Goal: Task Accomplishment & Management: Manage account settings

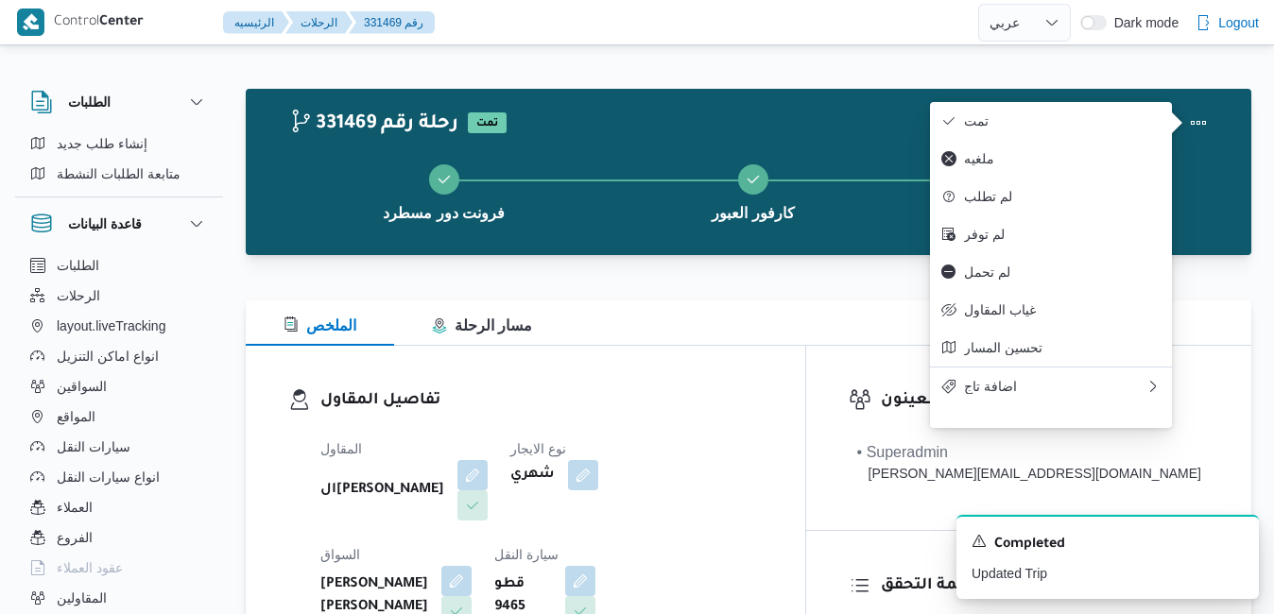
select select "ar"
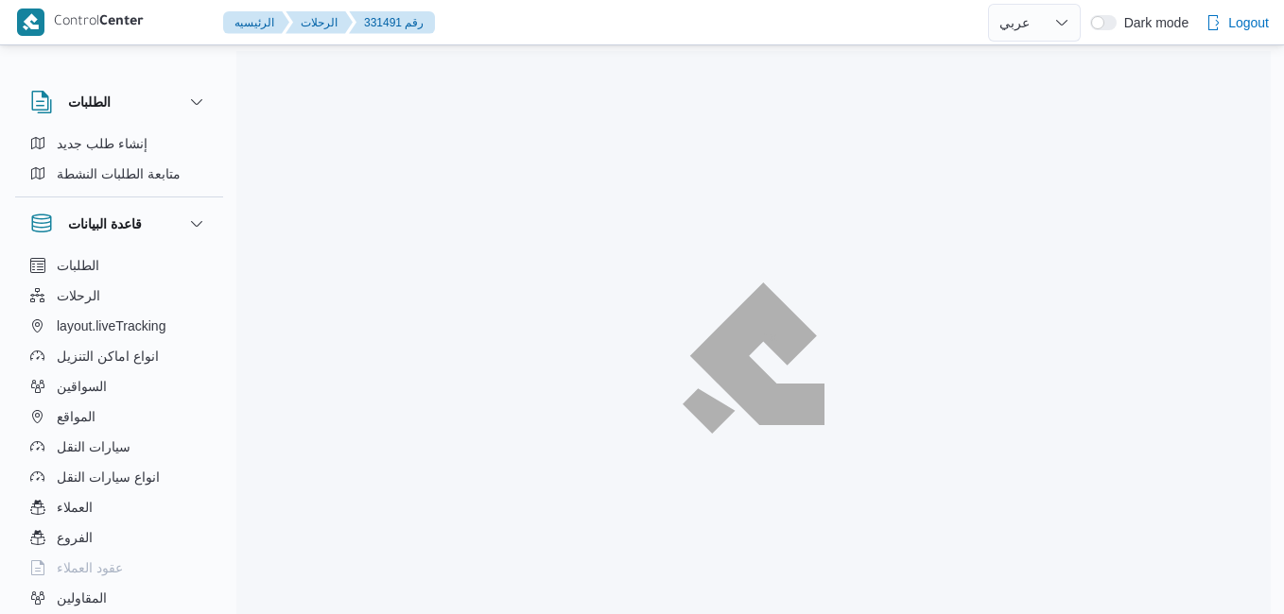
select select "ar"
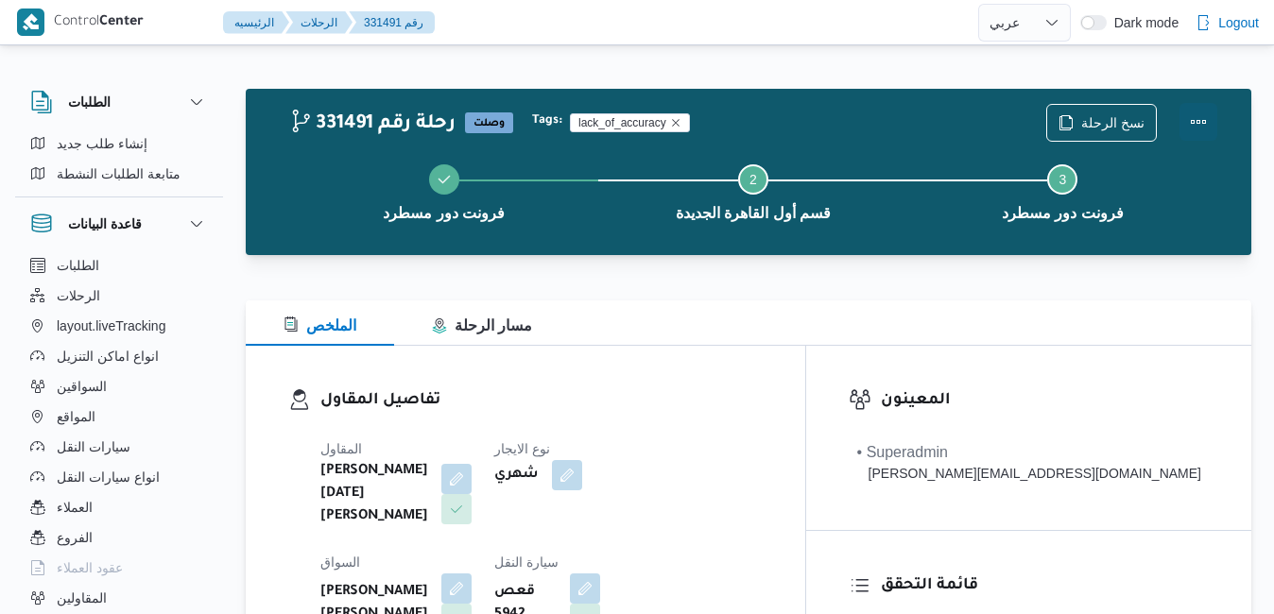
click at [1201, 114] on button "Actions" at bounding box center [1199, 122] width 38 height 38
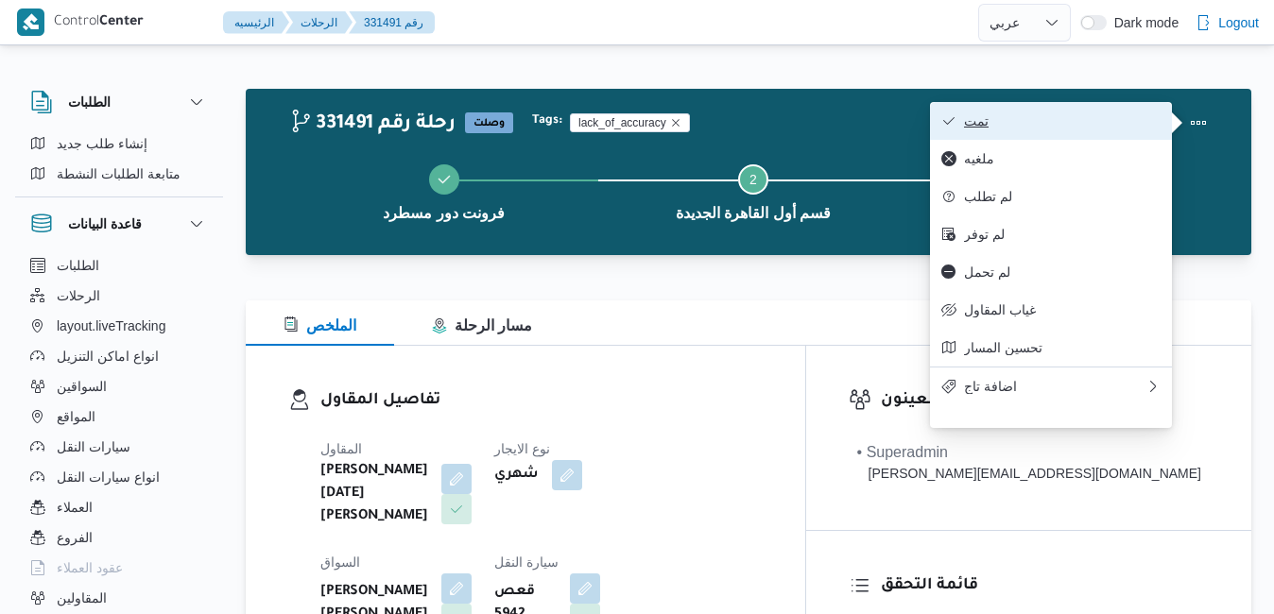
click at [1025, 110] on button "تمت" at bounding box center [1051, 121] width 242 height 38
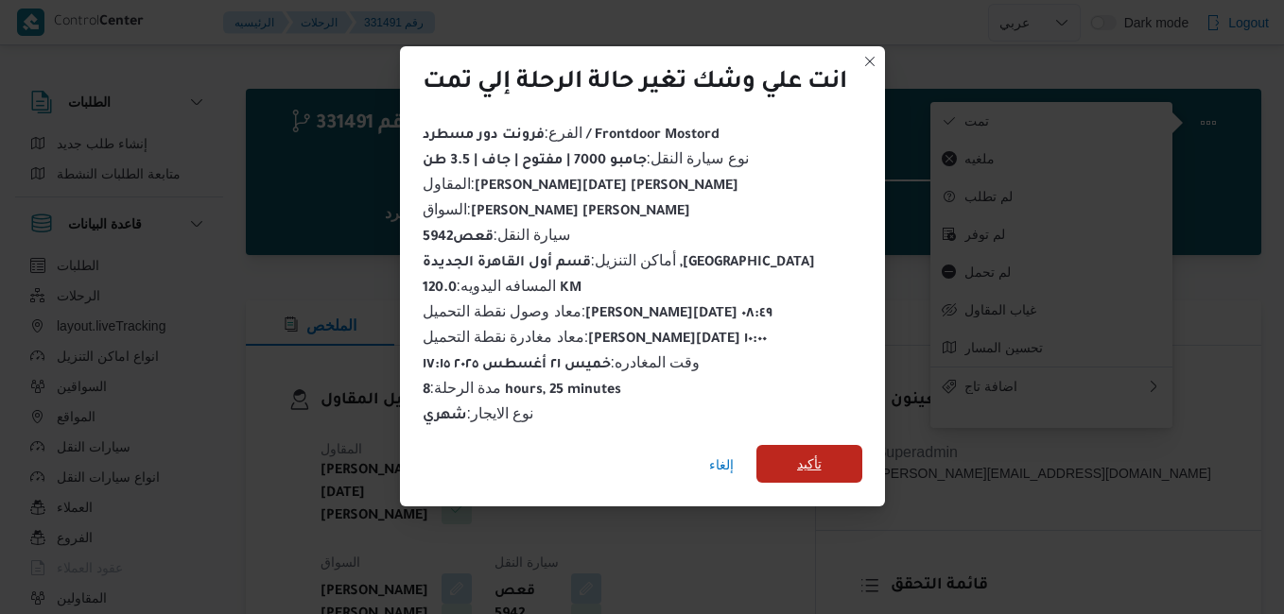
click at [821, 461] on span "تأكيد" at bounding box center [809, 464] width 25 height 23
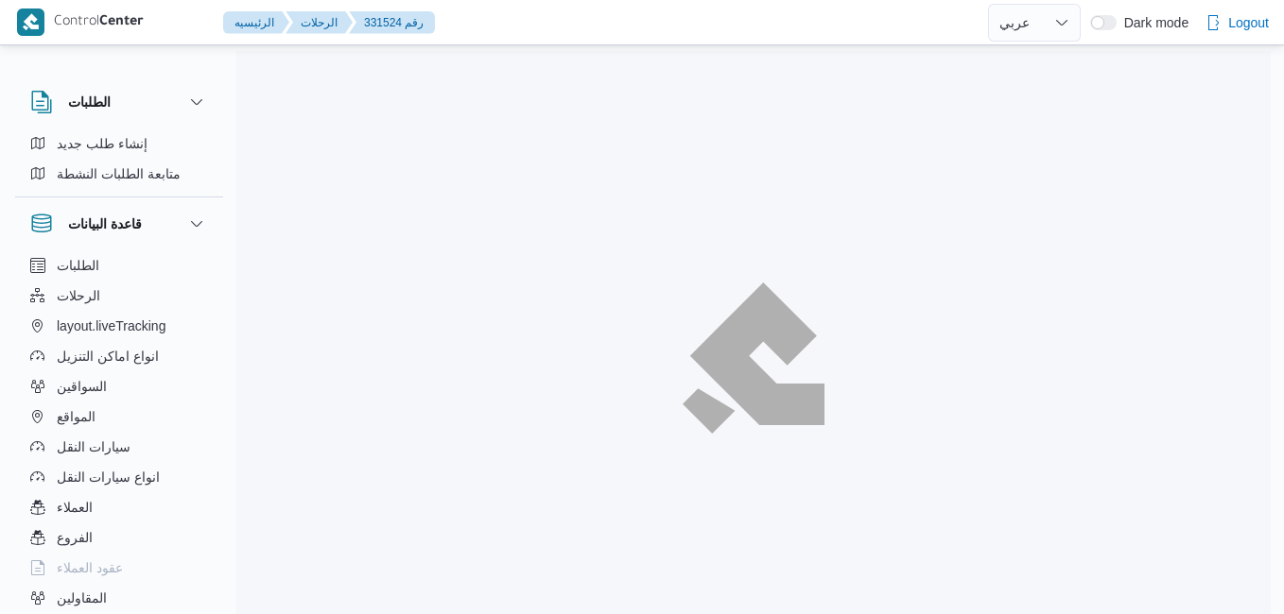
select select "ar"
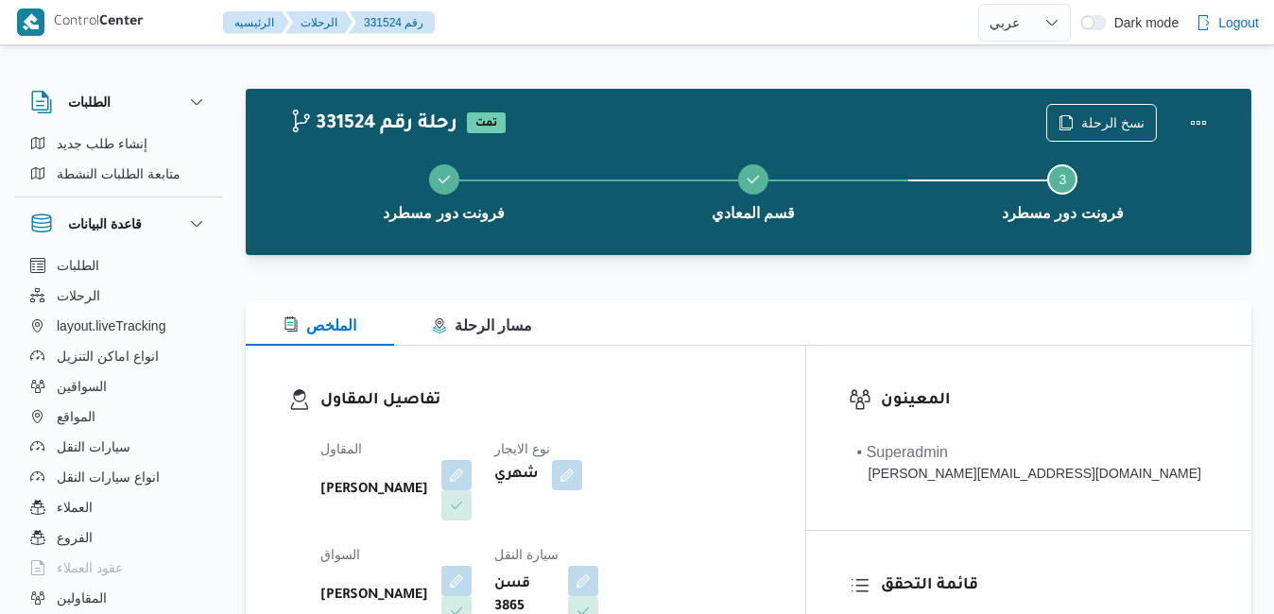
click at [696, 372] on div "تفاصيل المقاول المقاول جمال صبحي سيد احمد نوع الايجار شهري السواق صلاح سيد عبدا…" at bounding box center [516, 564] width 541 height 437
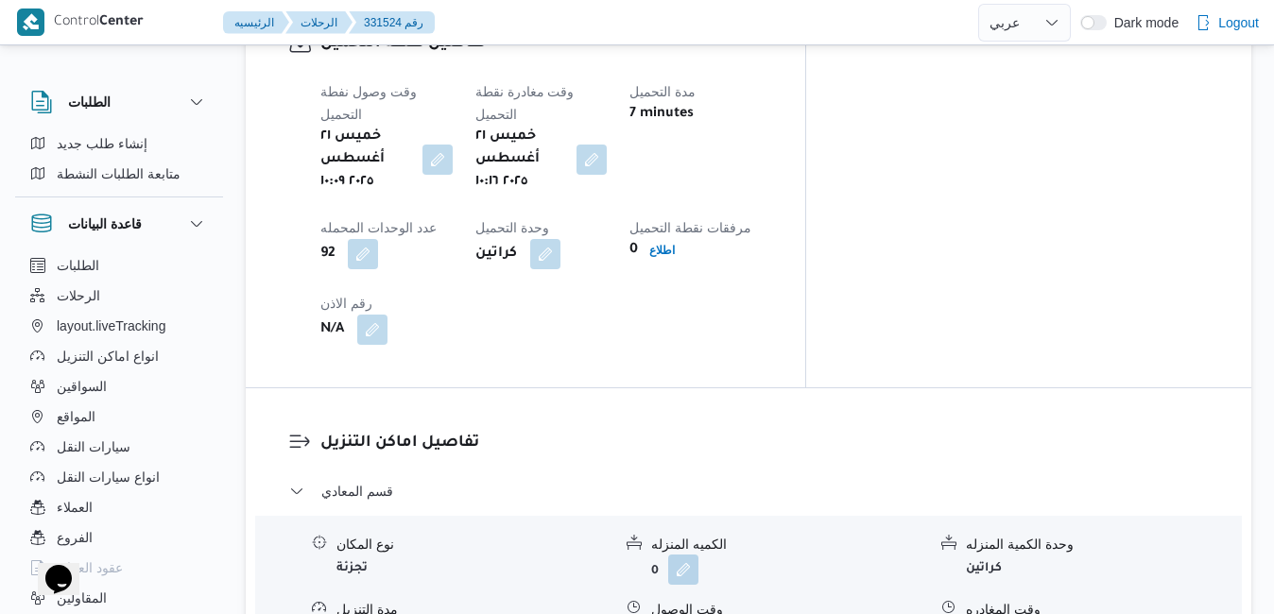
scroll to position [1588, 0]
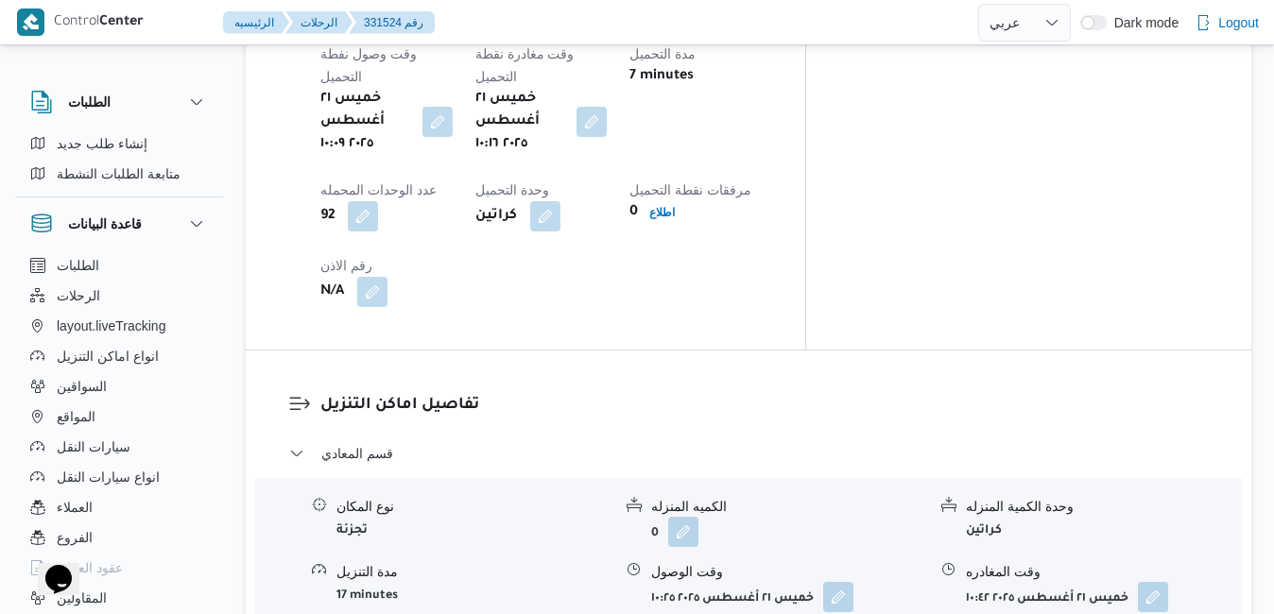
click at [836, 604] on button "button" at bounding box center [838, 619] width 30 height 30
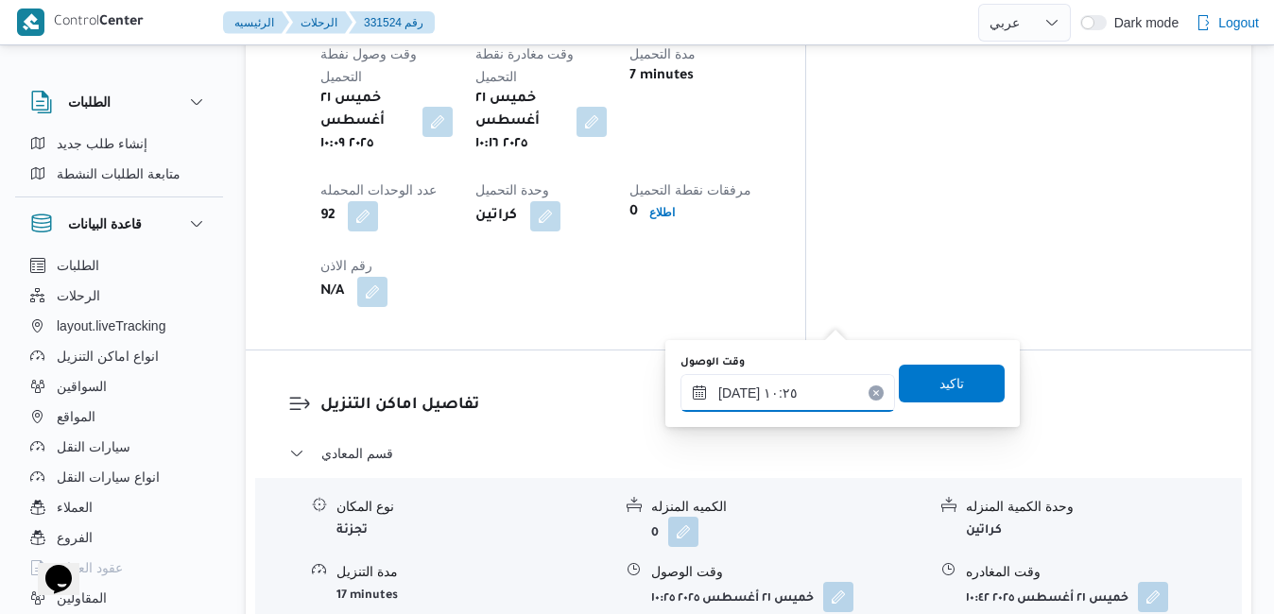
click at [767, 390] on input "٢١/٠٨/٢٠٢٥ ١٠:٢٥" at bounding box center [788, 393] width 215 height 38
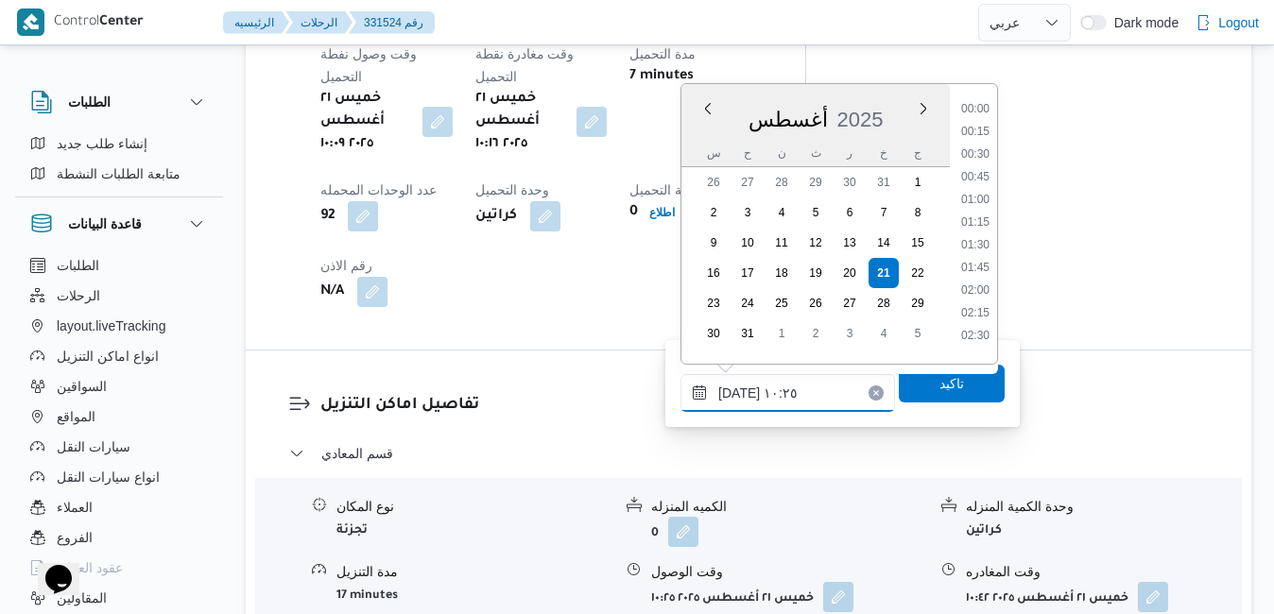
scroll to position [800, 0]
click at [980, 327] on li "11:15" at bounding box center [975, 329] width 43 height 19
type input "٢١/٠٨/٢٠٢٥ ١١:١٥"
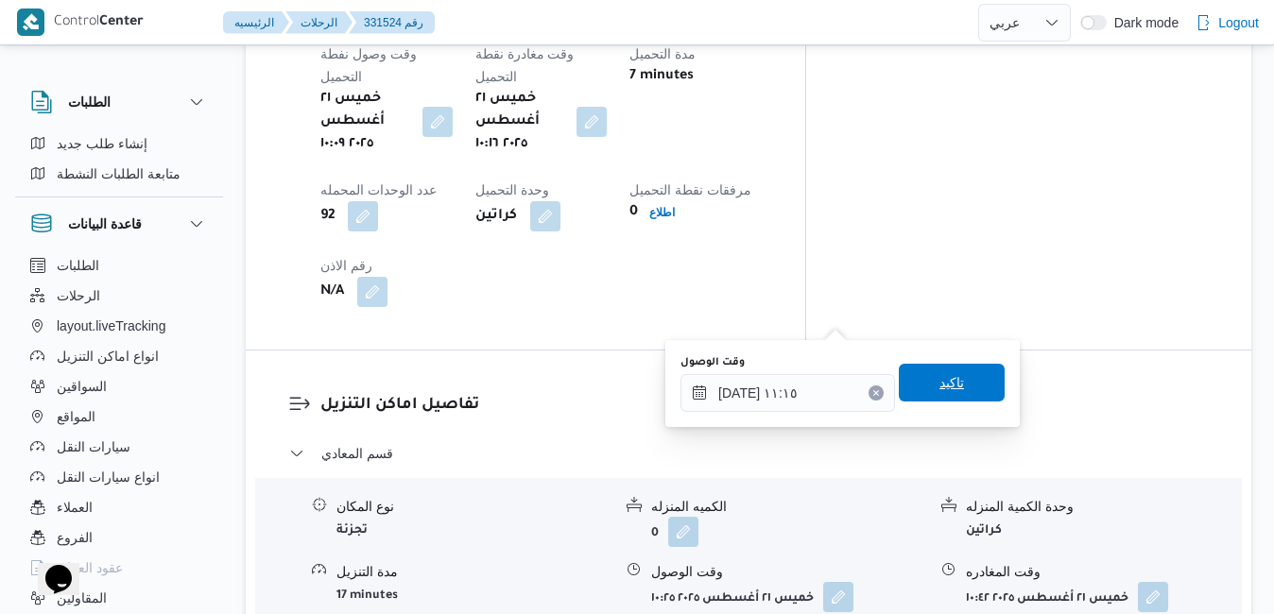
click at [955, 384] on span "تاكيد" at bounding box center [952, 383] width 106 height 38
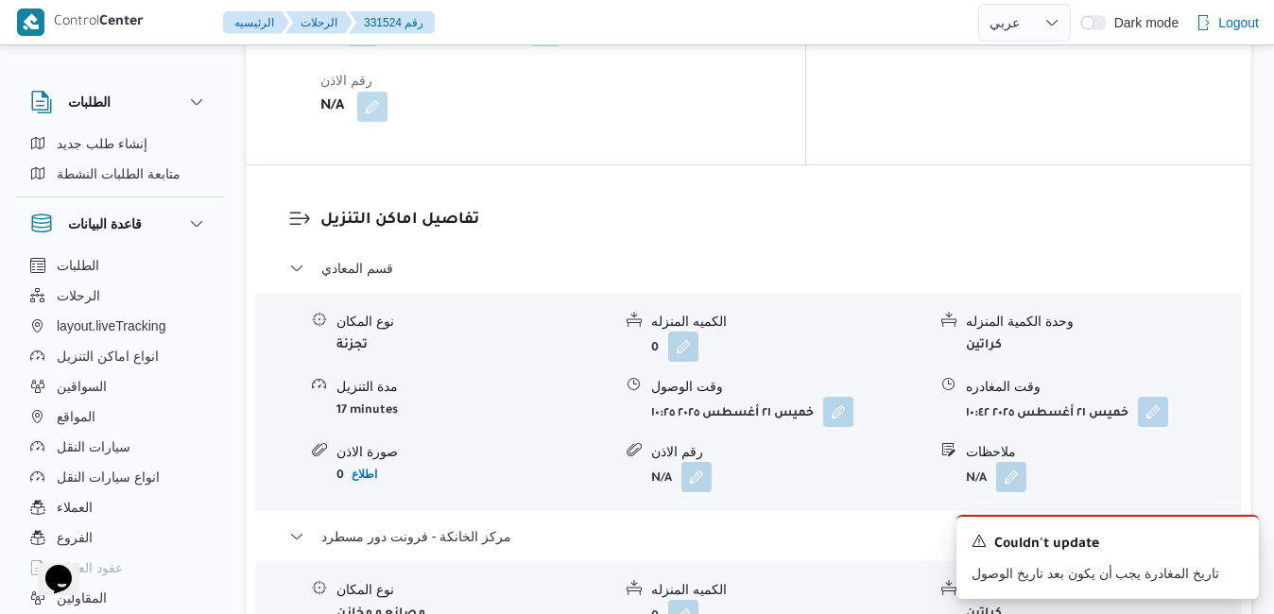
scroll to position [1777, 0]
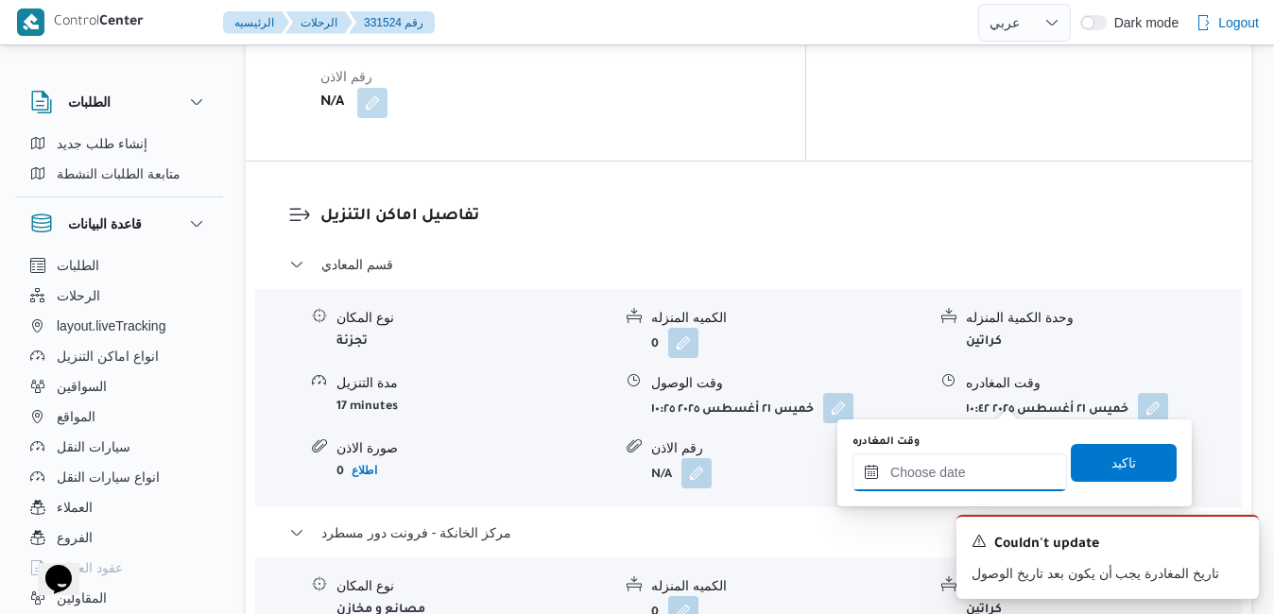
click at [941, 477] on input "وقت المغادره" at bounding box center [960, 473] width 215 height 38
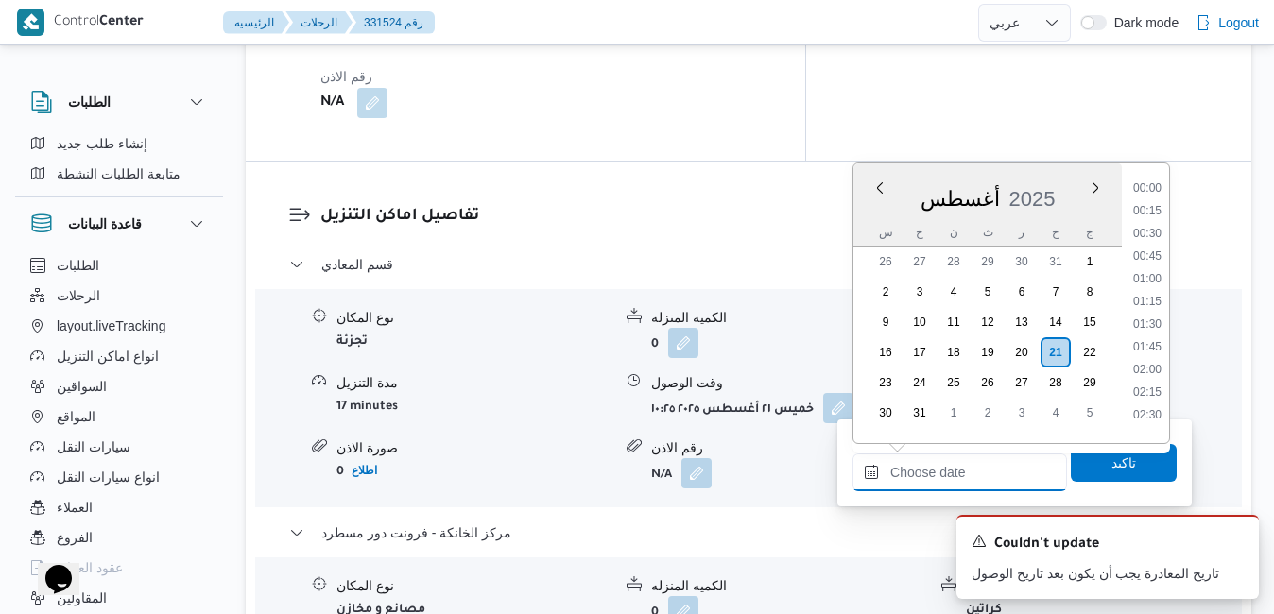
scroll to position [1571, 0]
click at [1055, 171] on div "أغسطس 2025" at bounding box center [988, 195] width 268 height 48
click at [1156, 184] on li "17:15" at bounding box center [1147, 182] width 43 height 19
type input "٢١/٠٨/٢٠٢٥ ١٧:١٥"
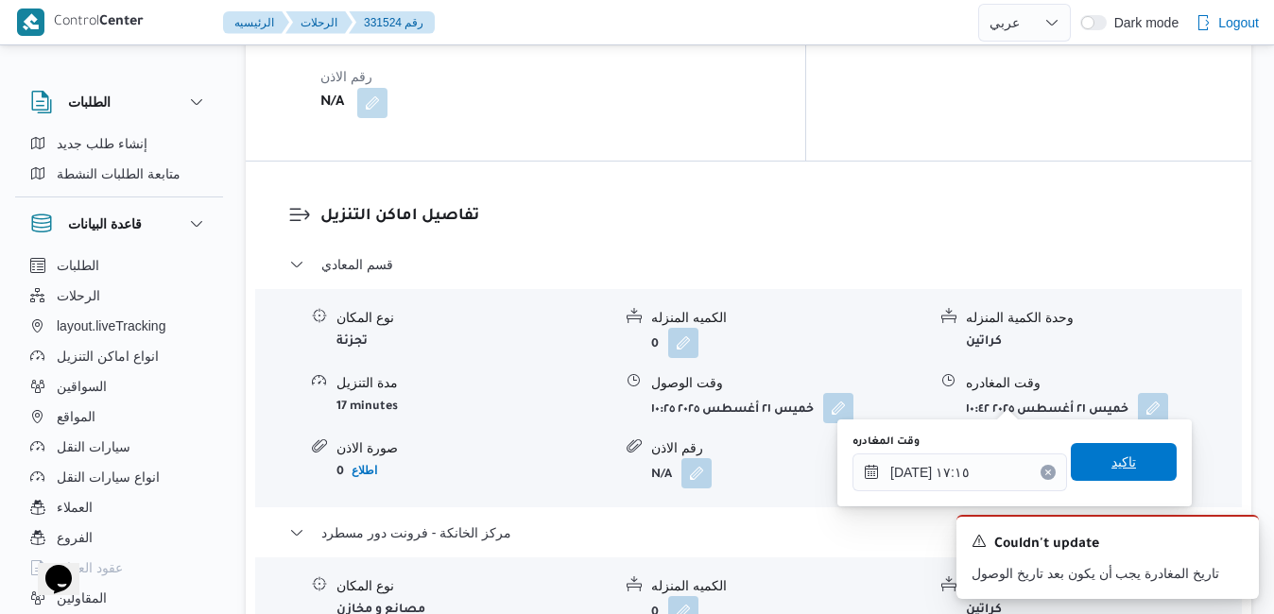
click at [1113, 459] on span "تاكيد" at bounding box center [1124, 462] width 25 height 23
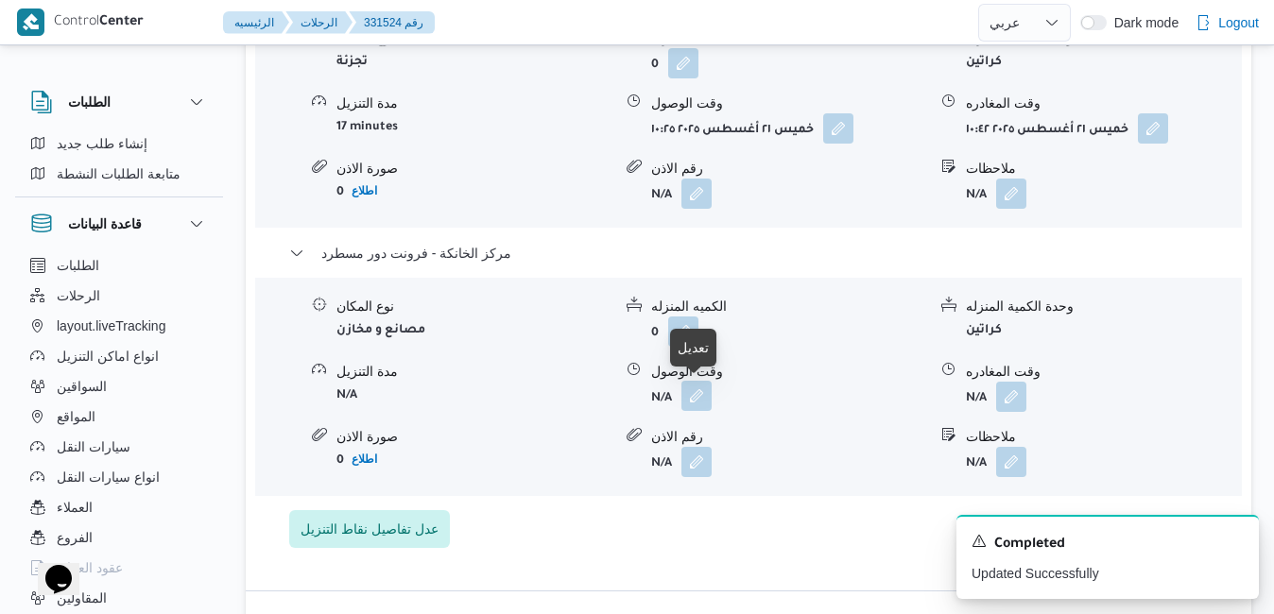
click at [700, 399] on button "button" at bounding box center [697, 396] width 30 height 30
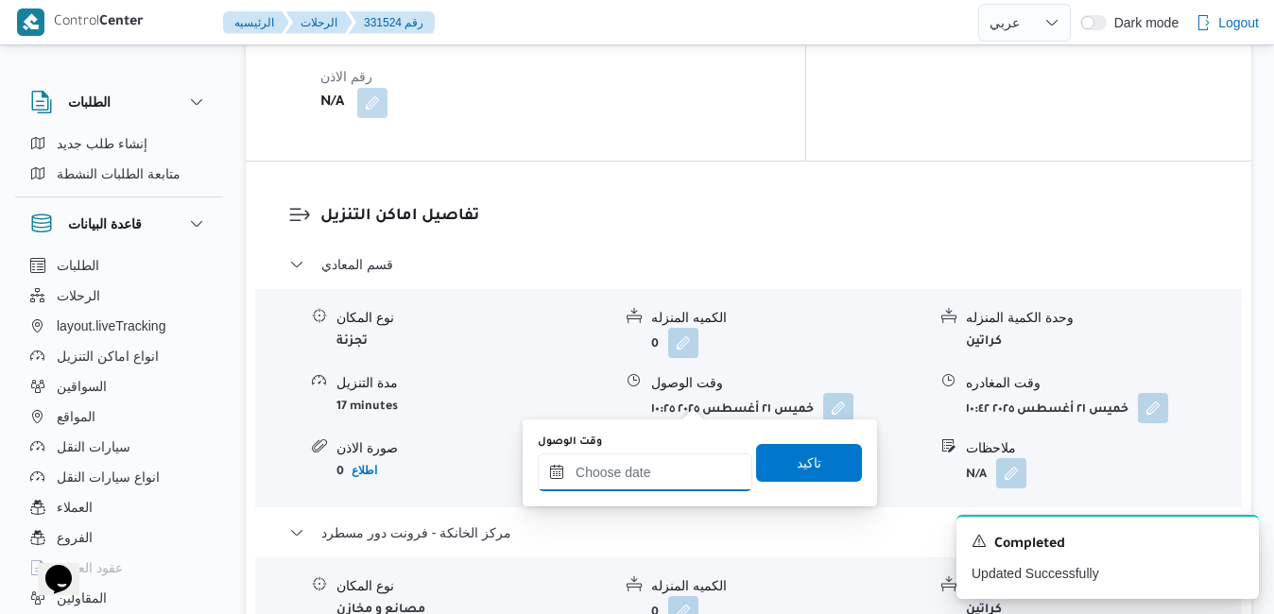
click at [670, 474] on input "وقت الوصول" at bounding box center [645, 473] width 215 height 38
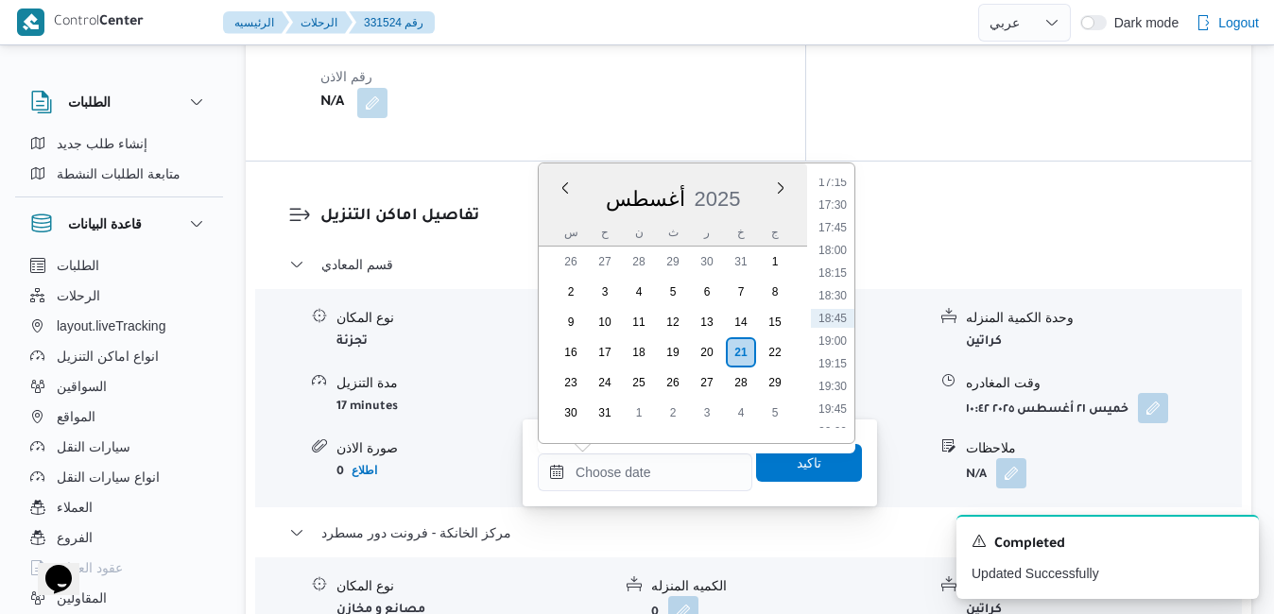
click at [743, 179] on div "أغسطس 2025" at bounding box center [673, 195] width 268 height 48
click at [834, 381] on li "17:00" at bounding box center [832, 378] width 43 height 19
type input "٢١/٠٨/٢٠٢٥ ١٧:٠٠"
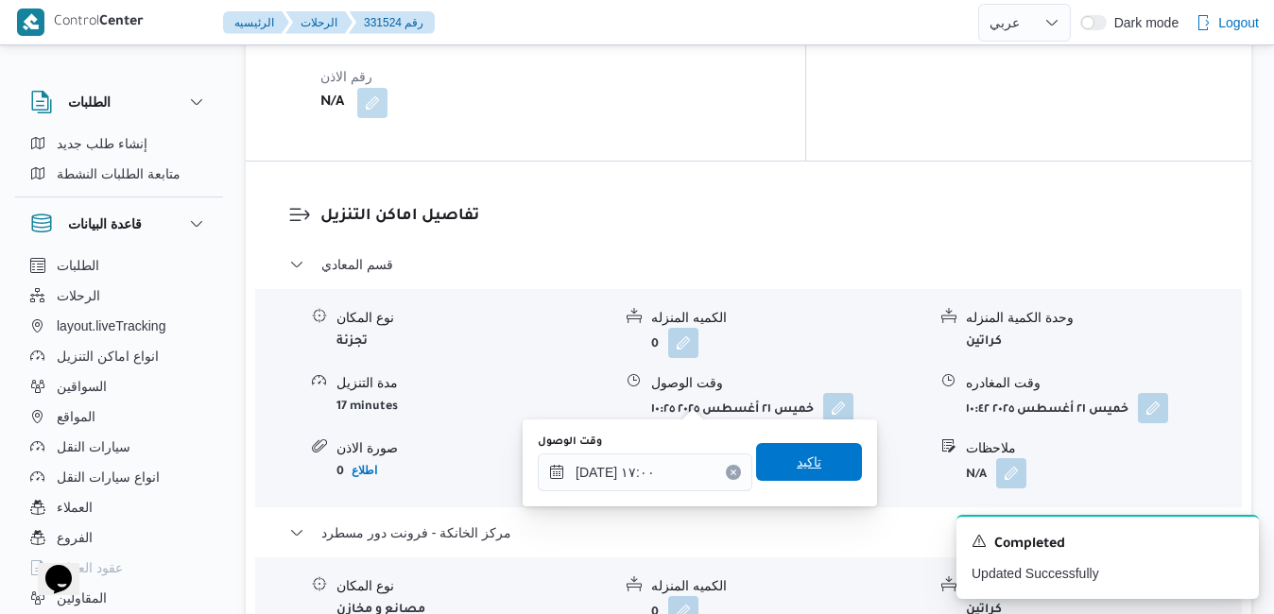
click at [797, 473] on span "تاكيد" at bounding box center [809, 462] width 25 height 23
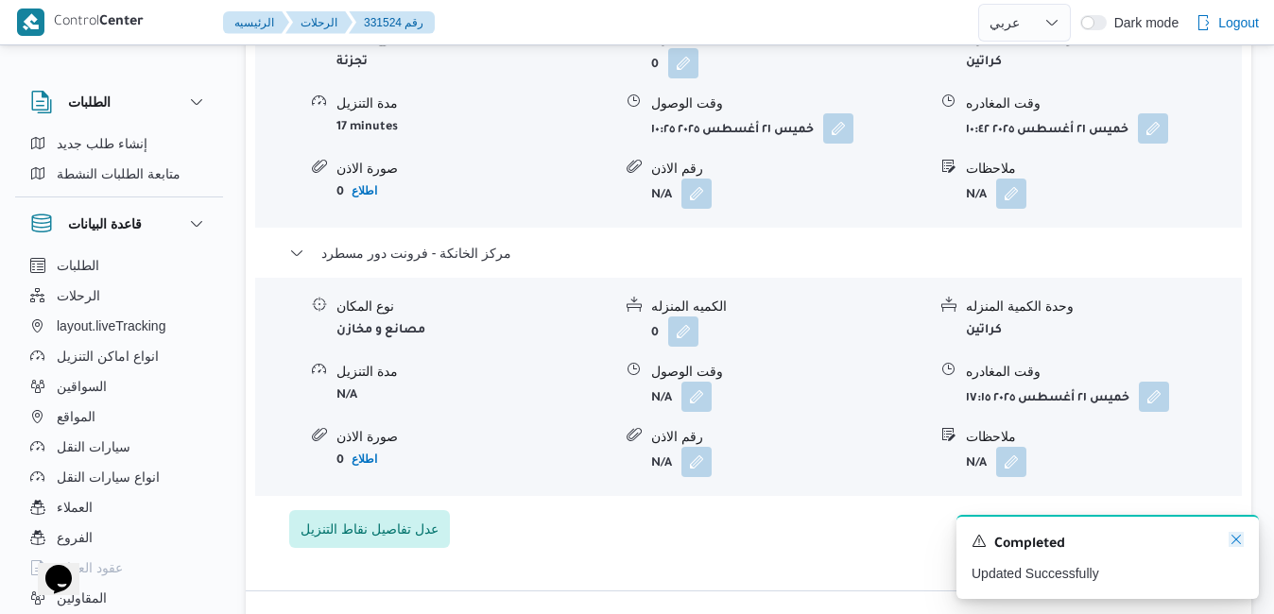
click at [1238, 536] on icon "Dismiss toast" at bounding box center [1236, 539] width 15 height 15
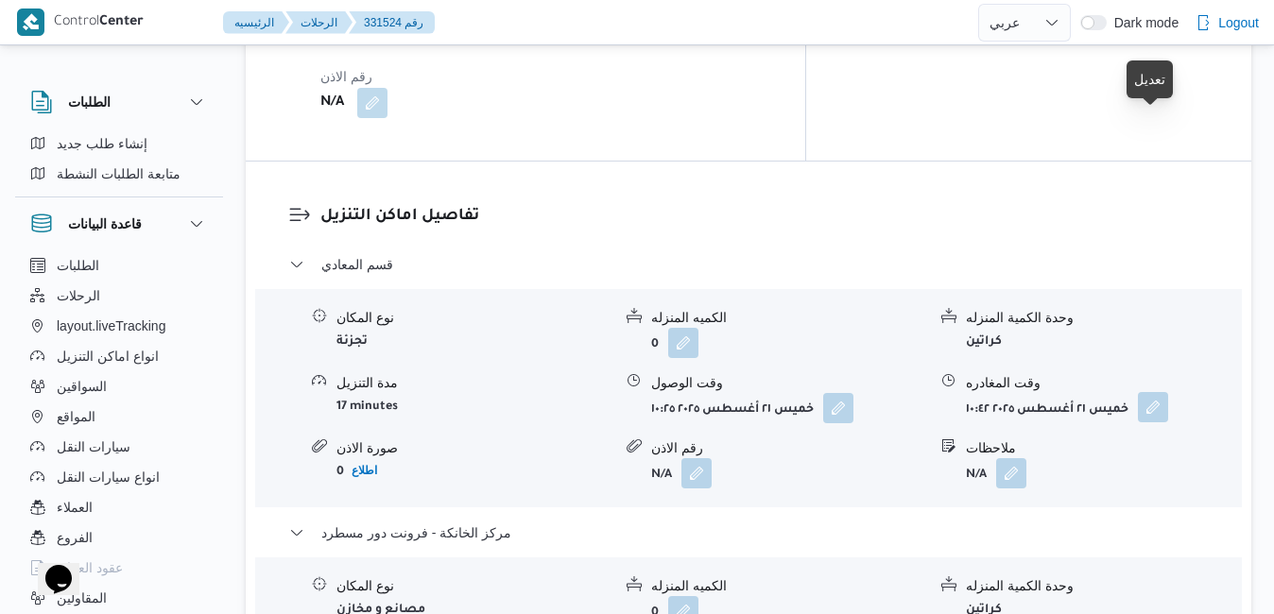
click at [1144, 415] on button "button" at bounding box center [1153, 430] width 30 height 30
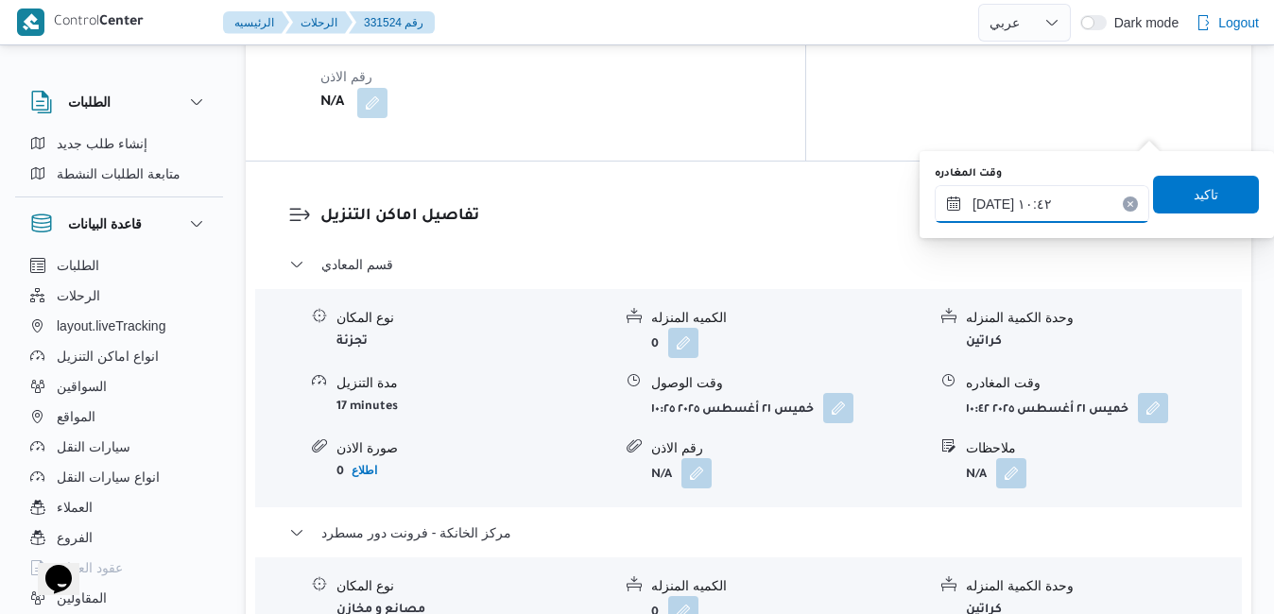
click at [1049, 205] on input "٢١/٠٨/٢٠٢٥ ١٠:٤٢" at bounding box center [1042, 204] width 215 height 38
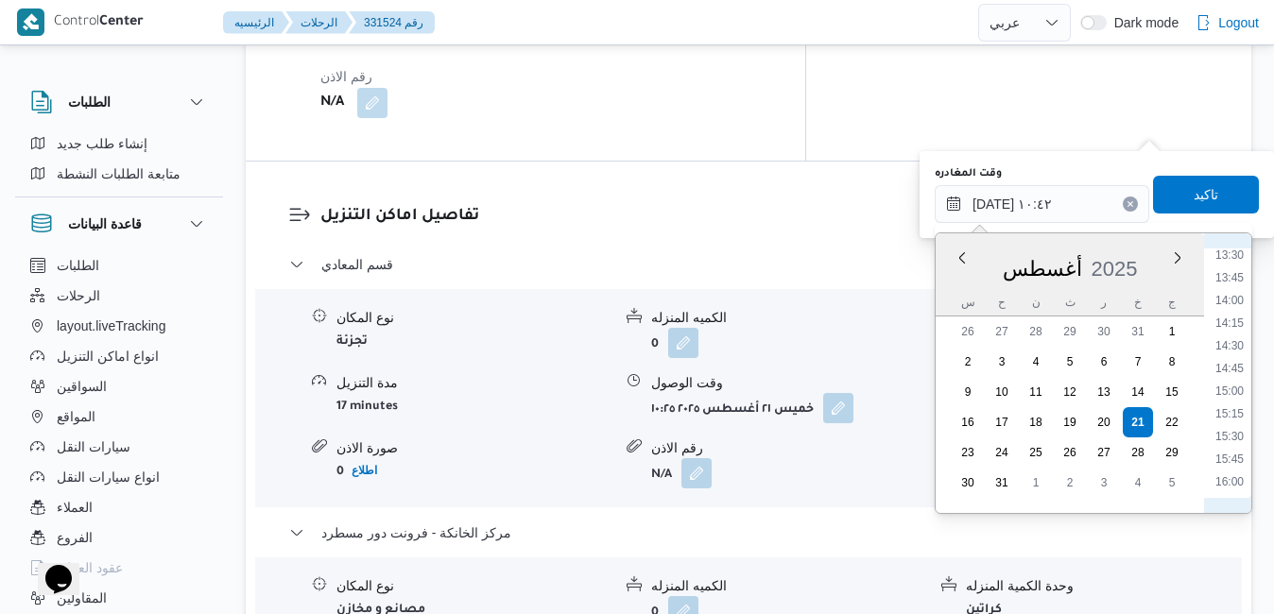
scroll to position [1259, 0]
click at [1234, 447] on li "16:00" at bounding box center [1229, 450] width 43 height 19
type input "٢١/٠٨/٢٠٢٥ ١٦:٠٠"
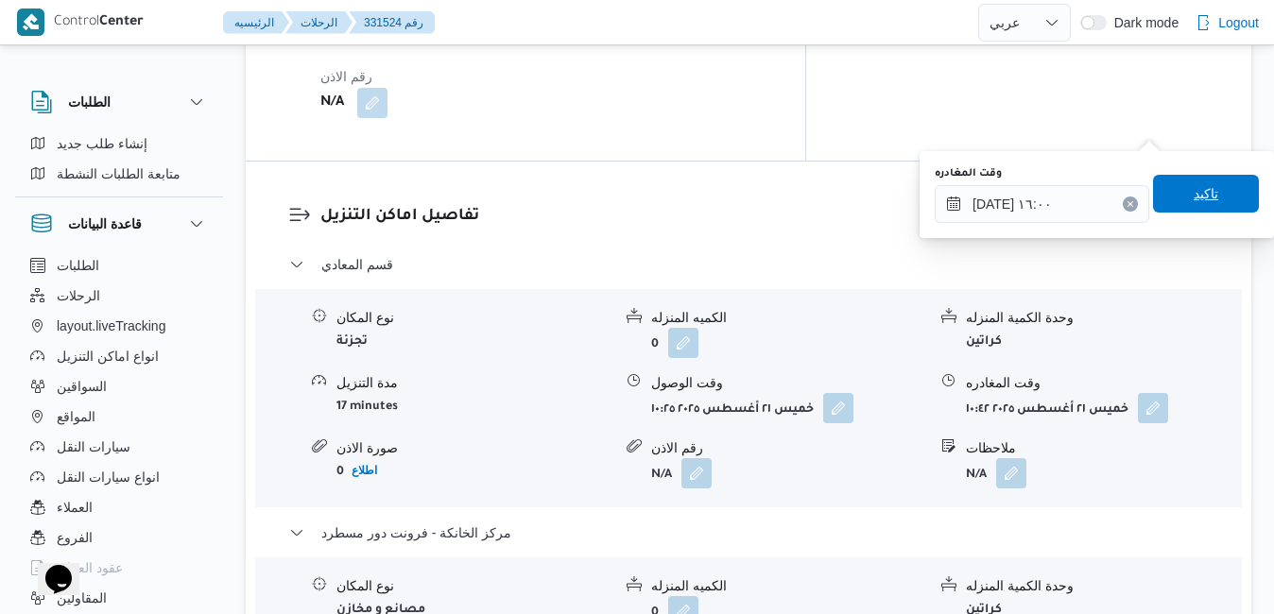
click at [1218, 193] on span "تاكيد" at bounding box center [1206, 194] width 106 height 38
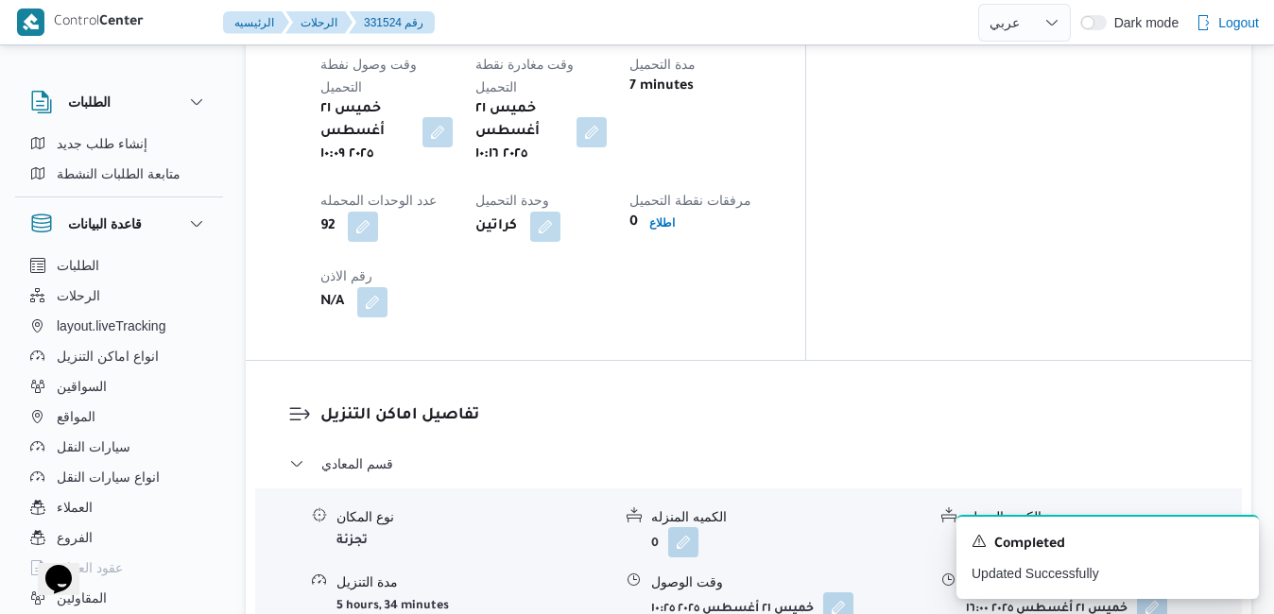
scroll to position [1399, 0]
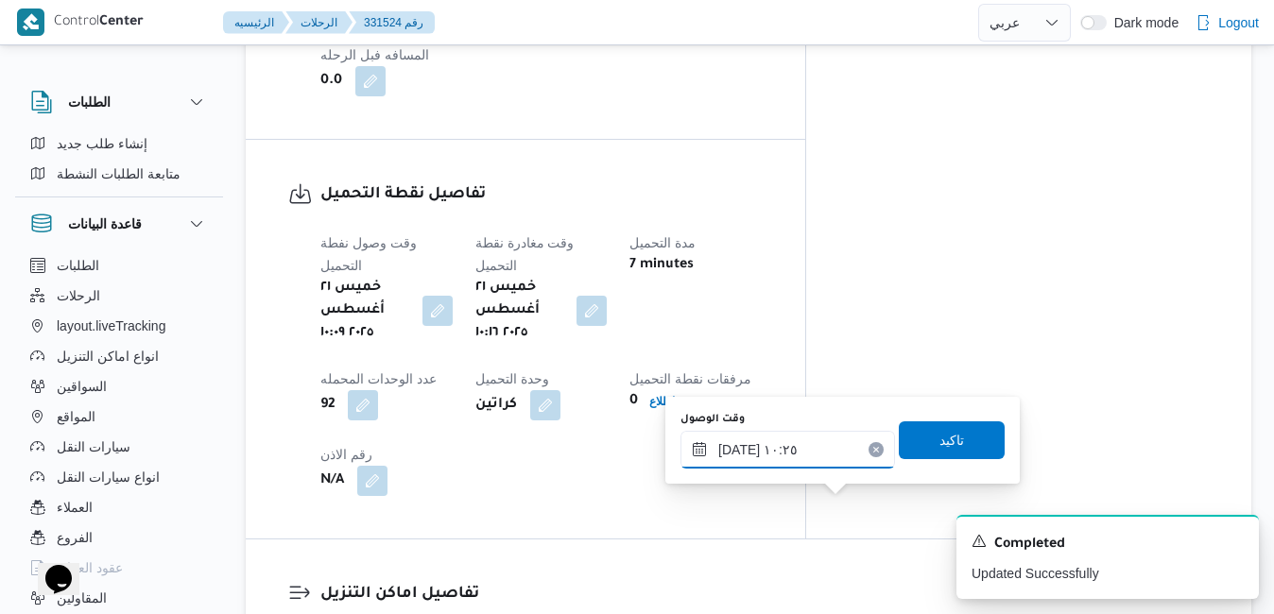
click at [829, 447] on input "٢١/٠٨/٢٠٢٥ ١٠:٢٥" at bounding box center [788, 450] width 215 height 38
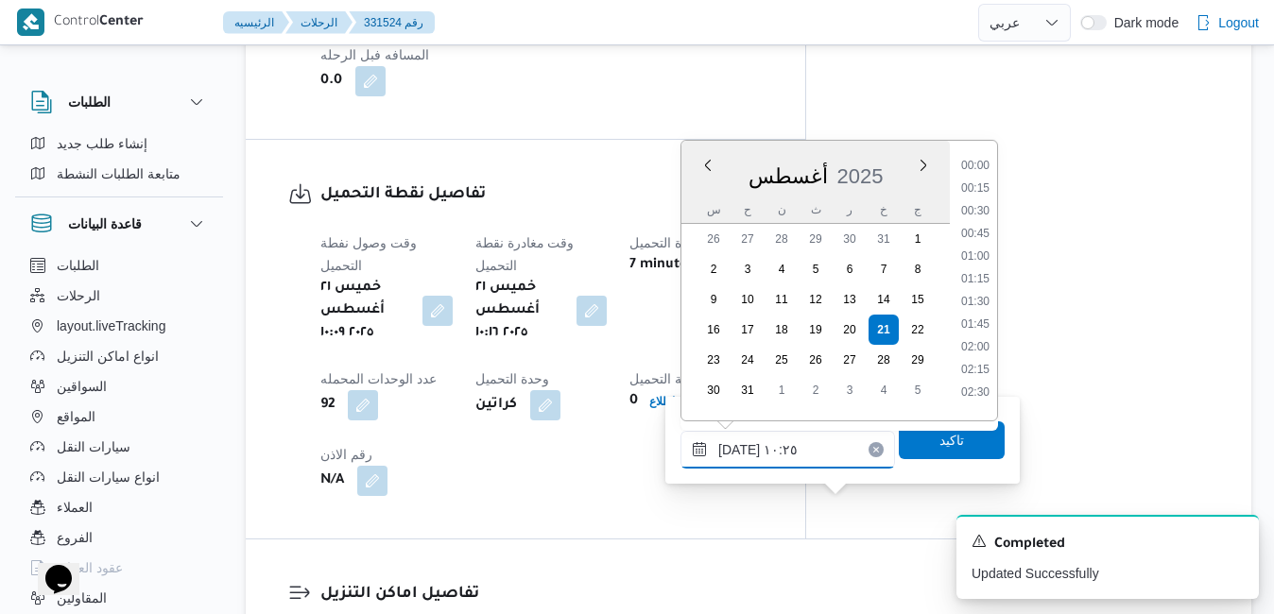
scroll to position [800, 0]
click at [983, 380] on li "11:15" at bounding box center [975, 386] width 43 height 19
type input "٢١/٠٨/٢٠٢٥ ١١:١٥"
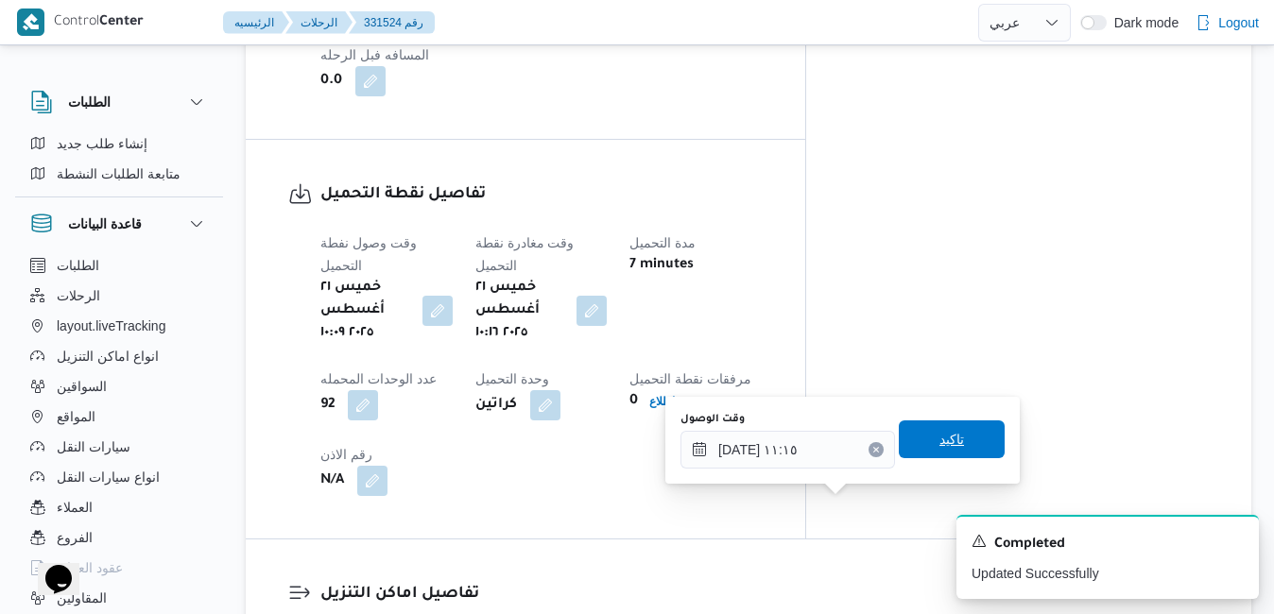
click at [951, 446] on span "تاكيد" at bounding box center [952, 440] width 106 height 38
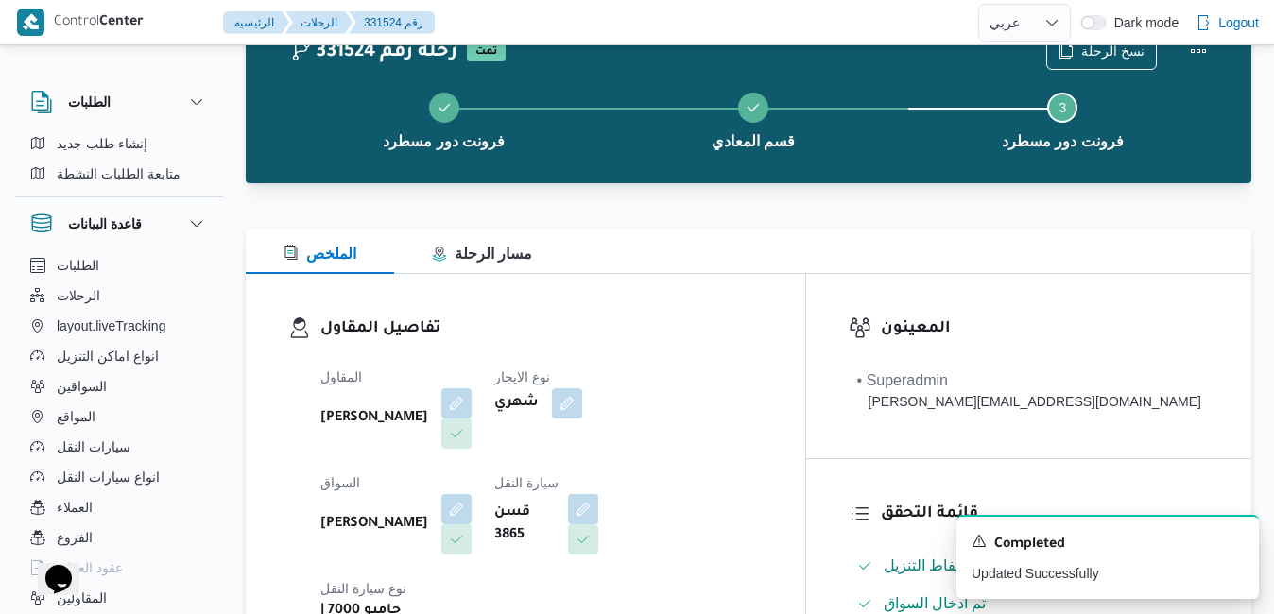
scroll to position [0, 0]
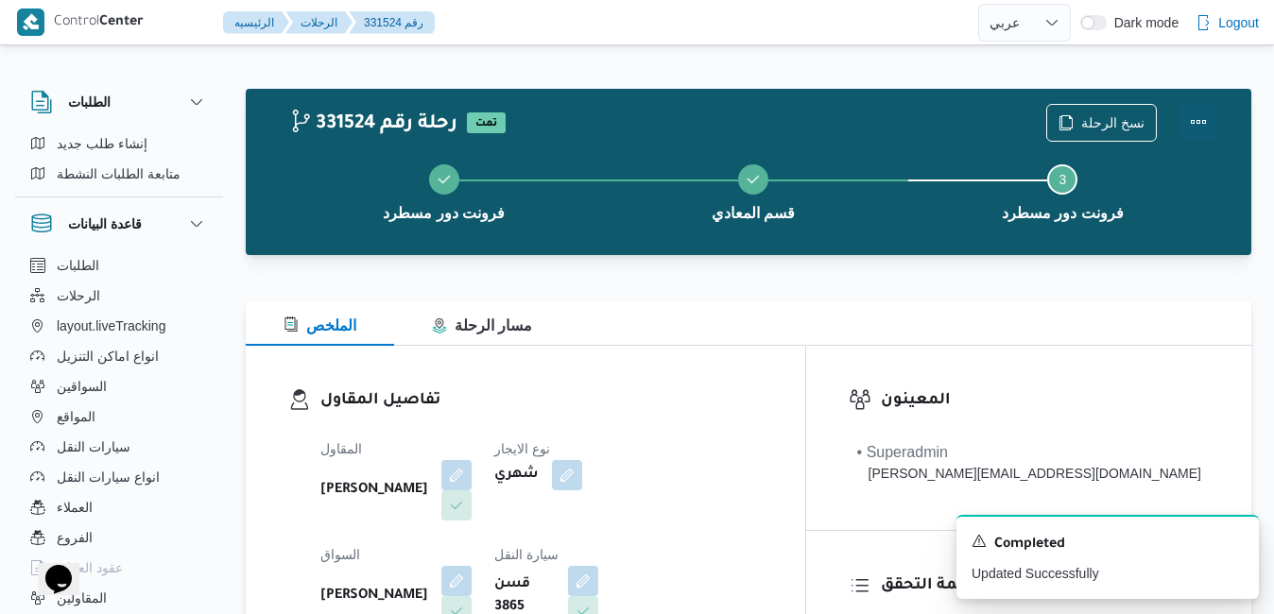
click at [1196, 137] on button "Actions" at bounding box center [1199, 122] width 38 height 38
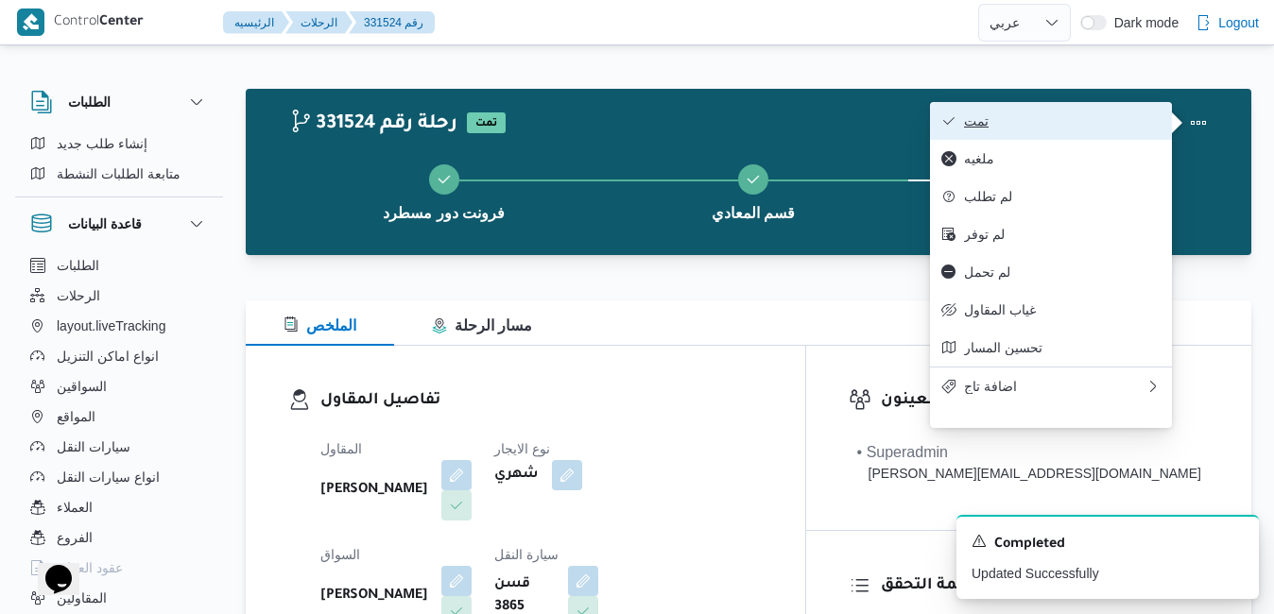
click at [1067, 133] on button "تمت" at bounding box center [1051, 121] width 242 height 38
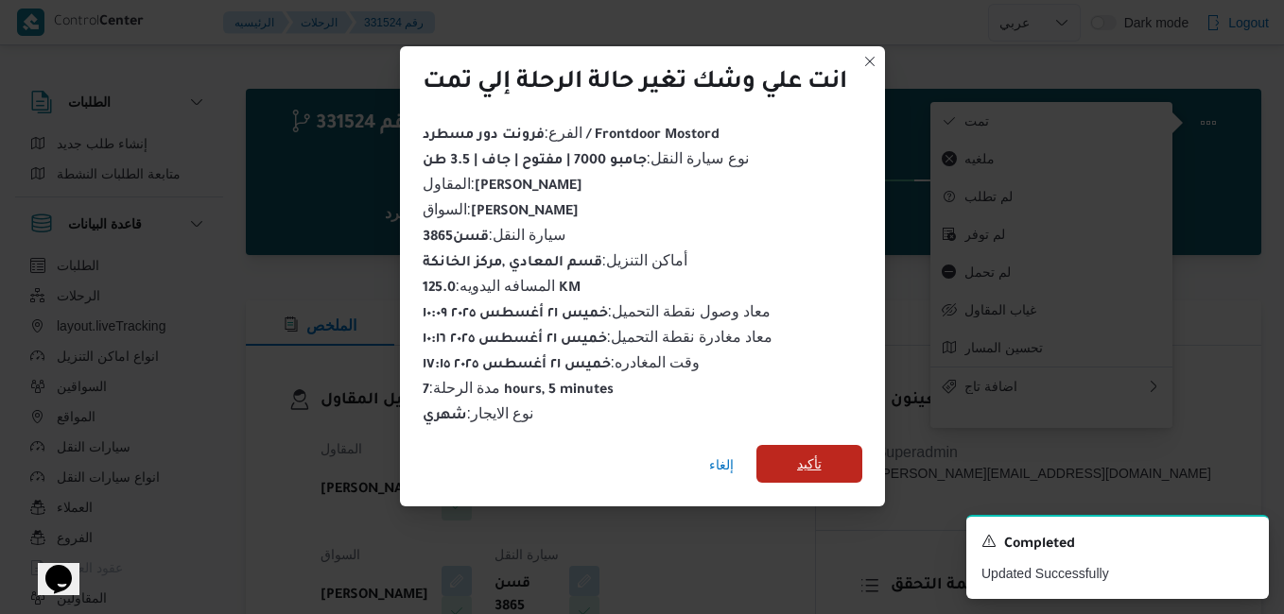
click at [821, 466] on span "تأكيد" at bounding box center [809, 464] width 25 height 23
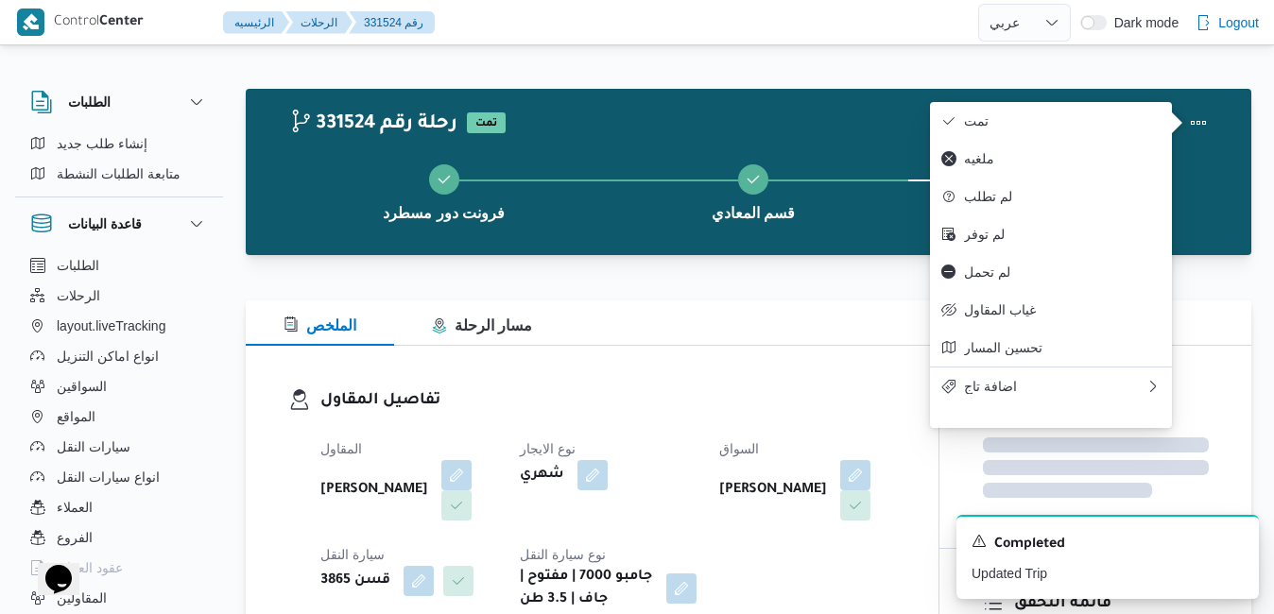
click at [829, 396] on h3 "تفاصيل المقاول" at bounding box center [608, 401] width 576 height 26
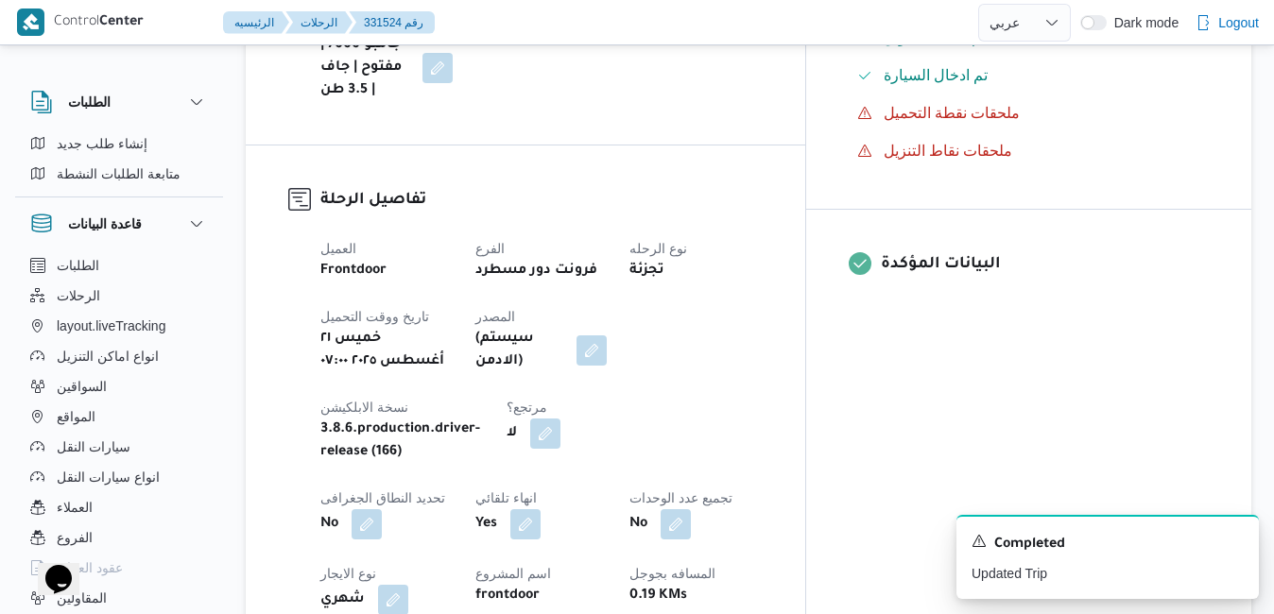
scroll to position [643, 0]
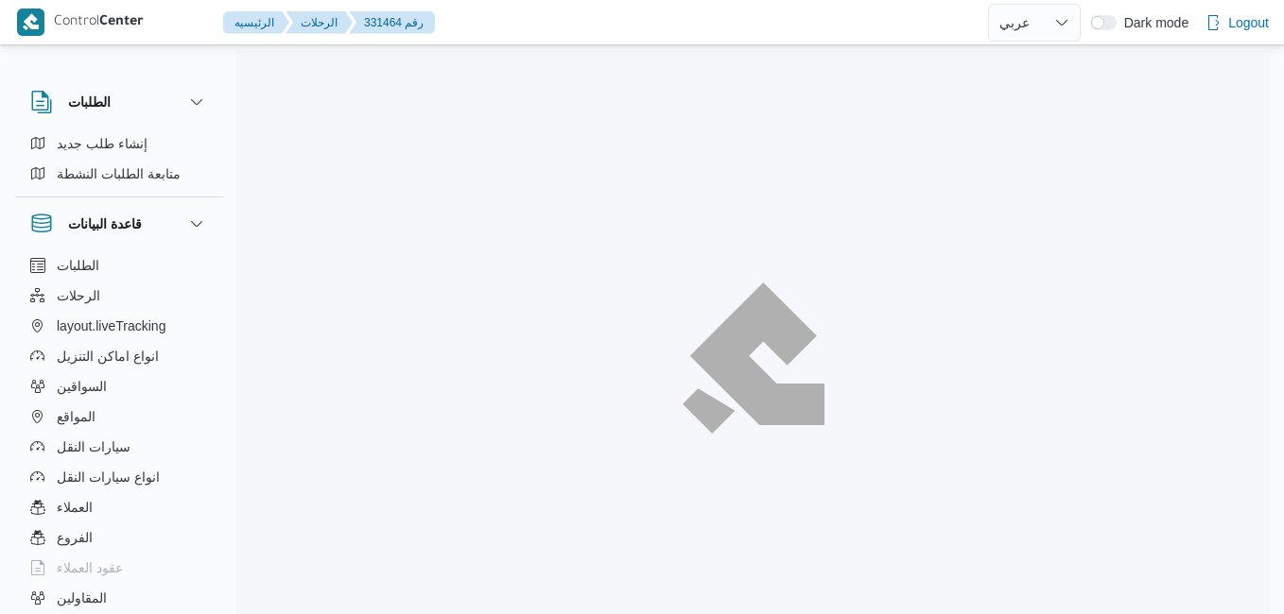
select select "ar"
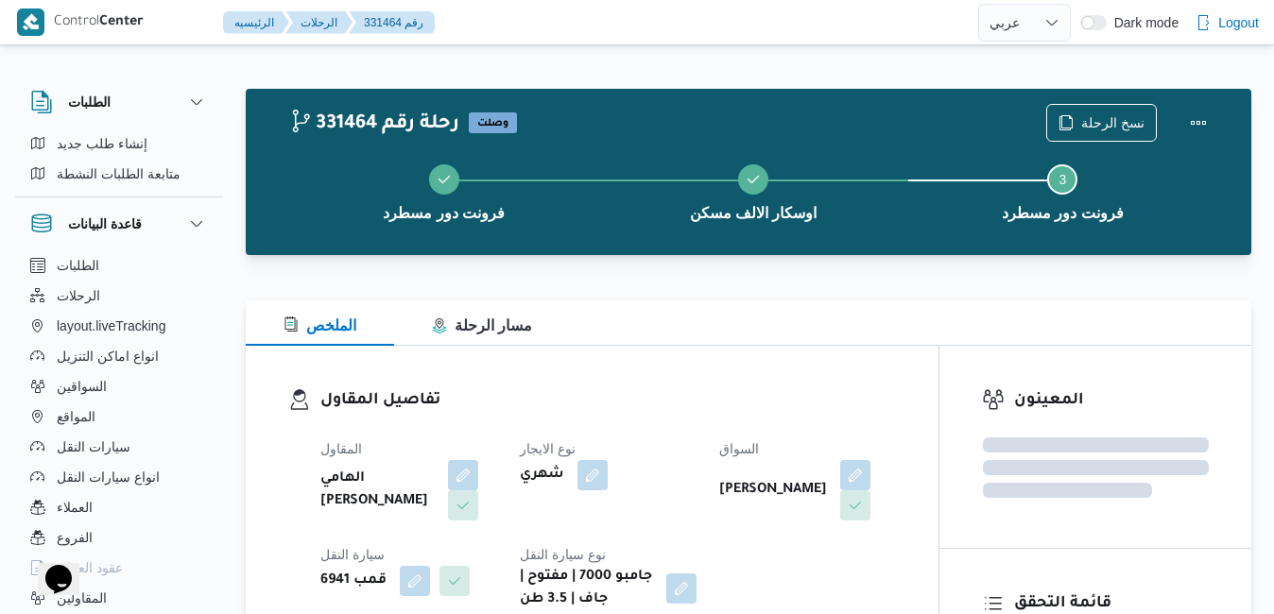
click at [726, 364] on div "تفاصيل المقاول المقاول الهامي محمد خالد علي نوع الايجار شهري السواق محمد سيد مح…" at bounding box center [592, 500] width 693 height 308
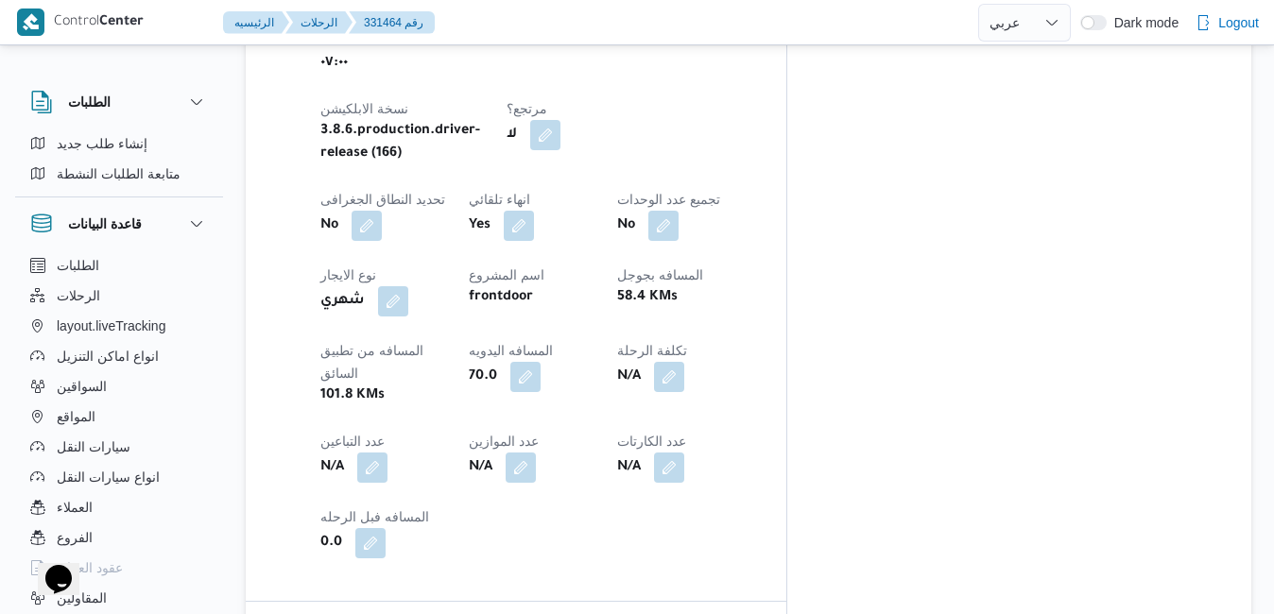
scroll to position [1134, 0]
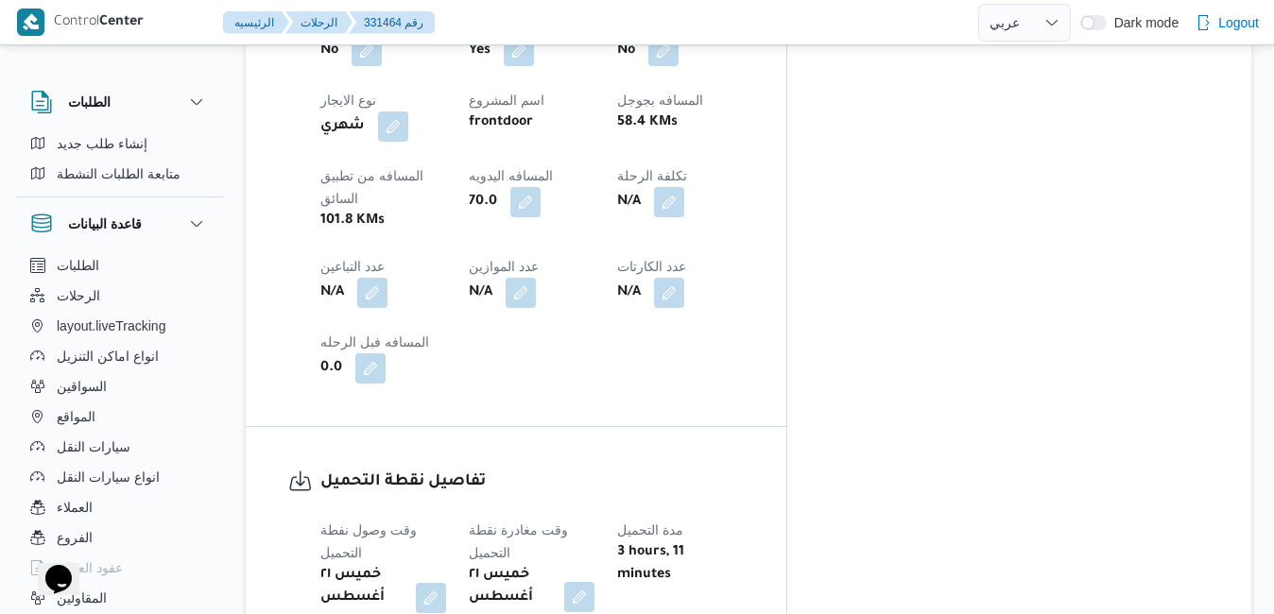
click at [646, 526] on button "button" at bounding box center [630, 541] width 30 height 30
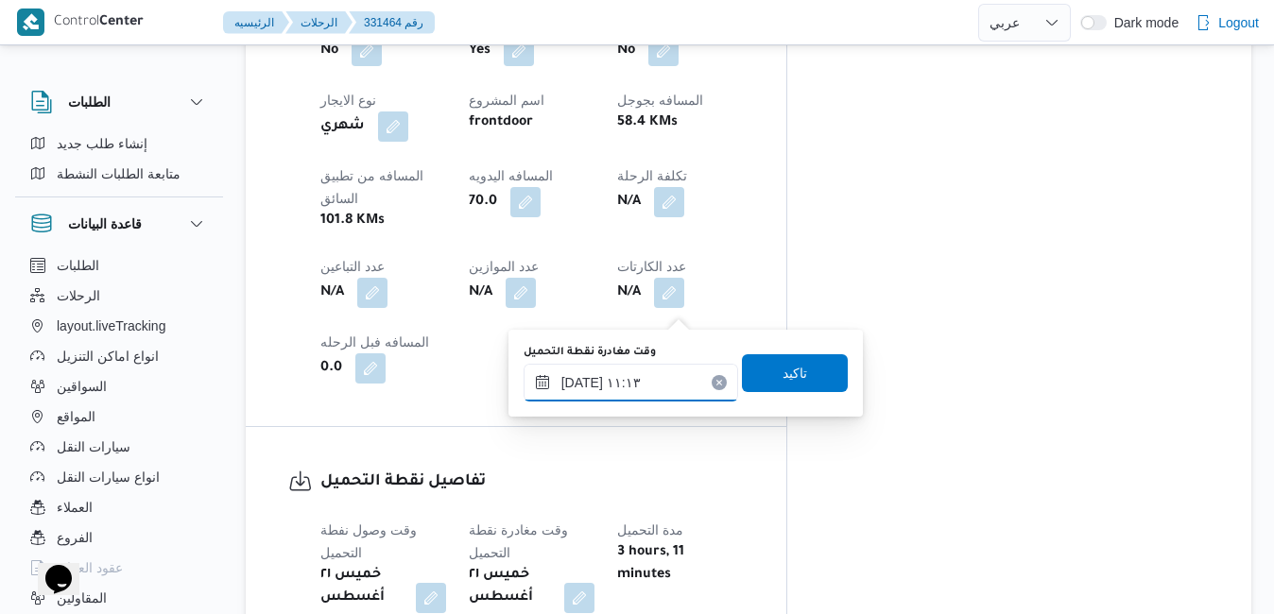
click at [646, 379] on input "٢١/٠٨/٢٠٢٥ ١١:١٣" at bounding box center [631, 383] width 215 height 38
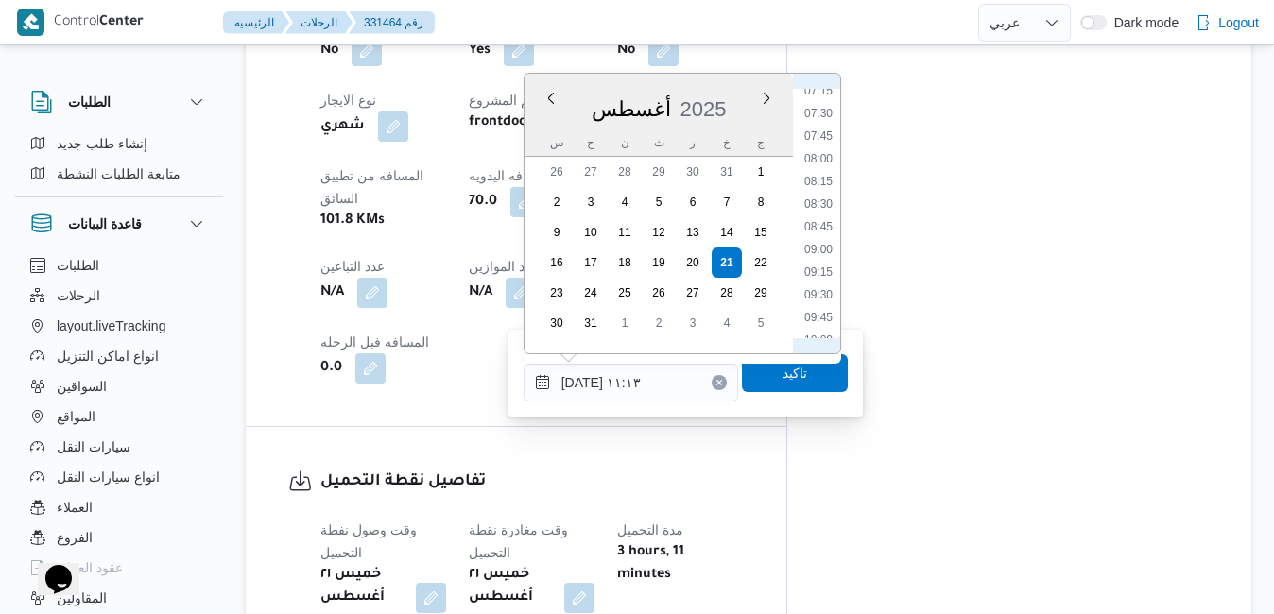
scroll to position [649, 0]
click at [821, 224] on li "08:30" at bounding box center [818, 220] width 43 height 19
type input "٢١/٠٨/٢٠٢٥ ٠٨:٣٠"
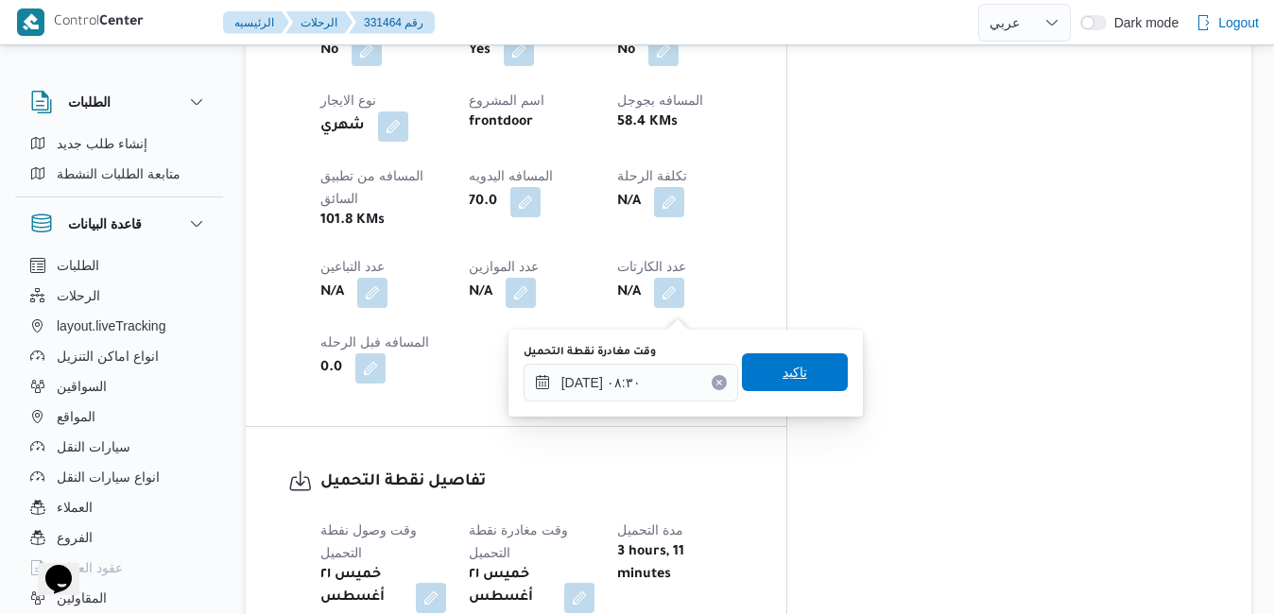
click at [805, 372] on span "تاكيد" at bounding box center [795, 373] width 106 height 38
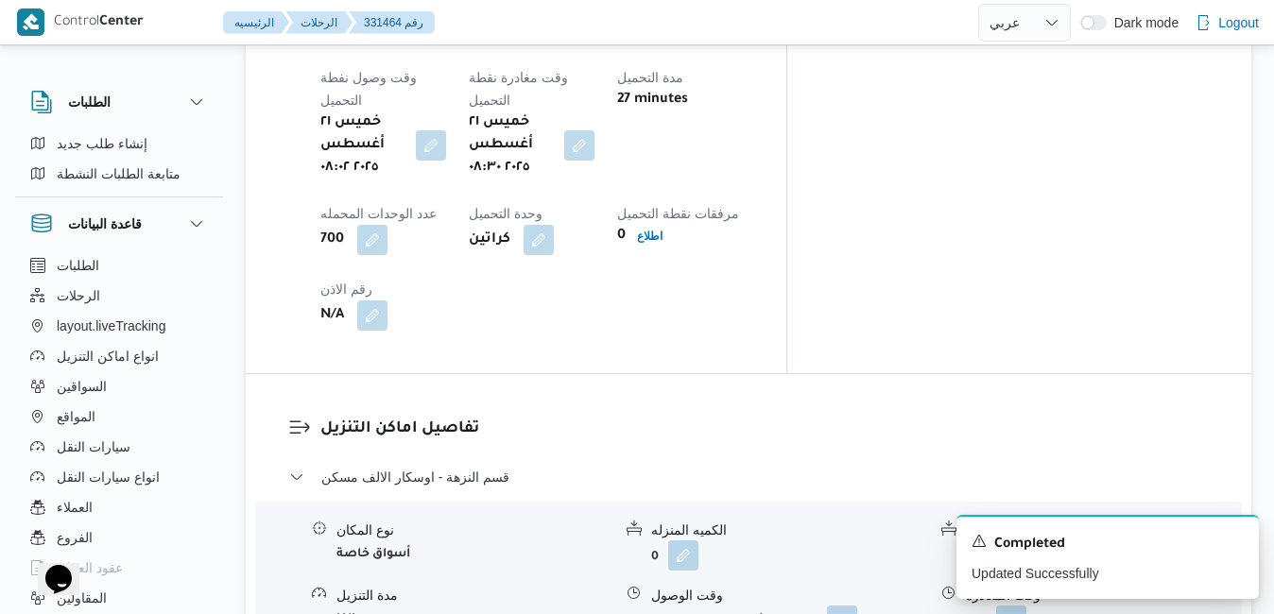
scroll to position [1588, 0]
click at [837, 536] on button "button" at bounding box center [841, 551] width 30 height 30
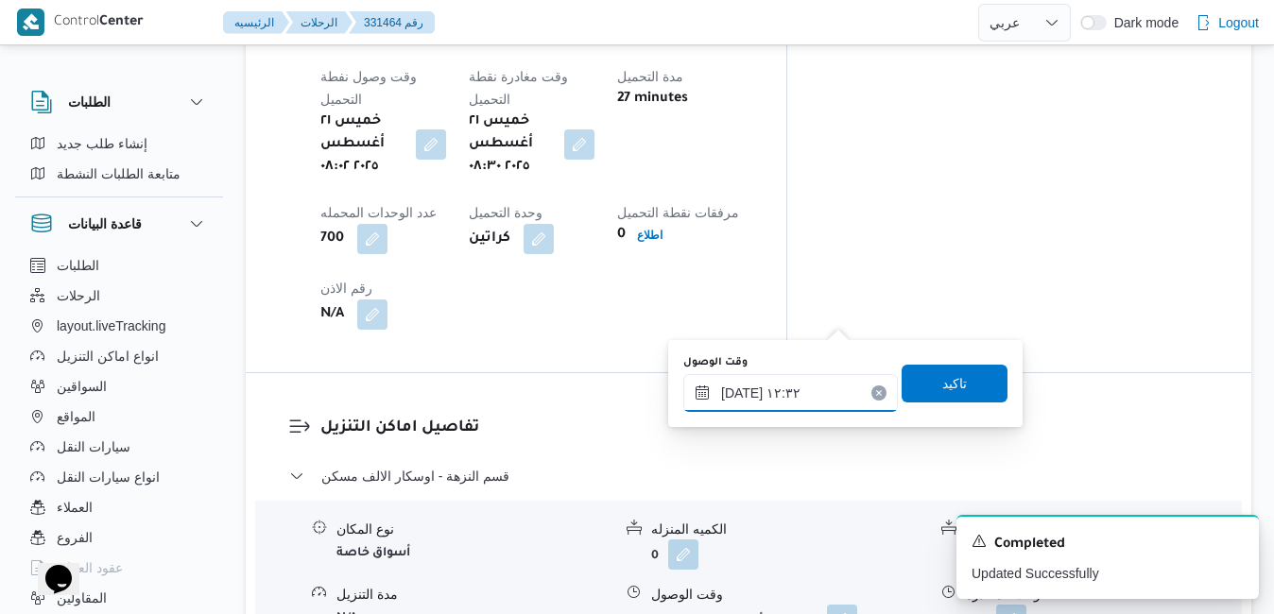
click at [770, 406] on input "٢١/٠٨/٢٠٢٥ ١٢:٣٢" at bounding box center [790, 393] width 215 height 38
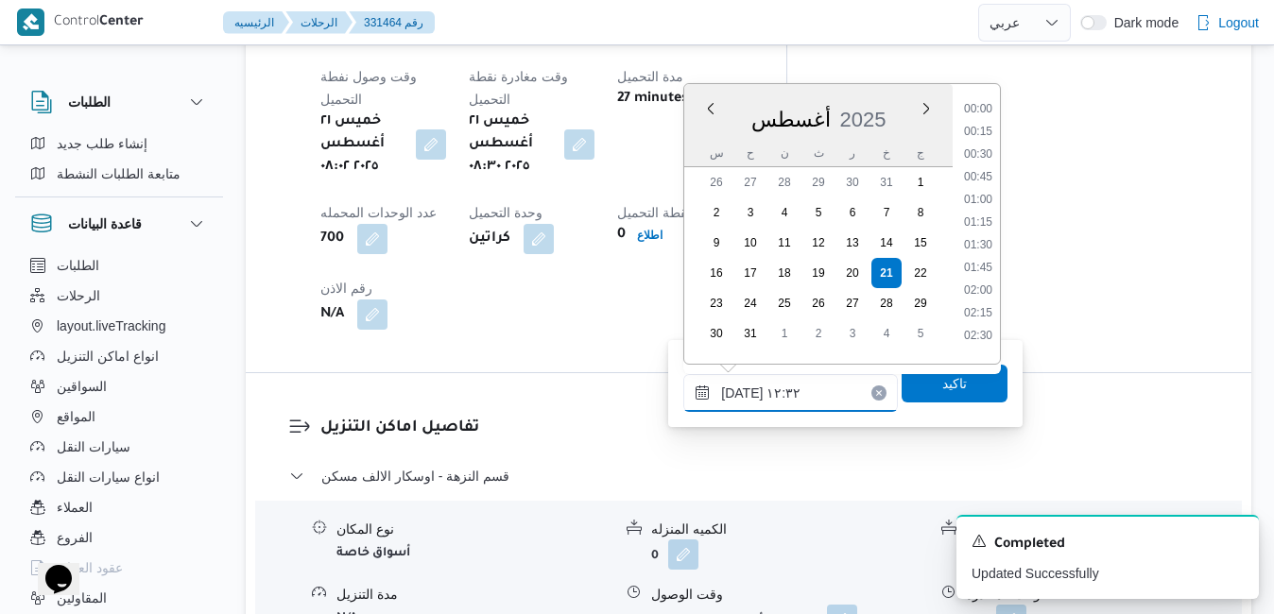
scroll to position [1004, 0]
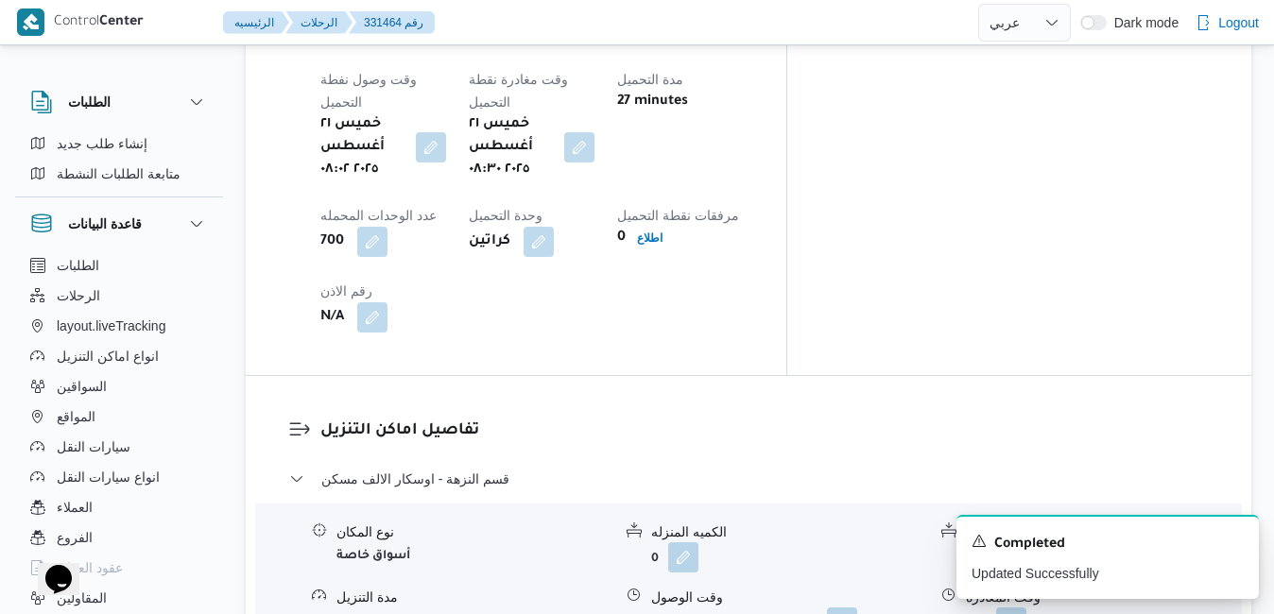
scroll to position [1588, 0]
click at [850, 536] on button "button" at bounding box center [841, 551] width 30 height 30
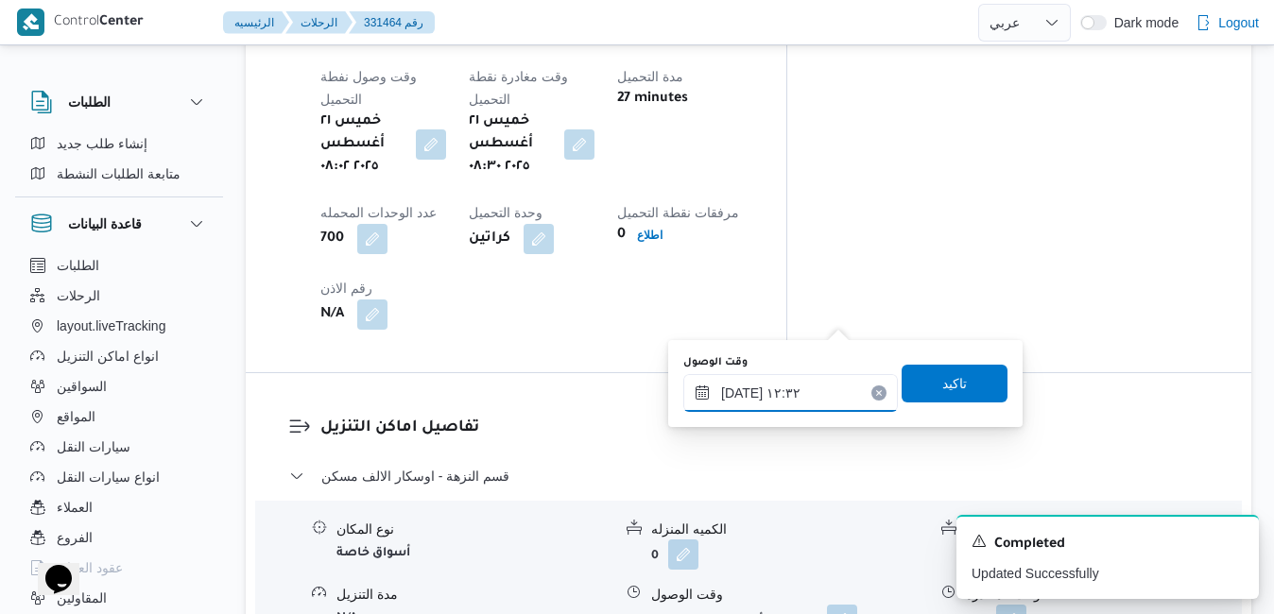
click at [802, 393] on input "٢١/٠٨/٢٠٢٥ ١٢:٣٢" at bounding box center [790, 393] width 215 height 38
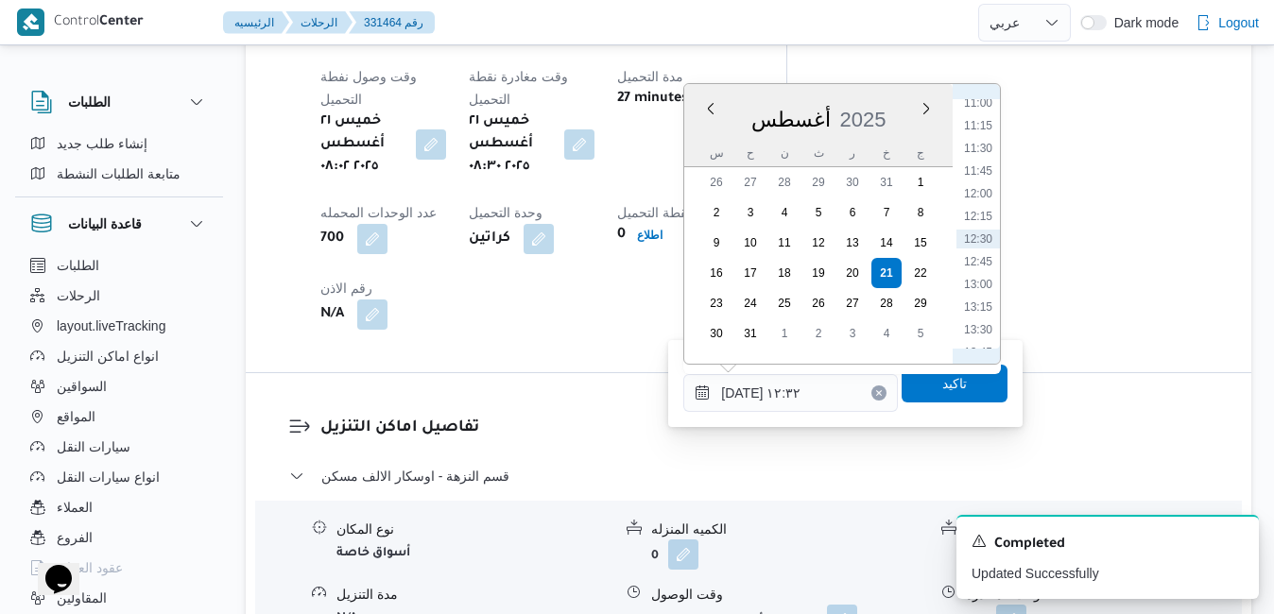
scroll to position [786, 0]
click at [975, 184] on li "09:30" at bounding box center [978, 185] width 43 height 19
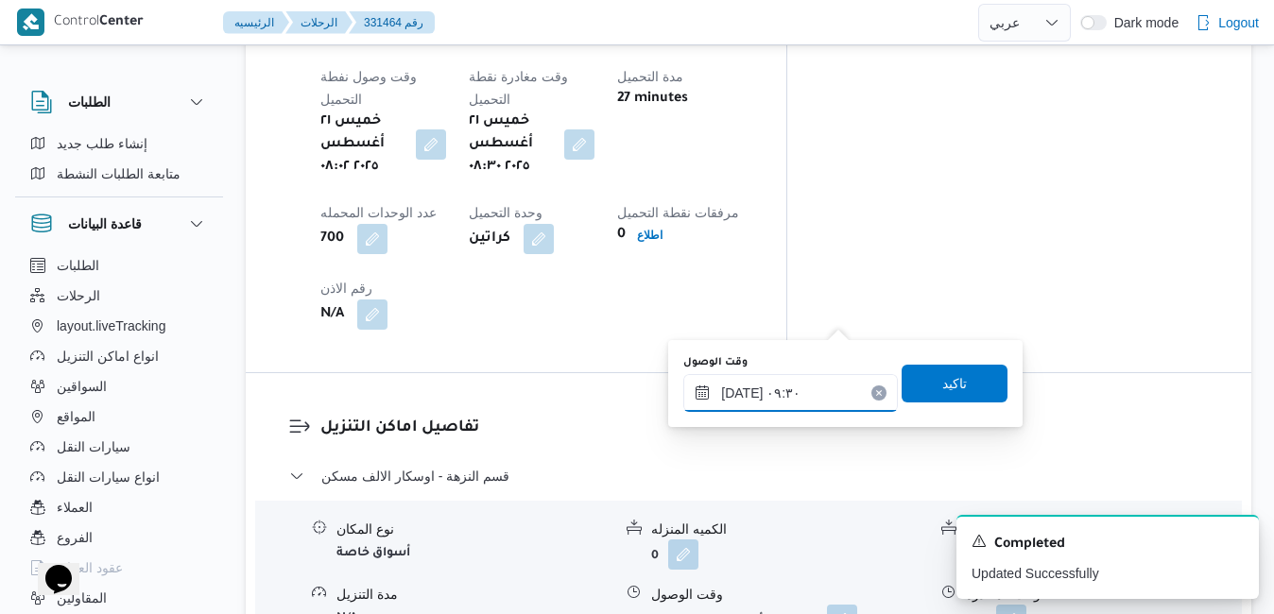
click at [743, 390] on input "٢١/٠٨/٢٠٢٥ ٠٩:٣٠" at bounding box center [790, 393] width 215 height 38
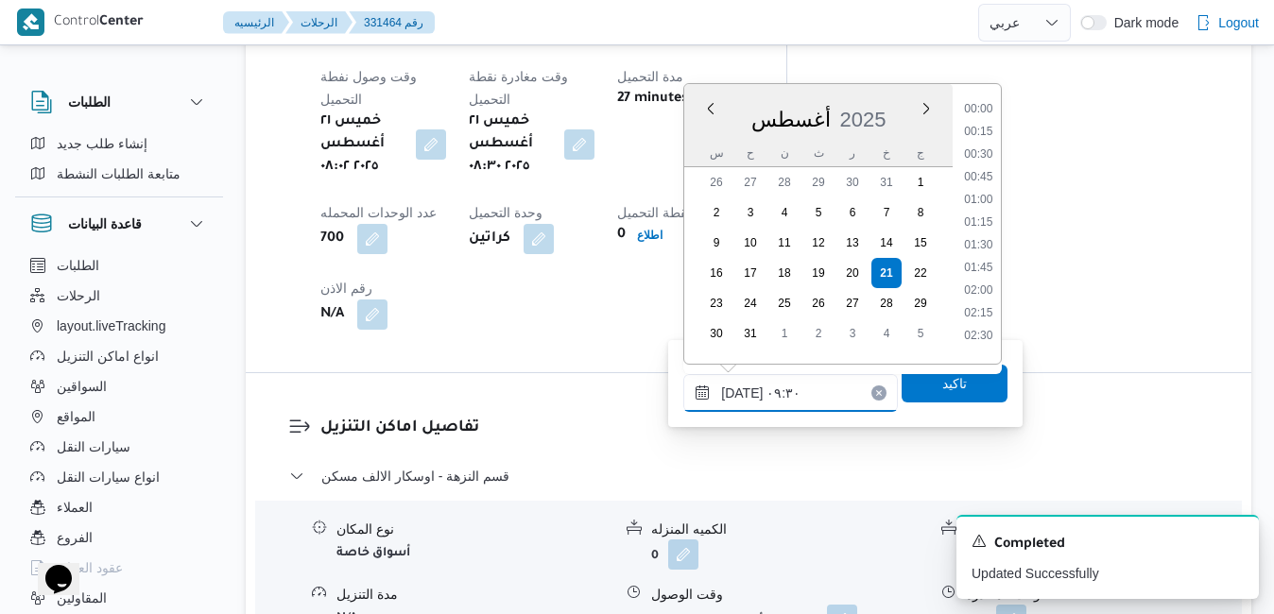
click at [743, 390] on input "٢١/٠٨/٢٠٢٥ ٠٩:٣٠" at bounding box center [790, 393] width 215 height 38
type input "٢١/٠٨/٢٠٢٥ ٠٩:05"
click at [902, 388] on span "تاكيد" at bounding box center [955, 384] width 106 height 38
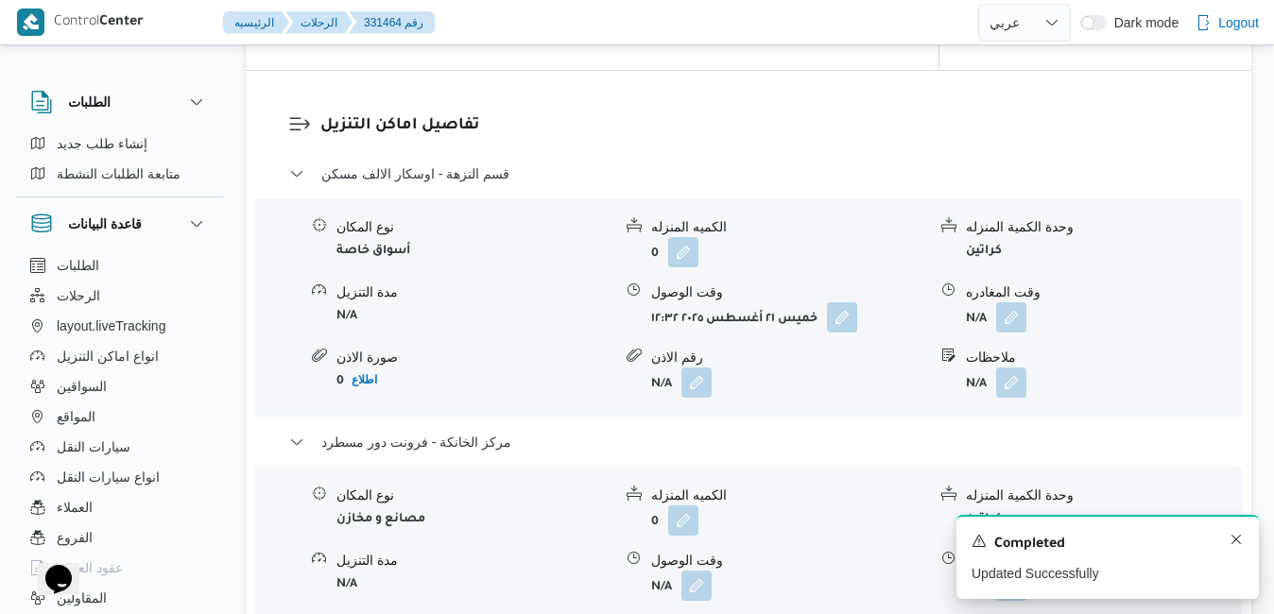
click at [1239, 538] on icon "Dismiss toast" at bounding box center [1236, 539] width 15 height 15
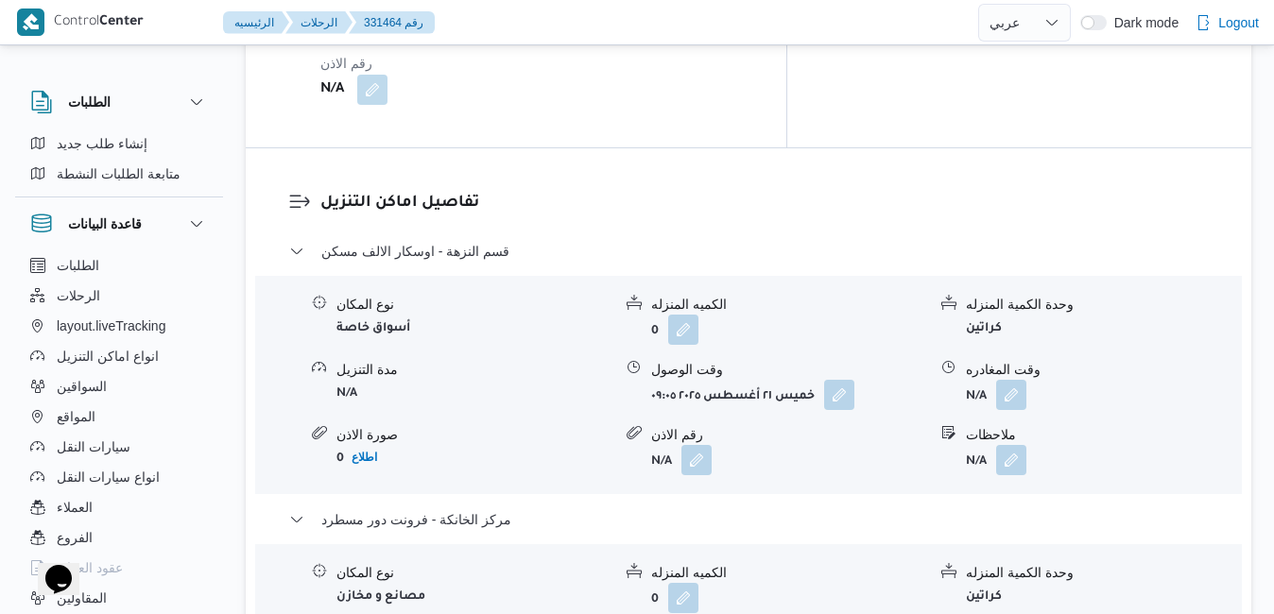
scroll to position [1815, 0]
click at [920, 525] on div "تفاصيل اماكن التنزيل قسم النزهة - اوسكار الالف مسكن نوع المكان أسواق خاصة الكمي…" at bounding box center [749, 432] width 1006 height 709
click at [1013, 578] on button "button" at bounding box center [1011, 593] width 30 height 30
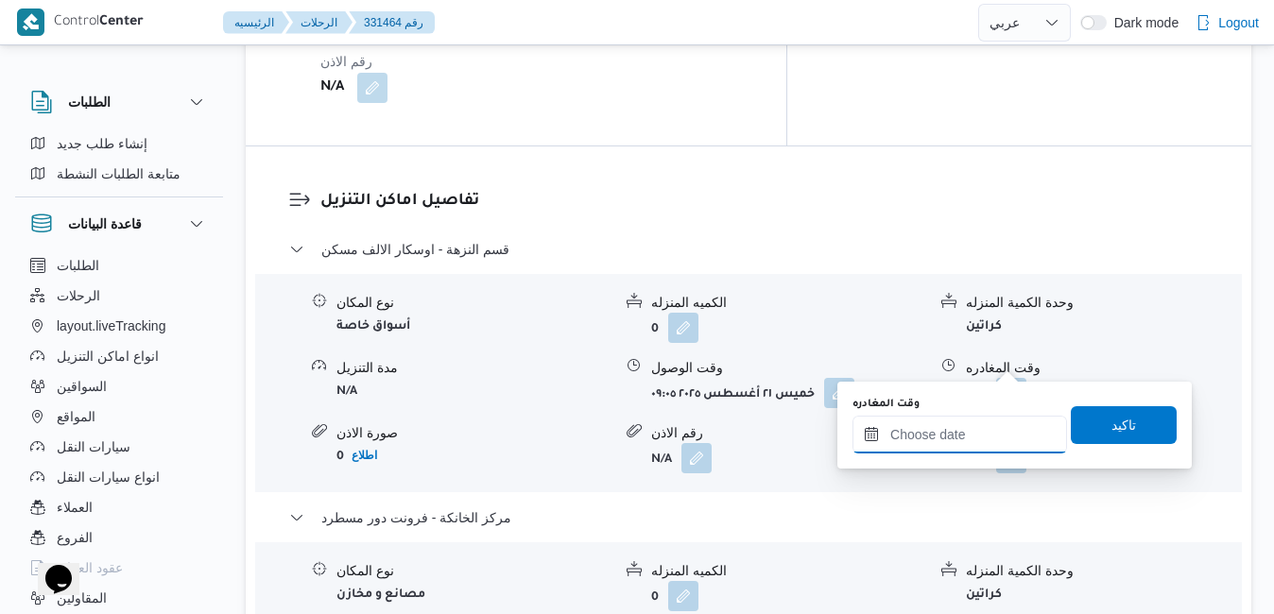
click at [932, 446] on input "وقت المغادره" at bounding box center [960, 435] width 215 height 38
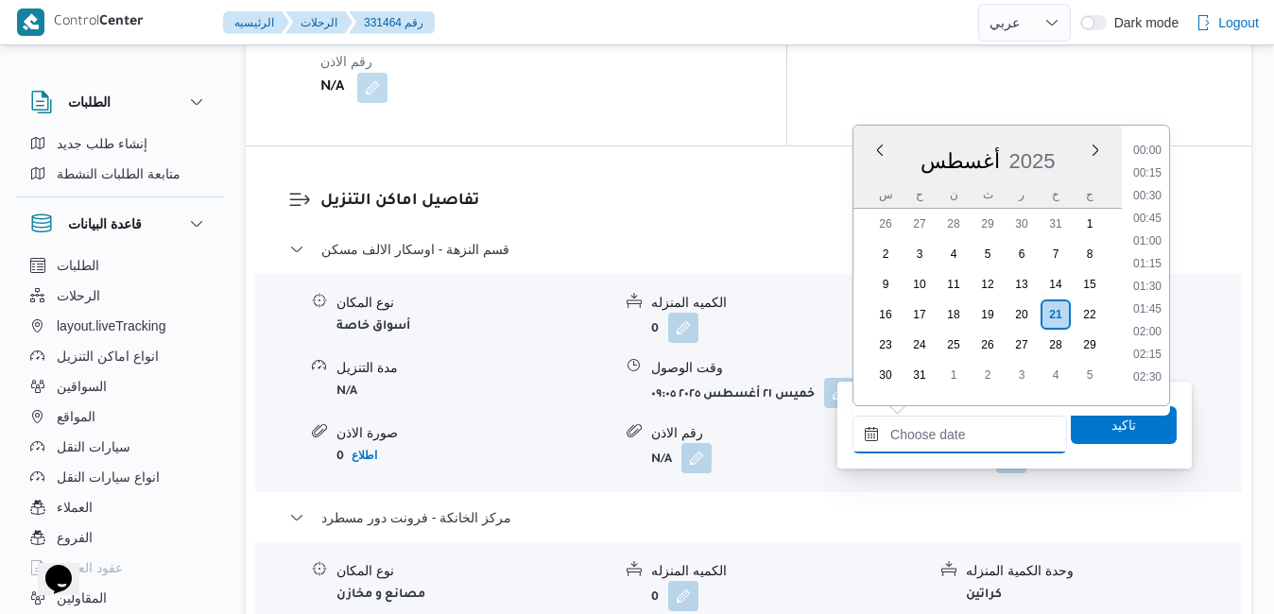
scroll to position [1571, 0]
click at [1066, 138] on div "أغسطس 2025" at bounding box center [988, 157] width 268 height 48
click at [1149, 273] on li "16:15" at bounding box center [1147, 272] width 43 height 19
type input "[DATE] ١٦:١٥"
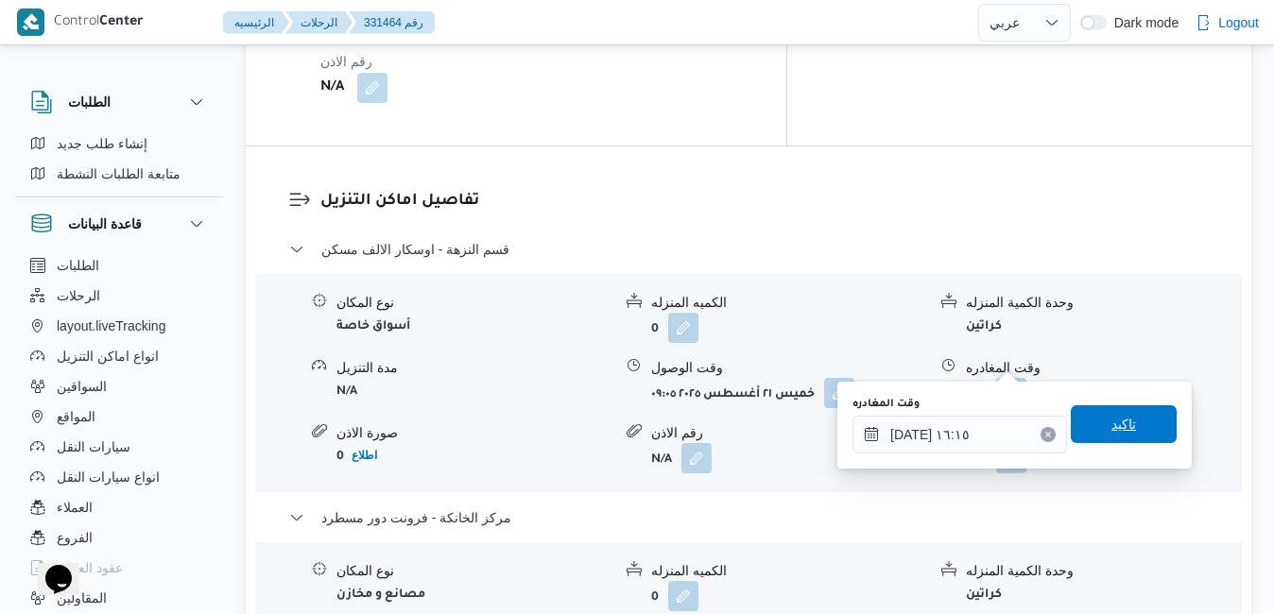
click at [1084, 429] on span "تاكيد" at bounding box center [1124, 425] width 106 height 38
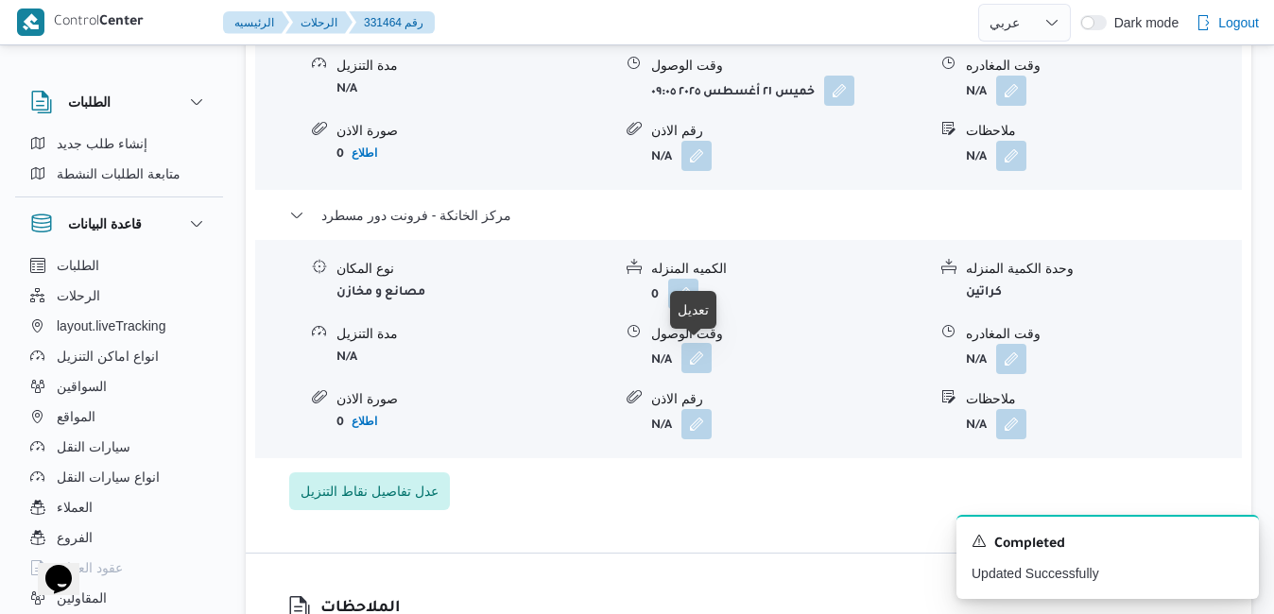
click at [703, 363] on button "button" at bounding box center [697, 358] width 30 height 30
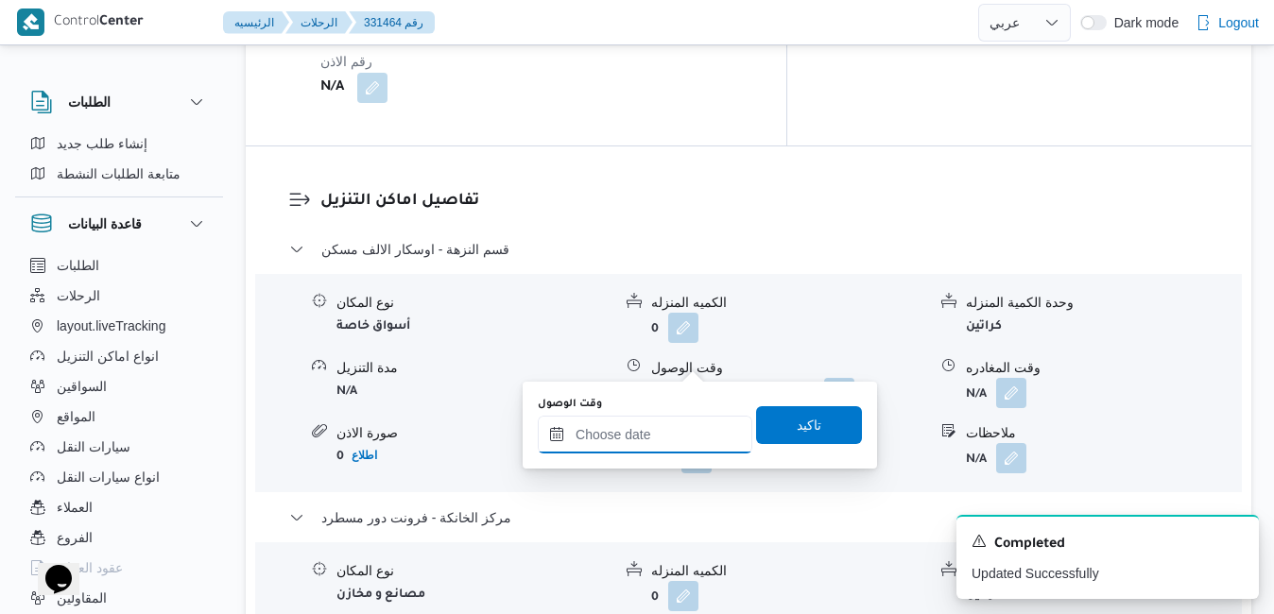
click at [654, 431] on input "وقت الوصول" at bounding box center [645, 435] width 215 height 38
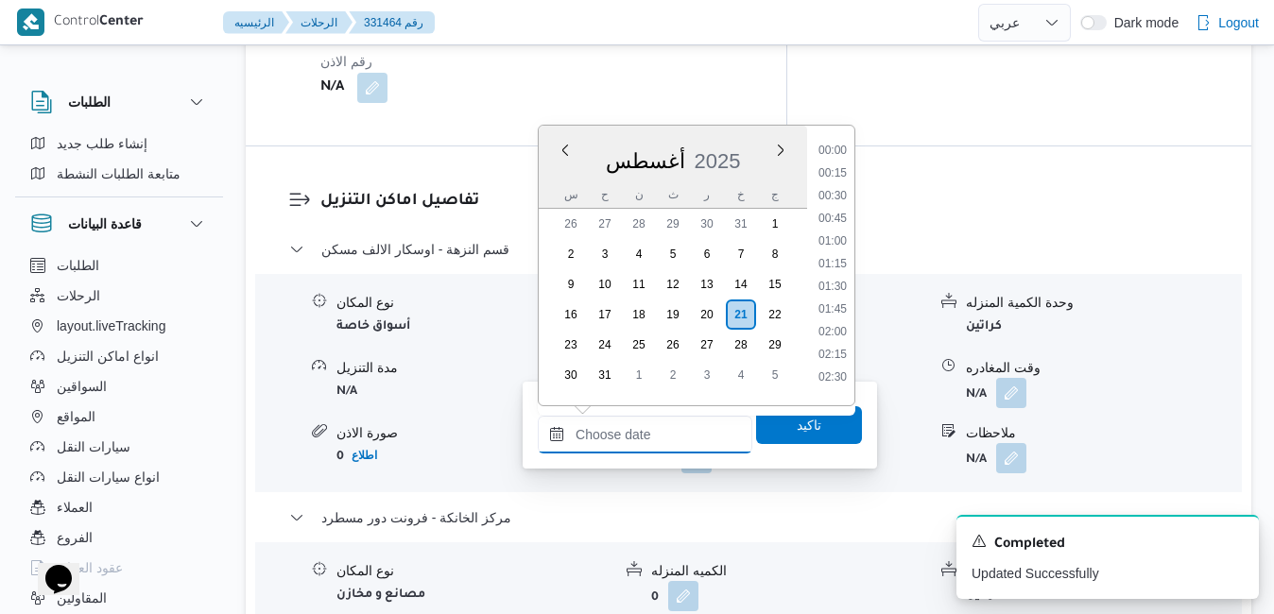
scroll to position [1571, 0]
click at [736, 145] on div "أغسطس 2025" at bounding box center [673, 157] width 268 height 48
click at [837, 246] on li "16:00" at bounding box center [832, 249] width 43 height 19
type input "٢١/٠٨/٢٠٢٥ ١٦:٠٠"
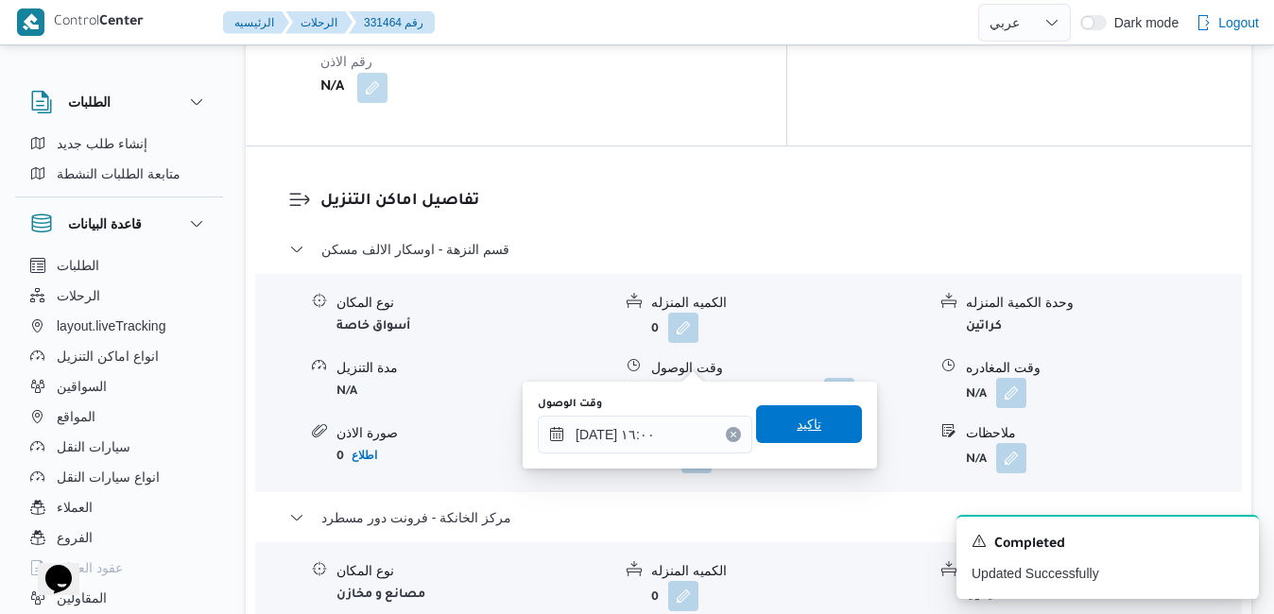
click at [801, 427] on span "تاكيد" at bounding box center [809, 424] width 25 height 23
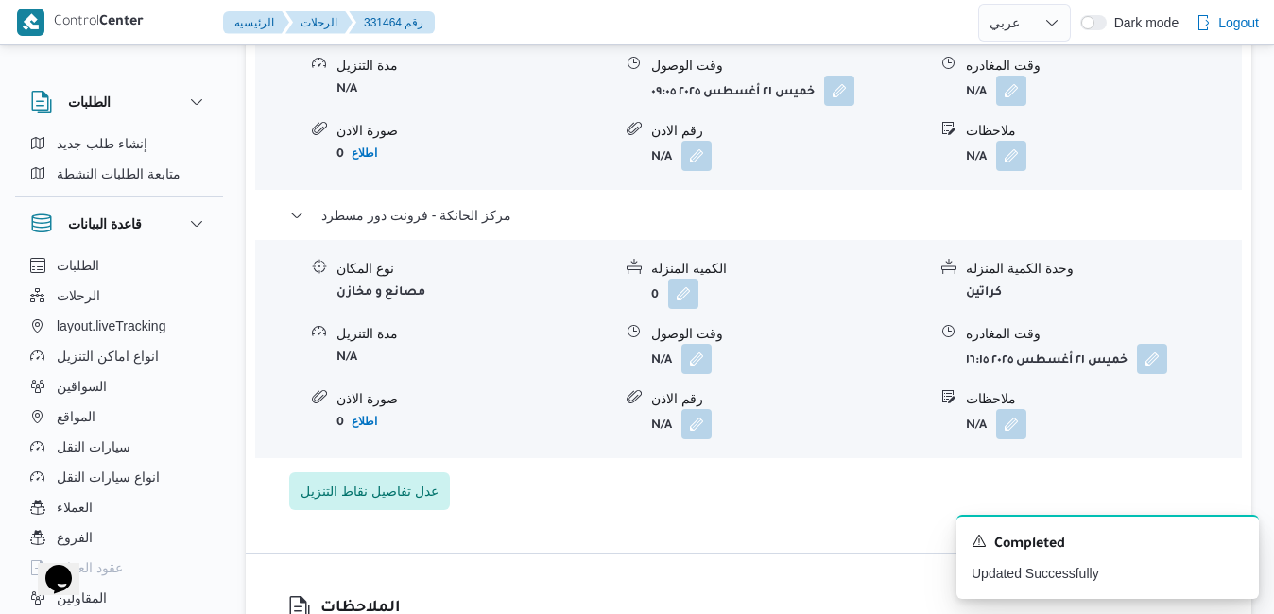
click at [1002, 106] on div "نوع المكان أسواق خاصة الكميه المنزله 0 وحدة الكمية المنزله كراتين مدة التنزيل N…" at bounding box center [749, 81] width 1002 height 215
click at [1006, 94] on button "button" at bounding box center [1011, 90] width 30 height 30
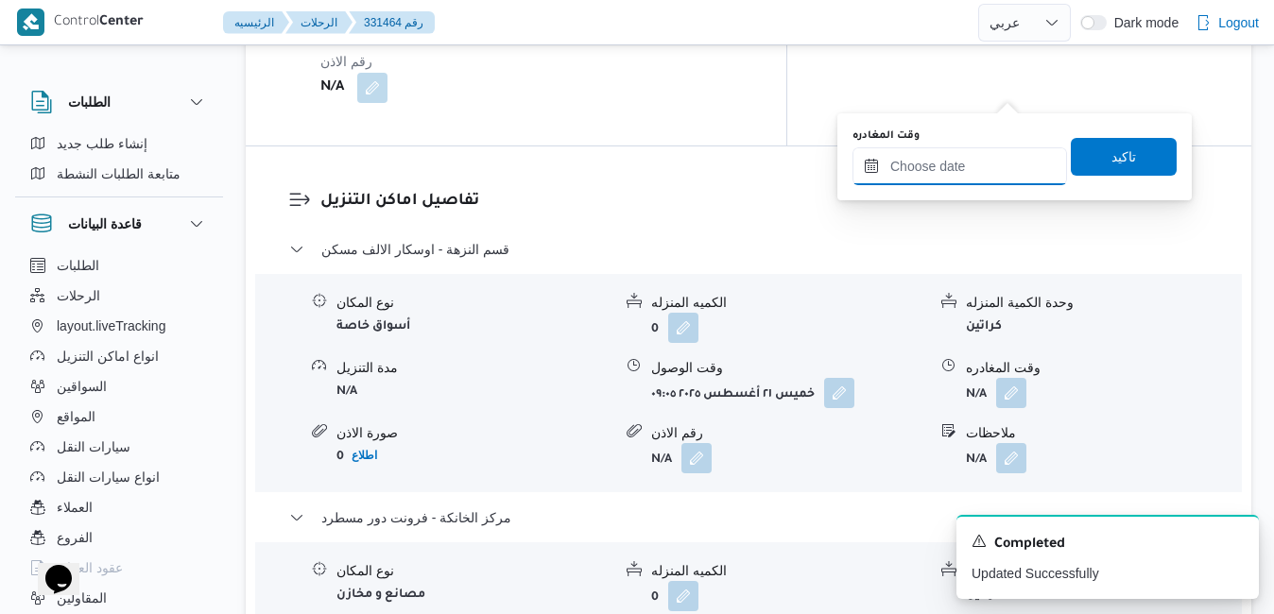
click at [957, 176] on input "وقت المغادره" at bounding box center [960, 166] width 215 height 38
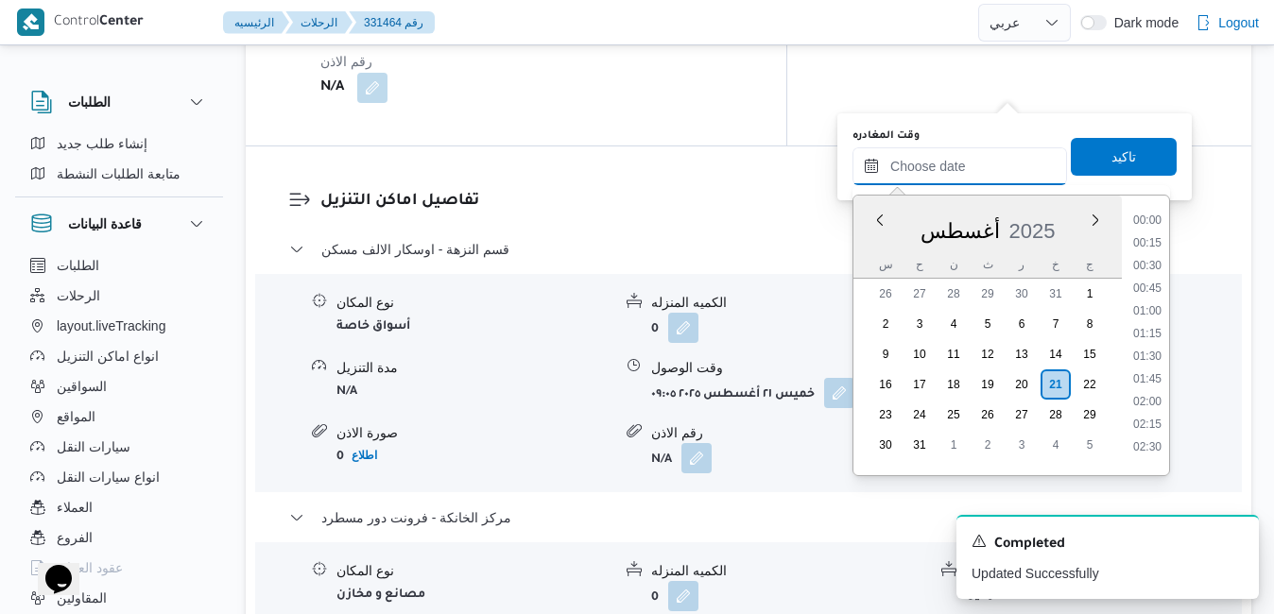
scroll to position [1571, 0]
click at [879, 233] on div "أغسطس 2025" at bounding box center [988, 227] width 268 height 48
click at [1149, 275] on li "15:30" at bounding box center [1147, 274] width 43 height 19
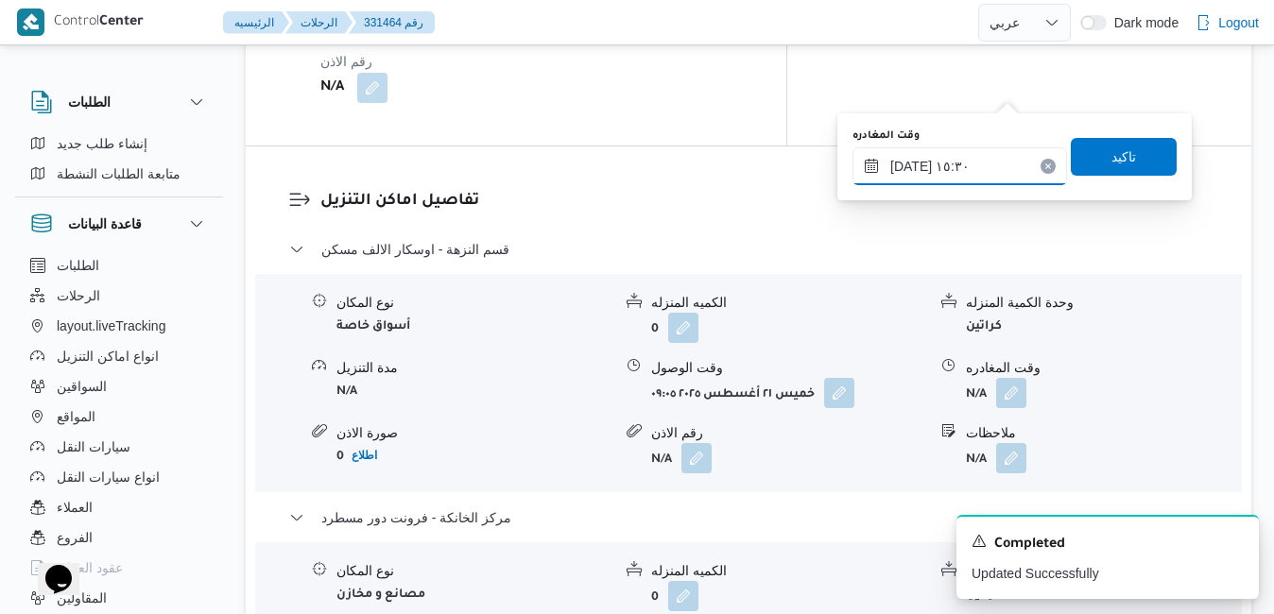
type input "٢١/٠٨/٢٠٢٥ ١٥:٣٠"
click at [1139, 164] on span "تاكيد" at bounding box center [1124, 156] width 106 height 38
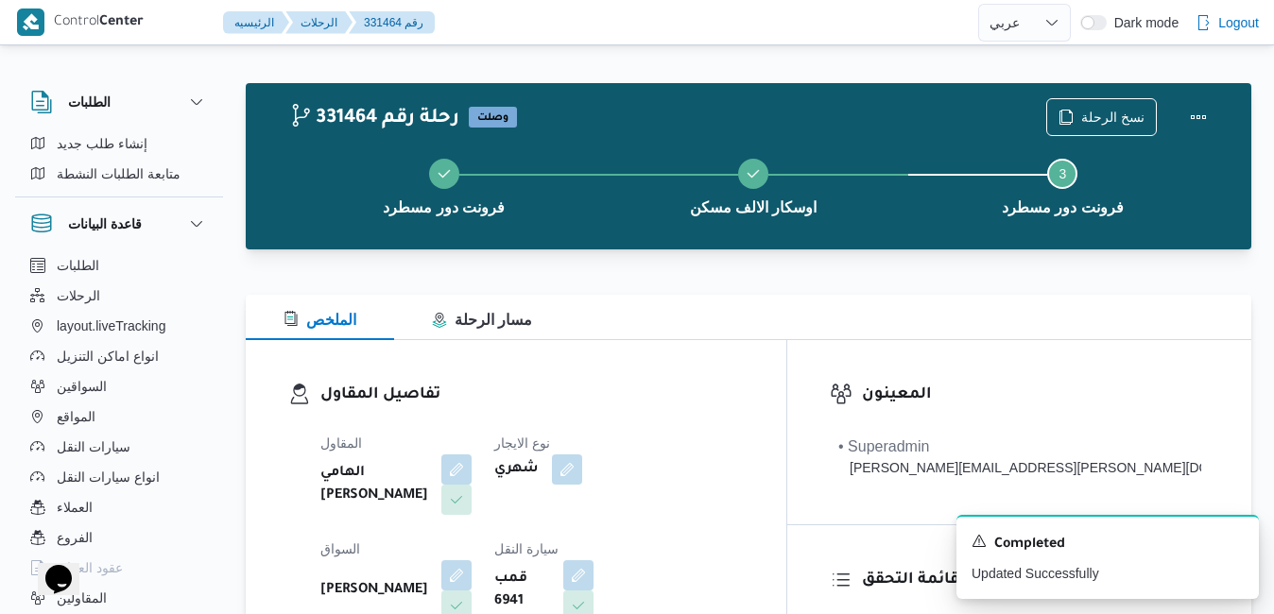
scroll to position [0, 0]
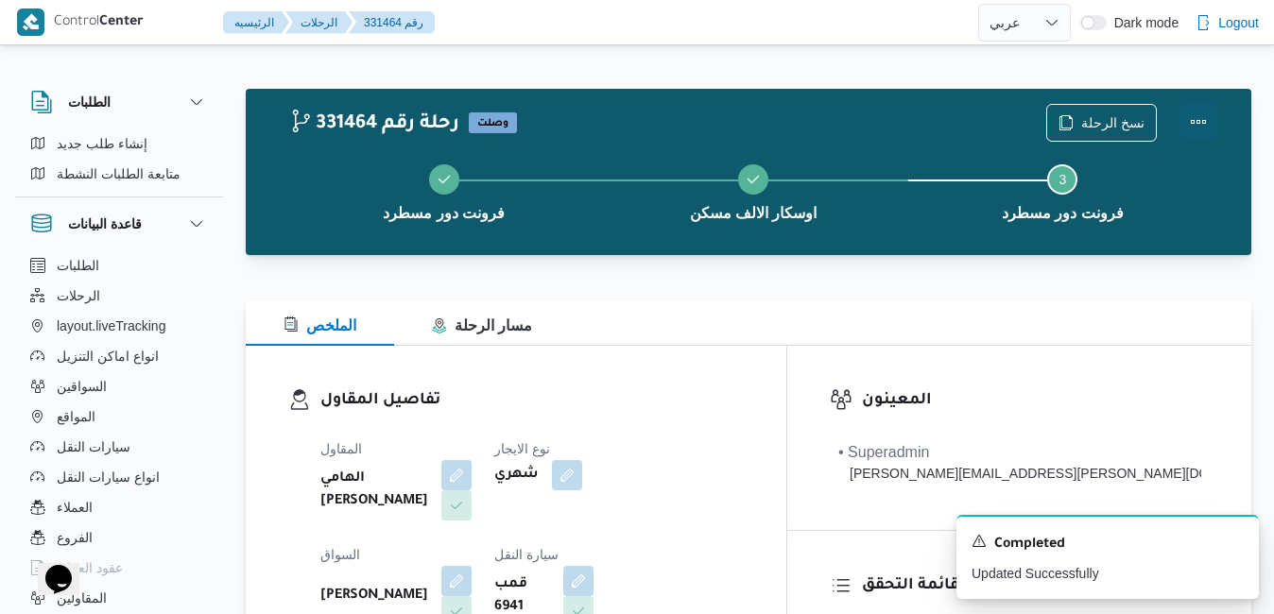
click at [1191, 124] on button "Actions" at bounding box center [1199, 122] width 38 height 38
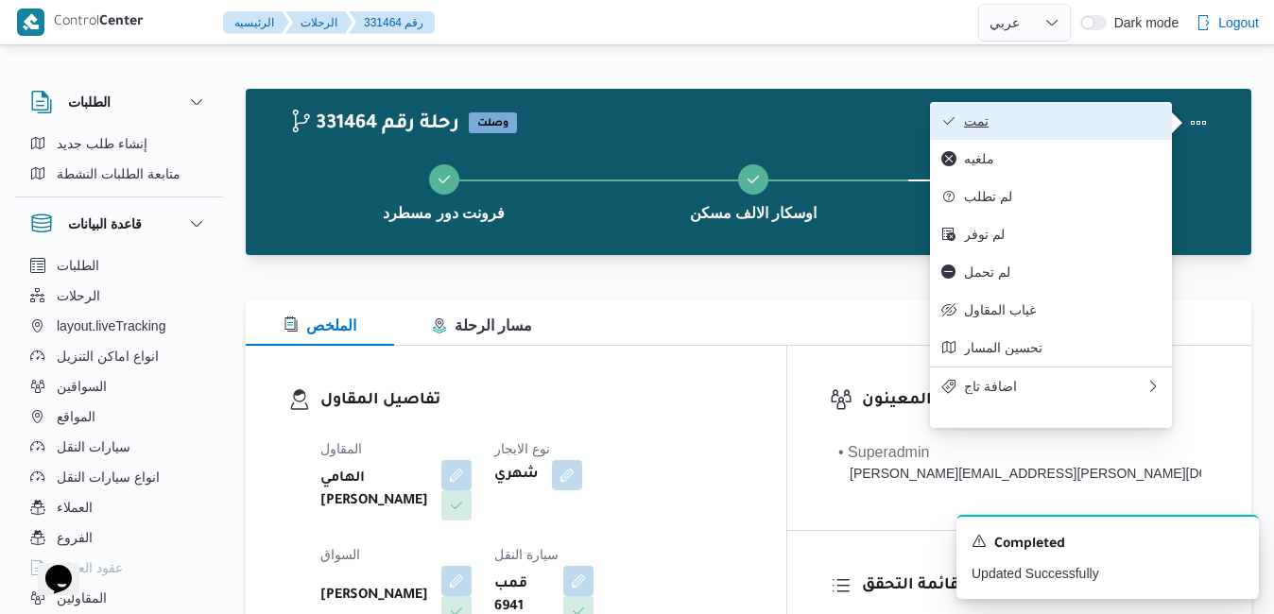
click at [1061, 133] on button "تمت" at bounding box center [1051, 121] width 242 height 38
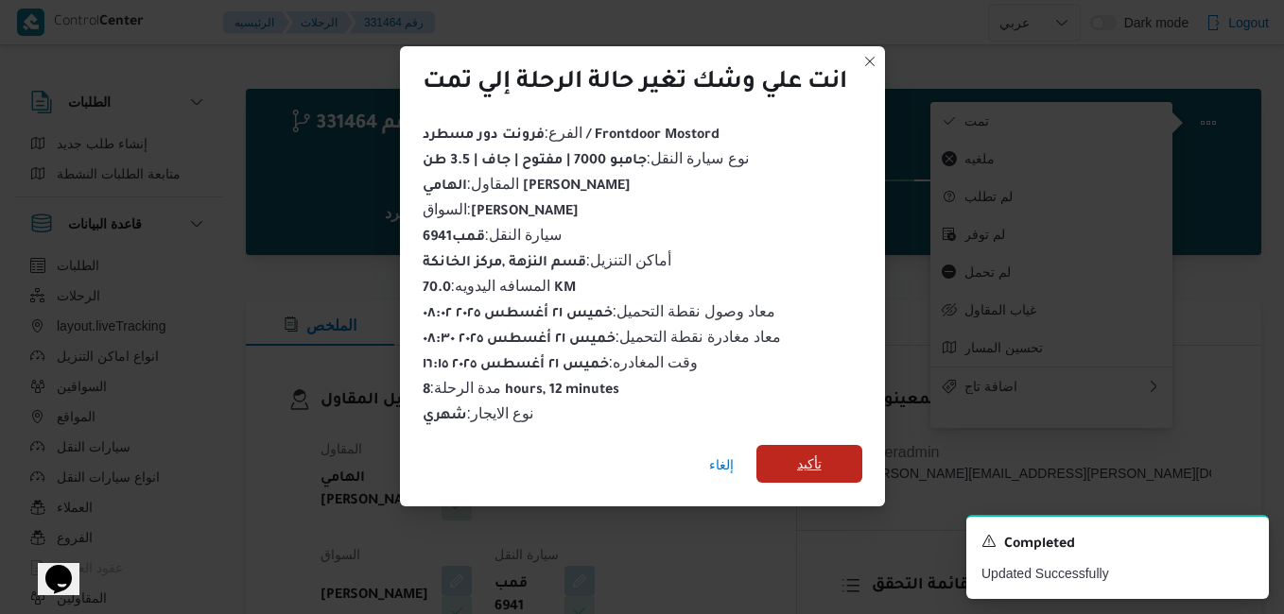
click at [801, 453] on span "تأكيد" at bounding box center [809, 464] width 25 height 23
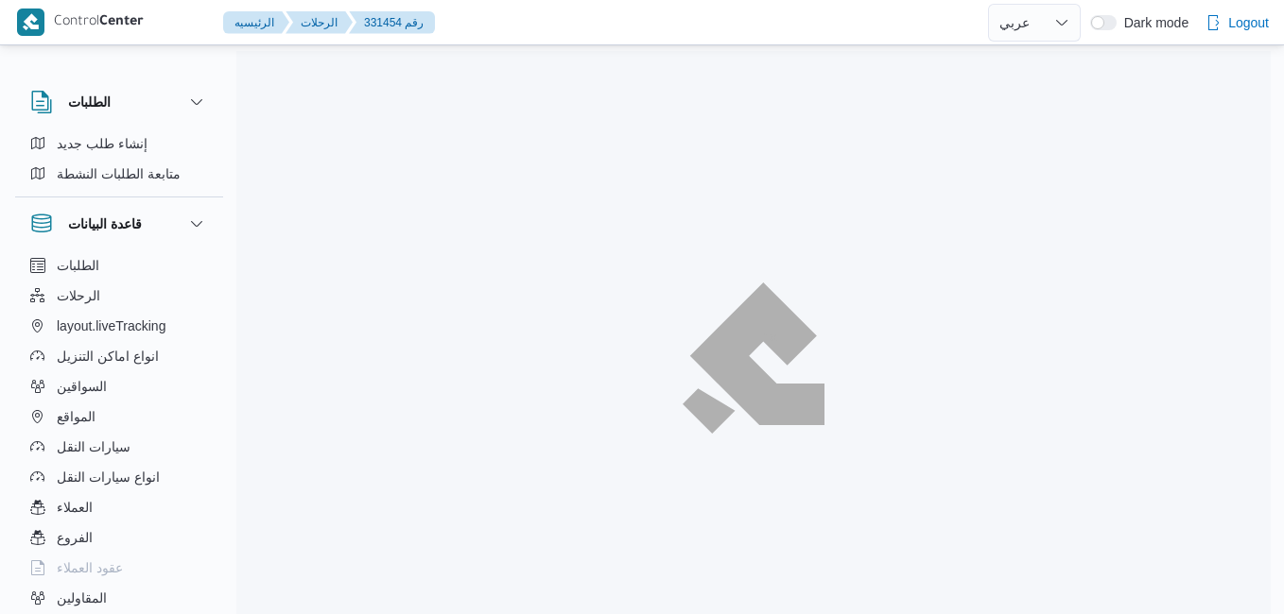
select select "ar"
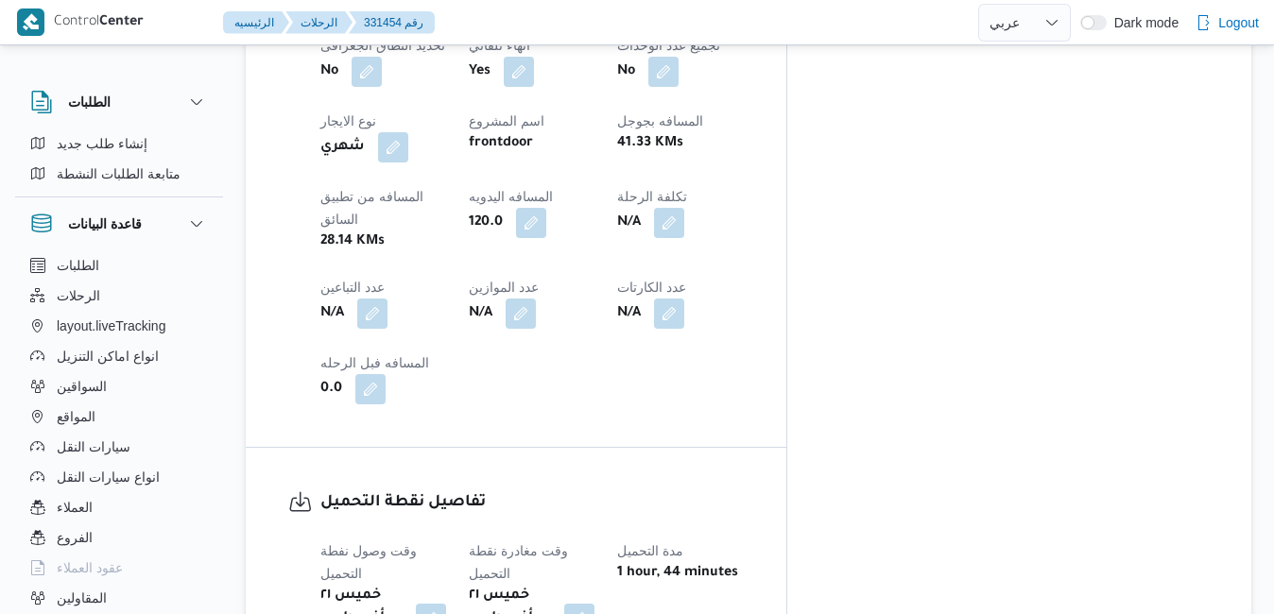
scroll to position [1134, 0]
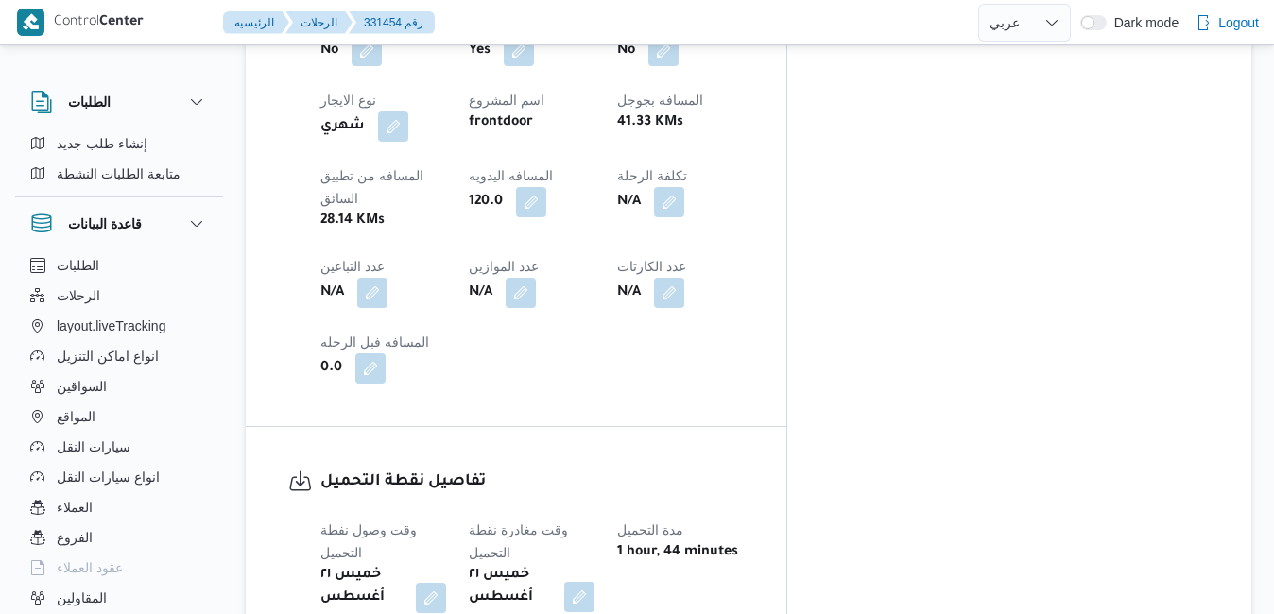
click at [595, 582] on button "button" at bounding box center [579, 597] width 30 height 30
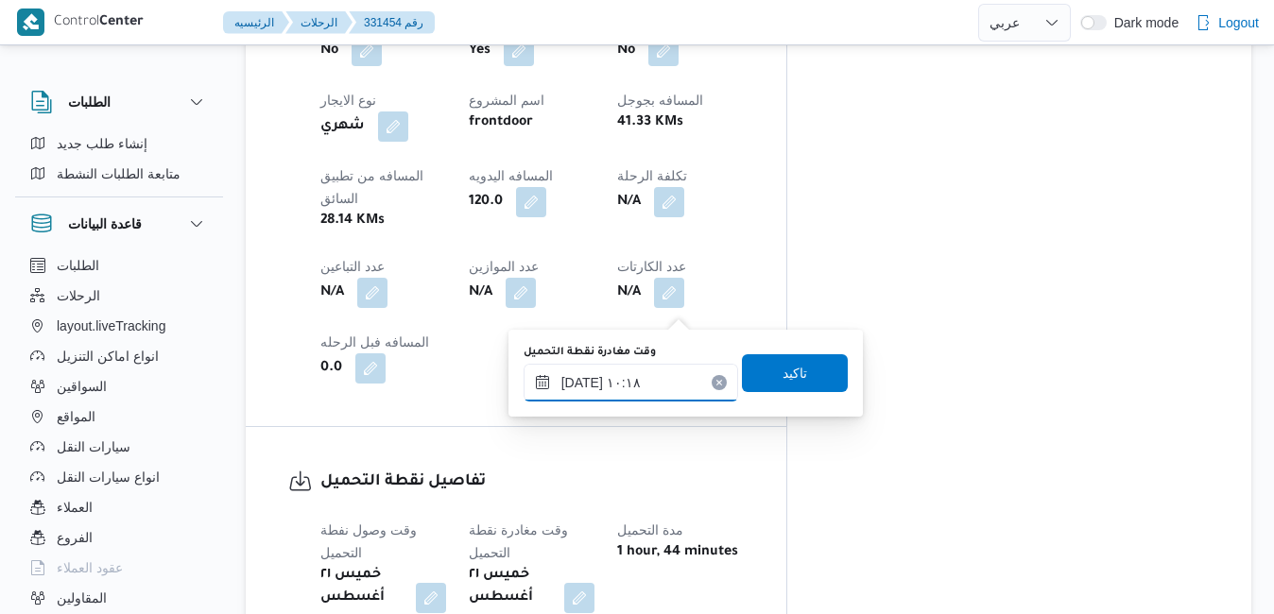
click at [658, 374] on input "٢١/٠٨/٢٠٢٥ ١٠:١٨" at bounding box center [631, 383] width 215 height 38
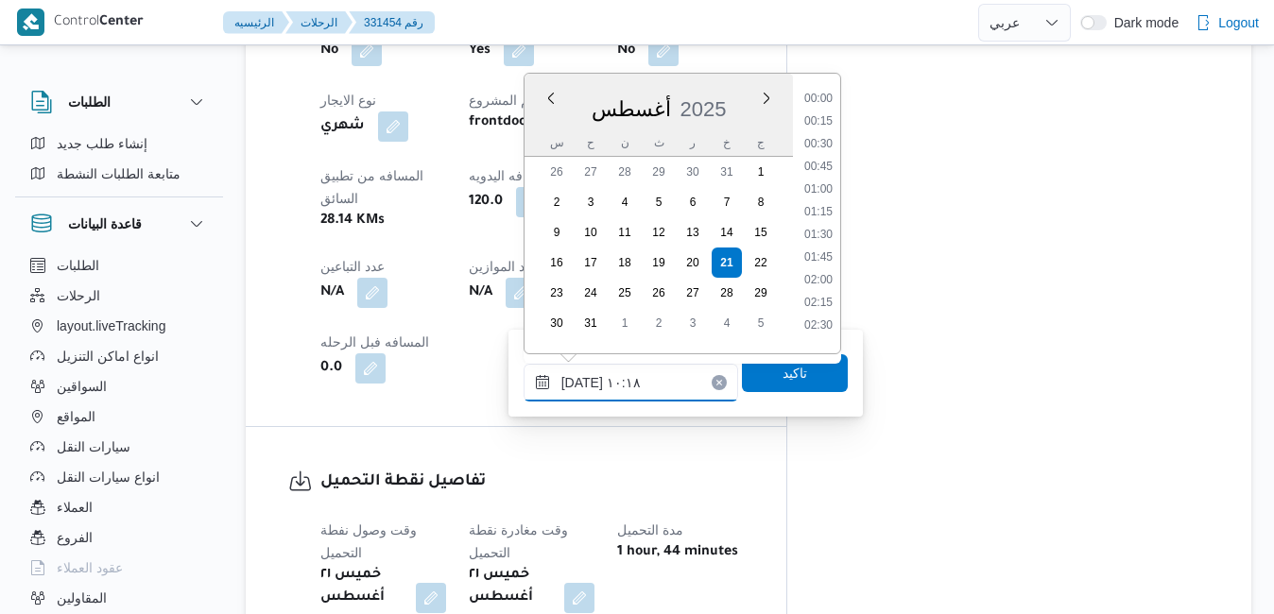
scroll to position [800, 0]
click at [820, 114] on li "09:00" at bounding box center [818, 115] width 43 height 19
type input "٢١/٠٨/٢٠٢٥ ٠٩:٠٠"
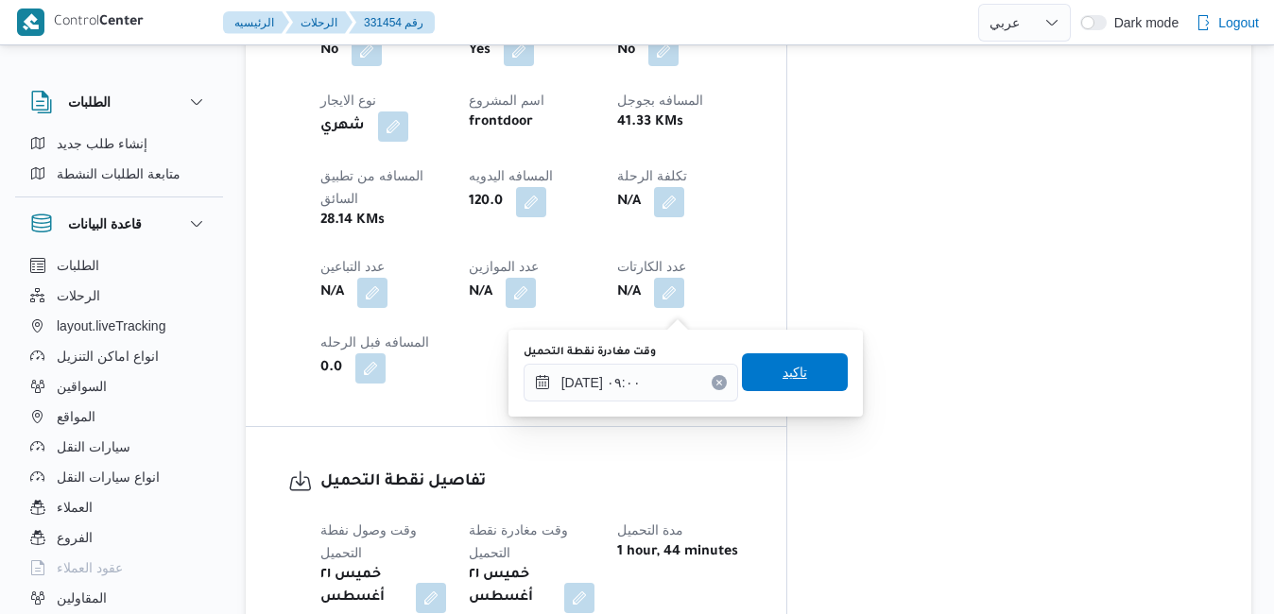
click at [761, 375] on span "تاكيد" at bounding box center [795, 373] width 106 height 38
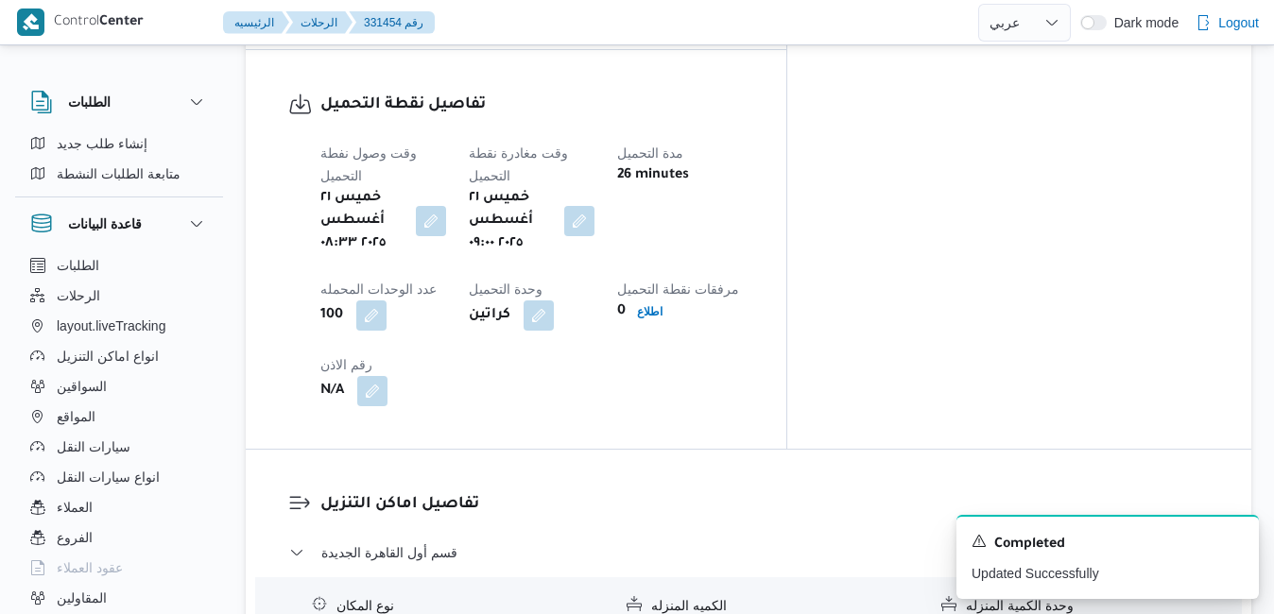
scroll to position [1512, 0]
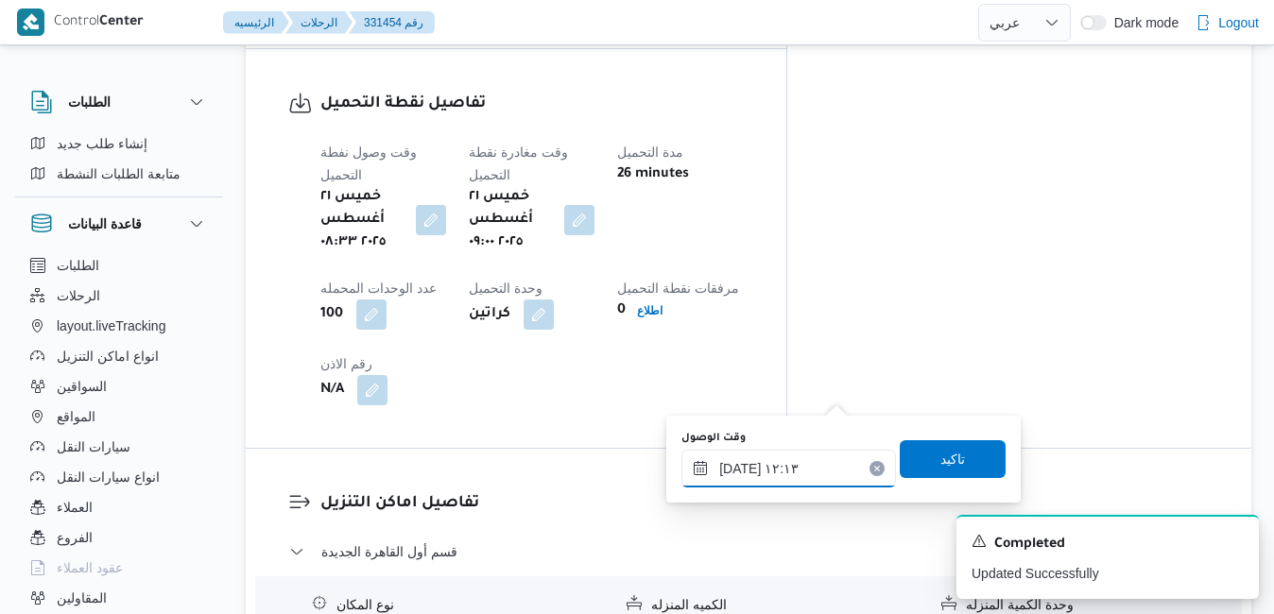
click at [808, 472] on input "٢١/٠٨/٢٠٢٥ ١٢:١٣" at bounding box center [789, 469] width 215 height 38
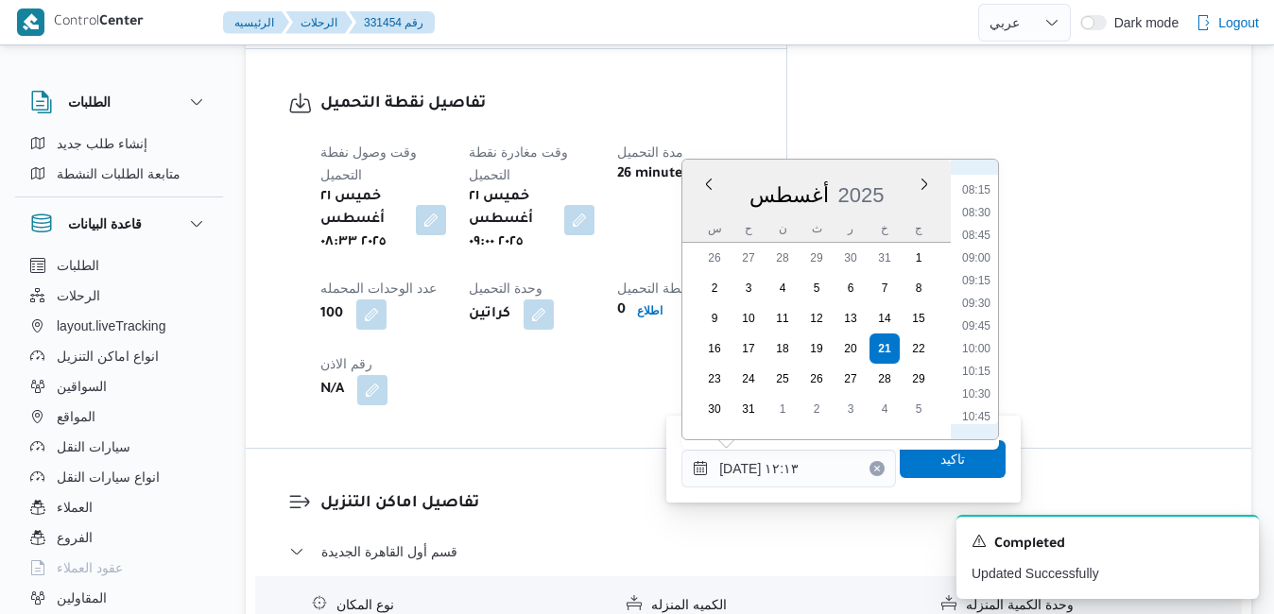
scroll to position [740, 0]
click at [976, 324] on li "09:45" at bounding box center [976, 328] width 43 height 19
type input "٢١/٠٨/٢٠٢٥ ٠٩:٤٥"
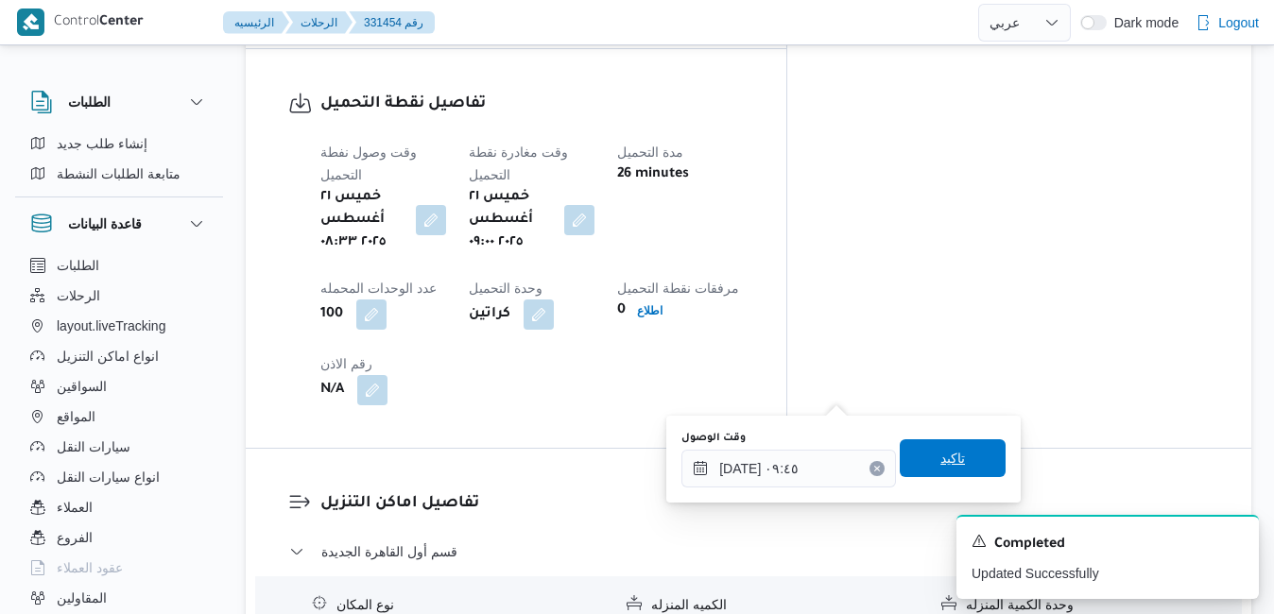
click at [941, 451] on span "تاكيد" at bounding box center [953, 458] width 25 height 23
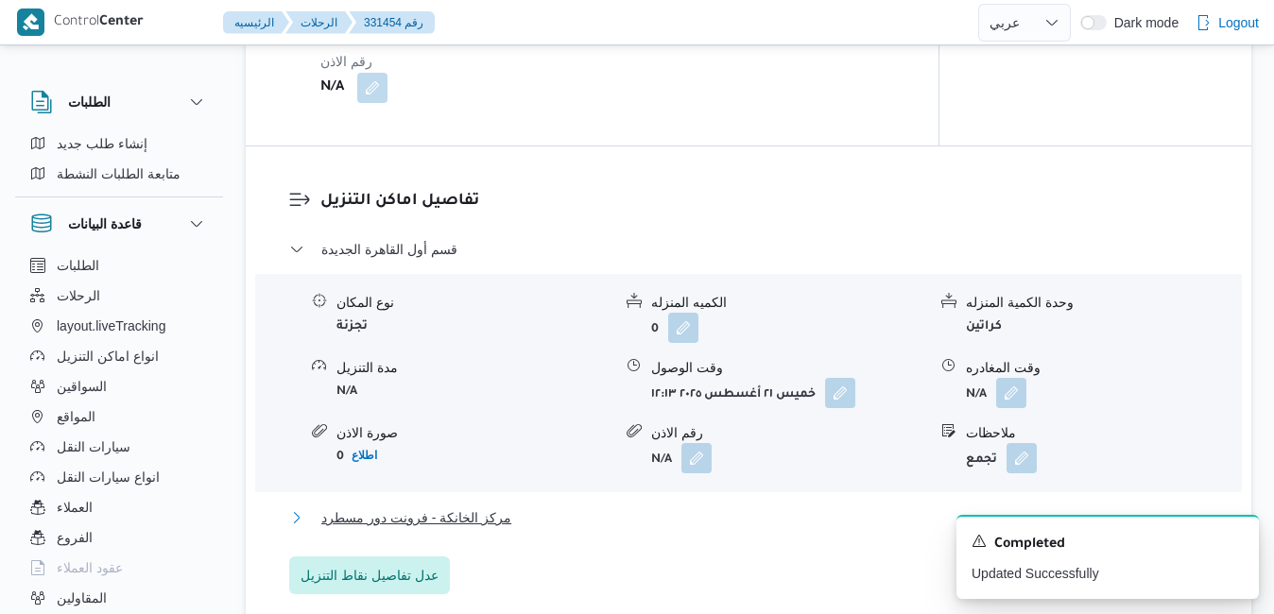
click at [814, 524] on button "مركز الخانكة - فرونت دور مسطرد" at bounding box center [749, 518] width 920 height 23
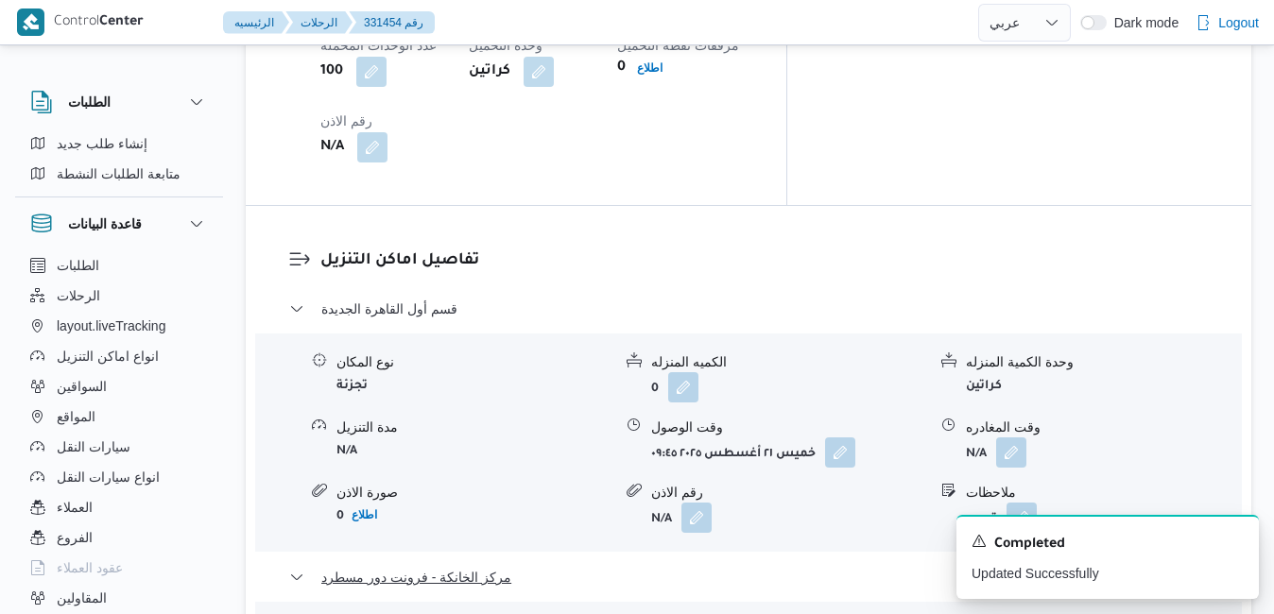
scroll to position [1890, 0]
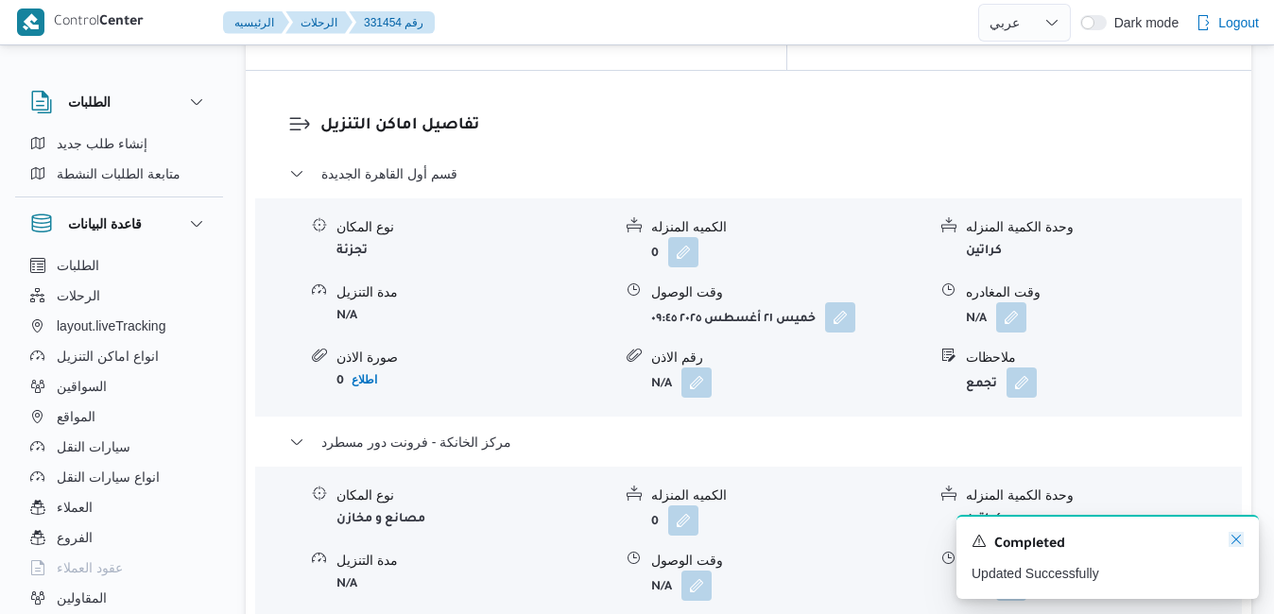
click at [1236, 544] on icon "Dismiss toast" at bounding box center [1236, 539] width 15 height 15
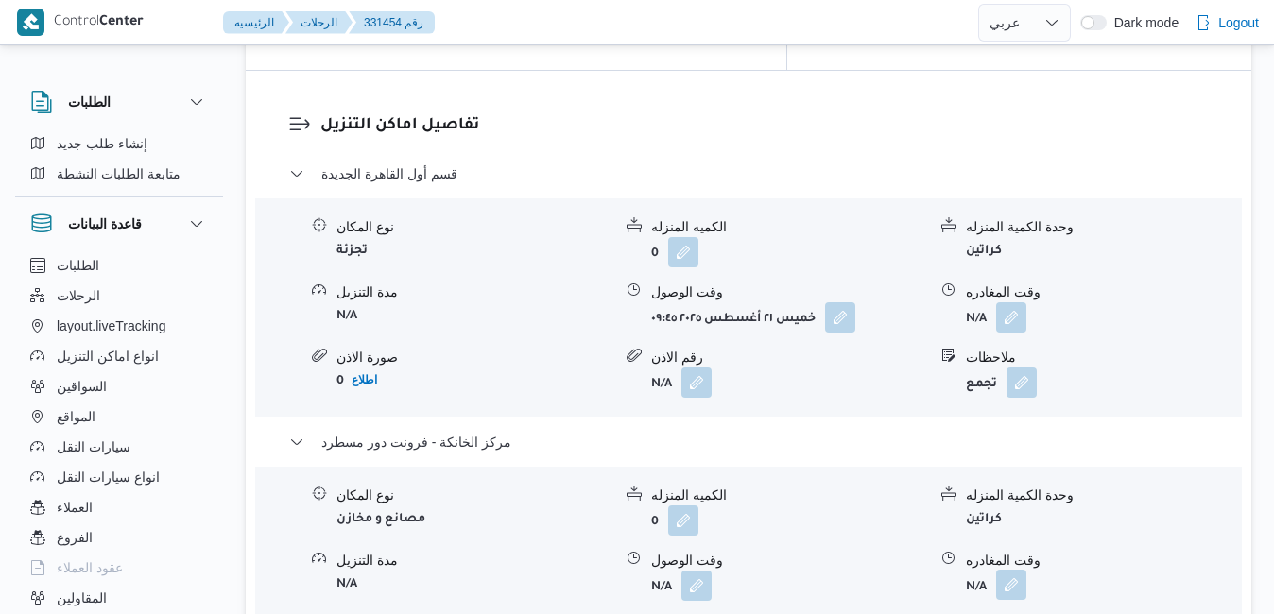
click at [1015, 570] on button "button" at bounding box center [1011, 585] width 30 height 30
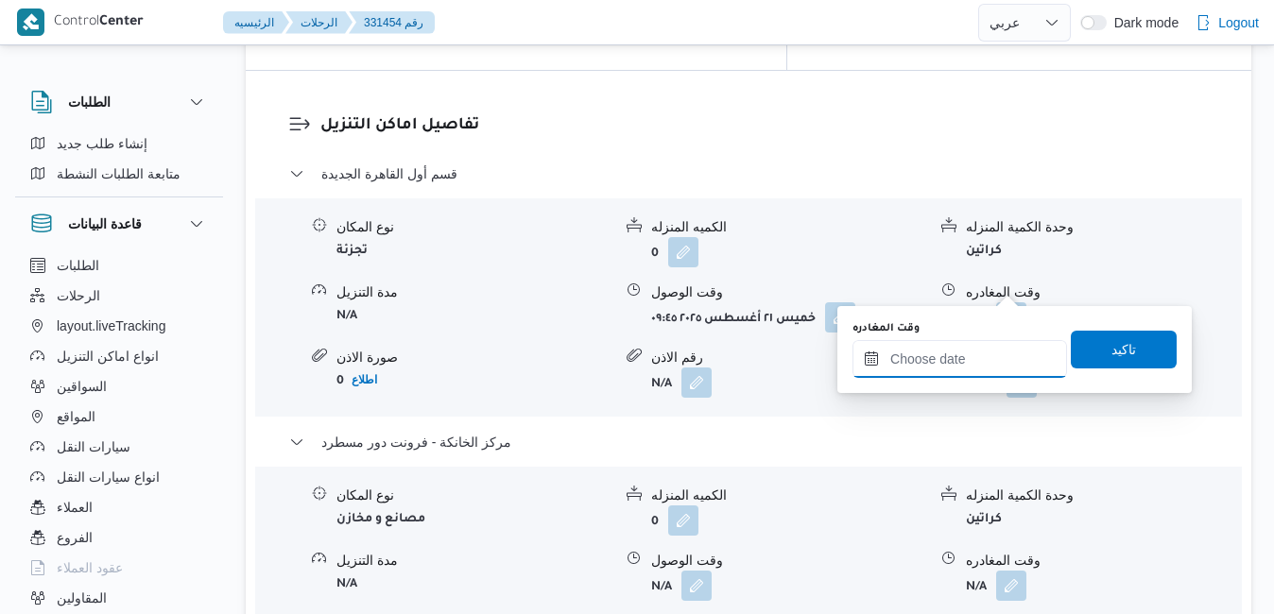
click at [950, 357] on input "وقت المغادره" at bounding box center [960, 359] width 215 height 38
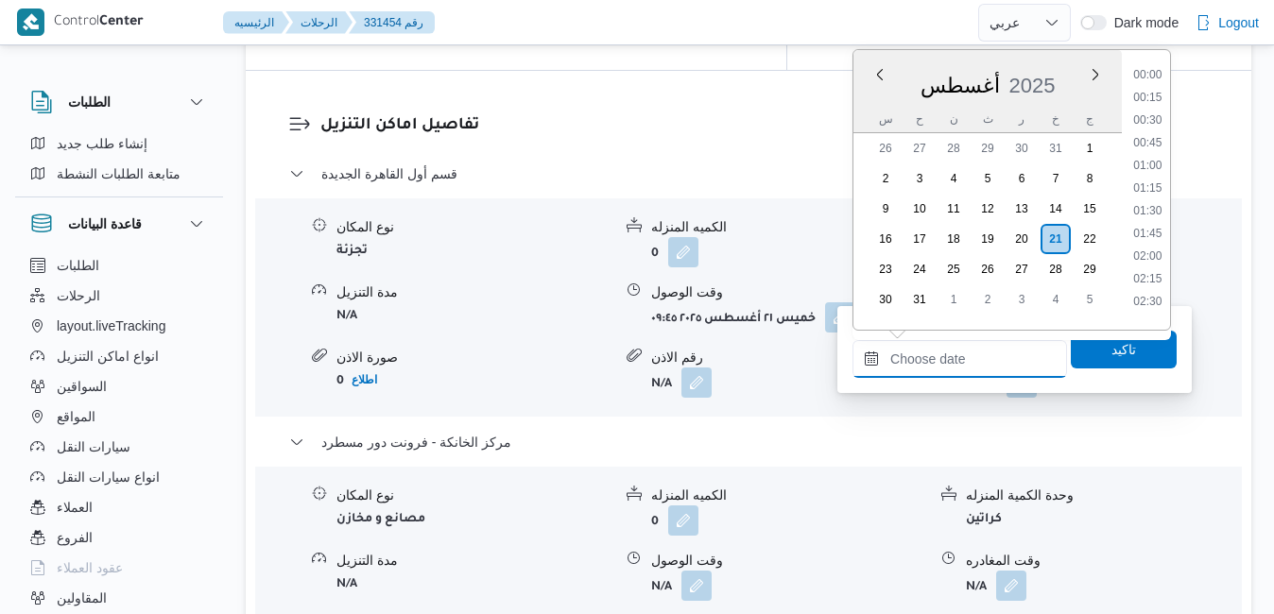
scroll to position [1594, 0]
click at [866, 102] on div "أغسطس 2025" at bounding box center [988, 82] width 268 height 48
click at [1148, 270] on li "17:15" at bounding box center [1147, 264] width 43 height 19
type input "٢١/٠٨/٢٠٢٥ ١٧:١٥"
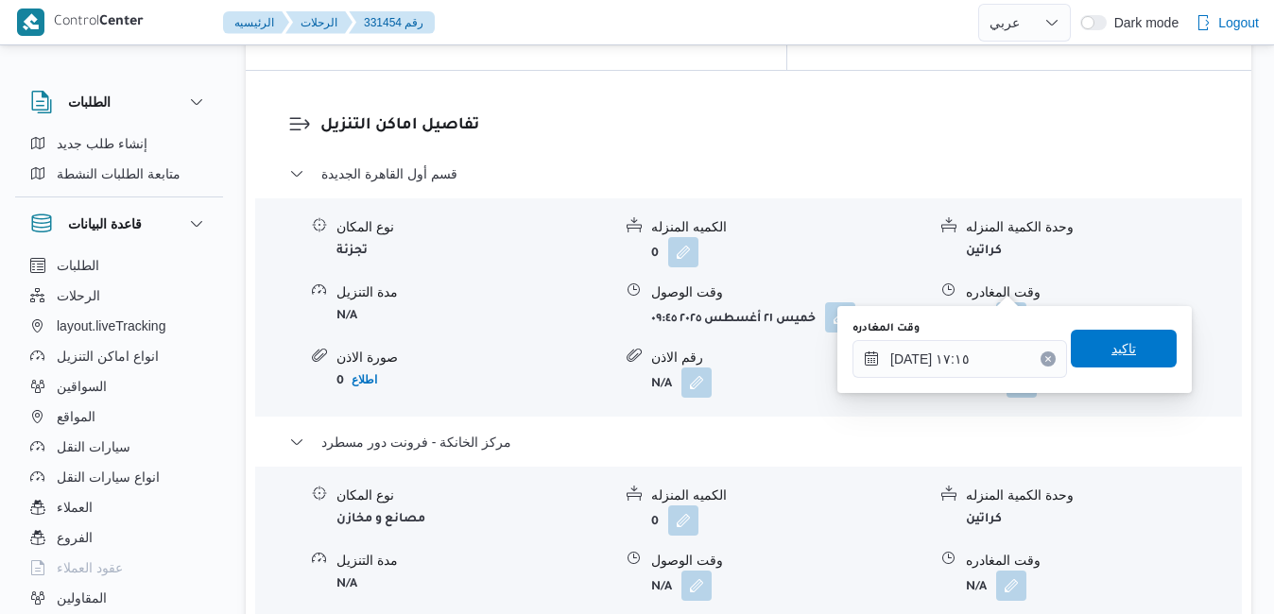
click at [1112, 348] on span "تاكيد" at bounding box center [1124, 348] width 25 height 23
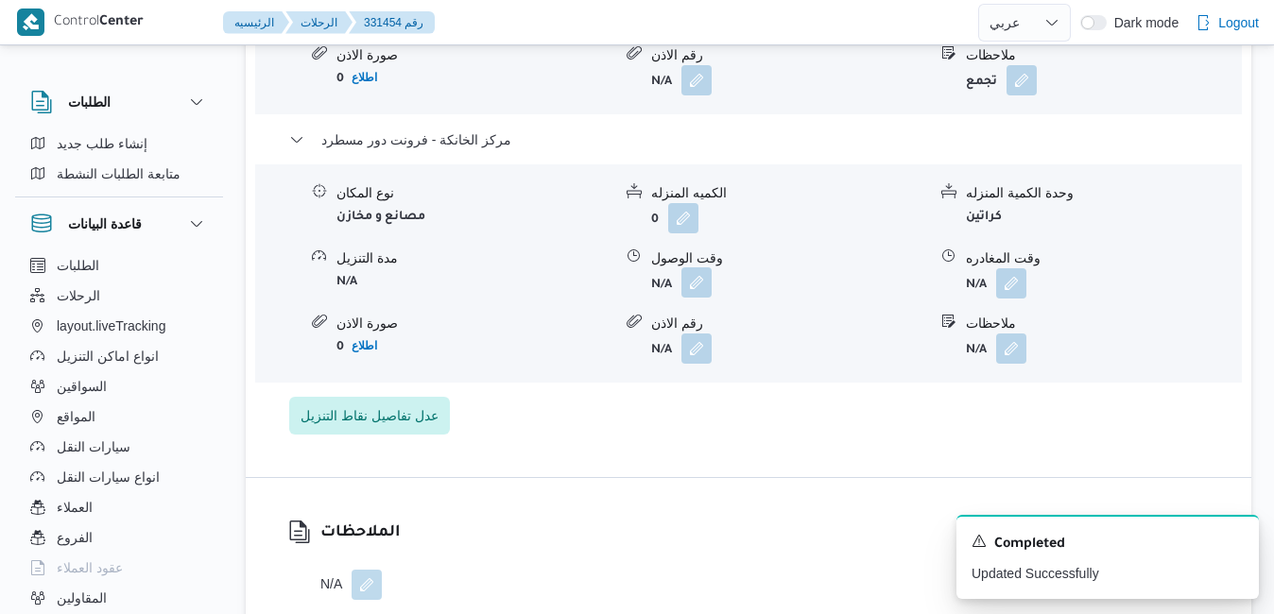
click at [696, 282] on button "button" at bounding box center [697, 283] width 30 height 30
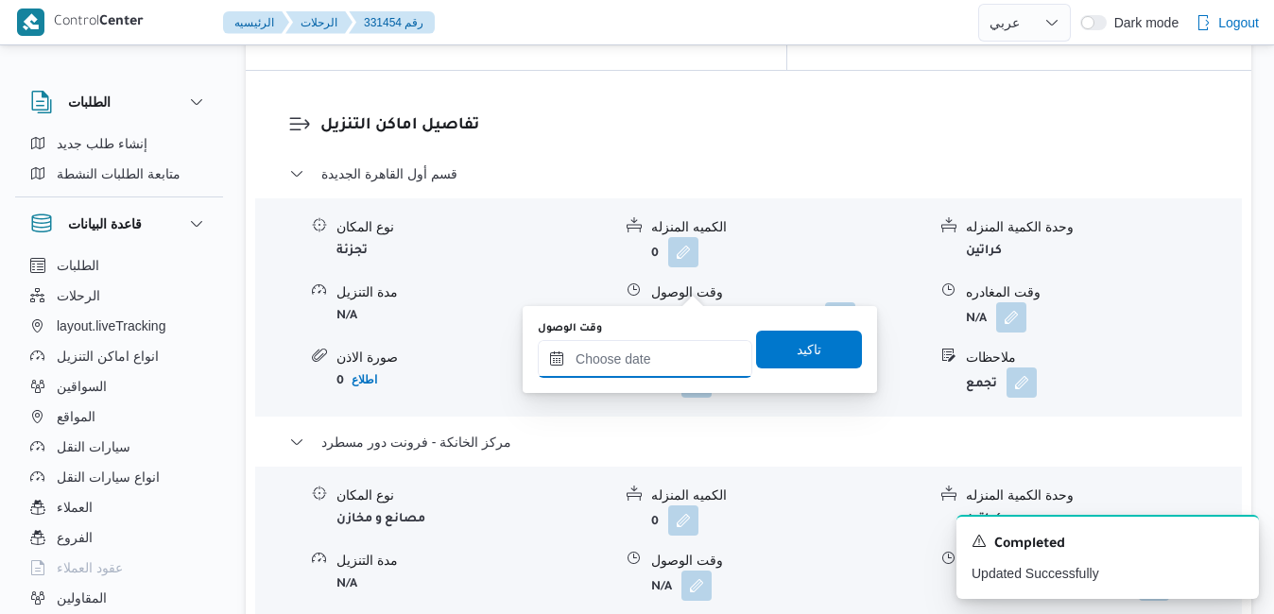
click at [652, 359] on input "وقت الوصول" at bounding box center [645, 359] width 215 height 38
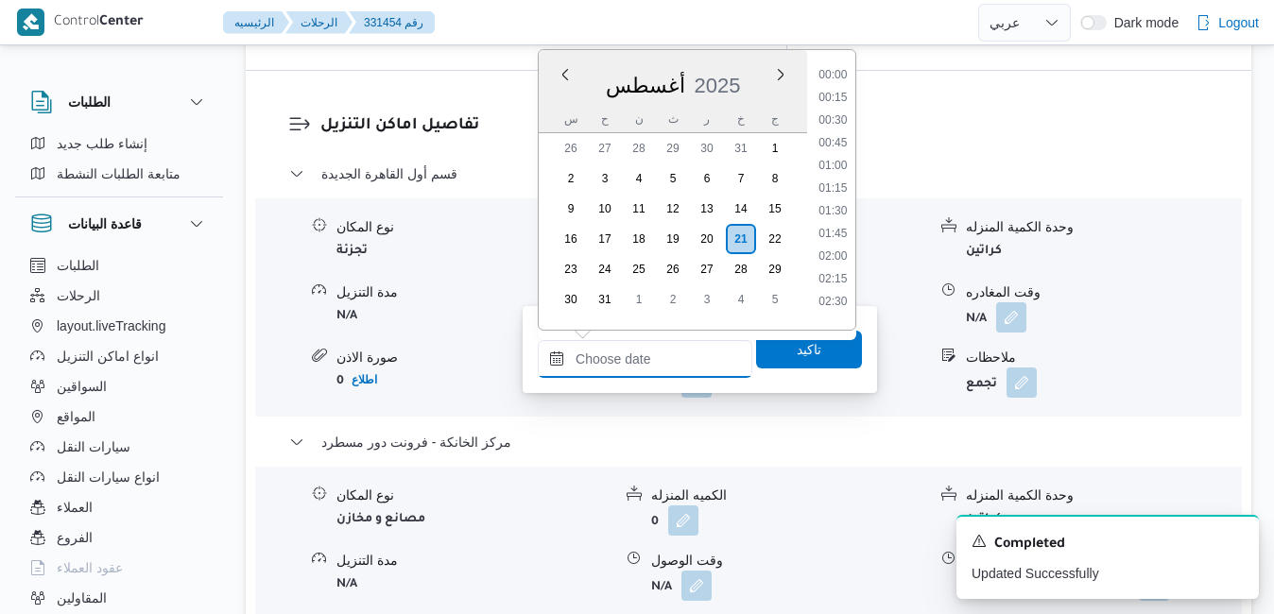
scroll to position [1594, 0]
click at [739, 59] on div "أغسطس 2025" at bounding box center [673, 82] width 268 height 48
click at [842, 245] on li "17:00" at bounding box center [832, 242] width 43 height 19
type input "٢١/٠٨/٢٠٢٥ ١٧:٠٠"
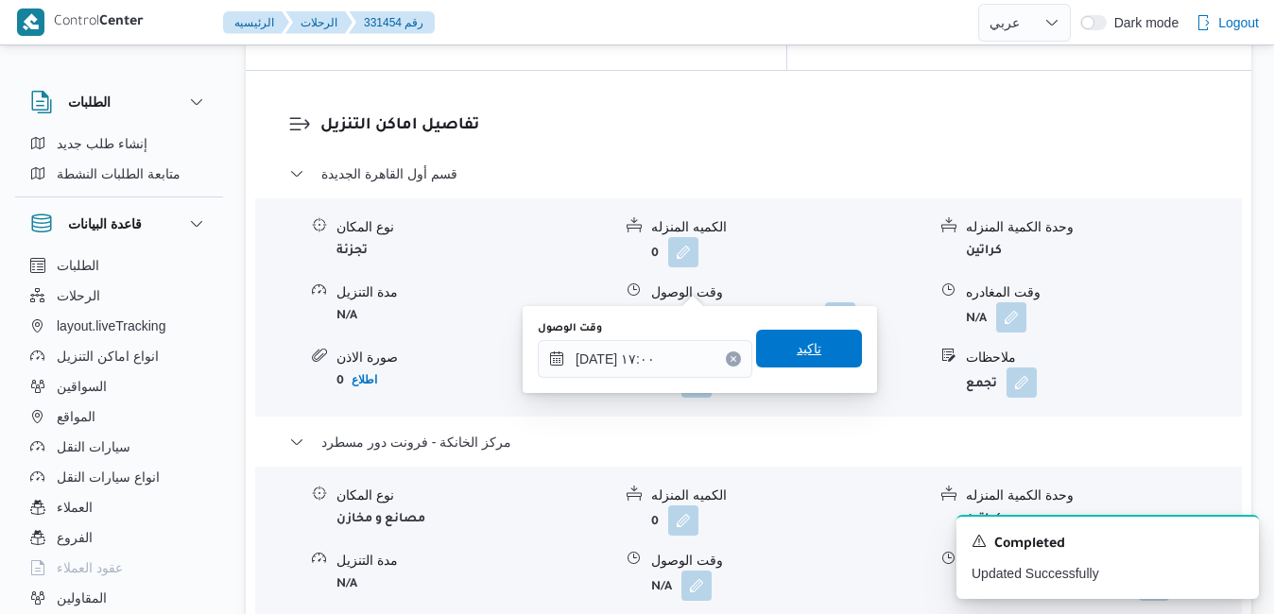
click at [814, 348] on span "تاكيد" at bounding box center [809, 349] width 106 height 38
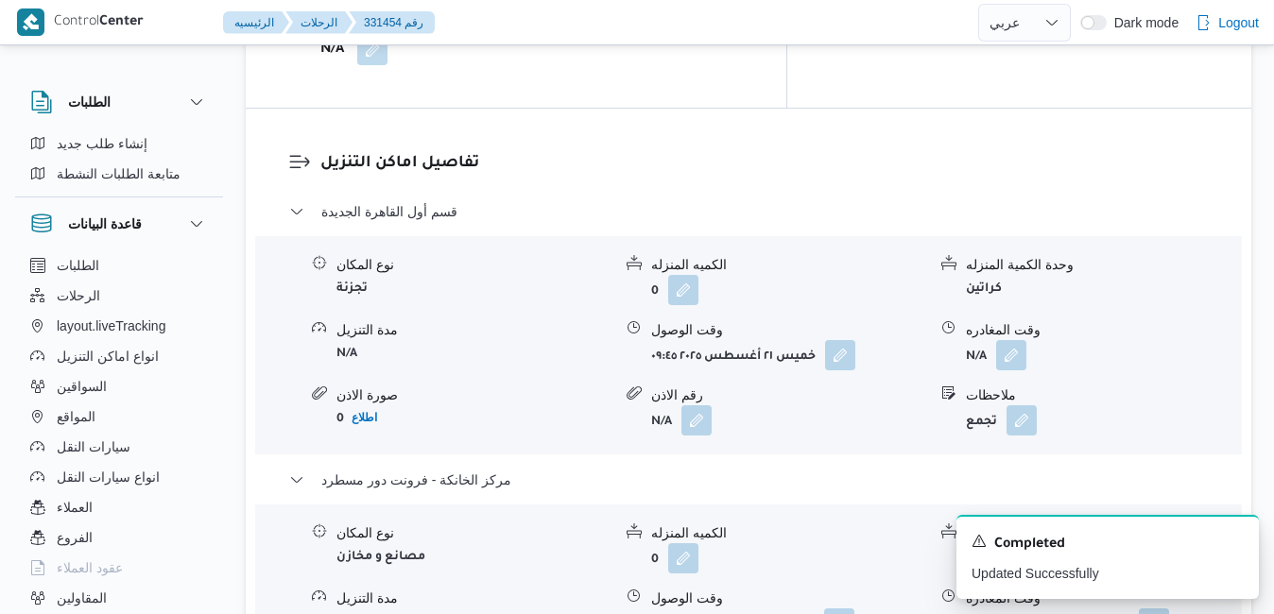
scroll to position [1815, 0]
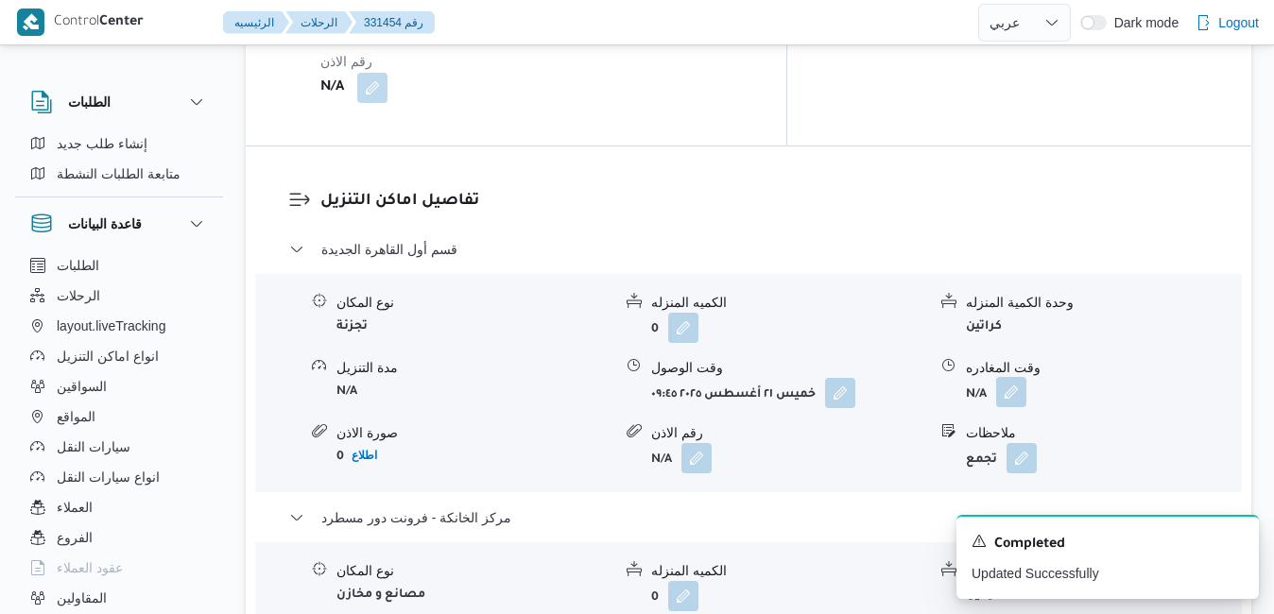
click at [1015, 377] on button "button" at bounding box center [1011, 392] width 30 height 30
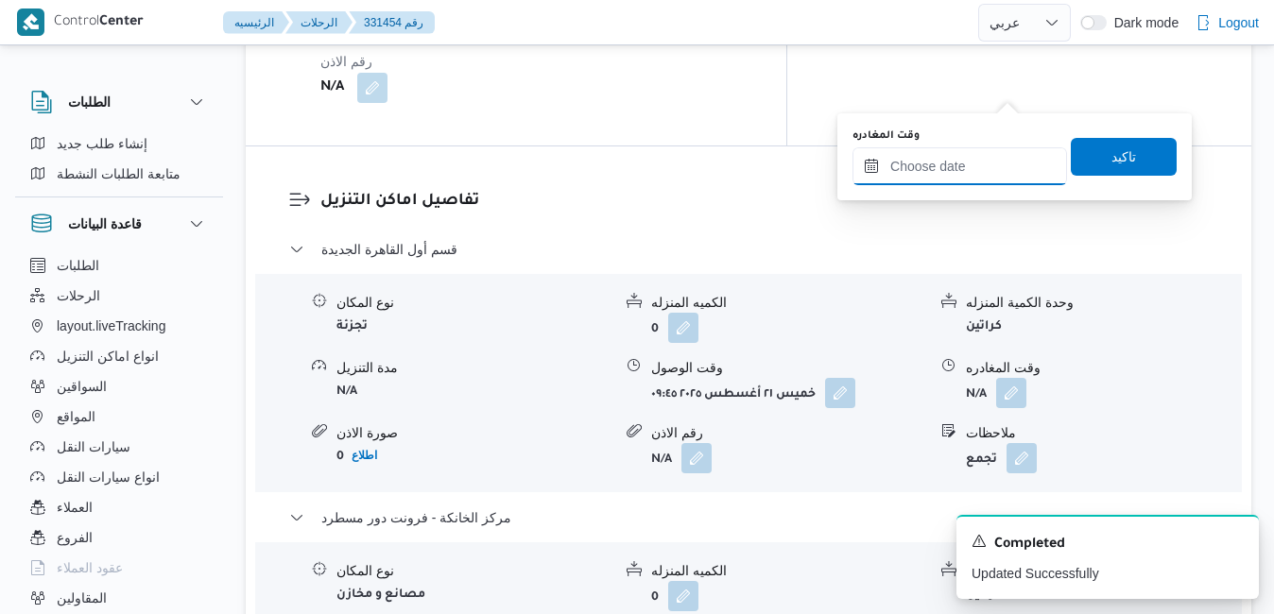
click at [976, 152] on input "وقت المغادره" at bounding box center [960, 166] width 215 height 38
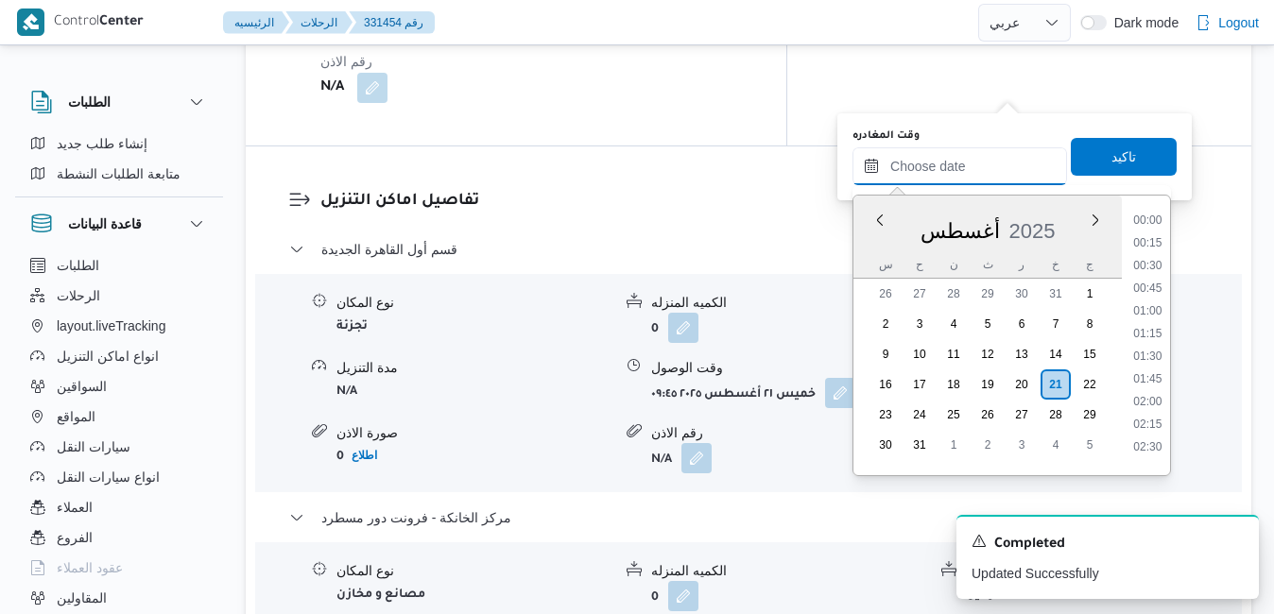
scroll to position [1594, 0]
click at [868, 262] on div "س ح ن ث ر خ ج" at bounding box center [988, 264] width 268 height 26
click at [1153, 318] on li "16:15" at bounding box center [1147, 319] width 43 height 19
type input "٢١/٠٨/٢٠٢٥ ١٦:١٥"
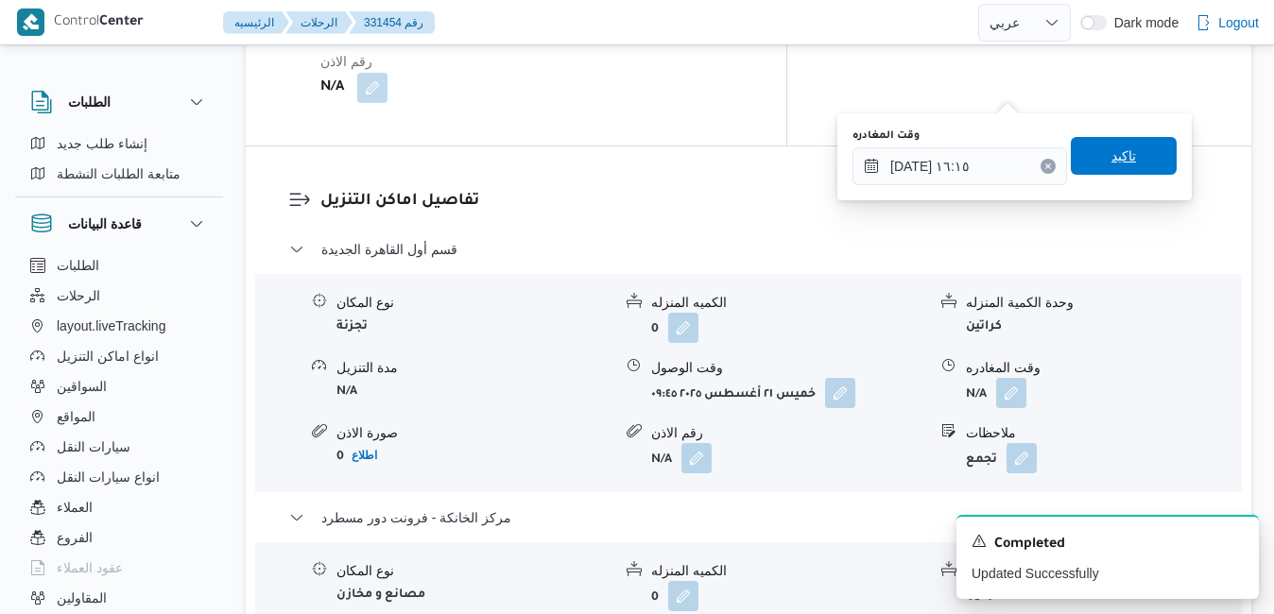
click at [1114, 160] on span "تاكيد" at bounding box center [1124, 156] width 25 height 23
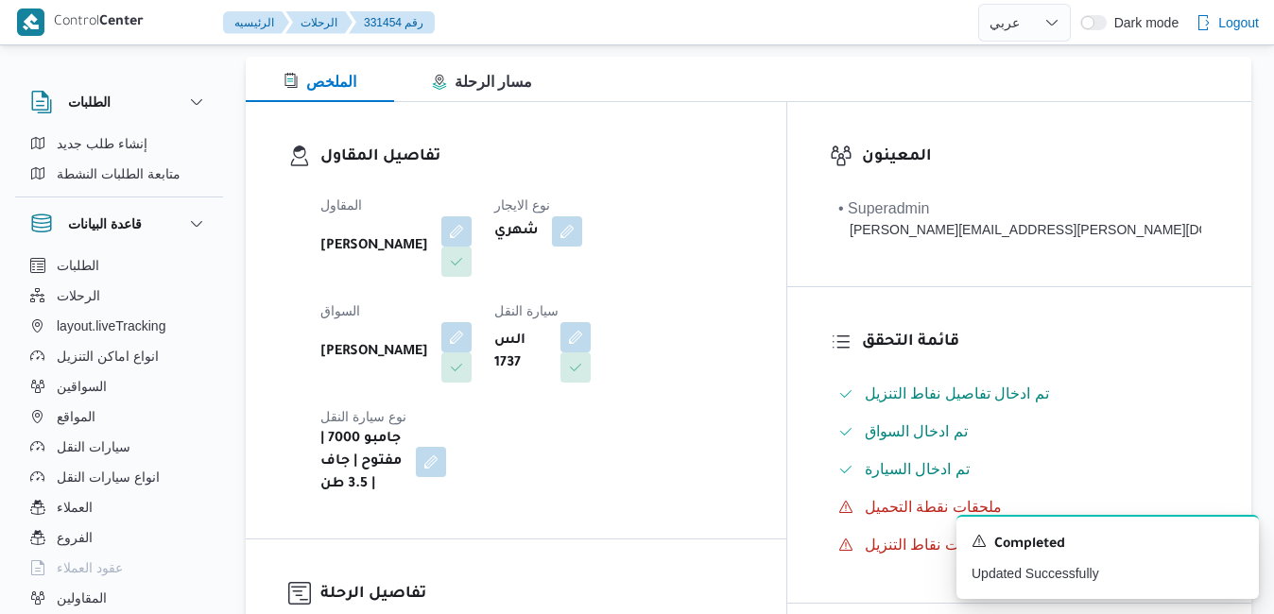
scroll to position [0, 0]
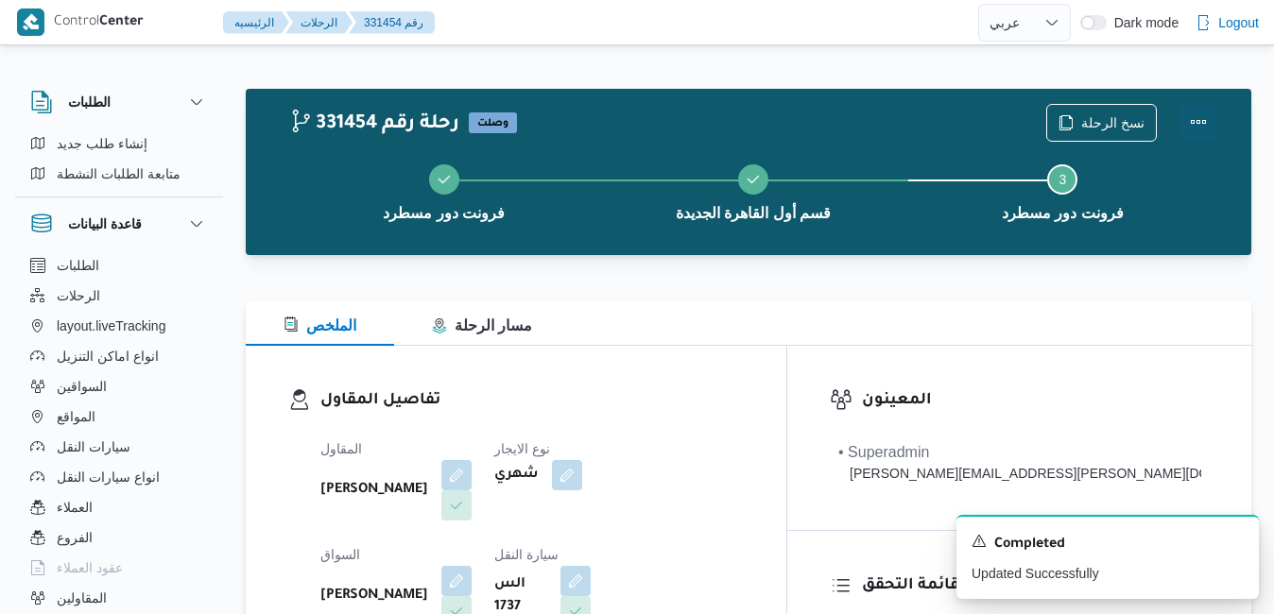
click at [1200, 120] on button "Actions" at bounding box center [1199, 122] width 38 height 38
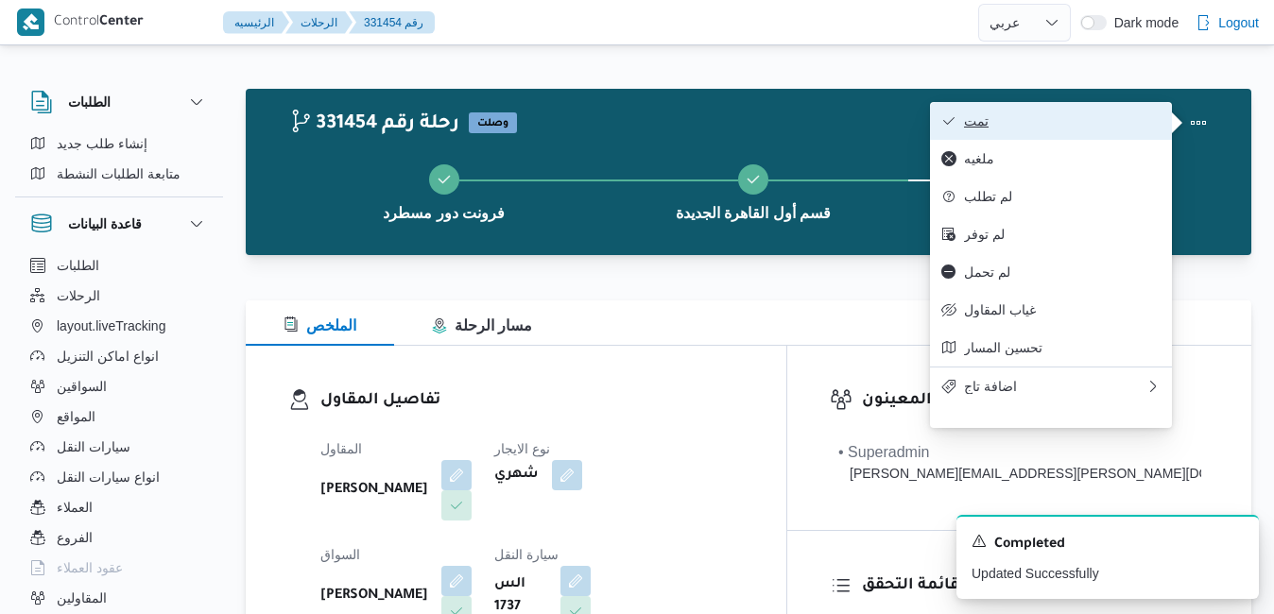
click at [1081, 129] on span "تمت" at bounding box center [1062, 120] width 197 height 15
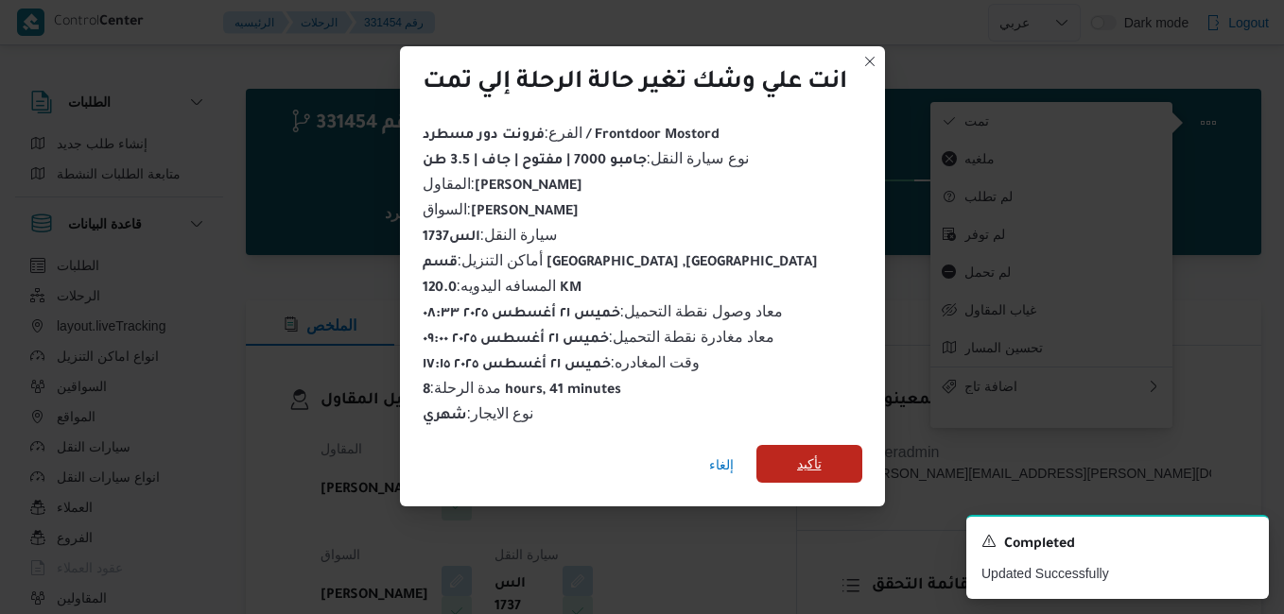
click at [819, 454] on span "تأكيد" at bounding box center [809, 464] width 25 height 23
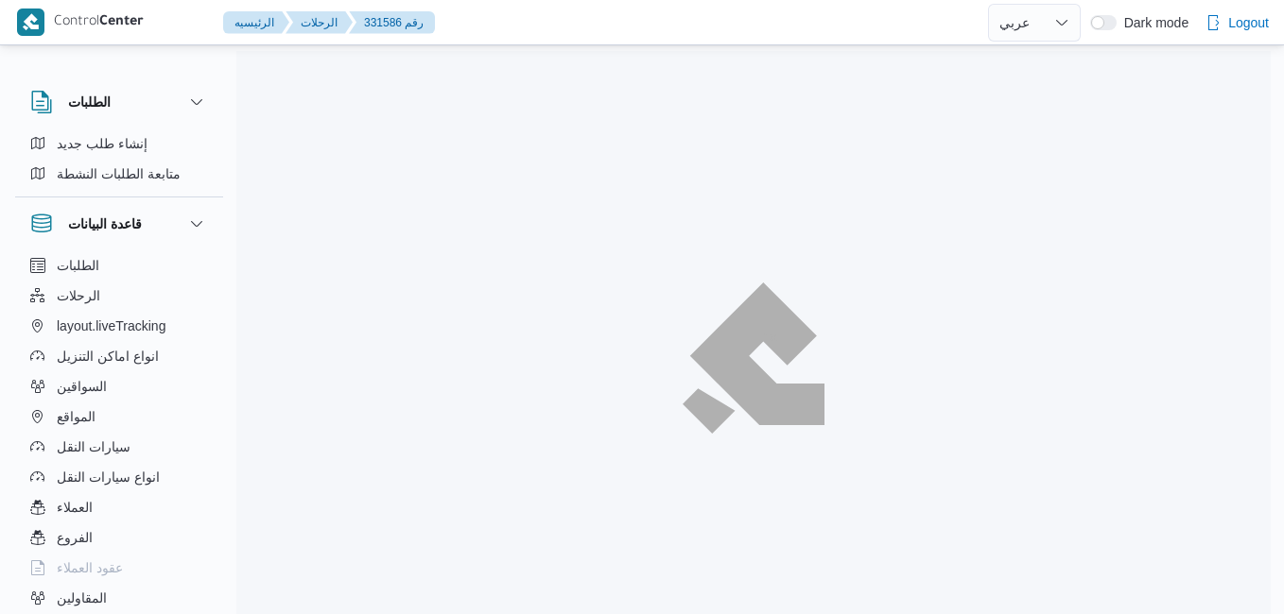
select select "ar"
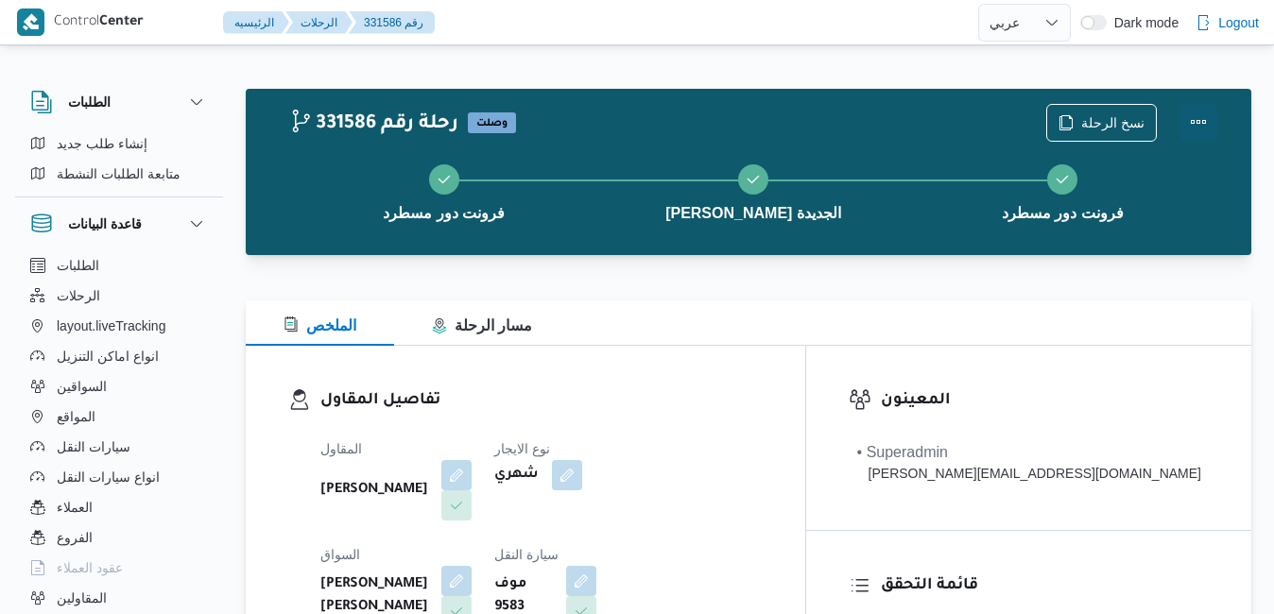
click at [1201, 117] on button "Actions" at bounding box center [1199, 122] width 38 height 38
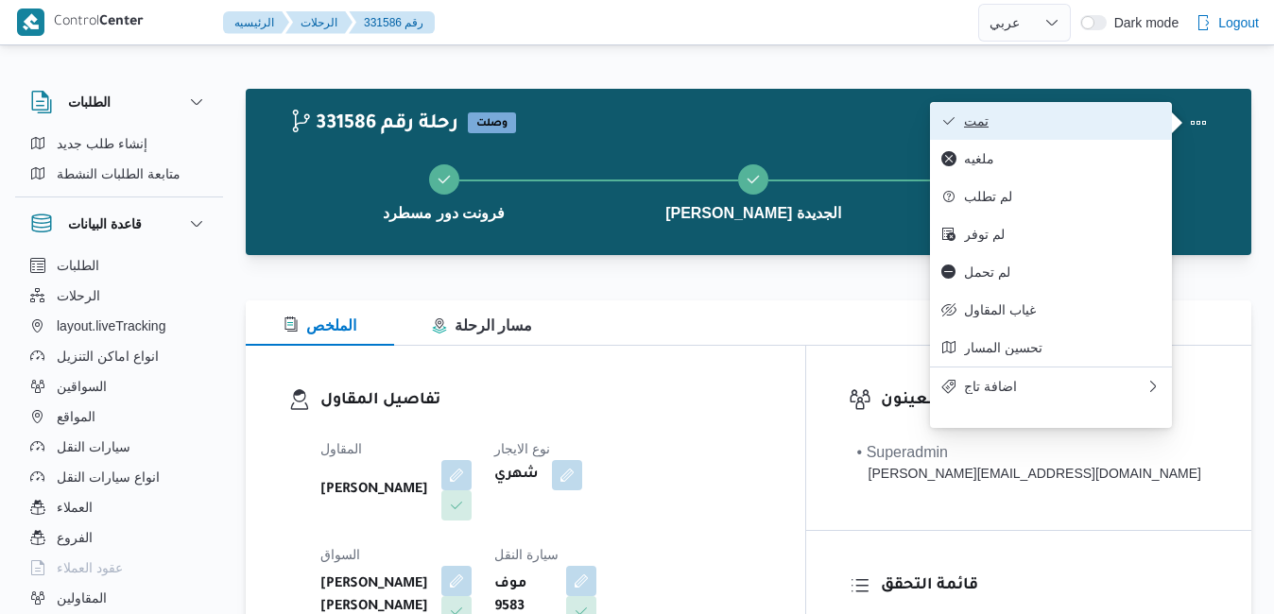
click at [1102, 122] on span "تمت" at bounding box center [1062, 120] width 197 height 15
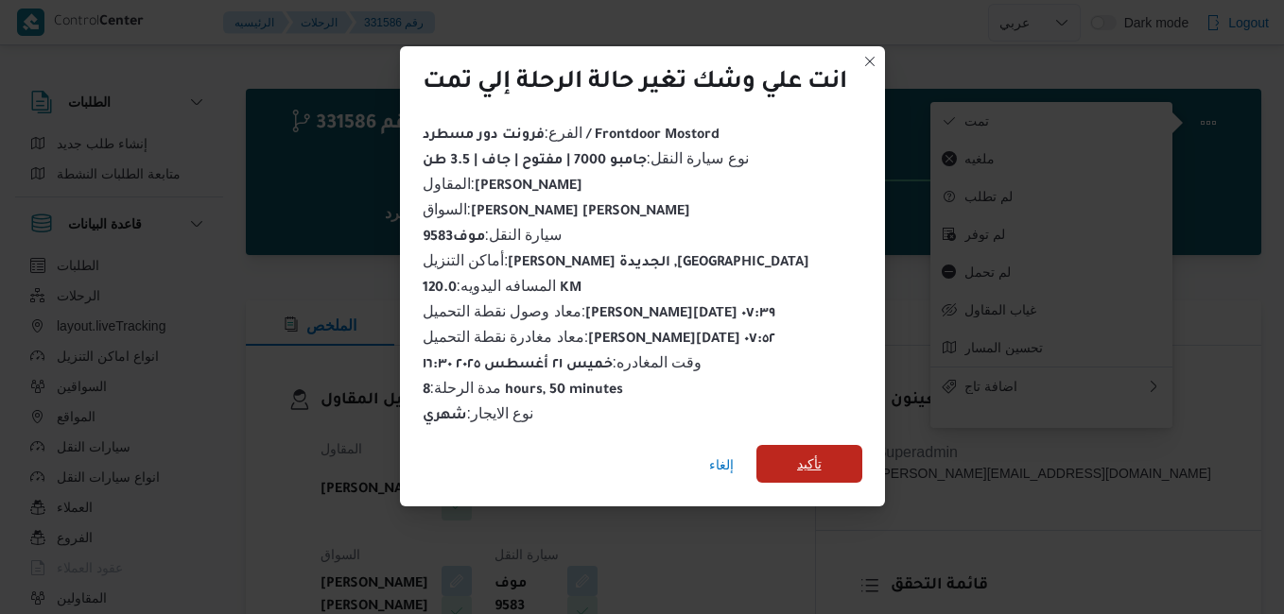
click at [790, 463] on span "تأكيد" at bounding box center [809, 464] width 106 height 38
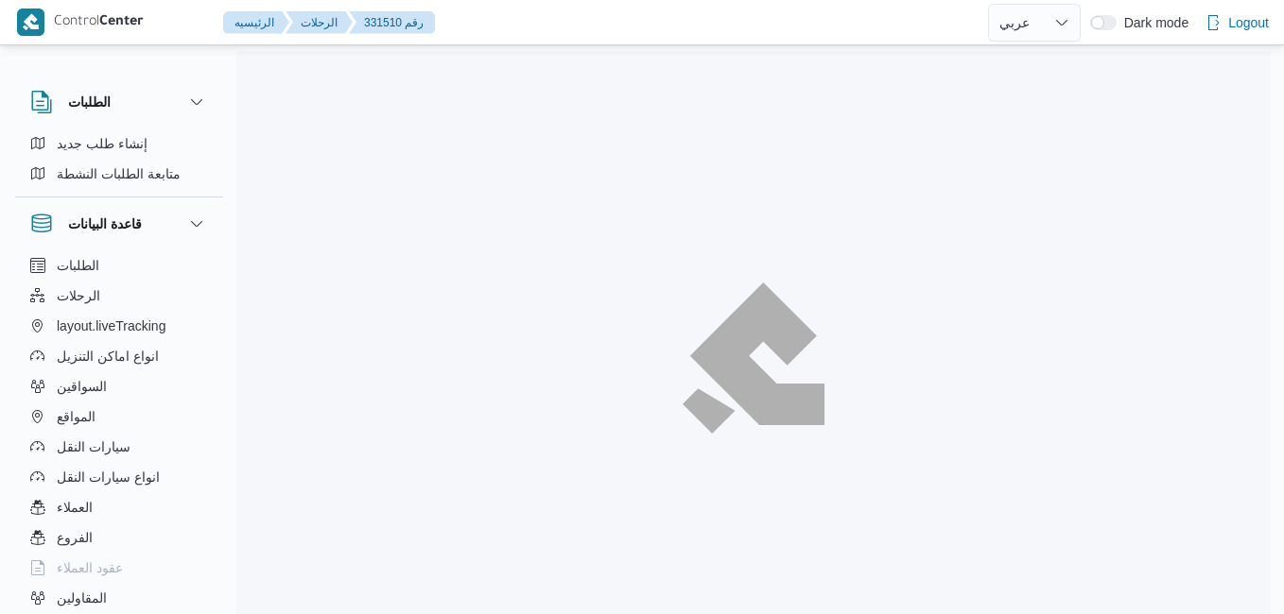
select select "ar"
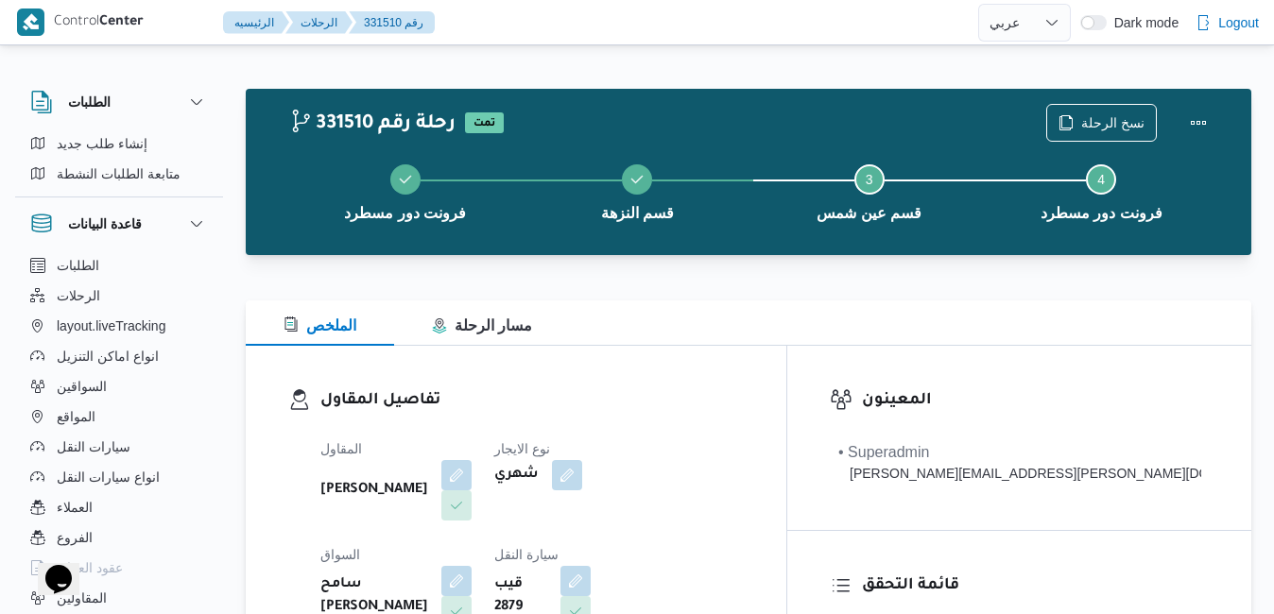
click at [734, 300] on div at bounding box center [749, 289] width 1006 height 23
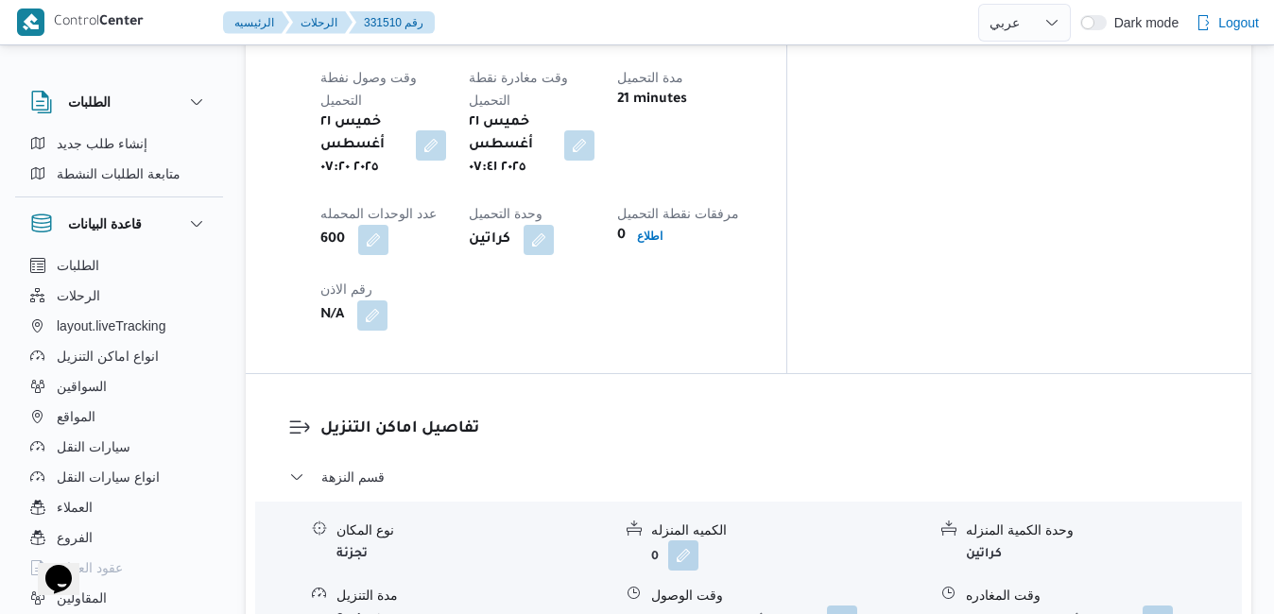
scroll to position [1588, 0]
click at [841, 604] on button "button" at bounding box center [842, 619] width 30 height 30
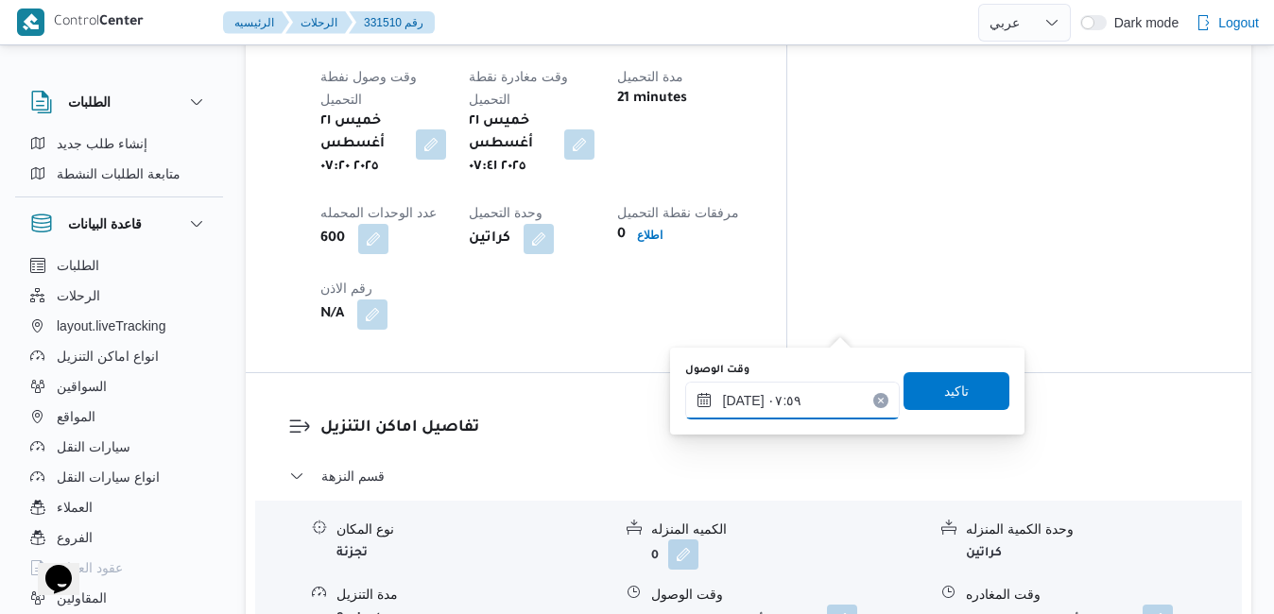
click at [785, 407] on input "[DATE] ٠٧:٥٩" at bounding box center [792, 401] width 215 height 38
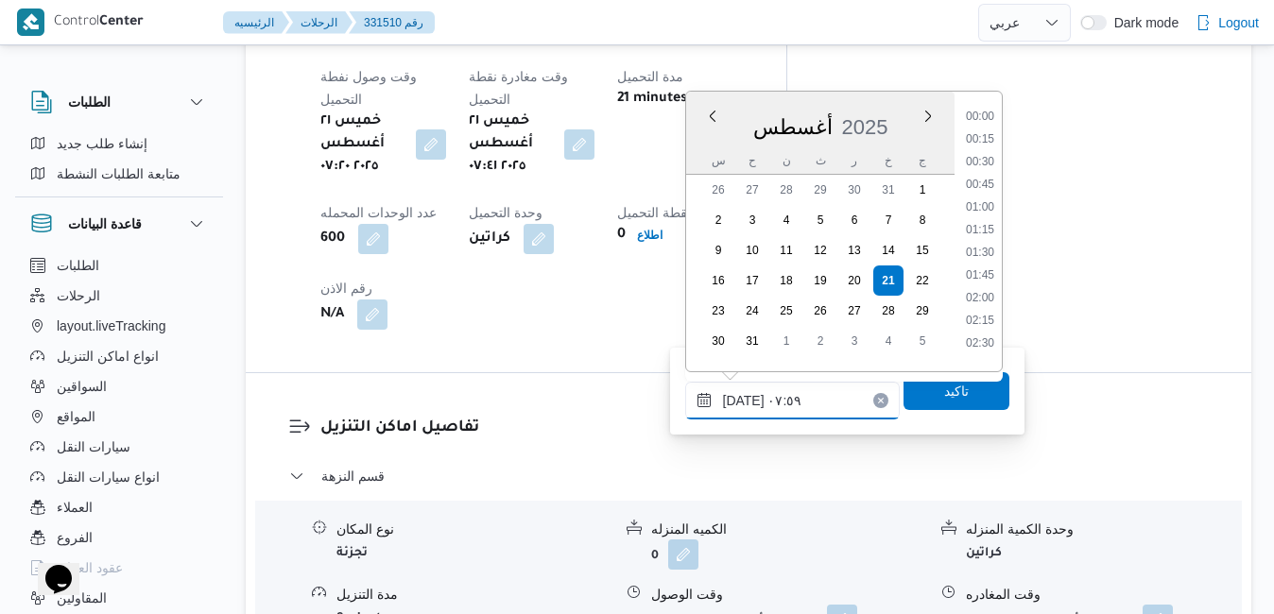
scroll to position [573, 0]
click at [985, 288] on li "08:15" at bounding box center [979, 292] width 43 height 19
type input "[DATE] ٠٨:١٥"
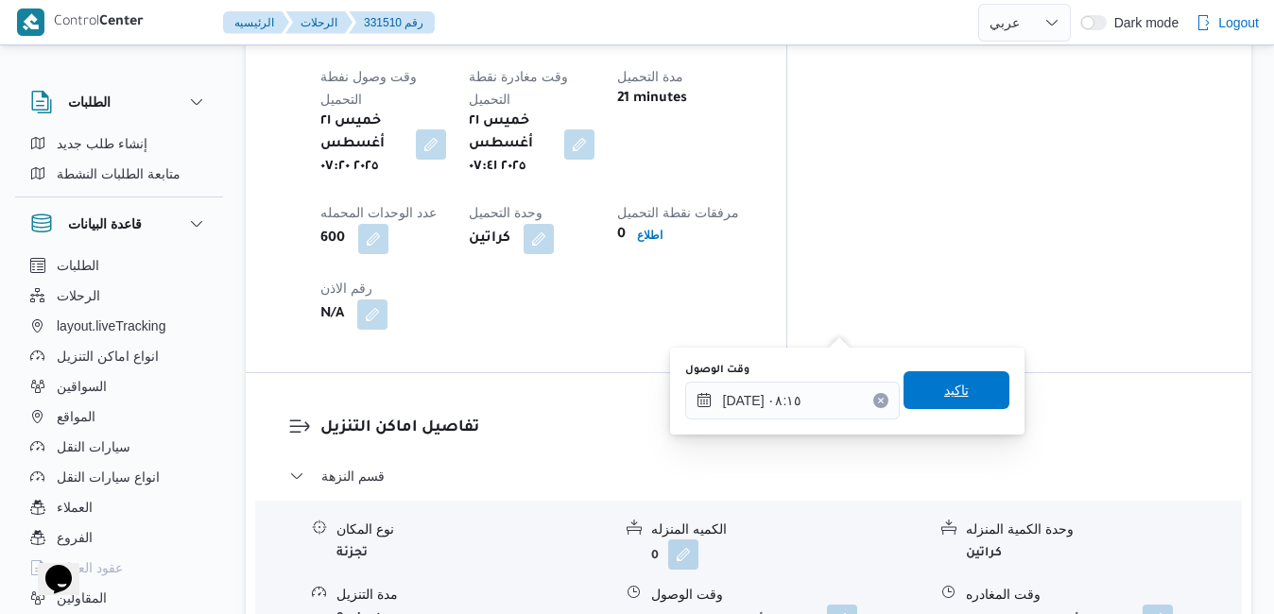
click at [944, 381] on span "تاكيد" at bounding box center [956, 390] width 25 height 23
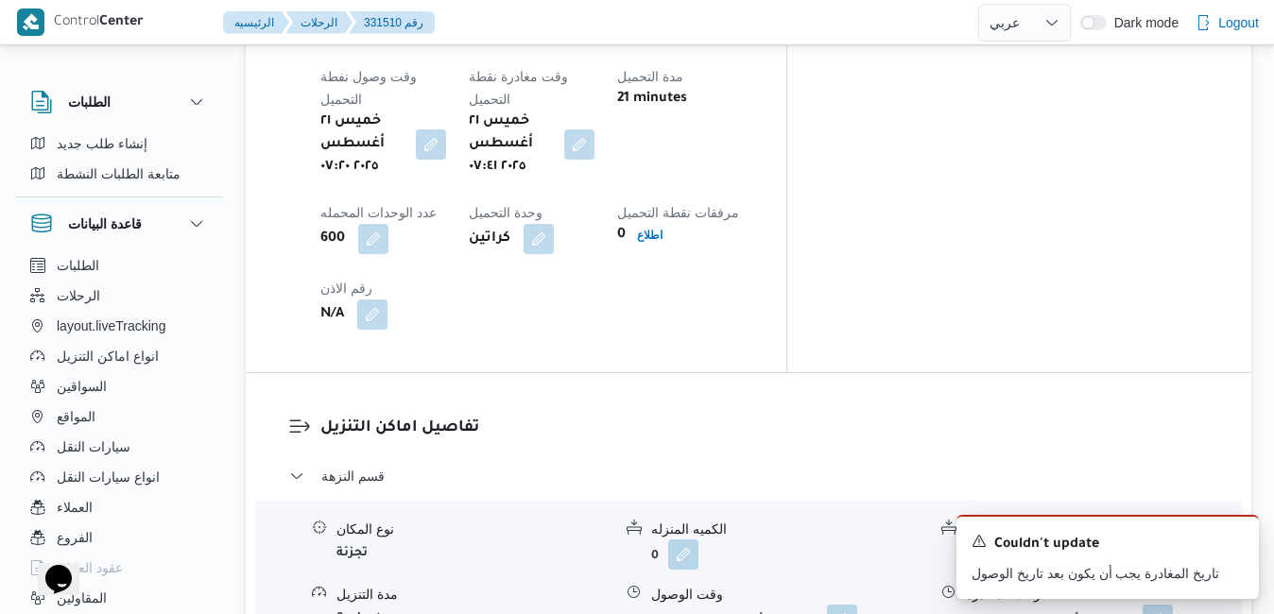
click at [1235, 541] on icon "Dismiss toast" at bounding box center [1236, 539] width 9 height 9
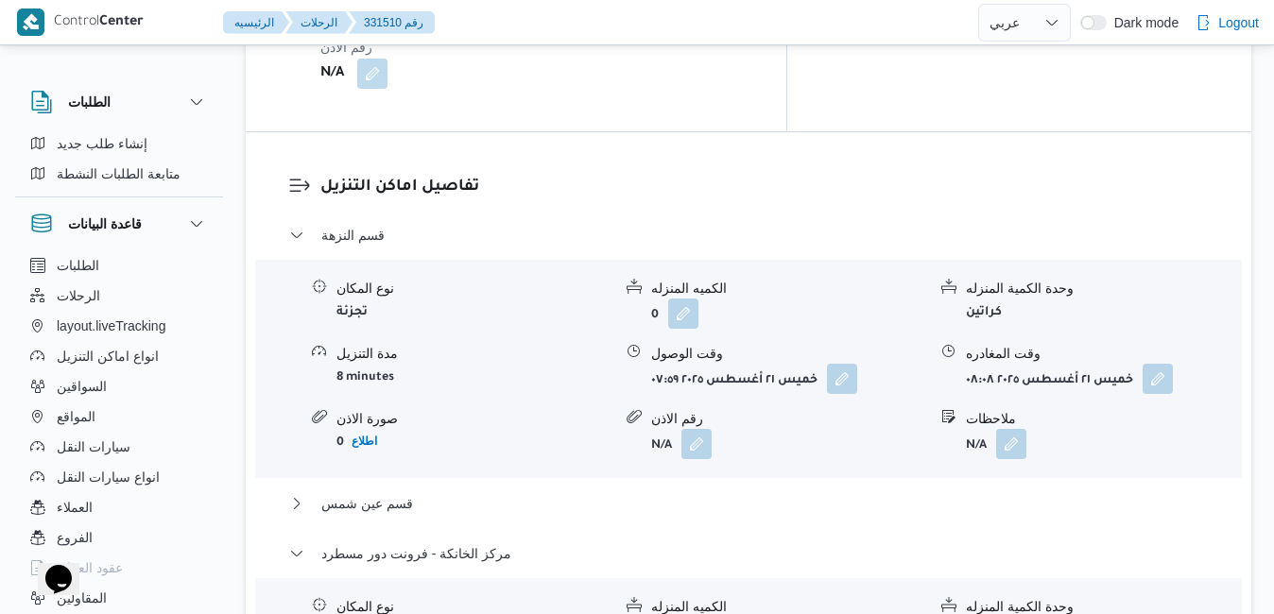
scroll to position [1928, 0]
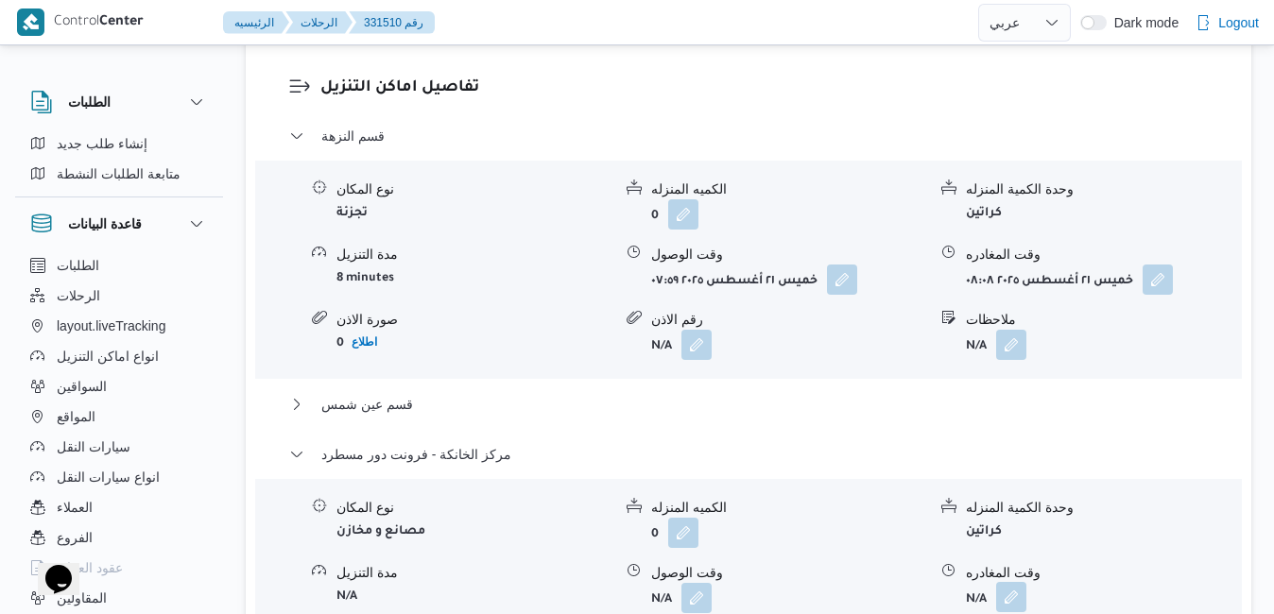
click at [1012, 582] on button "button" at bounding box center [1011, 597] width 30 height 30
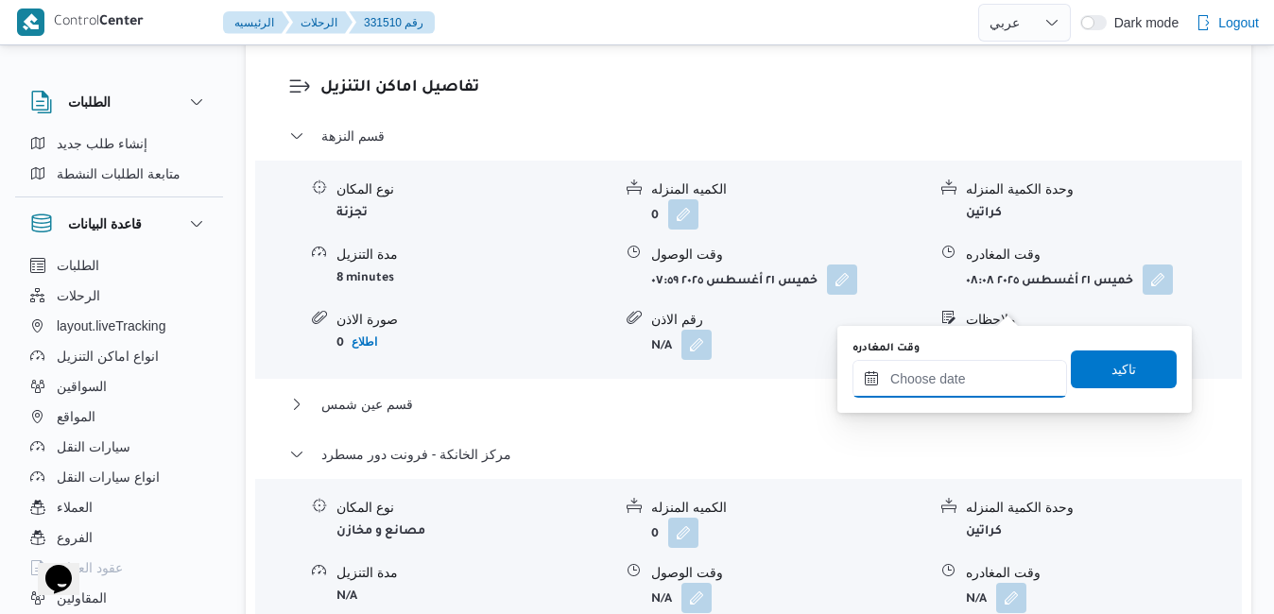
click at [937, 380] on input "وقت المغادره" at bounding box center [960, 379] width 215 height 38
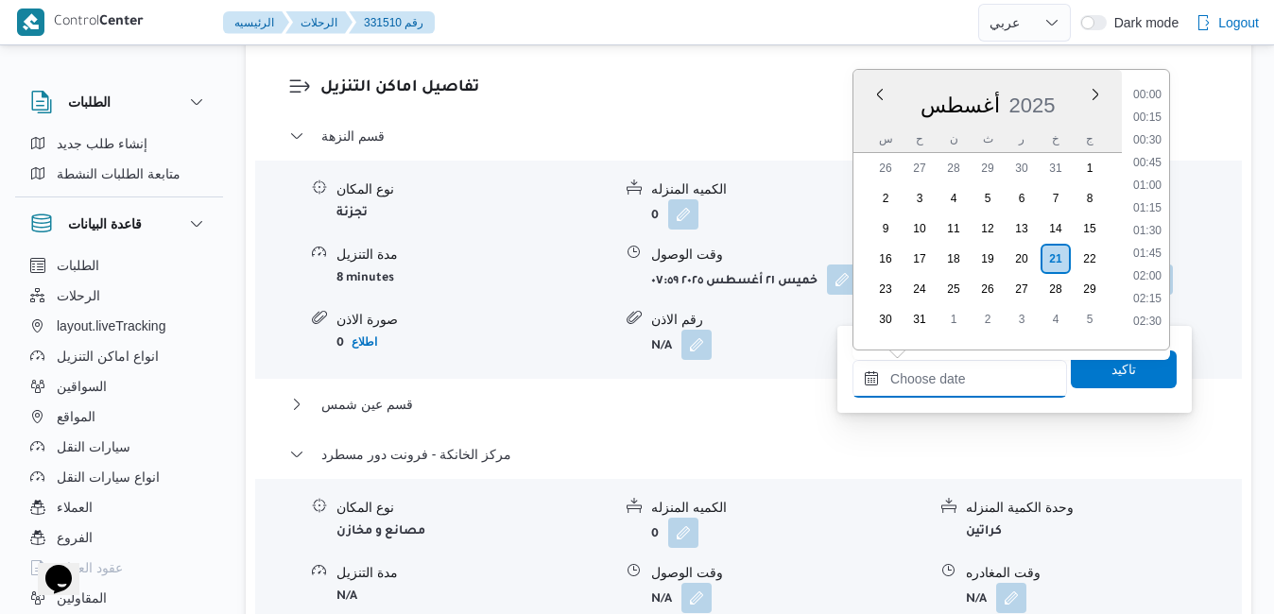
scroll to position [1616, 0]
click at [1062, 81] on div "أغسطس 2025" at bounding box center [988, 102] width 268 height 48
click at [1147, 243] on li "17:00" at bounding box center [1147, 239] width 43 height 19
type input "[DATE] ١٧:٠٠"
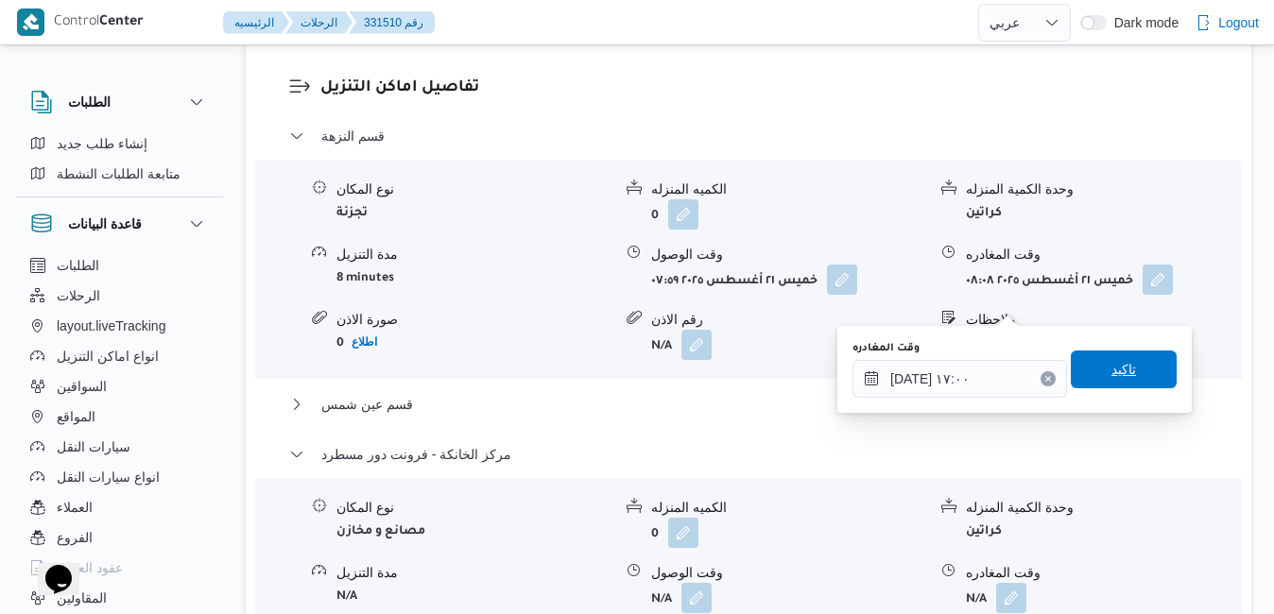
click at [1110, 355] on span "تاكيد" at bounding box center [1124, 370] width 106 height 38
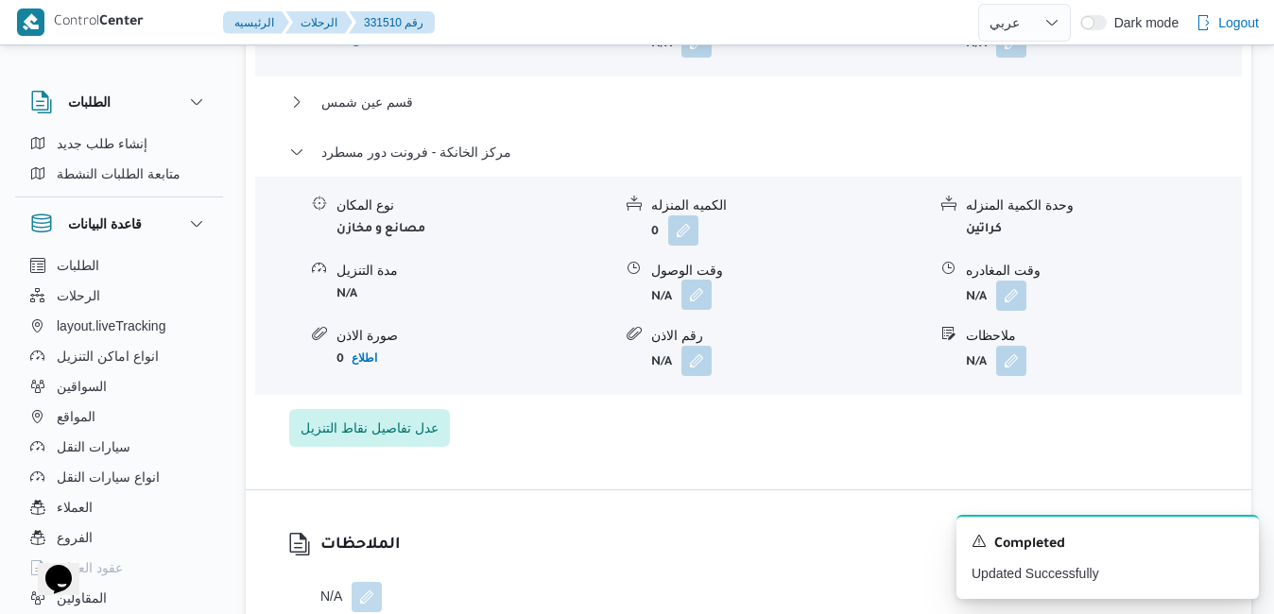
click at [708, 310] on button "button" at bounding box center [697, 295] width 30 height 30
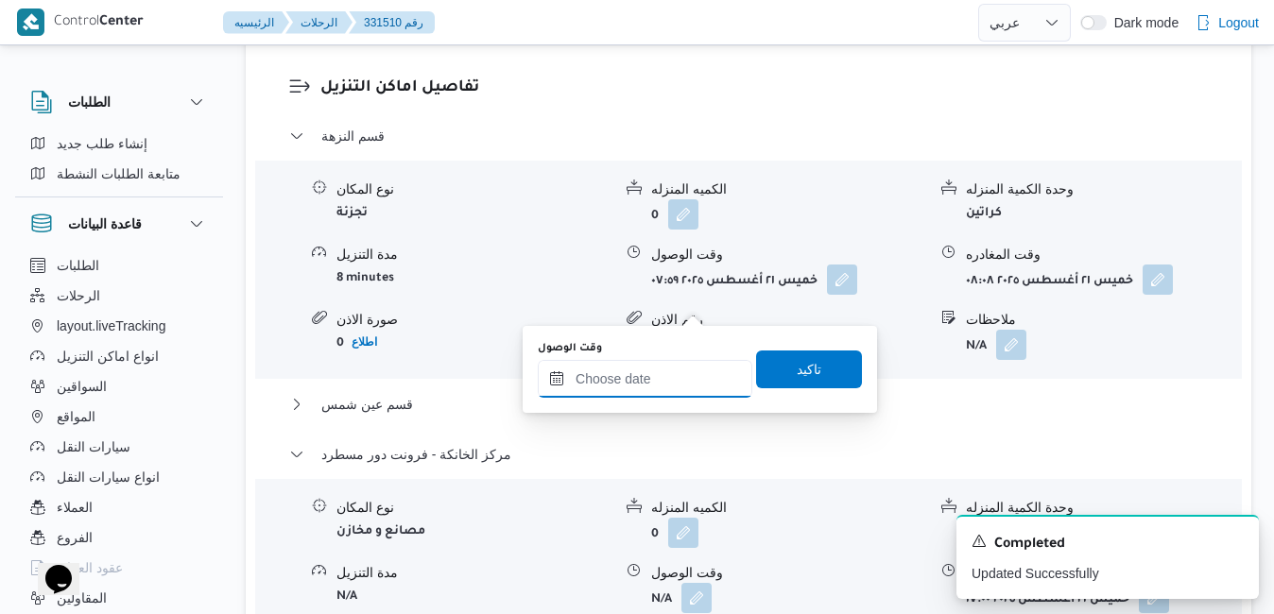
click at [652, 386] on input "وقت الوصول" at bounding box center [645, 379] width 215 height 38
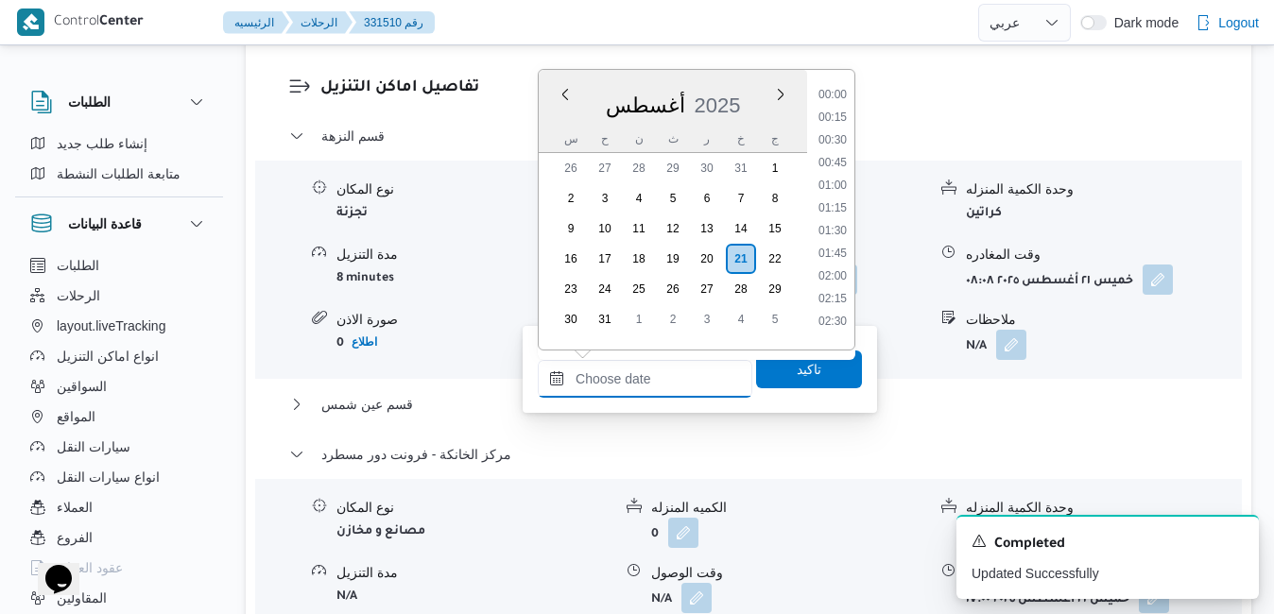
scroll to position [1616, 0]
click at [739, 82] on div "أغسطس 2025" at bounding box center [673, 102] width 268 height 48
click at [836, 216] on li "16:45" at bounding box center [832, 216] width 43 height 19
type input "٢١/٠٨/٢٠٢٥ ١٦:٤٥"
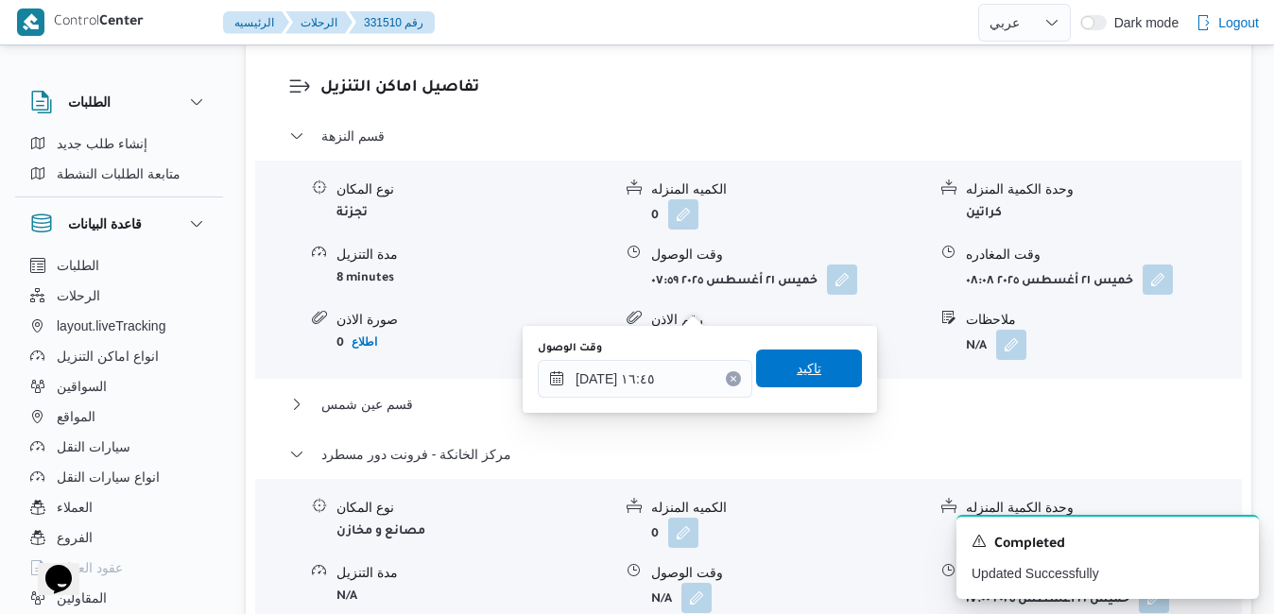
click at [797, 369] on span "تاكيد" at bounding box center [809, 368] width 25 height 23
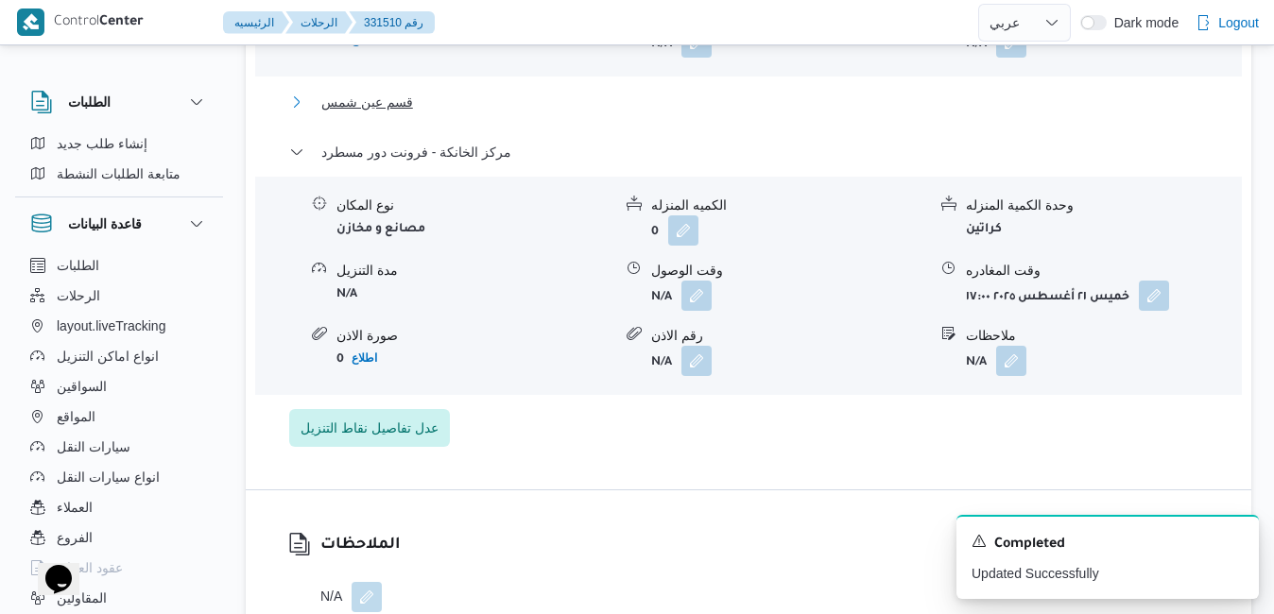
click at [796, 111] on button "قسم عين شمس" at bounding box center [749, 102] width 920 height 23
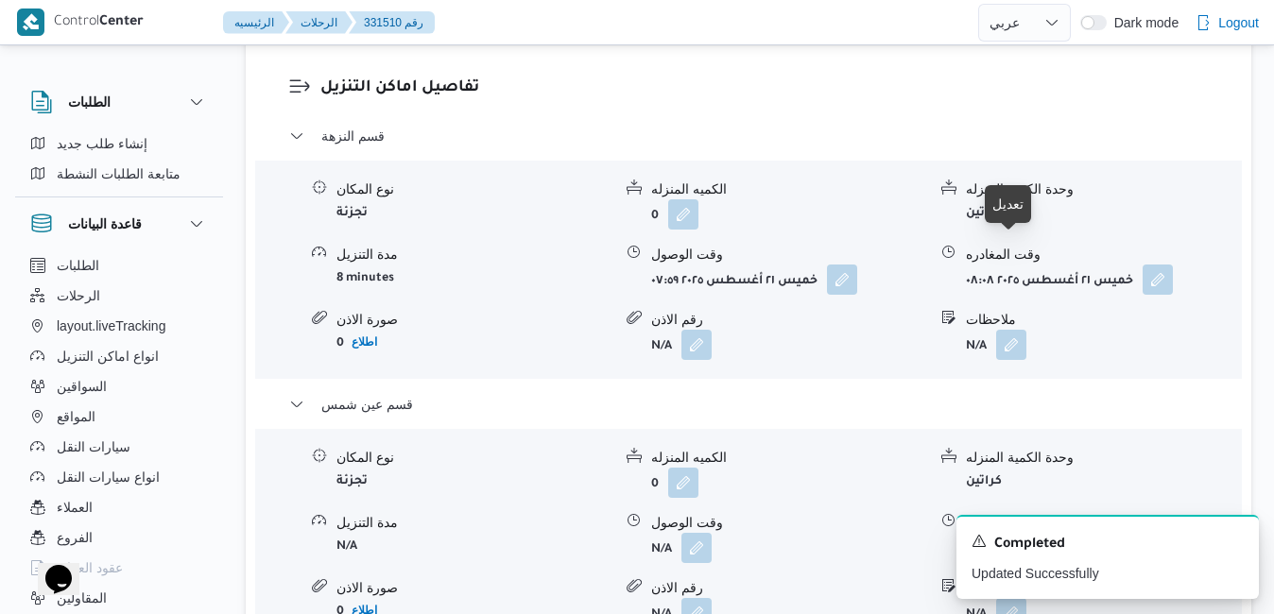
click at [1007, 532] on button "button" at bounding box center [1011, 547] width 30 height 30
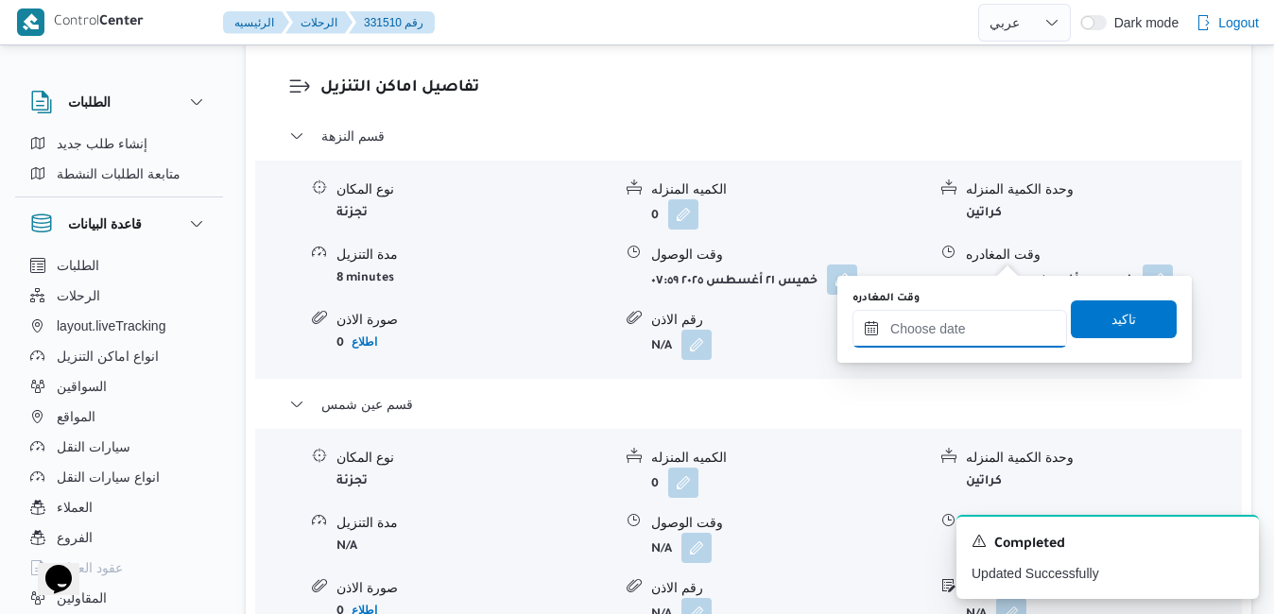
click at [993, 336] on input "وقت المغادره" at bounding box center [960, 329] width 215 height 38
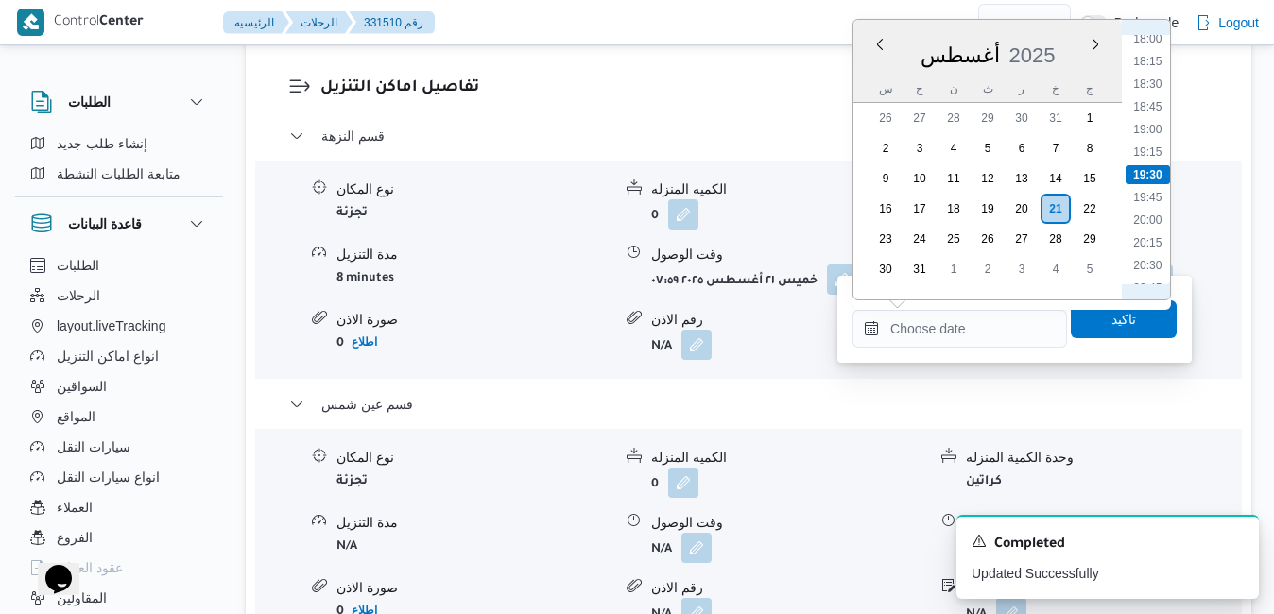
scroll to position [1421, 0]
click at [1136, 99] on li "16:15" at bounding box center [1147, 98] width 43 height 19
type input "٢١/٠٨/٢٠٢٥ ١٦:١٥"
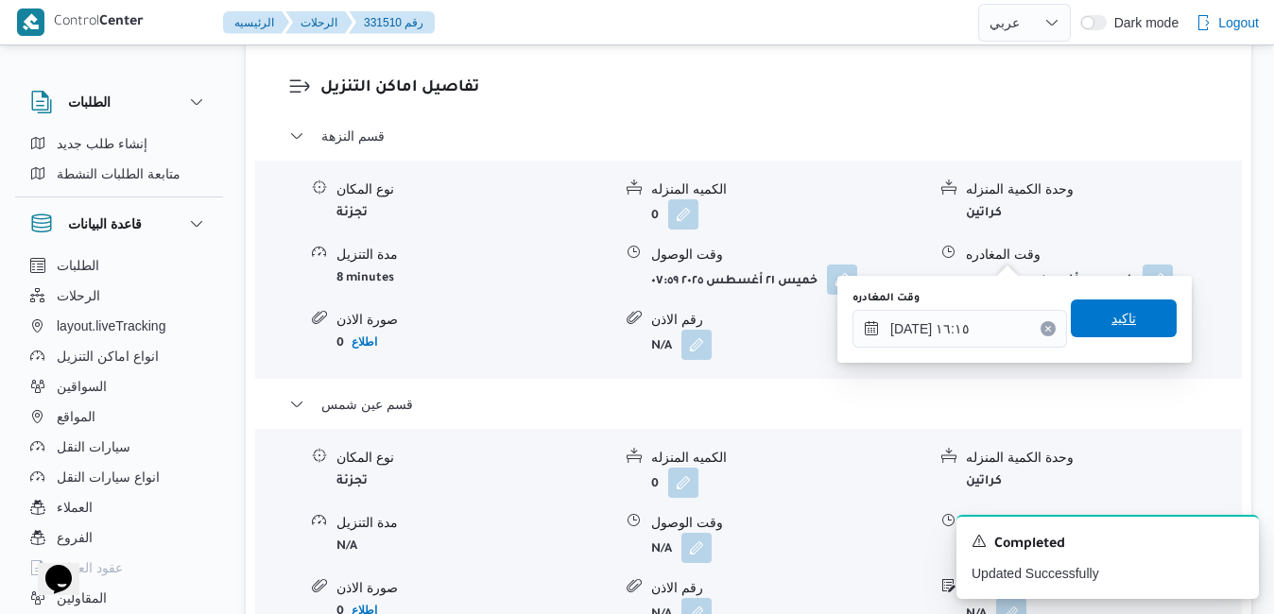
click at [1089, 319] on span "تاكيد" at bounding box center [1124, 319] width 106 height 38
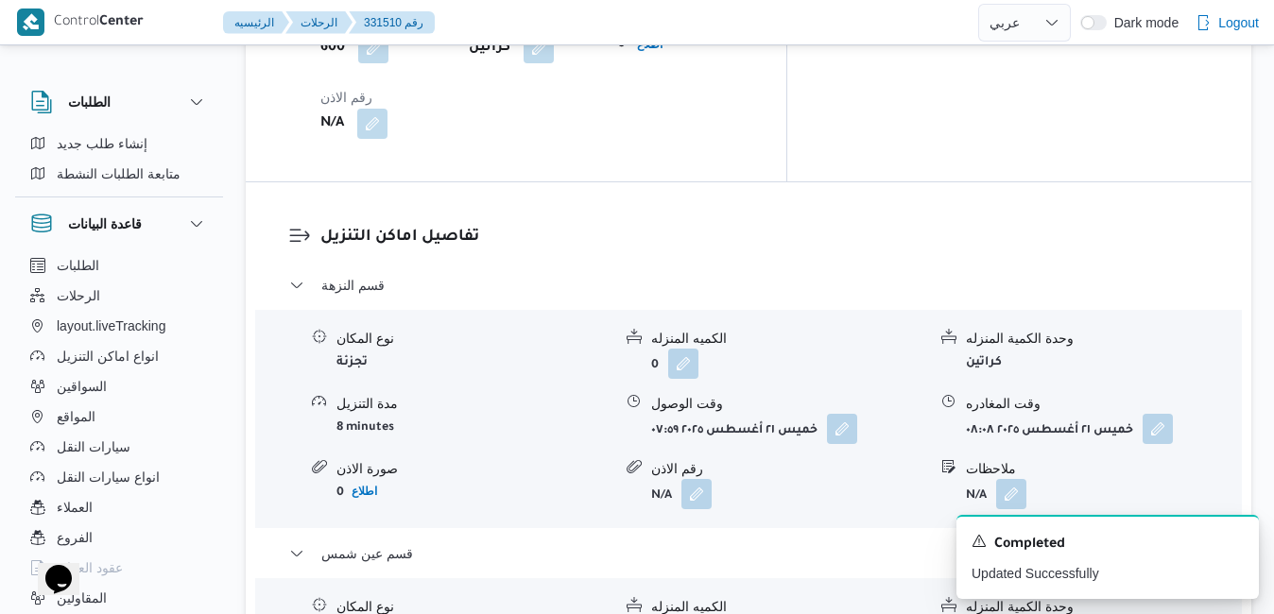
scroll to position [1777, 0]
click at [1234, 539] on icon "Dismiss toast" at bounding box center [1236, 539] width 9 height 9
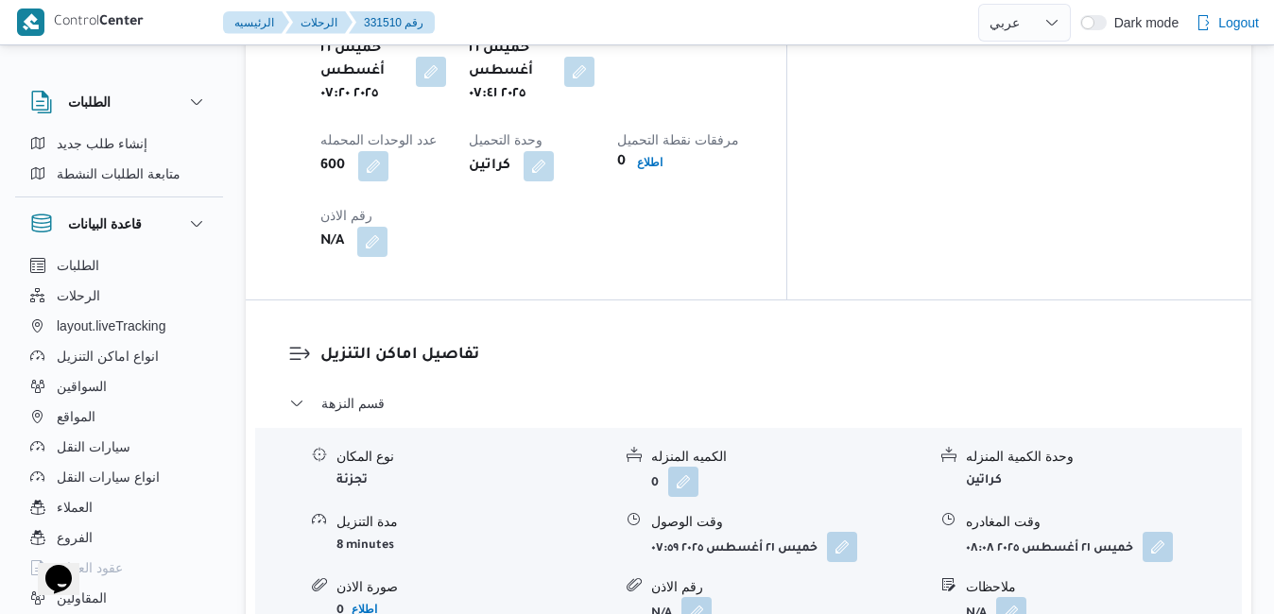
scroll to position [1664, 0]
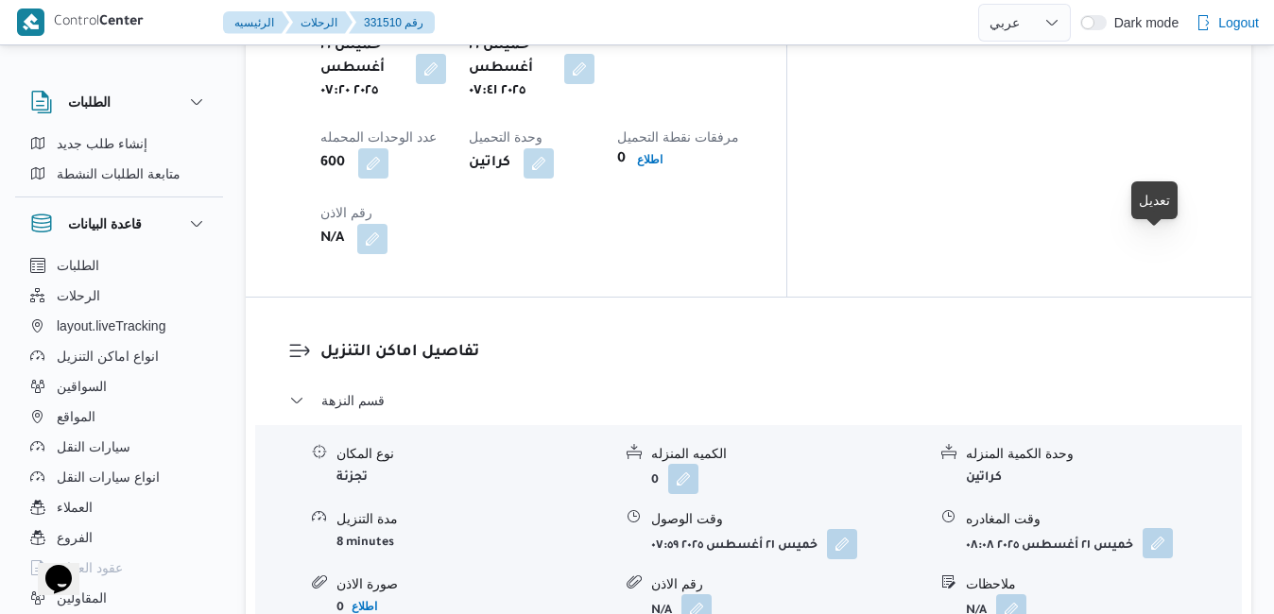
click at [1156, 528] on button "button" at bounding box center [1158, 543] width 30 height 30
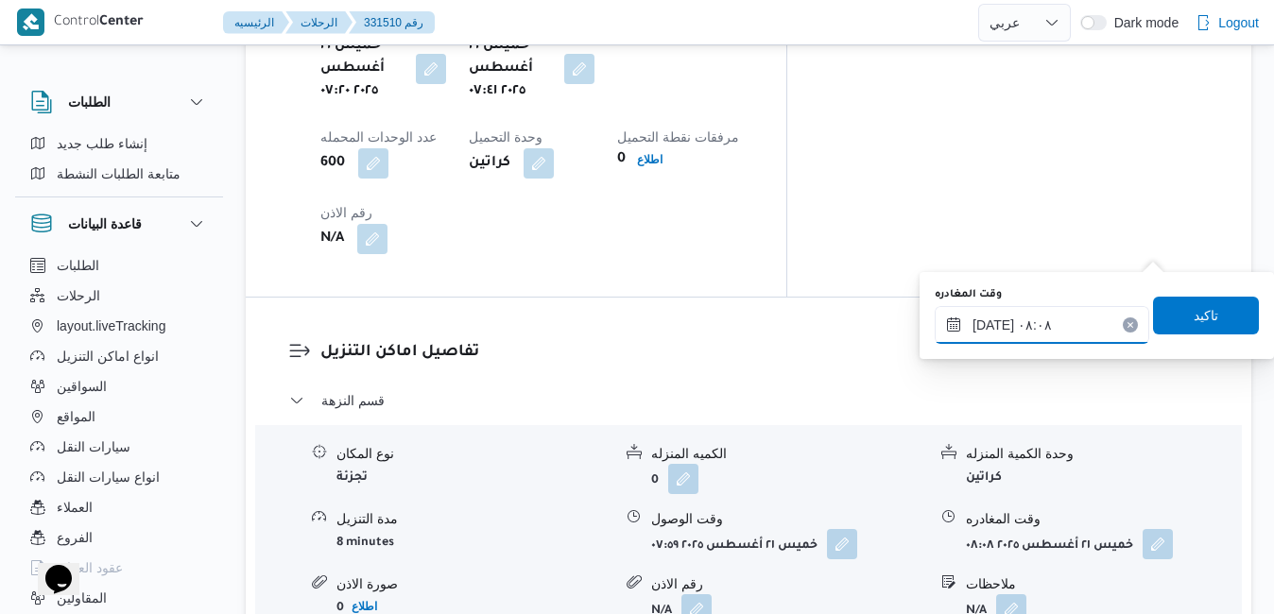
click at [1043, 321] on input "٢١/٠٨/٢٠٢٥ ٠٨:٠٨" at bounding box center [1042, 325] width 215 height 38
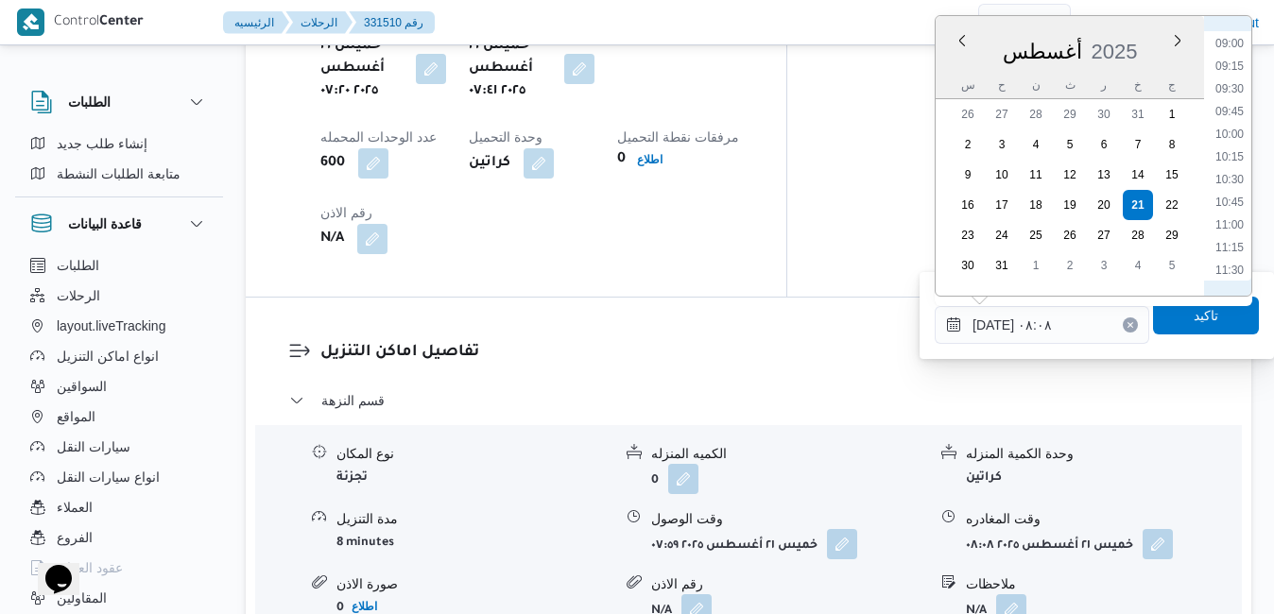
scroll to position [1032, 0]
click at [1229, 99] on li "12:00" at bounding box center [1229, 97] width 43 height 19
type input "٢١/٠٨/٢٠٢٥ ١٢:٠٠"
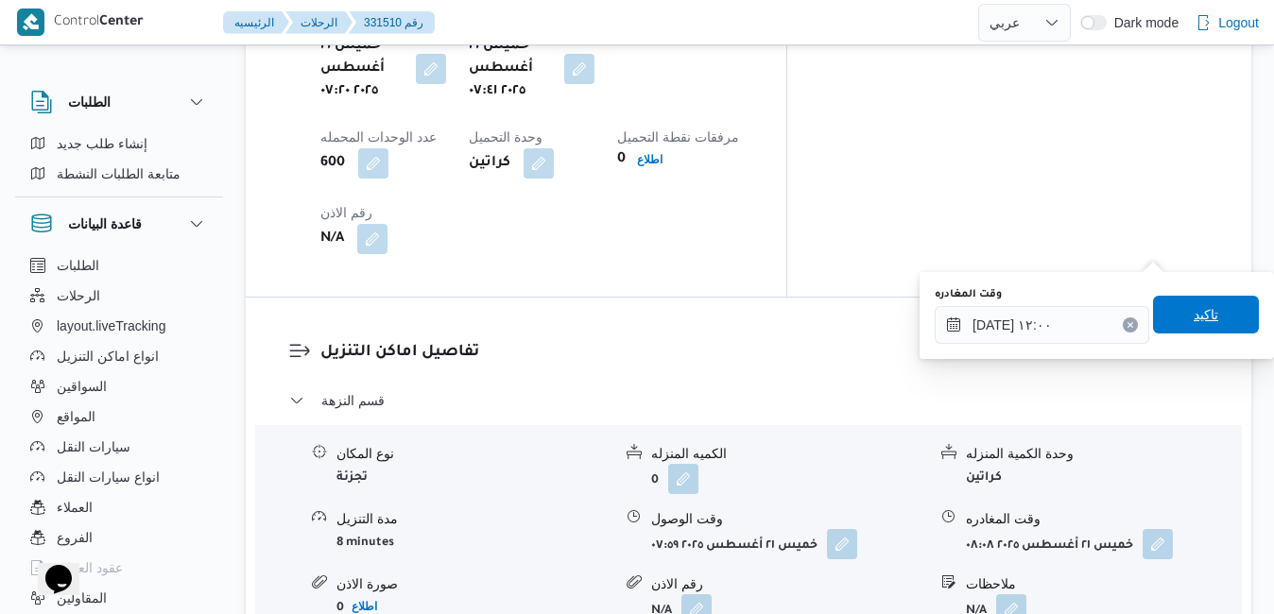
click at [1160, 315] on span "تاكيد" at bounding box center [1206, 315] width 106 height 38
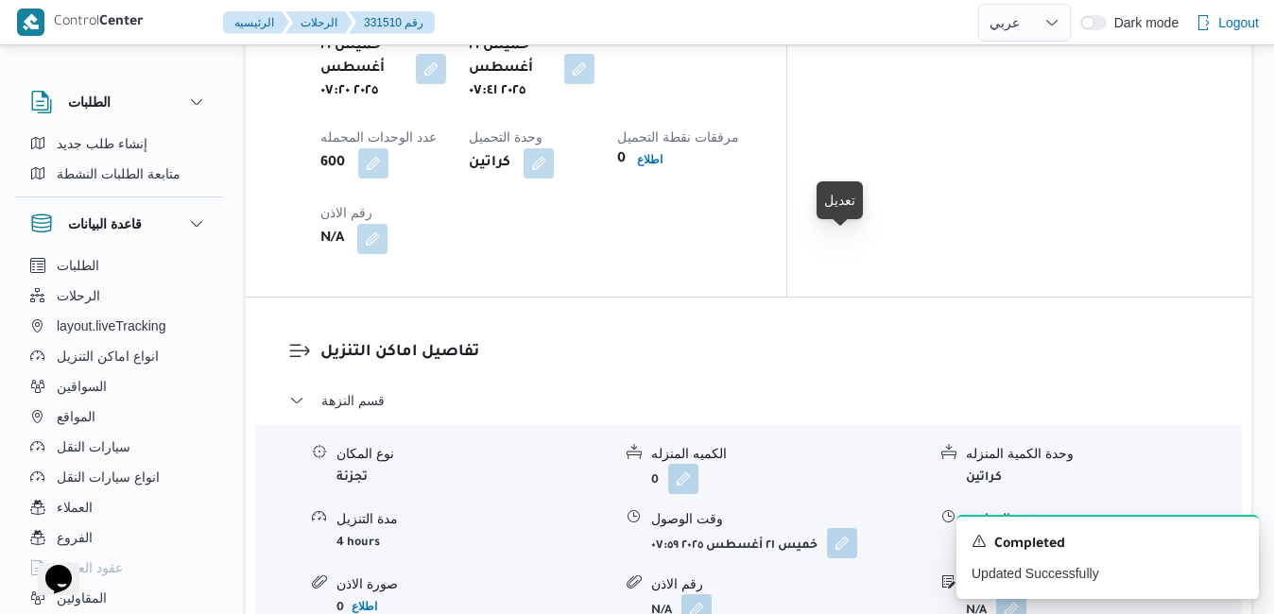
click at [849, 528] on button "button" at bounding box center [842, 543] width 30 height 30
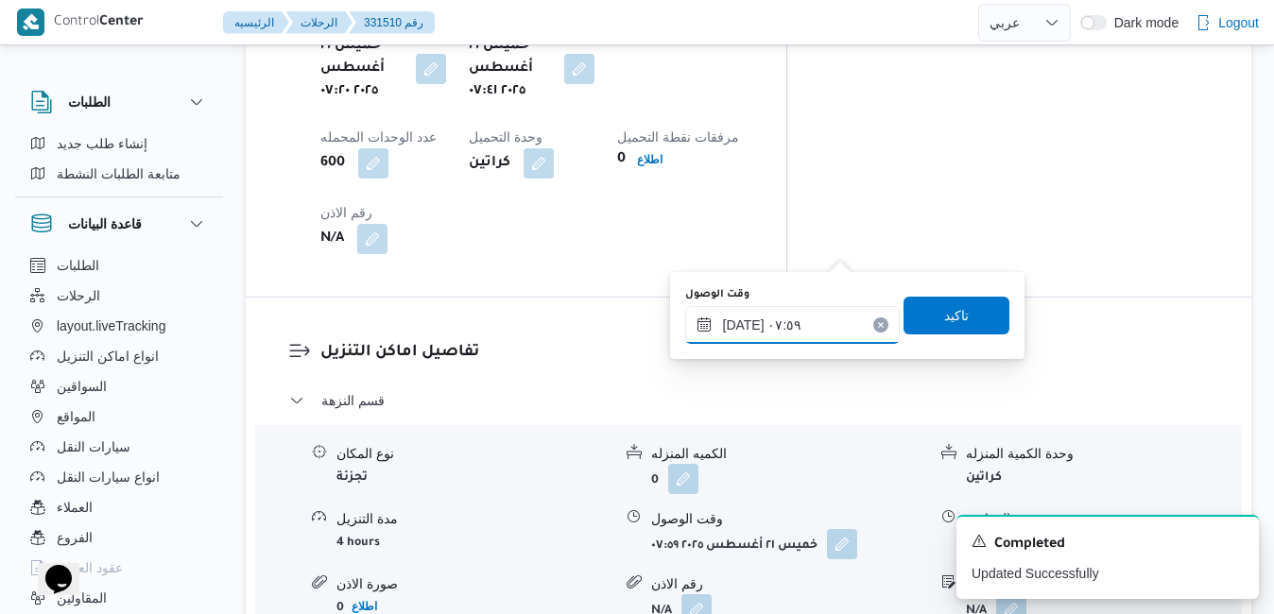
click at [809, 330] on input "٢١/٠٨/٢٠٢٥ ٠٧:٥٩" at bounding box center [792, 325] width 215 height 38
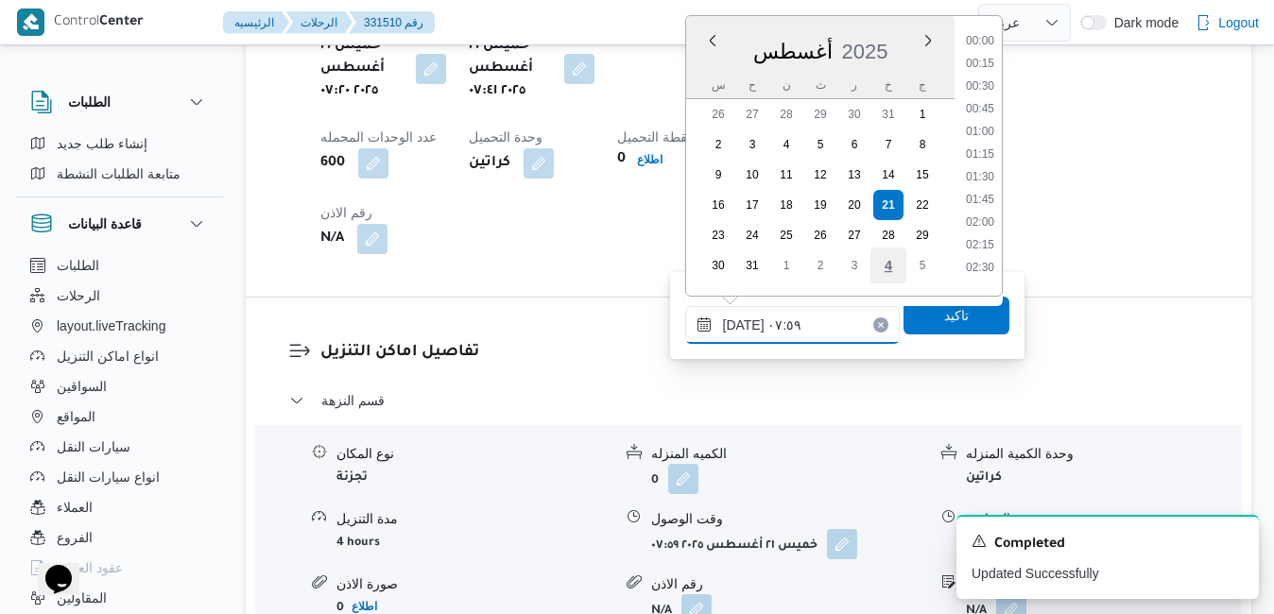
scroll to position [573, 0]
click at [988, 221] on li "08:15" at bounding box center [979, 216] width 43 height 19
type input "٢١/٠٨/٢٠٢٥ ٠٨:١٥"
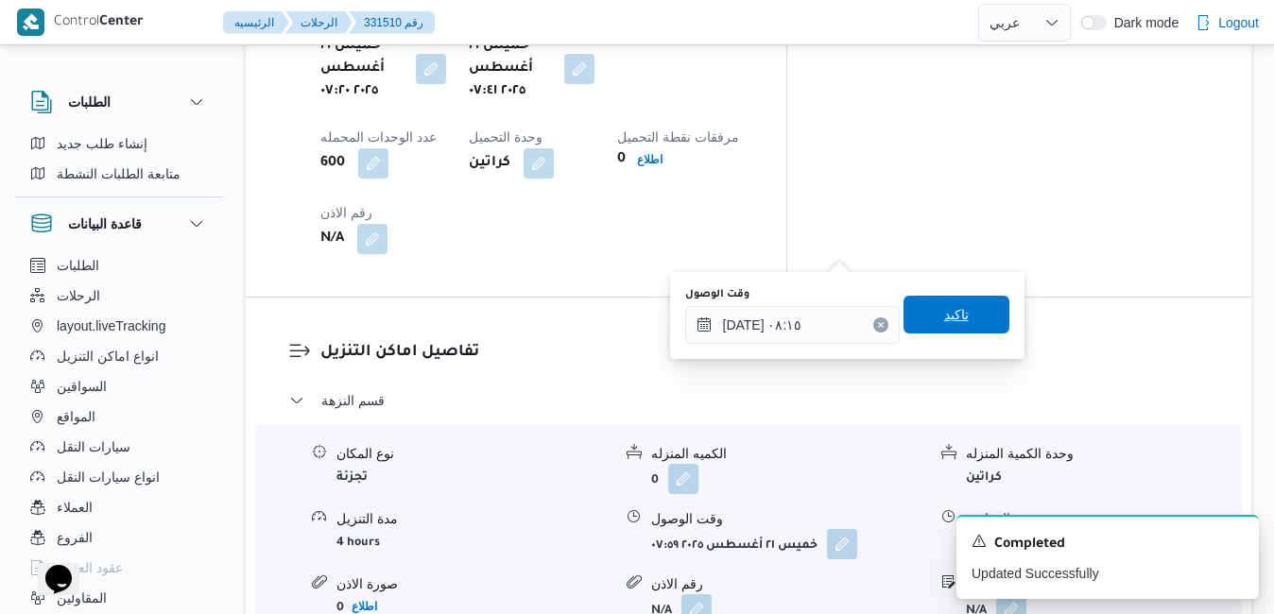
click at [946, 319] on span "تاكيد" at bounding box center [956, 314] width 25 height 23
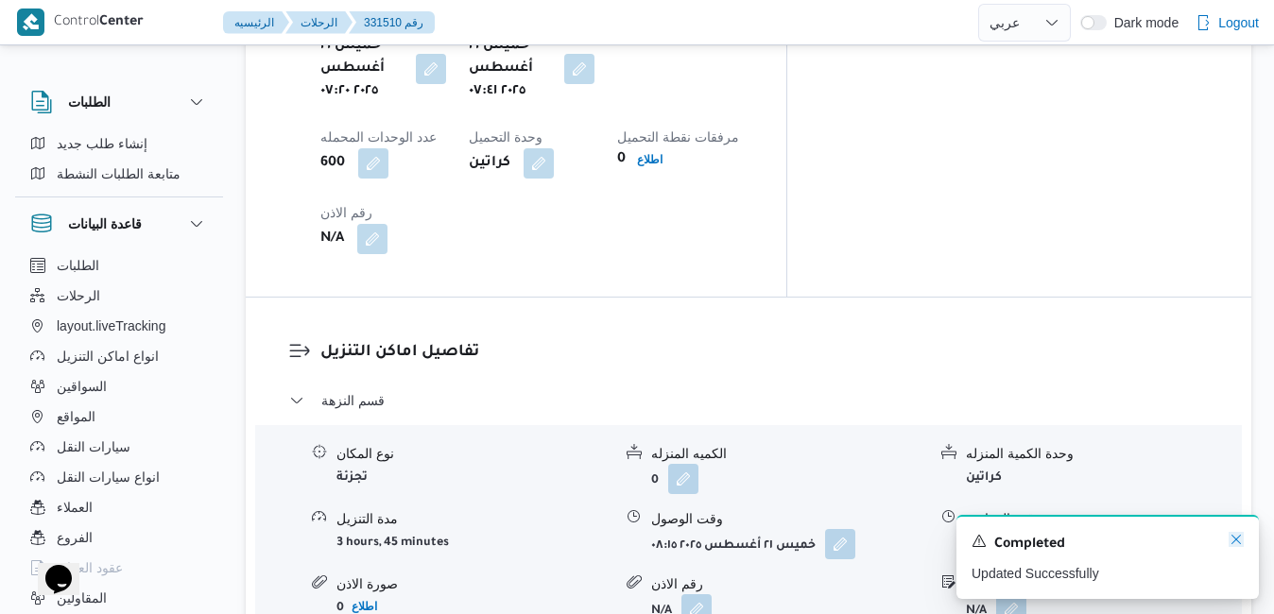
click at [1235, 540] on icon "Dismiss toast" at bounding box center [1236, 539] width 15 height 15
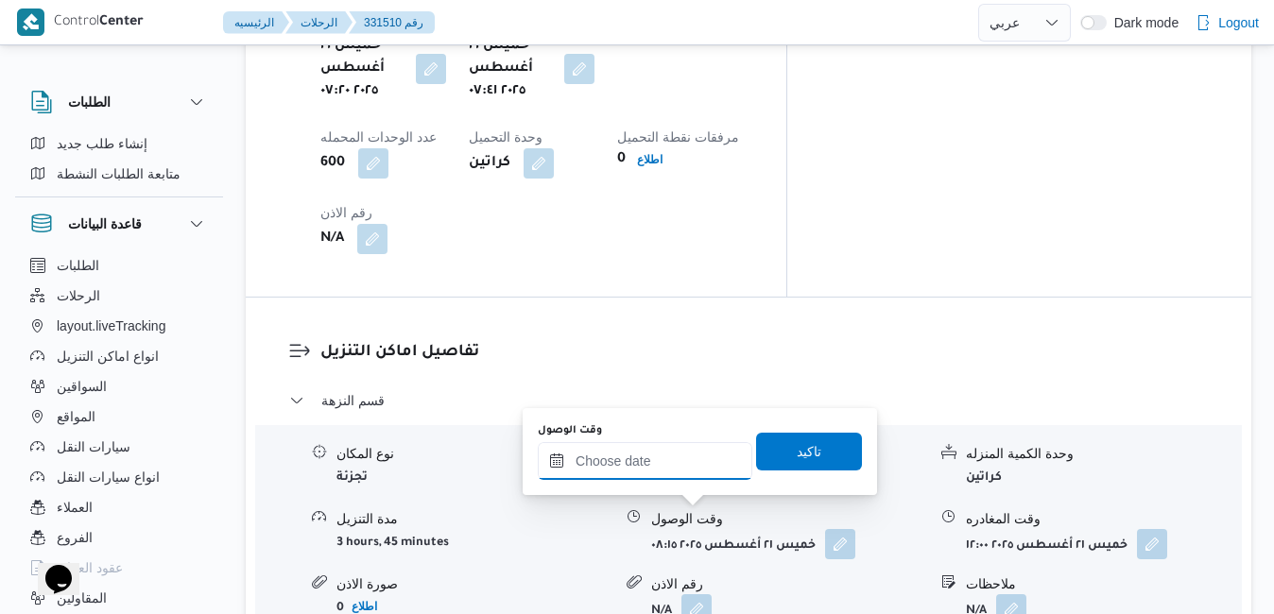
click at [669, 457] on input "وقت الوصول" at bounding box center [645, 461] width 215 height 38
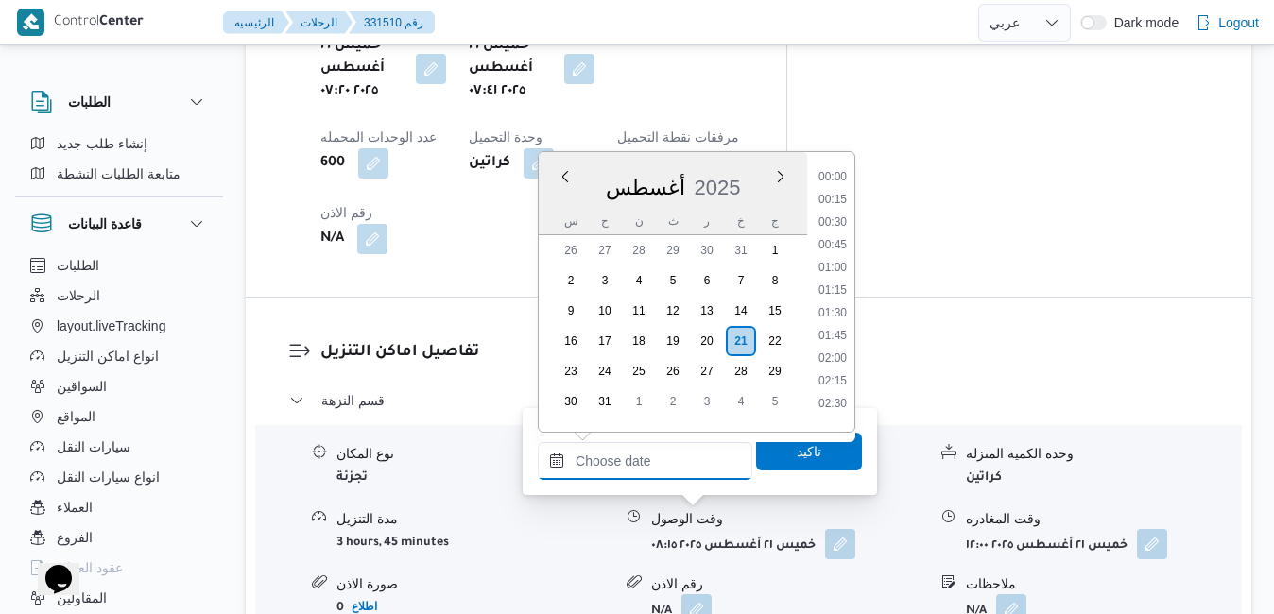
scroll to position [1639, 0]
click at [626, 161] on div "أغسطس 2025" at bounding box center [673, 184] width 268 height 48
click at [841, 322] on li "12:30" at bounding box center [832, 327] width 43 height 19
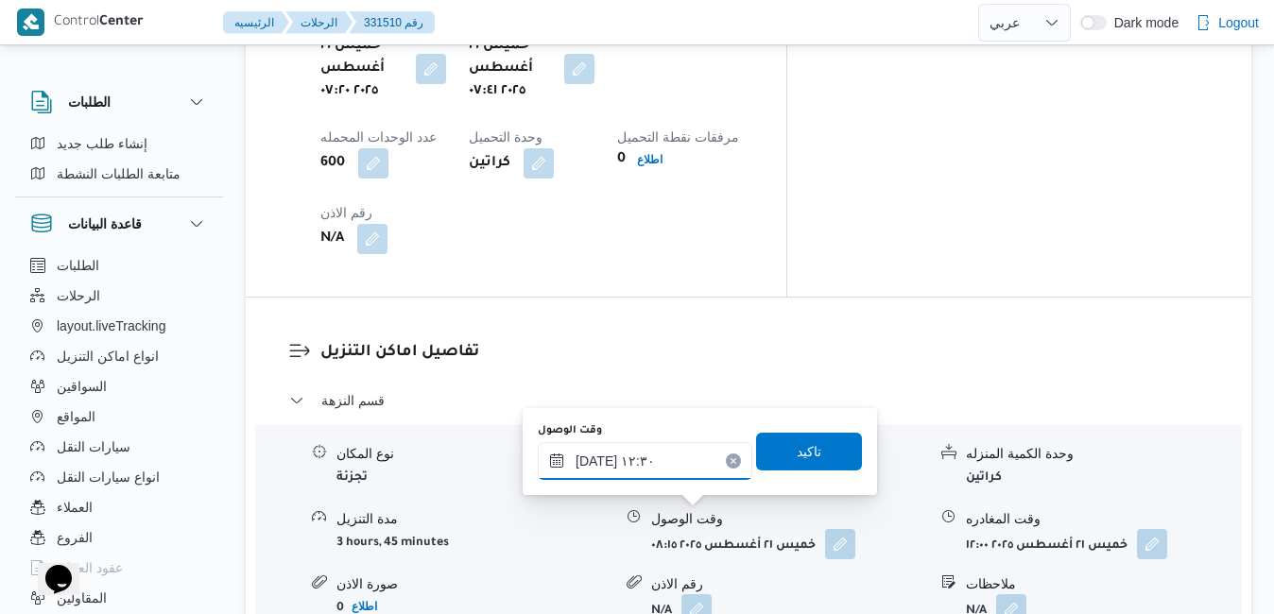
type input "٢١/٠٨/٢٠٢٥ ١٢:٣٠"
click at [797, 451] on span "تاكيد" at bounding box center [809, 451] width 25 height 23
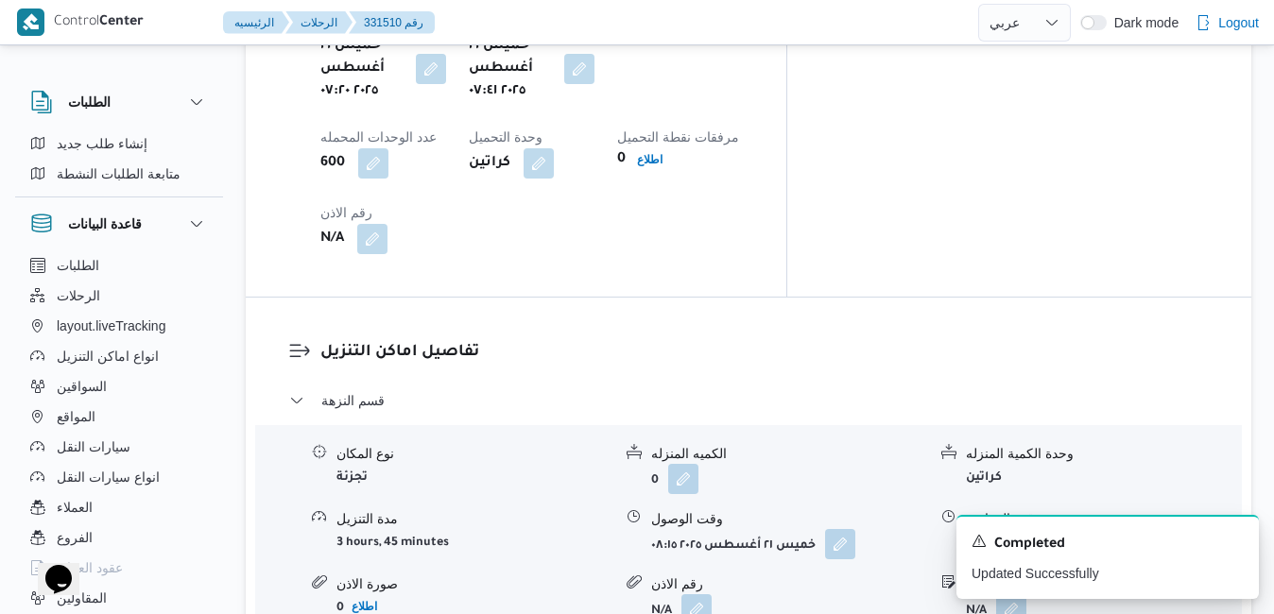
scroll to position [0, 0]
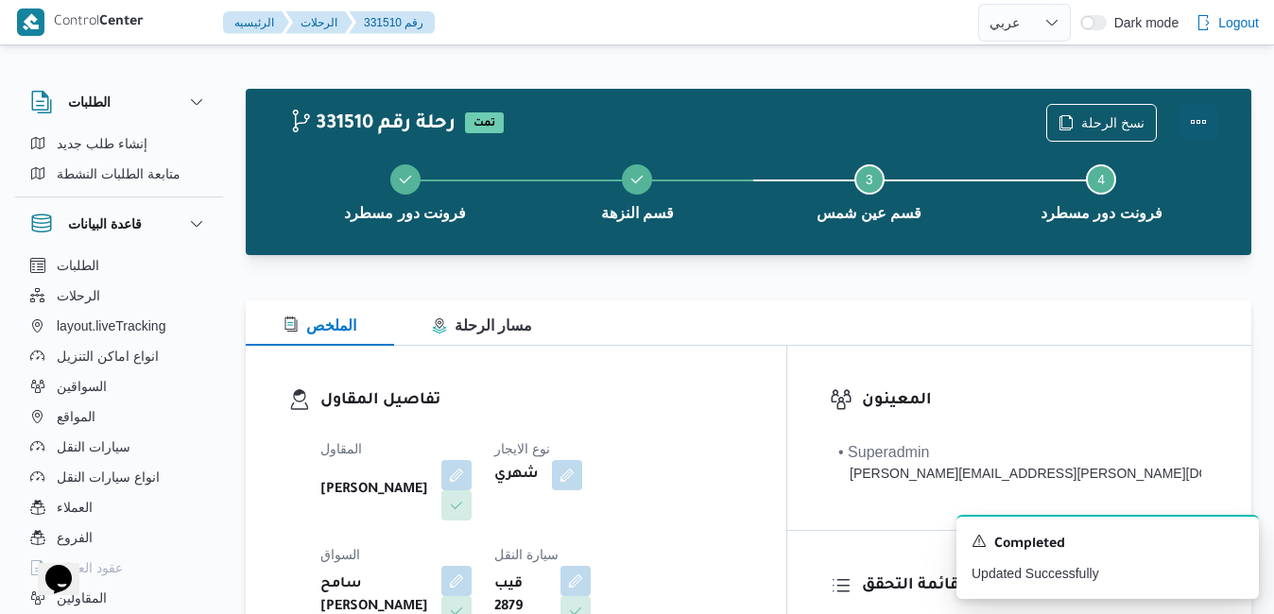
click at [1192, 129] on button "Actions" at bounding box center [1199, 122] width 38 height 38
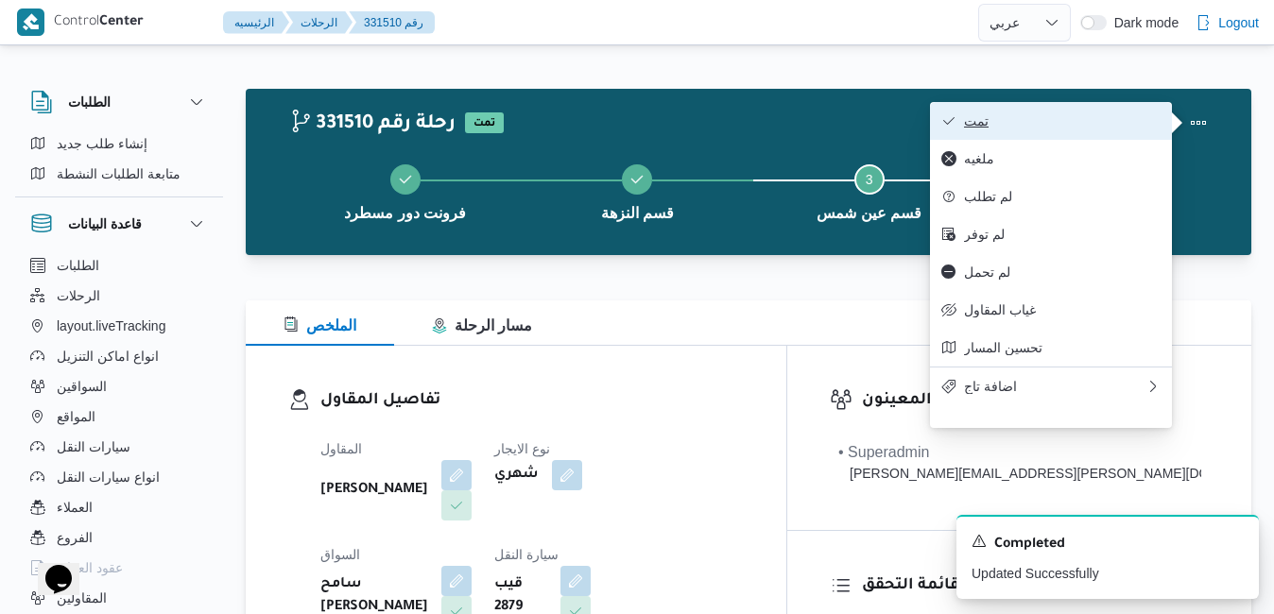
click at [1078, 138] on button "تمت" at bounding box center [1051, 121] width 242 height 38
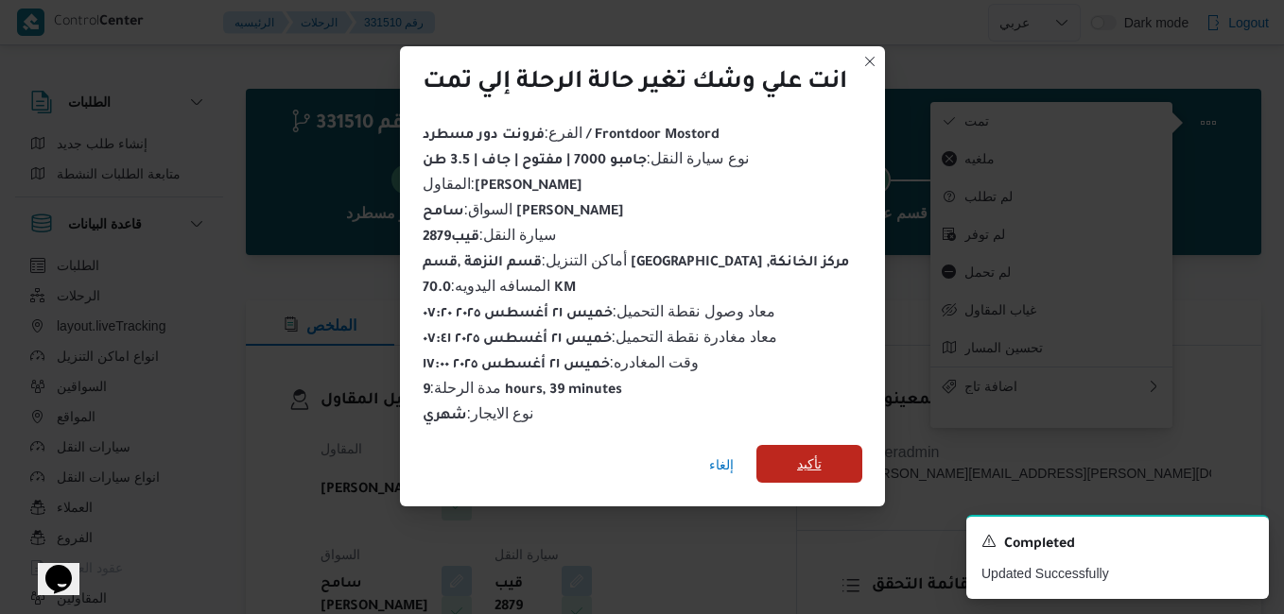
click at [829, 462] on span "تأكيد" at bounding box center [809, 464] width 106 height 38
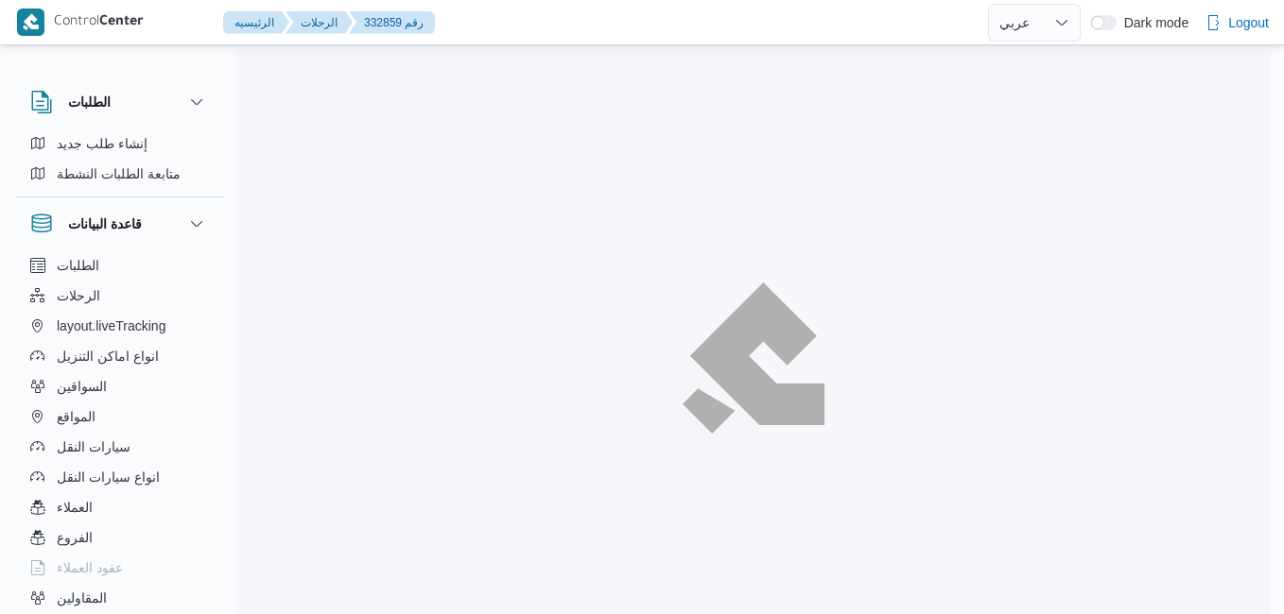
select select "ar"
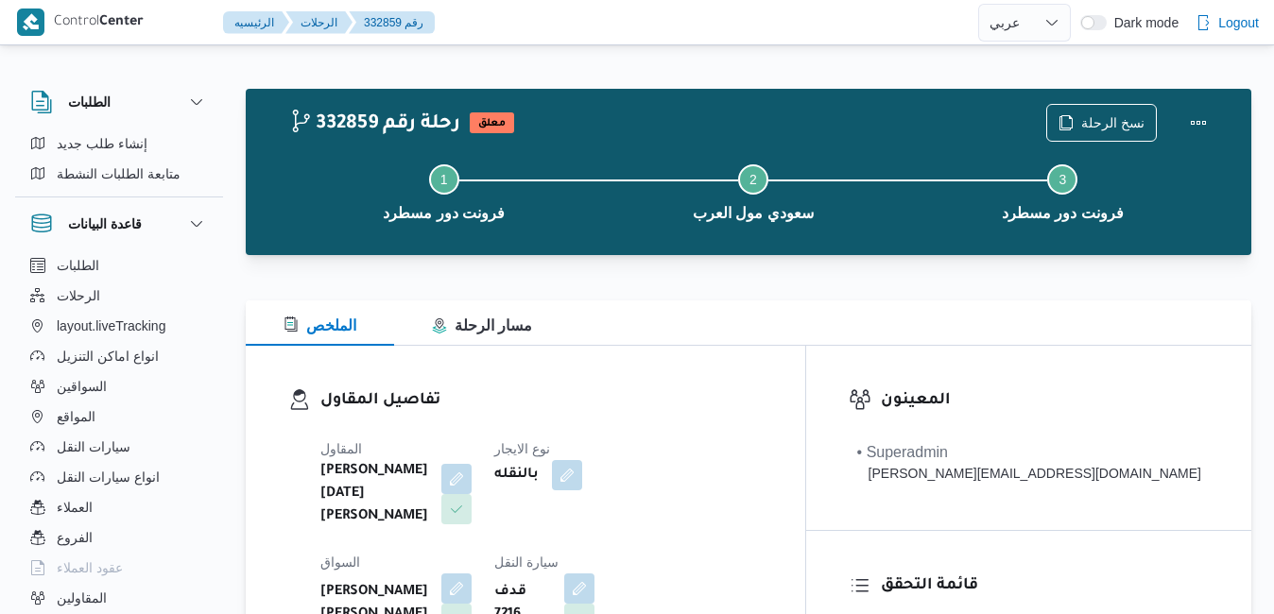
click at [805, 347] on div "تفاصيل المقاول المقاول [PERSON_NAME][DATE] [PERSON_NAME] نوع الايجار بالنقله ال…" at bounding box center [526, 568] width 560 height 444
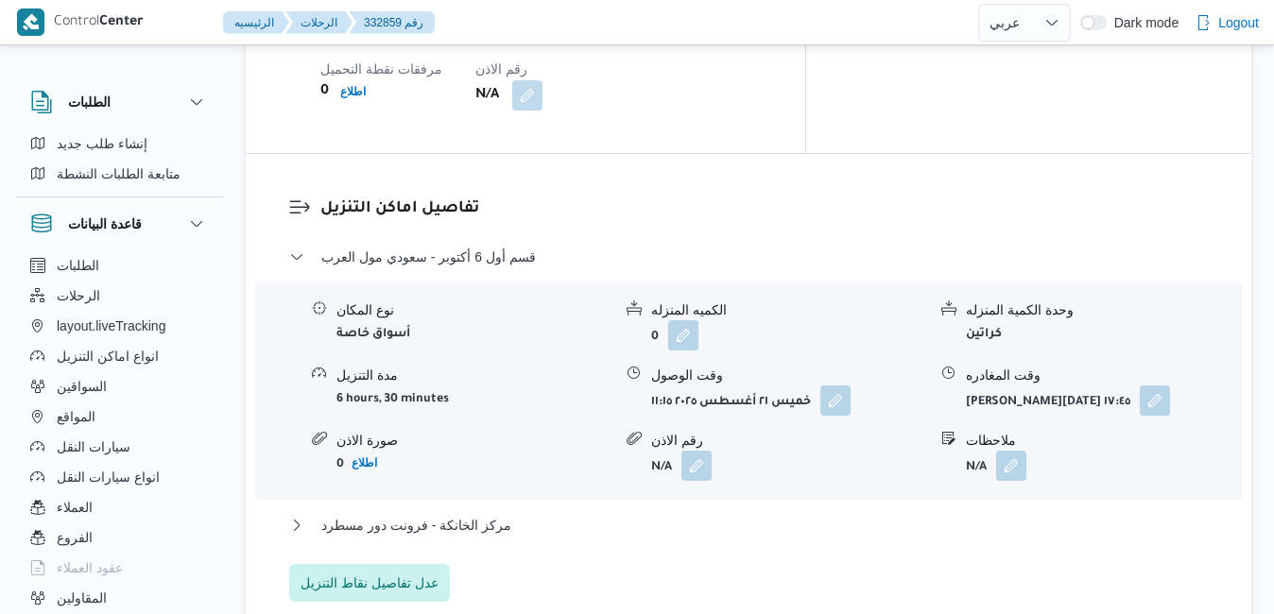
scroll to position [1626, 0]
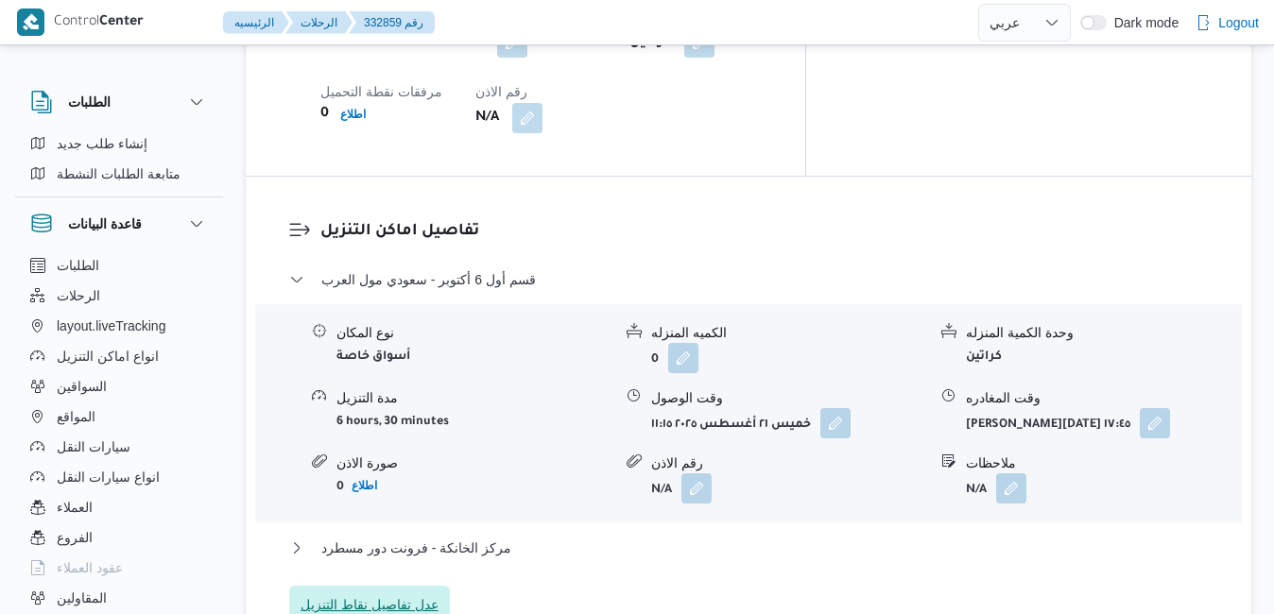
click at [417, 594] on span "عدل تفاصيل نقاط التنزيل" at bounding box center [370, 605] width 138 height 23
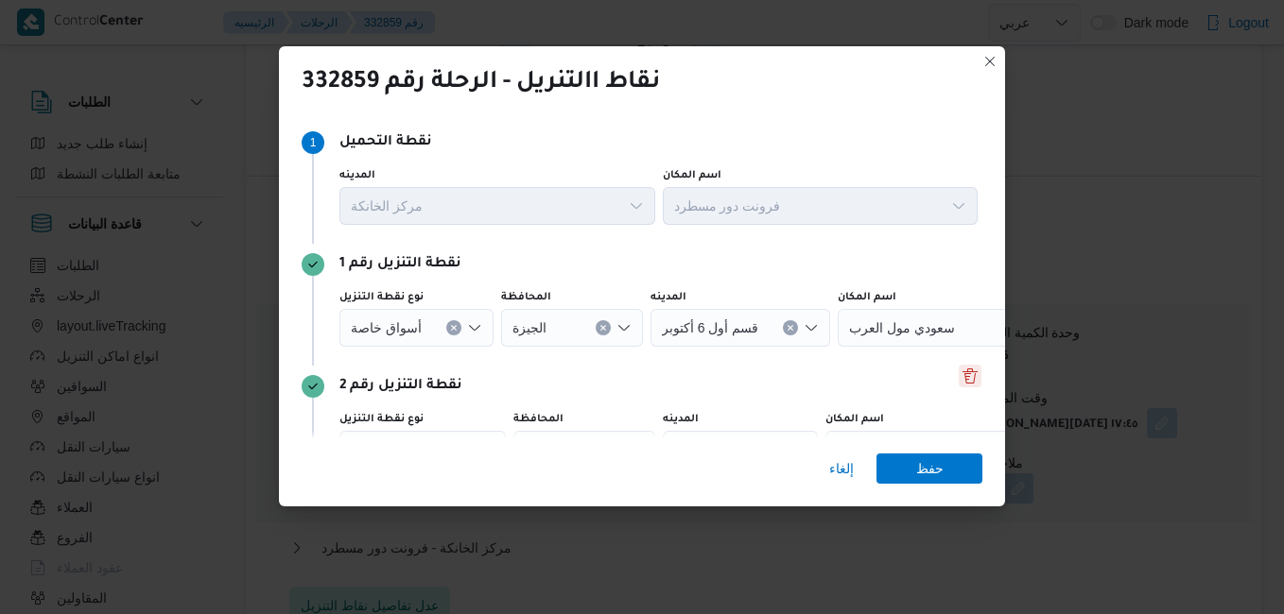
click at [961, 373] on button "Delete" at bounding box center [969, 376] width 23 height 23
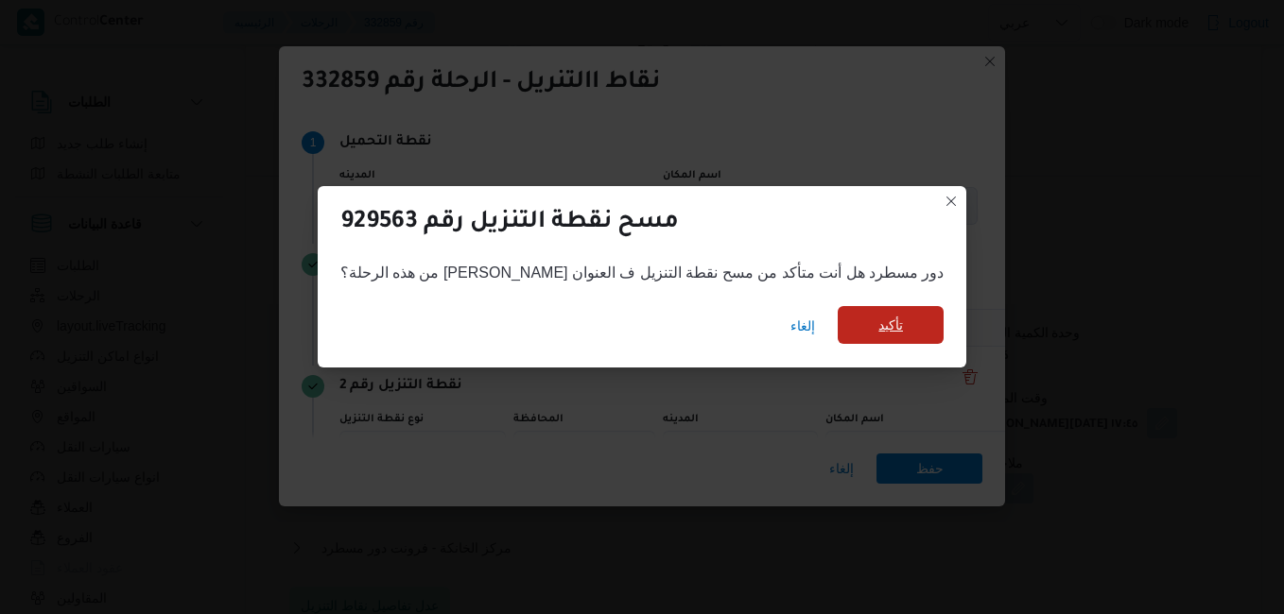
click at [863, 334] on span "تأكيد" at bounding box center [890, 325] width 106 height 38
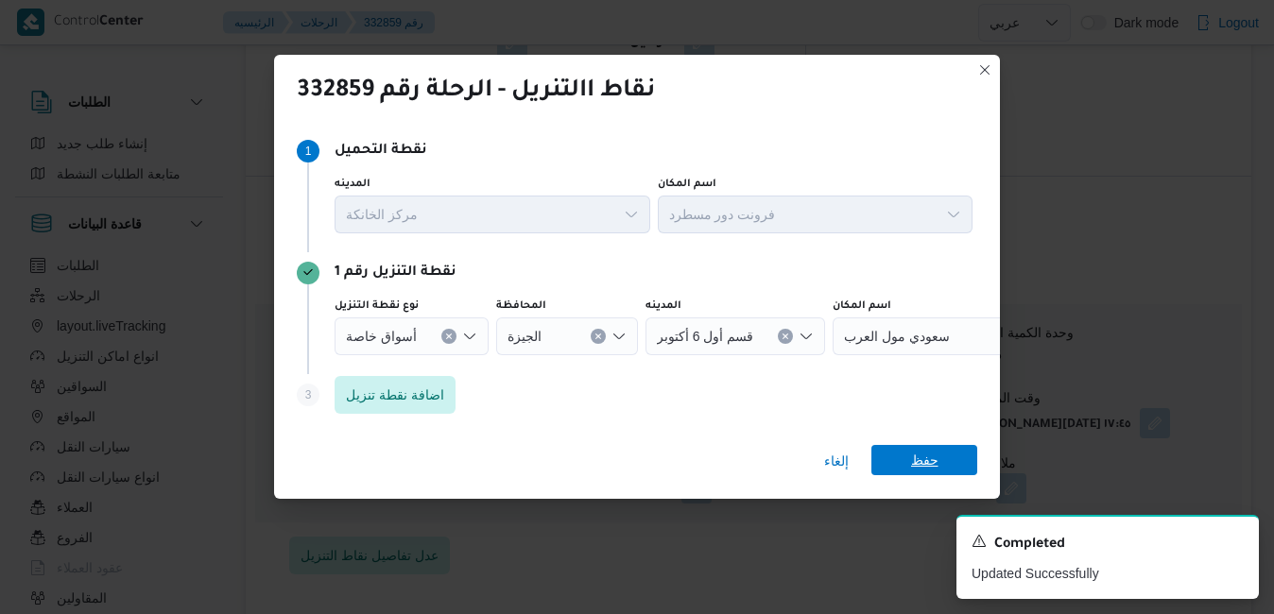
click at [938, 461] on span "حفظ" at bounding box center [925, 460] width 106 height 30
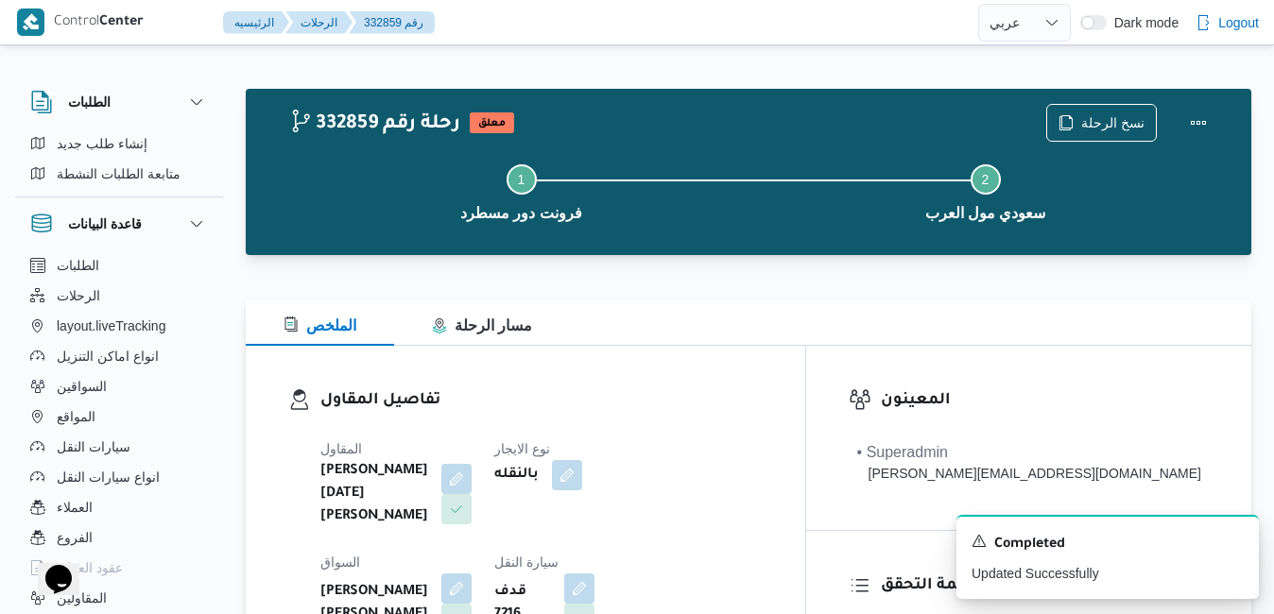
scroll to position [0, 0]
click at [805, 380] on div "تفاصيل المقاول المقاول ابراهيم رمضان ابراهيم عثمان ابوباشا نوع الايجار بالنقله …" at bounding box center [526, 568] width 560 height 444
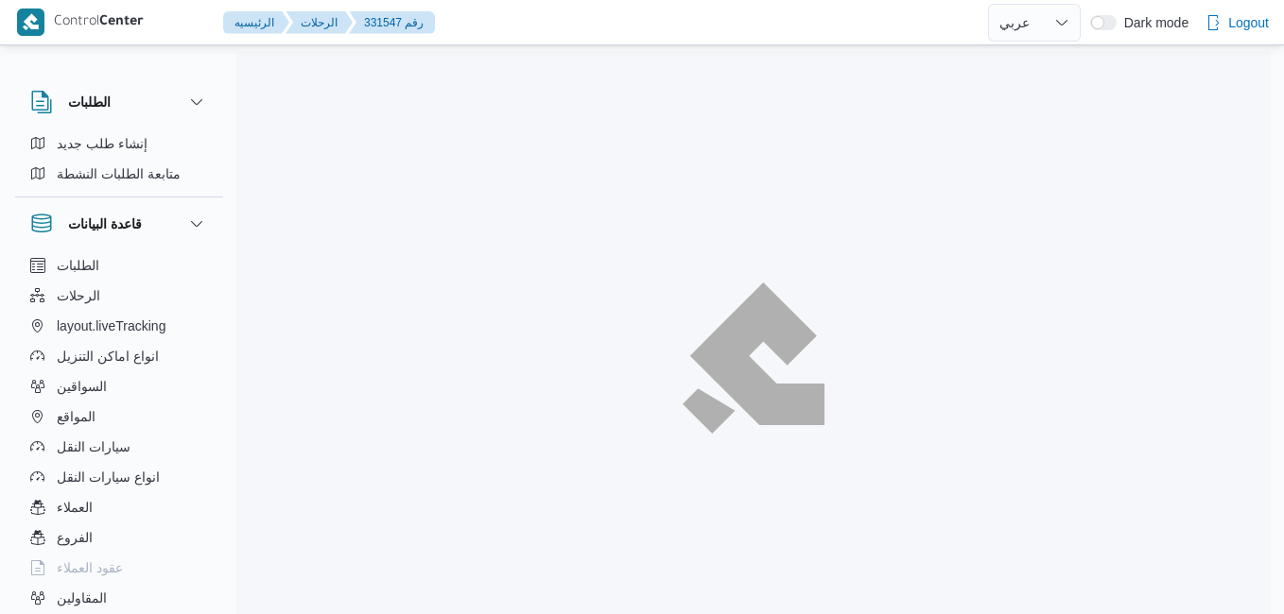
select select "ar"
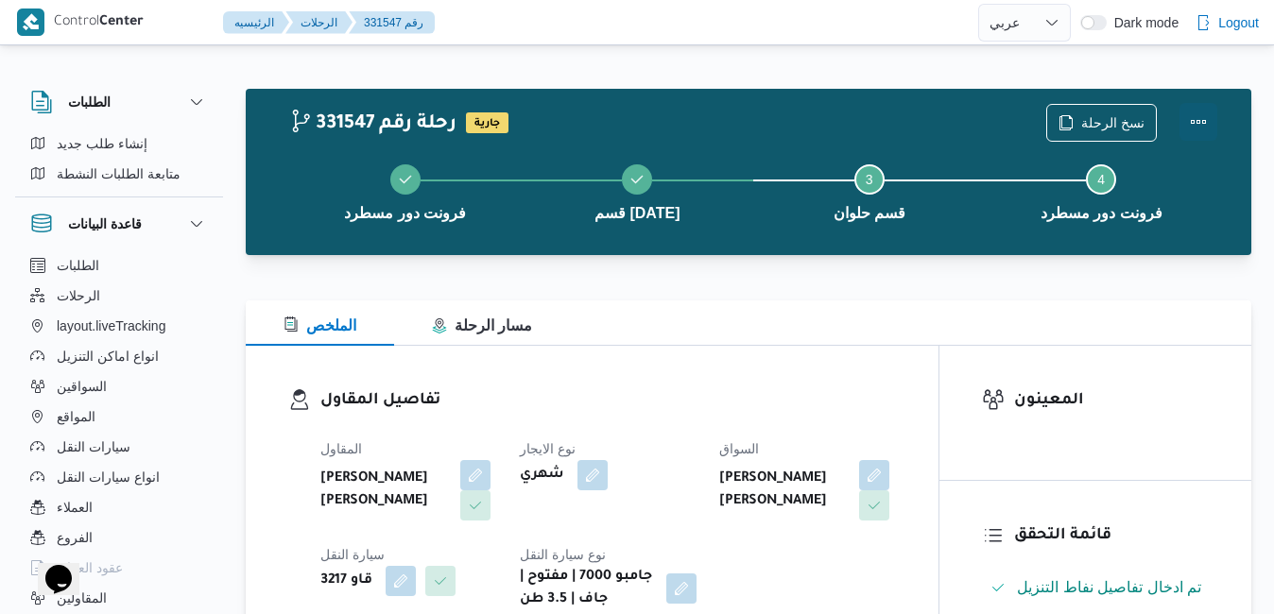
click at [1205, 122] on button "Actions" at bounding box center [1199, 122] width 38 height 38
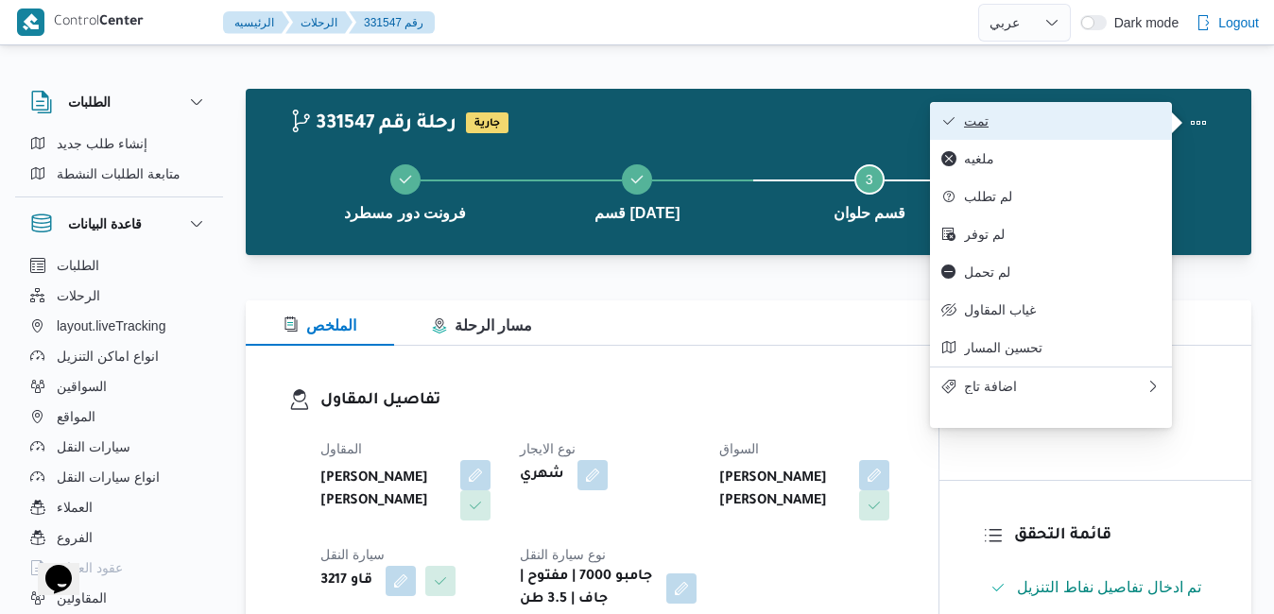
click at [1079, 120] on span "تمت" at bounding box center [1062, 120] width 197 height 15
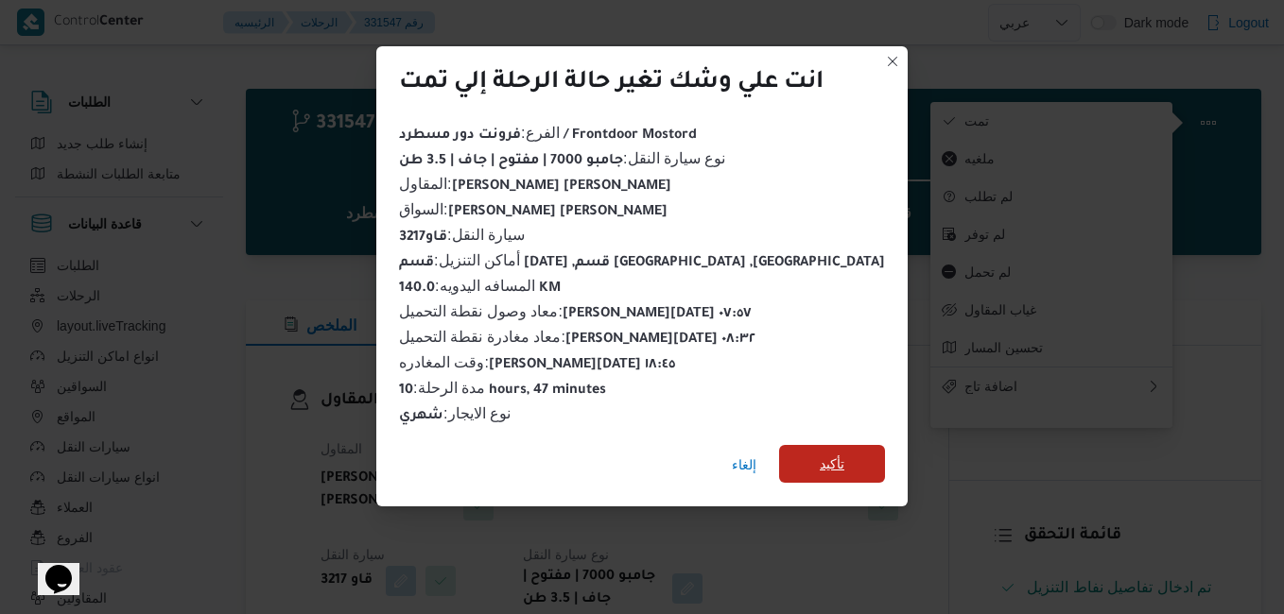
click at [820, 458] on span "تأكيد" at bounding box center [832, 464] width 25 height 23
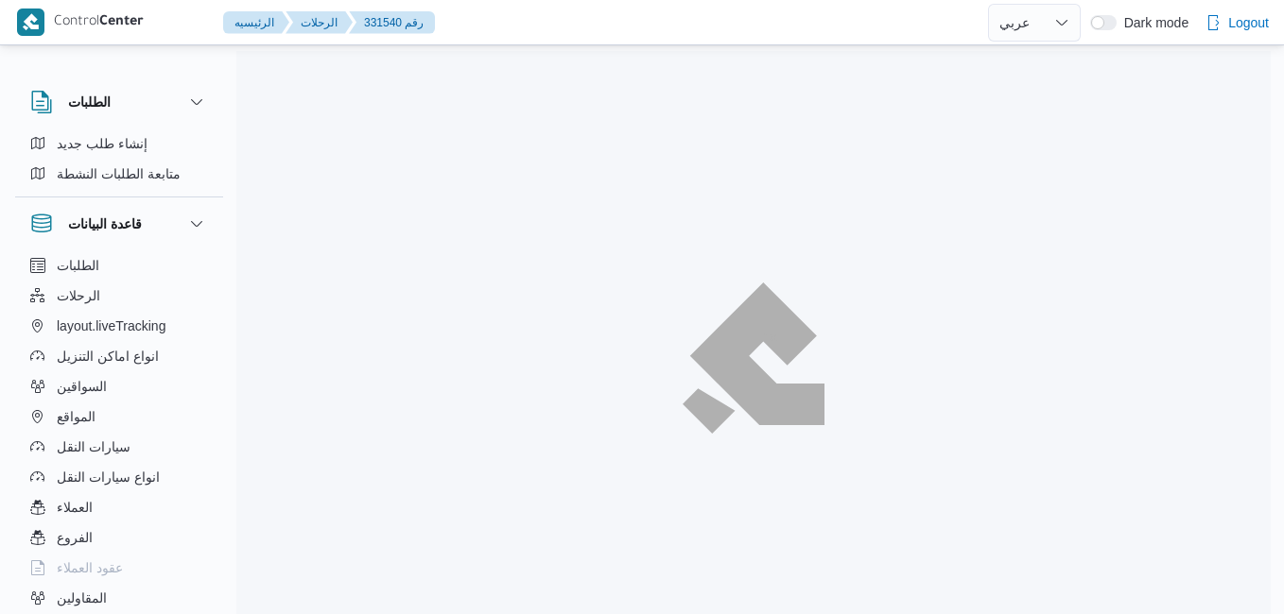
select select "ar"
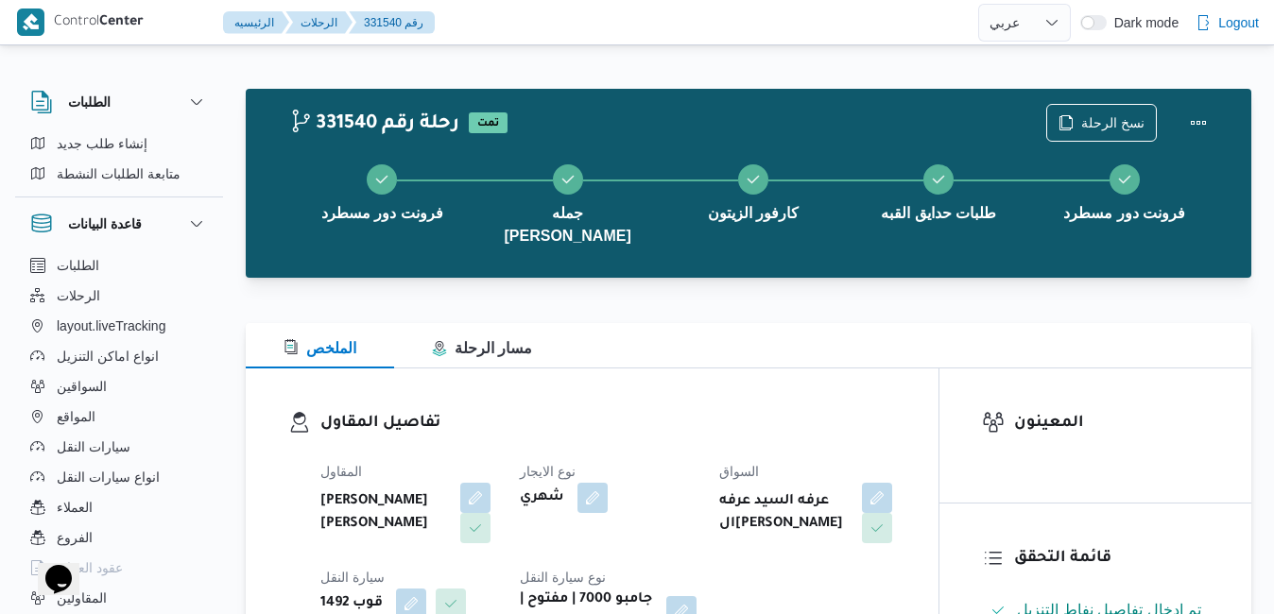
click at [676, 411] on h3 "تفاصيل المقاول" at bounding box center [608, 424] width 576 height 26
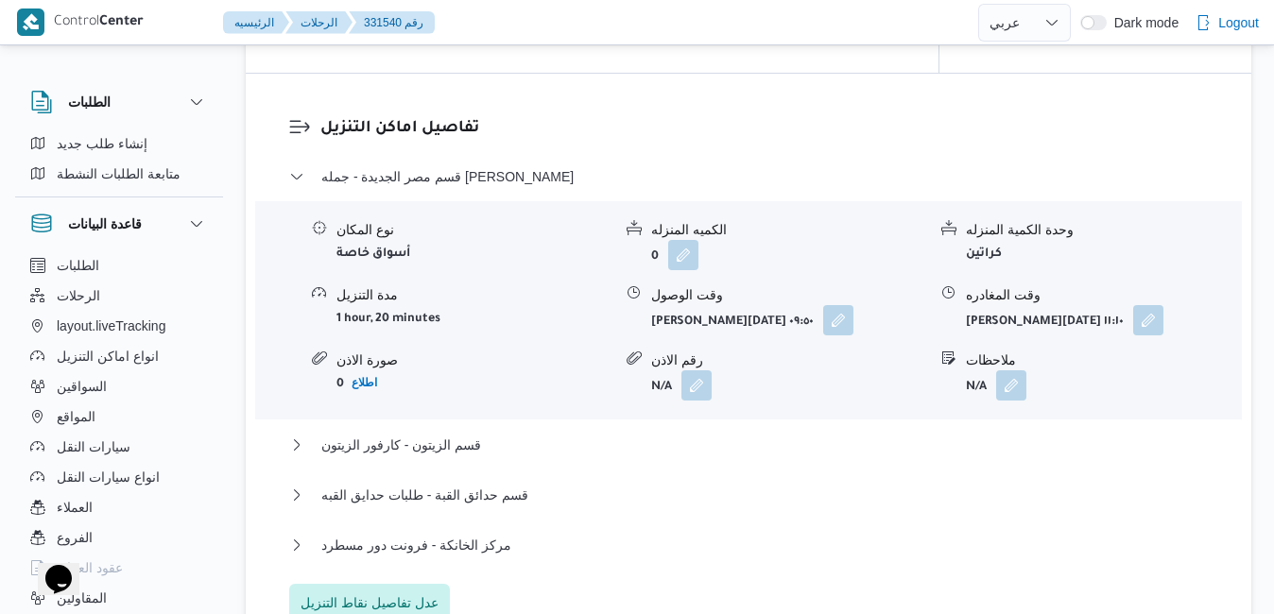
scroll to position [1626, 0]
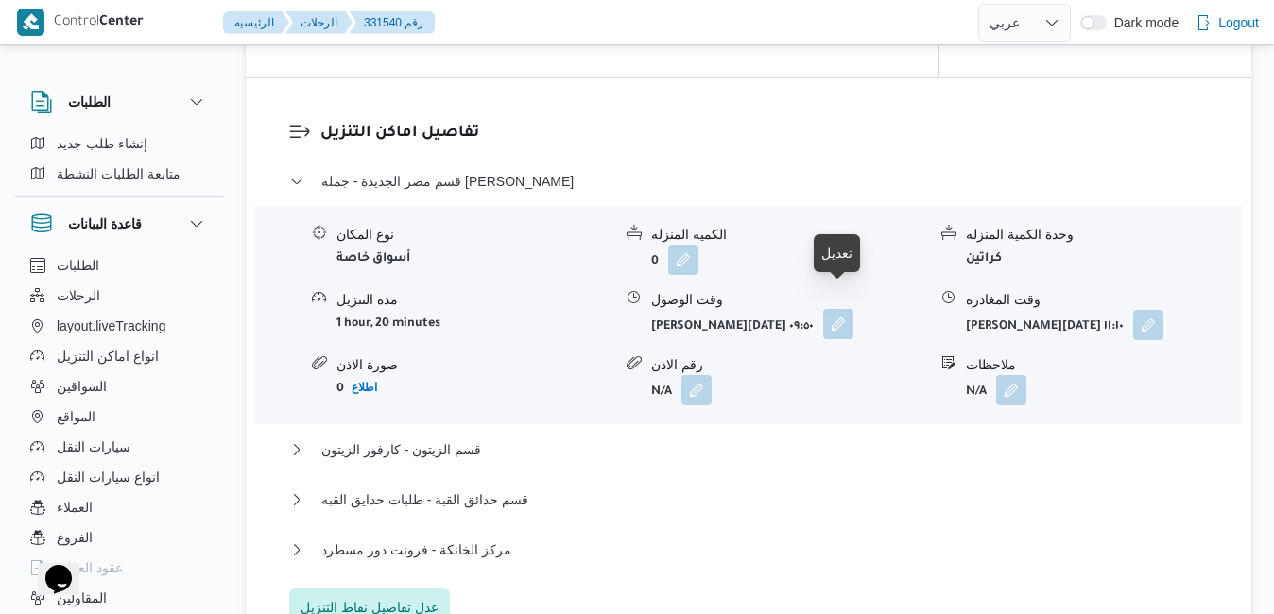
click at [836, 309] on button "button" at bounding box center [838, 324] width 30 height 30
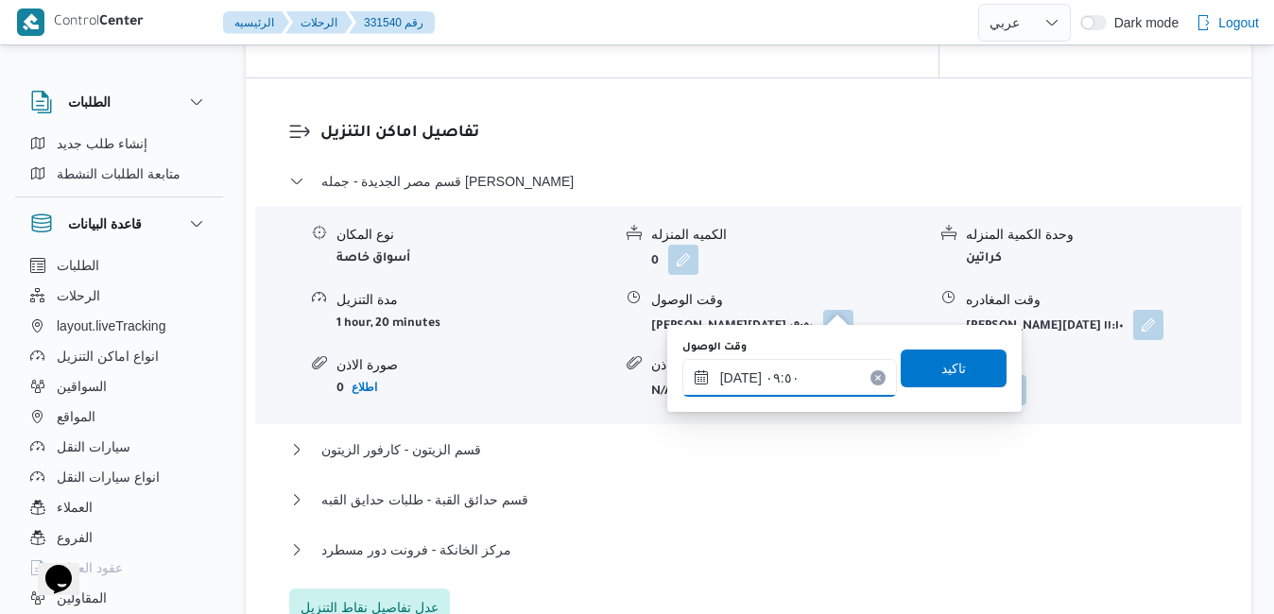
click at [772, 371] on input "٢١/٠٨/٢٠٢٥ ٠٩:٥٠" at bounding box center [789, 378] width 215 height 38
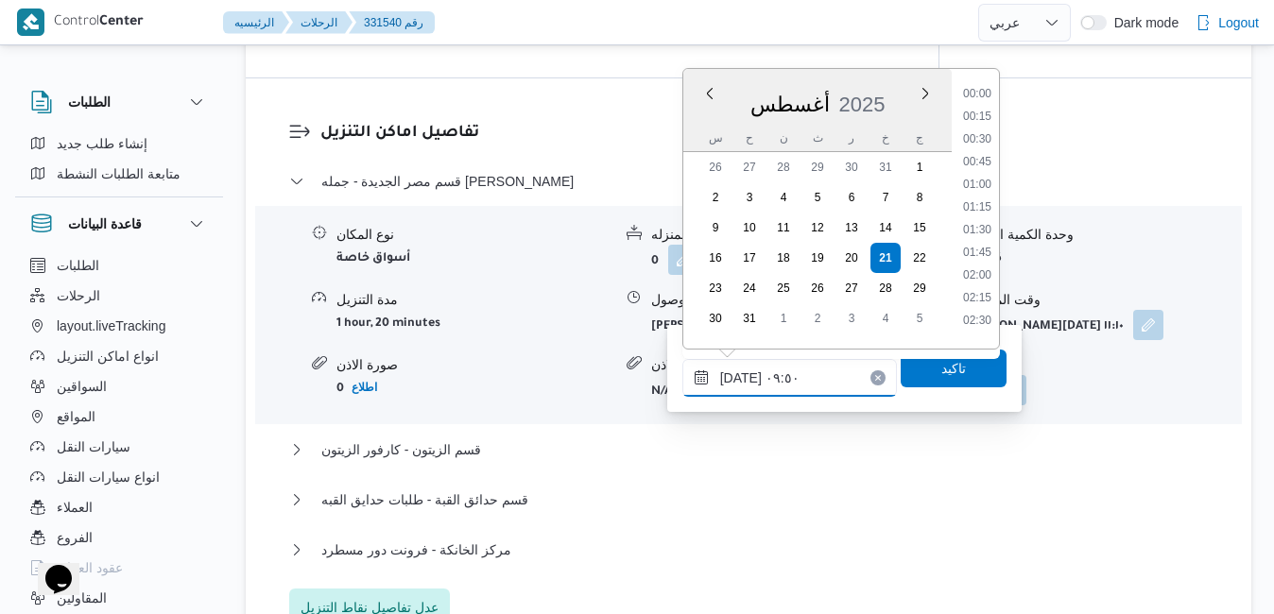
scroll to position [754, 0]
click at [984, 162] on li "09:00" at bounding box center [977, 156] width 43 height 19
type input "٢١/٠٨/٢٠٢٥ ٠٩:٠٠"
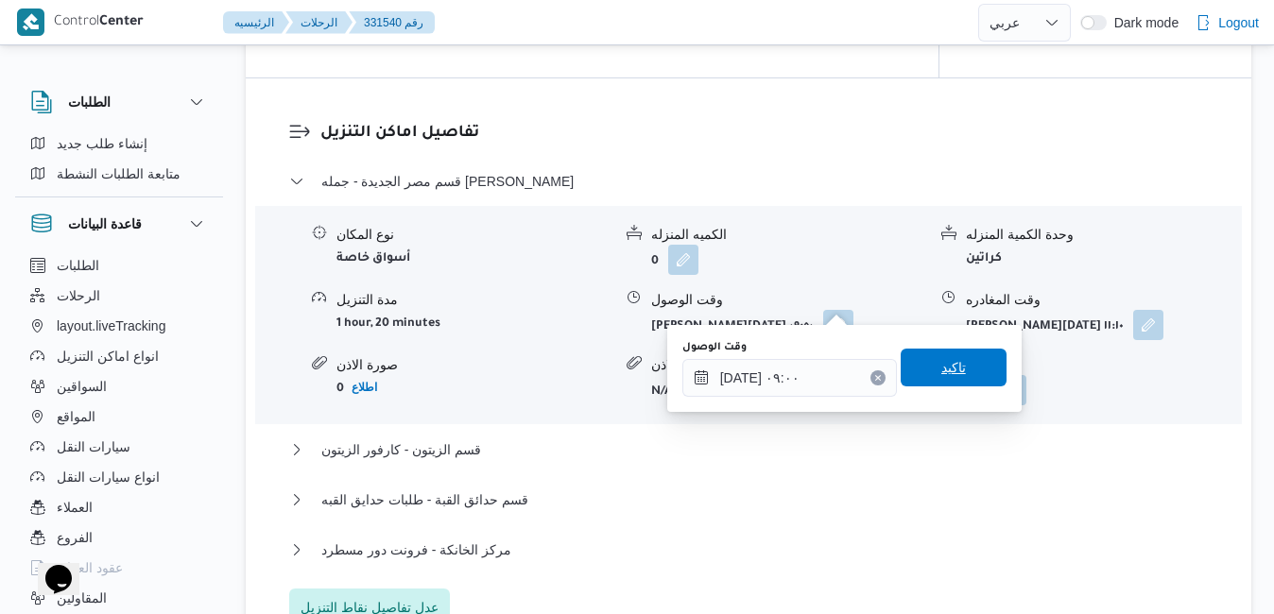
click at [952, 359] on span "تاكيد" at bounding box center [954, 368] width 106 height 38
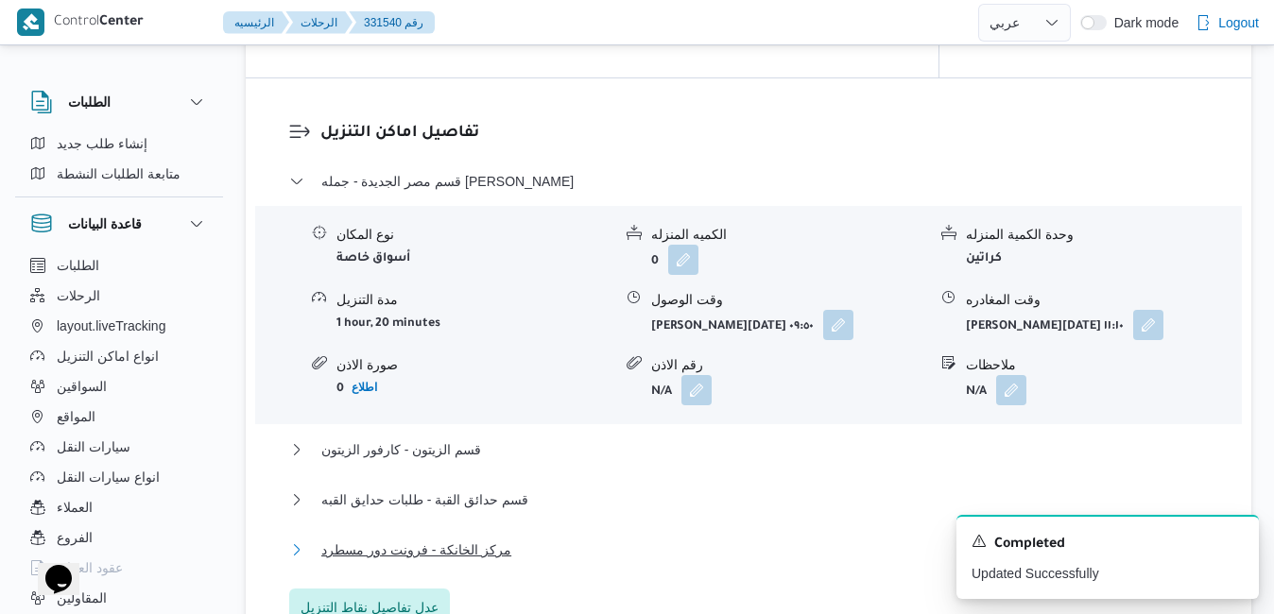
click at [746, 539] on button "مركز الخانكة - فرونت دور مسطرد" at bounding box center [749, 550] width 920 height 23
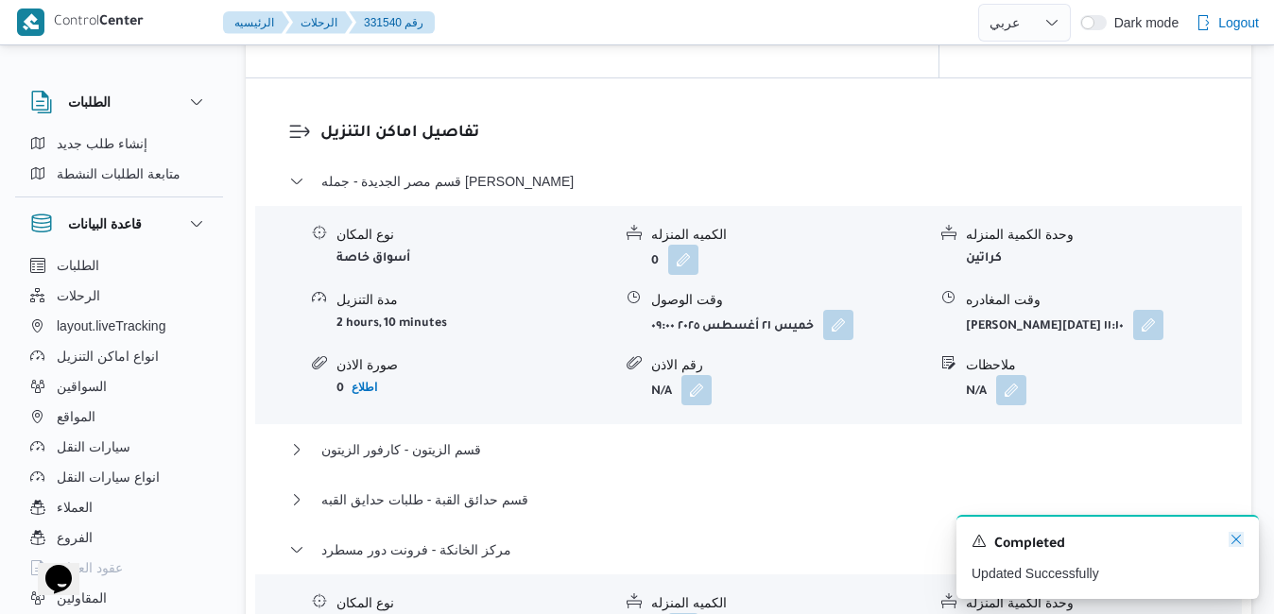
click at [1238, 538] on icon "Dismiss toast" at bounding box center [1236, 539] width 15 height 15
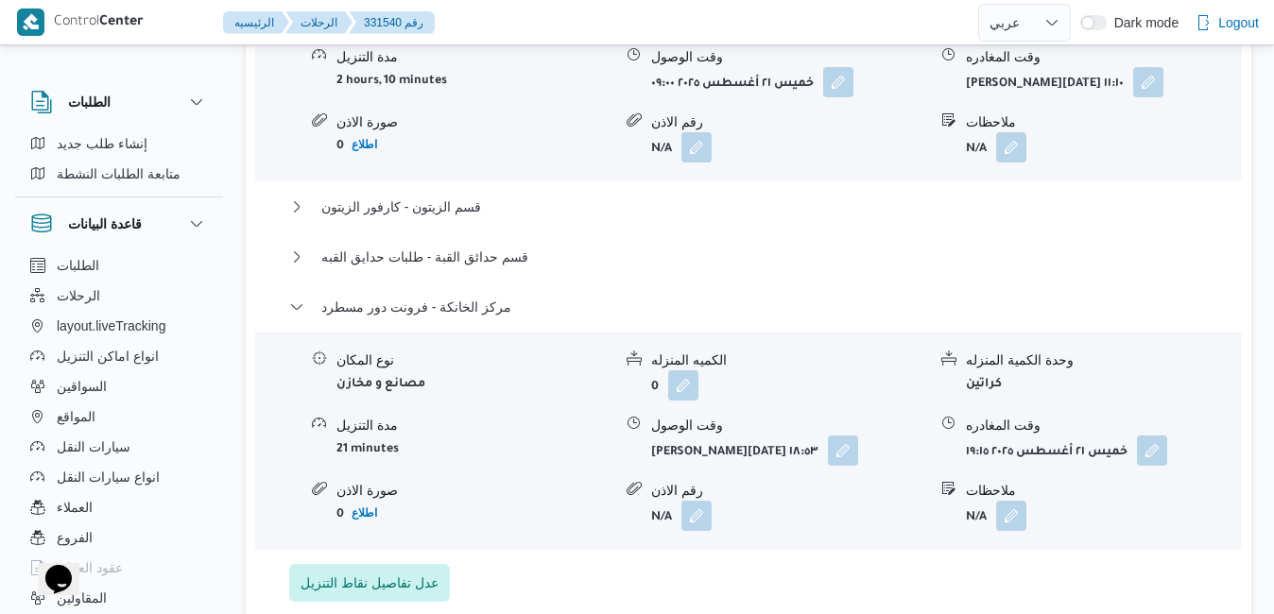
scroll to position [1928, 0]
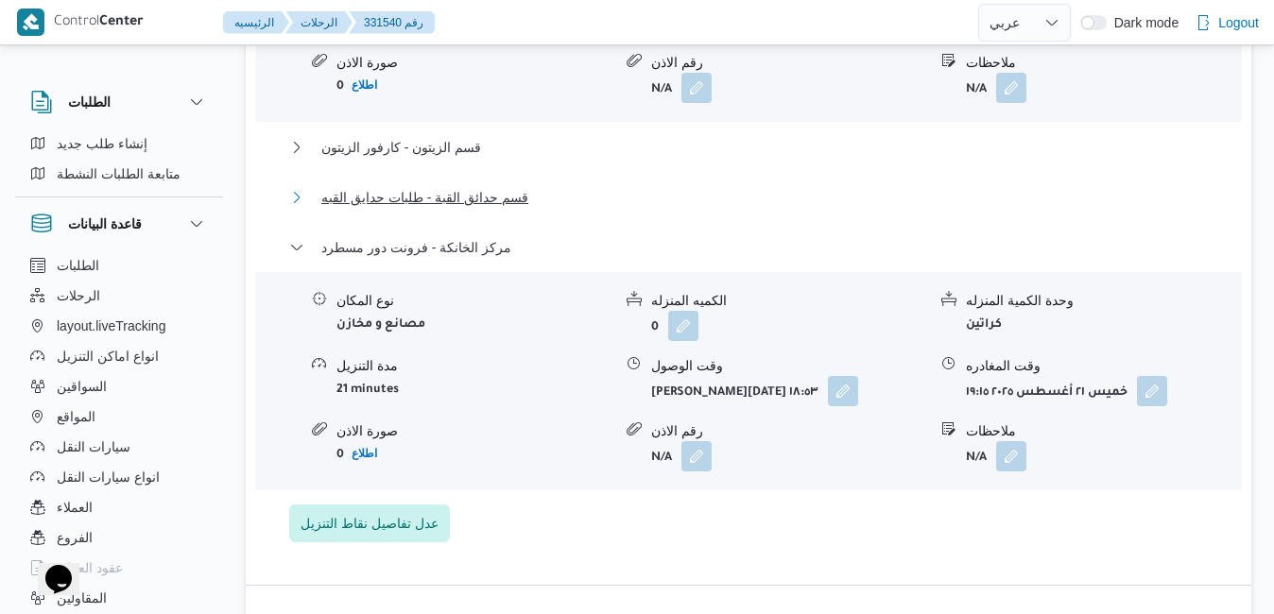
click at [993, 186] on button "قسم حدائق القبة - طلبات حدايق القبه" at bounding box center [749, 197] width 920 height 23
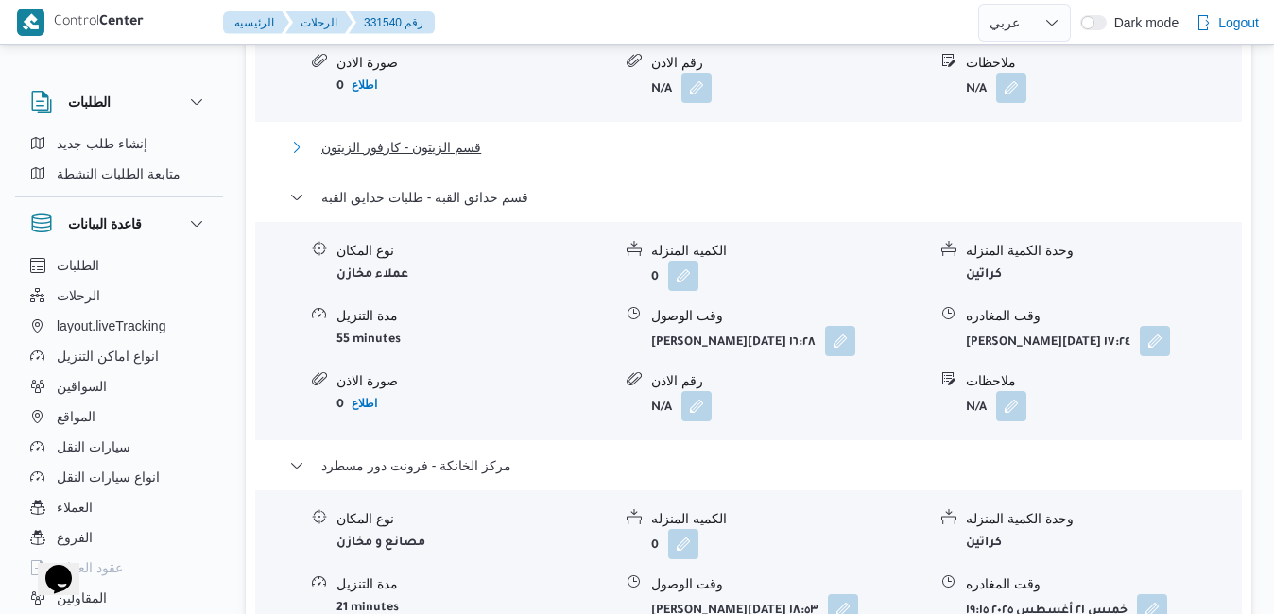
click at [989, 136] on button "قسم الزيتون - كارفور الزيتون" at bounding box center [749, 147] width 920 height 23
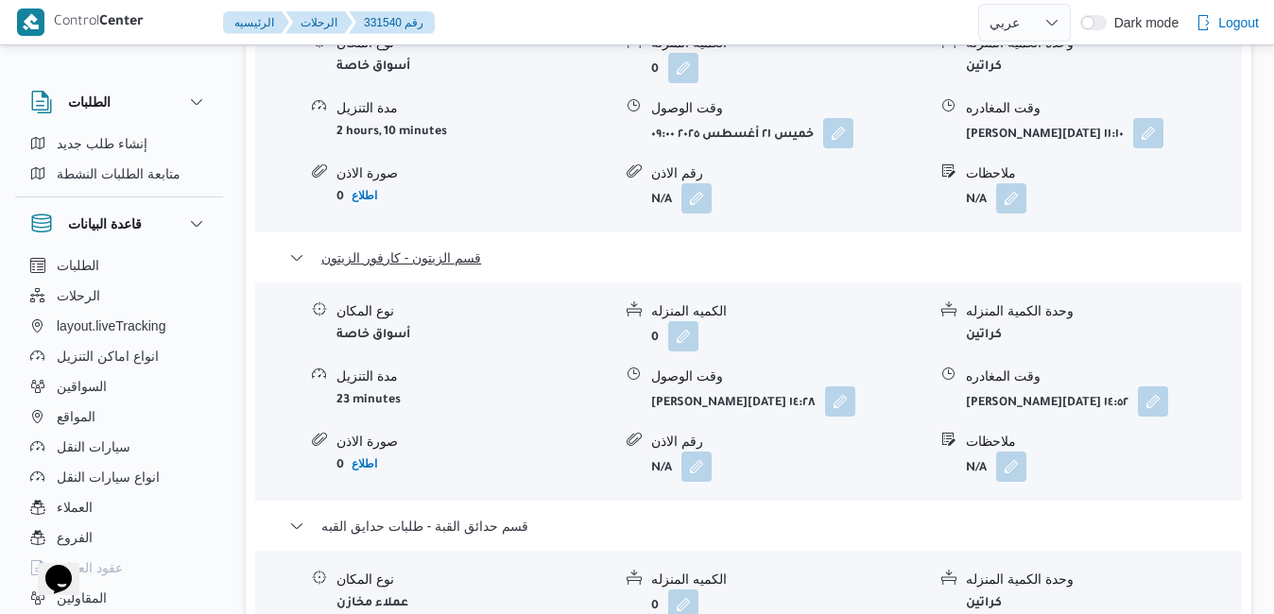
scroll to position [1815, 0]
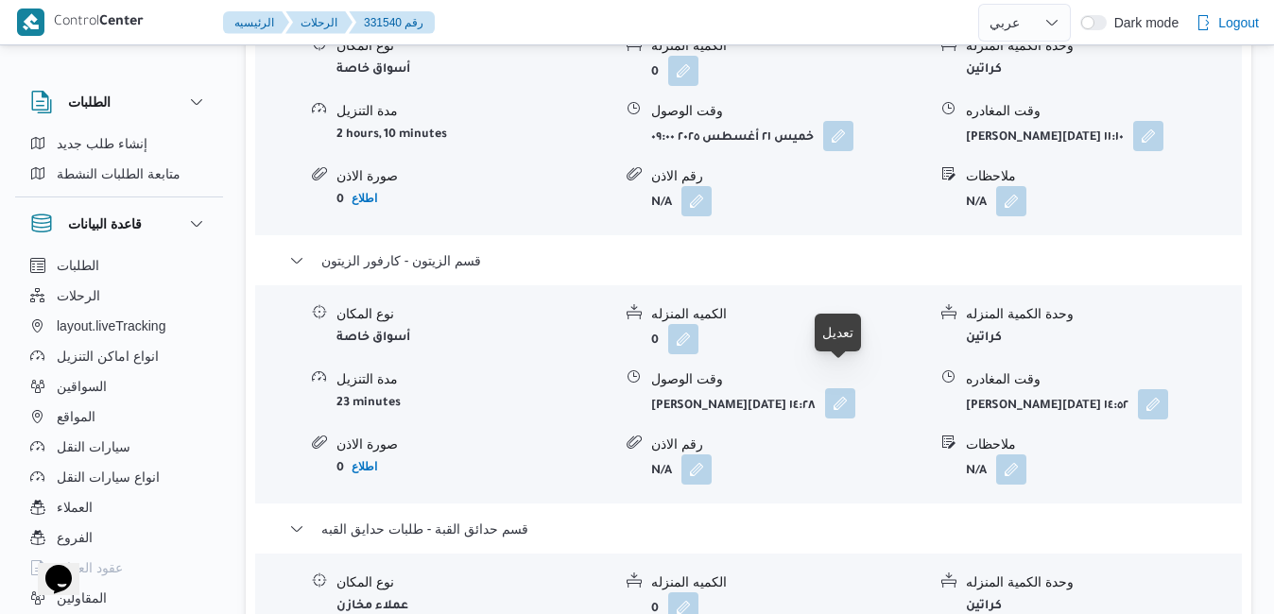
click at [837, 388] on button "button" at bounding box center [840, 403] width 30 height 30
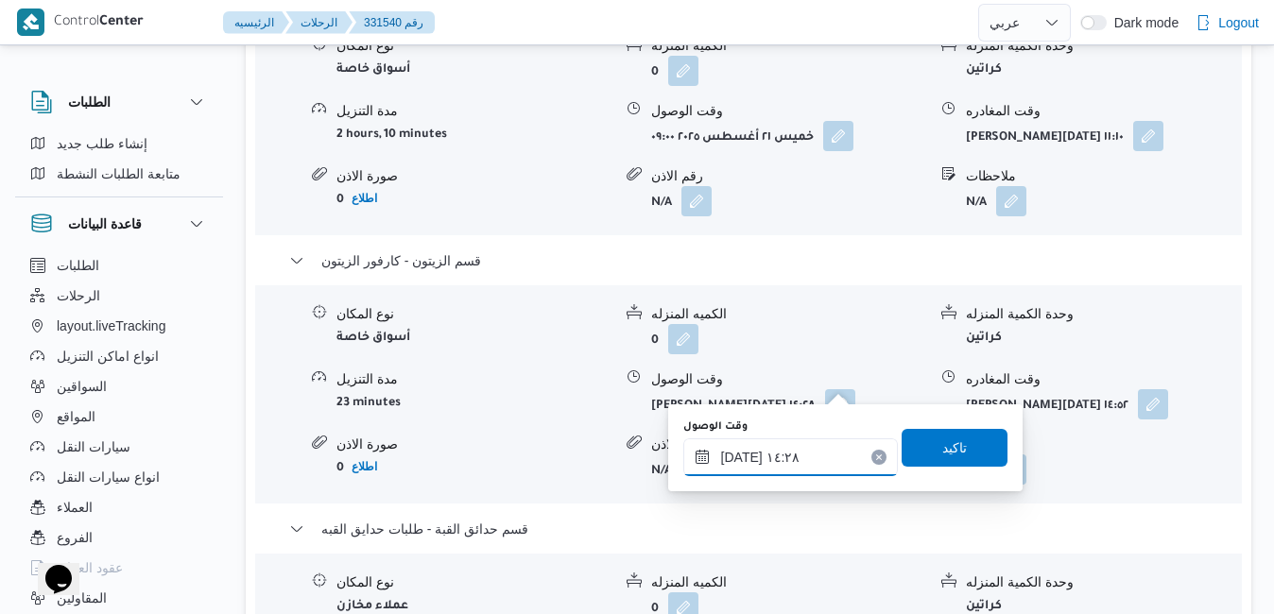
click at [767, 472] on input "٢١/٠٨/٢٠٢٥ ١٤:٢٨" at bounding box center [790, 458] width 215 height 38
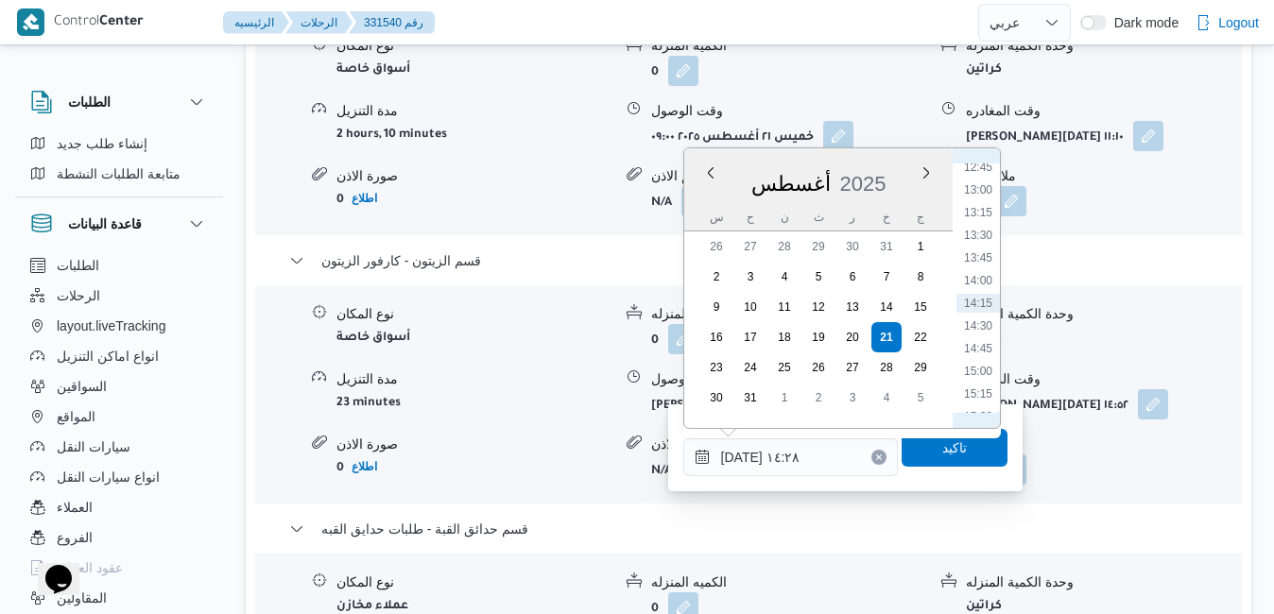
scroll to position [944, 0]
click at [982, 366] on li "12:30" at bounding box center [978, 363] width 43 height 19
type input "٢١/٠٨/٢٠٢٥ ١٢:٣٠"
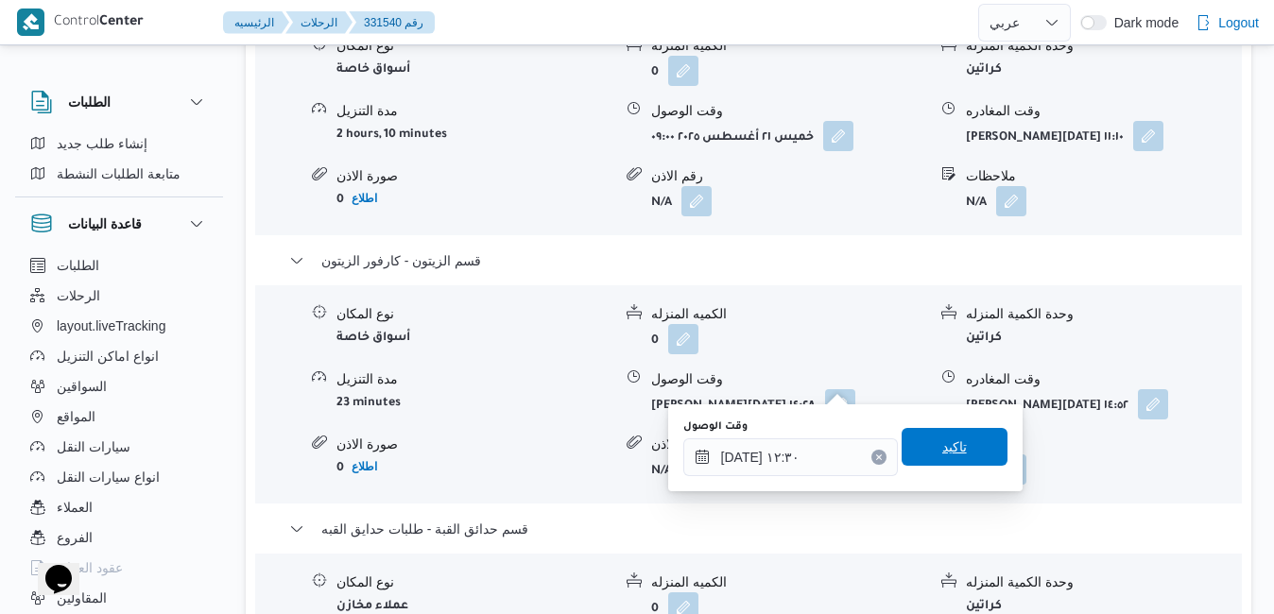
click at [942, 456] on span "تاكيد" at bounding box center [954, 447] width 25 height 23
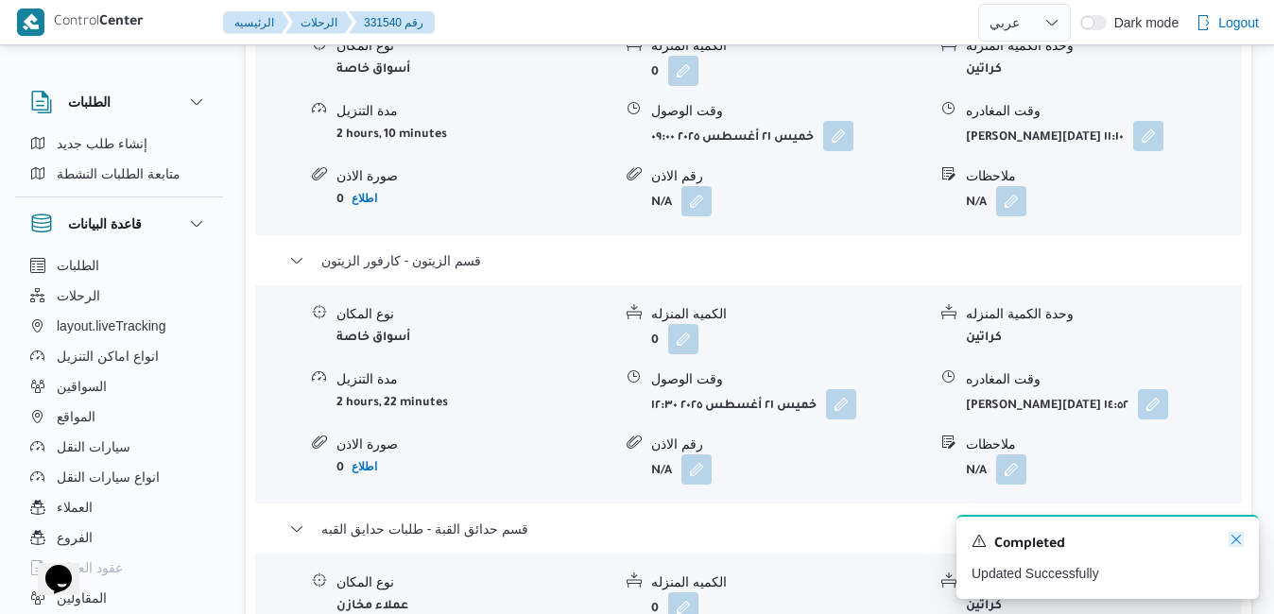
click at [1236, 538] on icon "Dismiss toast" at bounding box center [1236, 539] width 15 height 15
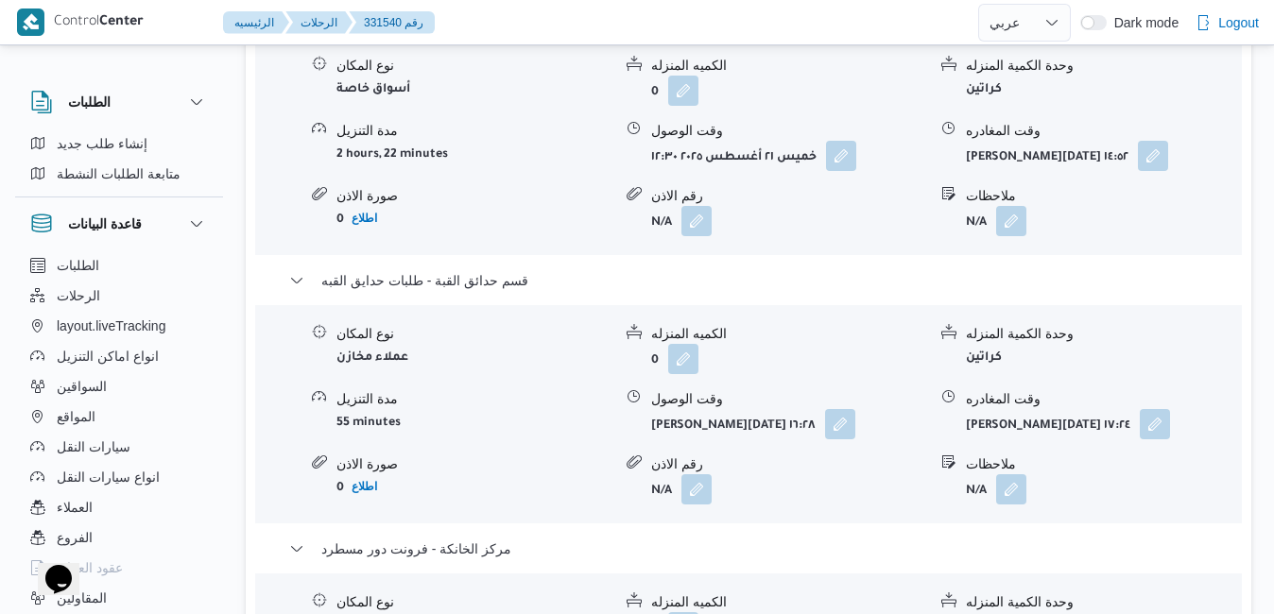
scroll to position [2080, 0]
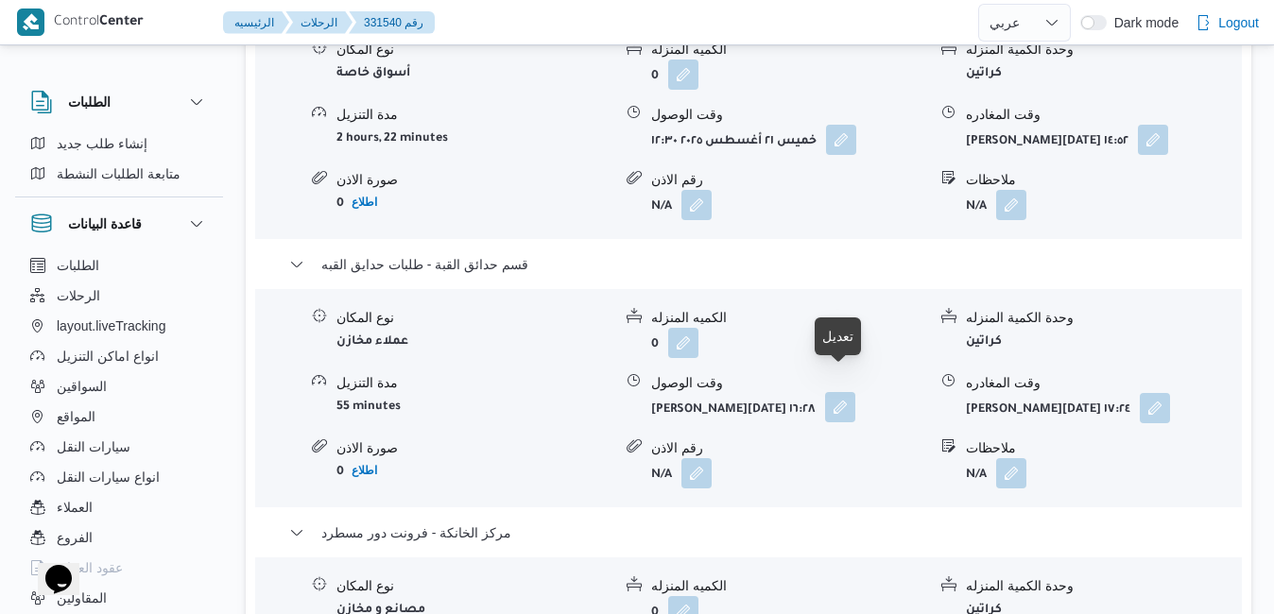
click at [849, 392] on button "button" at bounding box center [840, 407] width 30 height 30
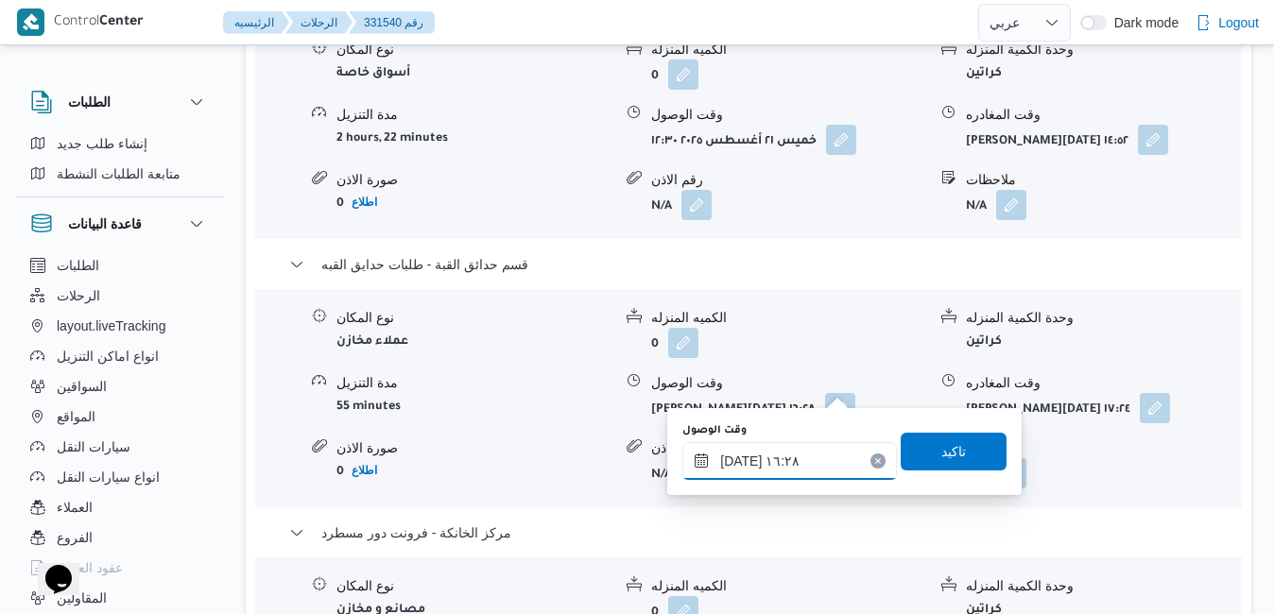
click at [785, 470] on input "٢١/٠٨/٢٠٢٥ ١٦:٢٨" at bounding box center [789, 461] width 215 height 38
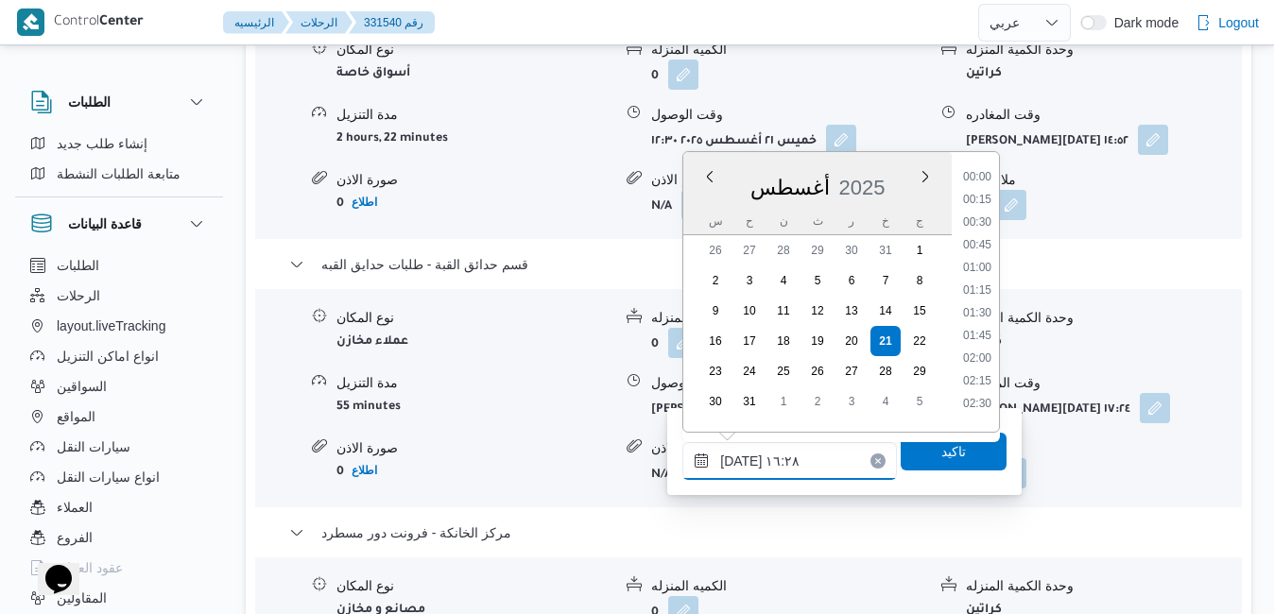
scroll to position [1344, 0]
click at [985, 216] on li "15:15" at bounding box center [977, 216] width 43 height 19
type input "٢١/٠٨/٢٠٢٥ ١٥:١٥"
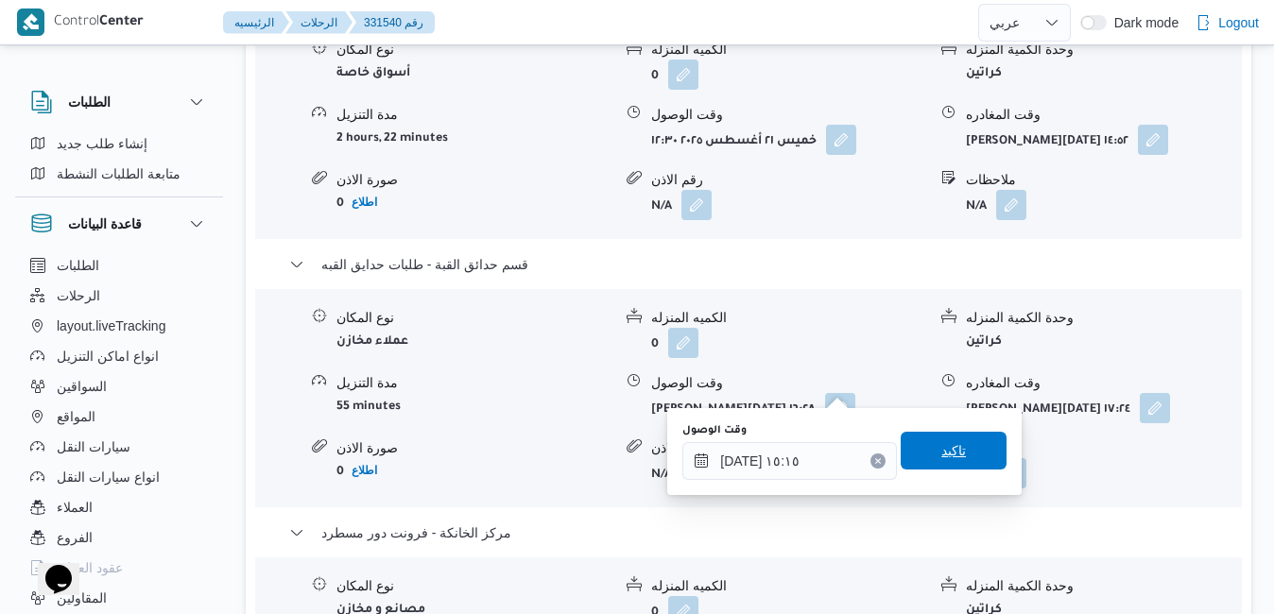
click at [954, 457] on span "تاكيد" at bounding box center [954, 451] width 106 height 38
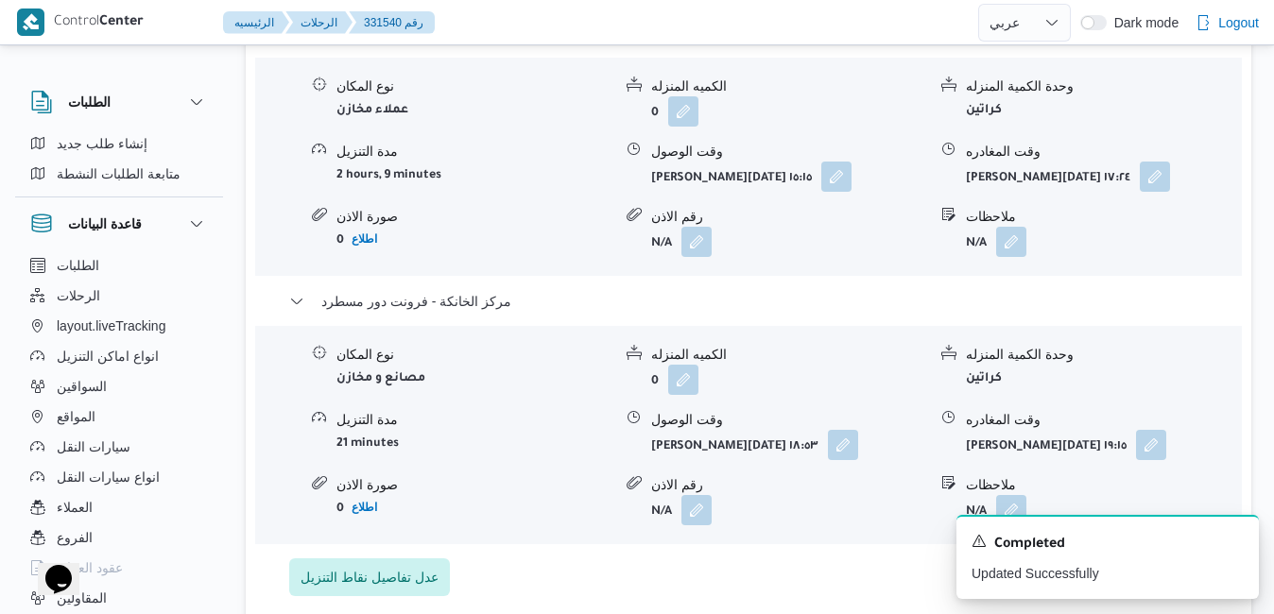
scroll to position [2344, 0]
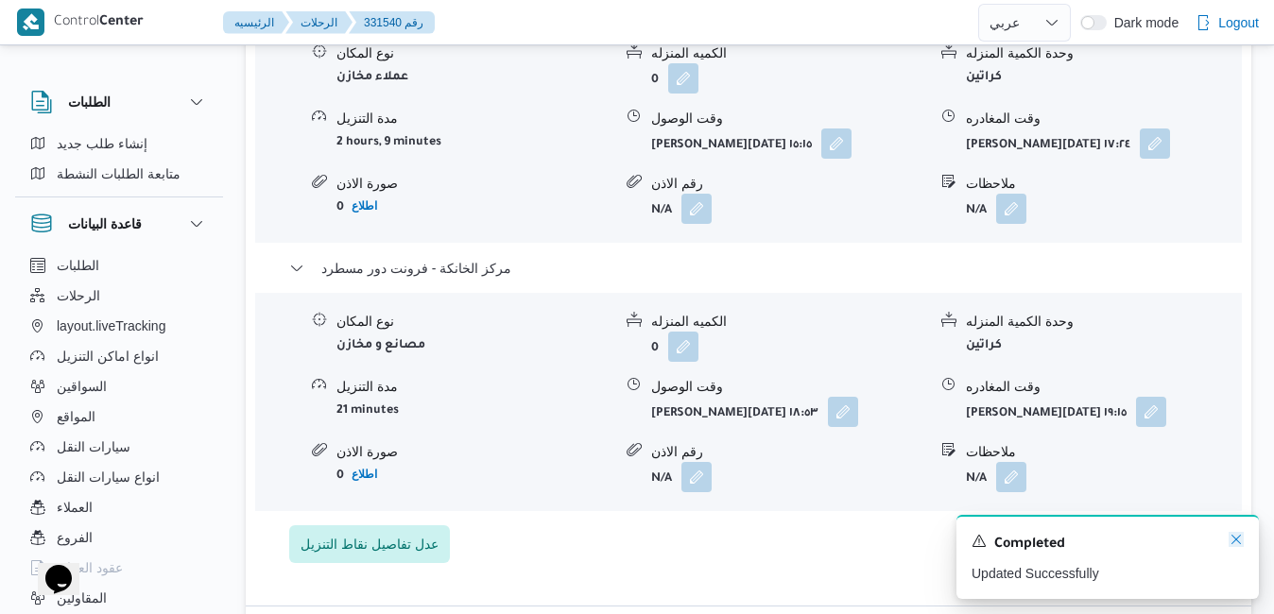
click at [1236, 538] on icon "Dismiss toast" at bounding box center [1236, 539] width 15 height 15
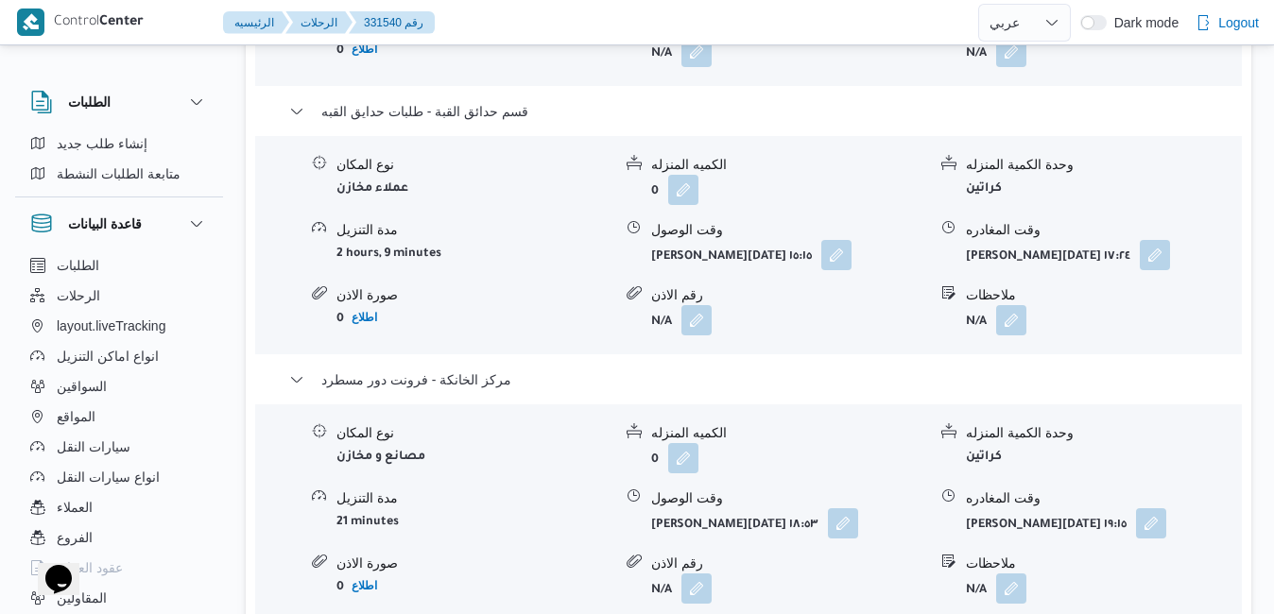
scroll to position [2231, 0]
click at [849, 509] on button "button" at bounding box center [843, 524] width 30 height 30
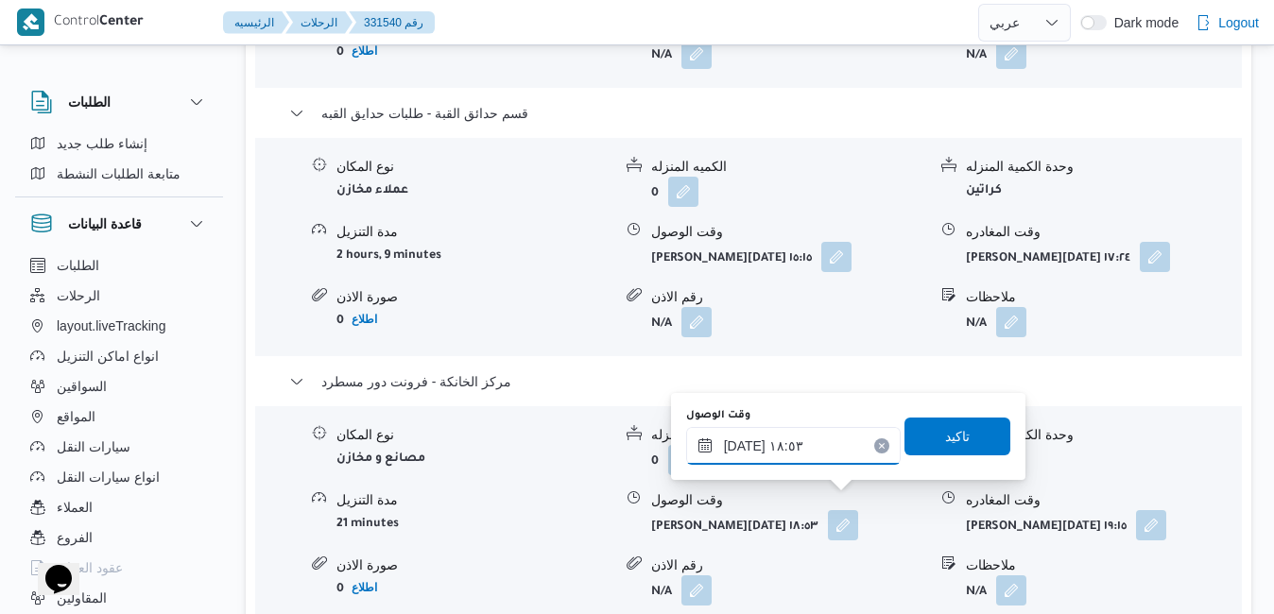
click at [817, 450] on input "٢١/٠٨/٢٠٢٥ ١٨:٥٣" at bounding box center [793, 446] width 215 height 38
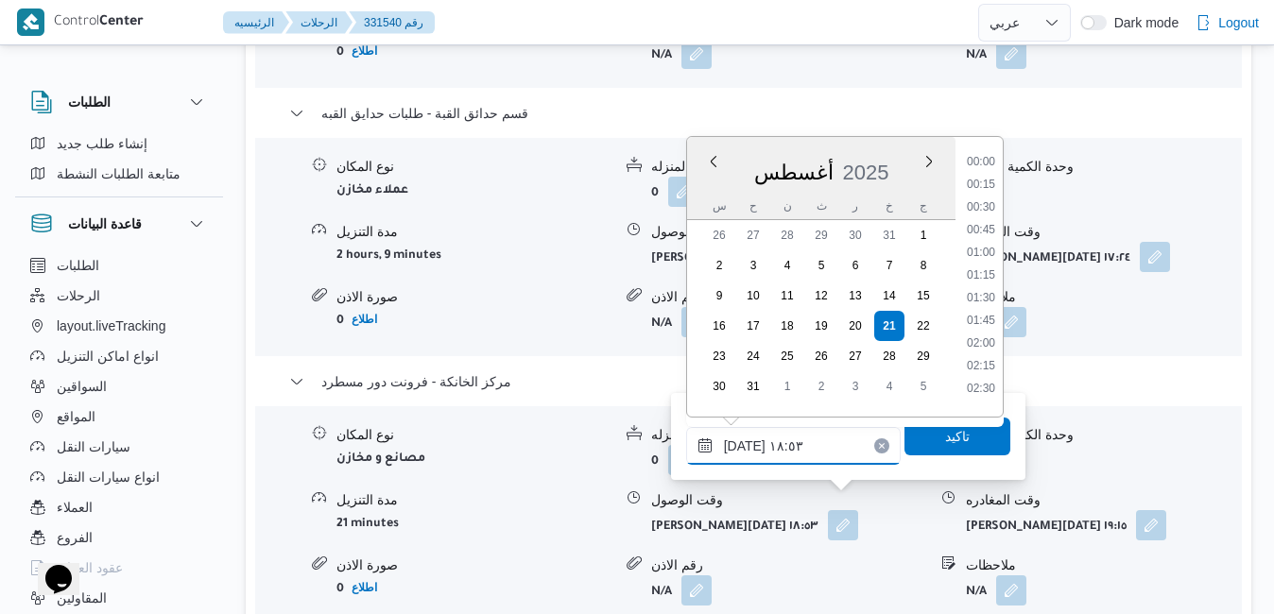
scroll to position [1571, 0]
click at [986, 226] on li "18:00" at bounding box center [980, 224] width 43 height 19
type input "٢١/٠٨/٢٠٢٥ ١٨:٠٠"
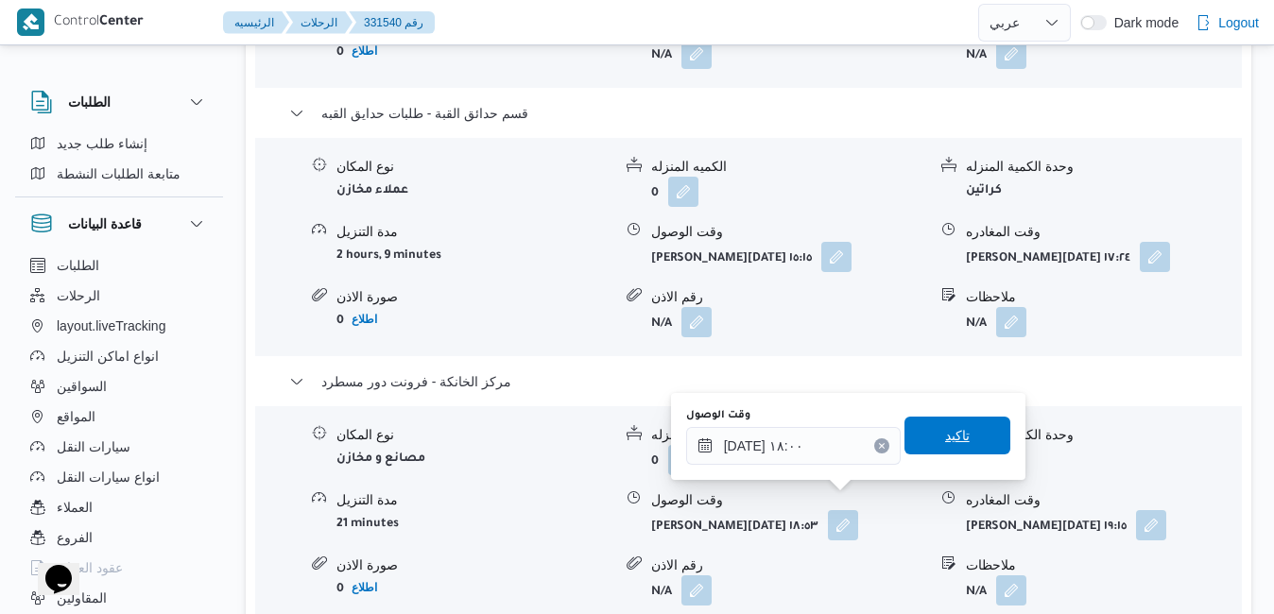
click at [924, 439] on span "تاكيد" at bounding box center [958, 436] width 106 height 38
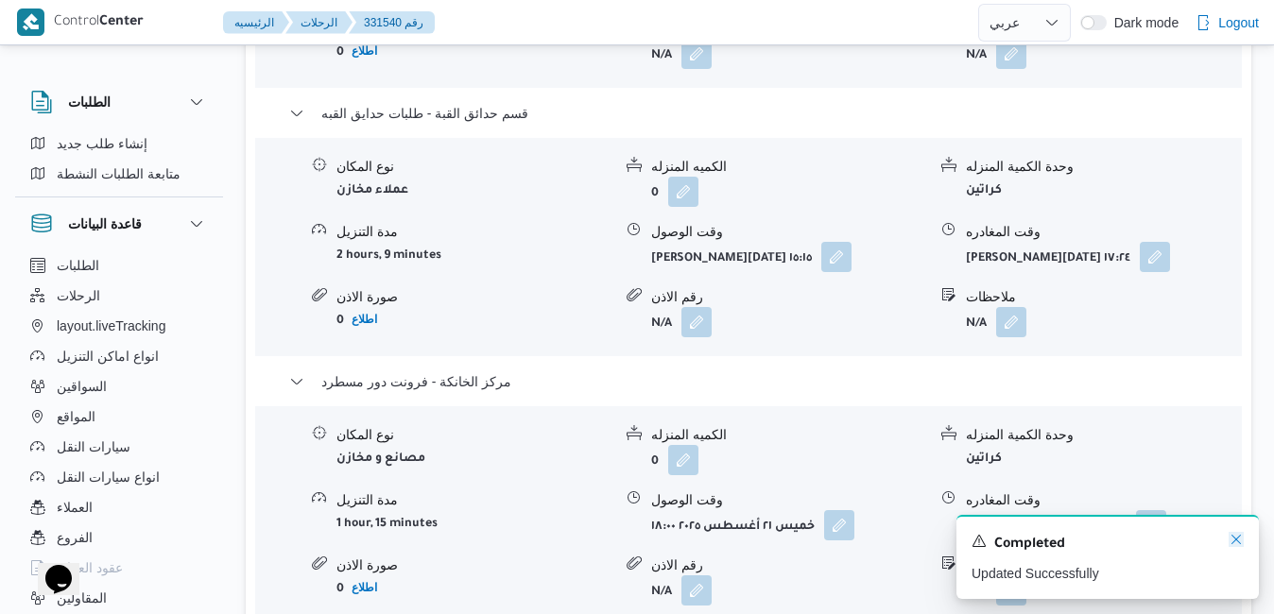
click at [1239, 538] on icon "Dismiss toast" at bounding box center [1236, 539] width 15 height 15
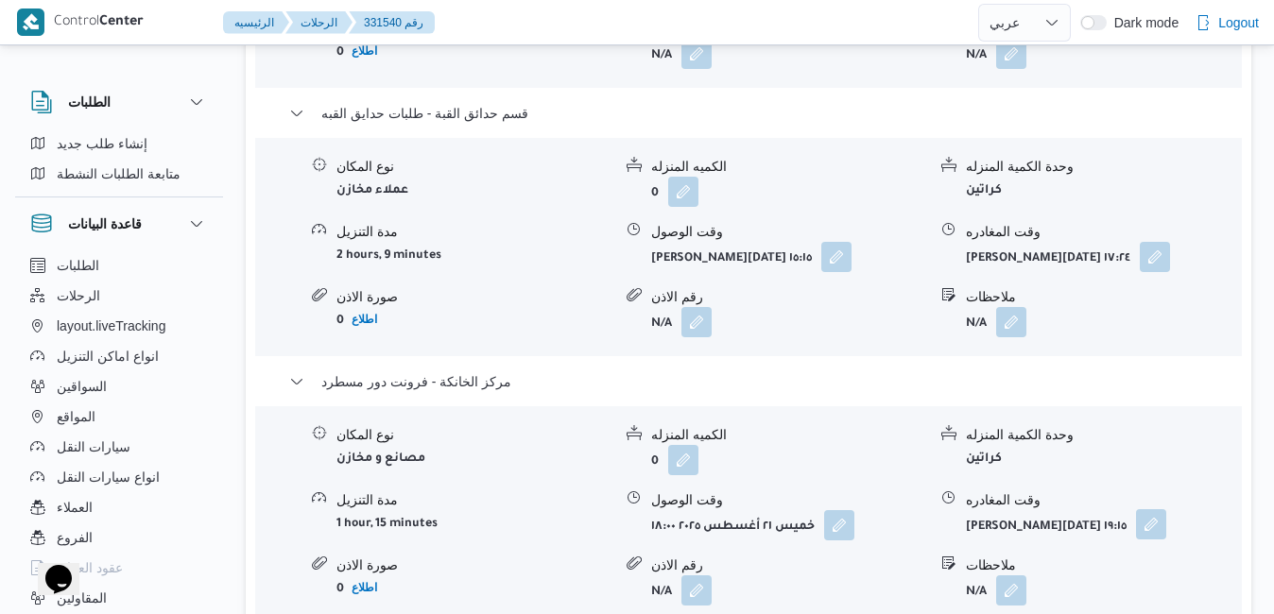
click at [1146, 509] on button "button" at bounding box center [1151, 524] width 30 height 30
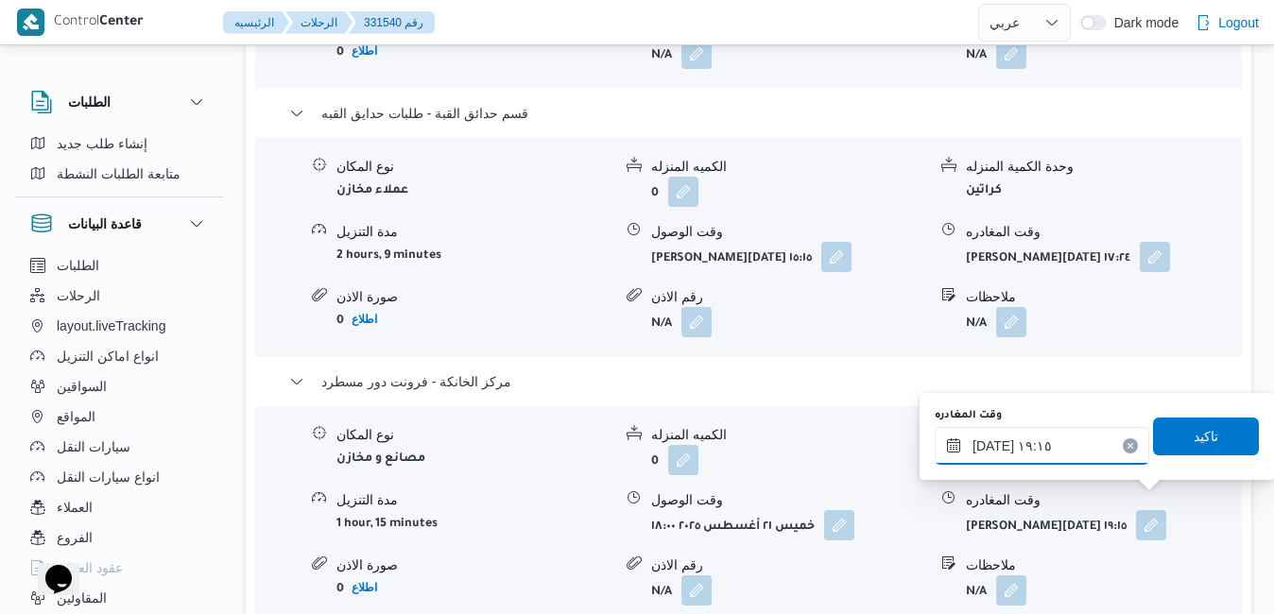
click at [1051, 446] on input "٢١/٠٨/٢٠٢٥ ١٩:١٥" at bounding box center [1042, 446] width 215 height 38
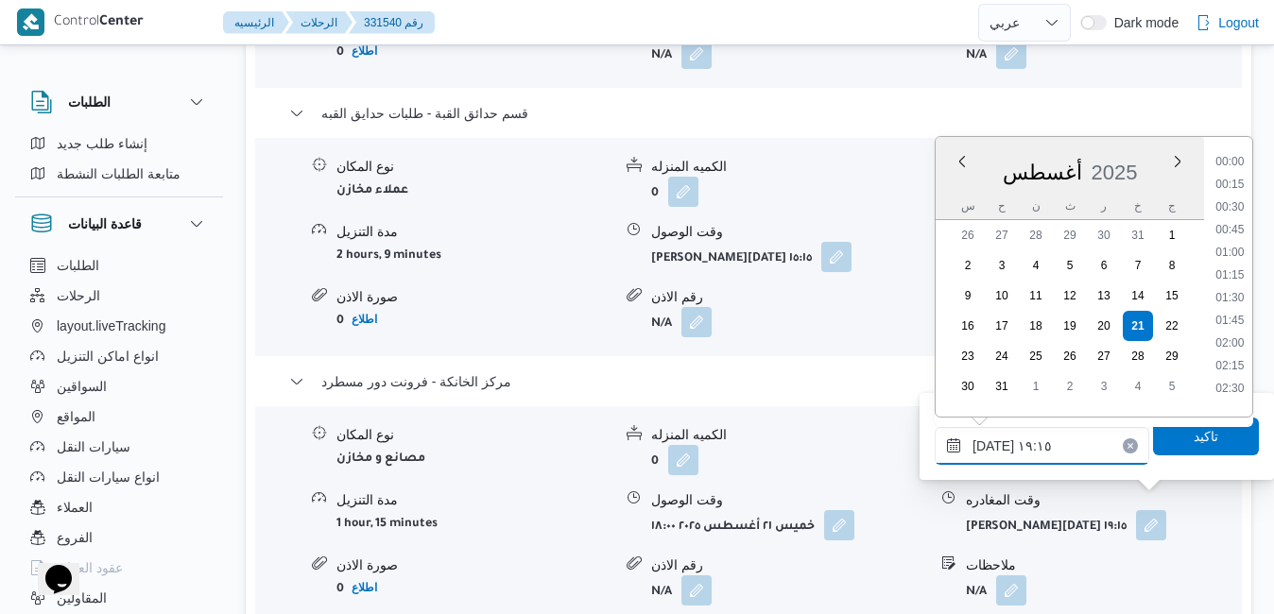
scroll to position [1616, 0]
click at [1238, 195] on li "18:15" at bounding box center [1229, 201] width 43 height 19
type input "٢١/٠٨/٢٠٢٥ ١٨:١٥"
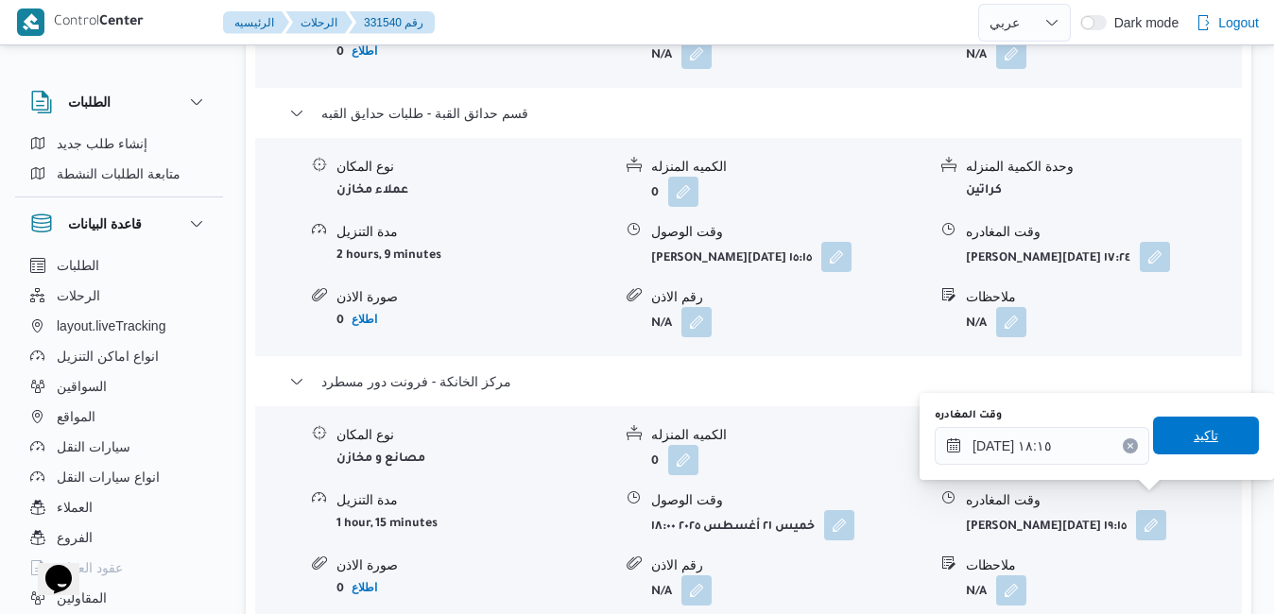
click at [1194, 439] on span "تاكيد" at bounding box center [1206, 435] width 25 height 23
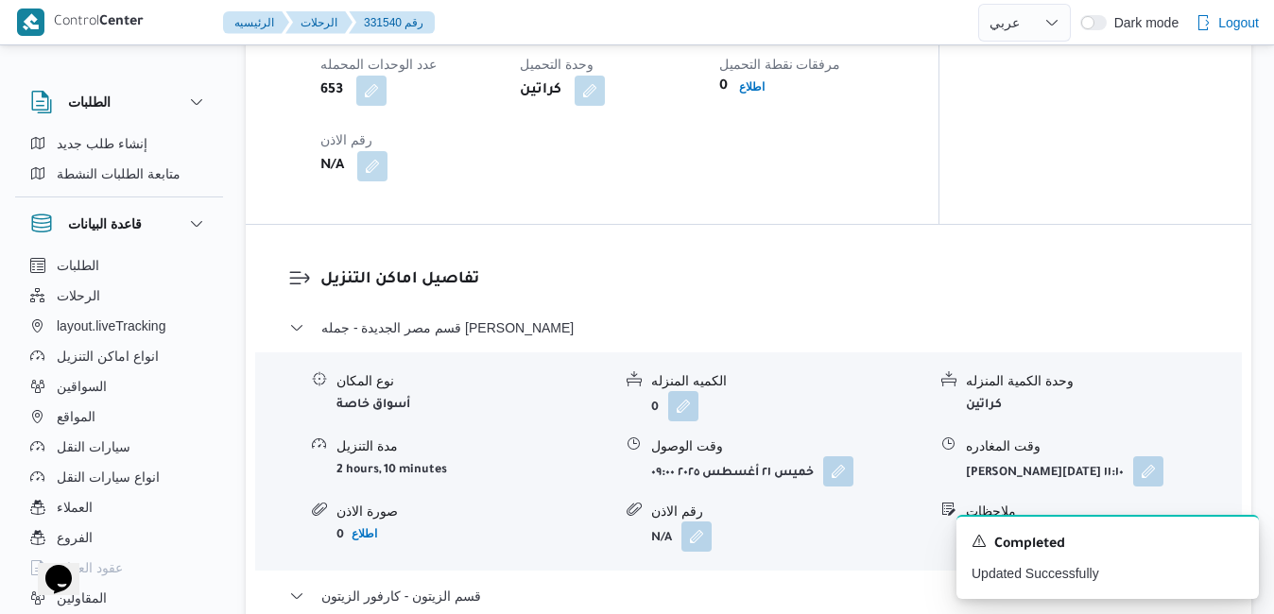
scroll to position [0, 0]
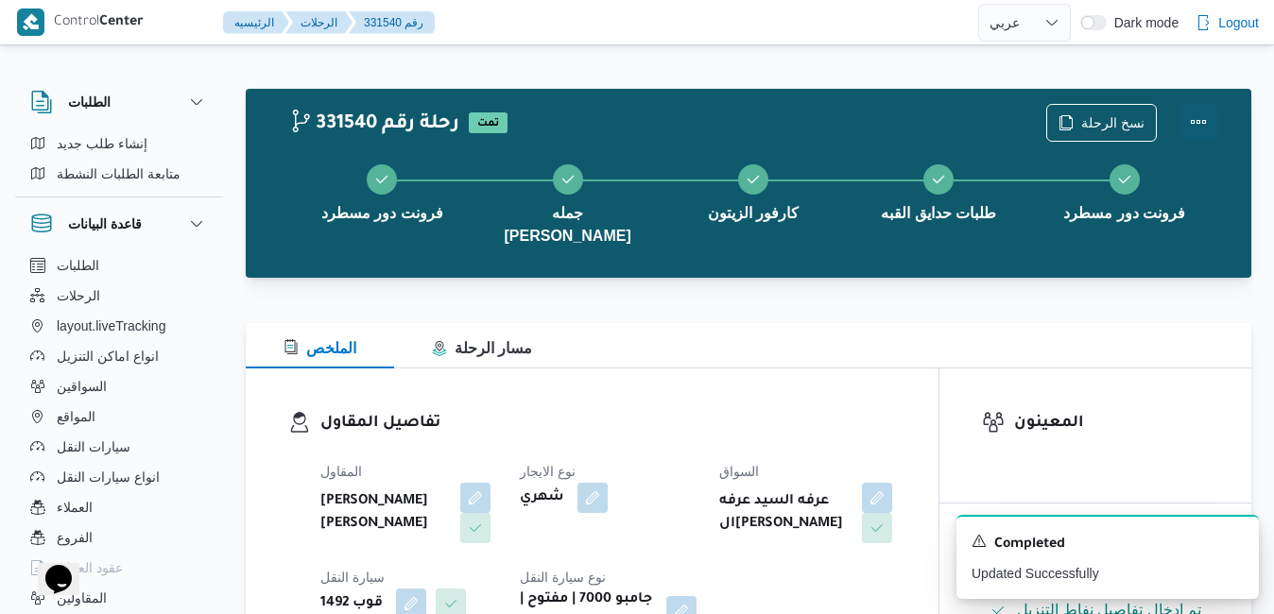
click at [1201, 121] on button "Actions" at bounding box center [1199, 122] width 38 height 38
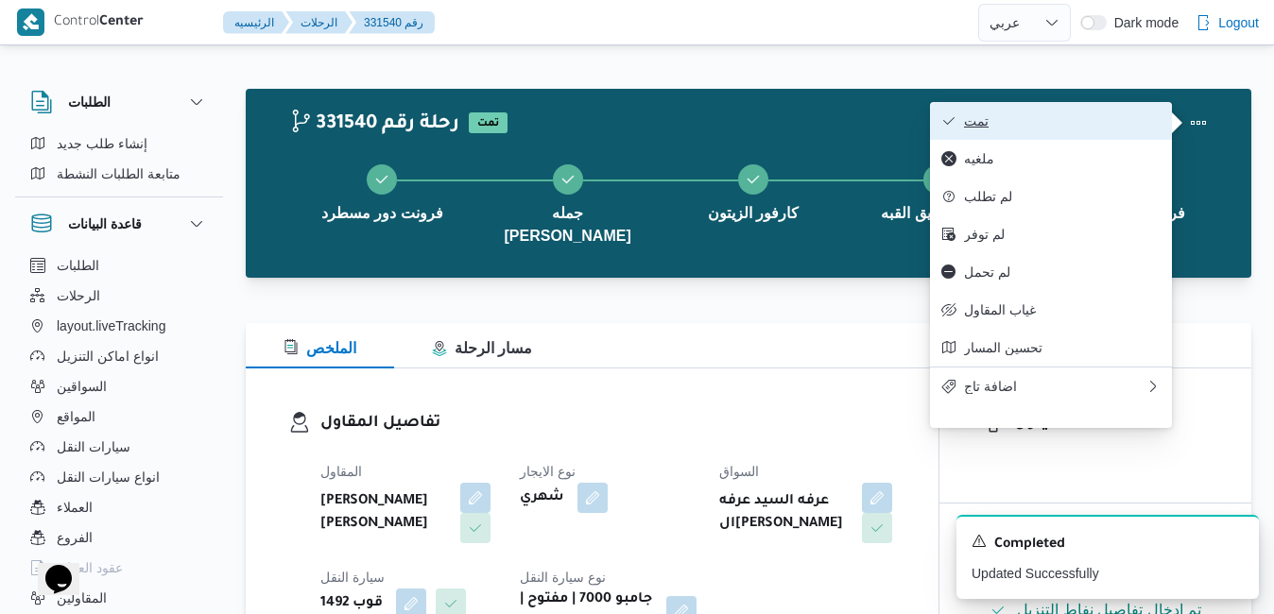
click at [1091, 127] on span "تمت" at bounding box center [1062, 120] width 197 height 15
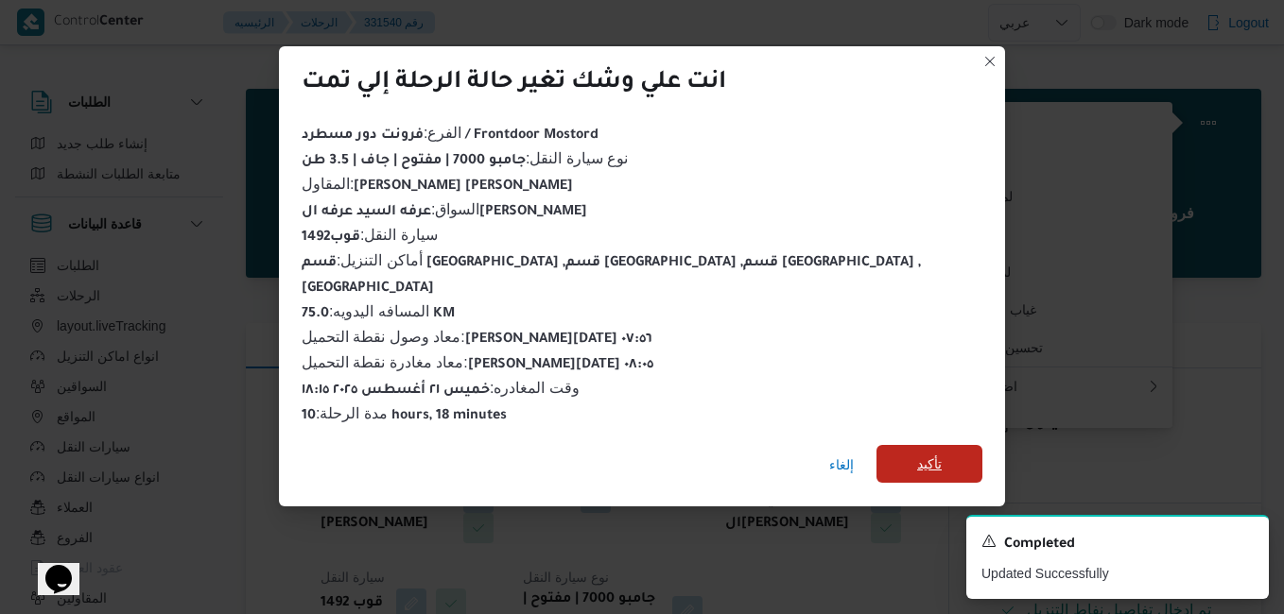
click at [917, 464] on span "تأكيد" at bounding box center [929, 464] width 25 height 23
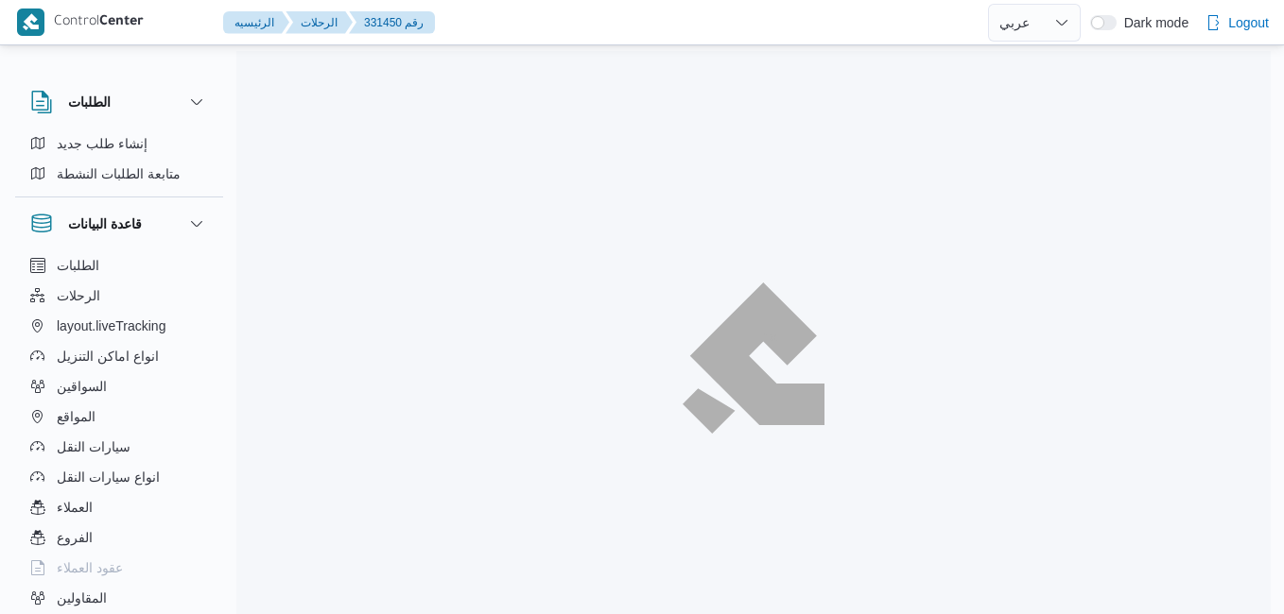
select select "ar"
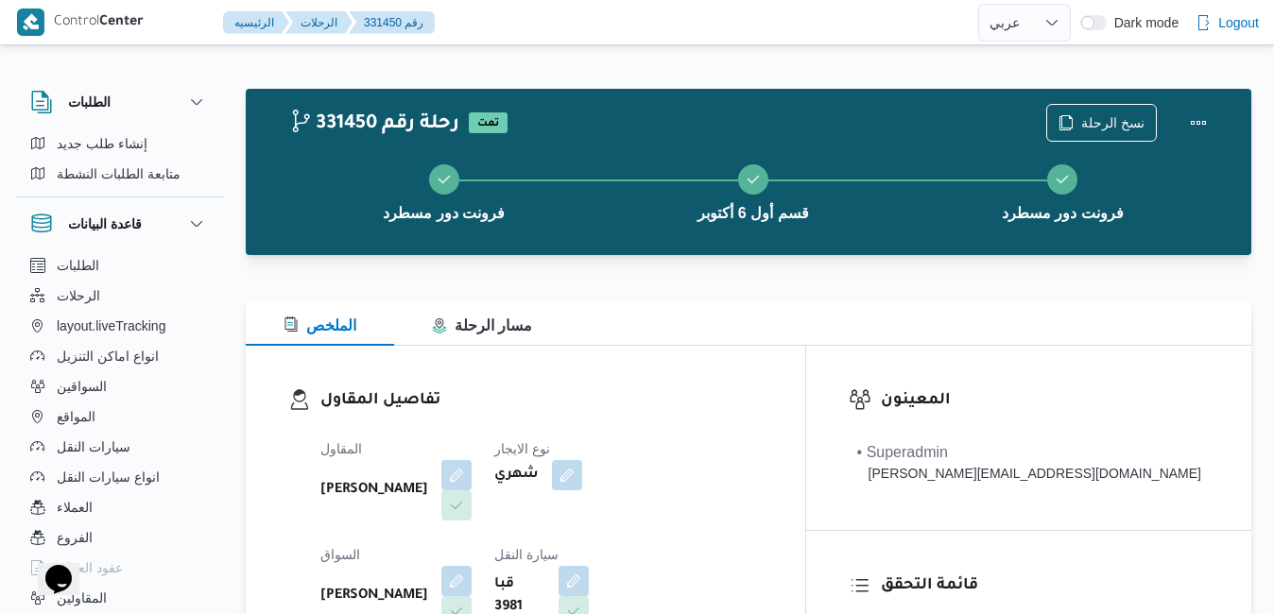
click at [770, 368] on div "تفاصيل المقاول المقاول [PERSON_NAME] نوع الايجار شهري السواق [PERSON_NAME] سيار…" at bounding box center [526, 564] width 560 height 437
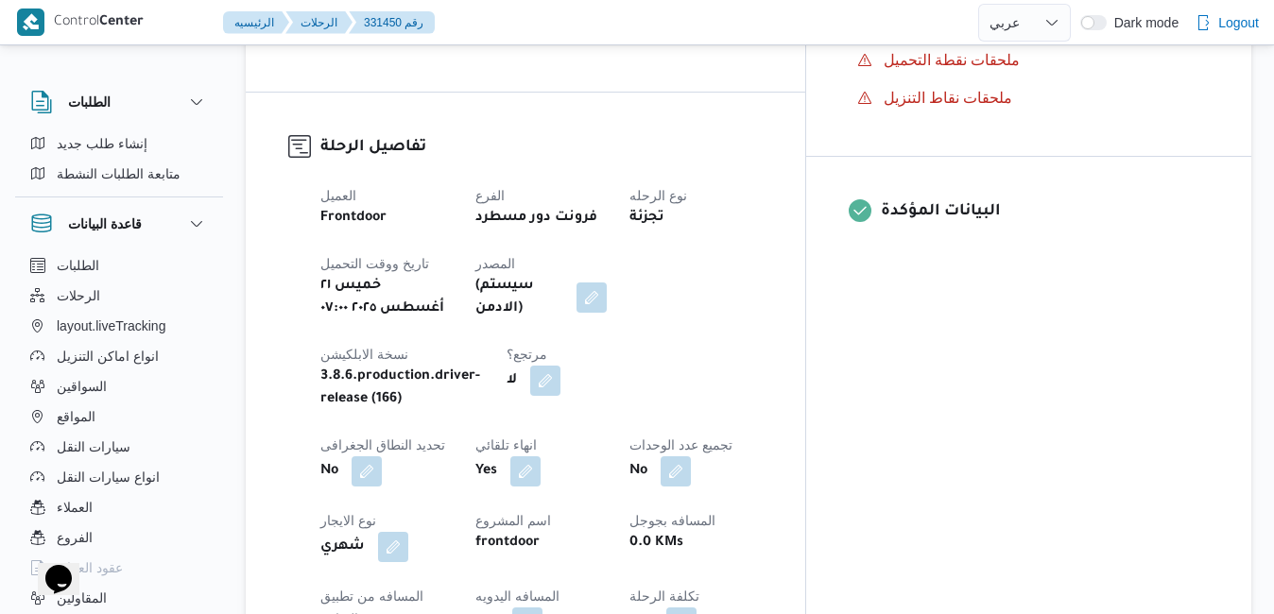
scroll to position [718, 0]
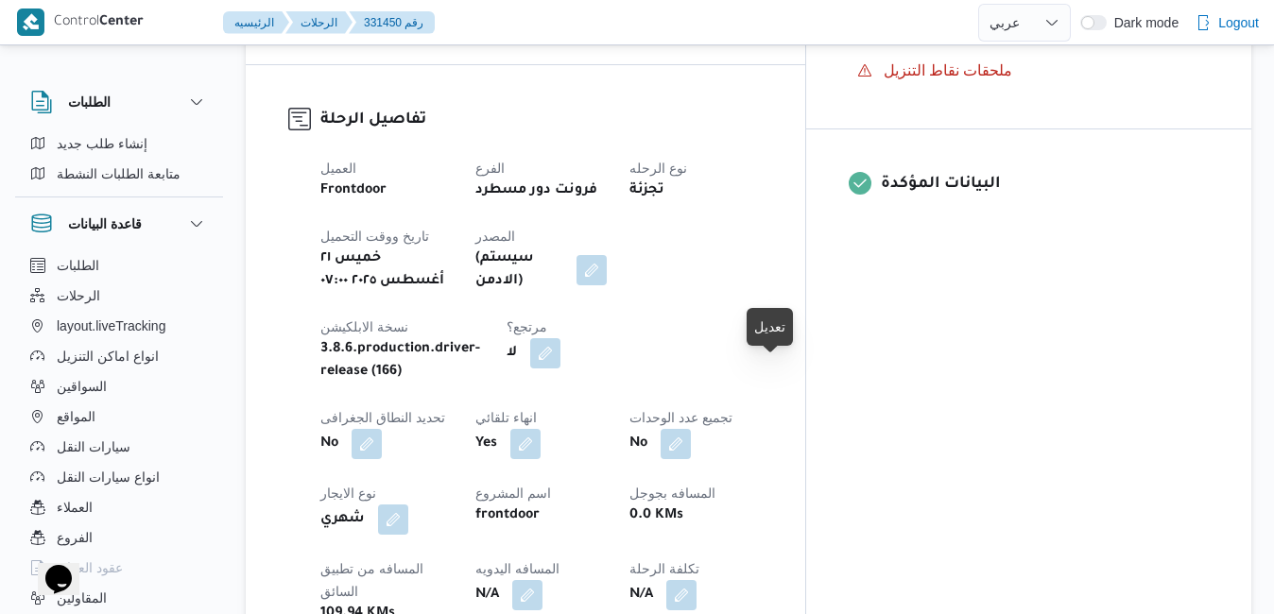
click at [543, 580] on button "button" at bounding box center [527, 595] width 30 height 30
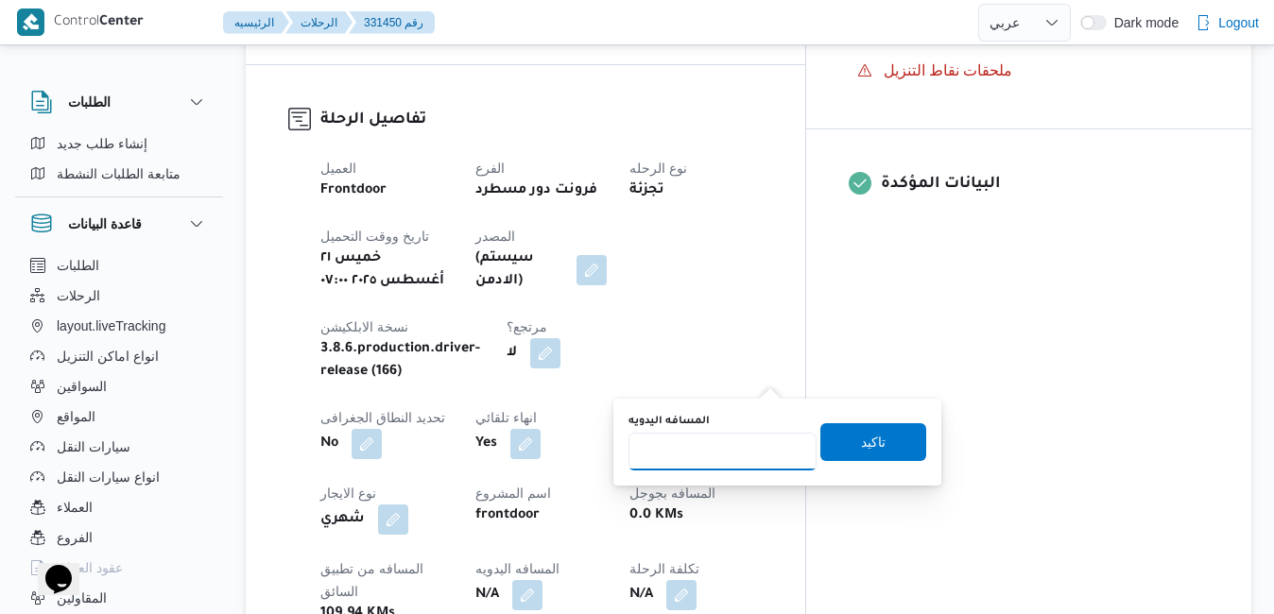
click at [712, 449] on input "المسافه اليدويه" at bounding box center [723, 452] width 188 height 38
type input "130"
click at [861, 445] on span "تاكيد" at bounding box center [873, 441] width 25 height 23
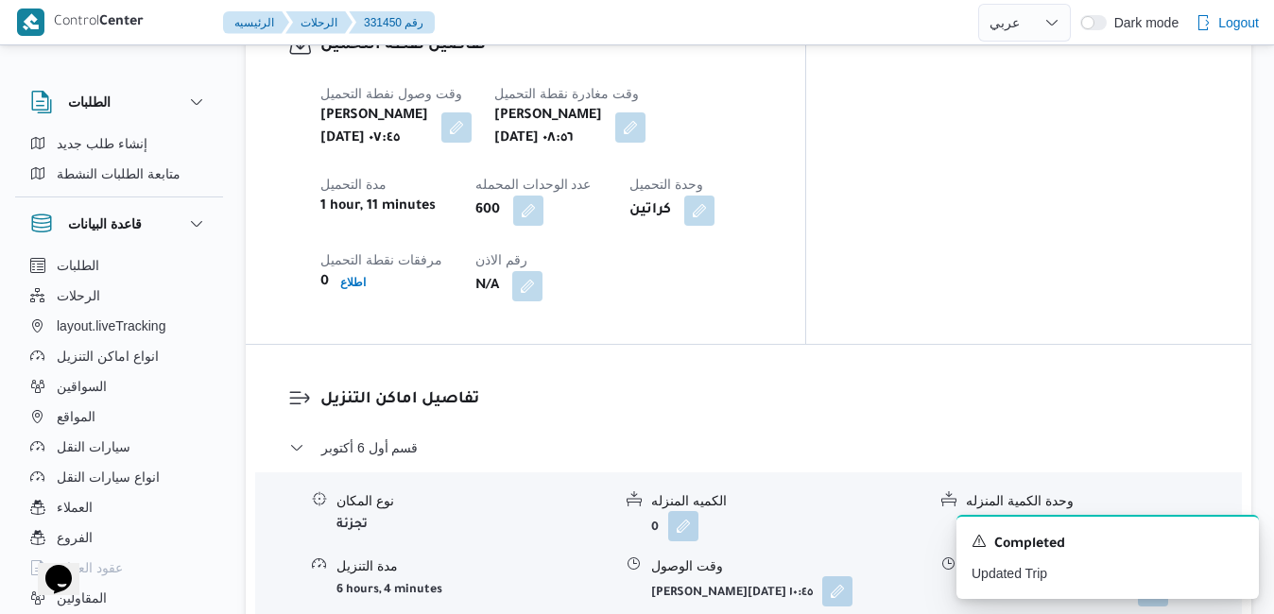
scroll to position [1588, 0]
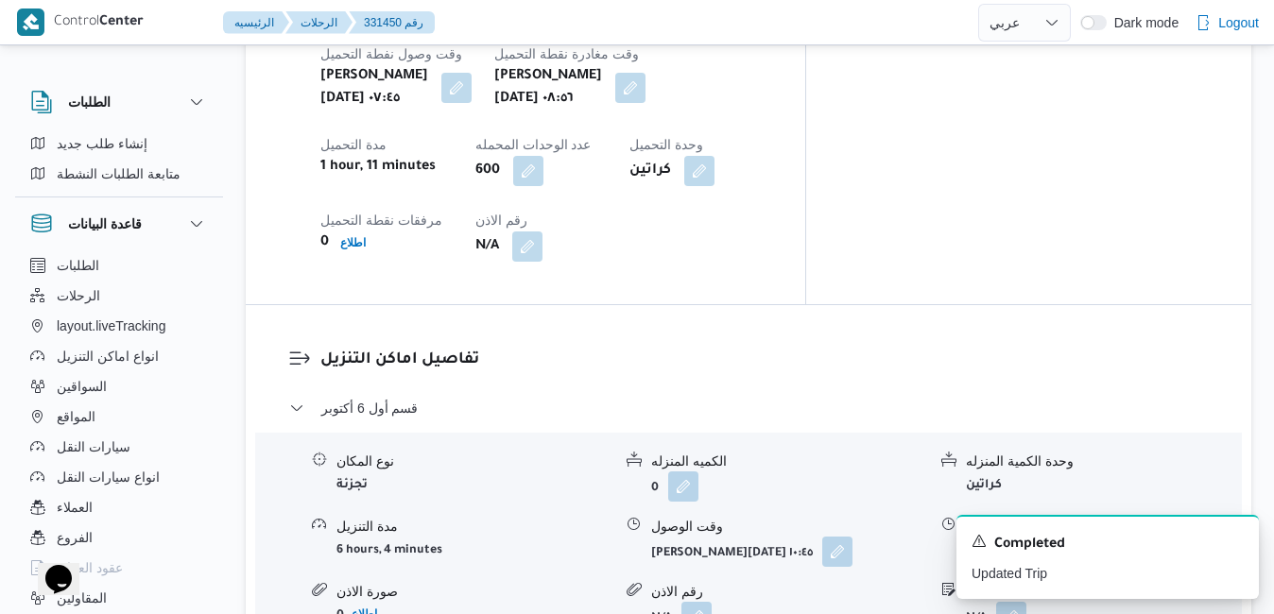
drag, startPoint x: 812, startPoint y: 440, endPoint x: 843, endPoint y: 436, distance: 31.4
click at [1234, 542] on icon "Dismiss toast" at bounding box center [1236, 539] width 15 height 15
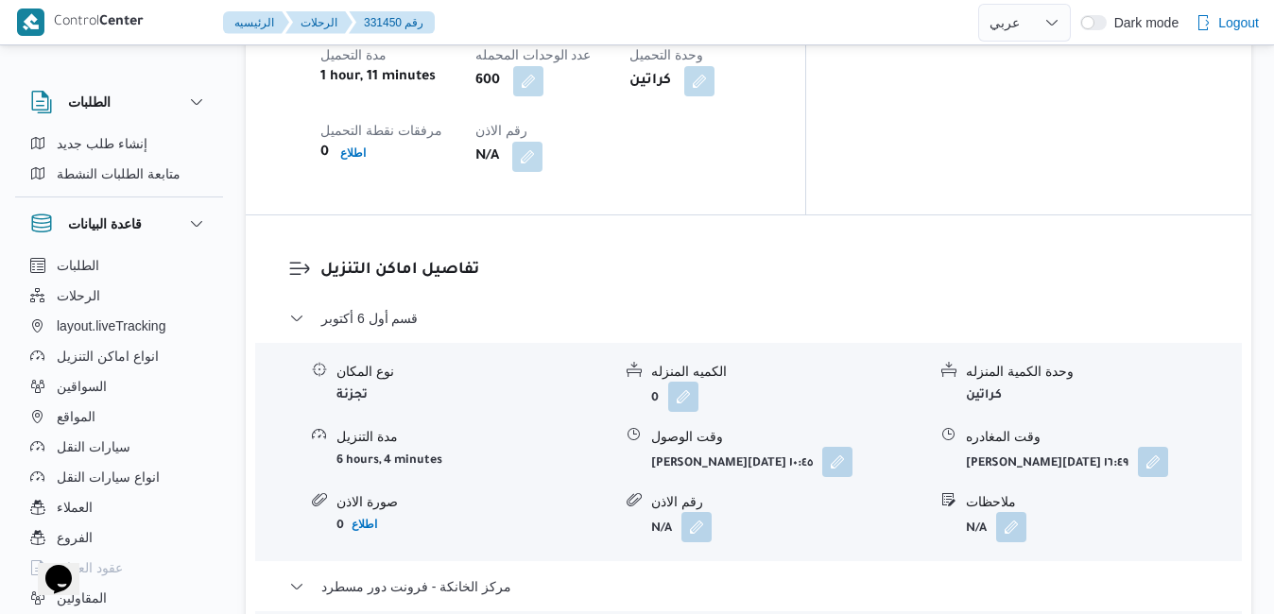
scroll to position [1684, 0]
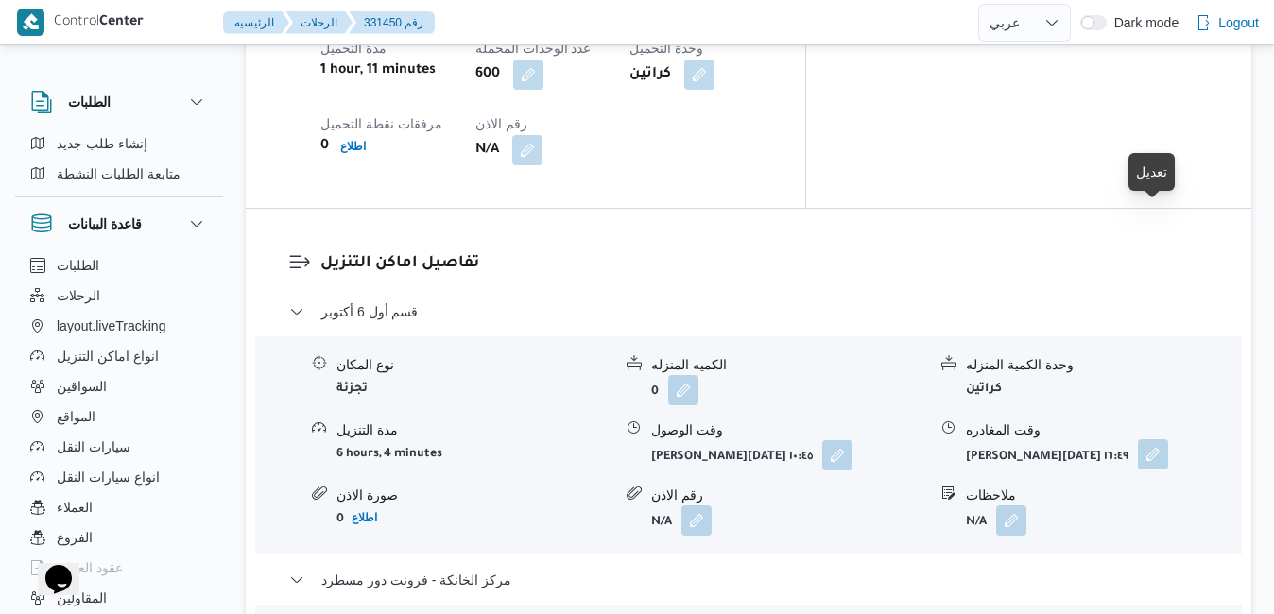
click at [1165, 440] on button "button" at bounding box center [1153, 455] width 30 height 30
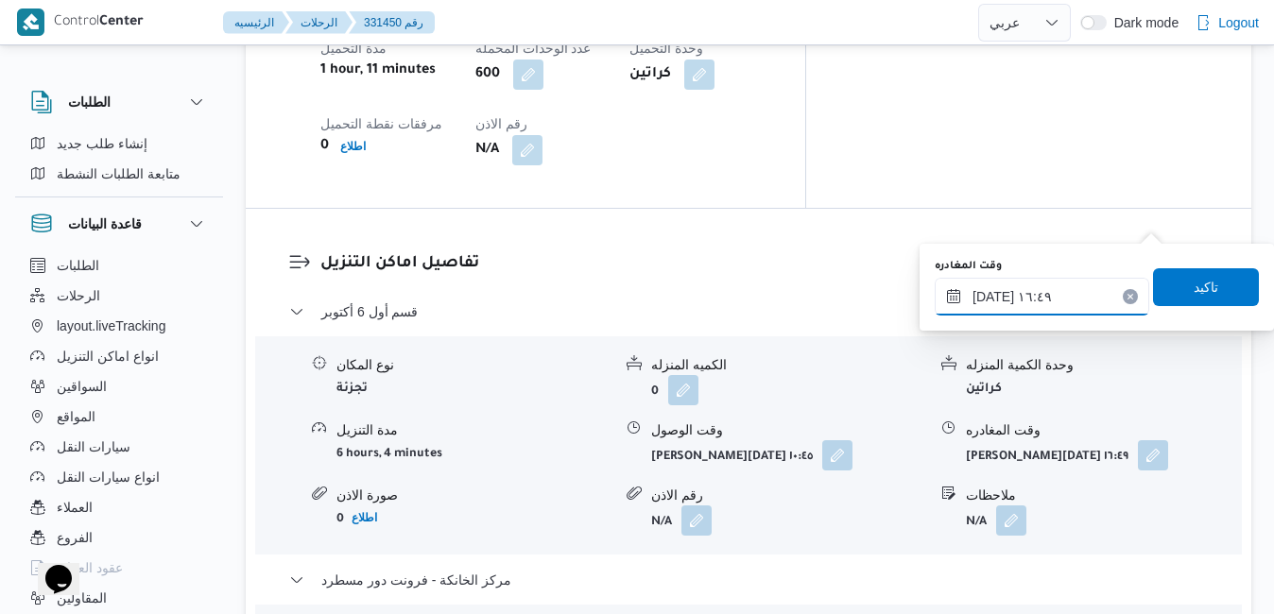
click at [1072, 291] on input "٢١/٠٨/٢٠٢٥ ١٦:٤٩" at bounding box center [1042, 297] width 215 height 38
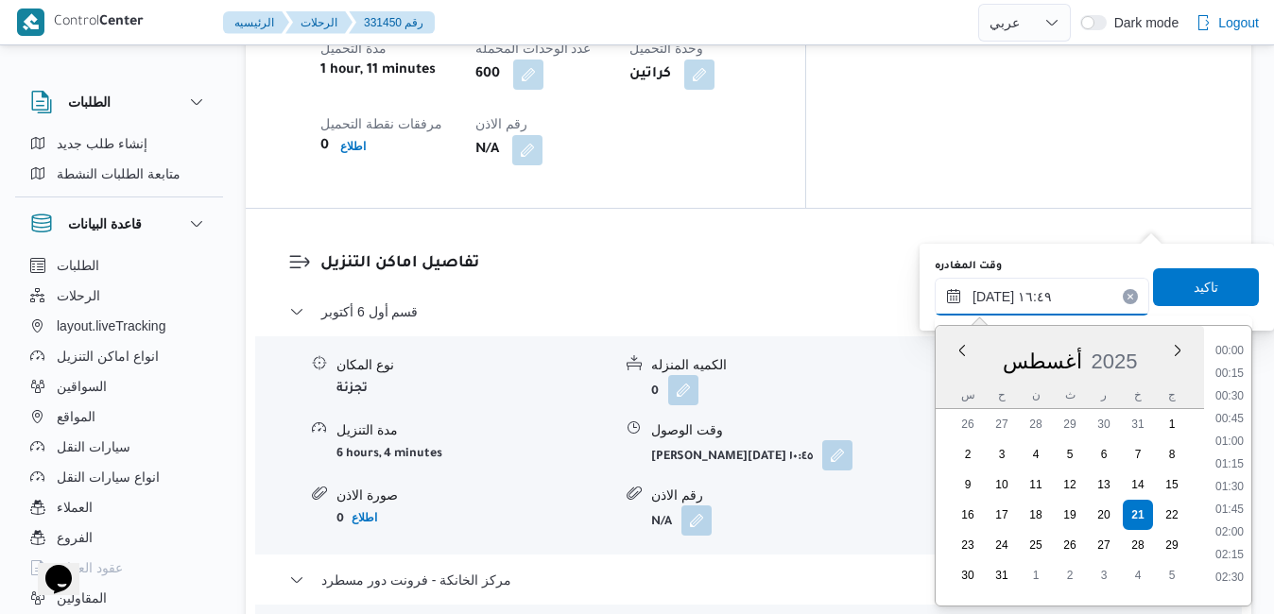
scroll to position [1390, 0]
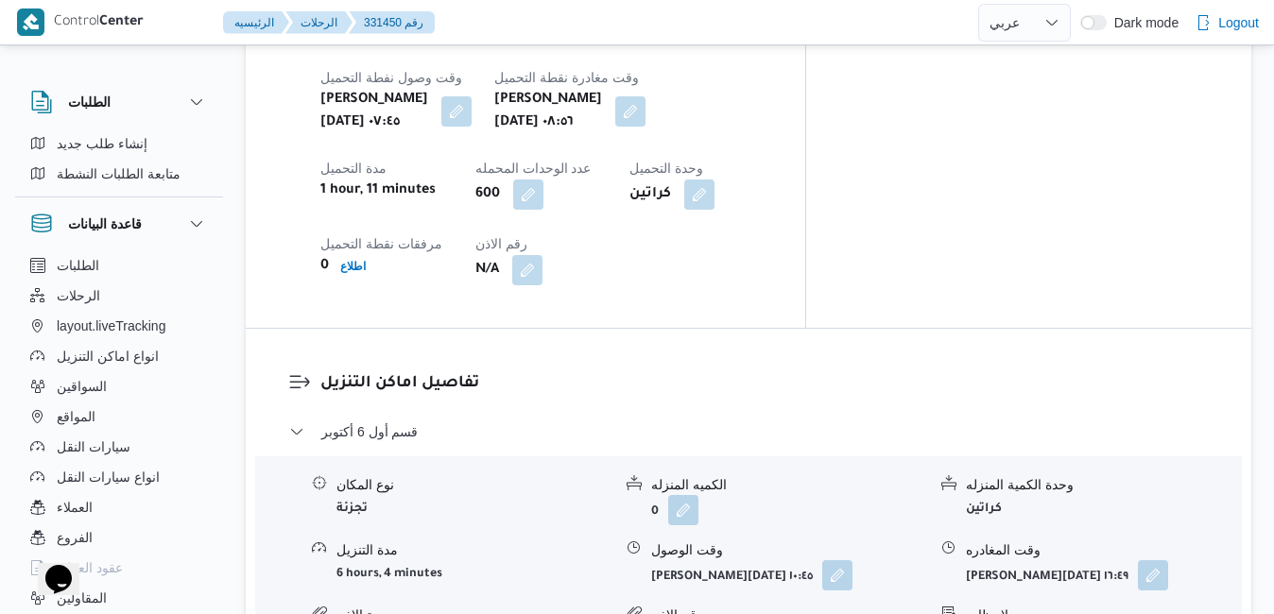
scroll to position [1609, 0]
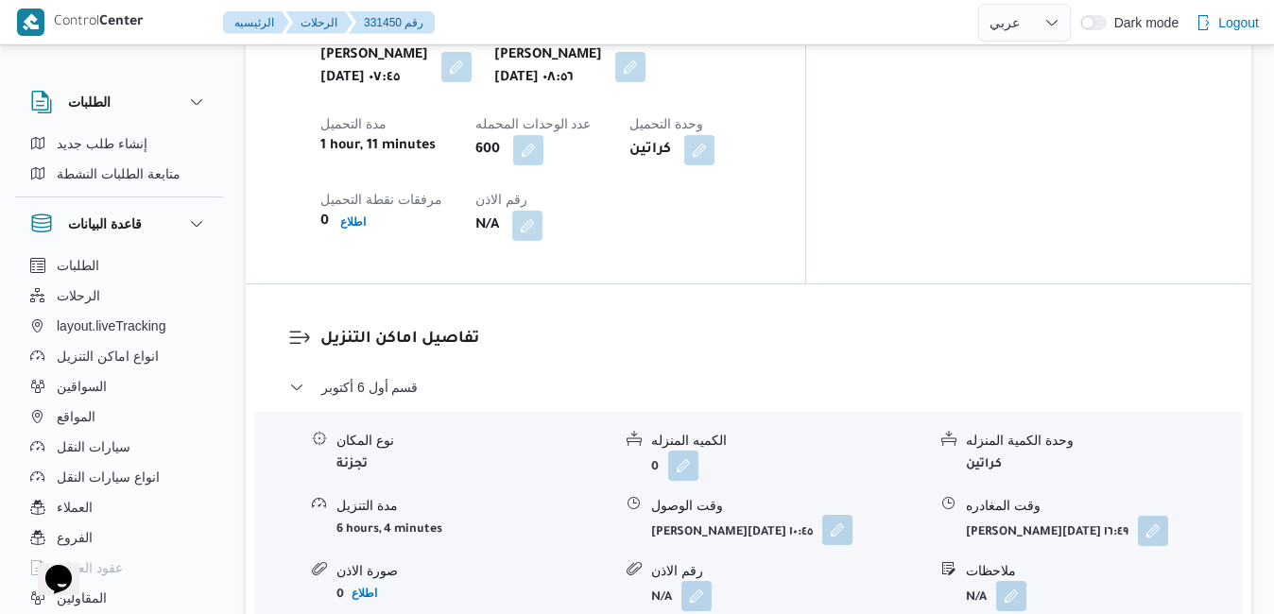
click at [847, 515] on button "button" at bounding box center [837, 530] width 30 height 30
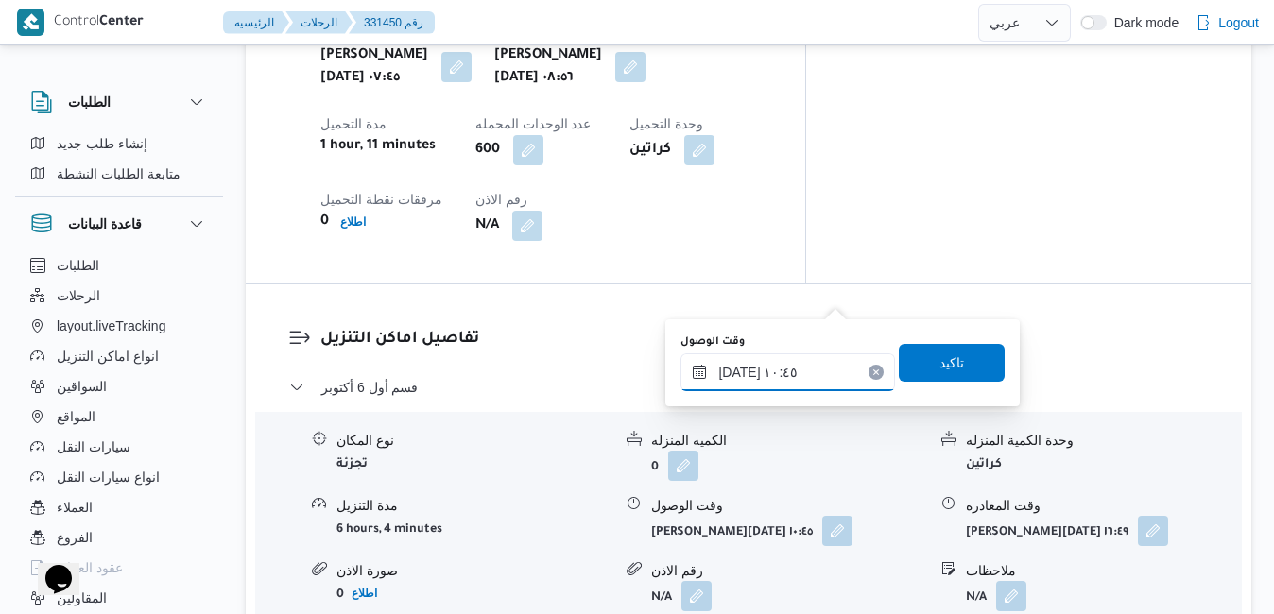
click at [791, 371] on input "٢١/٠٨/٢٠٢٥ ١٠:٤٥" at bounding box center [788, 373] width 215 height 38
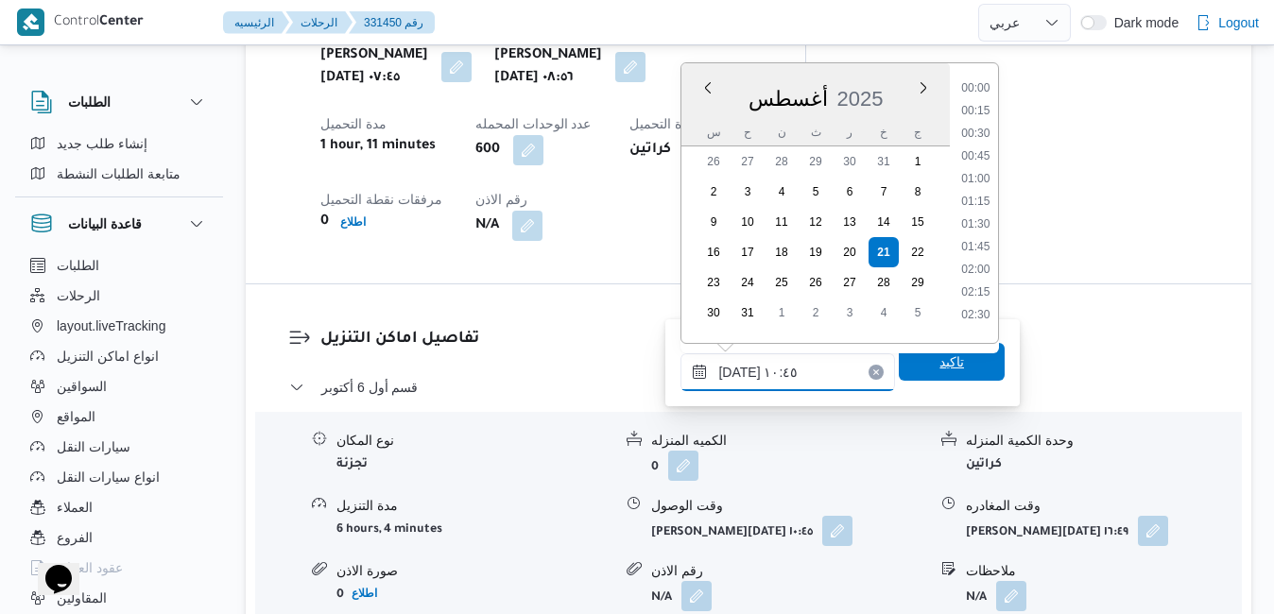
scroll to position [845, 0]
click at [989, 148] on li "10:00" at bounding box center [976, 150] width 43 height 19
type input "٢١/٠٨/٢٠٢٥ ١٠:٠٠"
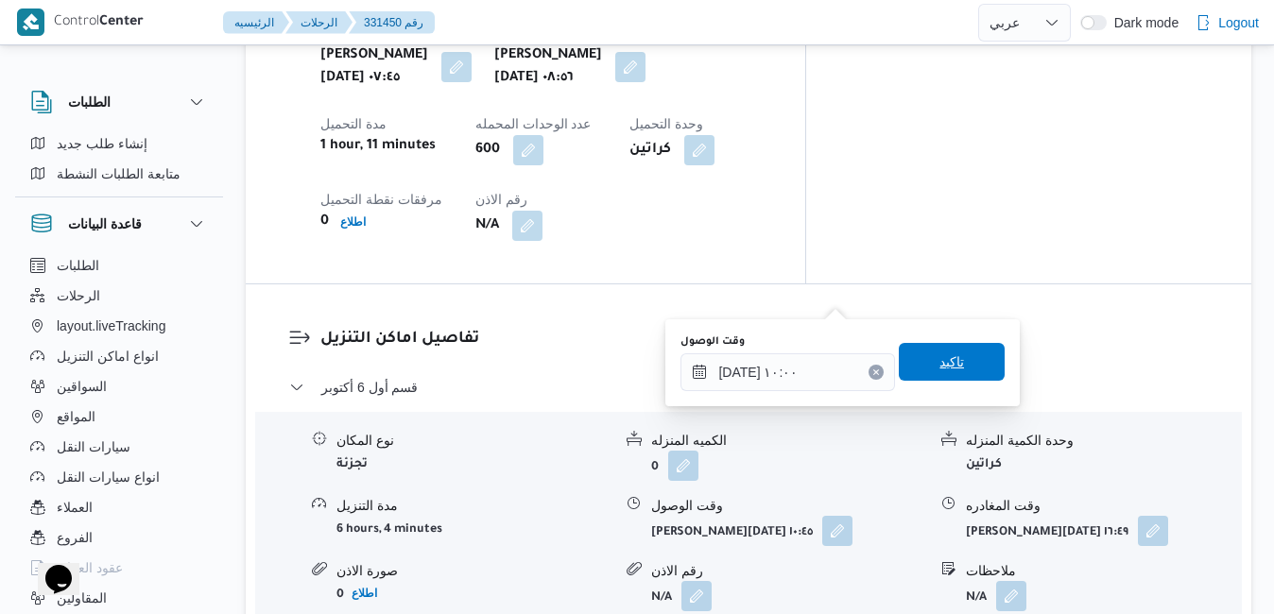
click at [940, 362] on span "تاكيد" at bounding box center [952, 362] width 25 height 23
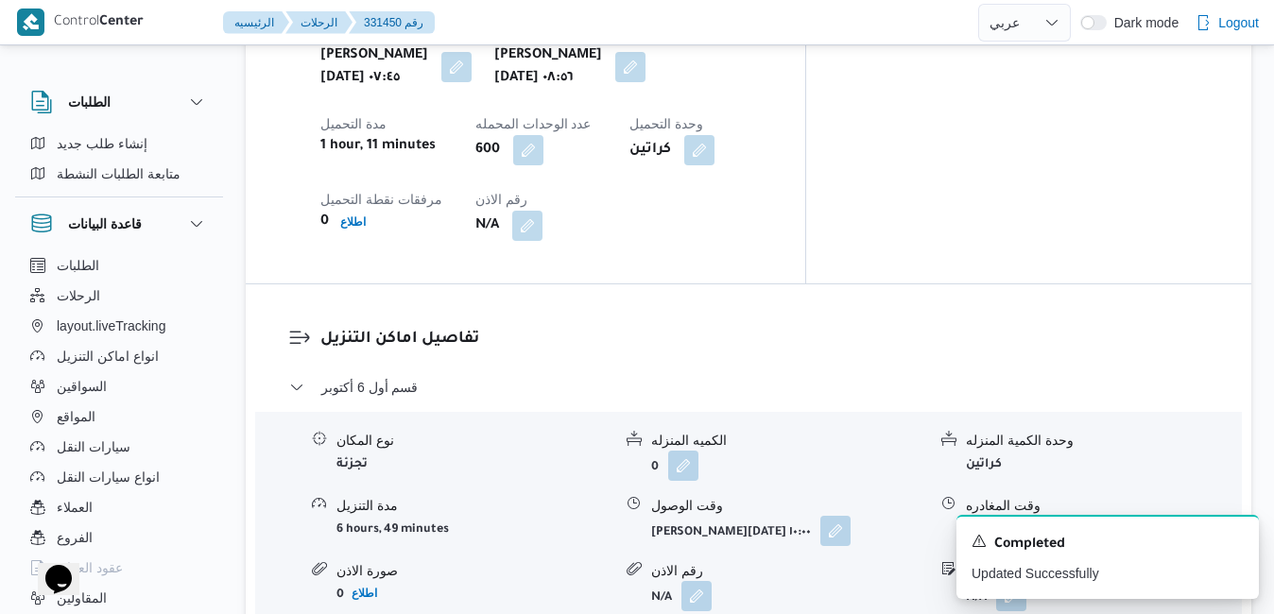
click at [1161, 515] on button "button" at bounding box center [1153, 530] width 30 height 30
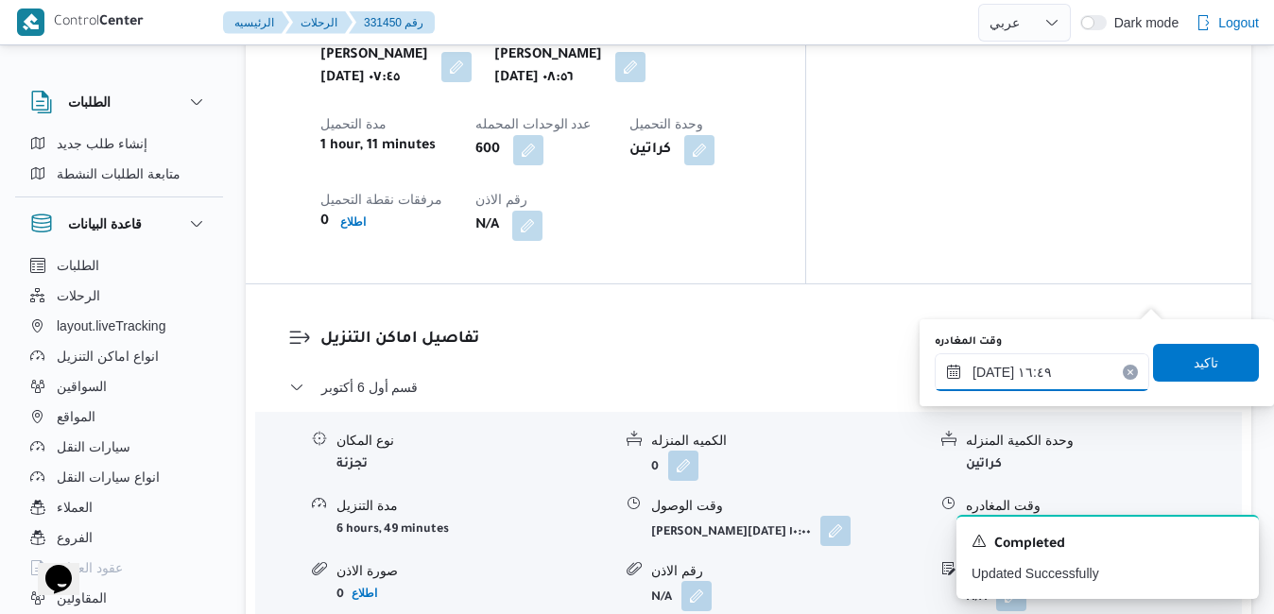
click at [1068, 363] on input "٢١/٠٨/٢٠٢٥ ١٦:٤٩" at bounding box center [1042, 373] width 215 height 38
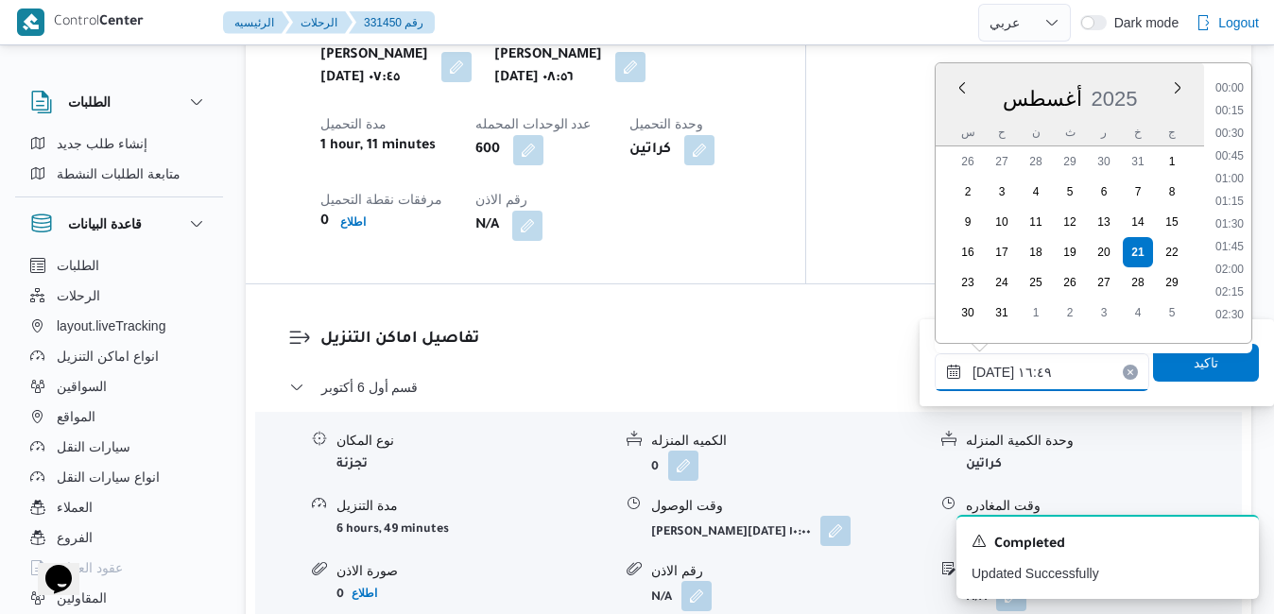
scroll to position [1390, 0]
click at [1248, 165] on li "16:15" at bounding box center [1229, 173] width 43 height 19
type input "٢١/٠٨/٢٠٢٥ ١٦:١٥"
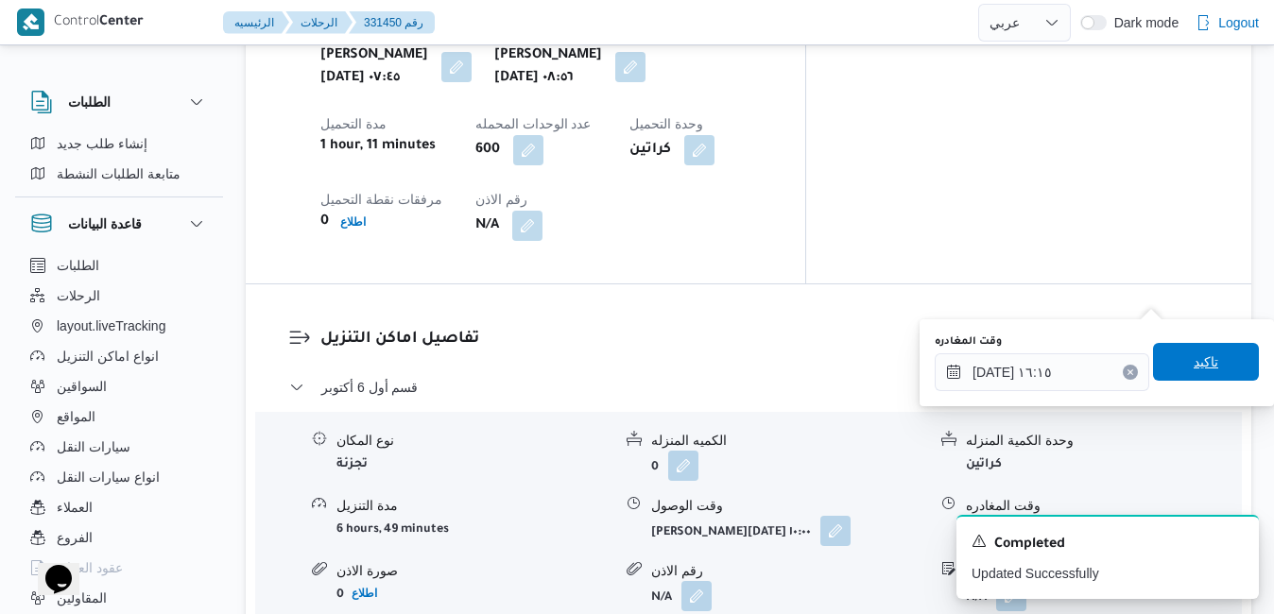
click at [1194, 368] on span "تاكيد" at bounding box center [1206, 362] width 25 height 23
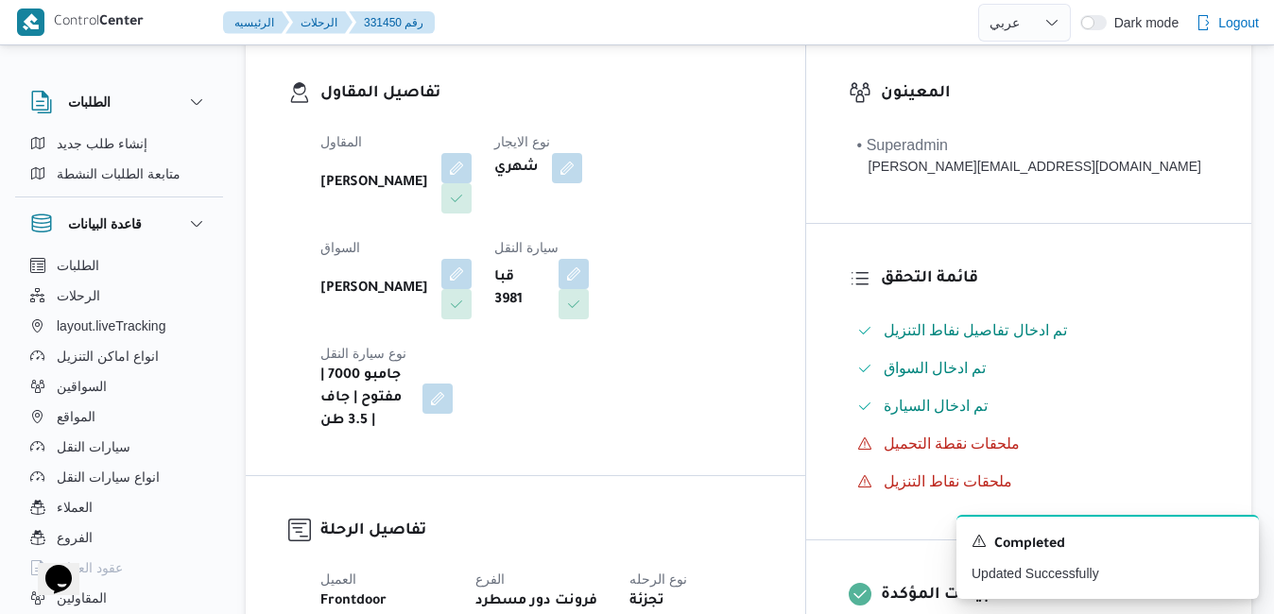
scroll to position [0, 0]
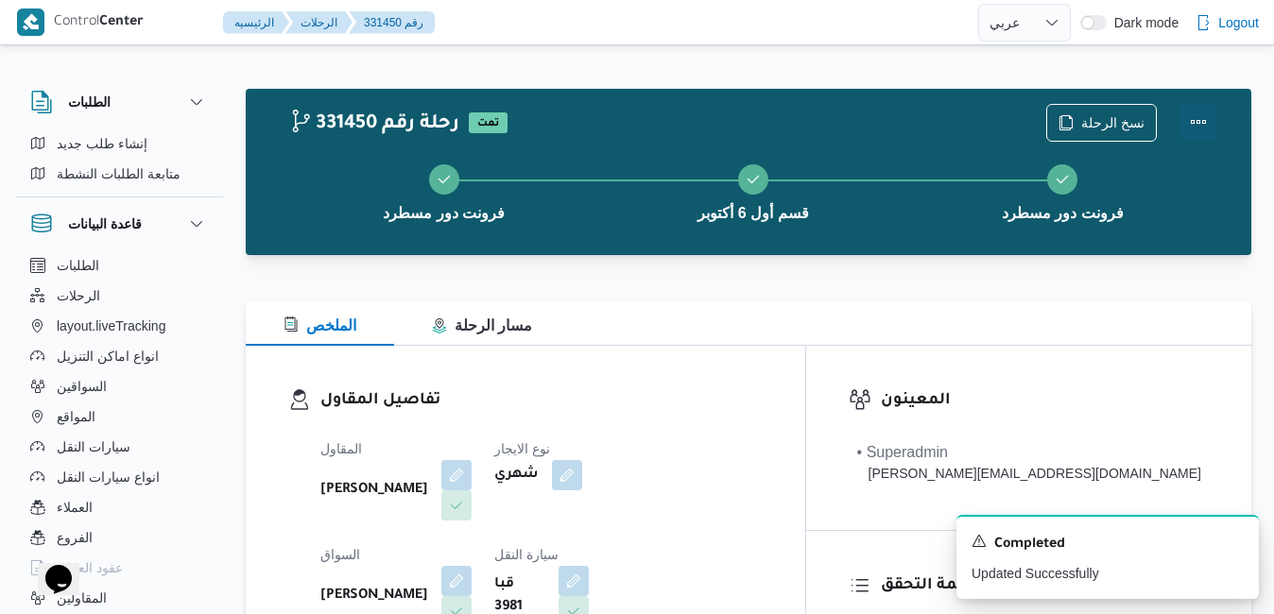
click at [1197, 123] on button "Actions" at bounding box center [1199, 122] width 38 height 38
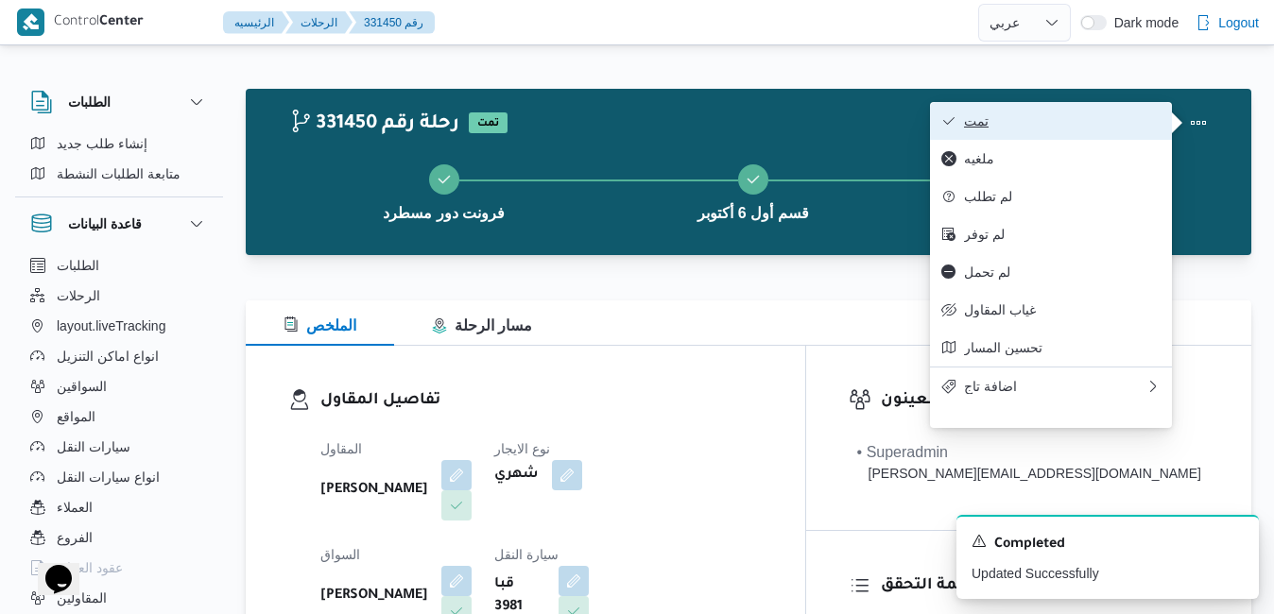
click at [1082, 118] on span "تمت" at bounding box center [1062, 120] width 197 height 15
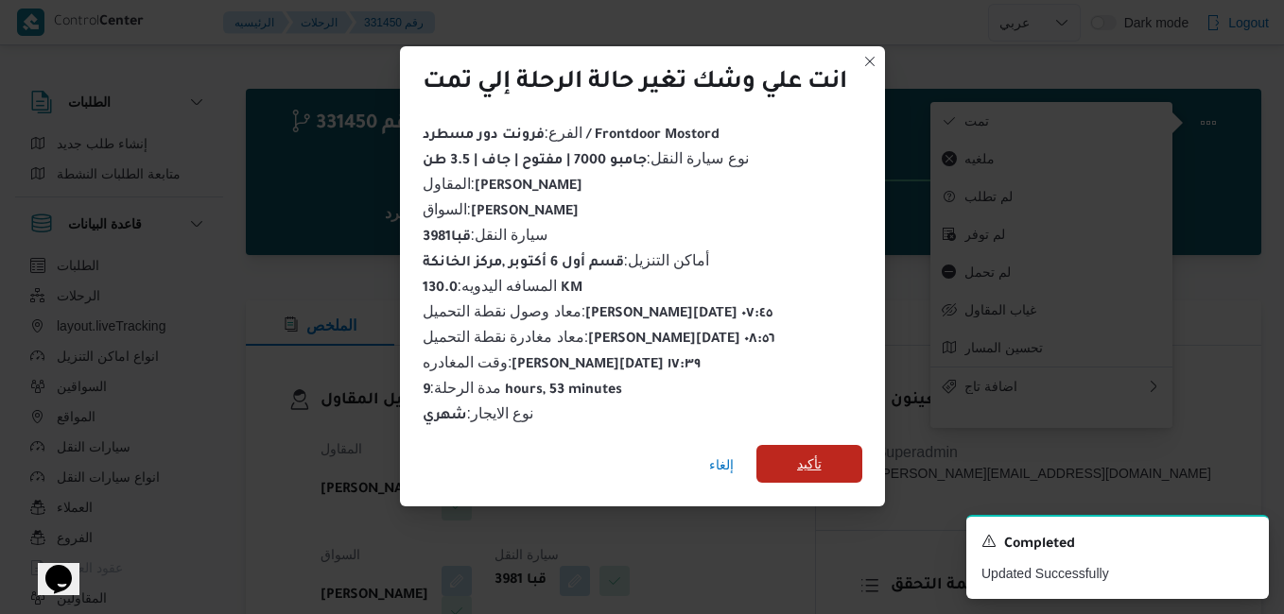
click at [808, 453] on span "تأكيد" at bounding box center [809, 464] width 25 height 23
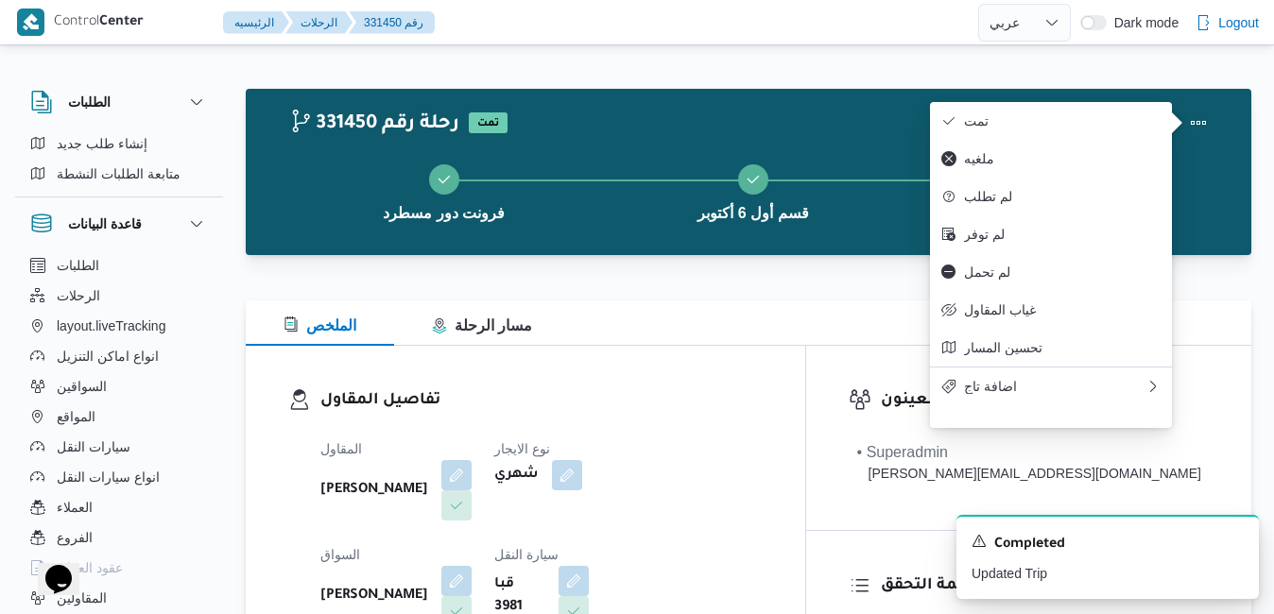
click at [772, 374] on div "تفاصيل المقاول المقاول عبدالواحد محمد احمد مسعد نوع الايجار شهري السواق شريف مح…" at bounding box center [526, 564] width 560 height 437
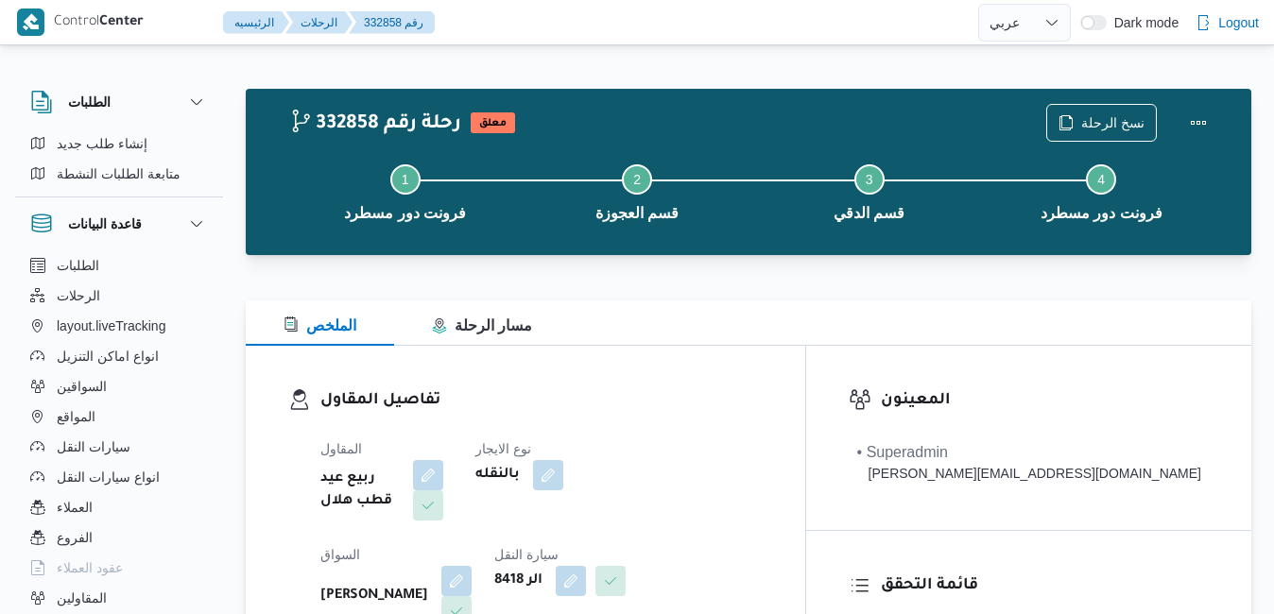
select select "ar"
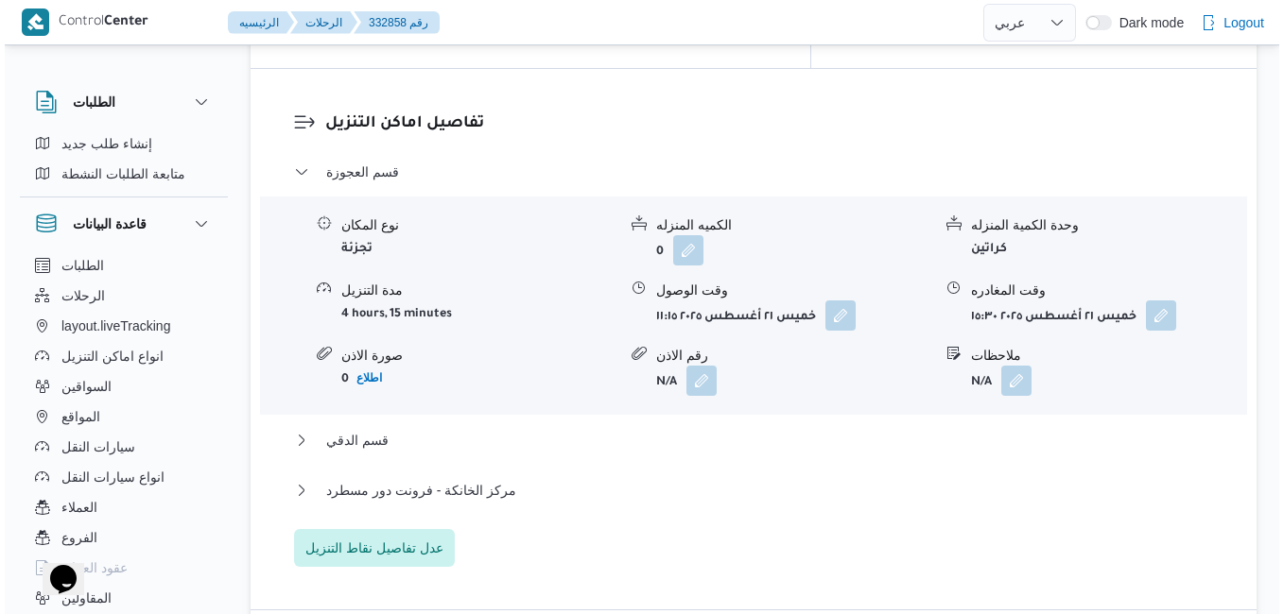
scroll to position [1739, 0]
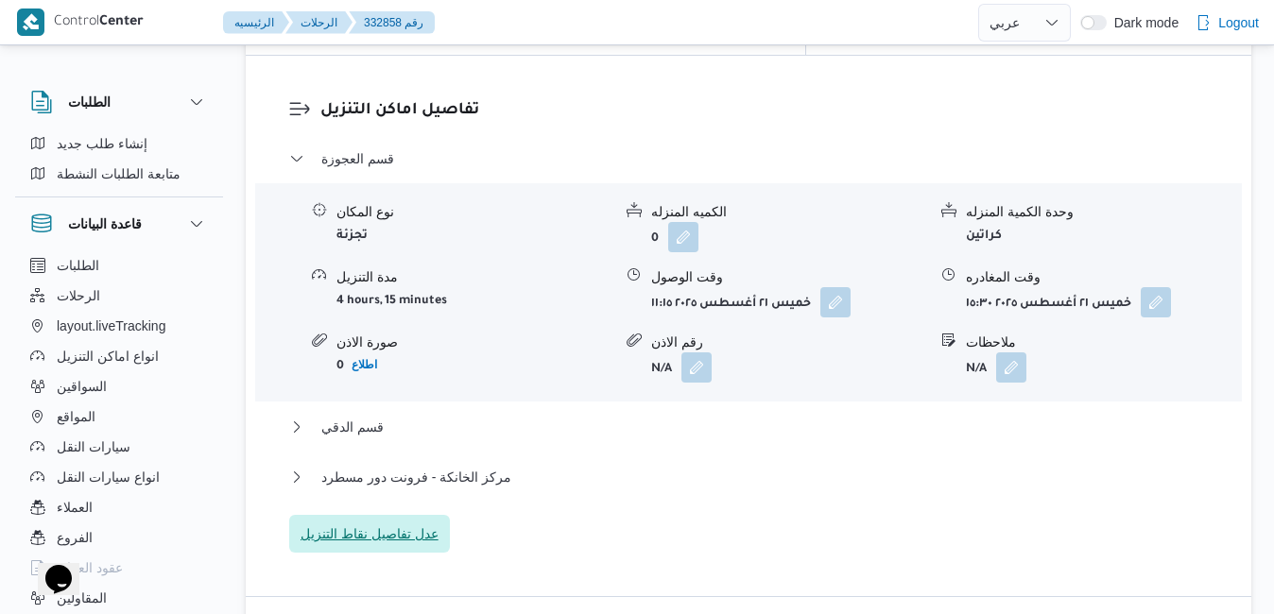
click at [351, 523] on span "عدل تفاصيل نقاط التنزيل" at bounding box center [370, 534] width 138 height 23
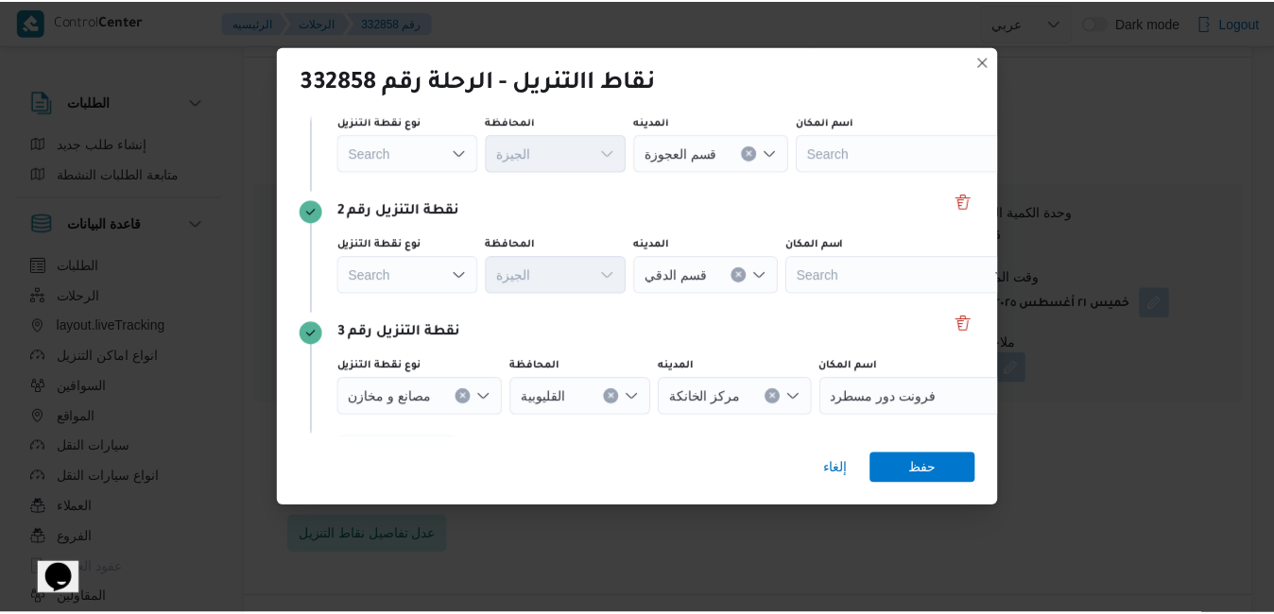
scroll to position [193, 0]
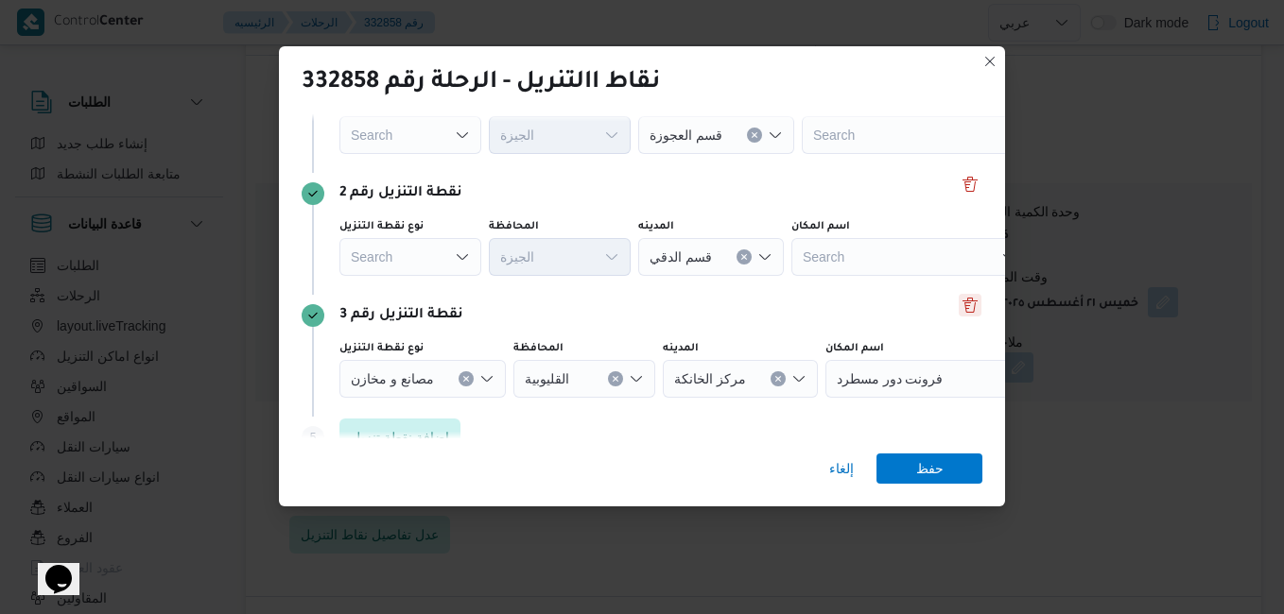
click at [962, 304] on button "Delete" at bounding box center [969, 305] width 23 height 23
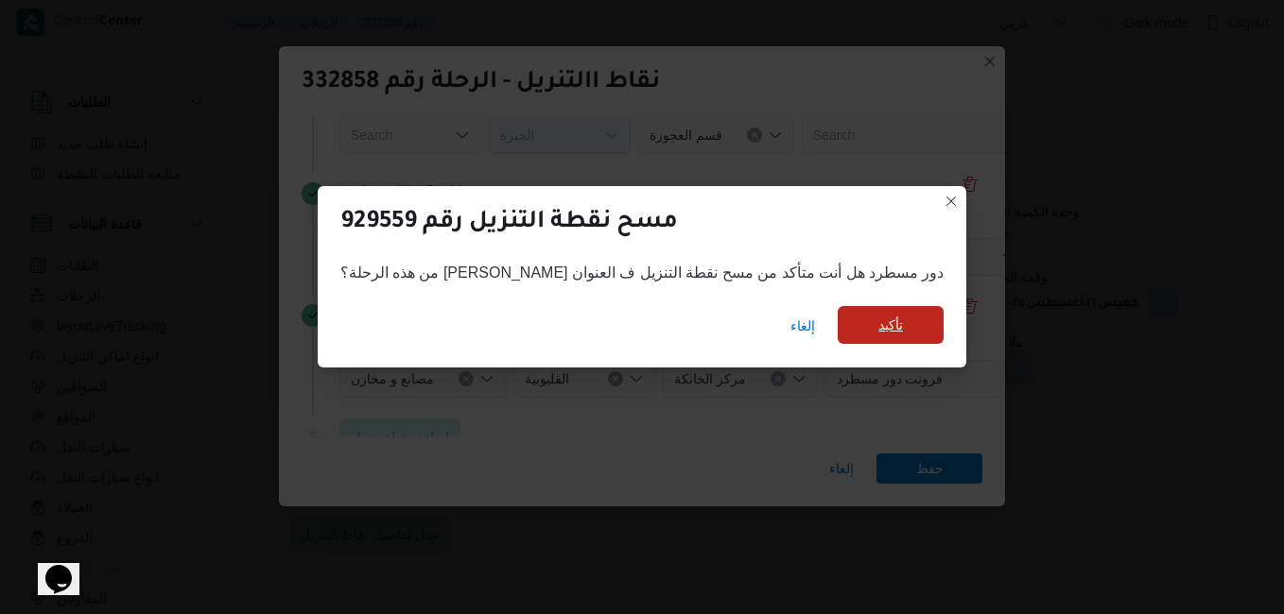
click at [878, 328] on span "تأكيد" at bounding box center [890, 325] width 25 height 23
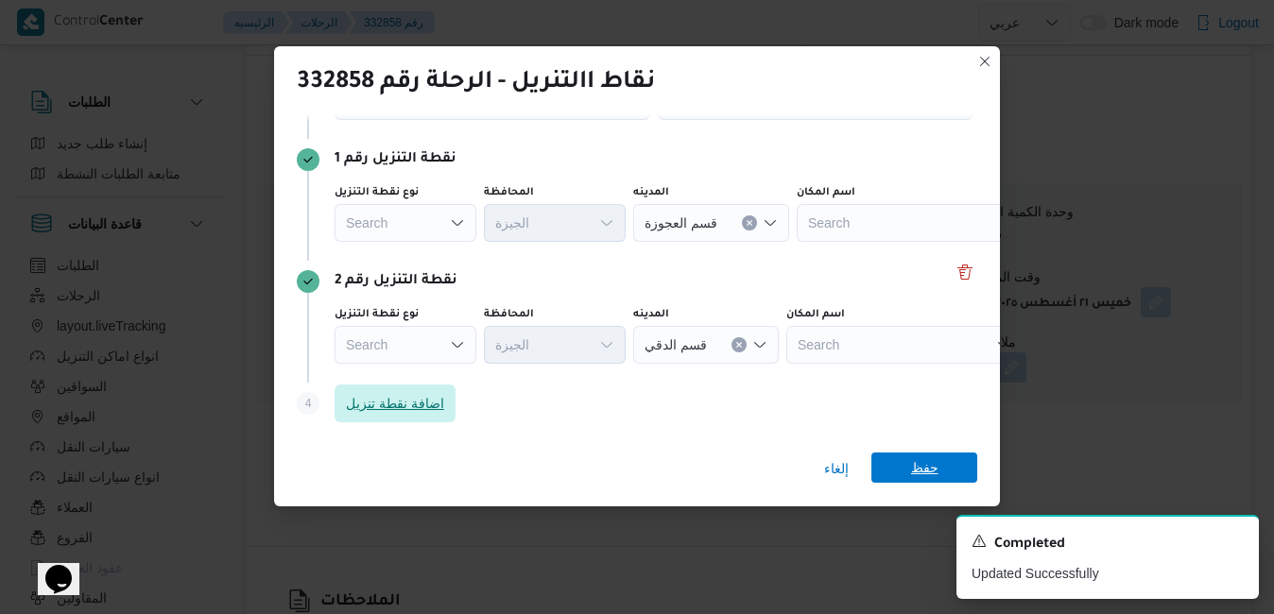
scroll to position [105, 0]
click at [924, 472] on span "حفظ" at bounding box center [924, 468] width 27 height 30
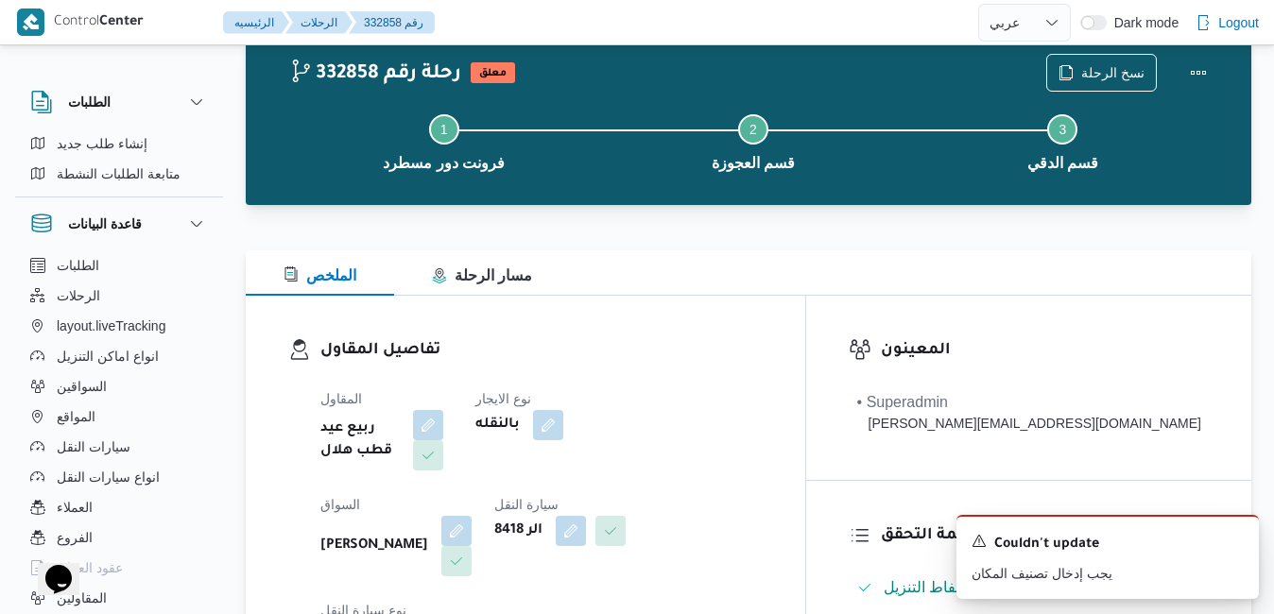
scroll to position [0, 0]
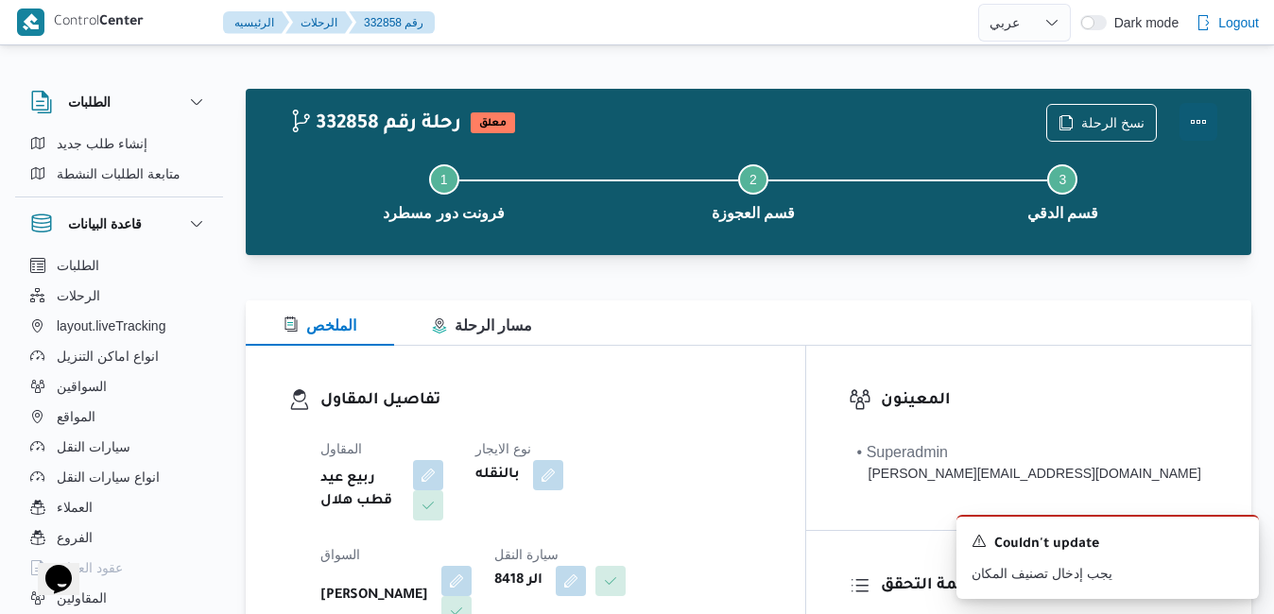
click at [1200, 122] on button "Actions" at bounding box center [1199, 122] width 38 height 38
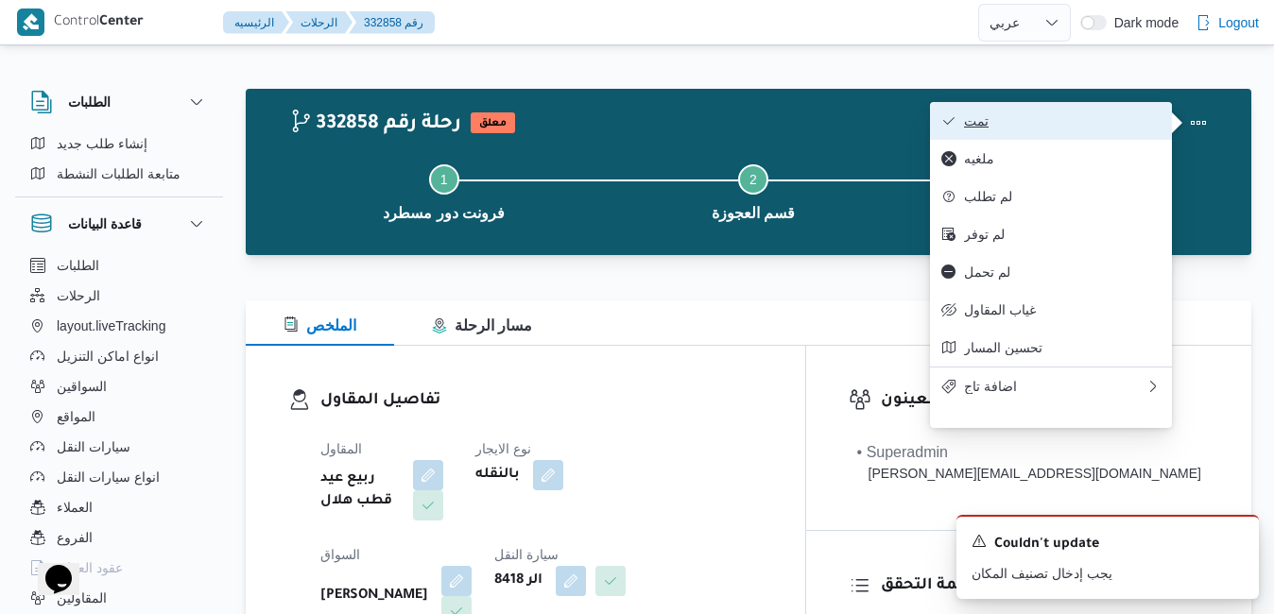
click at [1089, 135] on button "تمت" at bounding box center [1051, 121] width 242 height 38
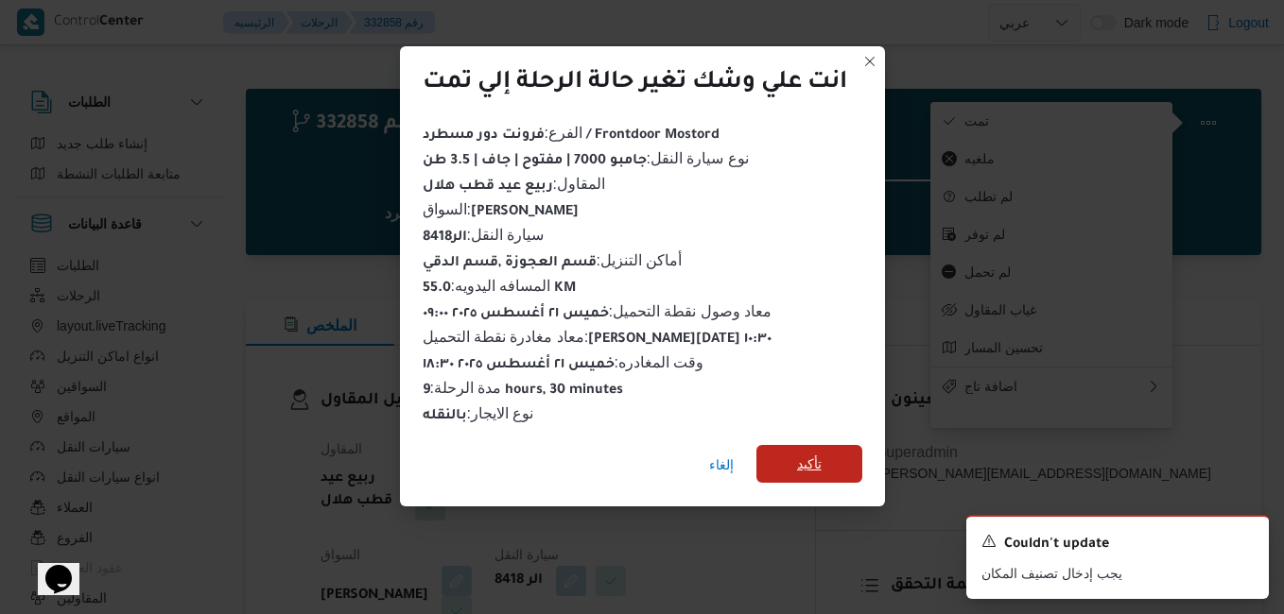
click at [793, 462] on span "تأكيد" at bounding box center [809, 464] width 106 height 38
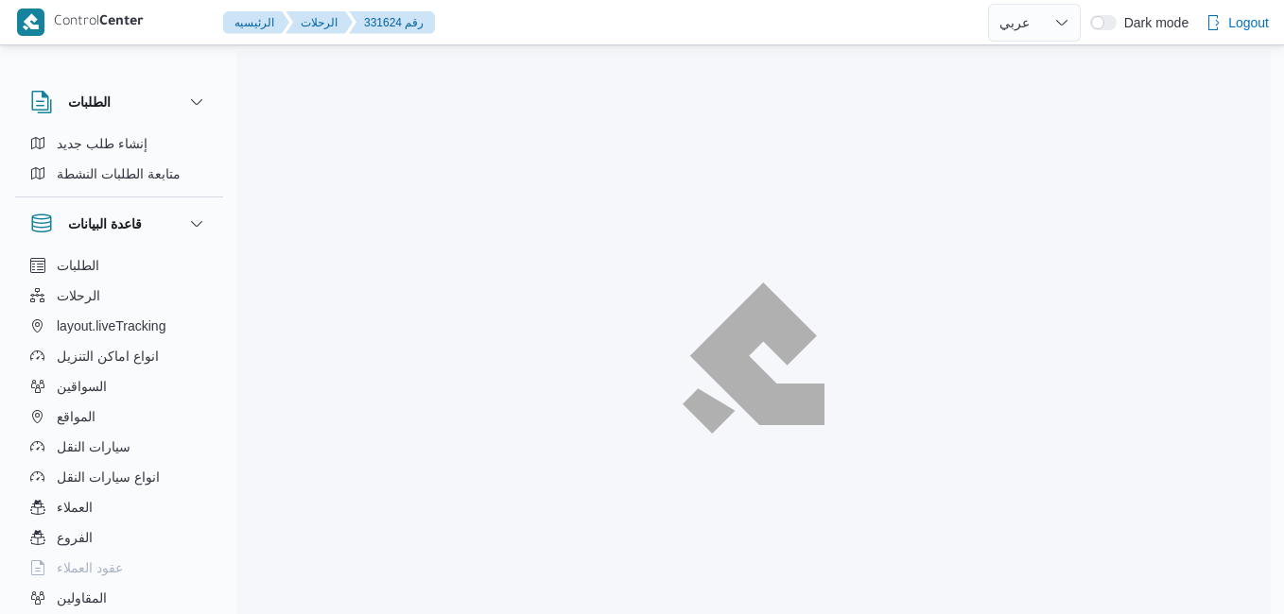
select select "ar"
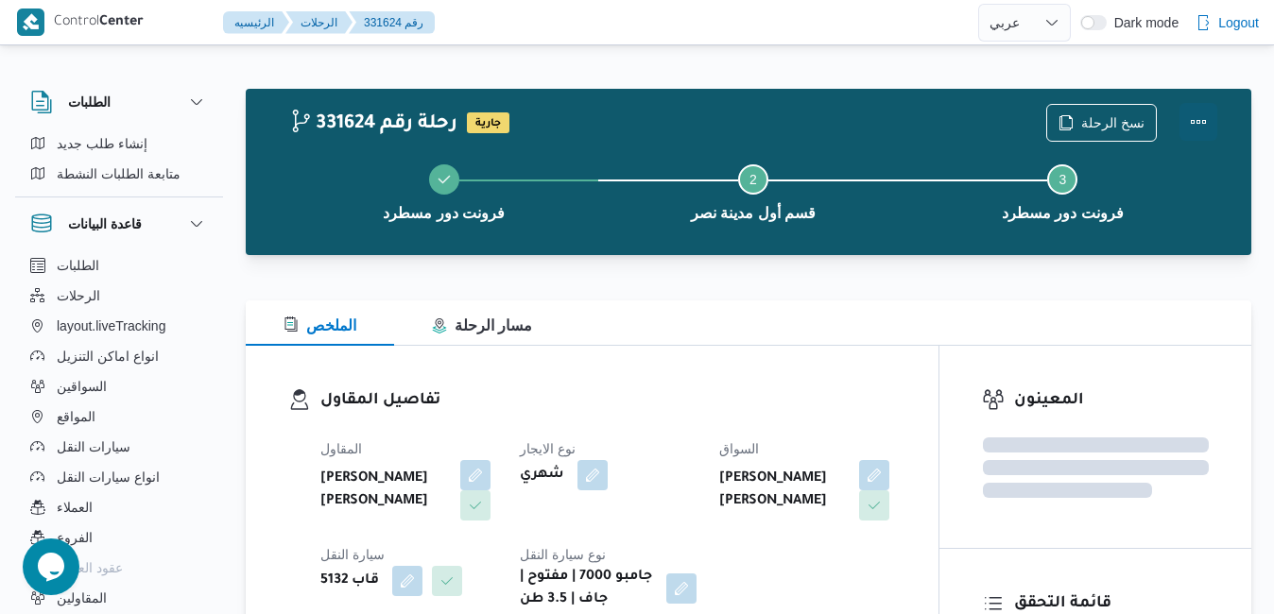
click at [1202, 122] on button "Actions" at bounding box center [1199, 122] width 38 height 38
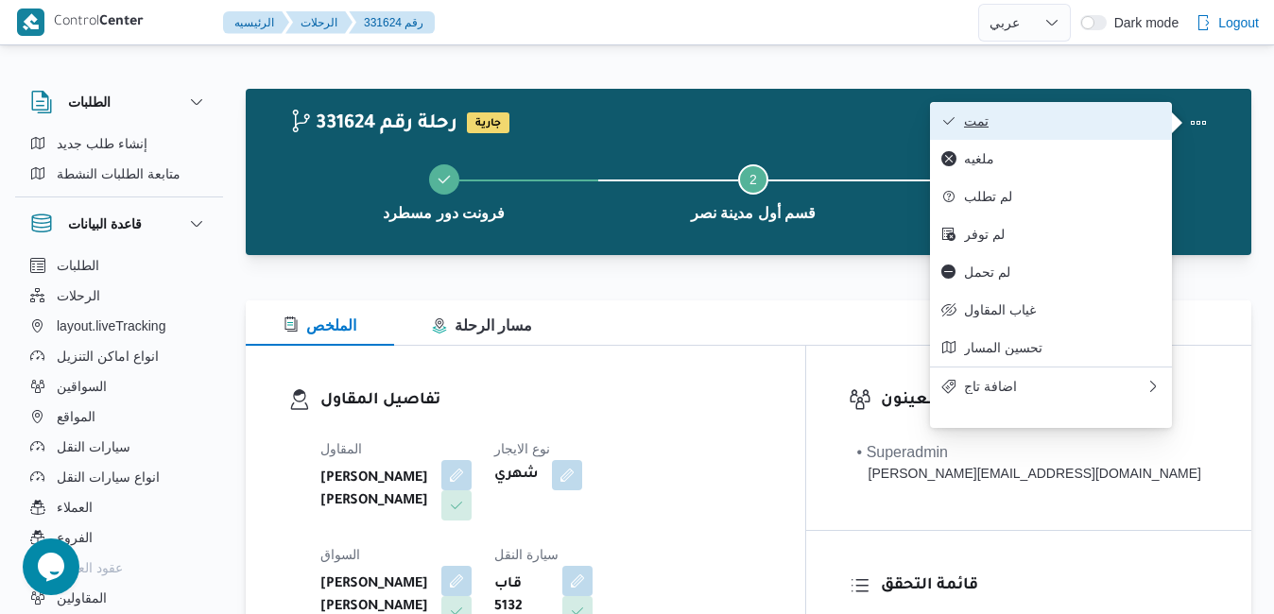
click at [1086, 129] on span "تمت" at bounding box center [1062, 120] width 197 height 15
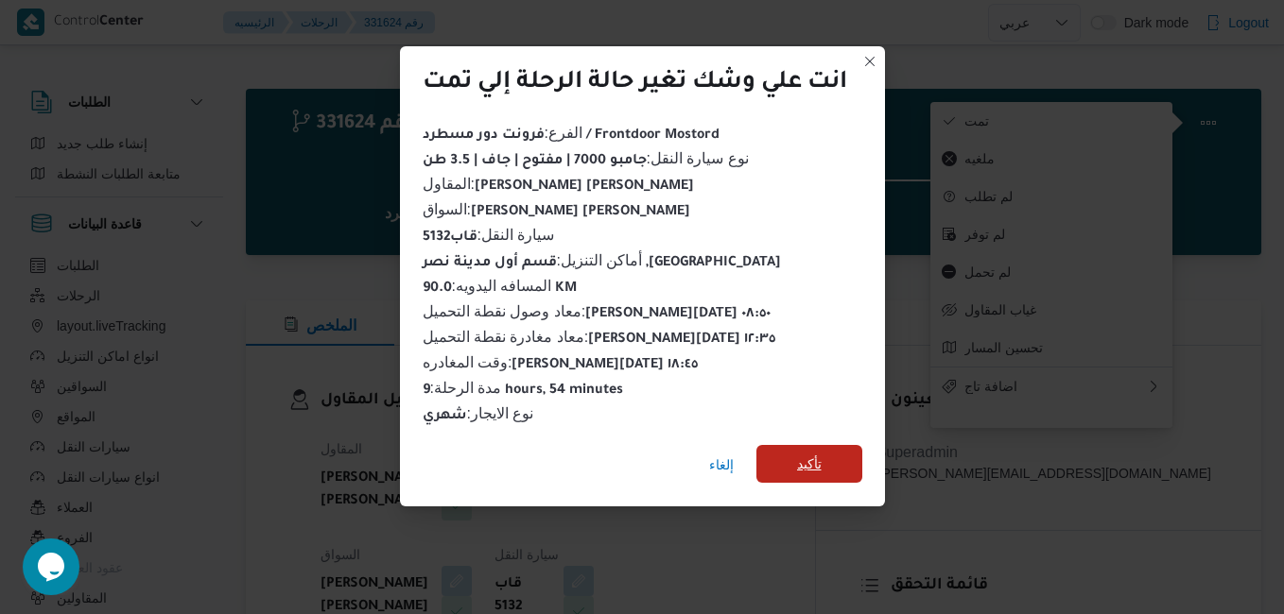
click at [798, 457] on span "تأكيد" at bounding box center [809, 464] width 25 height 23
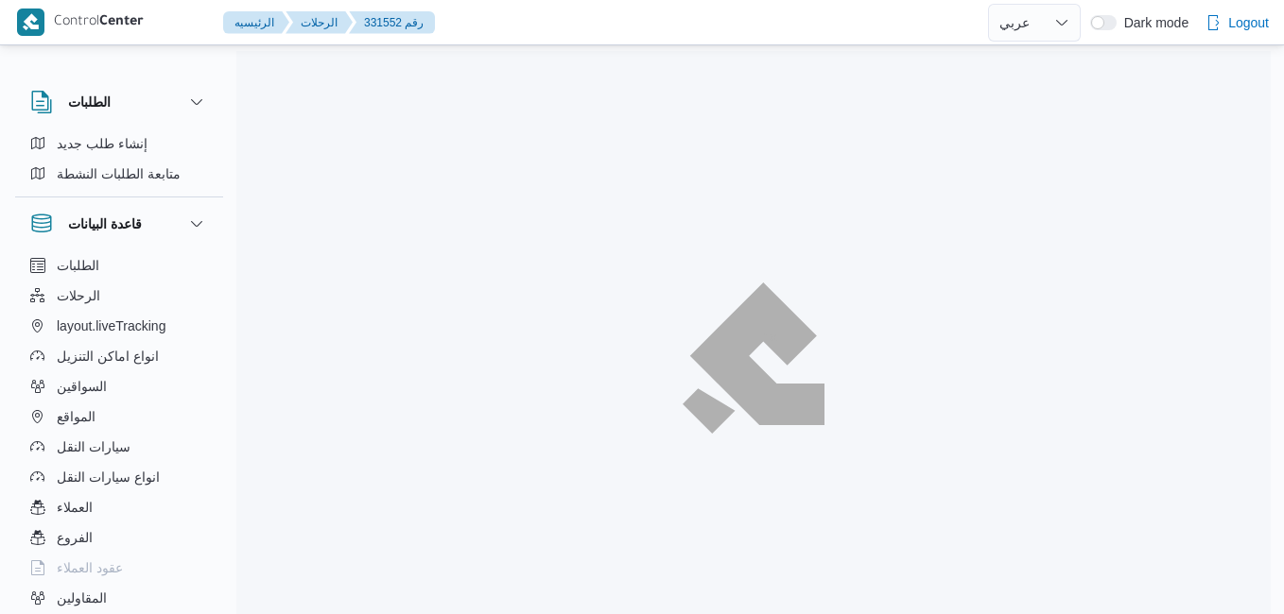
select select "ar"
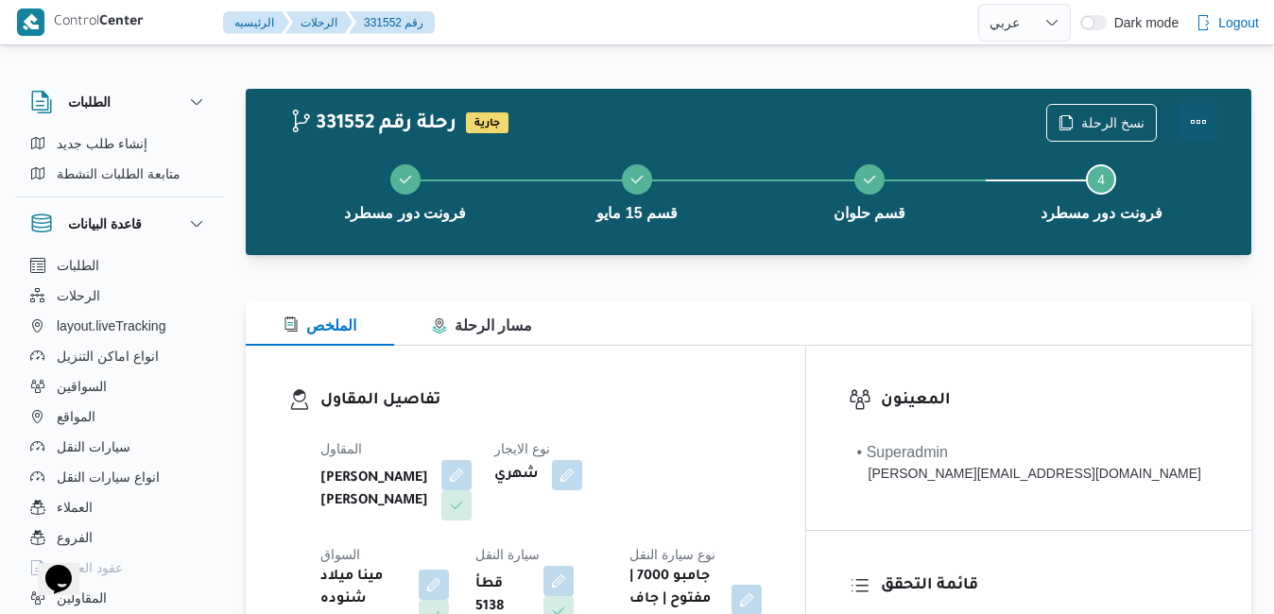
click at [1201, 122] on button "Actions" at bounding box center [1199, 122] width 38 height 38
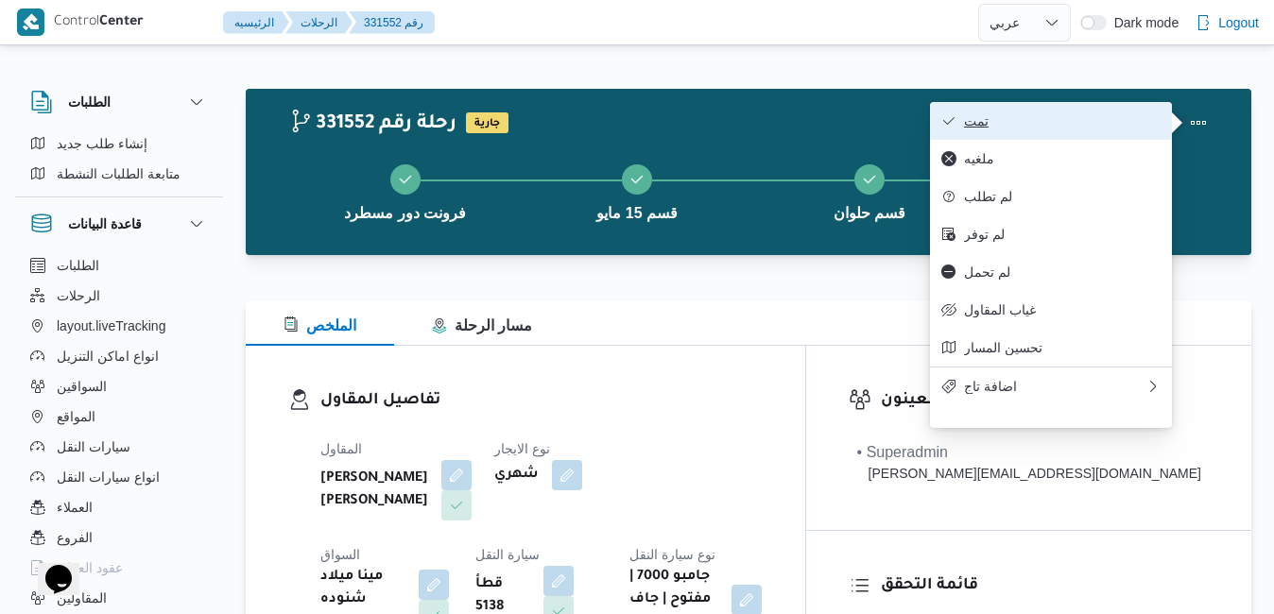
click at [1114, 123] on span "تمت" at bounding box center [1062, 120] width 197 height 15
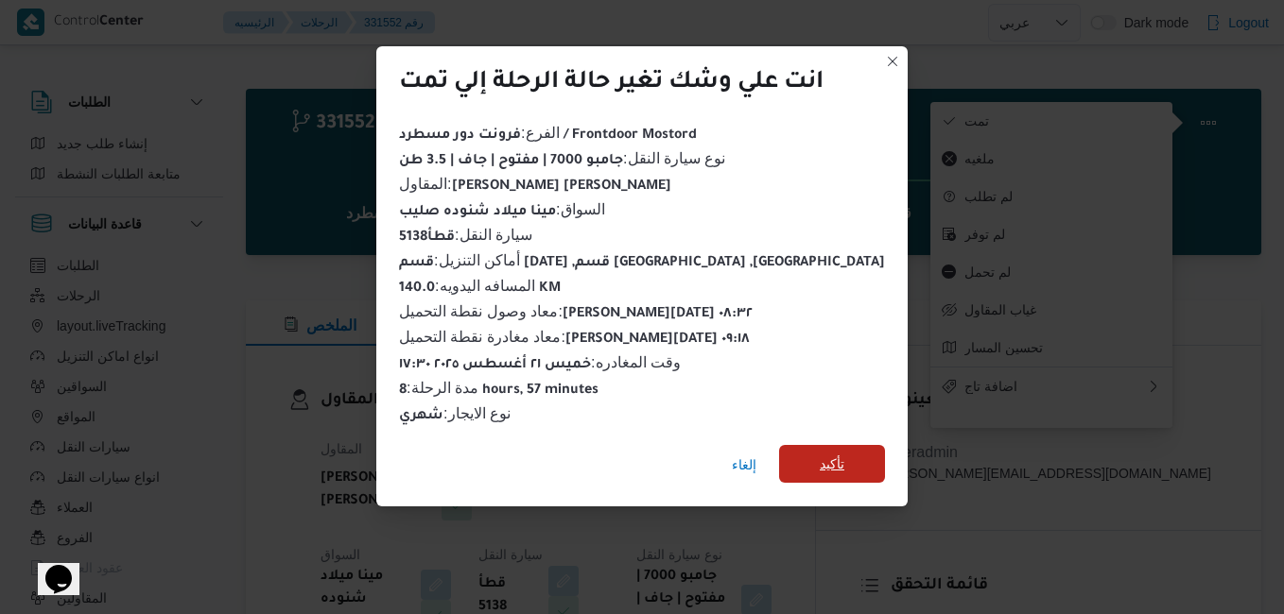
click at [820, 458] on span "تأكيد" at bounding box center [832, 464] width 25 height 23
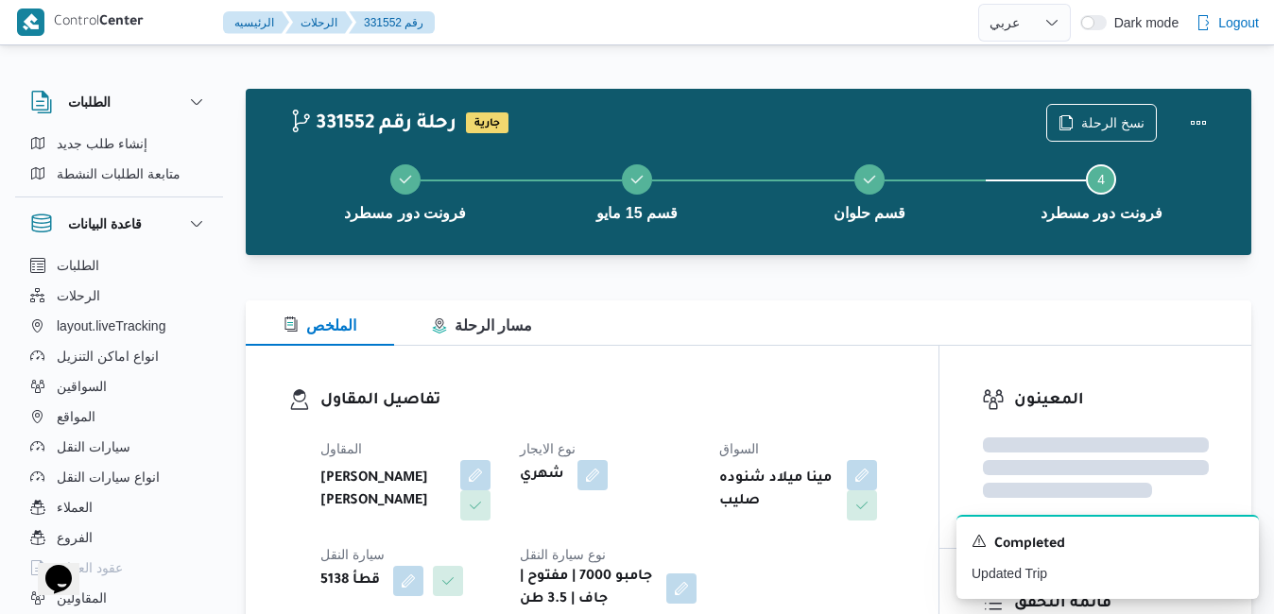
click at [748, 381] on div "تفاصيل المقاول المقاول [PERSON_NAME] [PERSON_NAME] نوع الايجار شهري السواق مينا…" at bounding box center [592, 500] width 693 height 308
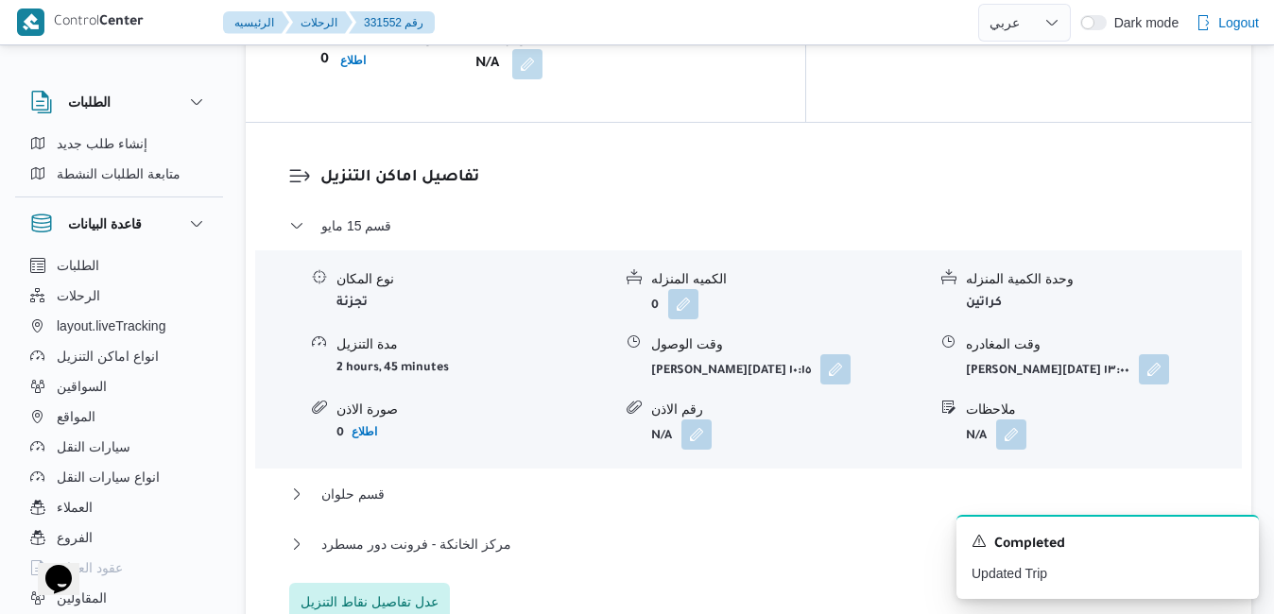
scroll to position [1701, 0]
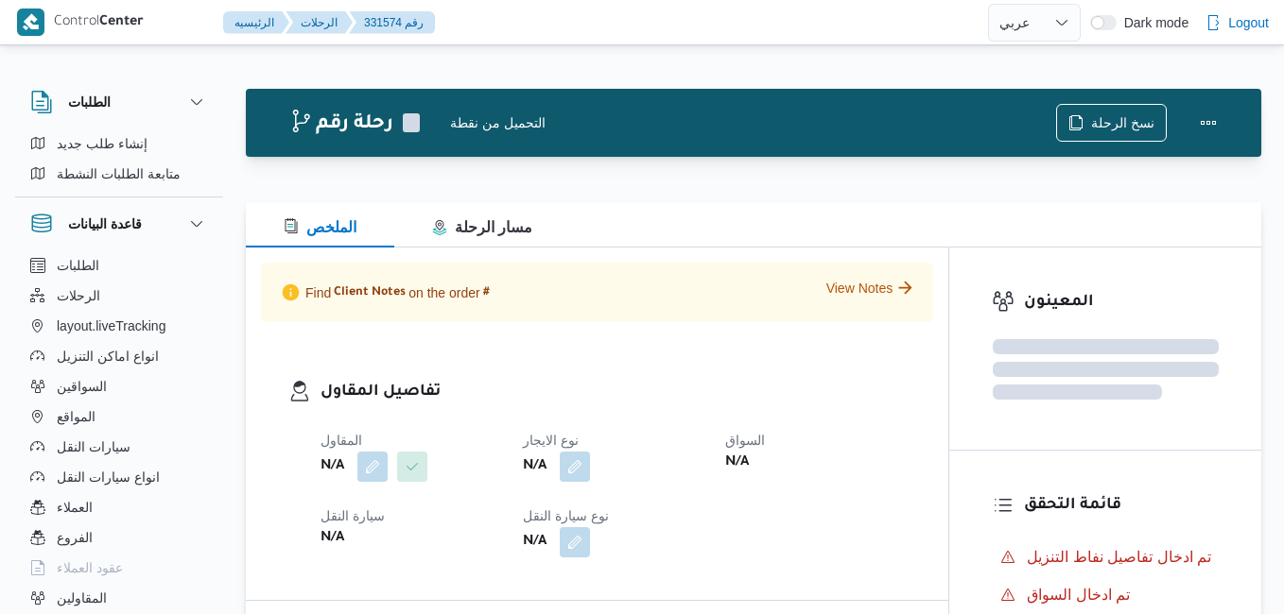
select select "ar"
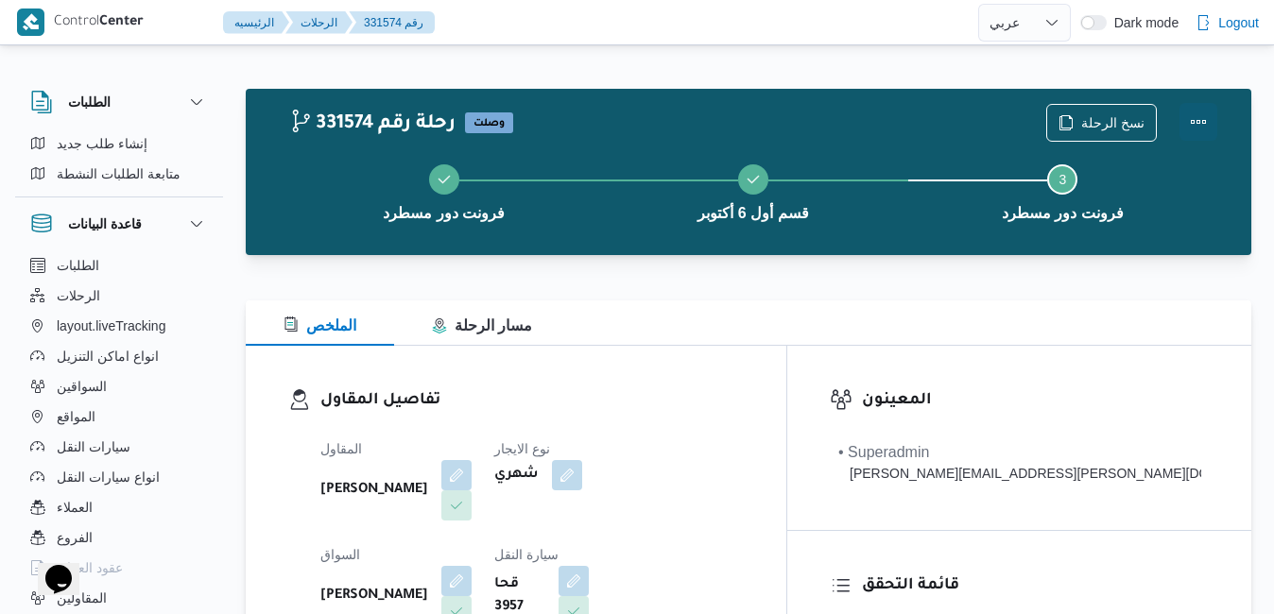
click at [1194, 115] on button "Actions" at bounding box center [1199, 122] width 38 height 38
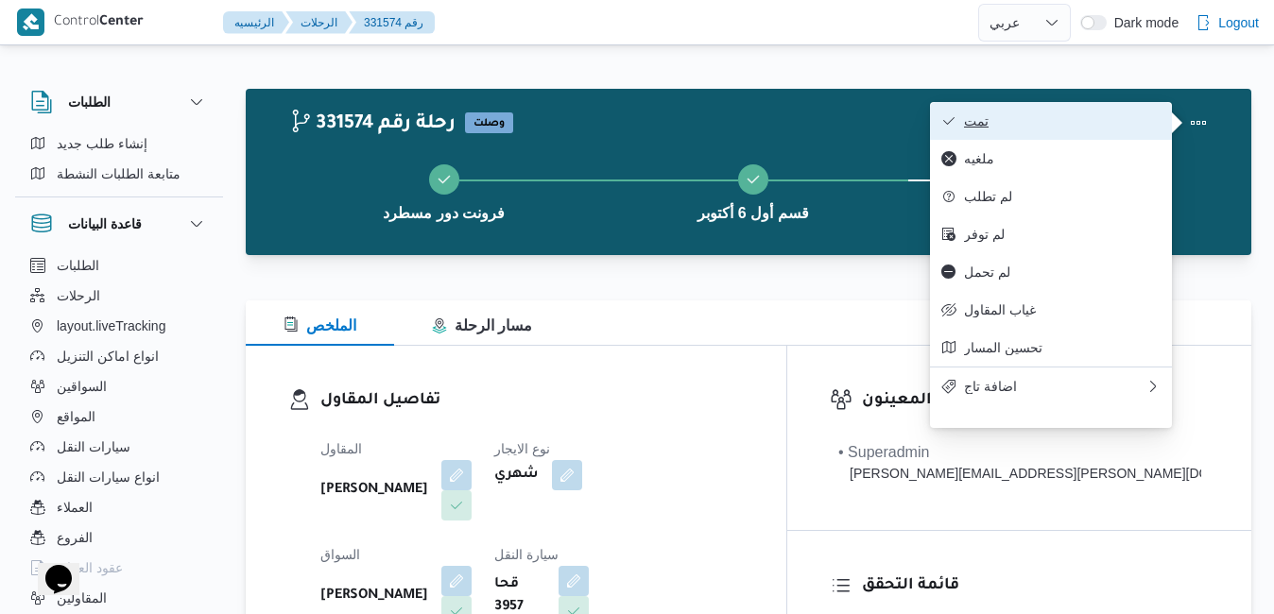
click at [1082, 125] on span "تمت" at bounding box center [1062, 120] width 197 height 15
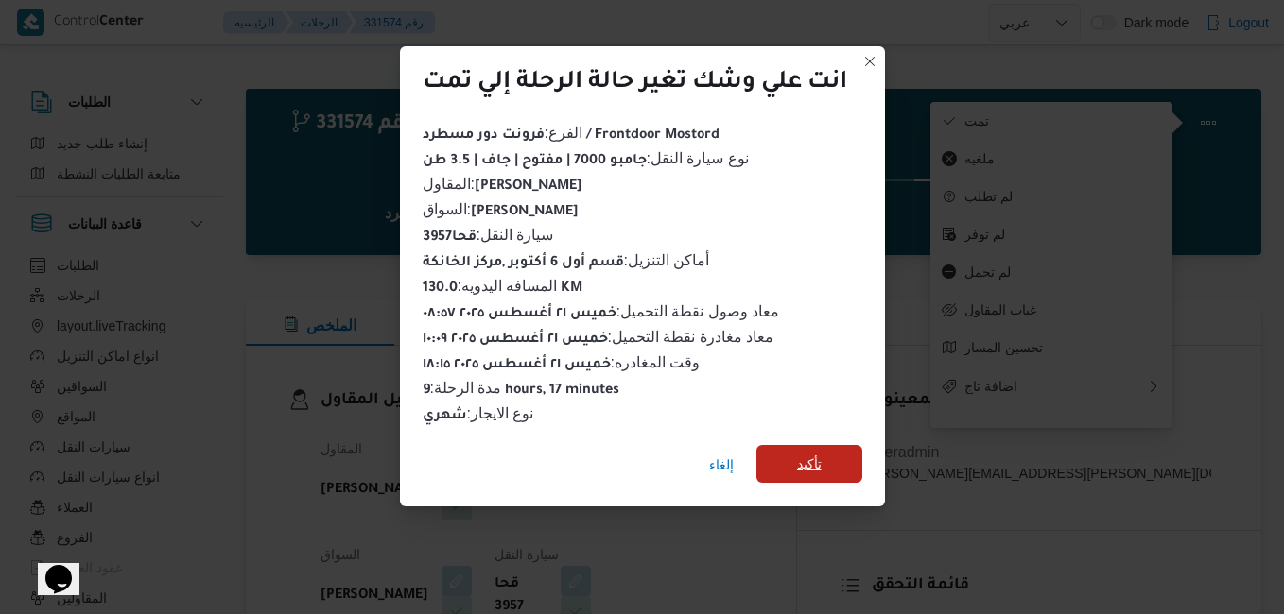
click at [821, 453] on span "تأكيد" at bounding box center [809, 464] width 25 height 23
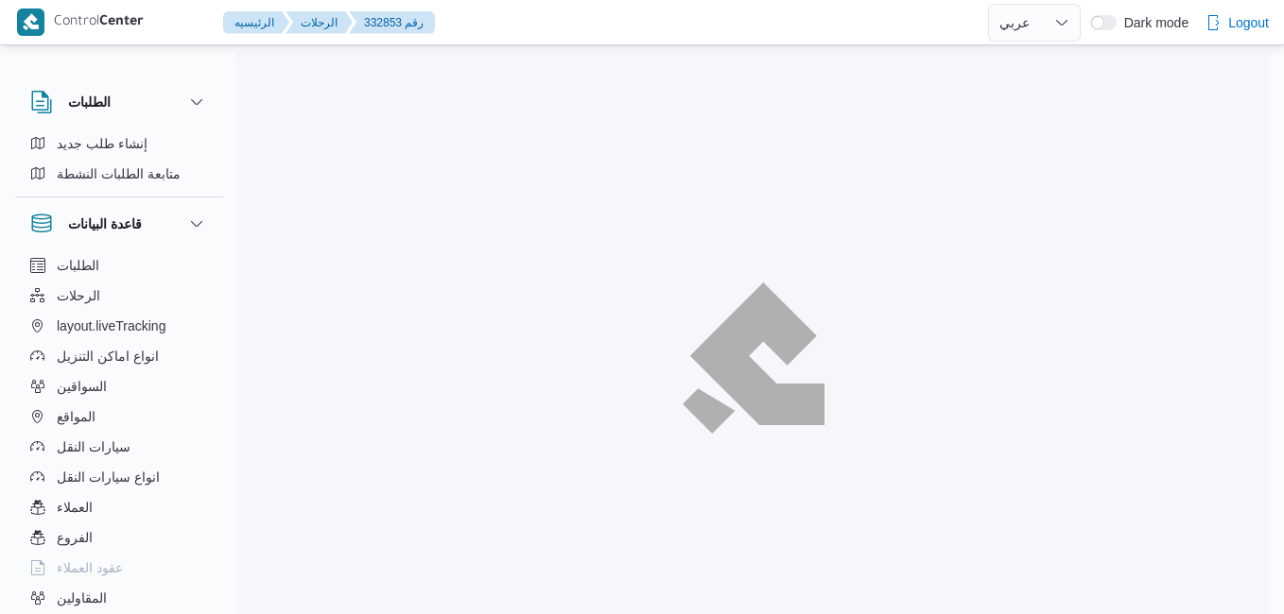
select select "ar"
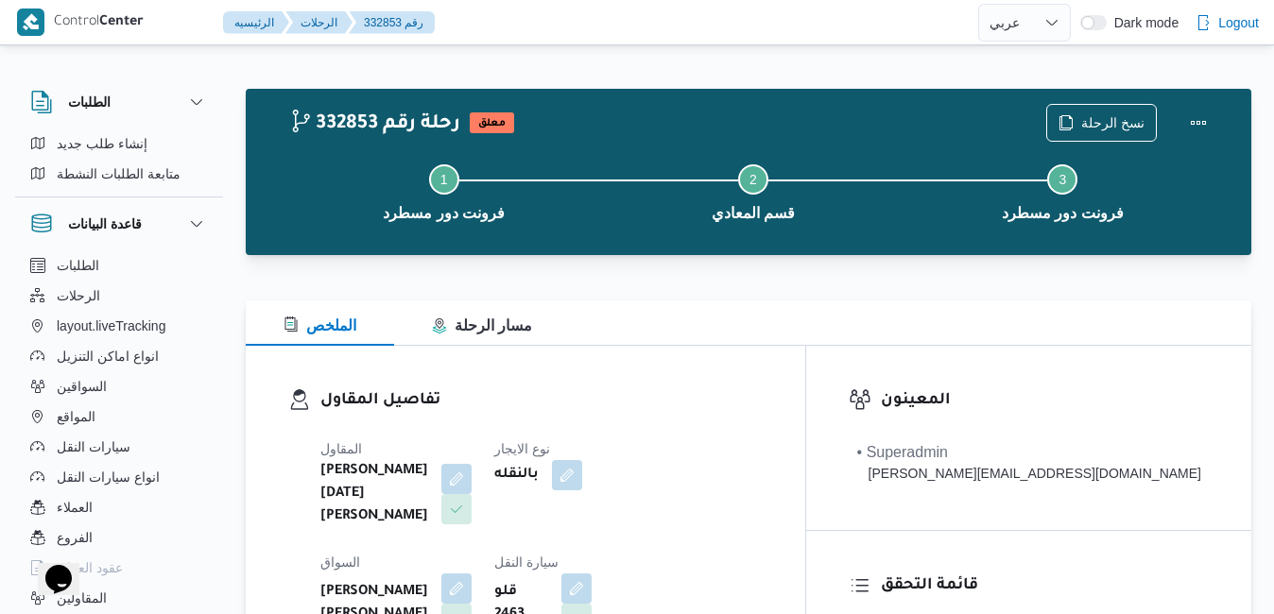
click at [813, 322] on div "الملخص مسار الرحلة" at bounding box center [749, 323] width 1006 height 45
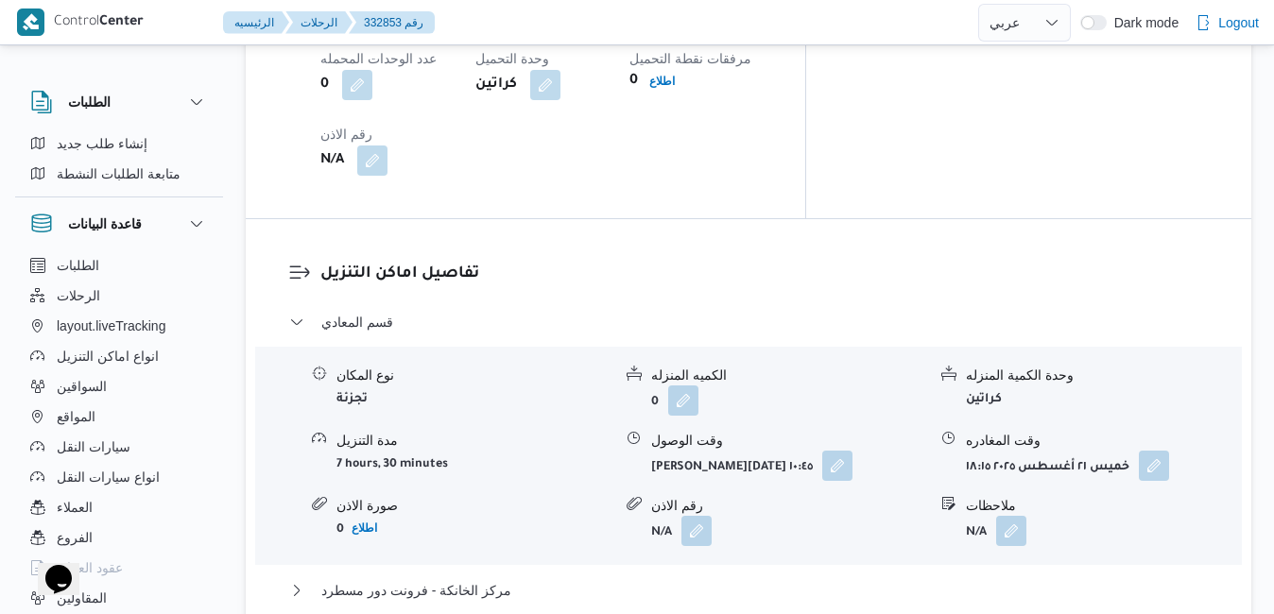
scroll to position [1626, 0]
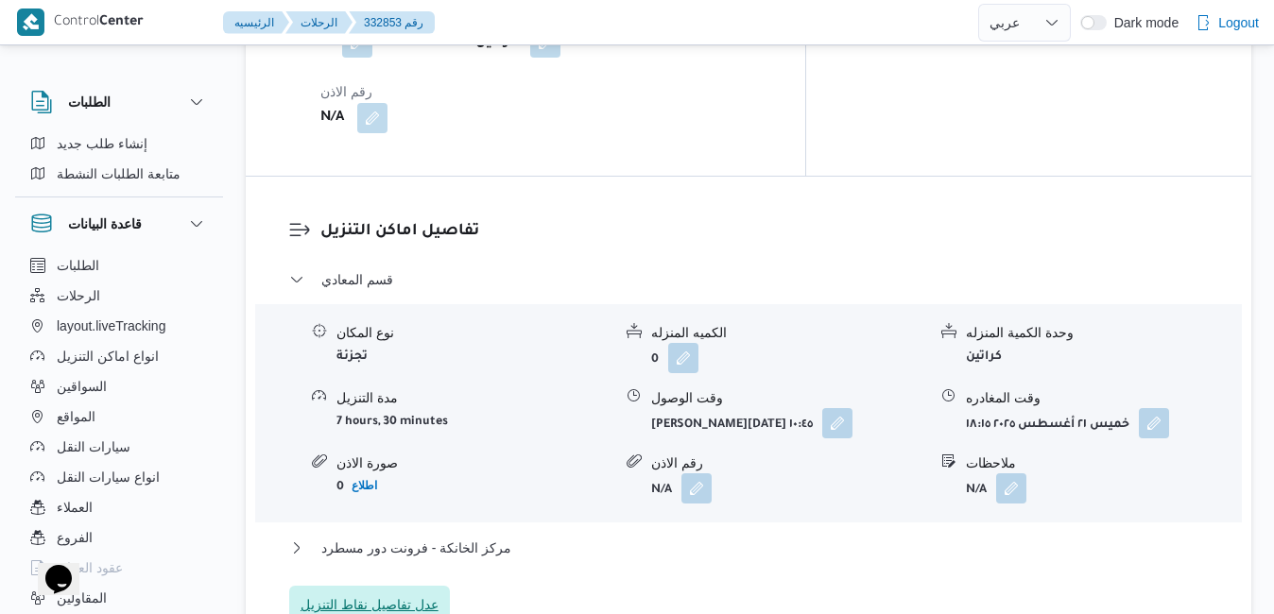
click at [386, 586] on span "عدل تفاصيل نقاط التنزيل" at bounding box center [369, 605] width 161 height 38
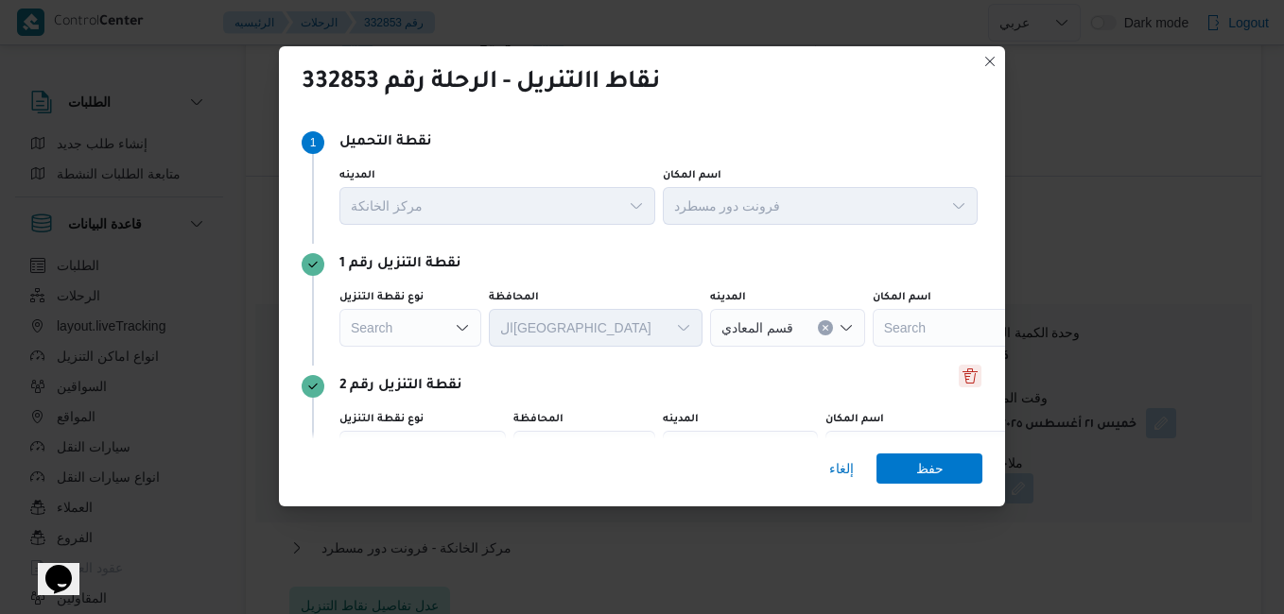
click at [963, 375] on button "Delete" at bounding box center [969, 376] width 23 height 23
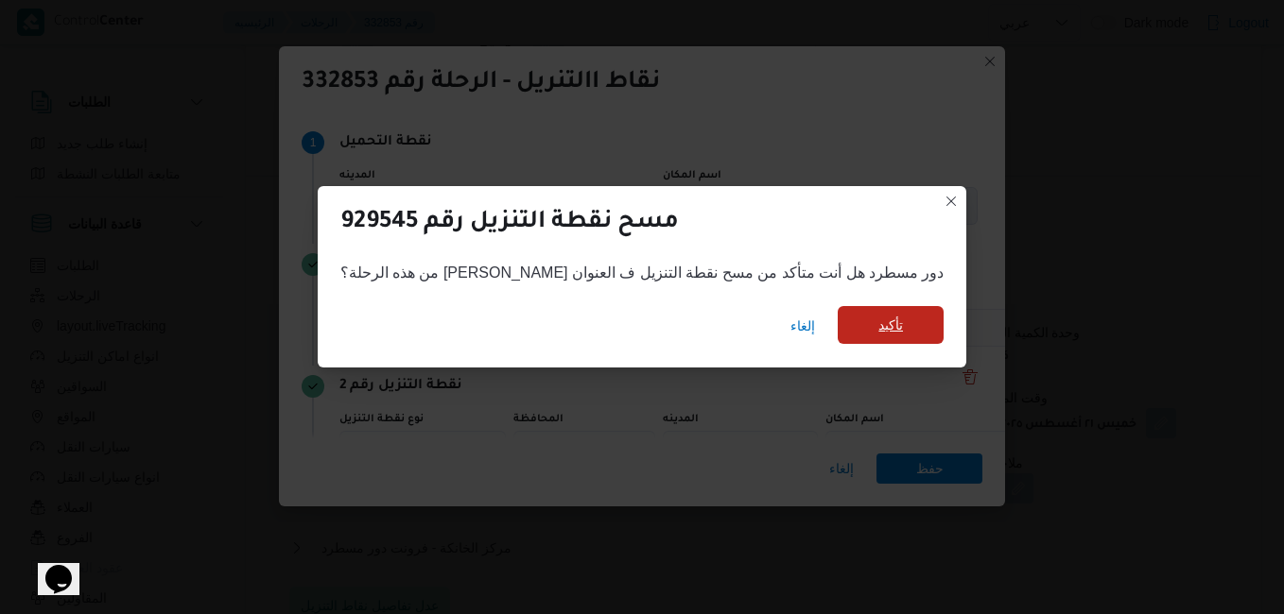
click at [862, 319] on span "تأكيد" at bounding box center [890, 325] width 106 height 38
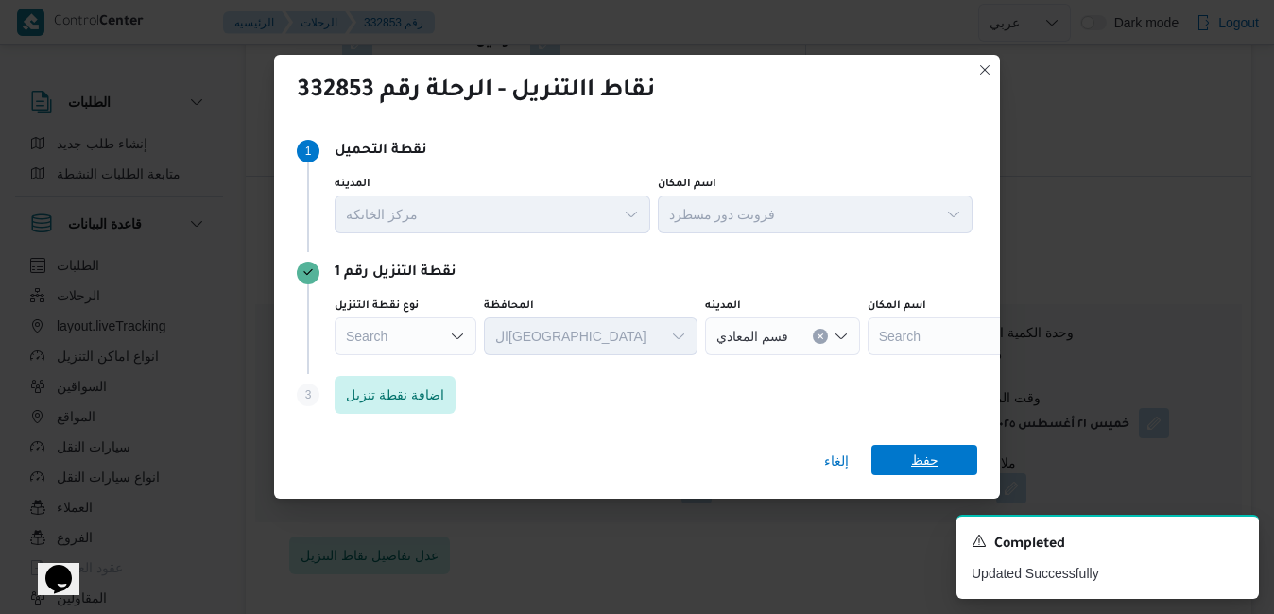
click at [935, 473] on span "حفظ" at bounding box center [924, 460] width 27 height 30
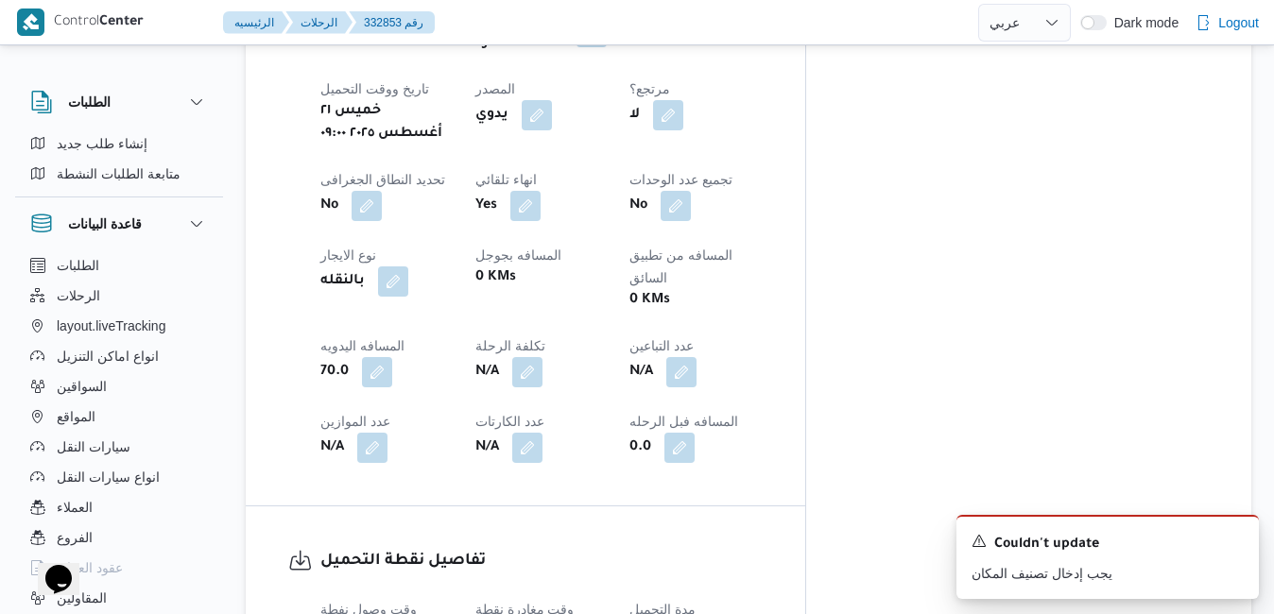
scroll to position [0, 0]
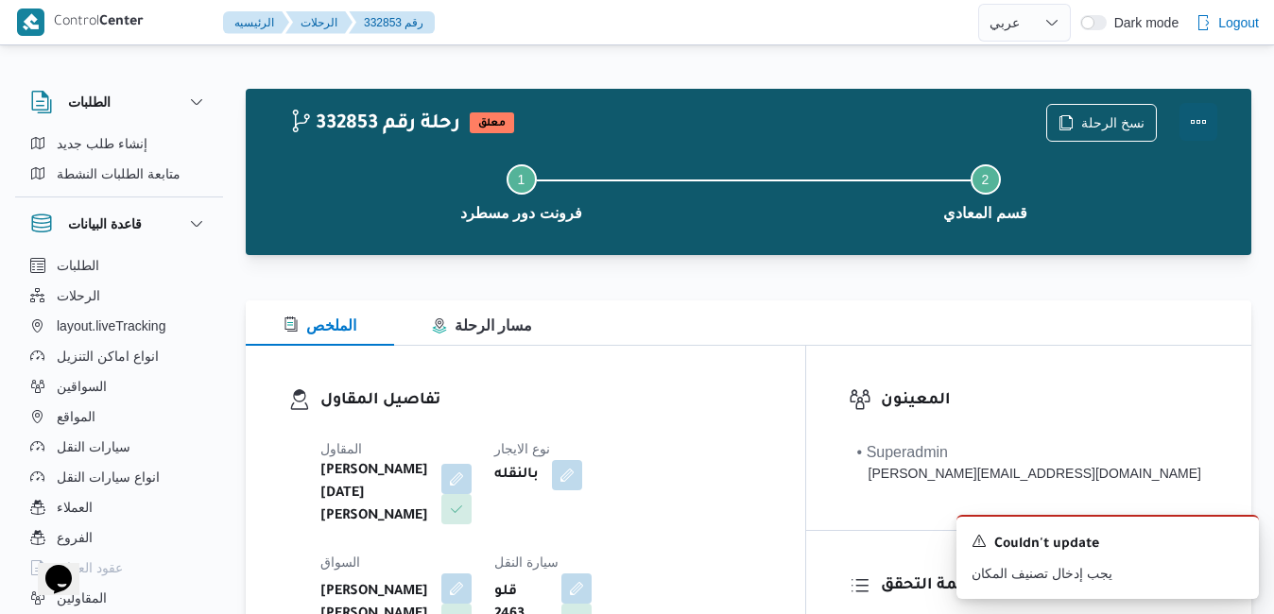
click at [1196, 121] on button "Actions" at bounding box center [1199, 122] width 38 height 38
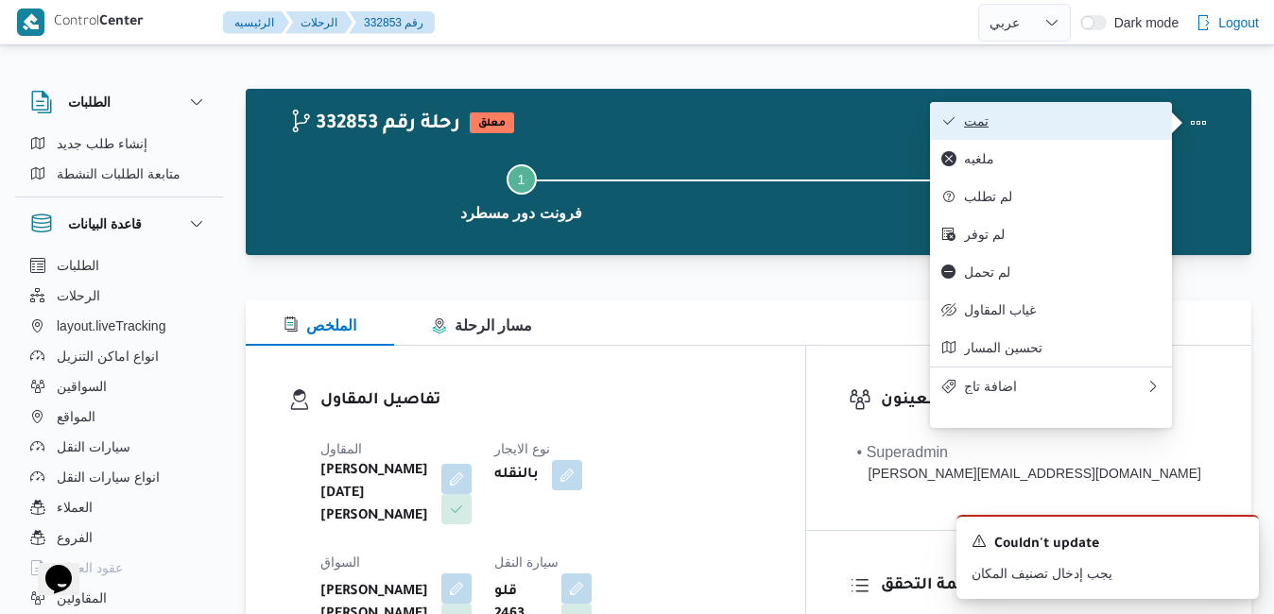
click at [1068, 133] on button "تمت" at bounding box center [1051, 121] width 242 height 38
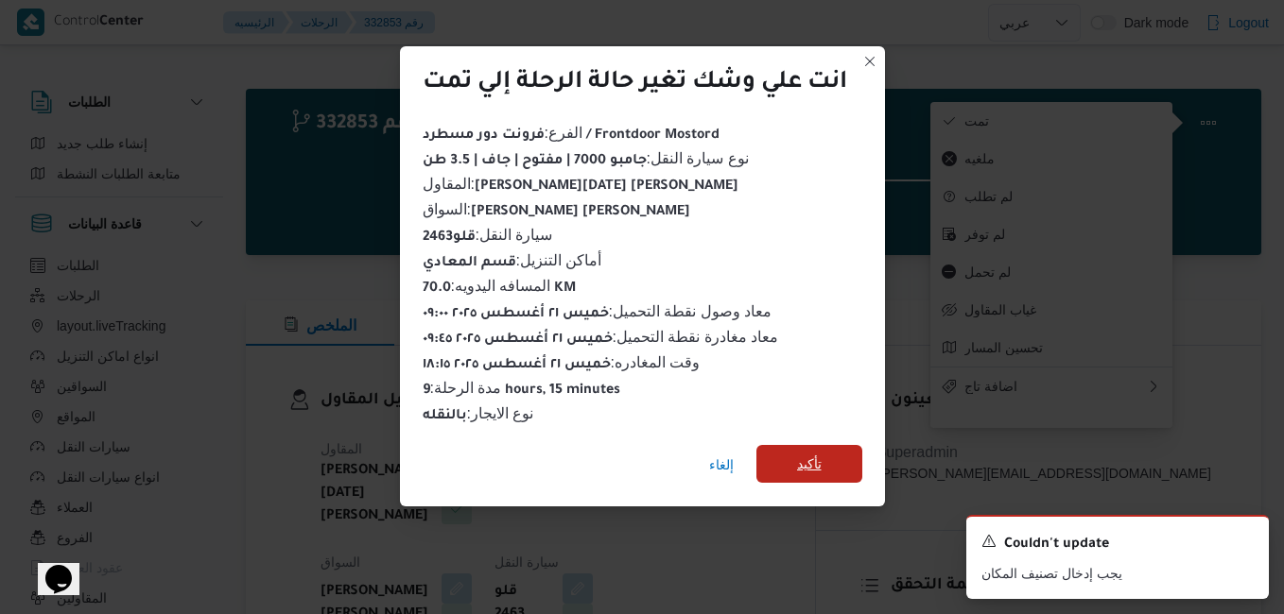
click at [812, 456] on span "تأكيد" at bounding box center [809, 464] width 25 height 23
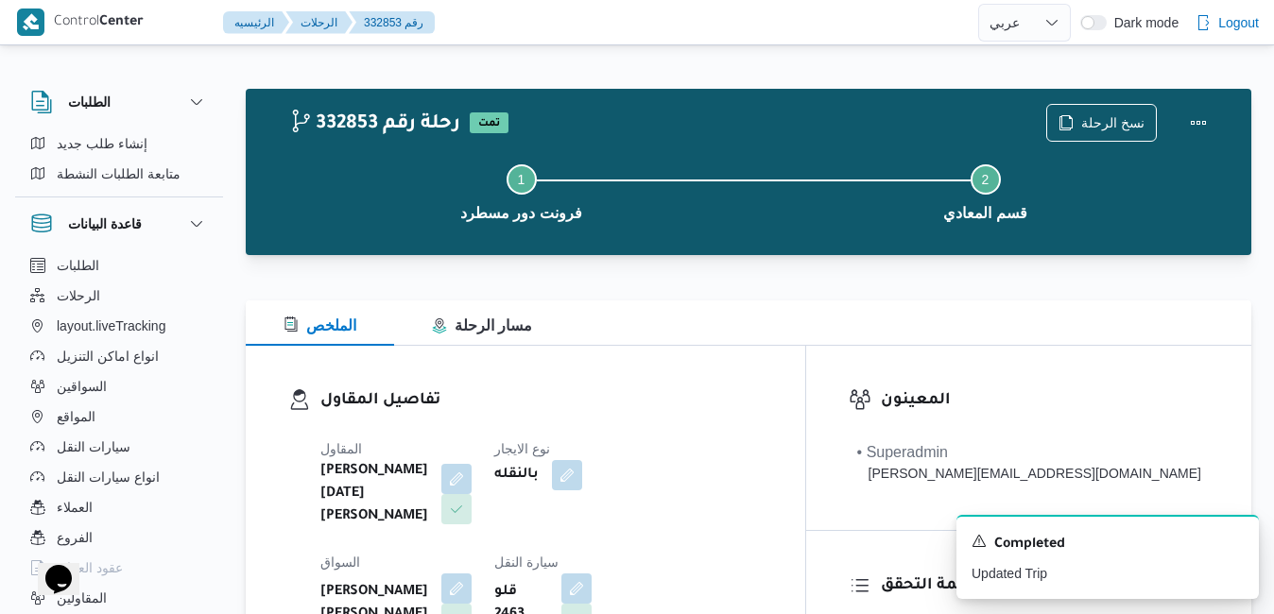
click at [760, 406] on h3 "تفاصيل المقاول" at bounding box center [541, 401] width 442 height 26
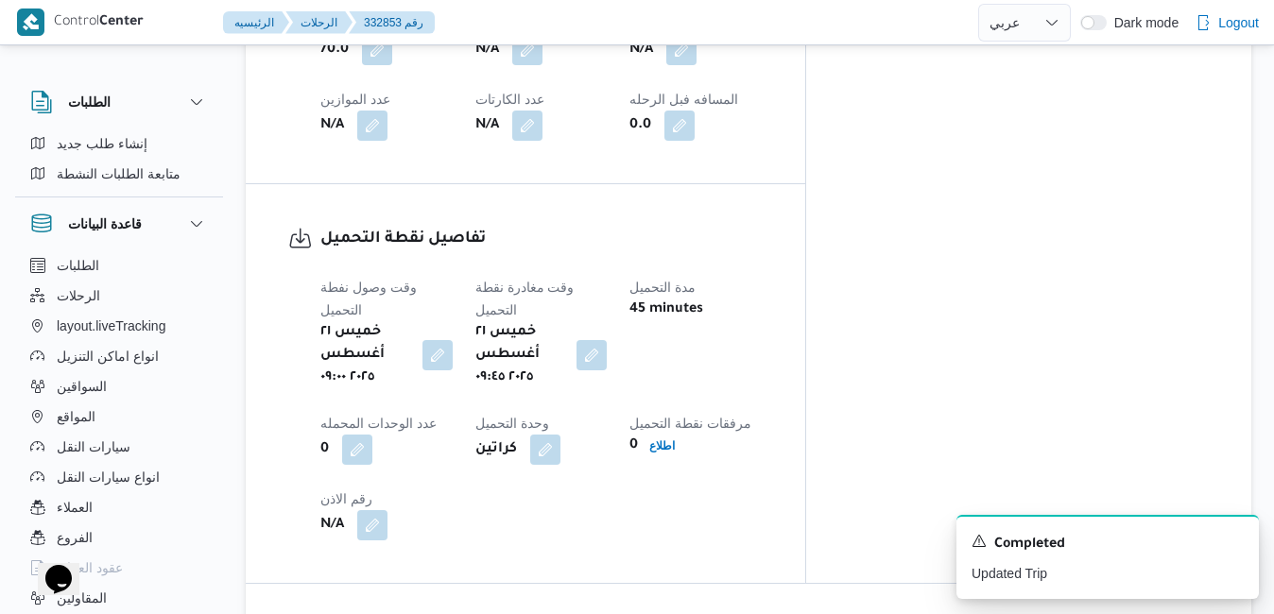
scroll to position [1323, 0]
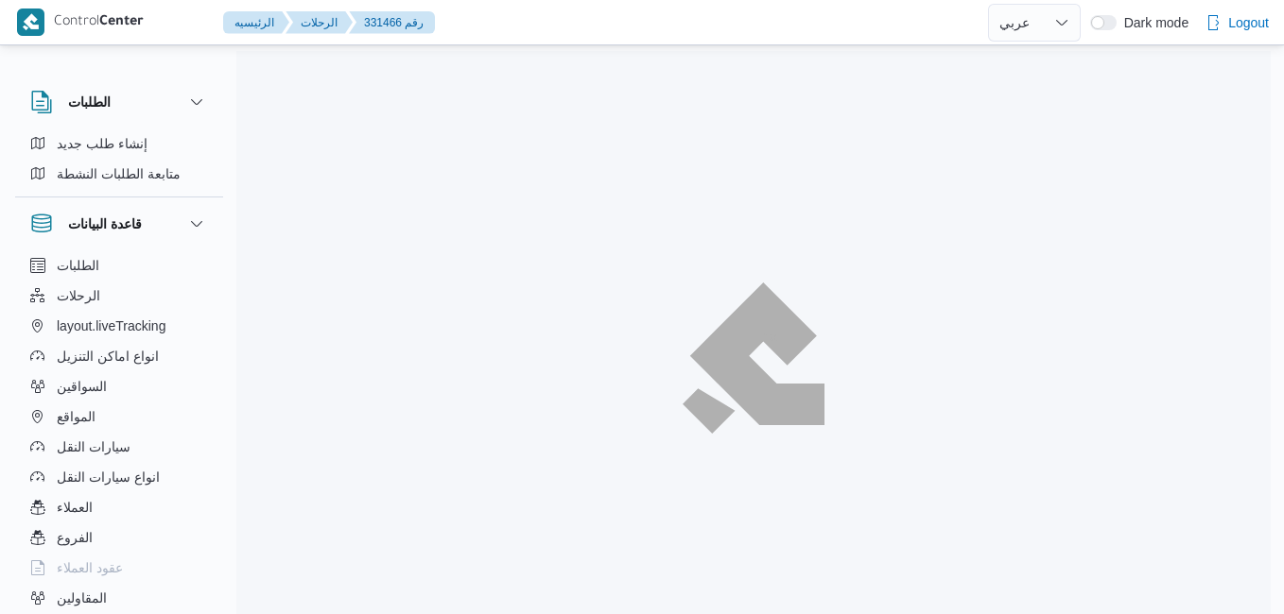
select select "ar"
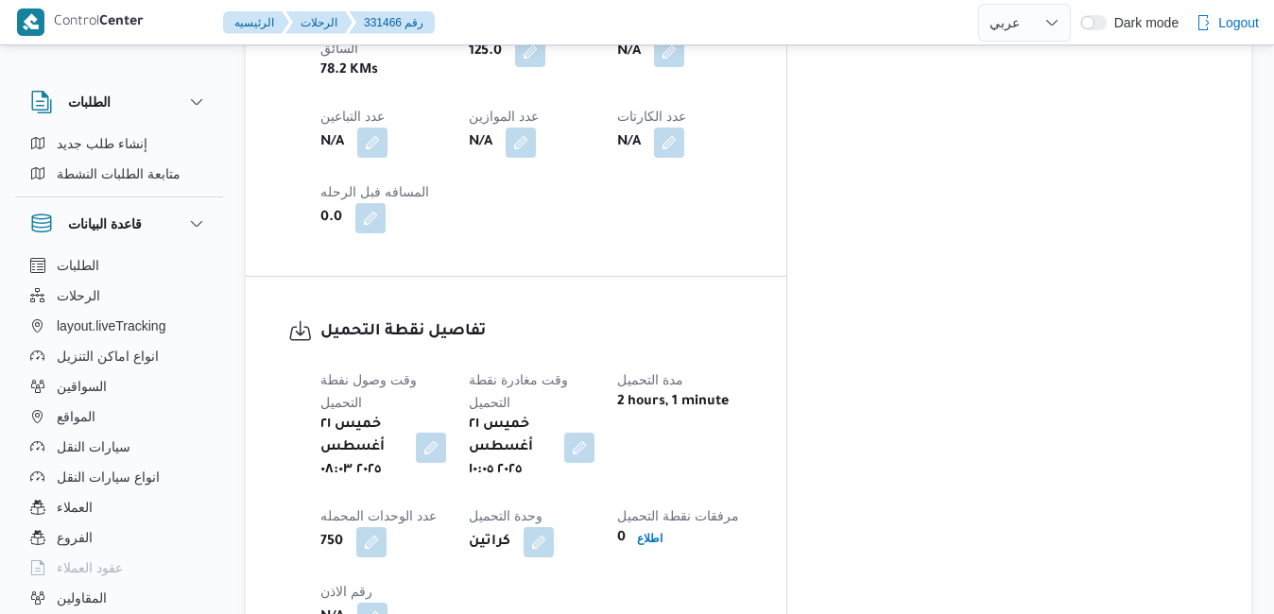
scroll to position [1286, 0]
click at [595, 431] on button "button" at bounding box center [579, 446] width 30 height 30
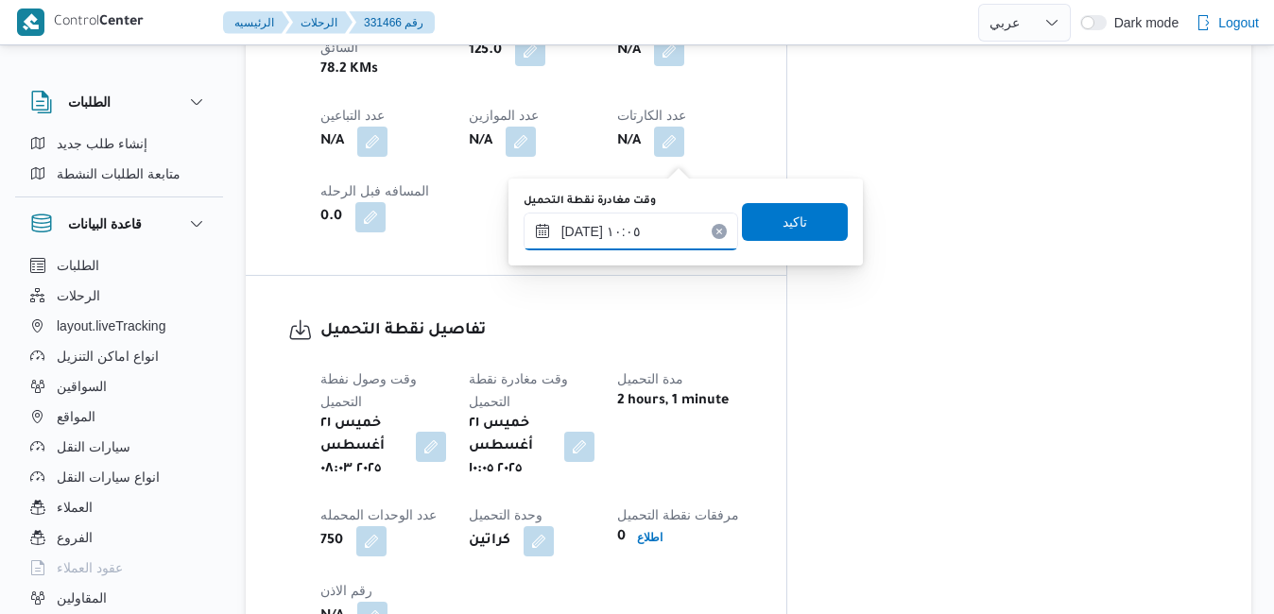
click at [644, 221] on input "[DATE] ١٠:٠٥" at bounding box center [631, 232] width 215 height 38
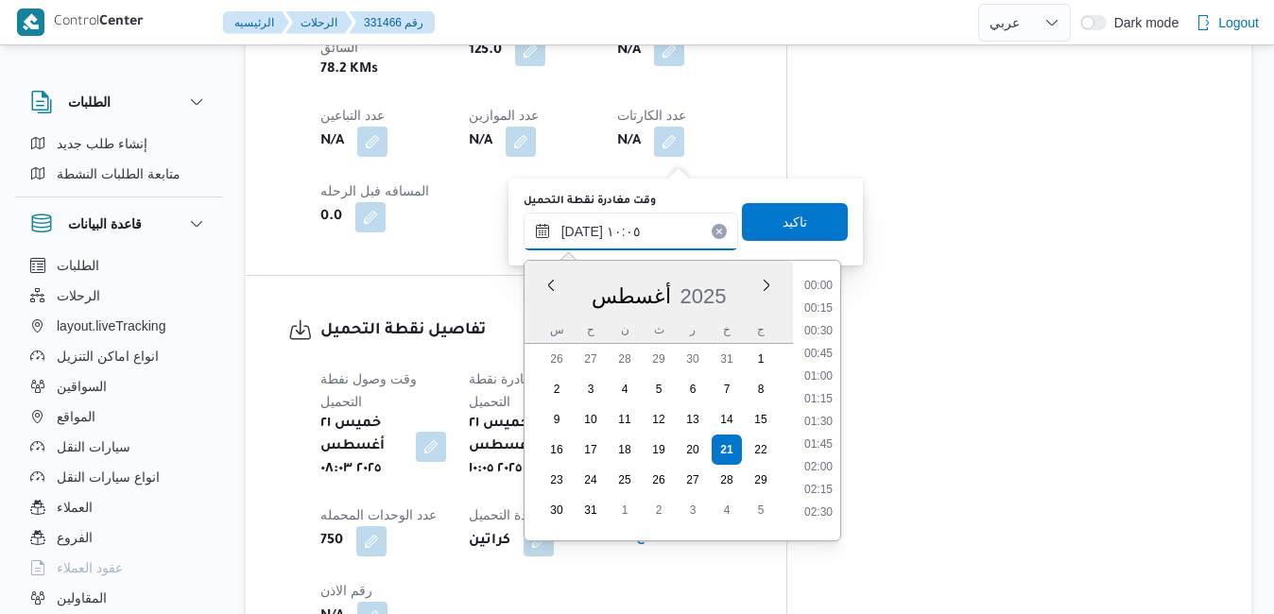
scroll to position [777, 0]
click at [826, 297] on li "08:45" at bounding box center [818, 302] width 43 height 19
type input "٢١/٠٨/٢٠٢٥ ٠٨:٤٥"
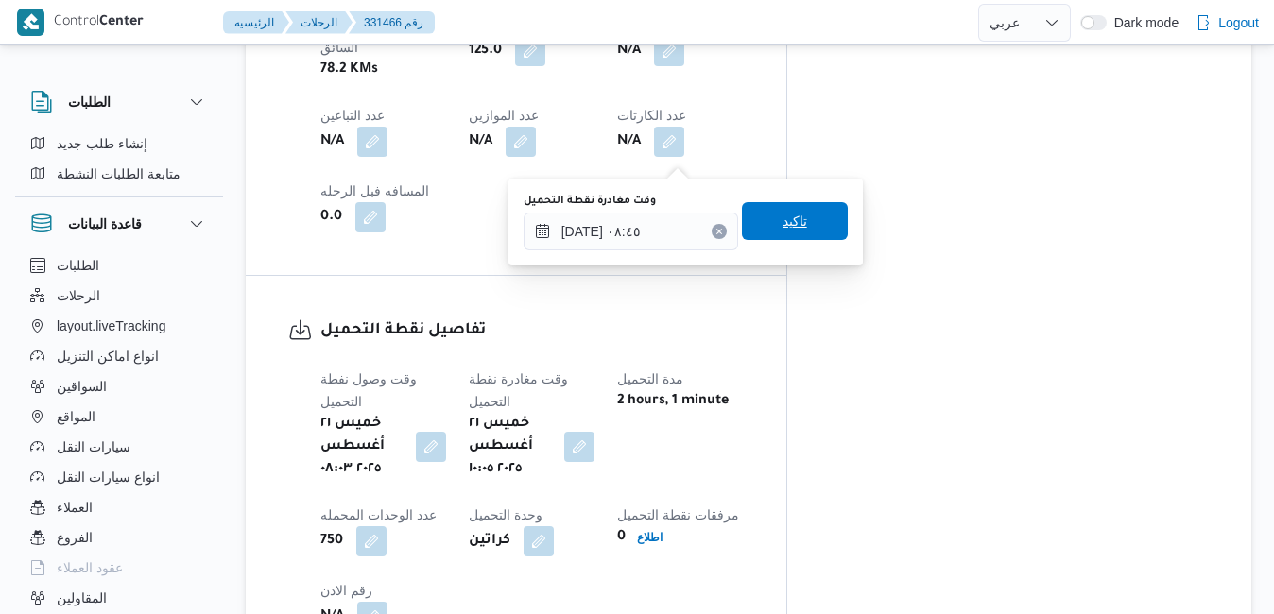
click at [804, 211] on span "تاكيد" at bounding box center [795, 221] width 106 height 38
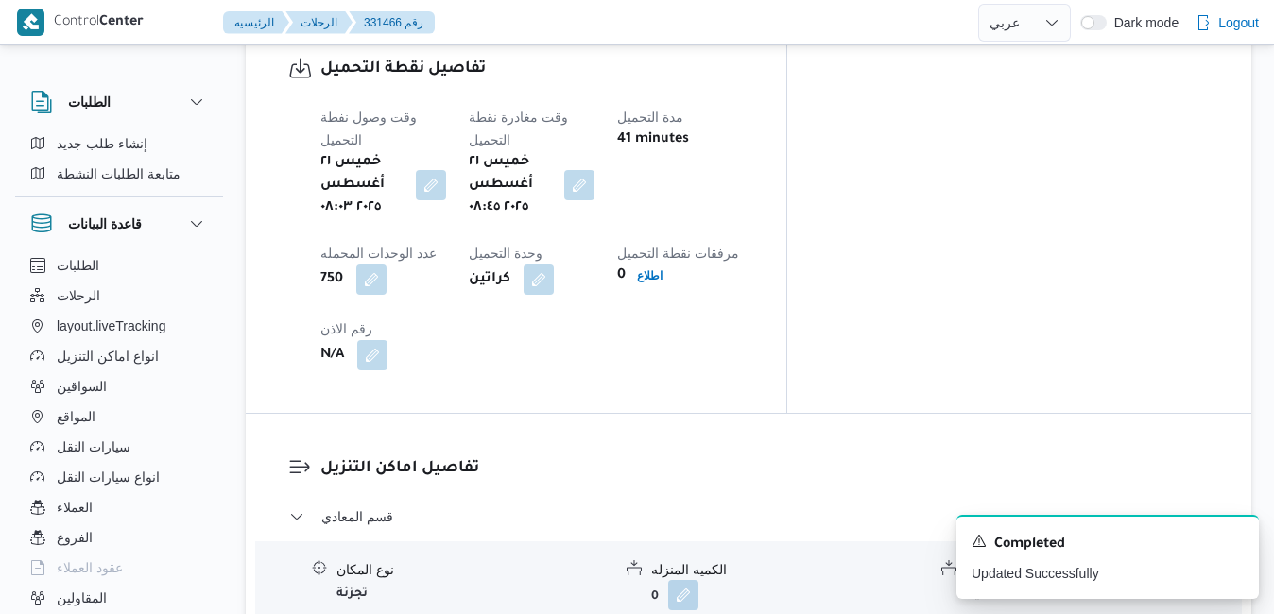
scroll to position [1550, 0]
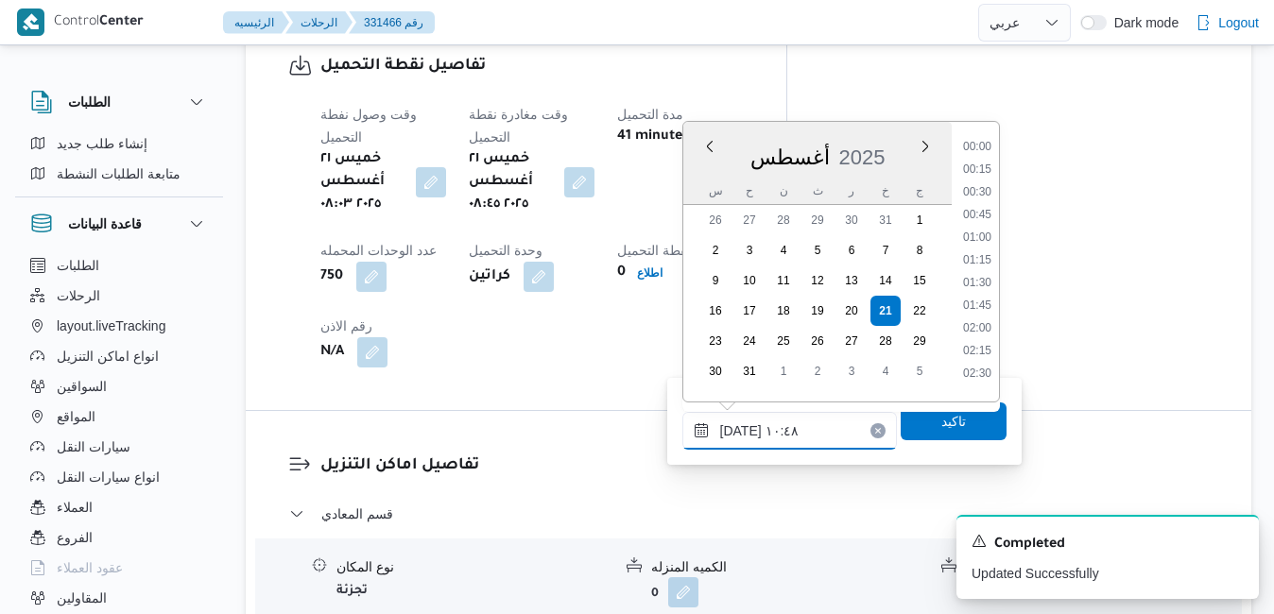
click at [786, 442] on input "٢١/٠٨/٢٠٢٥ ١٠:٤٨" at bounding box center [789, 431] width 215 height 38
click at [986, 189] on li "09:45" at bounding box center [977, 186] width 43 height 19
type input "٢١/٠٨/٢٠٢٥ ٠٩:٤٥"
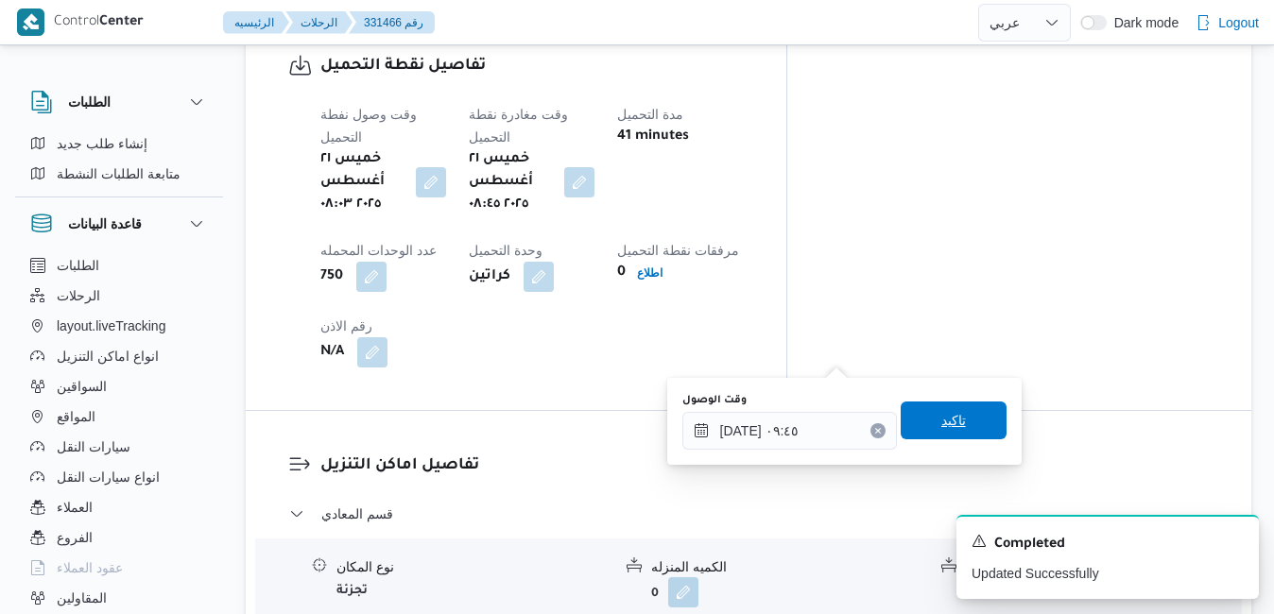
click at [917, 414] on span "تاكيد" at bounding box center [954, 421] width 106 height 38
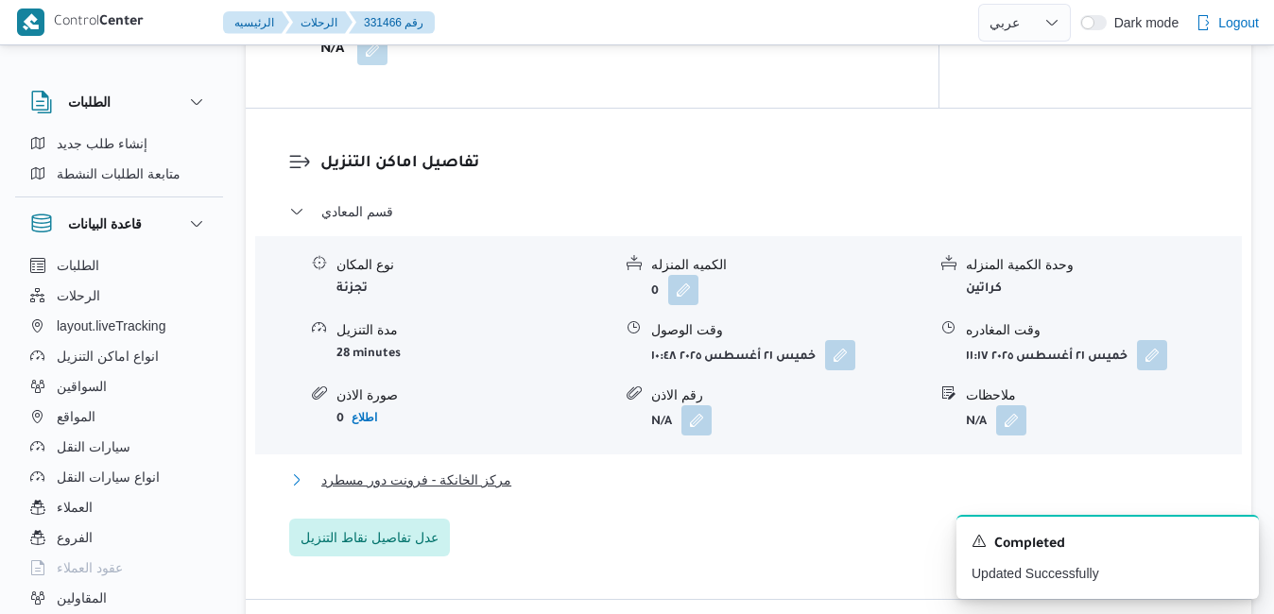
click at [759, 487] on button "مركز الخانكة - فرونت دور مسطرد" at bounding box center [749, 480] width 920 height 23
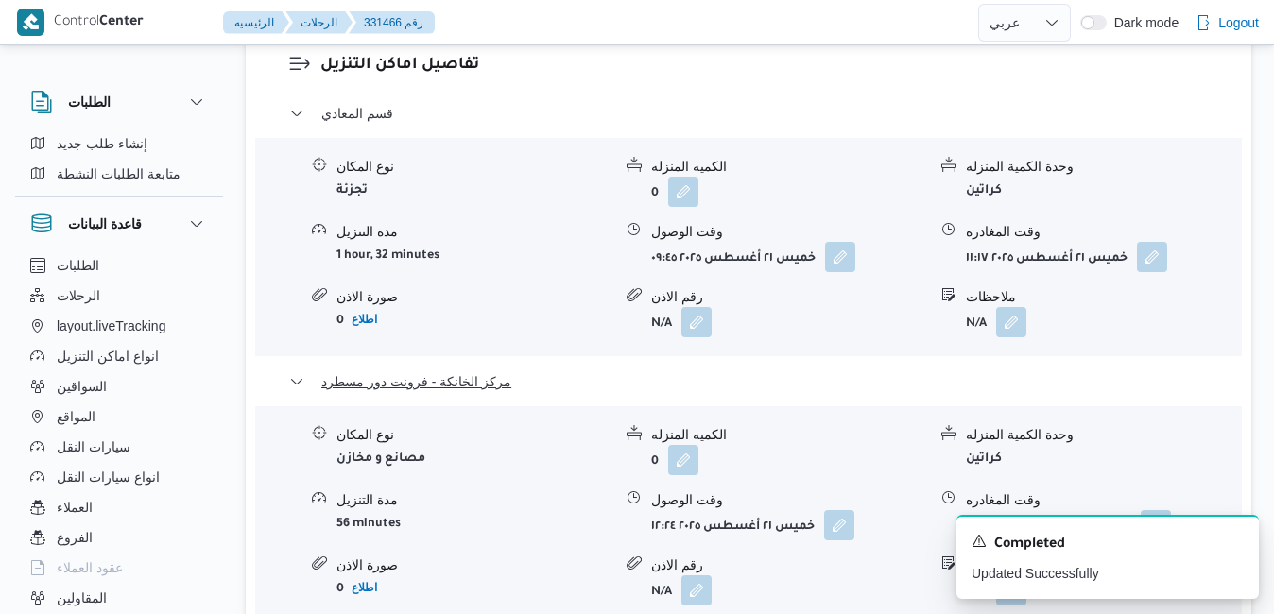
scroll to position [2004, 0]
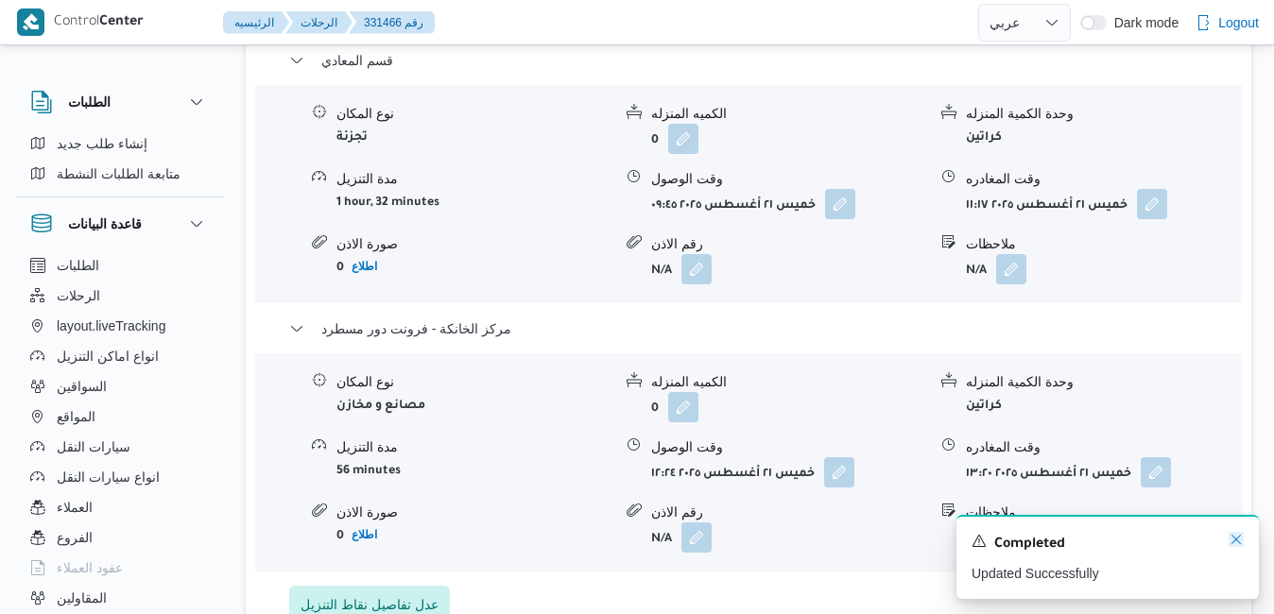
click at [1239, 542] on icon "Dismiss toast" at bounding box center [1236, 539] width 15 height 15
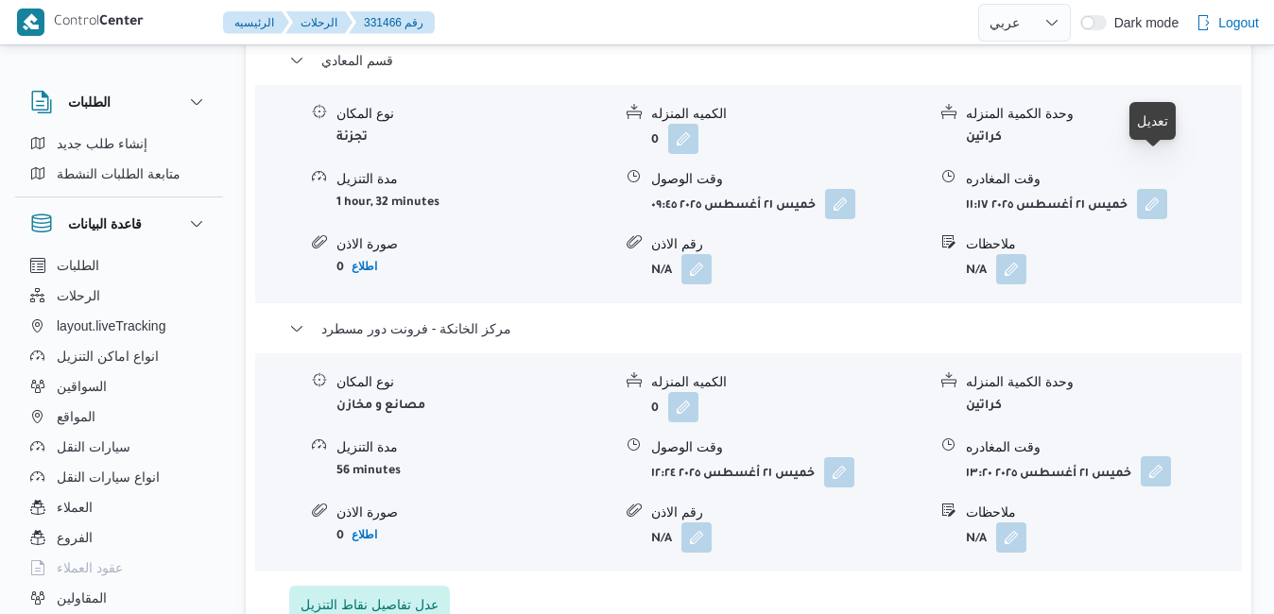
click at [1162, 457] on button "button" at bounding box center [1156, 472] width 30 height 30
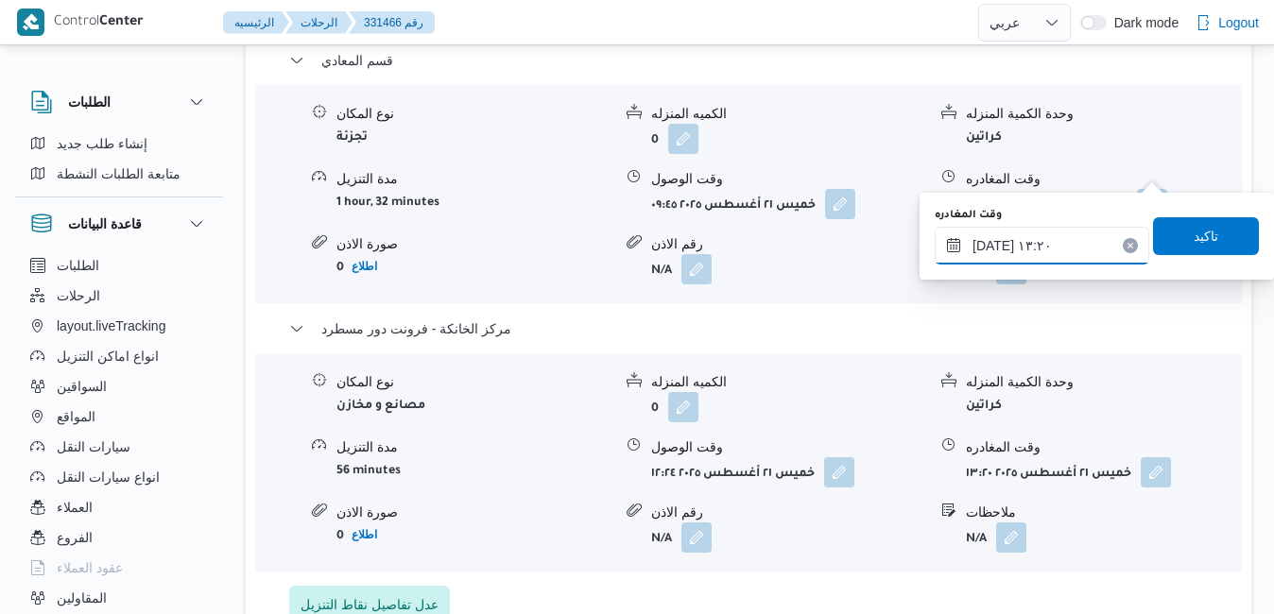
click at [1045, 243] on input "٢١/٠٨/٢٠٢٥ ١٣:٢٠" at bounding box center [1042, 246] width 215 height 38
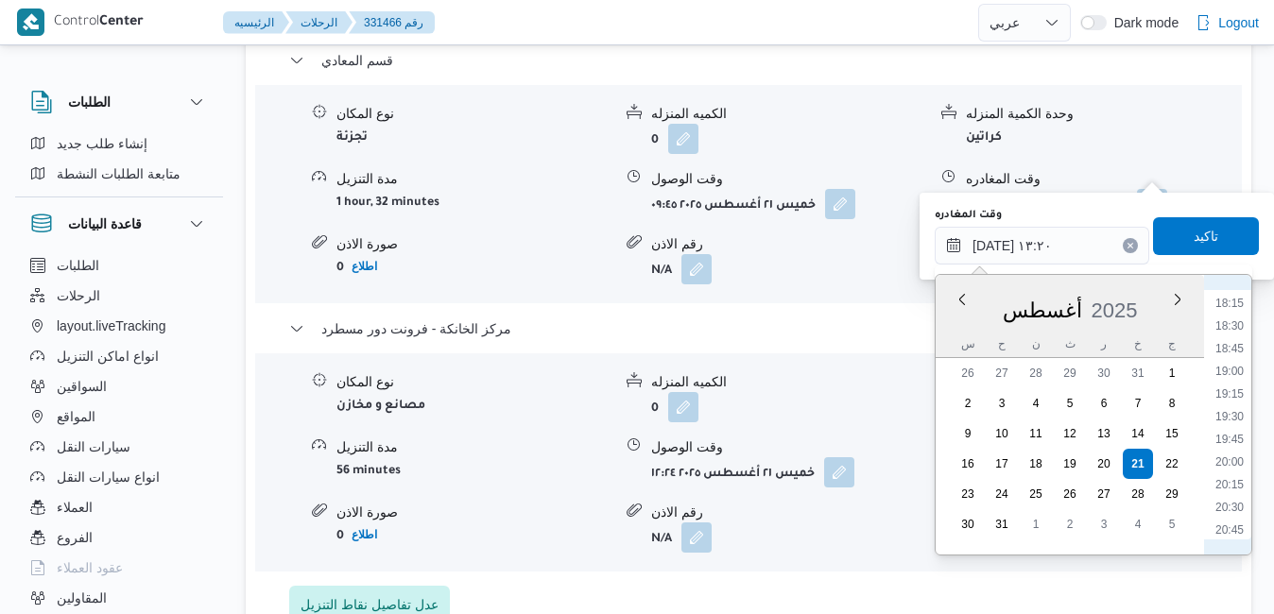
scroll to position [1727, 0]
click at [1236, 346] on li "19:30" at bounding box center [1229, 342] width 43 height 19
type input "٢١/٠٨/٢٠٢٥ ١٩:٣٠"
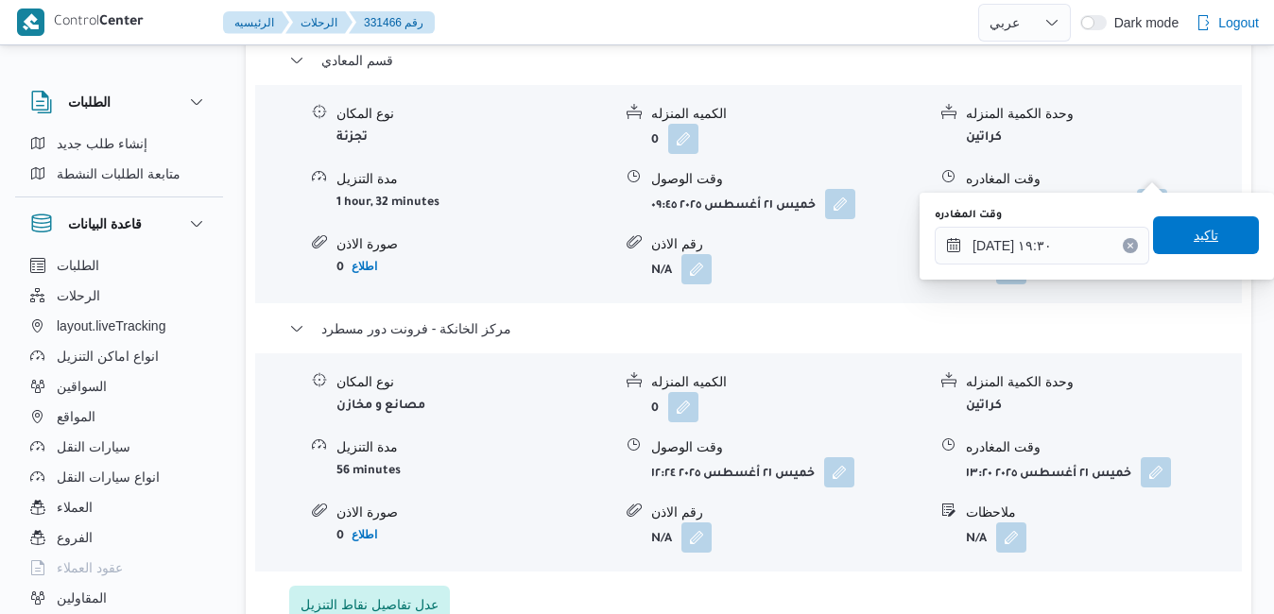
click at [1206, 244] on span "تاكيد" at bounding box center [1206, 235] width 106 height 38
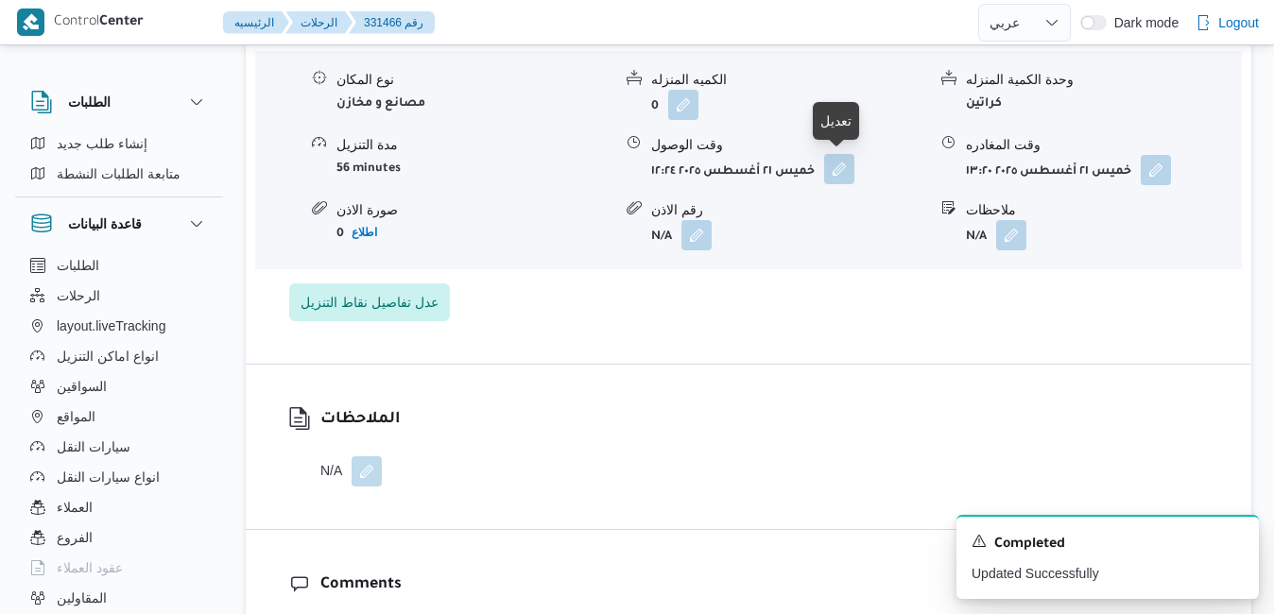
click at [846, 173] on button "button" at bounding box center [839, 169] width 30 height 30
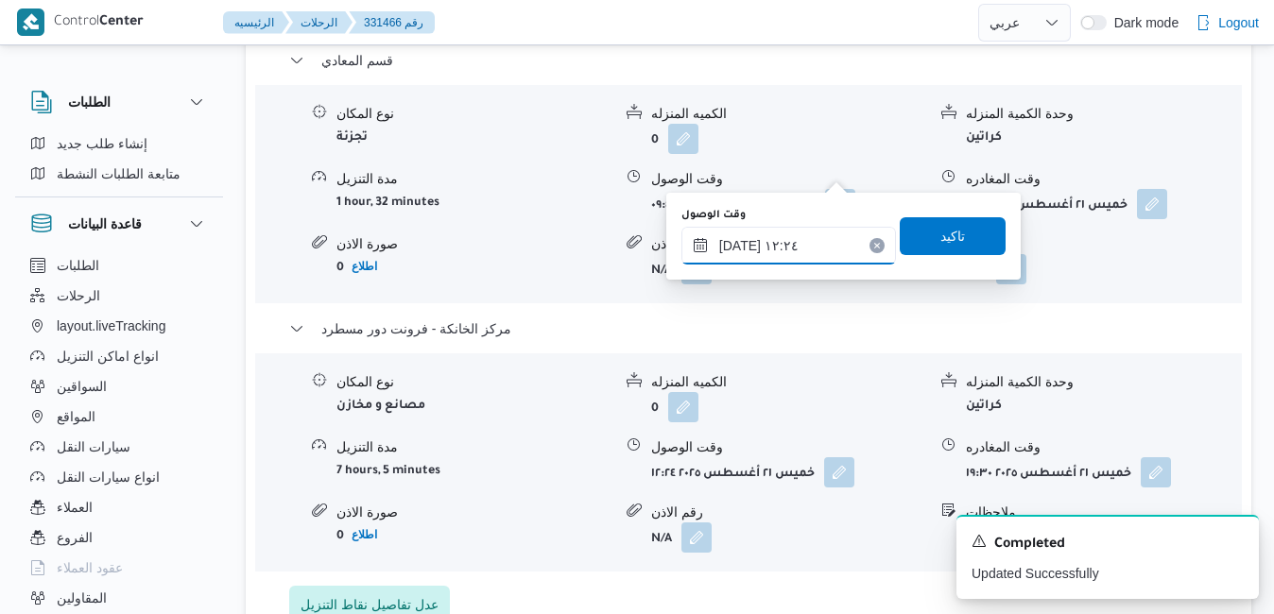
click at [811, 229] on input "٢١/٠٨/٢٠٢٥ ١٢:٢٤" at bounding box center [789, 246] width 215 height 38
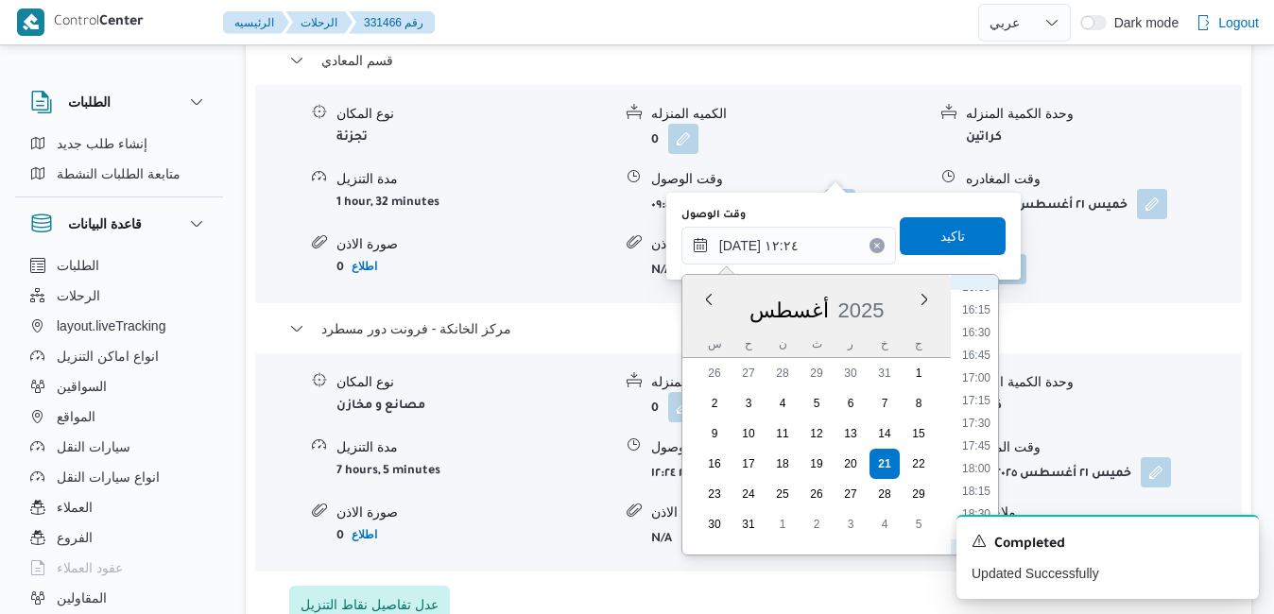
scroll to position [1636, 0]
click at [981, 407] on li "19:15" at bounding box center [976, 410] width 43 height 19
type input "٢١/٠٨/٢٠٢٥ ١٩:١٥"
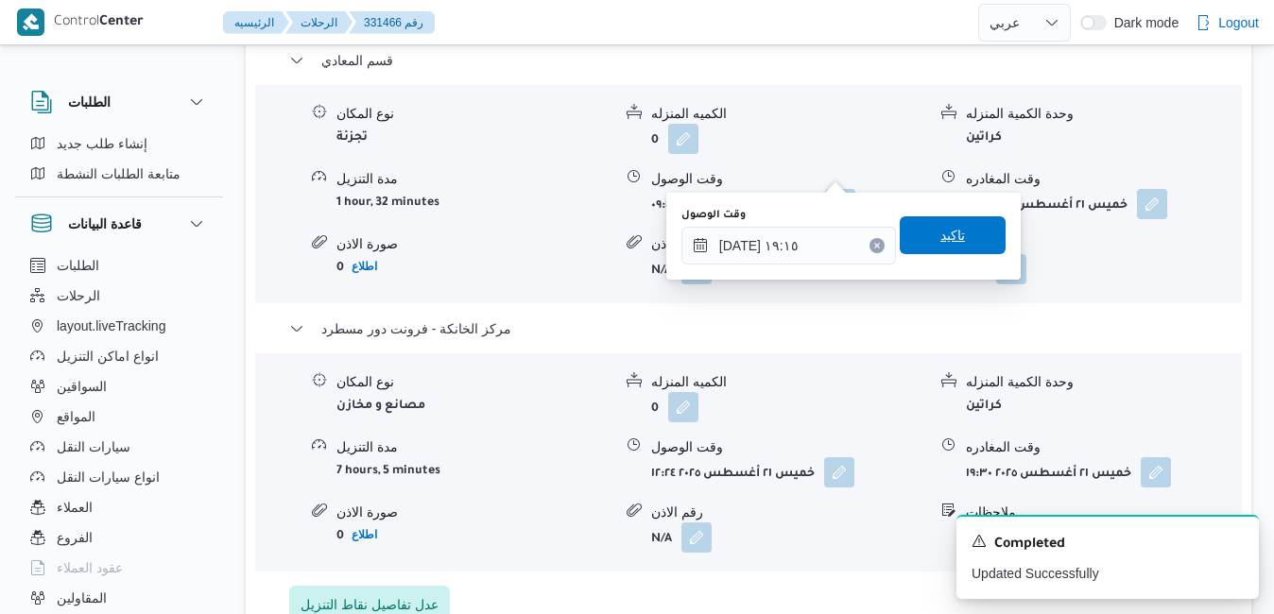
click at [956, 235] on span "تاكيد" at bounding box center [953, 235] width 106 height 38
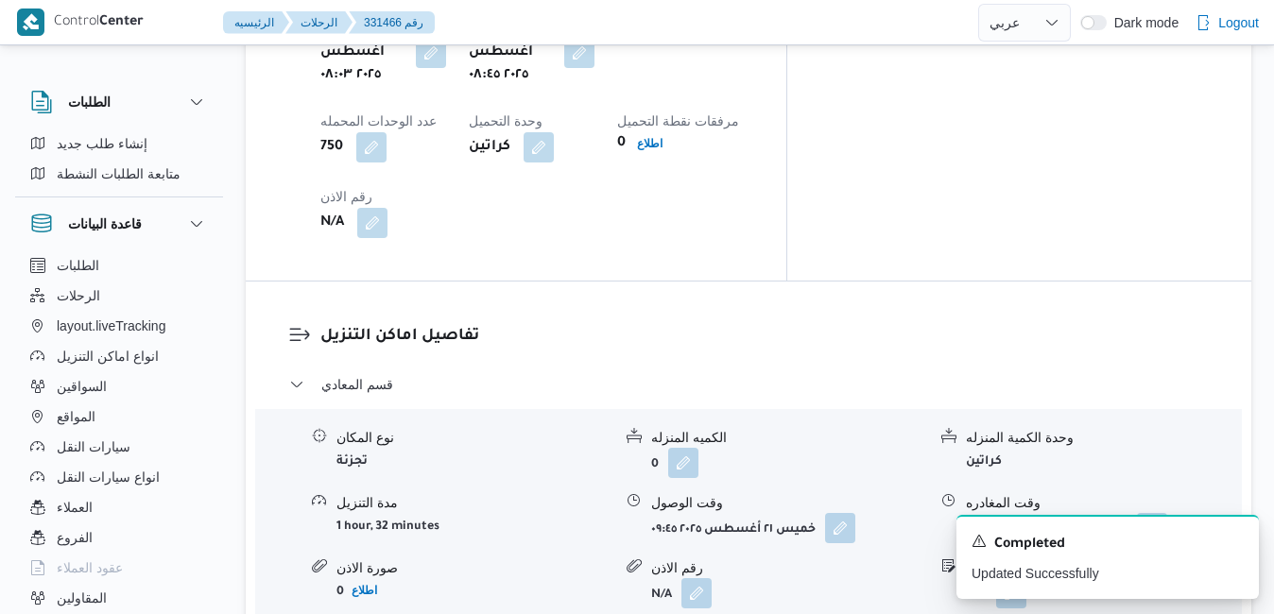
scroll to position [1664, 0]
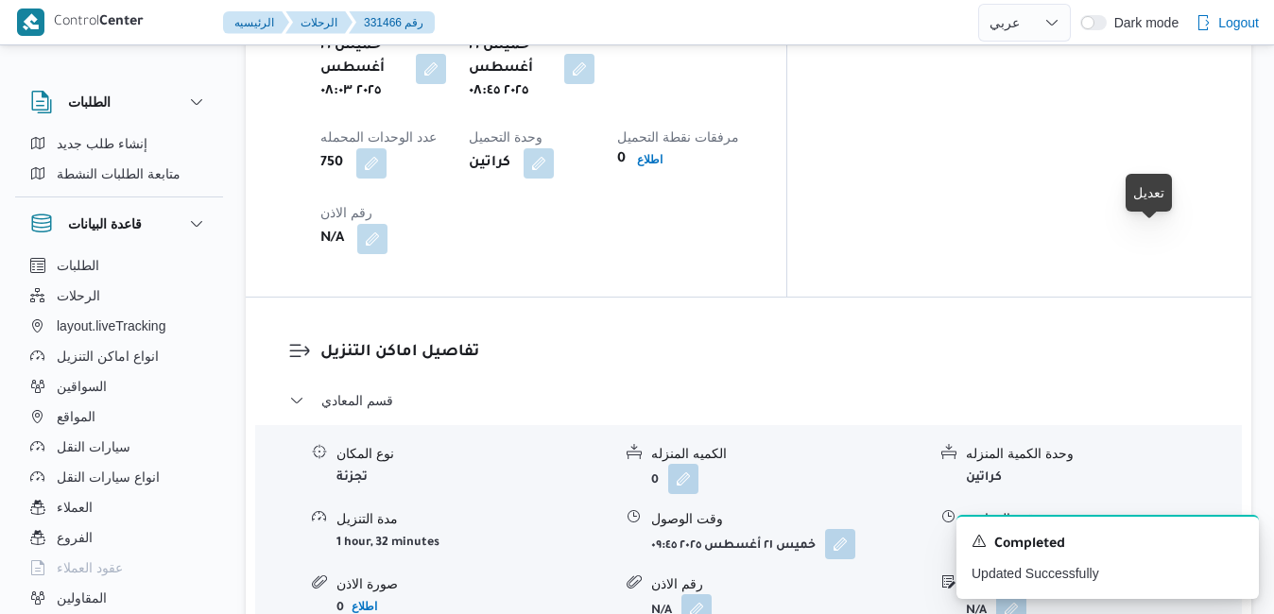
click at [1159, 528] on button "button" at bounding box center [1152, 543] width 30 height 30
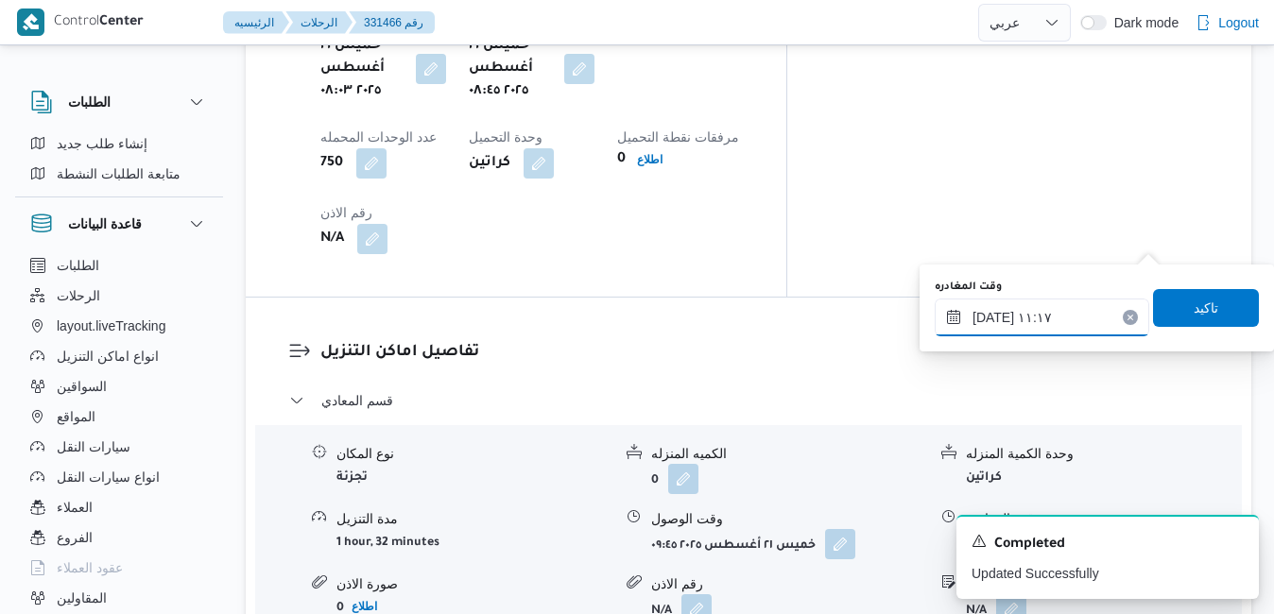
click at [1079, 315] on input "٢١/٠٨/٢٠٢٥ ١١:١٧" at bounding box center [1042, 318] width 215 height 38
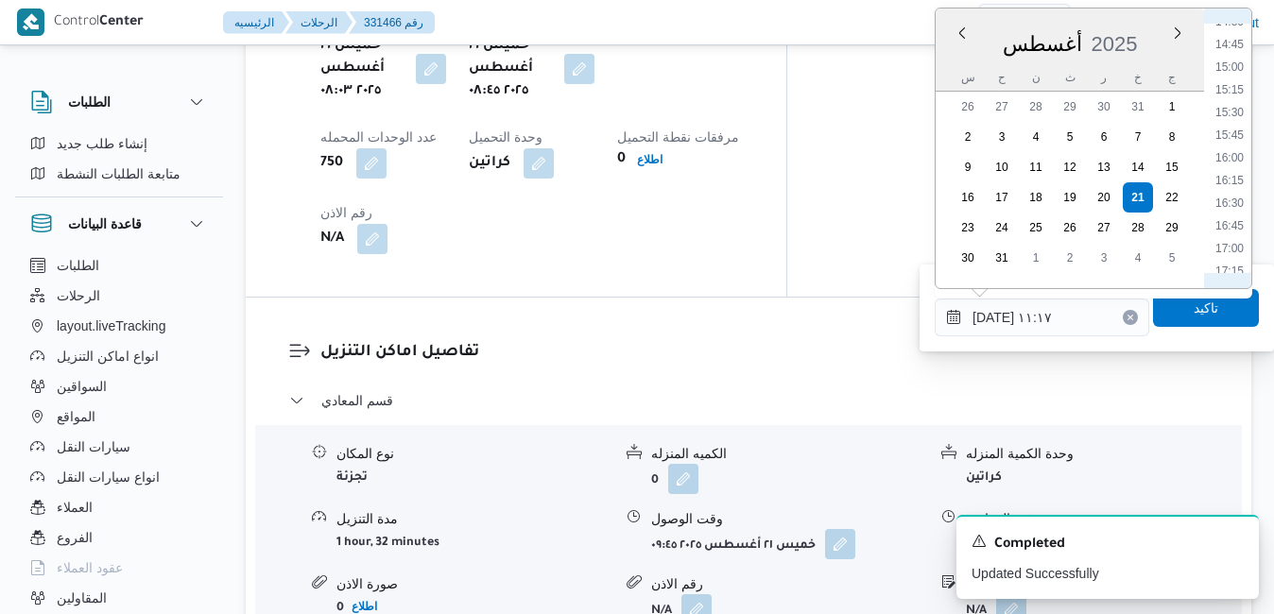
scroll to position [1545, 0]
click at [1232, 143] on li "18:15" at bounding box center [1229, 143] width 43 height 19
type input "٢١/٠٨/٢٠٢٥ ١٨:١٥"
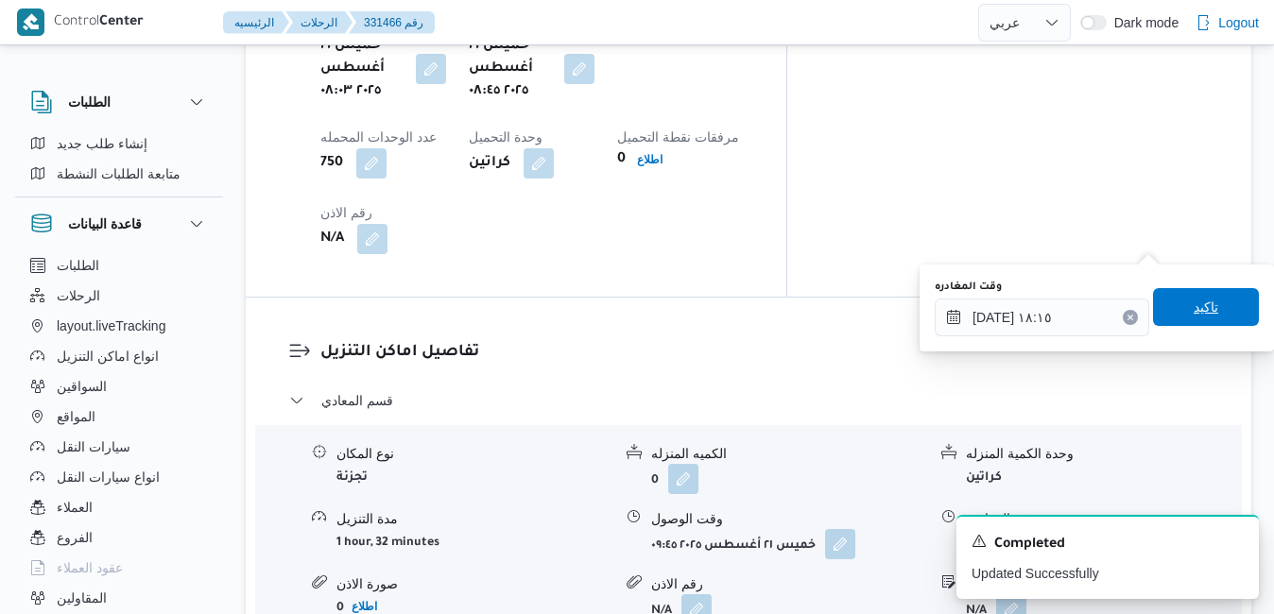
click at [1194, 305] on span "تاكيد" at bounding box center [1206, 307] width 25 height 23
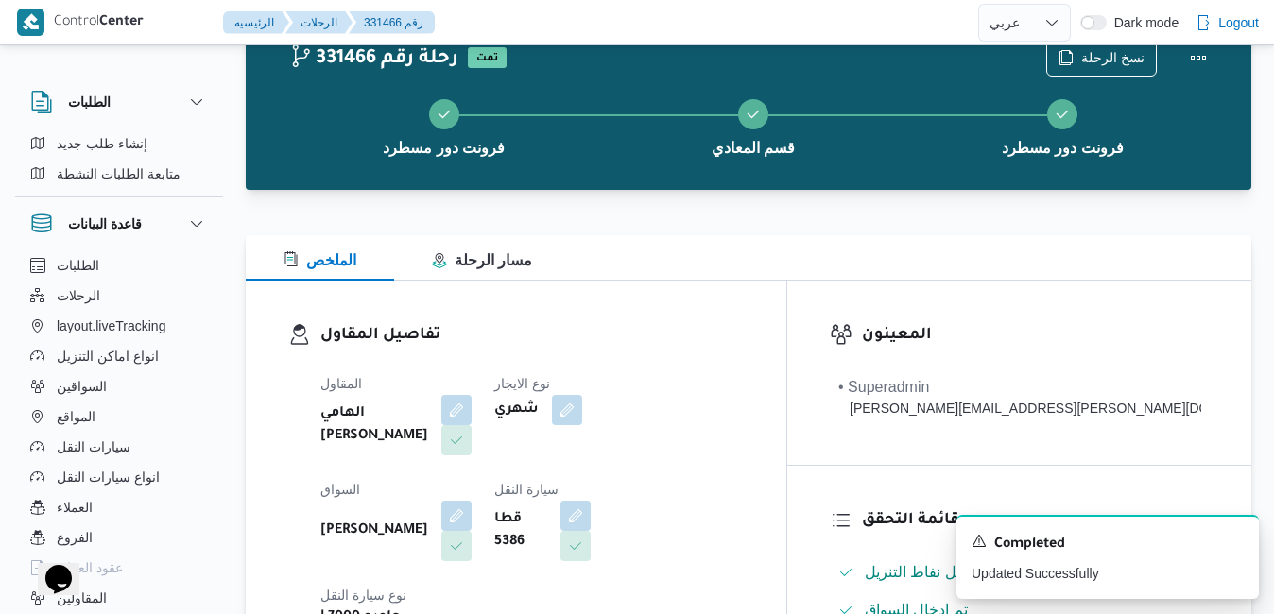
scroll to position [0, 0]
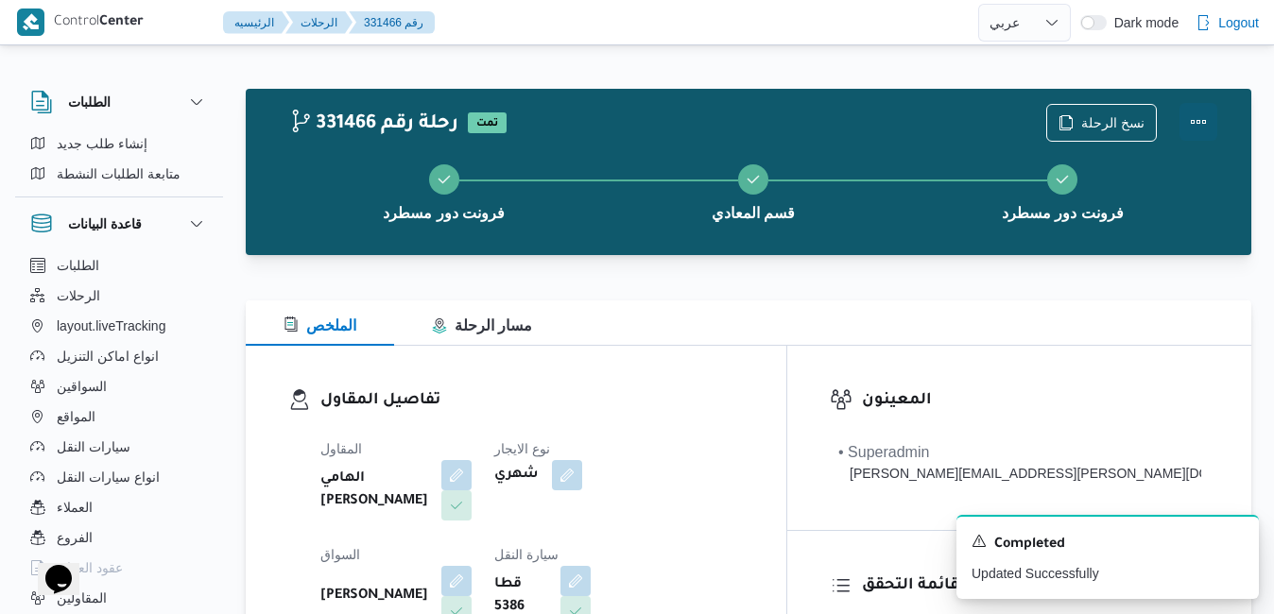
click at [1198, 117] on button "Actions" at bounding box center [1199, 122] width 38 height 38
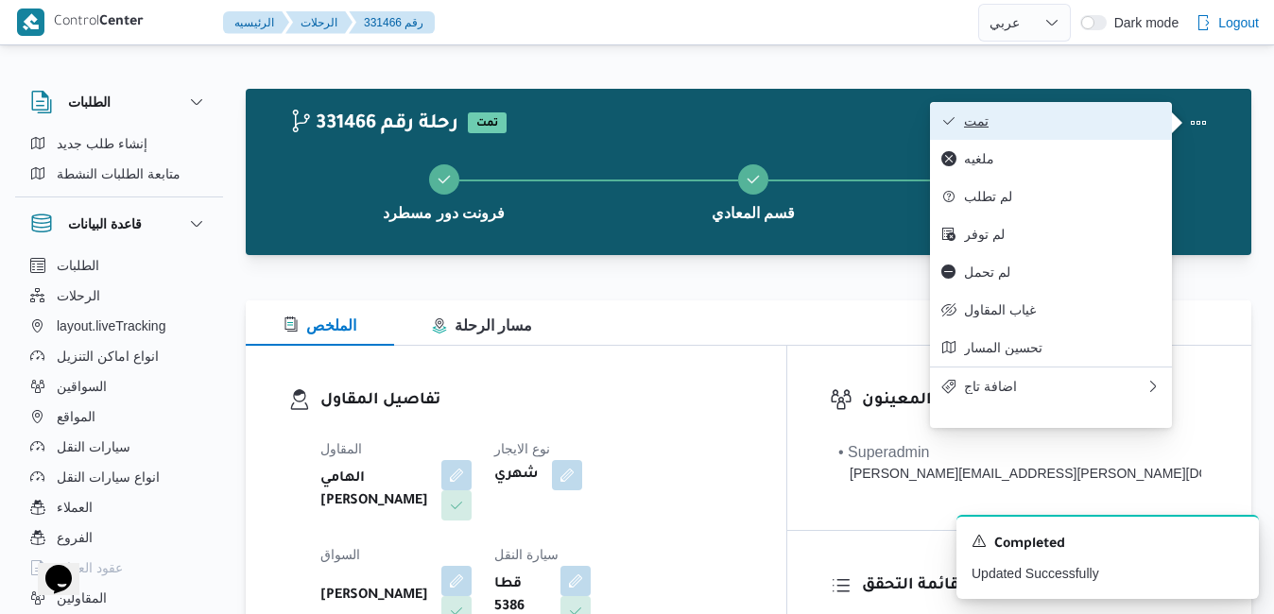
click at [1075, 123] on span "تمت" at bounding box center [1062, 120] width 197 height 15
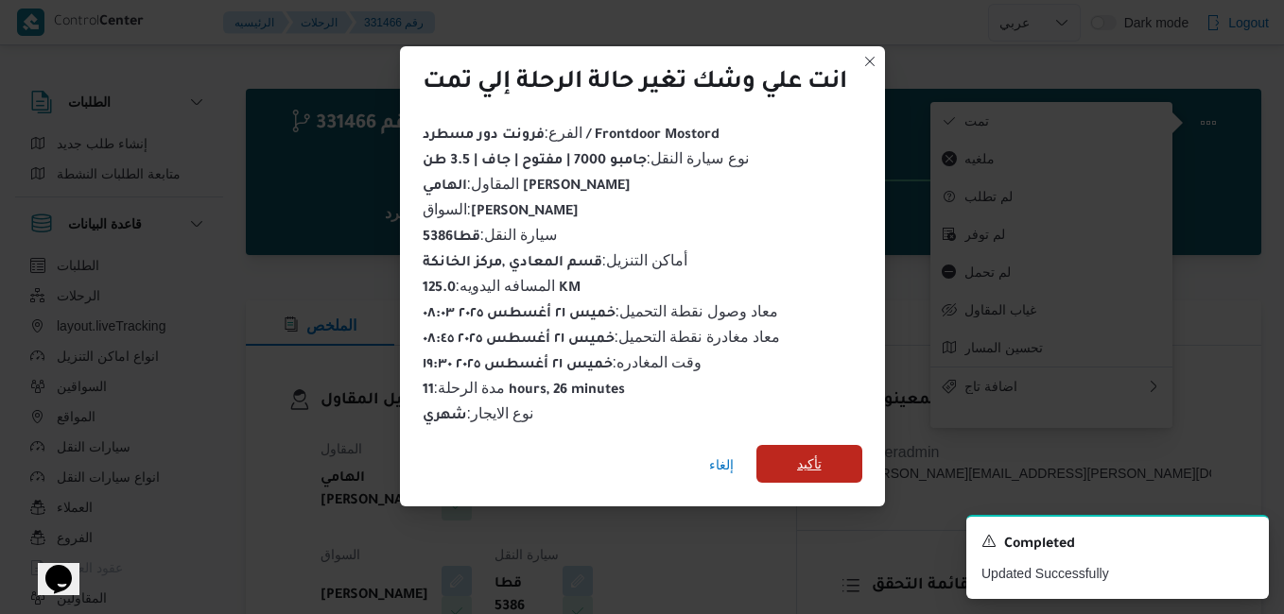
click at [825, 458] on span "تأكيد" at bounding box center [809, 464] width 106 height 38
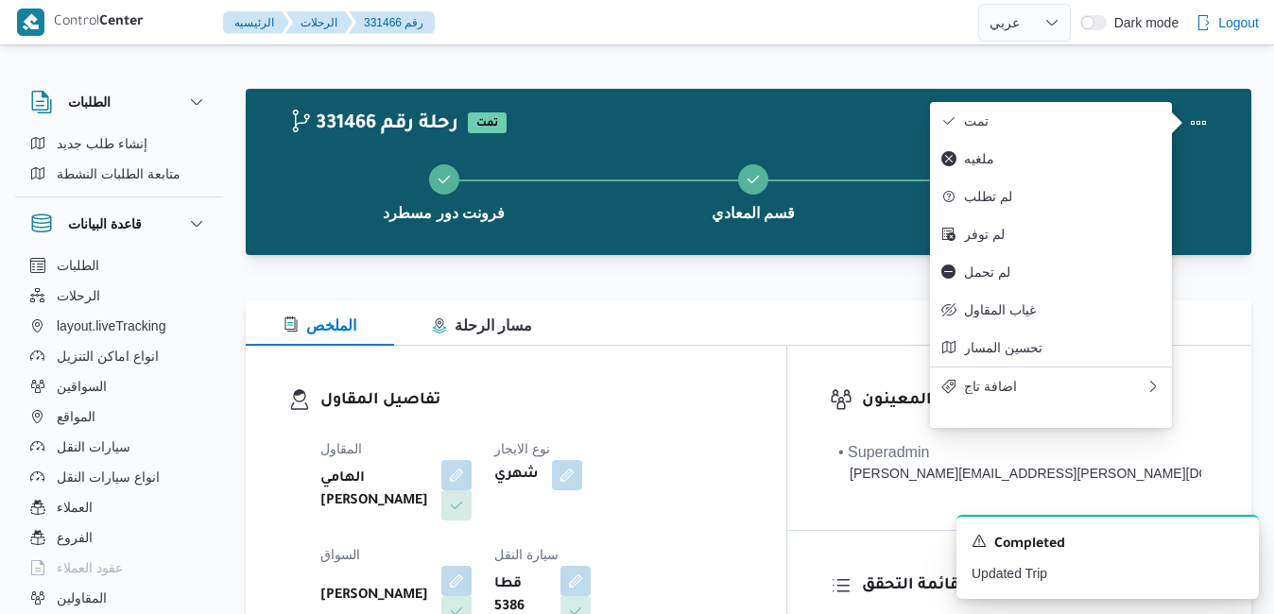
click at [744, 404] on h3 "تفاصيل المقاول" at bounding box center [531, 401] width 423 height 26
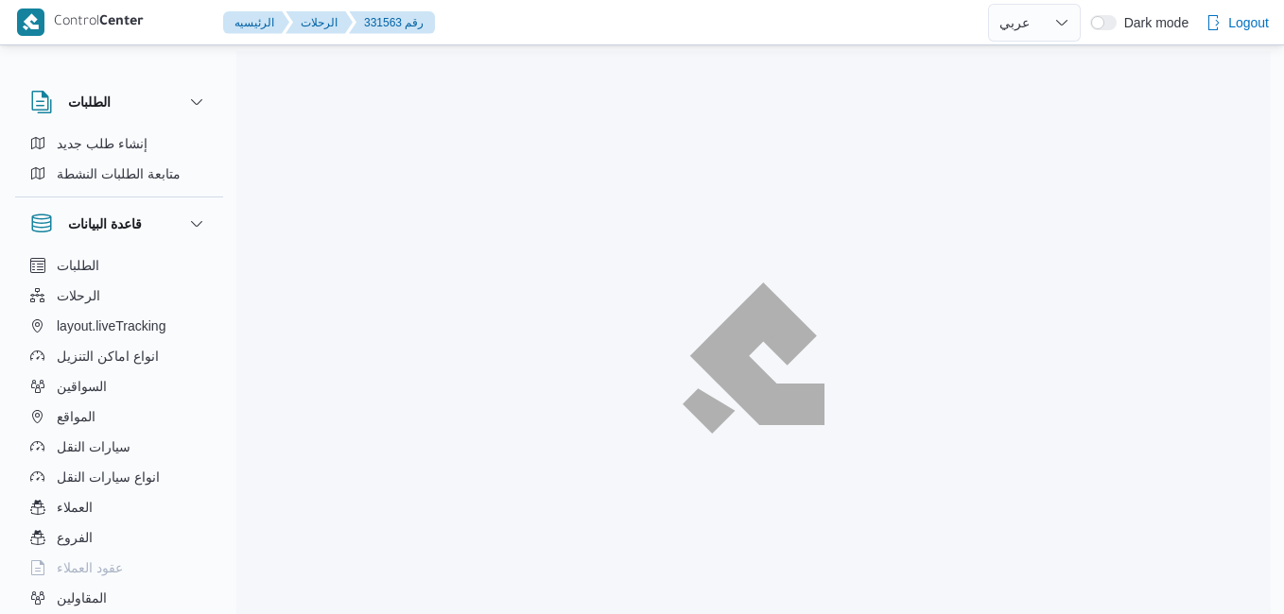
select select "ar"
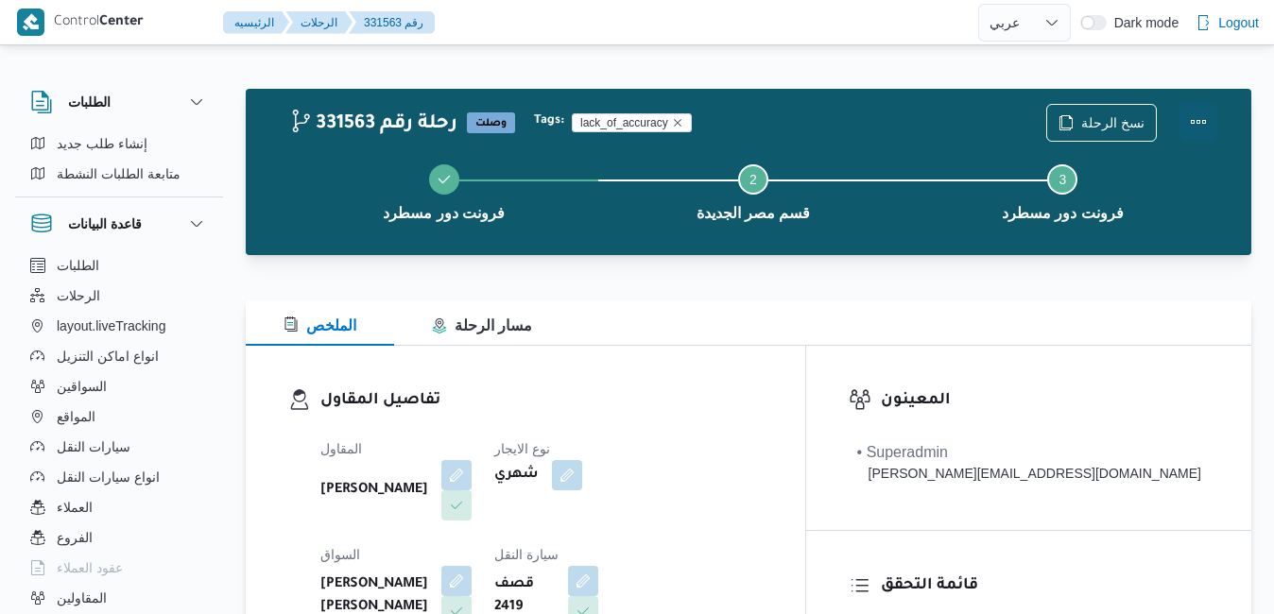
click at [1206, 111] on button "Actions" at bounding box center [1199, 122] width 38 height 38
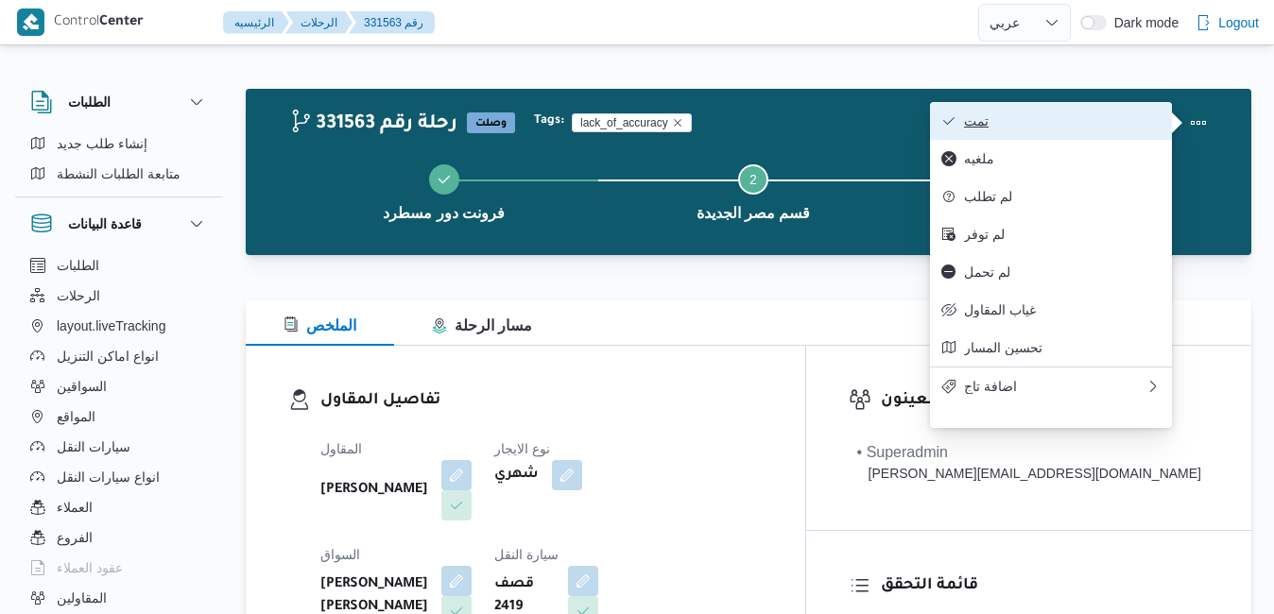
click at [1103, 129] on span "تمت" at bounding box center [1062, 120] width 197 height 15
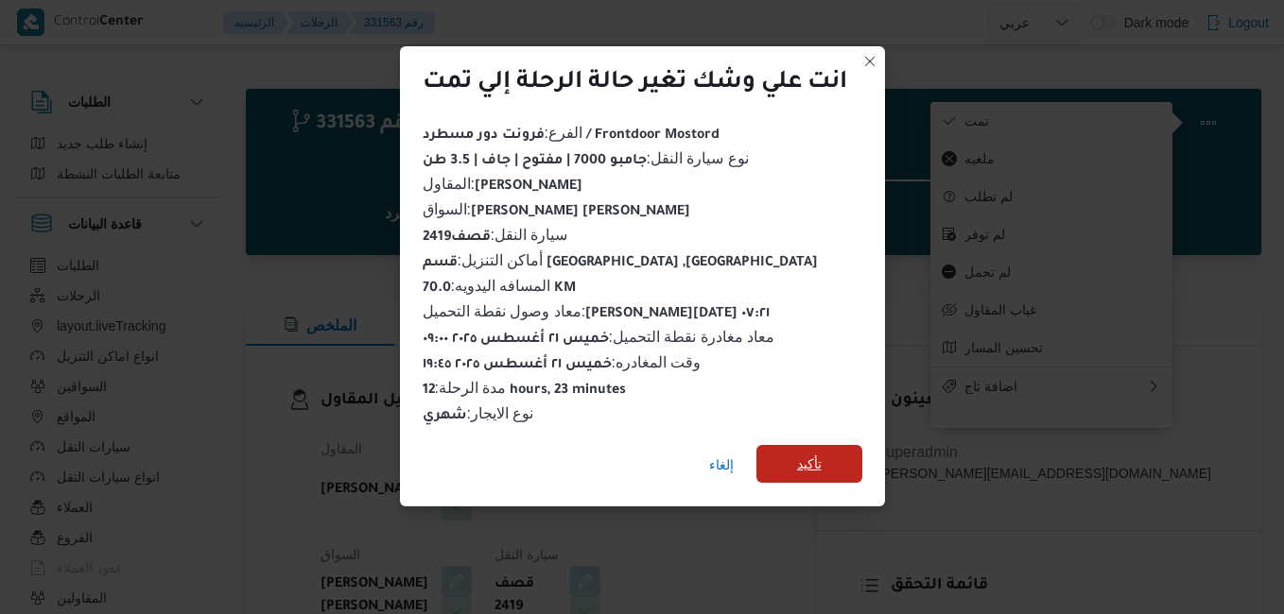
click at [828, 451] on span "تأكيد" at bounding box center [809, 464] width 106 height 38
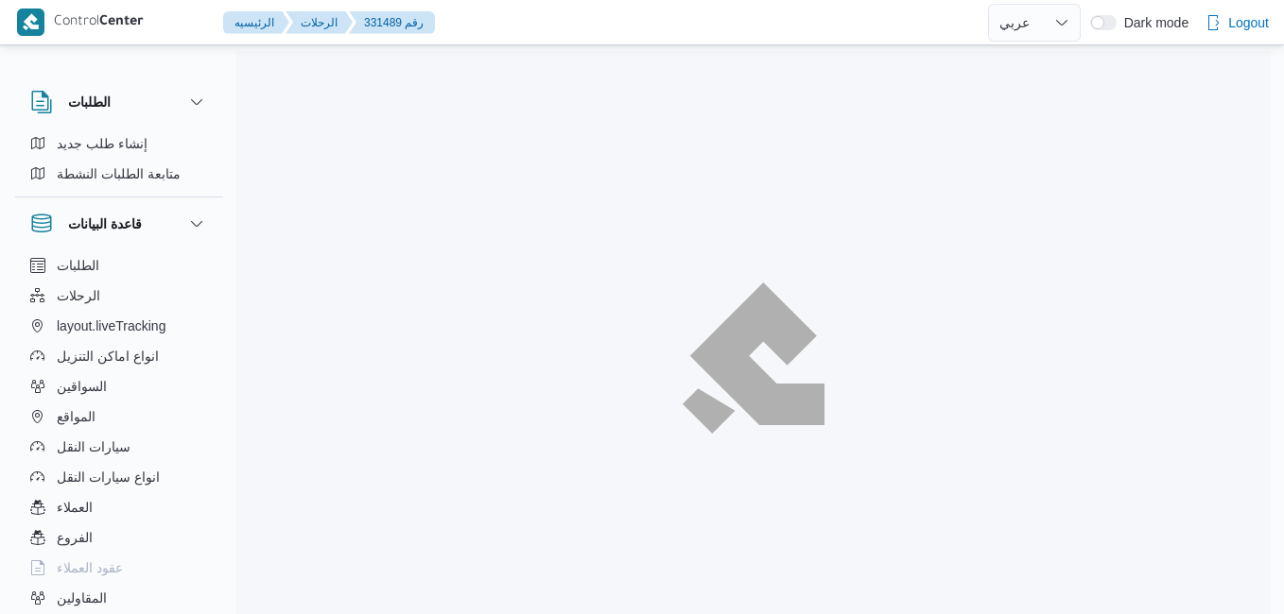
select select "ar"
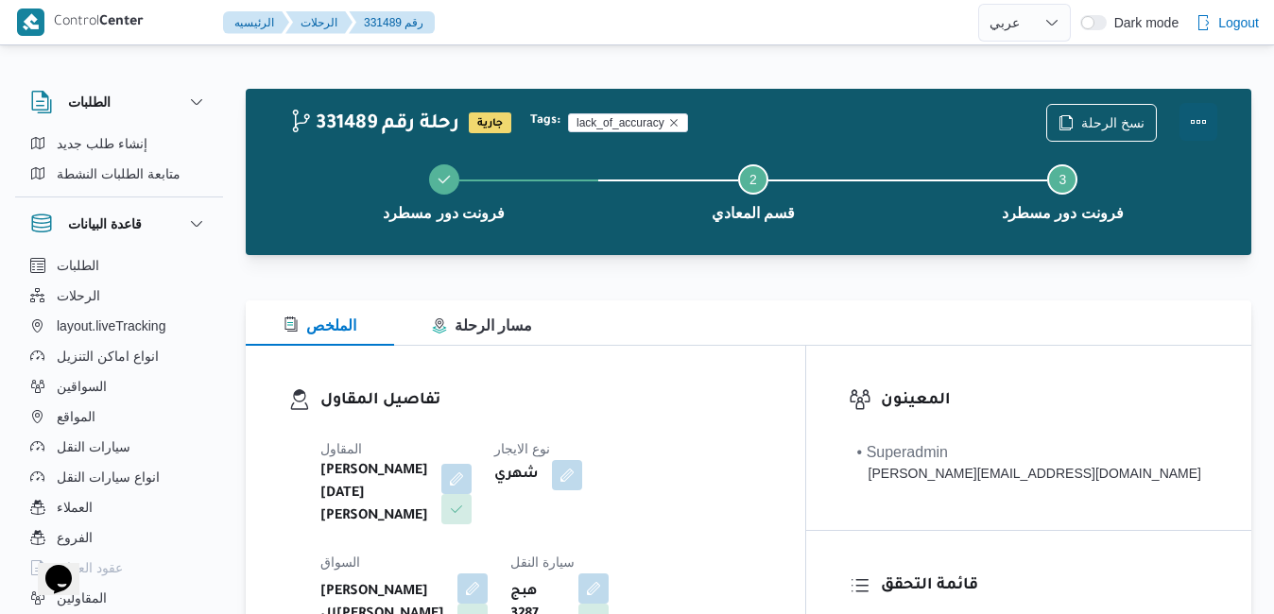
click at [1194, 126] on button "Actions" at bounding box center [1199, 122] width 38 height 38
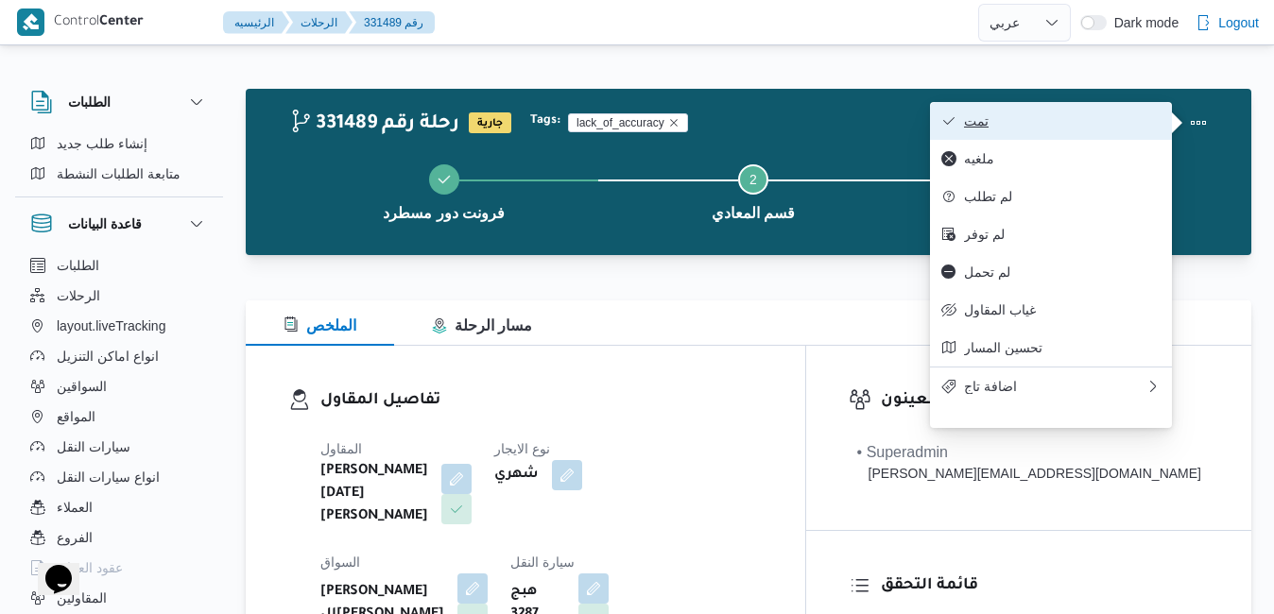
click at [1024, 119] on span "تمت" at bounding box center [1062, 120] width 197 height 15
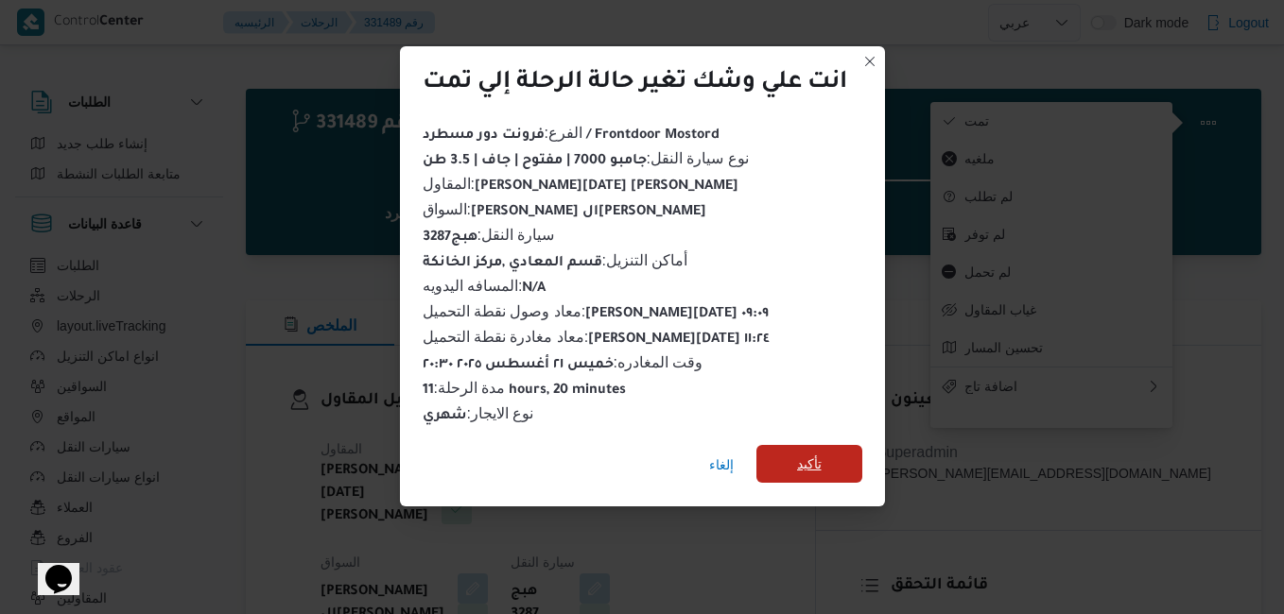
click at [803, 463] on span "تأكيد" at bounding box center [809, 464] width 25 height 23
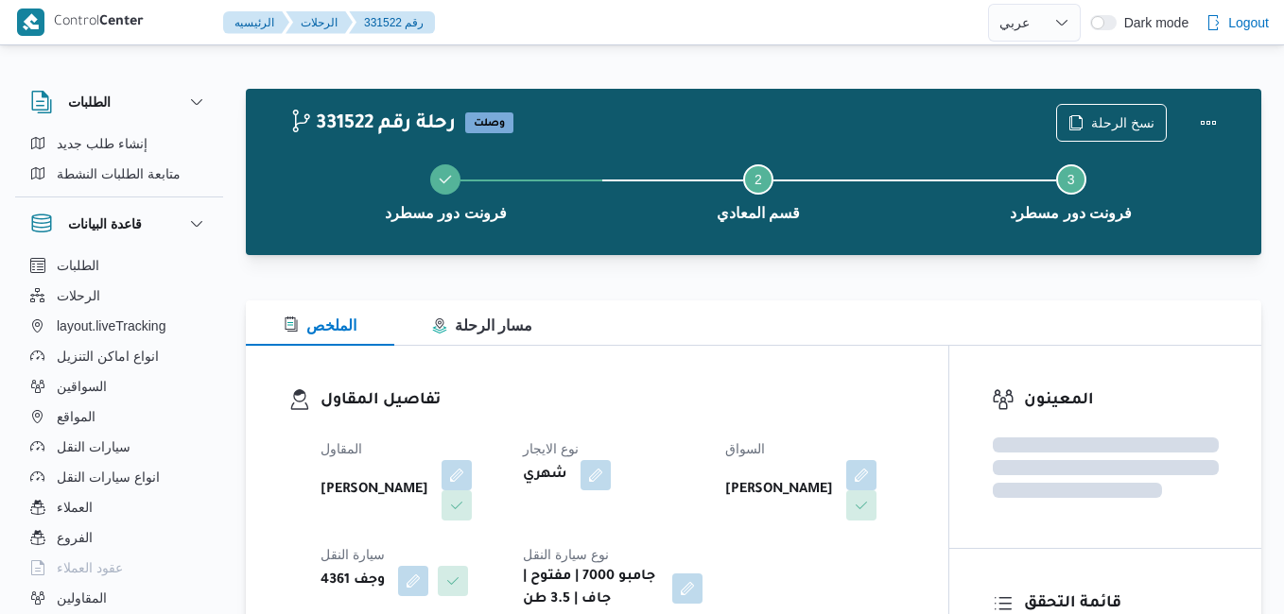
select select "ar"
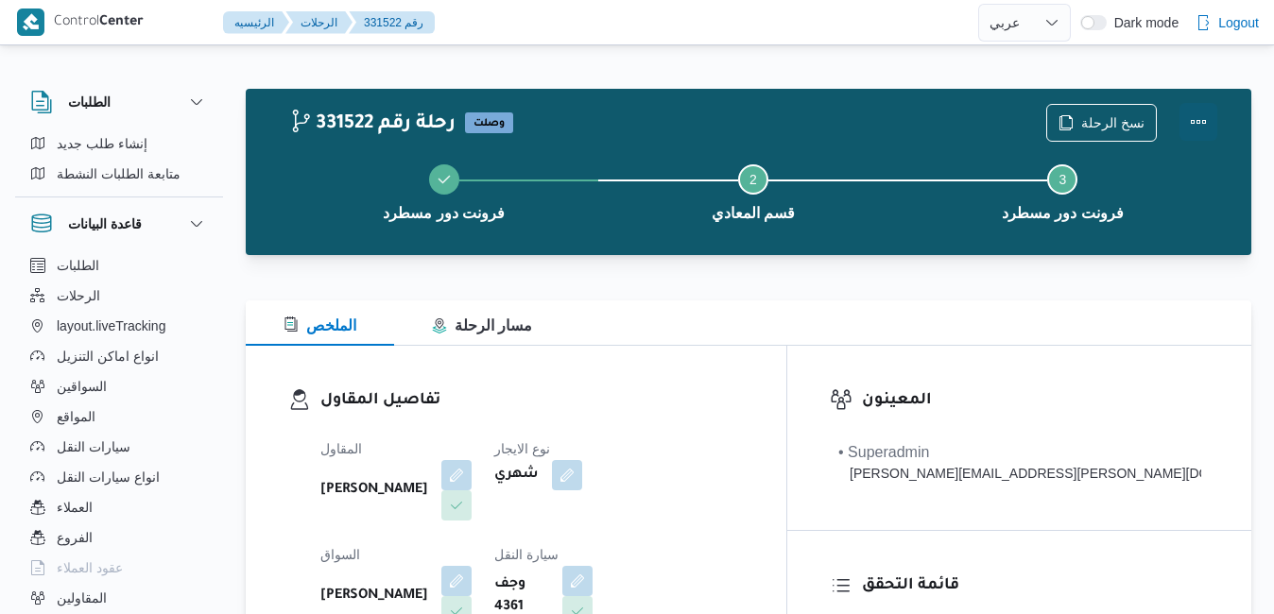
click at [1196, 116] on button "Actions" at bounding box center [1199, 122] width 38 height 38
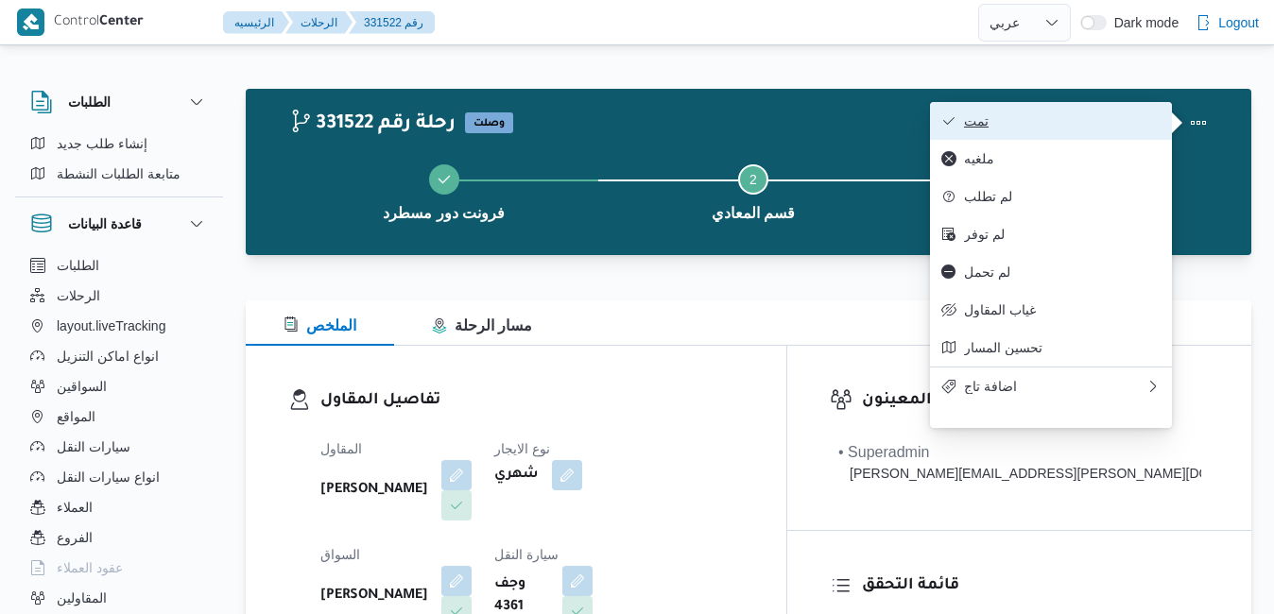
click at [1116, 119] on span "تمت" at bounding box center [1062, 120] width 197 height 15
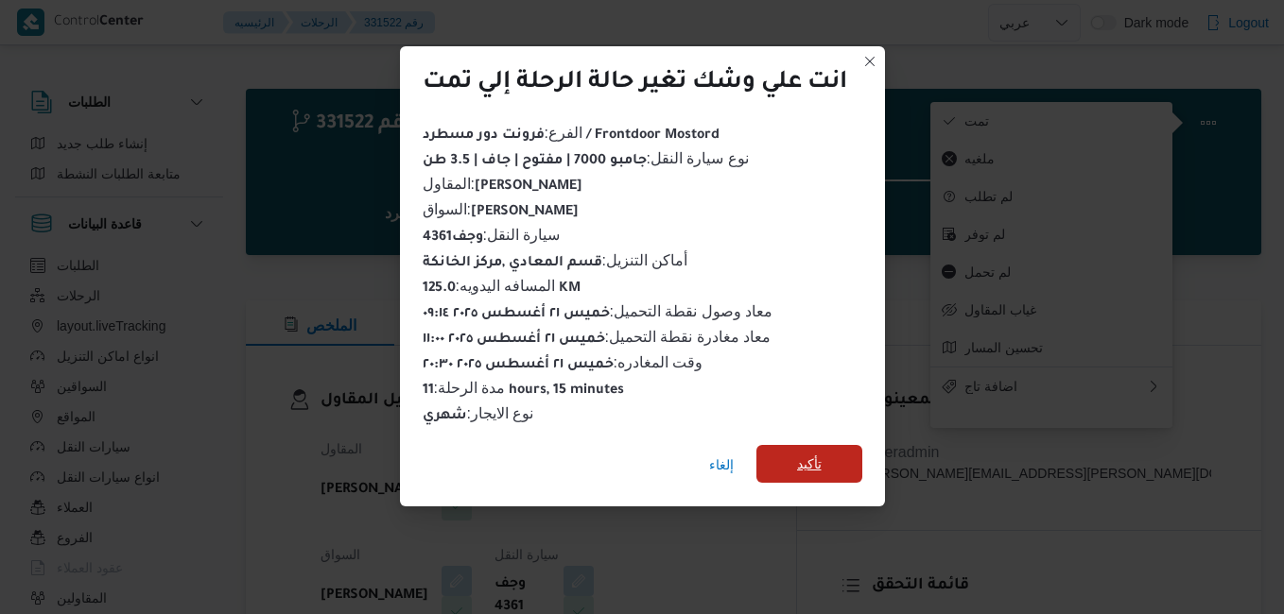
click at [830, 457] on span "تأكيد" at bounding box center [809, 464] width 106 height 38
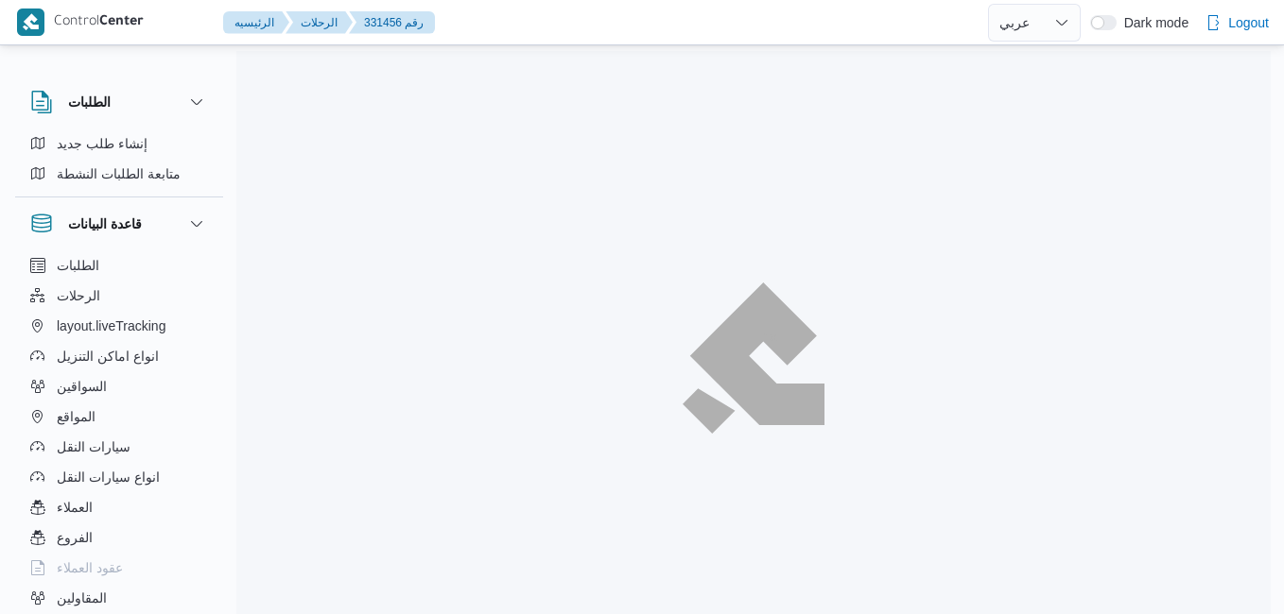
select select "ar"
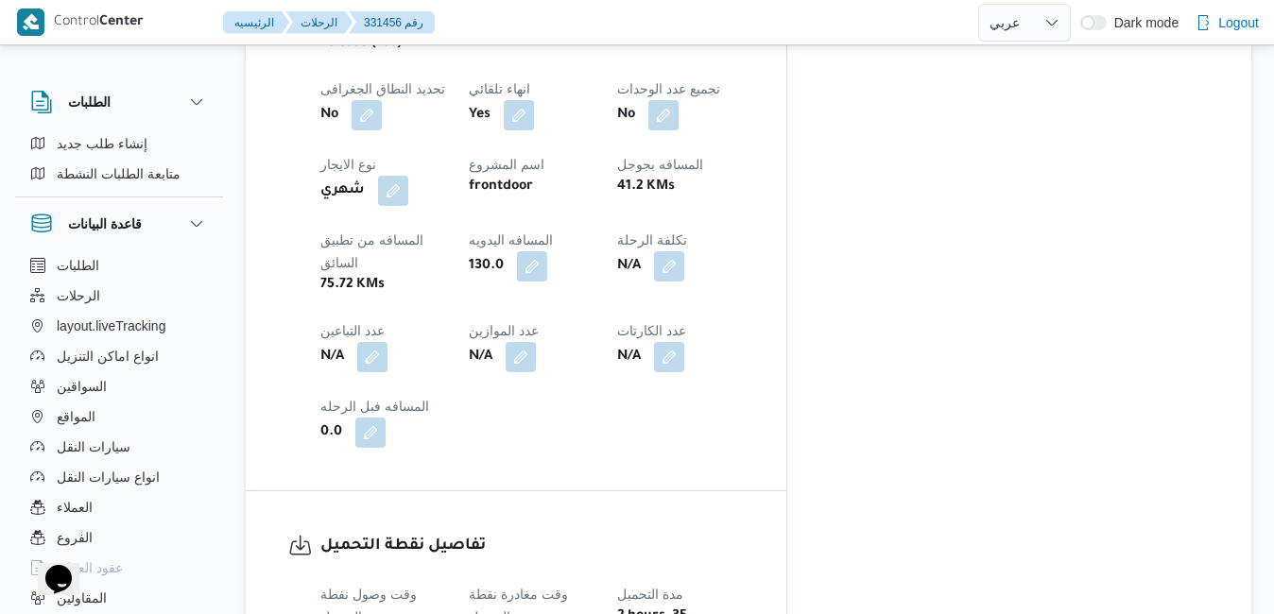
scroll to position [1134, 0]
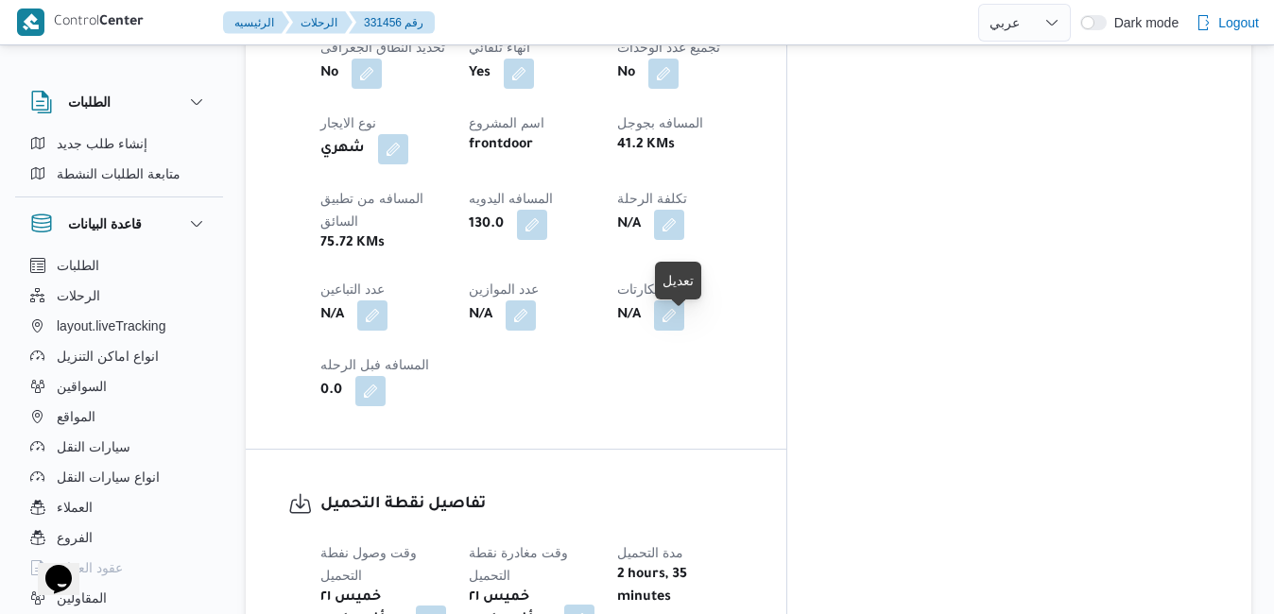
click at [595, 605] on button "button" at bounding box center [579, 620] width 30 height 30
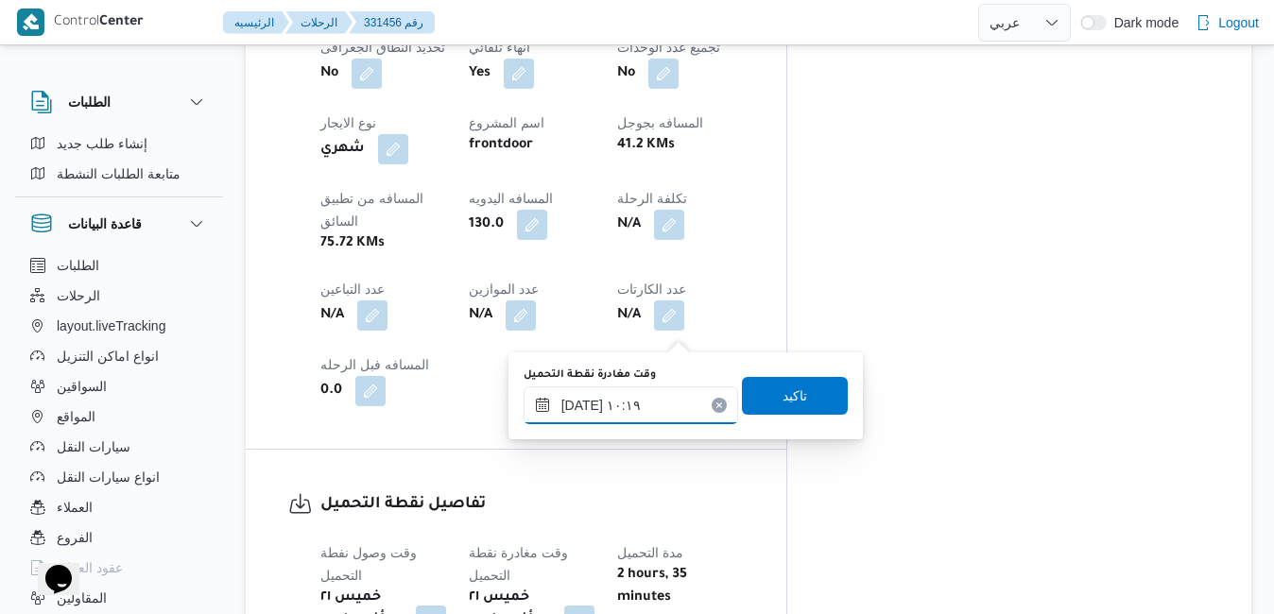
click at [621, 401] on input "٢١/٠٨/٢٠٢٥ ١٠:١٩" at bounding box center [631, 406] width 215 height 38
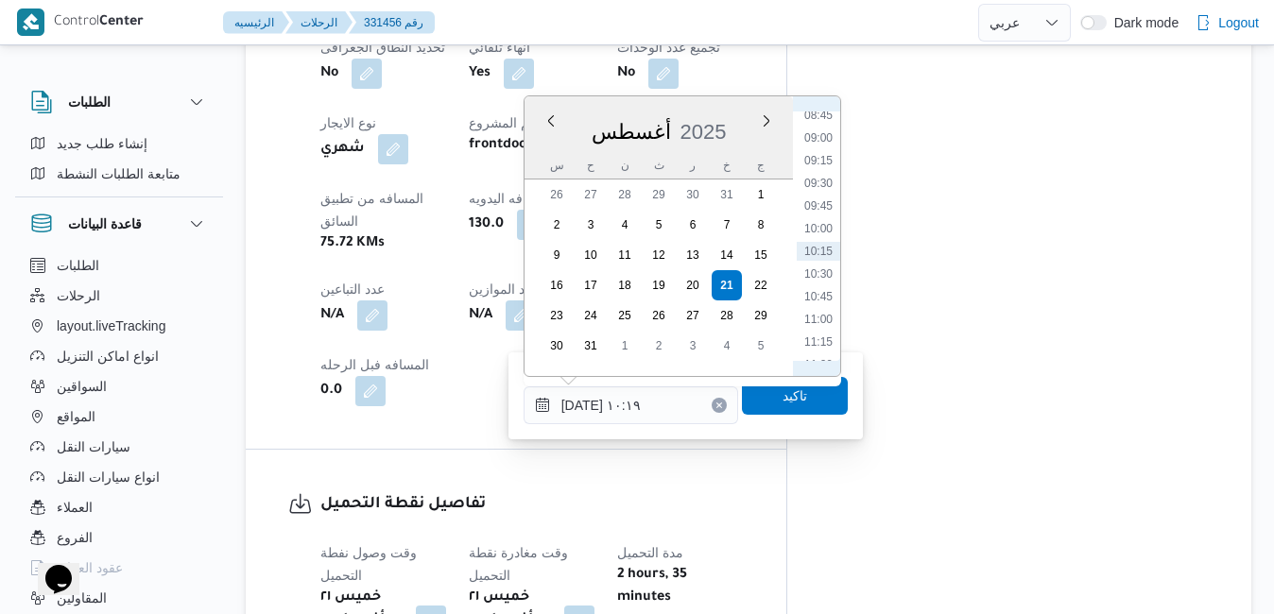
scroll to position [581, 0]
click at [819, 289] on li "08:15" at bounding box center [818, 288] width 43 height 19
type input "٢١/٠٨/٢٠٢٥ ٠٨:١٥"
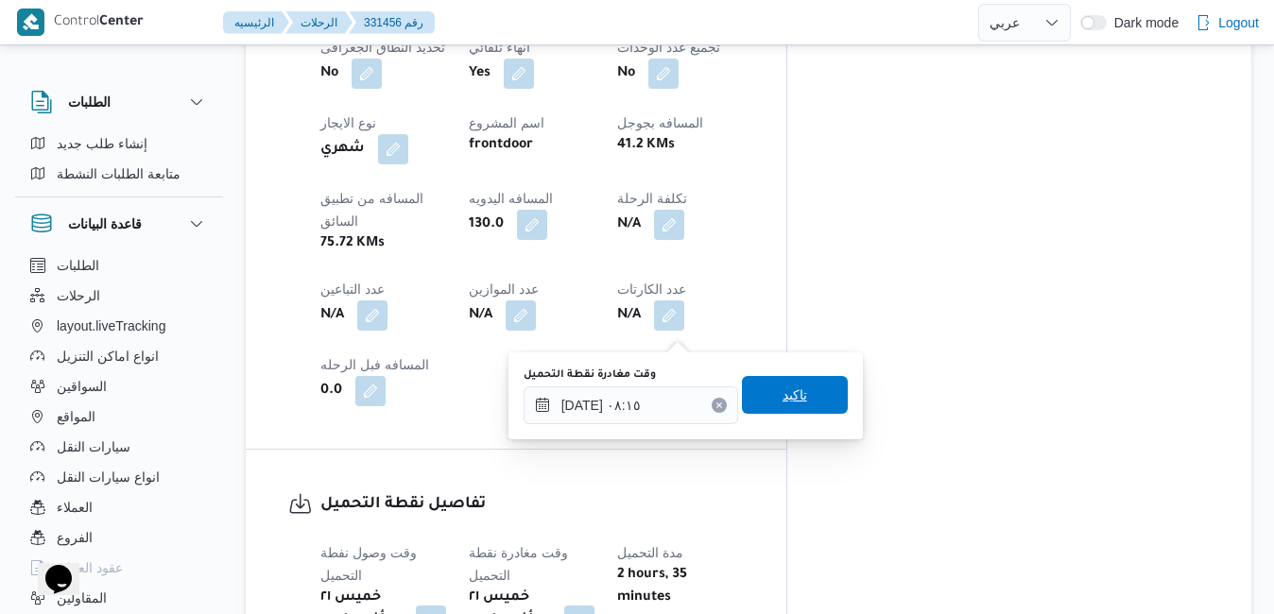
click at [783, 396] on span "تاكيد" at bounding box center [795, 395] width 25 height 23
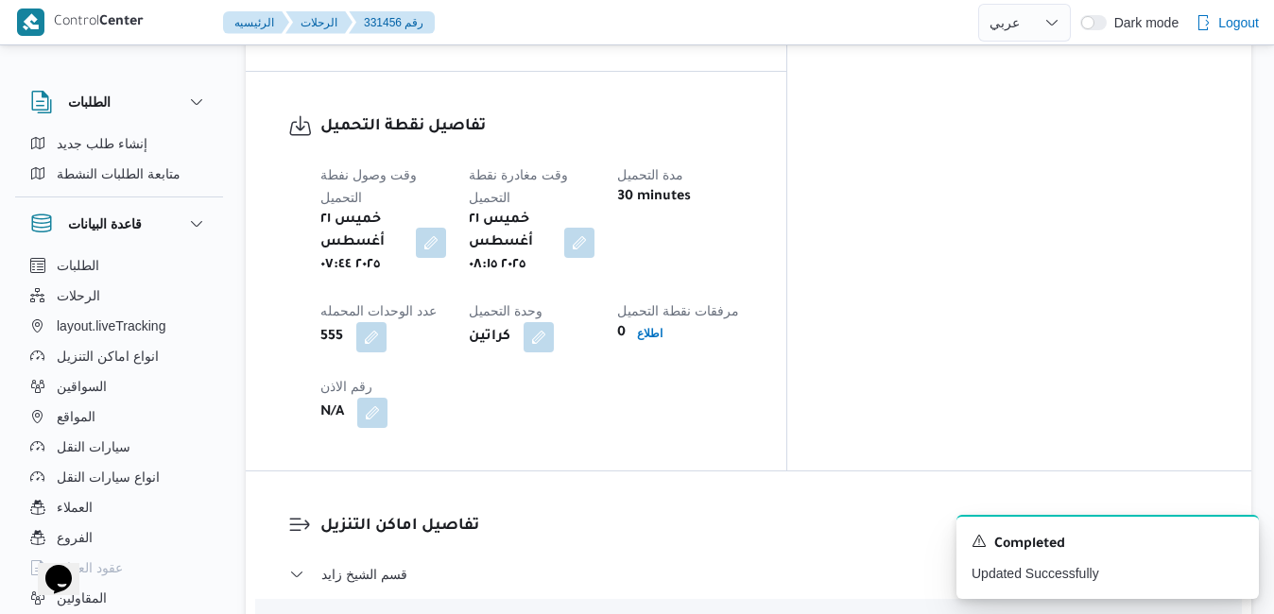
scroll to position [1550, 0]
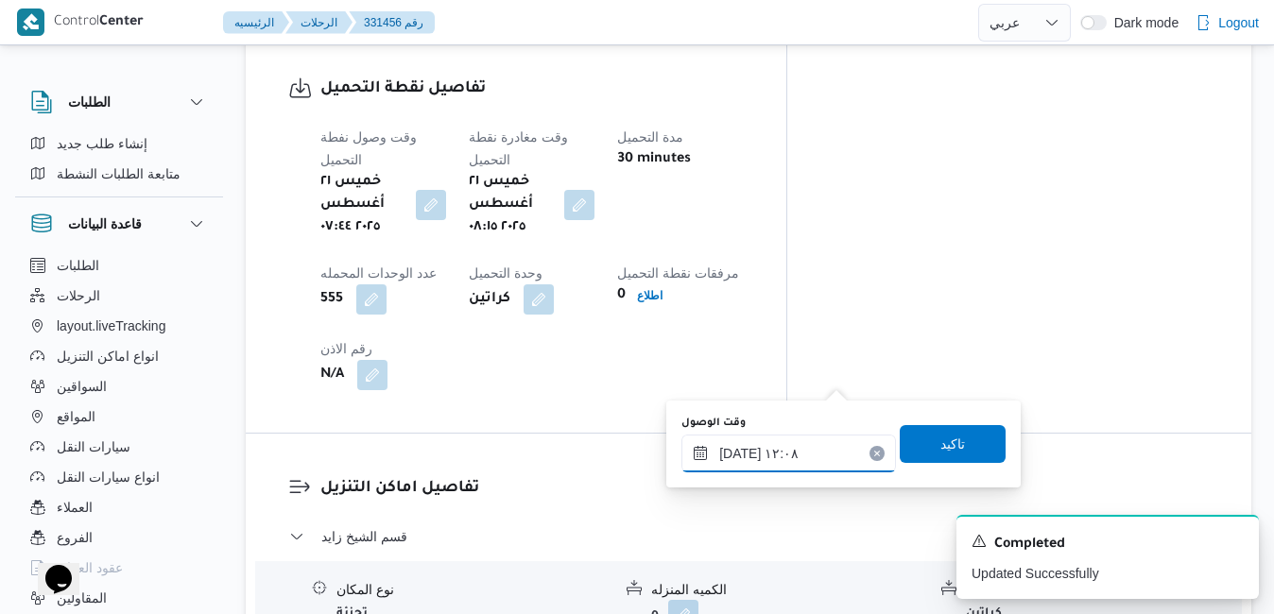
click at [769, 451] on input "٢١/٠٨/٢٠٢٥ ١٢:٠٨" at bounding box center [789, 454] width 215 height 38
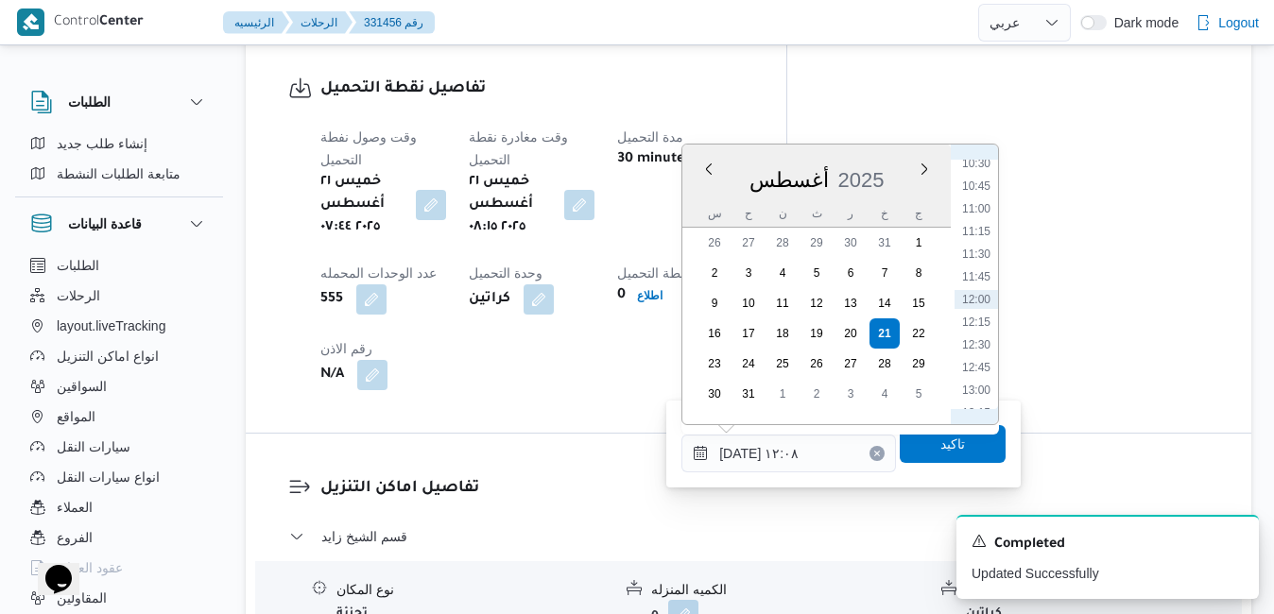
scroll to position [740, 0]
click at [982, 266] on li "09:15" at bounding box center [976, 268] width 43 height 19
type input "٢١/٠٨/٢٠٢٥ ٠٩:١٥"
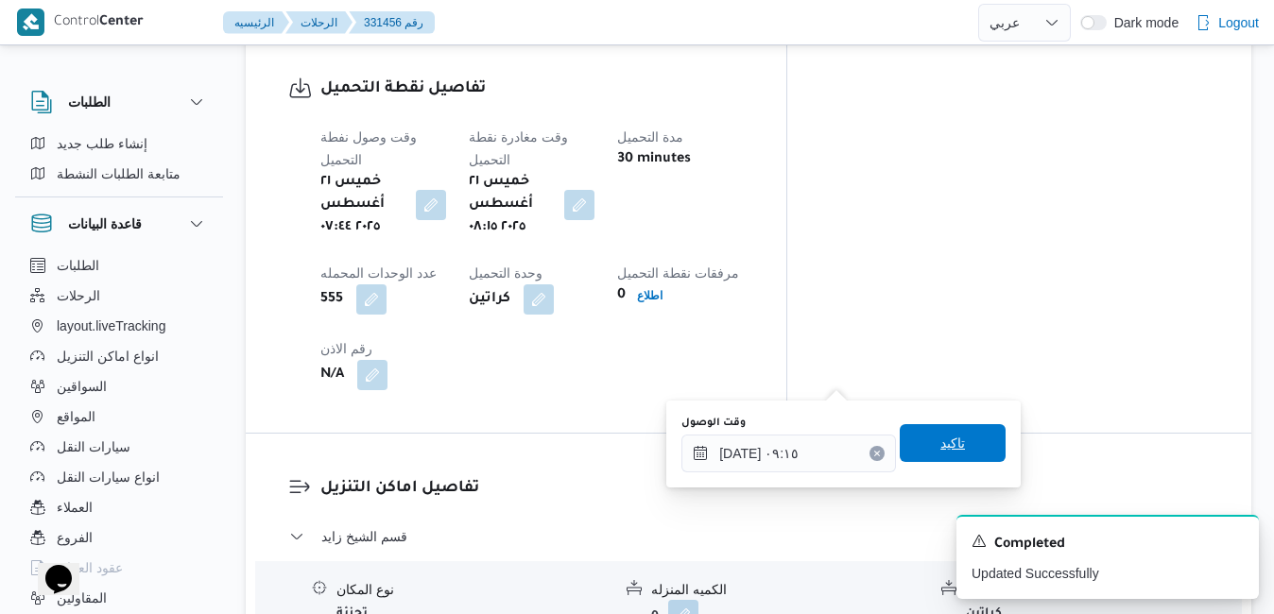
click at [941, 437] on span "تاكيد" at bounding box center [953, 443] width 25 height 23
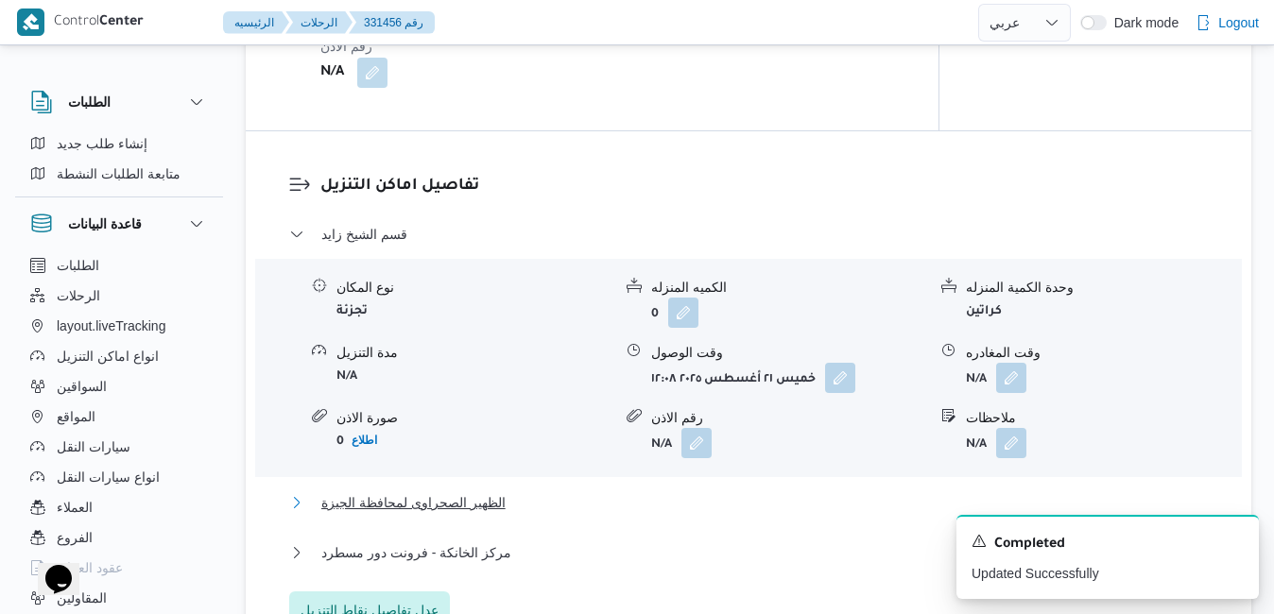
click at [792, 500] on button "الظهير الصحراوى لمحافظة الجيزة" at bounding box center [749, 503] width 920 height 23
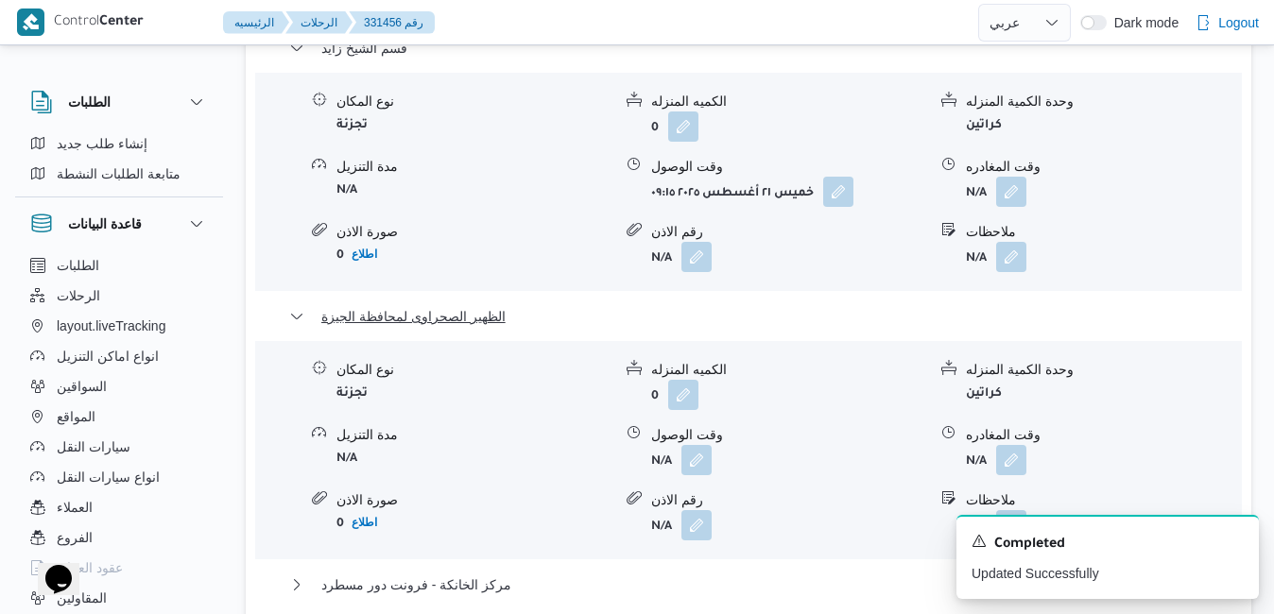
scroll to position [2042, 0]
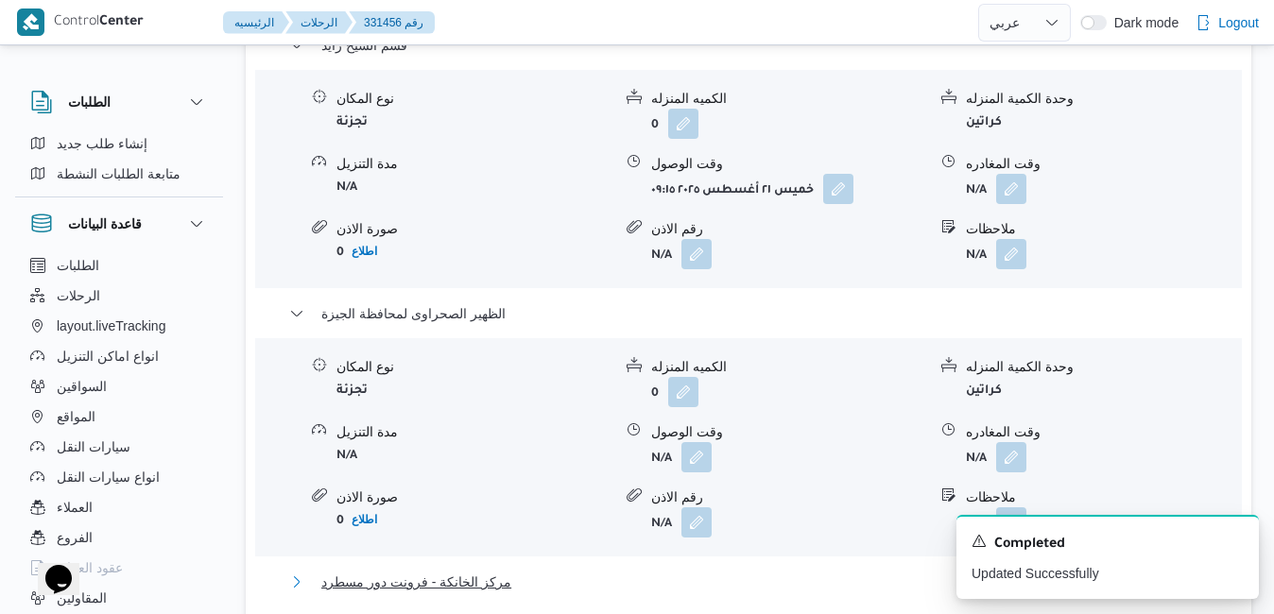
click at [873, 571] on button "مركز الخانكة - فرونت دور مسطرد" at bounding box center [749, 582] width 920 height 23
click at [1233, 544] on icon "Dismiss toast" at bounding box center [1236, 539] width 15 height 15
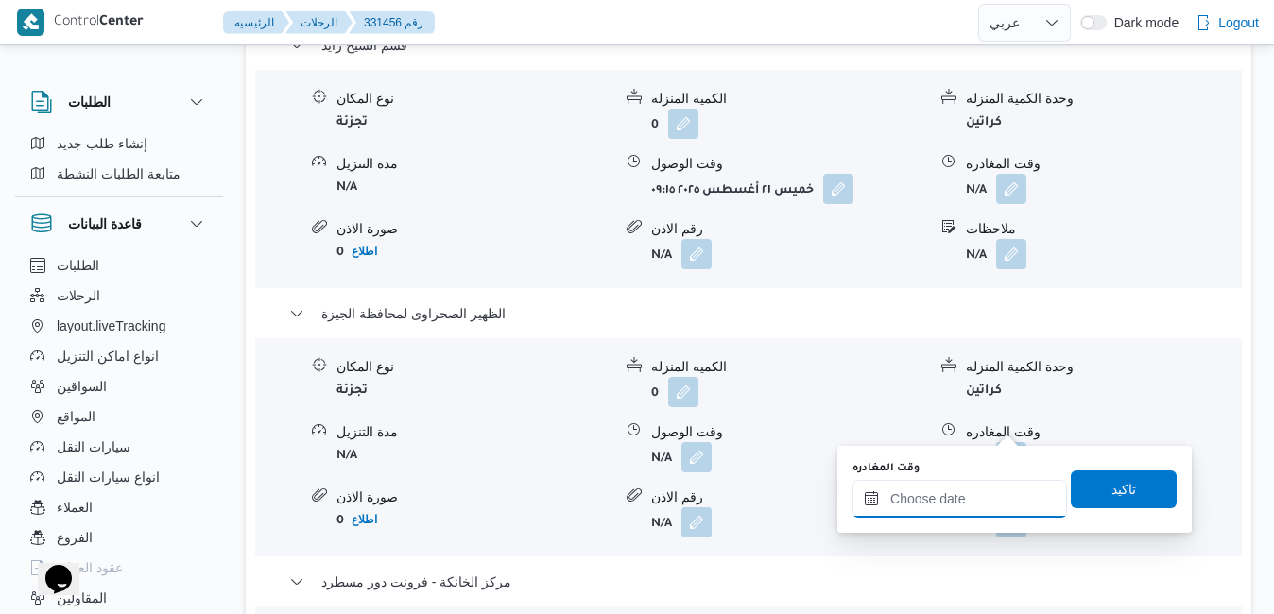
click at [934, 498] on input "وقت المغادره" at bounding box center [960, 499] width 215 height 38
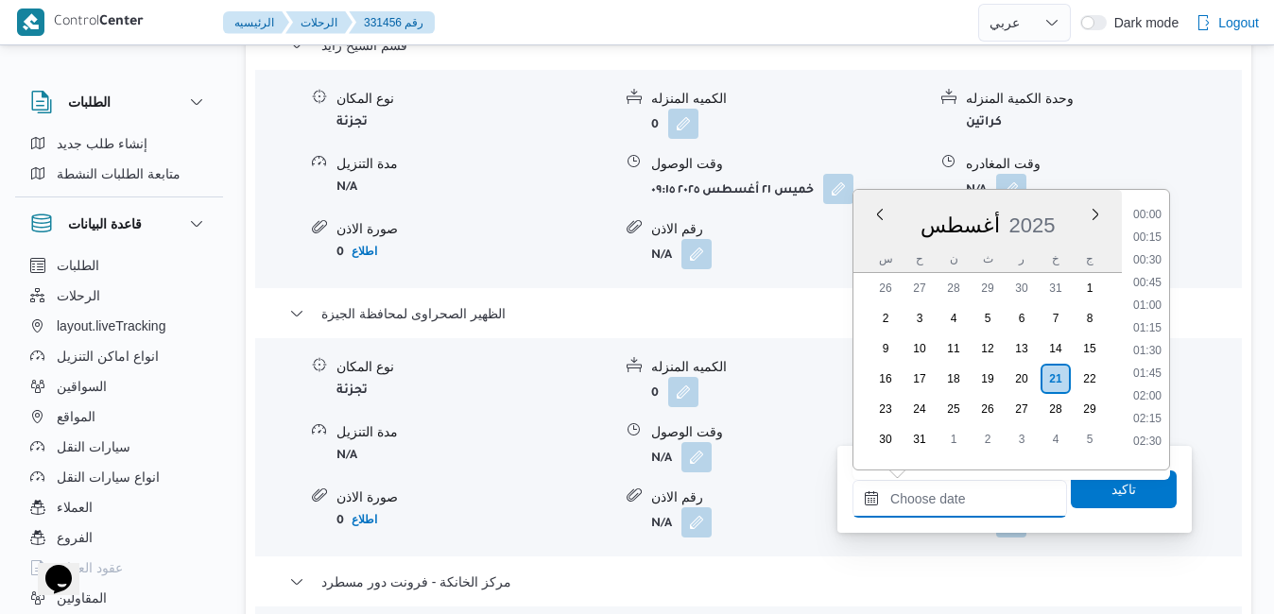
scroll to position [1821, 0]
click at [1070, 202] on div "أغسطس 2025" at bounding box center [988, 222] width 268 height 48
click at [1153, 254] on li "20:30" at bounding box center [1147, 254] width 43 height 19
type input "٢١/٠٨/٢٠٢٥ ٢٠:٣٠"
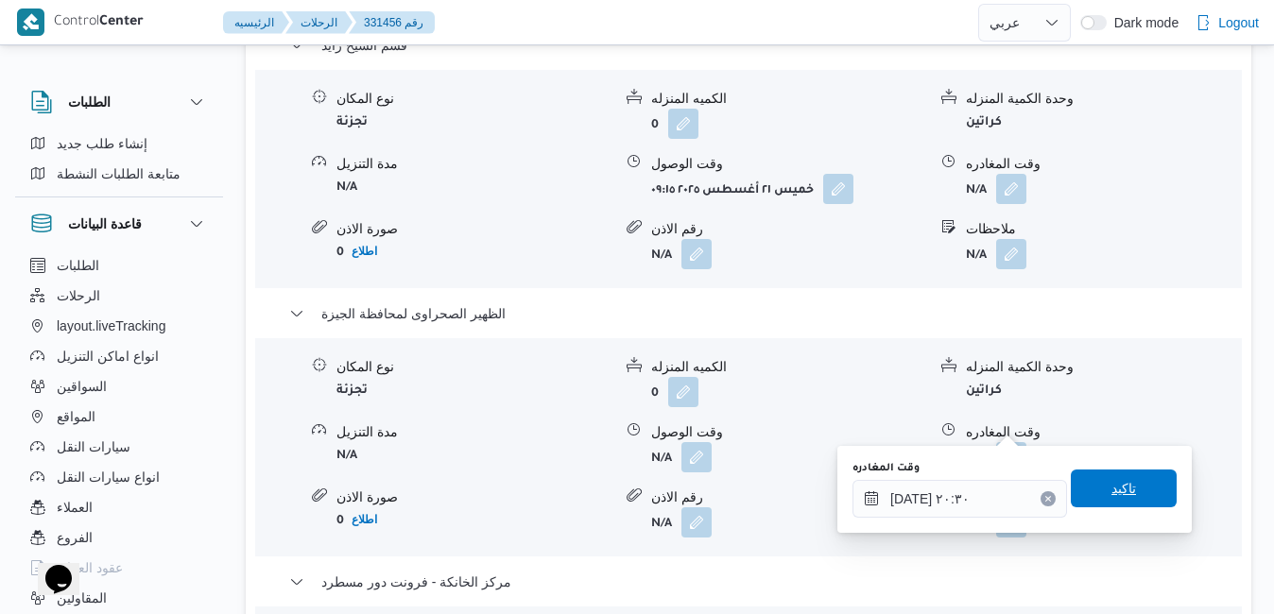
click at [1112, 484] on span "تاكيد" at bounding box center [1124, 488] width 25 height 23
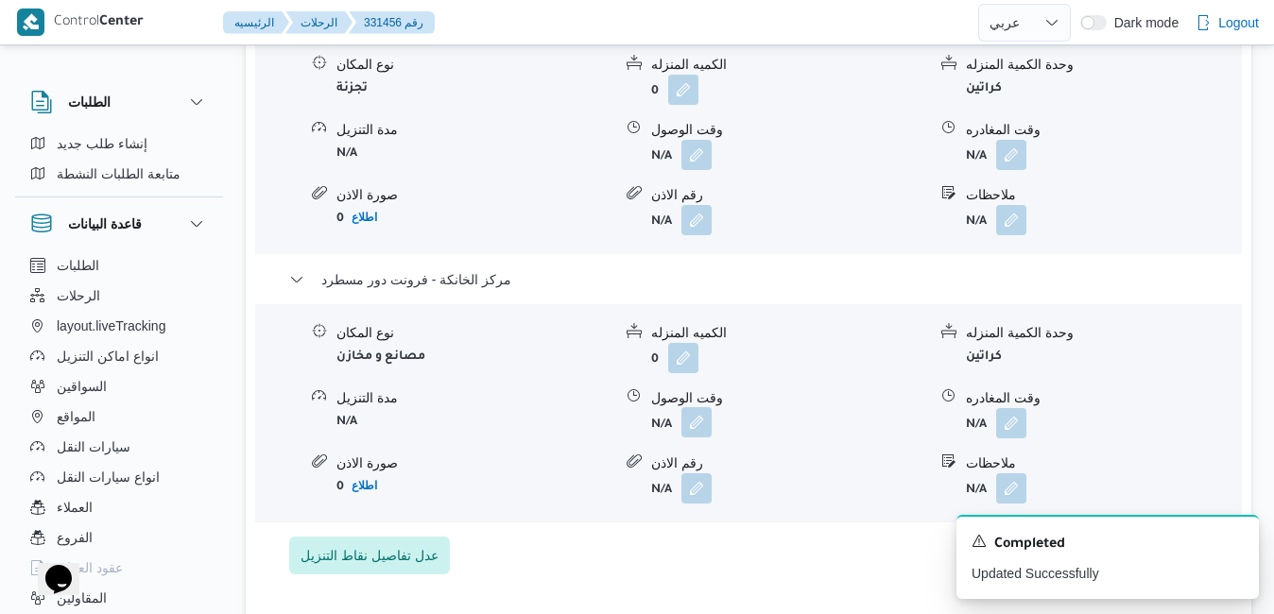
click at [700, 423] on button "button" at bounding box center [697, 422] width 30 height 30
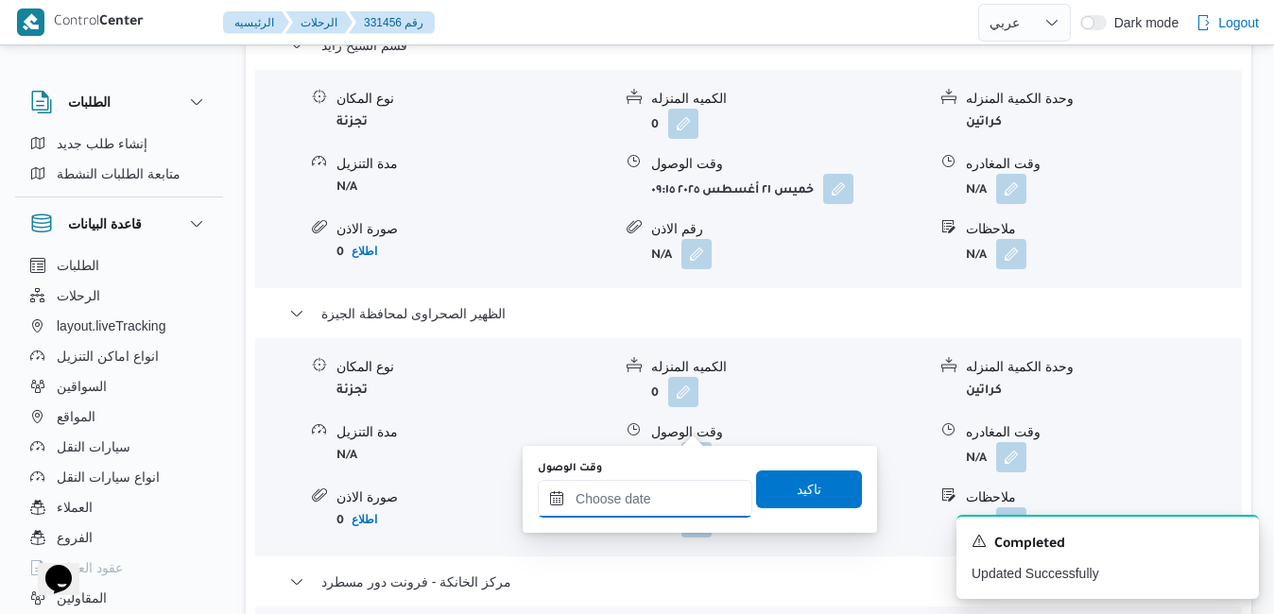
click at [643, 507] on input "وقت الوصول" at bounding box center [645, 499] width 215 height 38
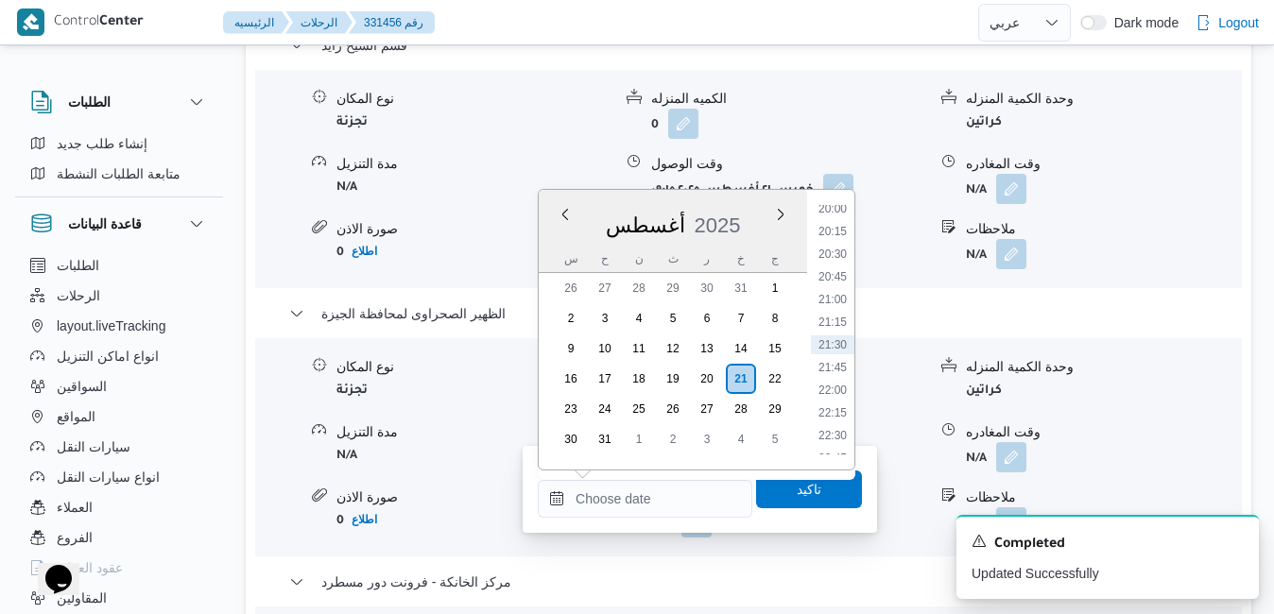
click at [754, 195] on div "أغسطس ٢٠٢٥ أغسطس 2025 س ح ن ث ر خ ج" at bounding box center [673, 231] width 268 height 83
click at [838, 235] on li "20:15" at bounding box center [832, 231] width 43 height 19
type input "٢١/٠٨/٢٠٢٥ ٢٠:١٥"
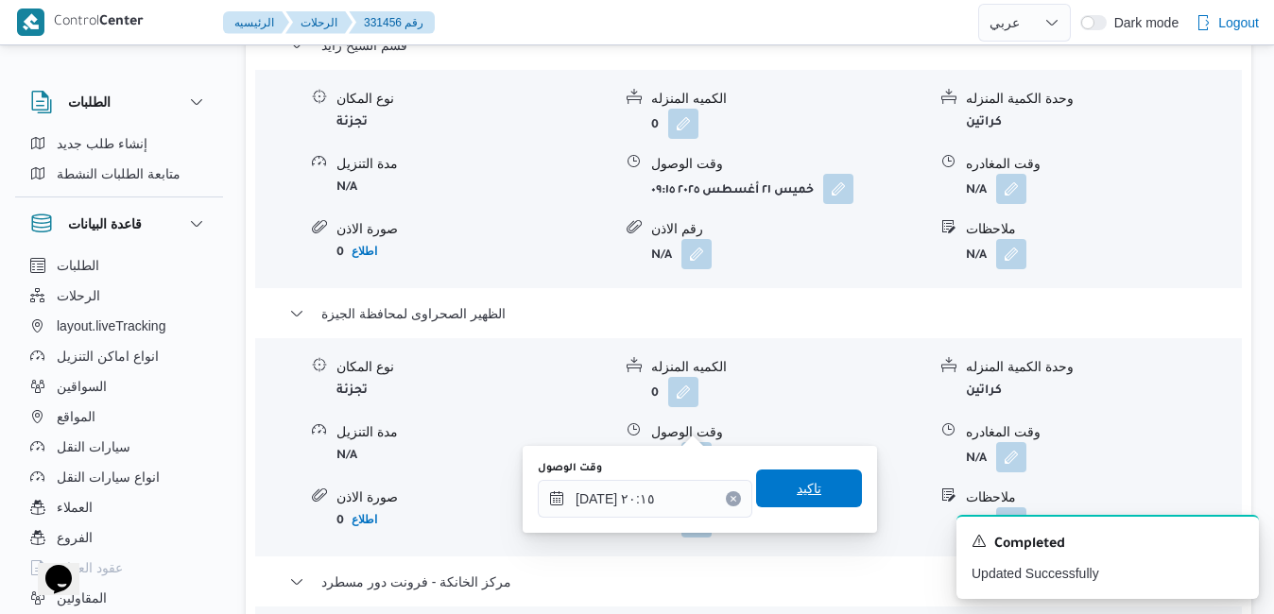
click at [797, 484] on span "تاكيد" at bounding box center [809, 488] width 25 height 23
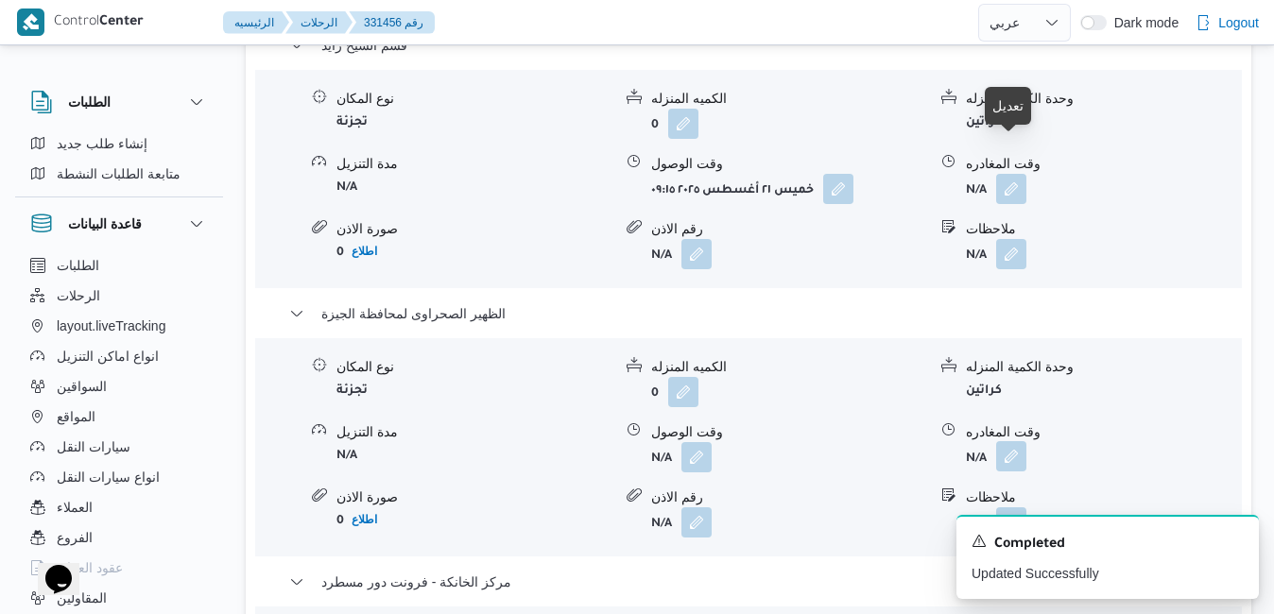
click at [1007, 441] on button "button" at bounding box center [1011, 456] width 30 height 30
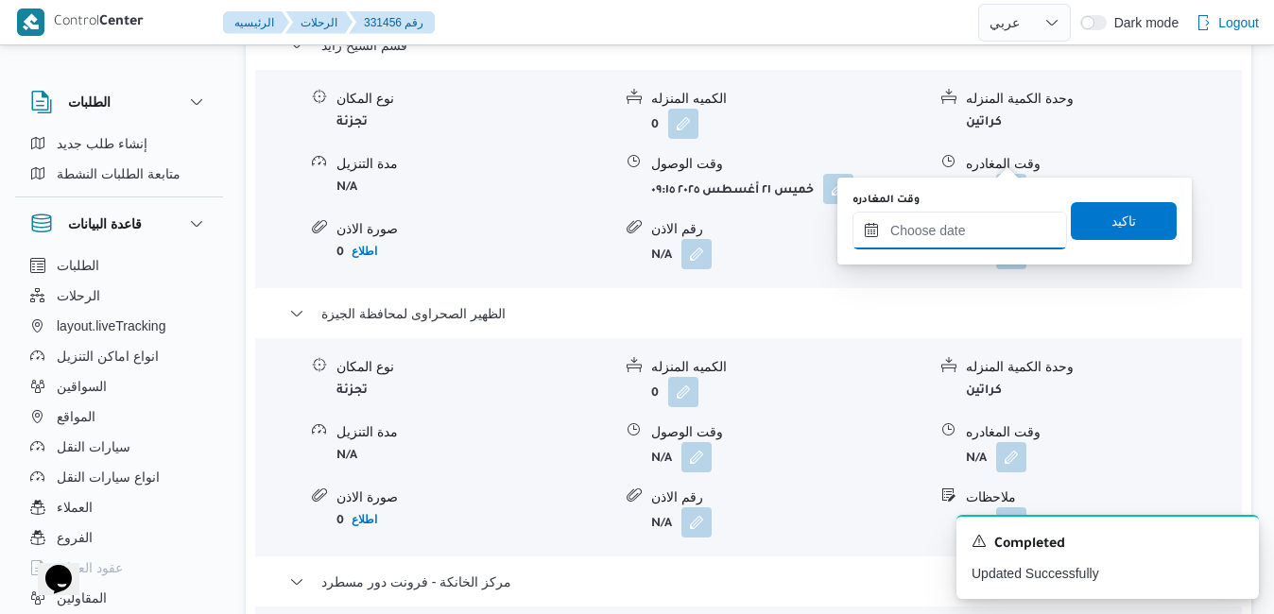
click at [935, 229] on input "وقت المغادره" at bounding box center [960, 231] width 215 height 38
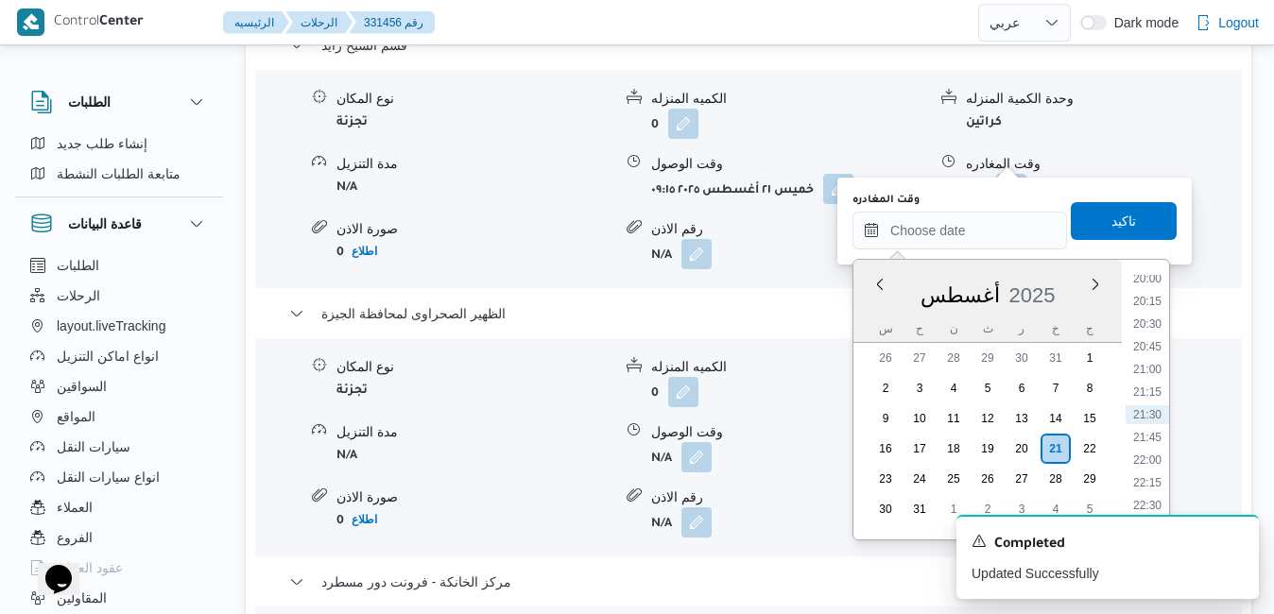
click at [867, 316] on div "س ح ن ث ر خ ج" at bounding box center [988, 329] width 268 height 26
click at [1143, 429] on li "19:15" at bounding box center [1147, 429] width 43 height 19
type input "٢١/٠٨/٢٠٢٥ ١٩:١٥"
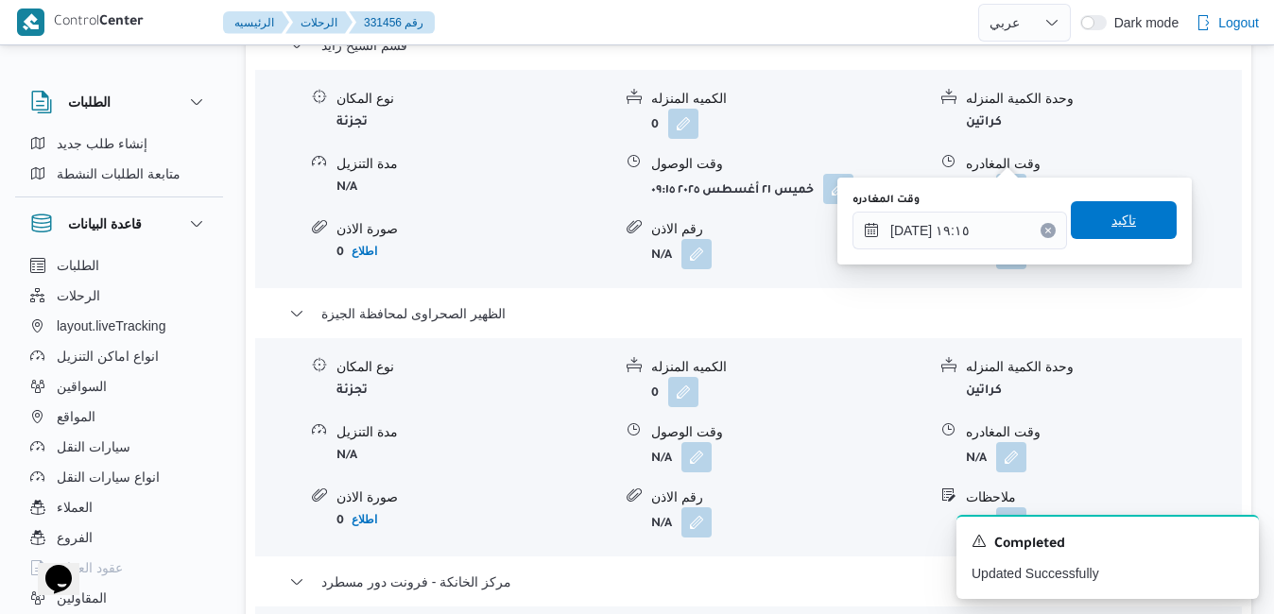
click at [1144, 221] on span "تاكيد" at bounding box center [1124, 220] width 106 height 38
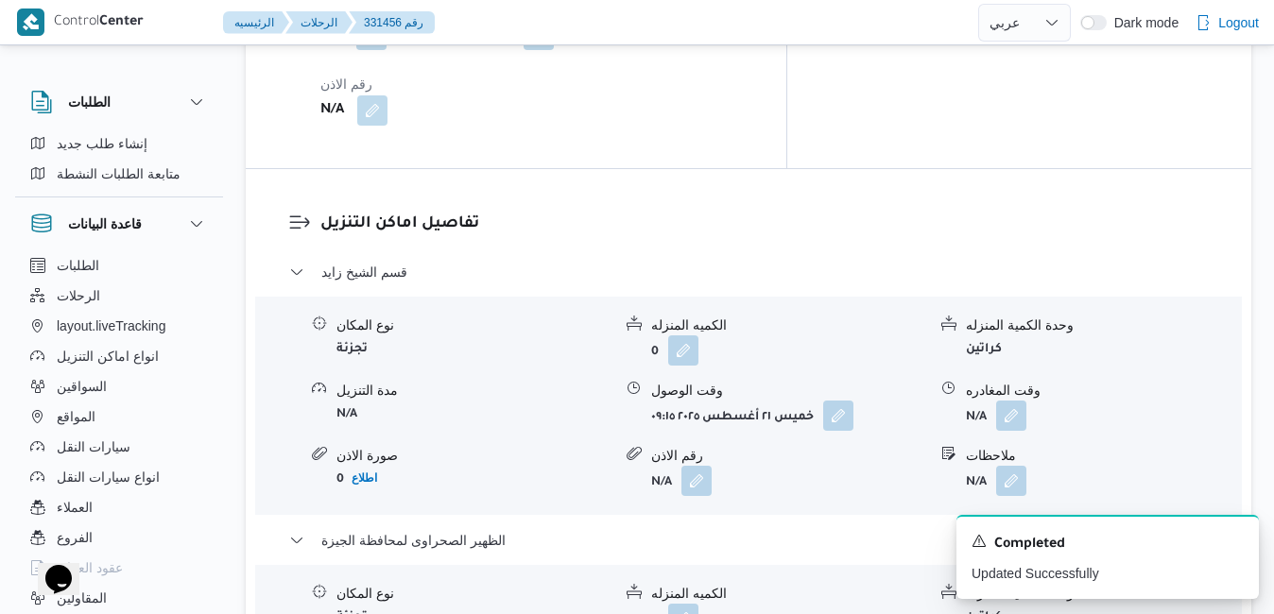
scroll to position [1777, 0]
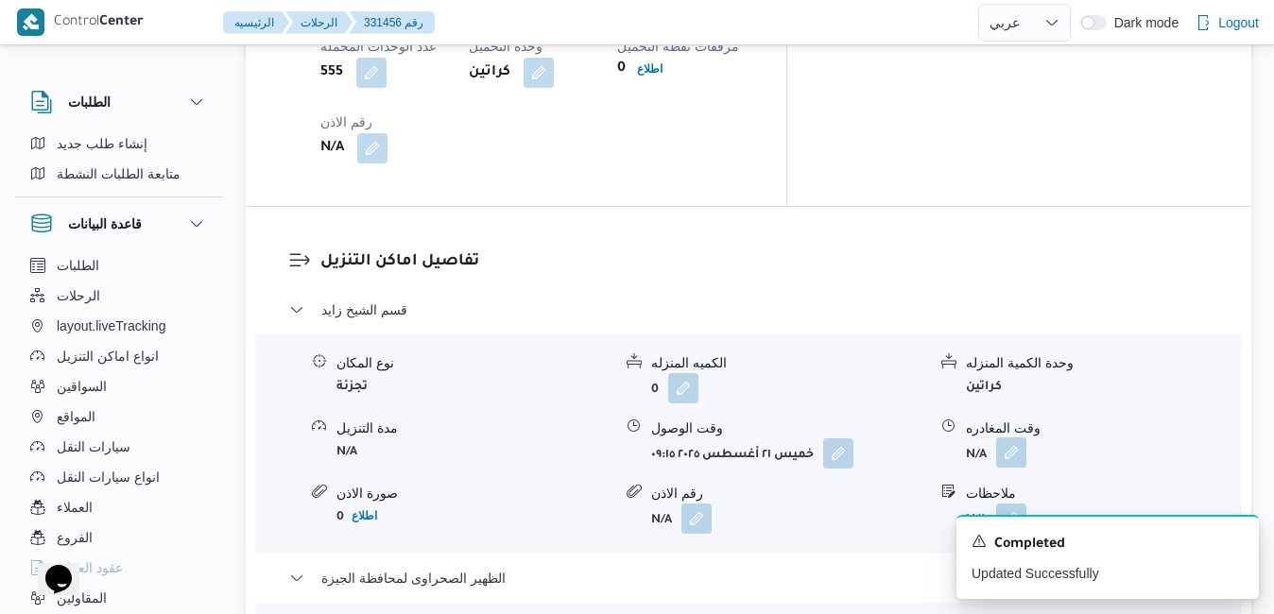
click at [1017, 438] on button "button" at bounding box center [1011, 453] width 30 height 30
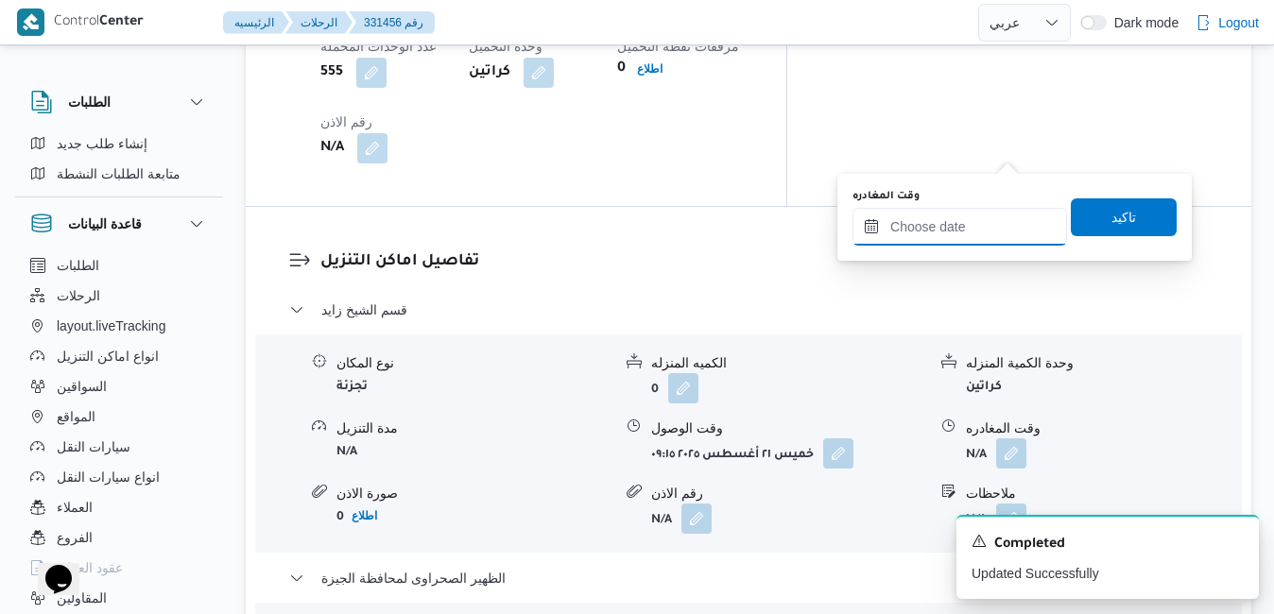
click at [941, 230] on input "وقت المغادره" at bounding box center [960, 227] width 215 height 38
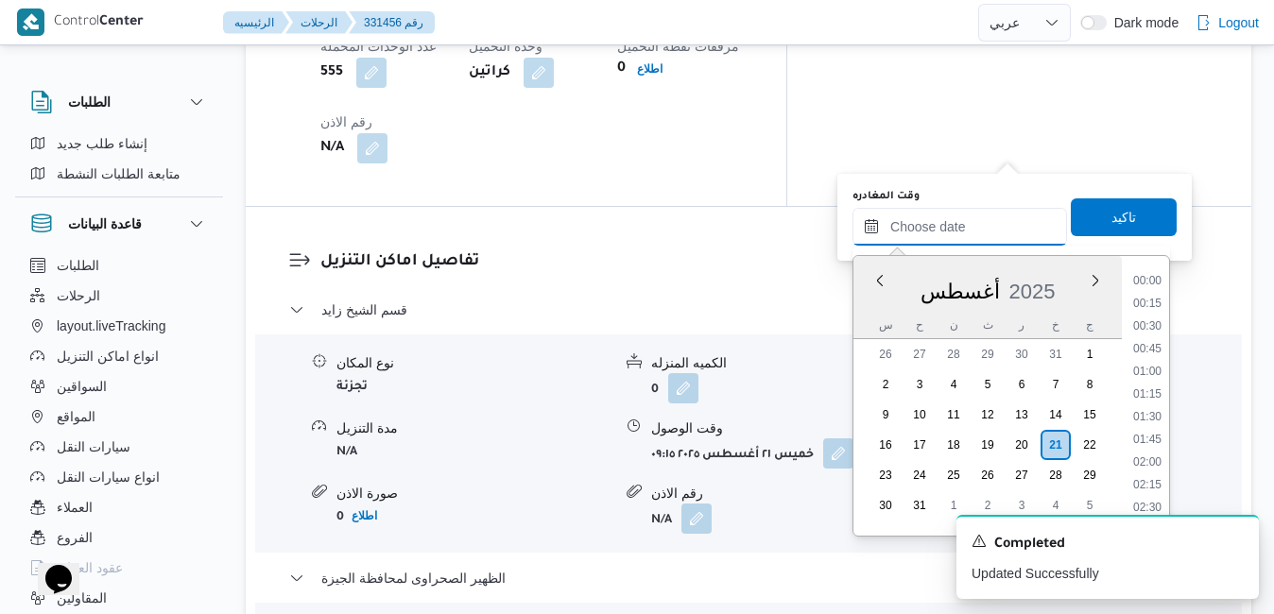
scroll to position [1821, 0]
click at [872, 318] on div "س" at bounding box center [886, 325] width 30 height 26
click at [1150, 387] on li "14:00" at bounding box center [1147, 385] width 43 height 19
type input "[DATE] ١٤:٠٠"
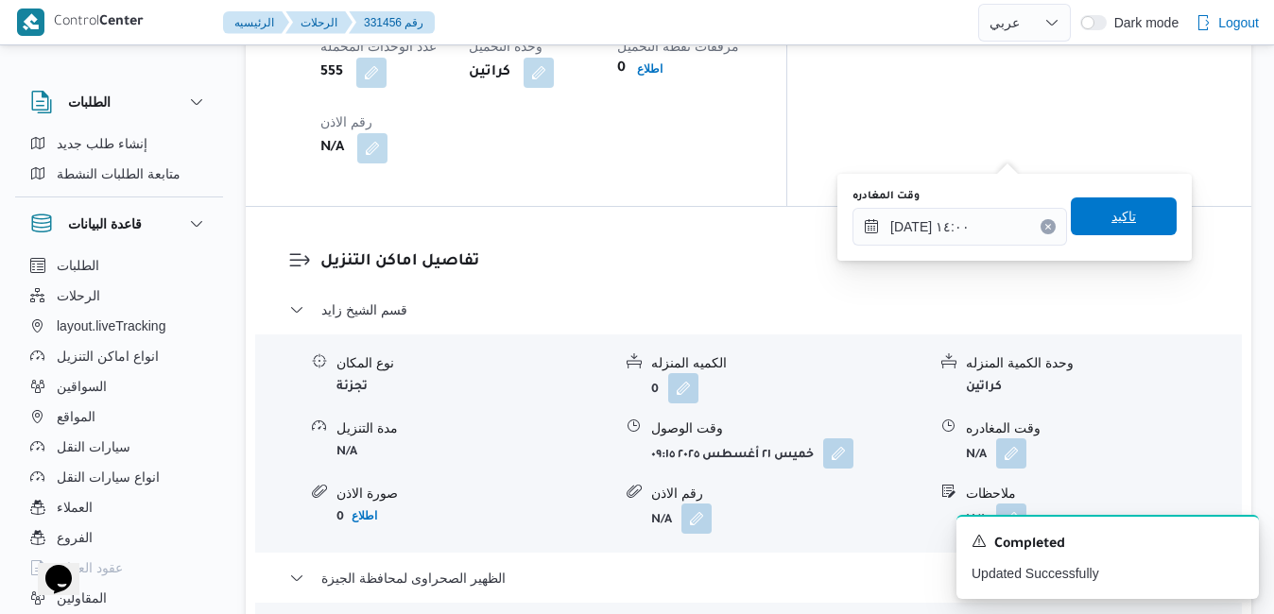
click at [1138, 225] on span "تاكيد" at bounding box center [1124, 217] width 106 height 38
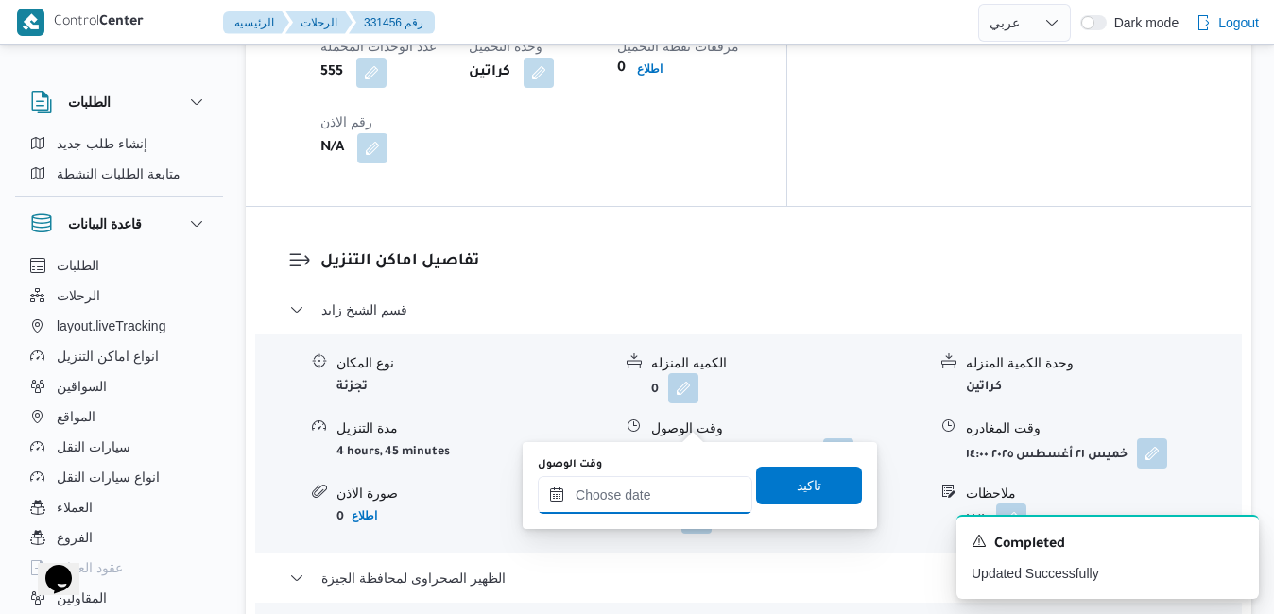
click at [624, 488] on input "وقت الوصول" at bounding box center [645, 495] width 215 height 38
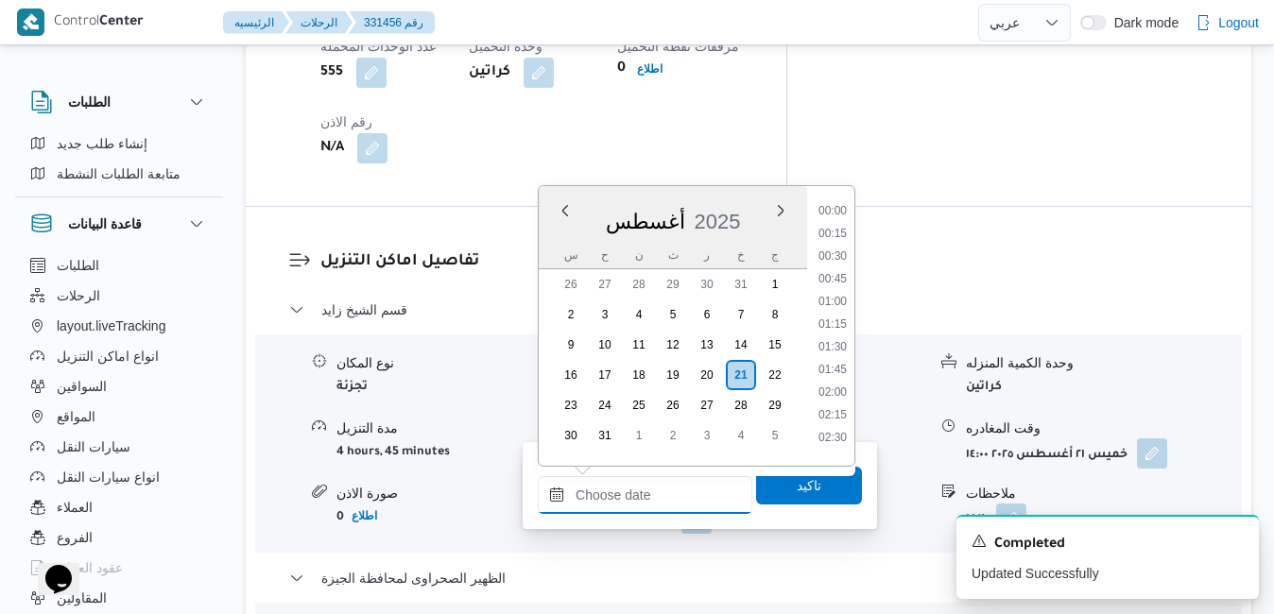
scroll to position [1821, 0]
click at [751, 200] on div "أغسطس 2025" at bounding box center [673, 218] width 268 height 48
click at [835, 359] on li "14:30" at bounding box center [832, 361] width 43 height 19
type input "[DATE] ١٤:٣٠"
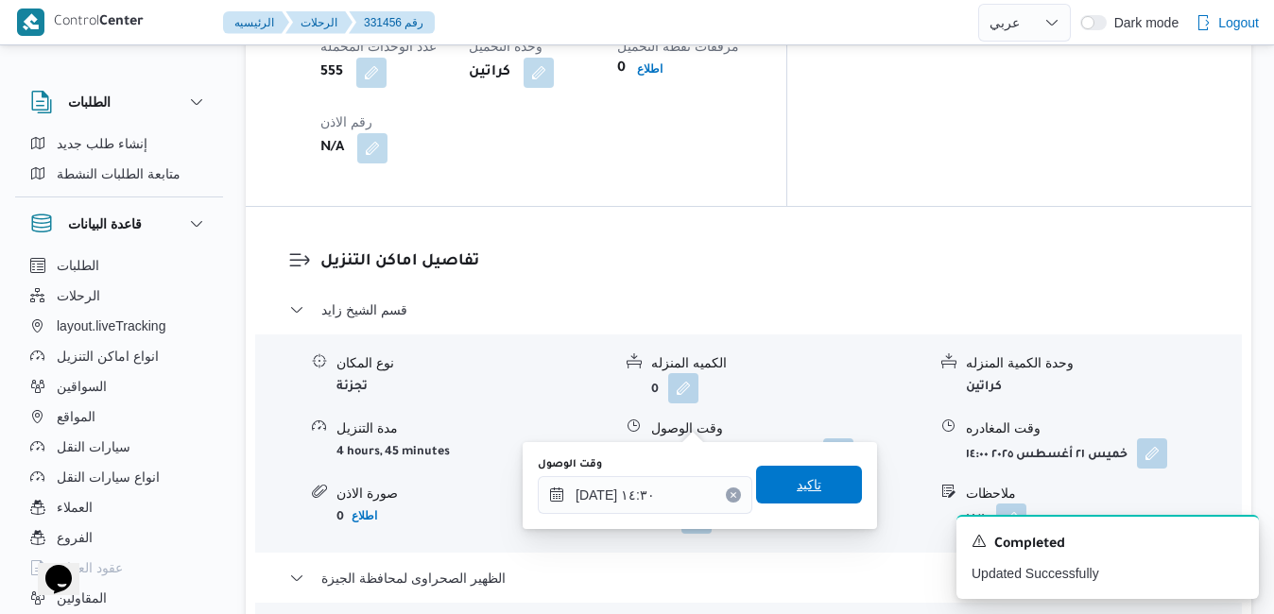
click at [797, 486] on span "تاكيد" at bounding box center [809, 485] width 25 height 23
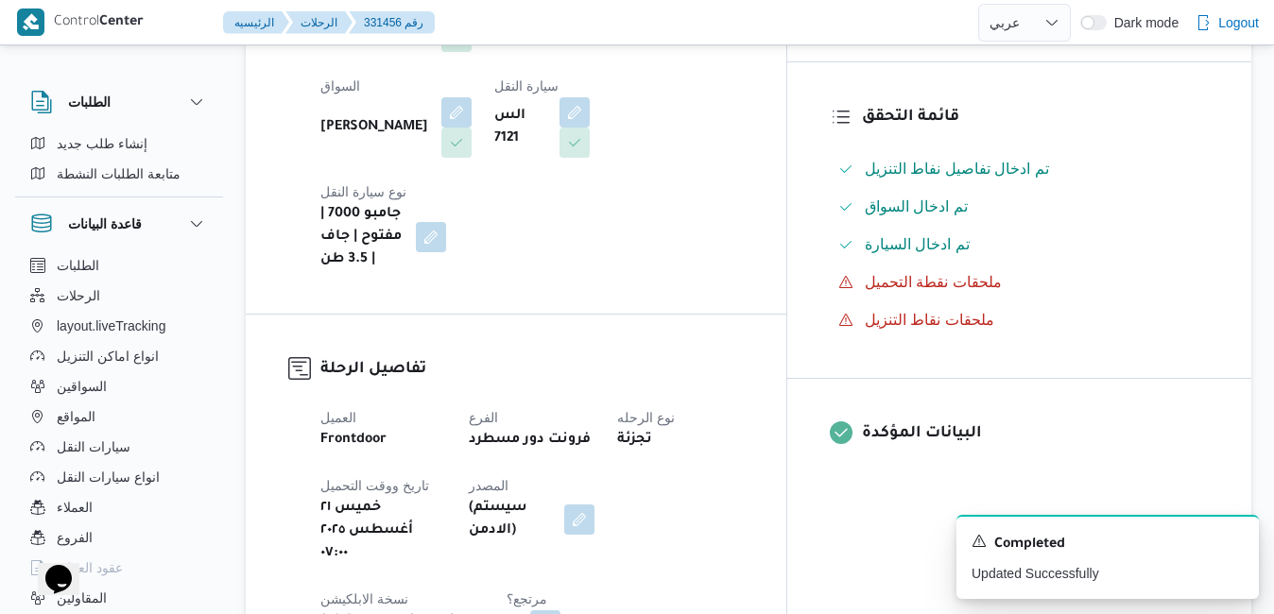
scroll to position [756, 0]
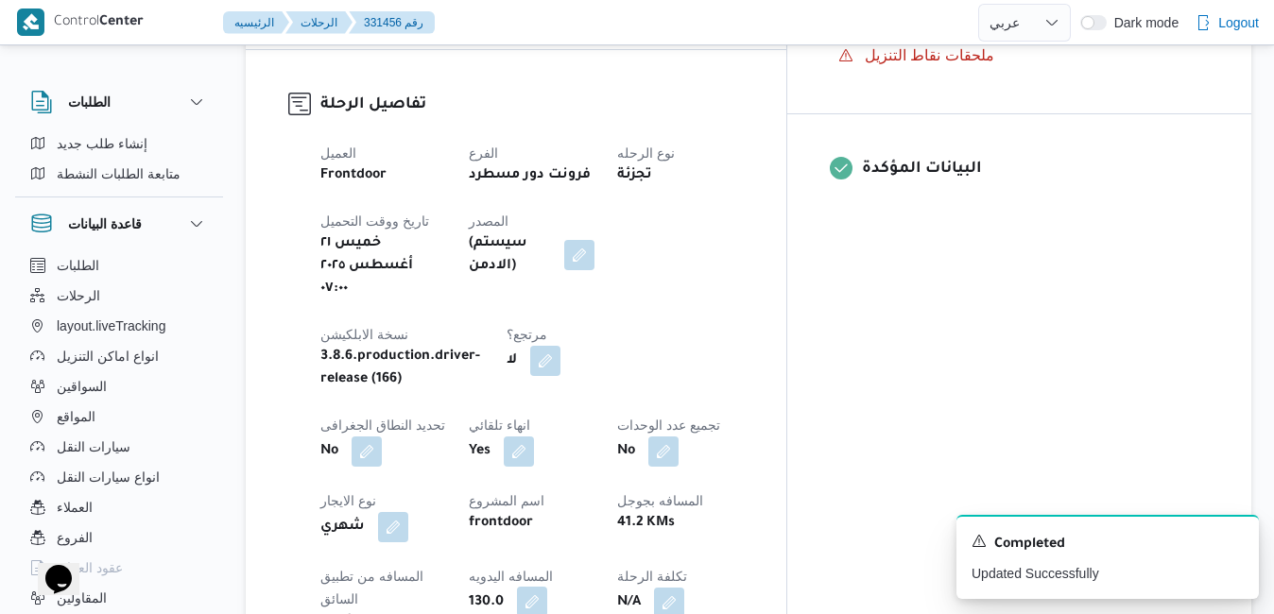
click at [547, 587] on button "button" at bounding box center [532, 602] width 30 height 30
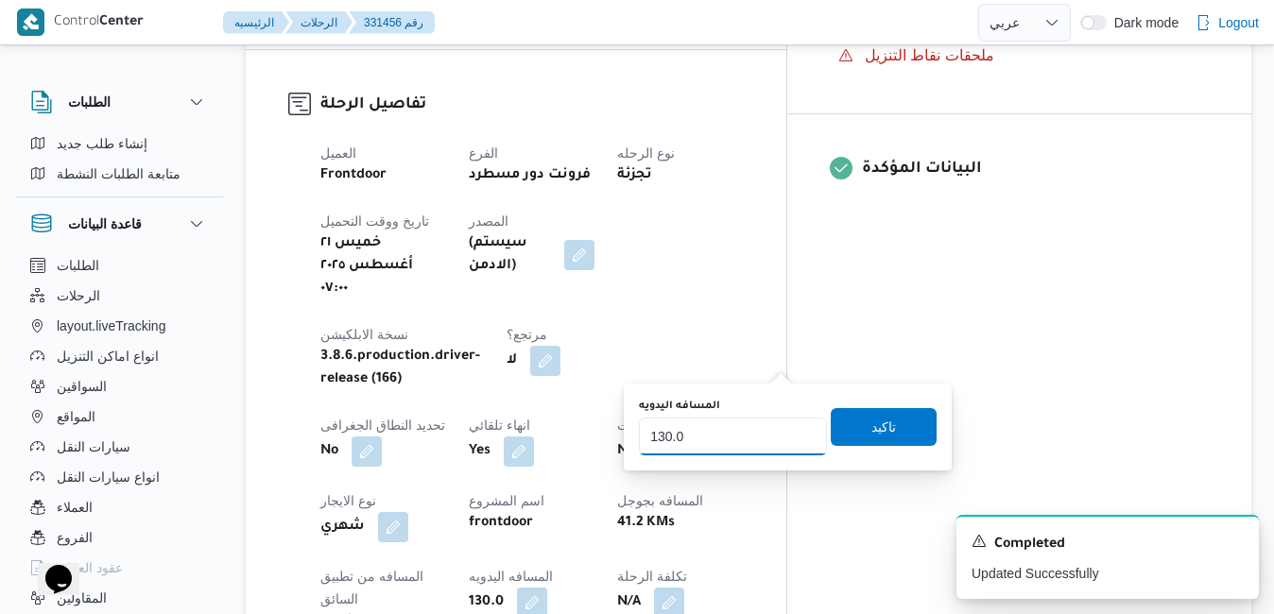
click at [727, 433] on input "130.0" at bounding box center [733, 437] width 188 height 38
type input "1"
type input "140"
click at [872, 426] on span "تاكيد" at bounding box center [884, 426] width 25 height 23
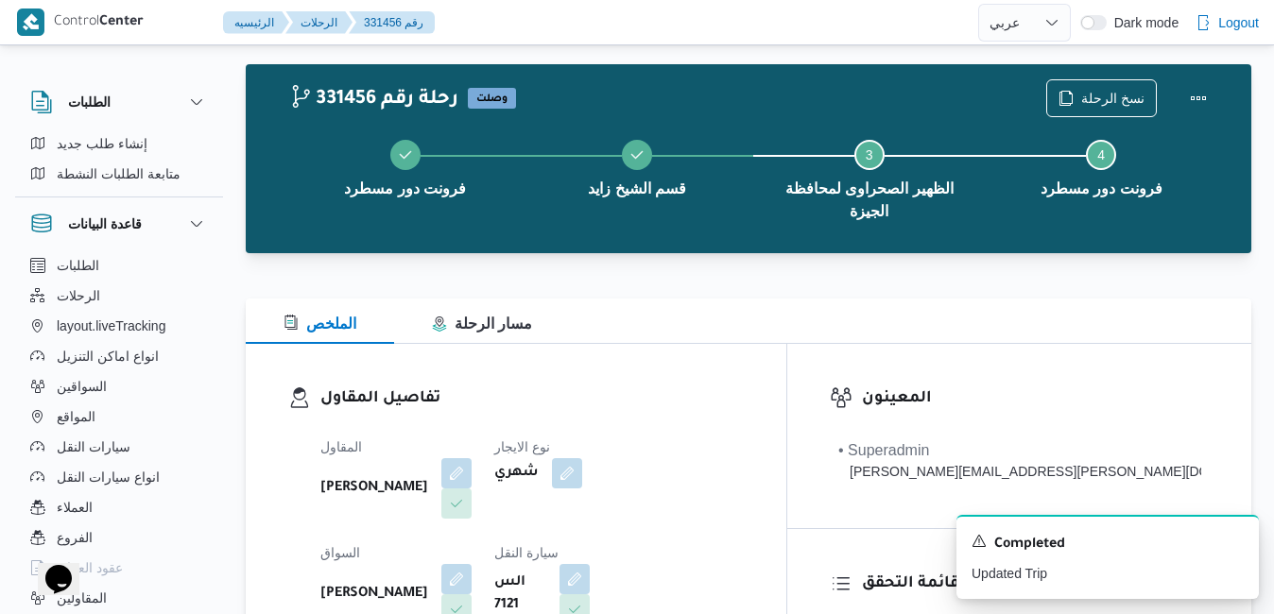
scroll to position [0, 0]
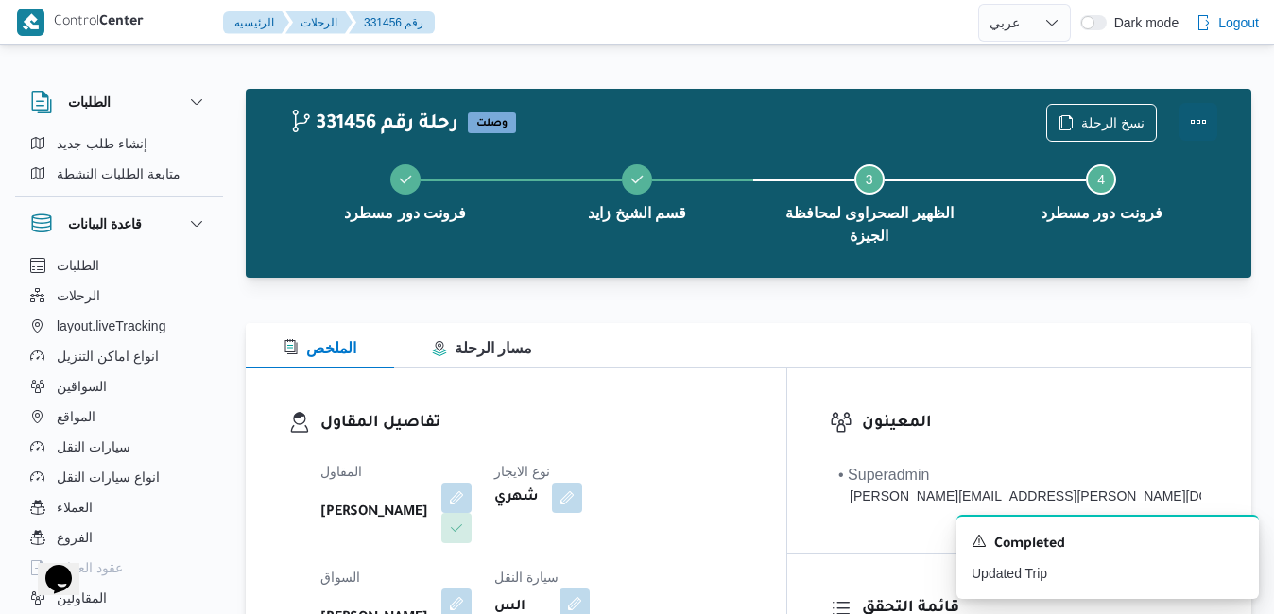
click at [1201, 125] on button "Actions" at bounding box center [1199, 122] width 38 height 38
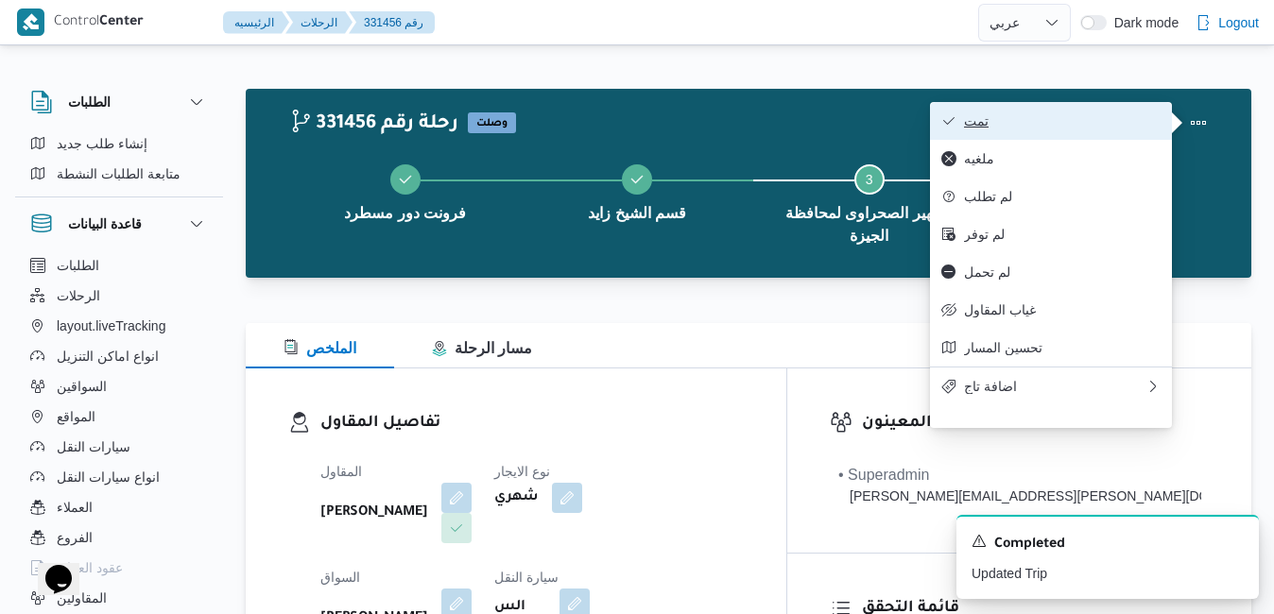
click at [1049, 129] on span "تمت" at bounding box center [1062, 120] width 197 height 15
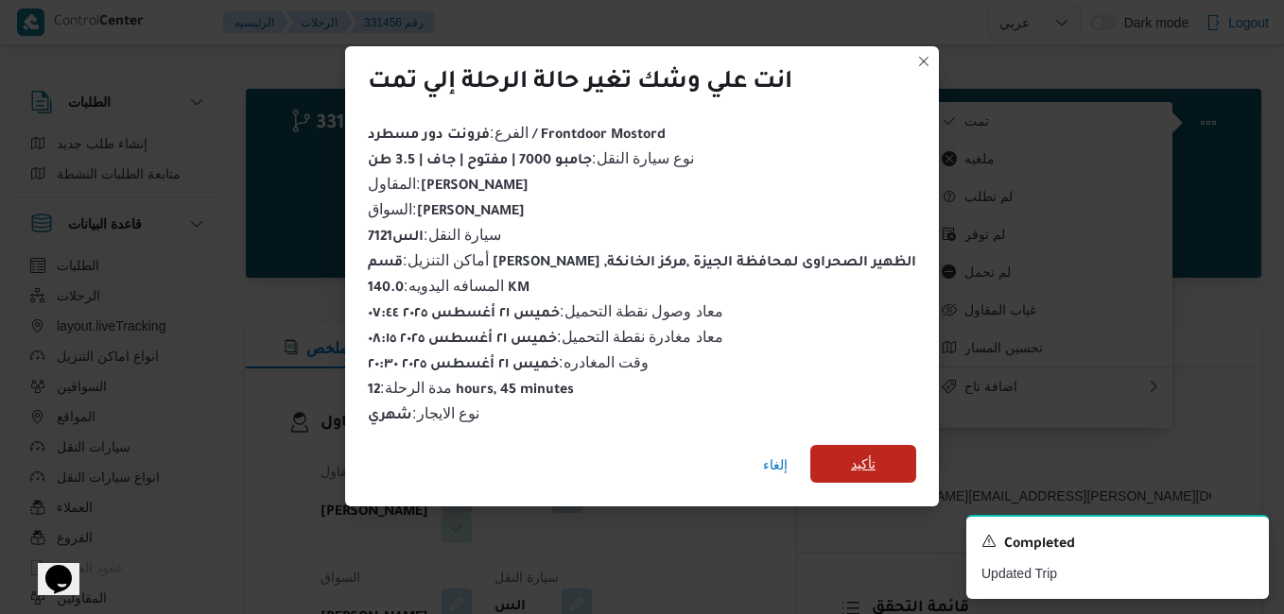
click at [831, 458] on span "تأكيد" at bounding box center [863, 464] width 106 height 38
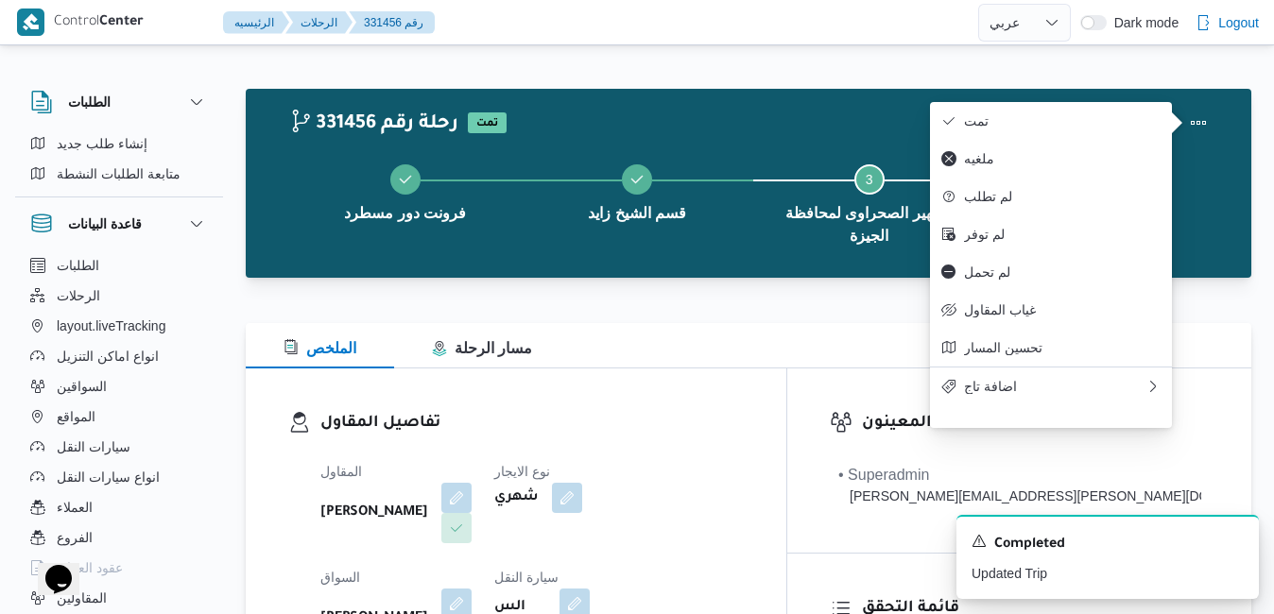
click at [909, 22] on div at bounding box center [709, 22] width 535 height 44
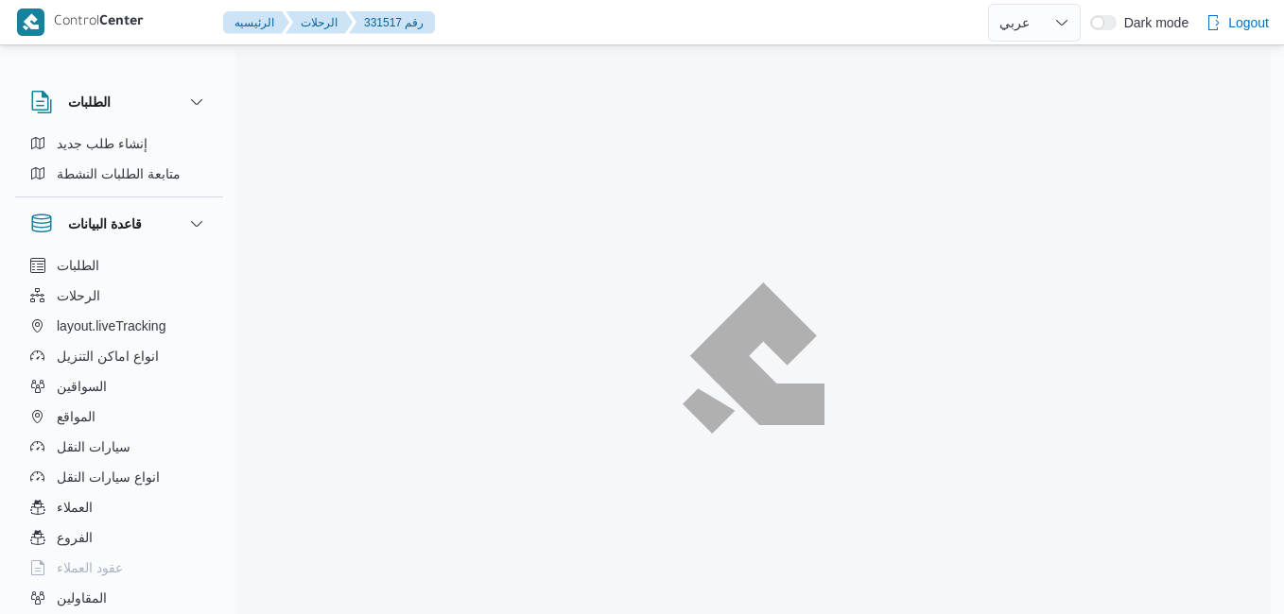
select select "ar"
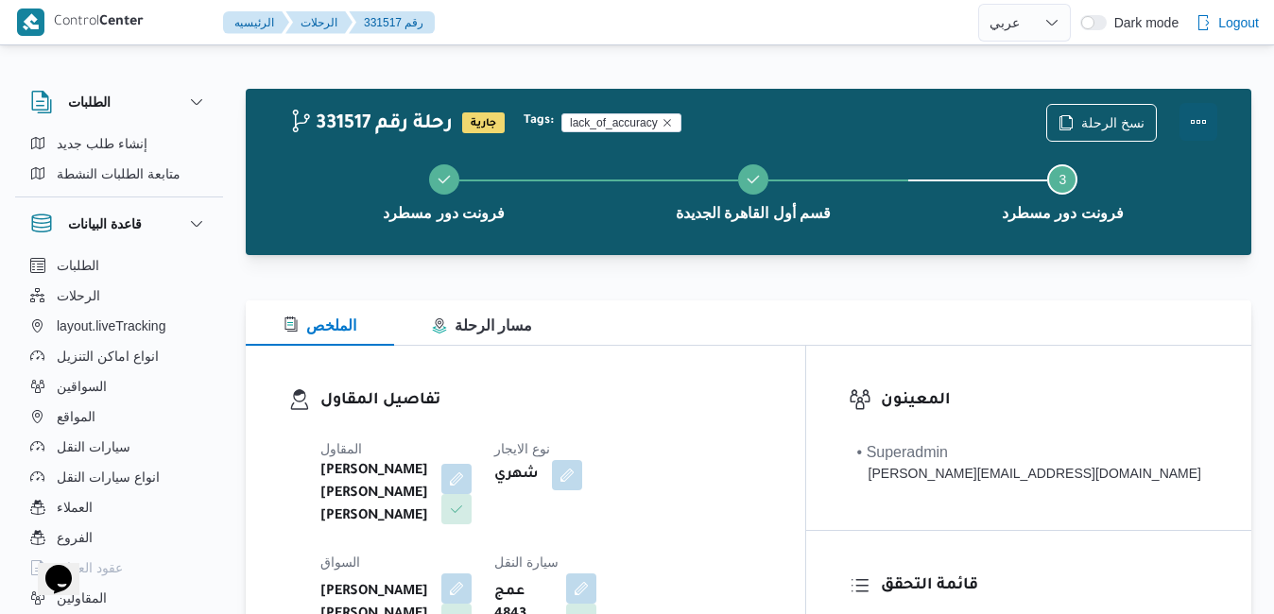
click at [1199, 120] on button "Actions" at bounding box center [1199, 122] width 38 height 38
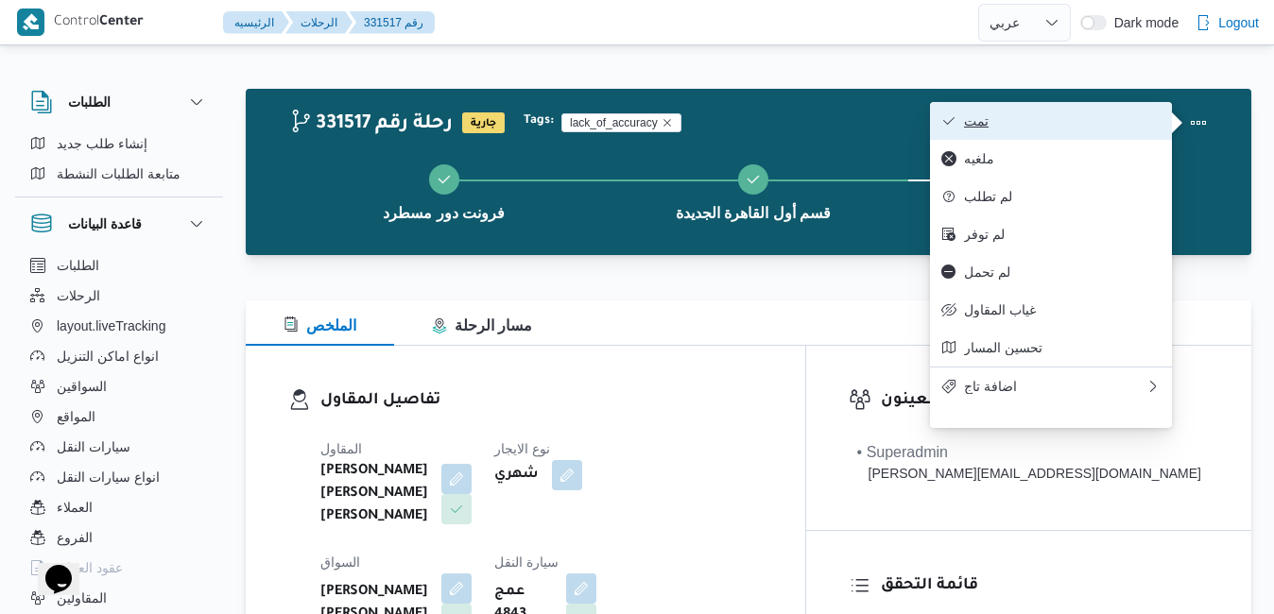
click at [1075, 112] on button "تمت" at bounding box center [1051, 121] width 242 height 38
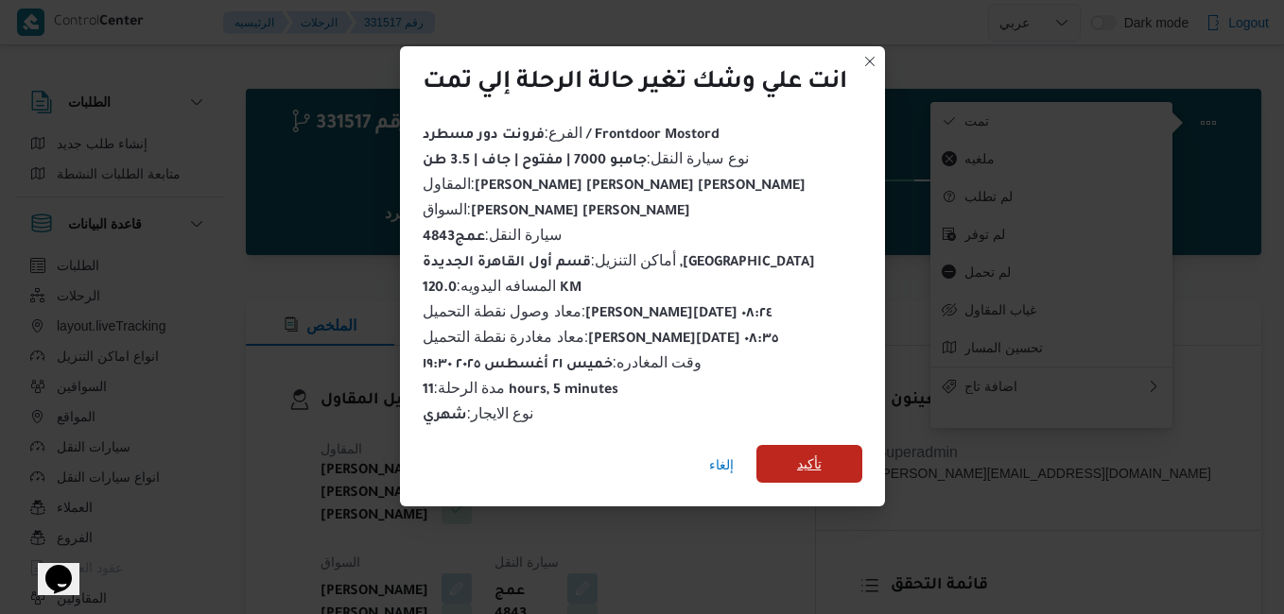
click at [825, 454] on span "تأكيد" at bounding box center [809, 464] width 106 height 38
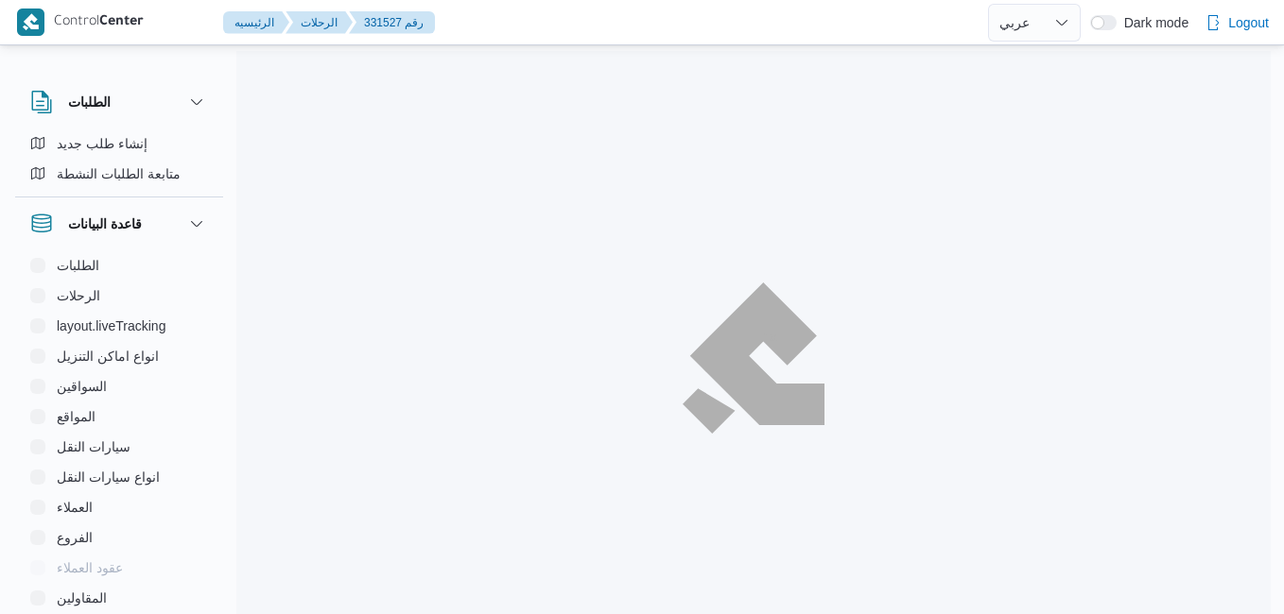
select select "ar"
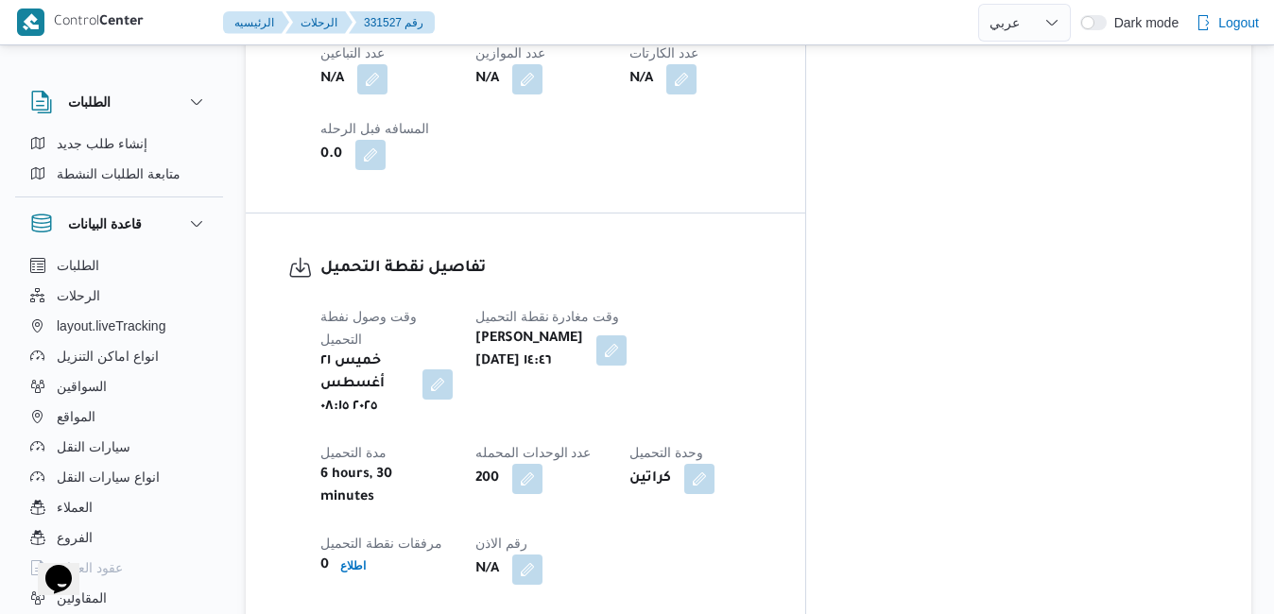
scroll to position [1295, 0]
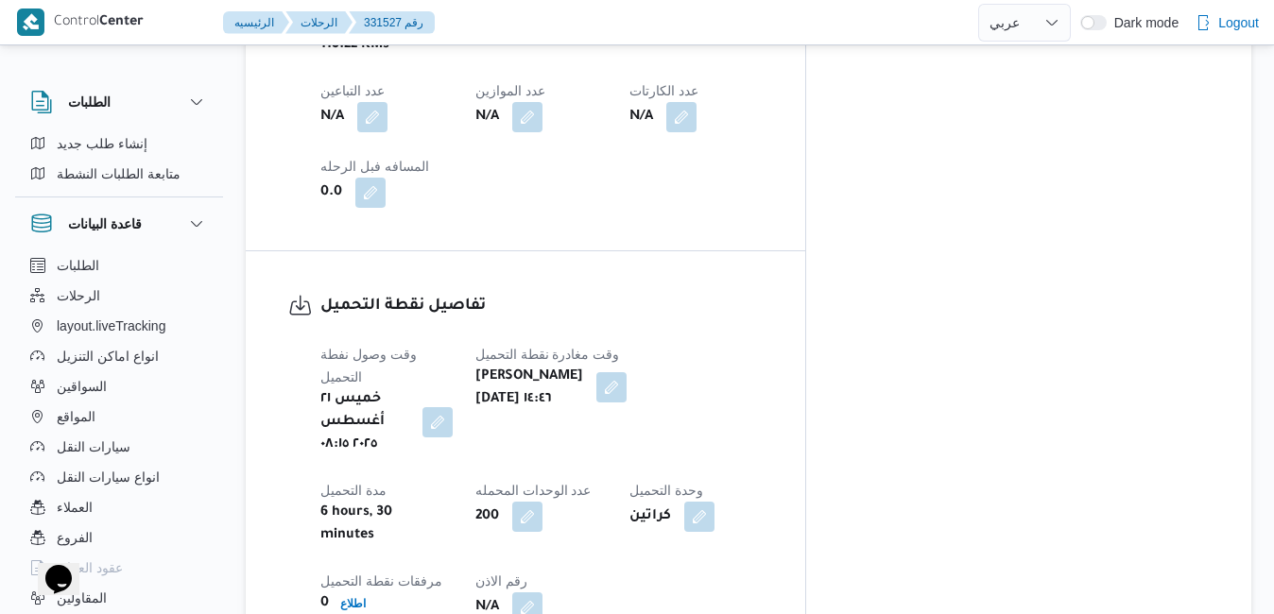
click at [627, 372] on button "button" at bounding box center [611, 387] width 30 height 30
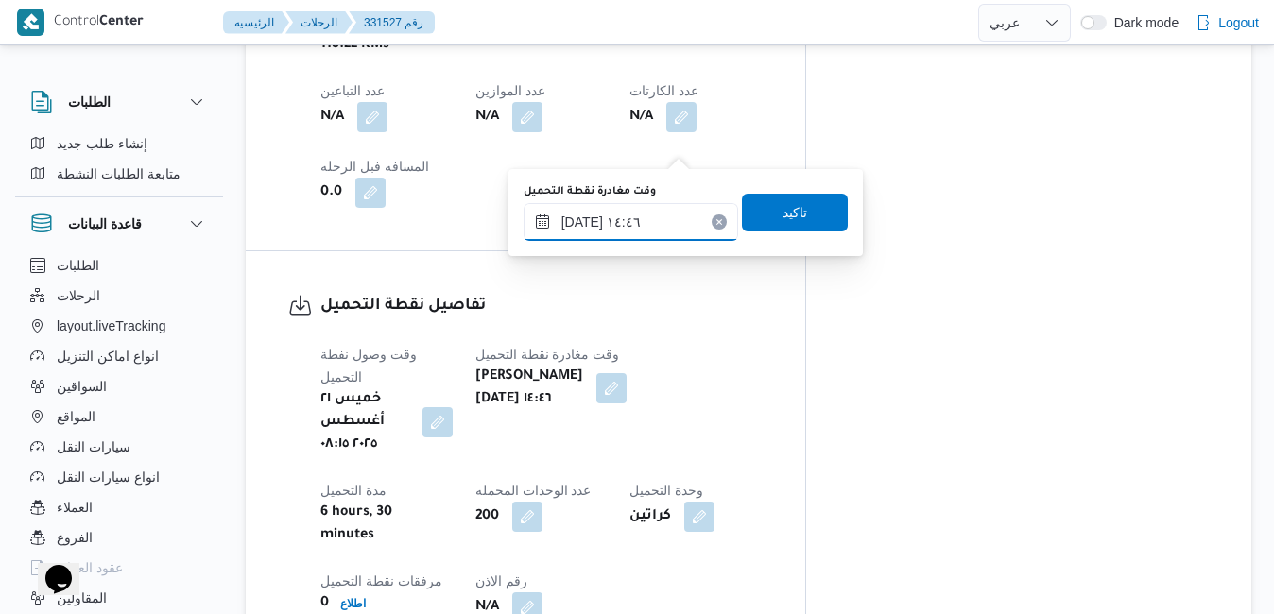
click at [634, 219] on input "[DATE] ١٤:٤٦" at bounding box center [631, 222] width 215 height 38
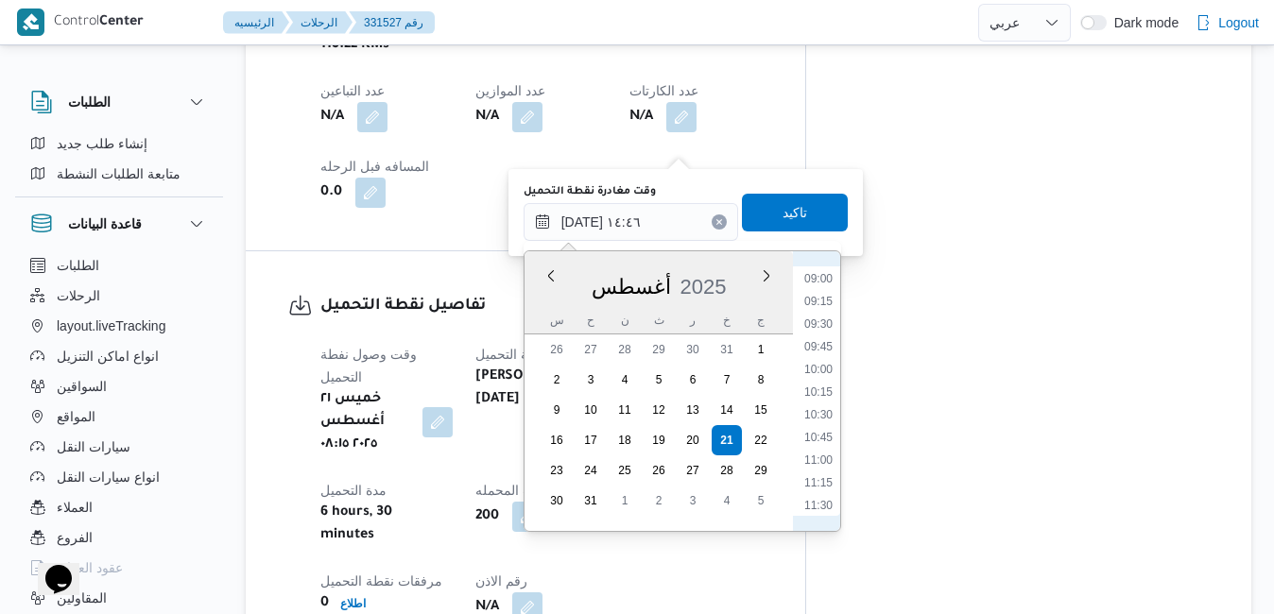
scroll to position [771, 0]
click at [823, 319] on li "09:00" at bounding box center [818, 321] width 43 height 19
type input "[DATE] ٠٩:٠٠"
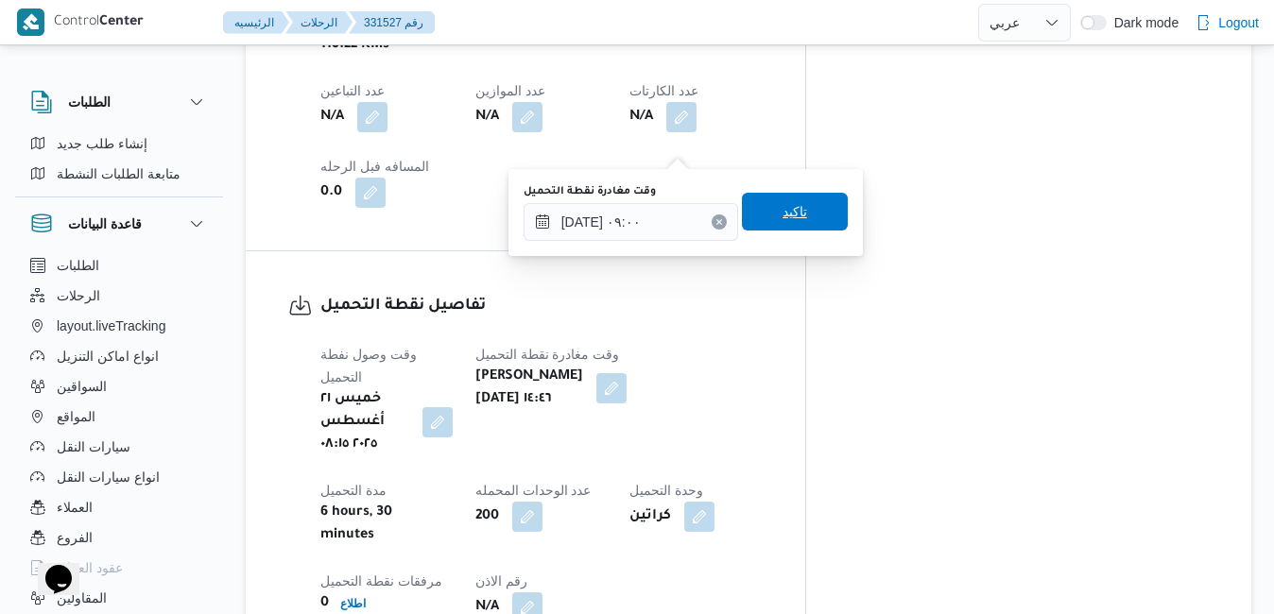
click at [797, 213] on span "تاكيد" at bounding box center [795, 212] width 106 height 38
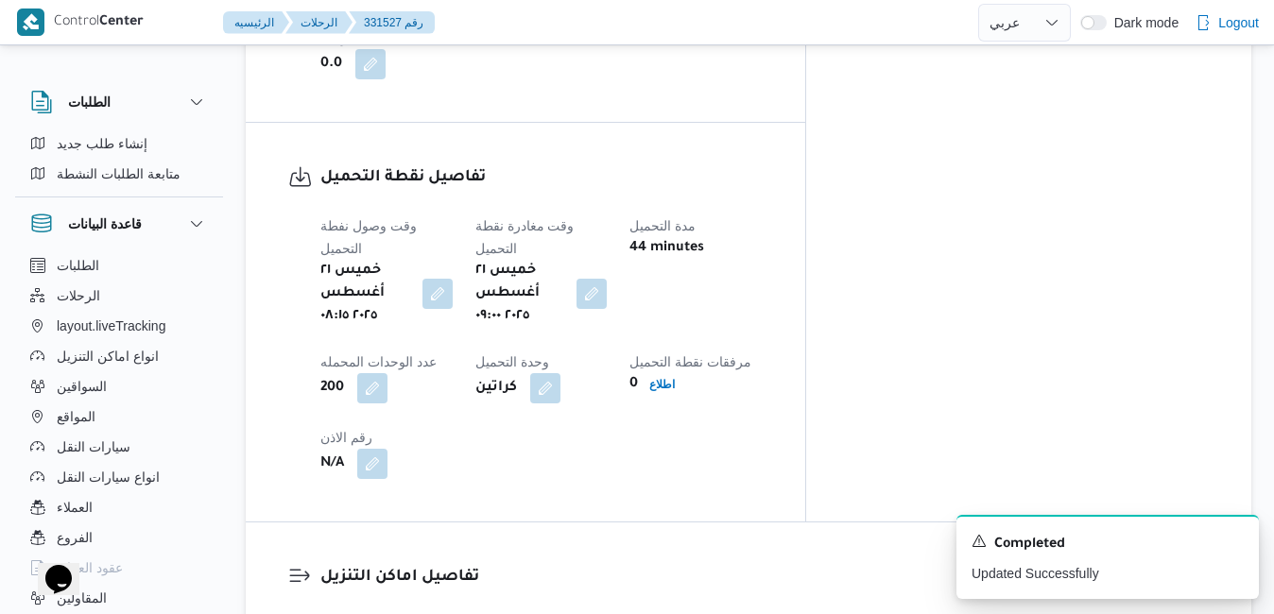
scroll to position [1635, 0]
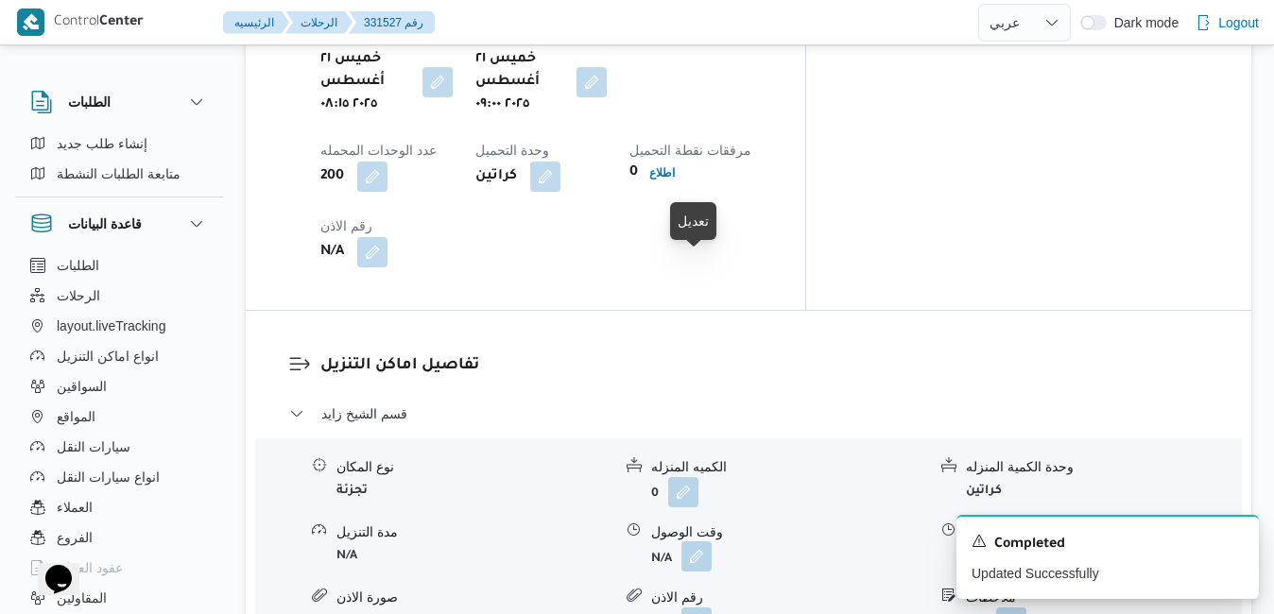
click at [693, 542] on button "button" at bounding box center [697, 557] width 30 height 30
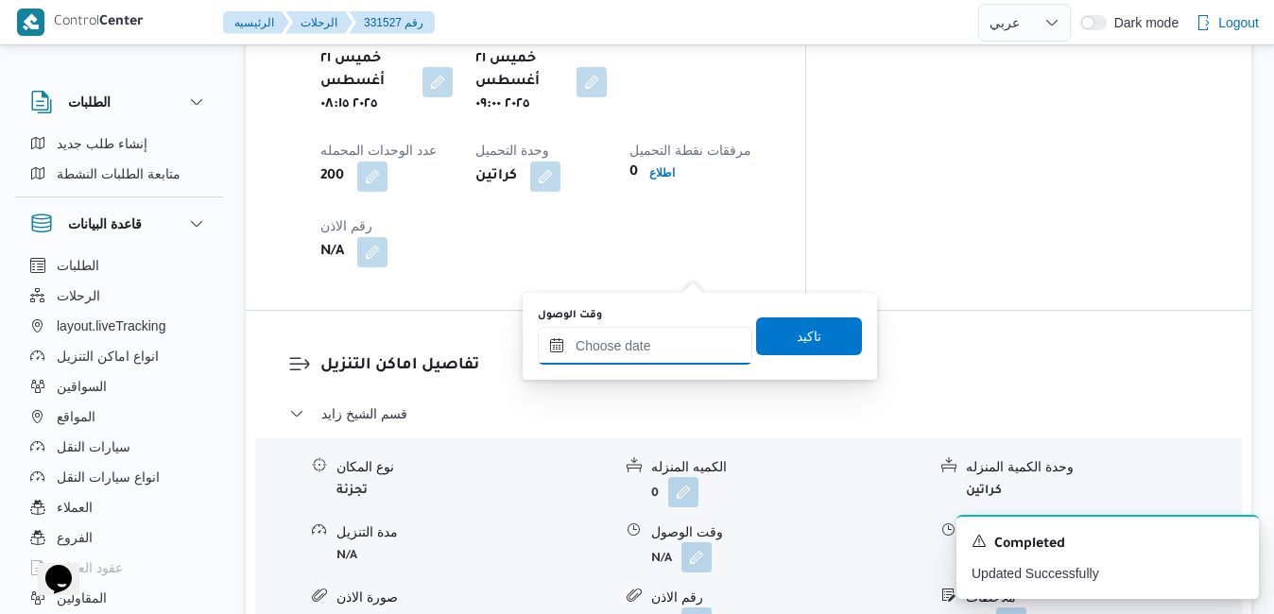
click at [650, 351] on input "وقت الوصول" at bounding box center [645, 346] width 215 height 38
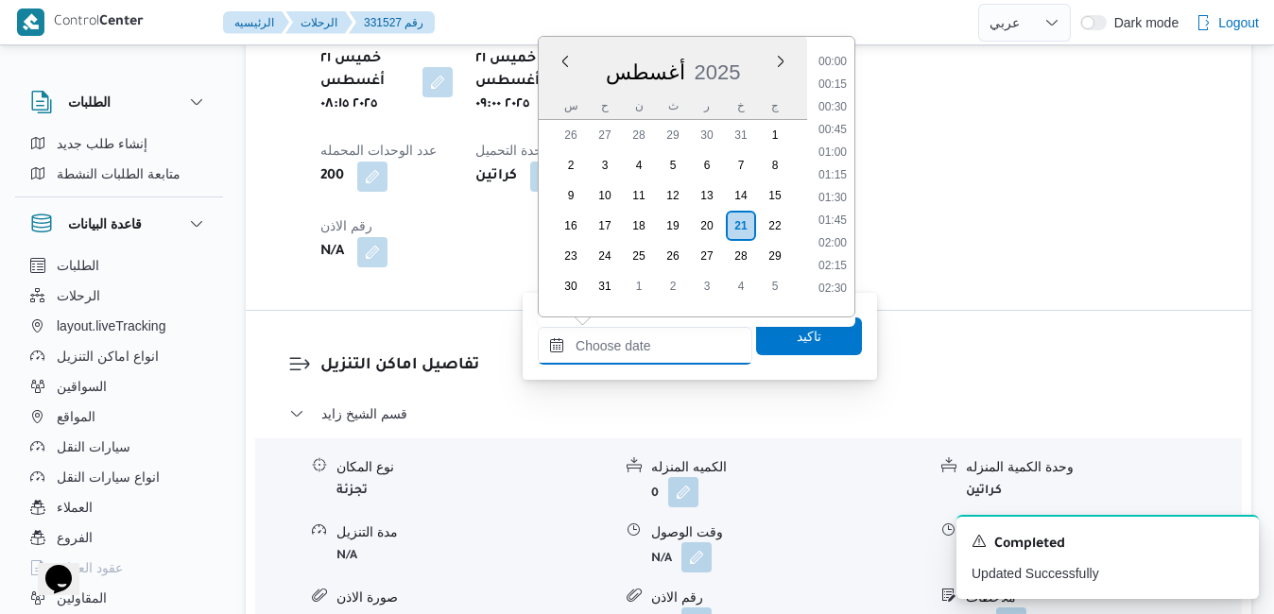
scroll to position [1821, 0]
click at [757, 57] on div "أغسطس 2025" at bounding box center [673, 68] width 268 height 48
click at [831, 238] on li "10:00" at bounding box center [832, 240] width 43 height 19
type input "٢١/٠٨/٢٠٢٥ ١٠:٠٠"
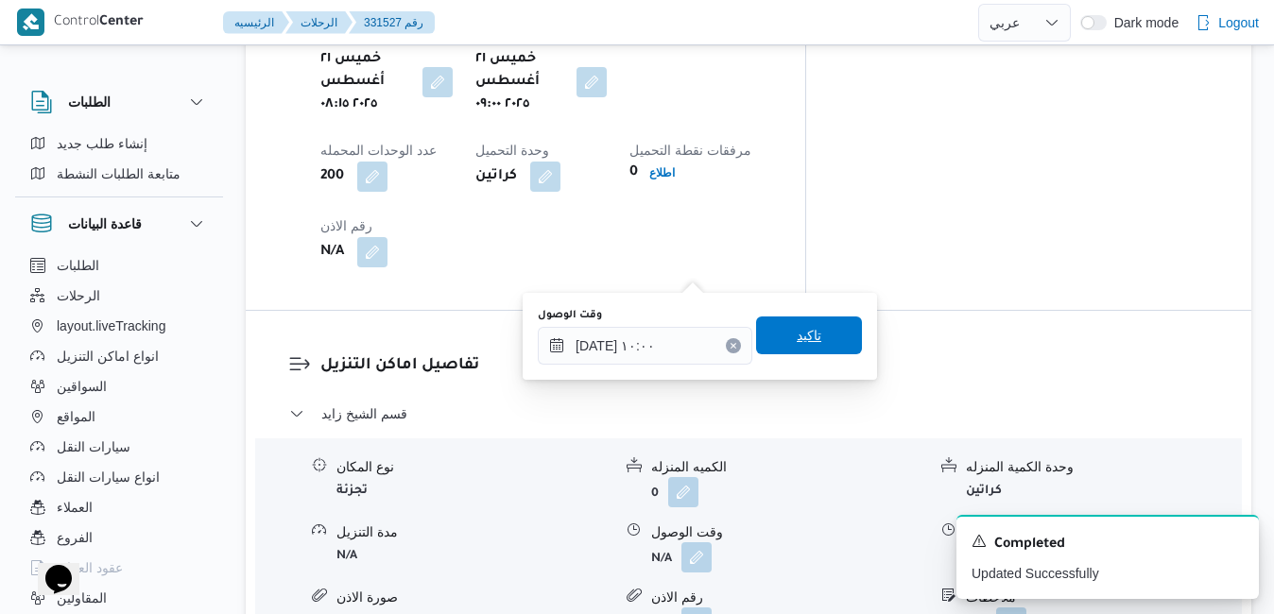
click at [797, 336] on span "تاكيد" at bounding box center [809, 335] width 25 height 23
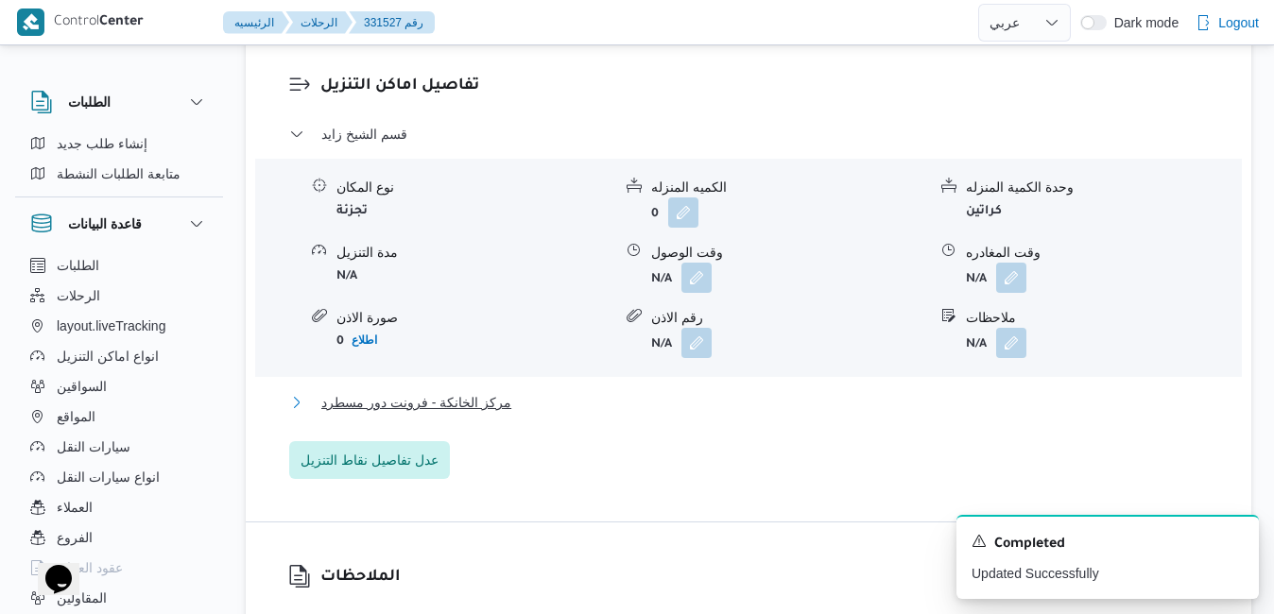
click at [719, 397] on button "مركز الخانكة - فرونت دور مسطرد" at bounding box center [749, 402] width 920 height 23
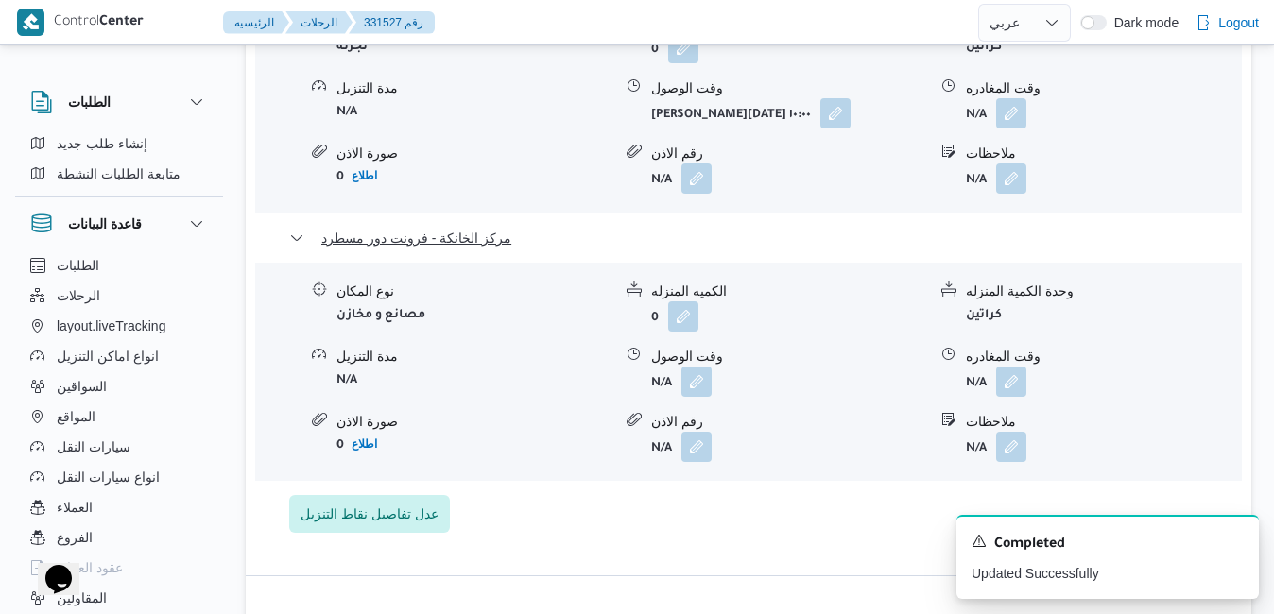
scroll to position [2089, 0]
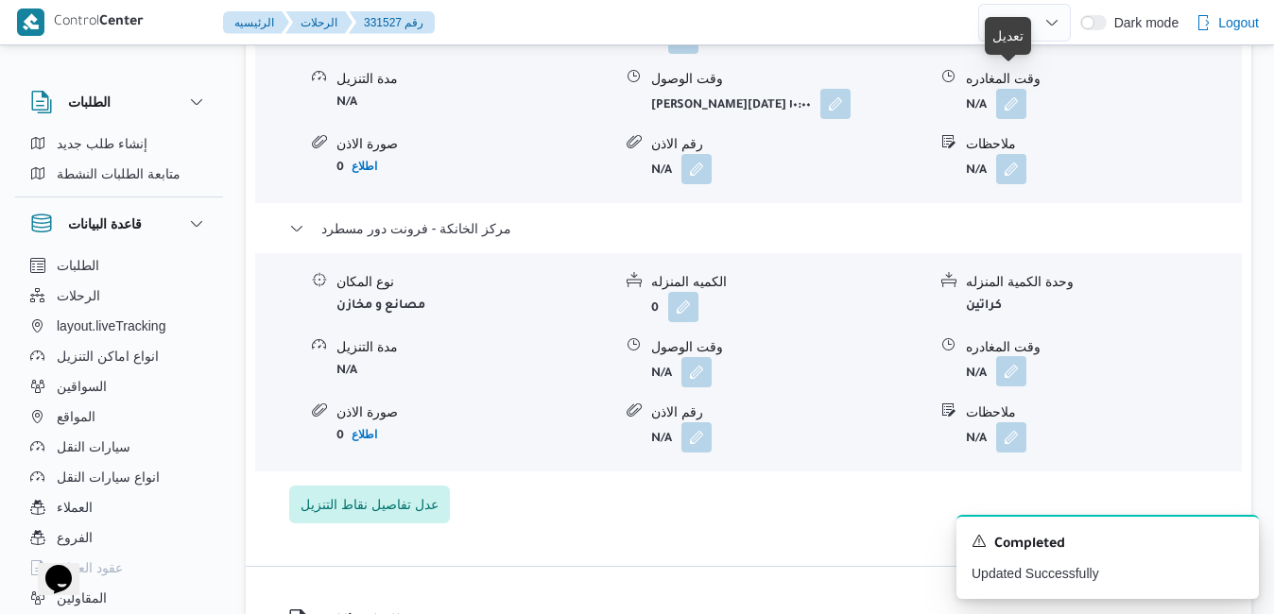
click at [1014, 356] on button "button" at bounding box center [1011, 371] width 30 height 30
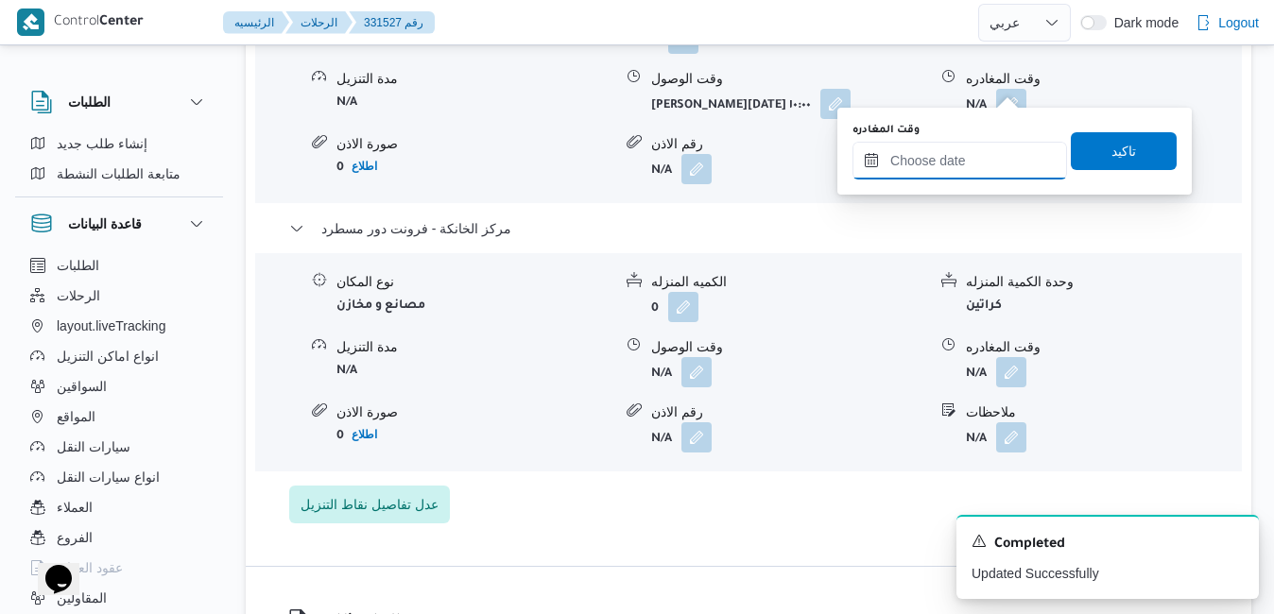
click at [943, 165] on input "وقت المغادره" at bounding box center [960, 161] width 215 height 38
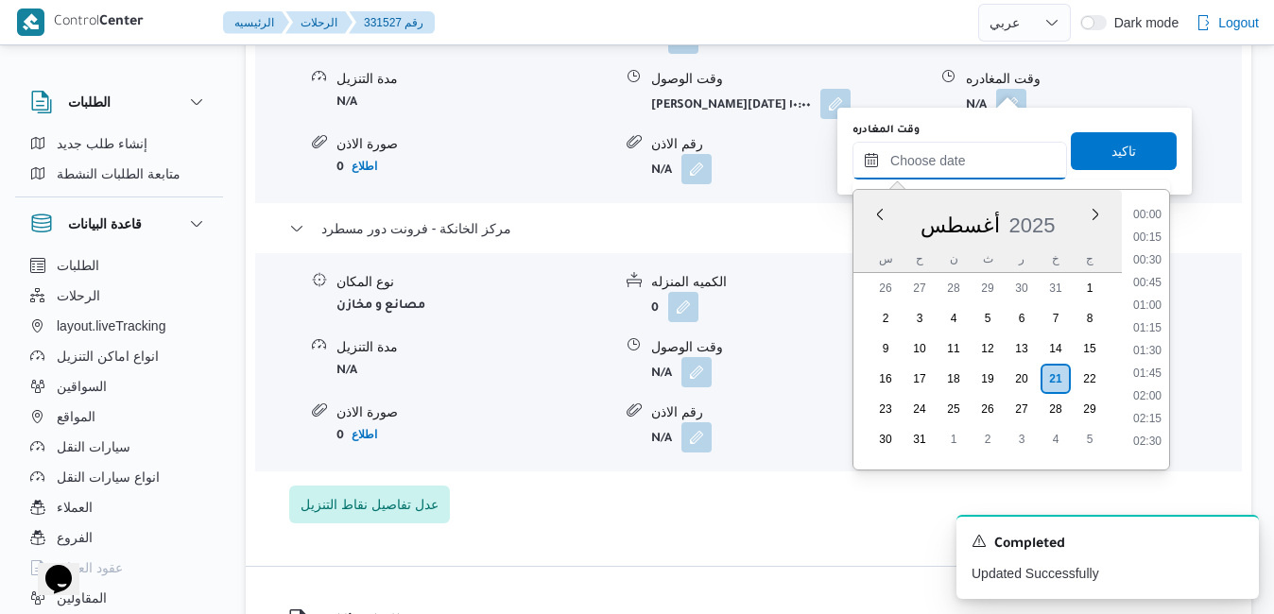
scroll to position [1821, 0]
click at [868, 234] on div "أغسطس 2025" at bounding box center [988, 222] width 268 height 48
click at [1148, 402] on li "19:45" at bounding box center [1147, 404] width 43 height 19
type input "[DATE] ١٩:٤٥"
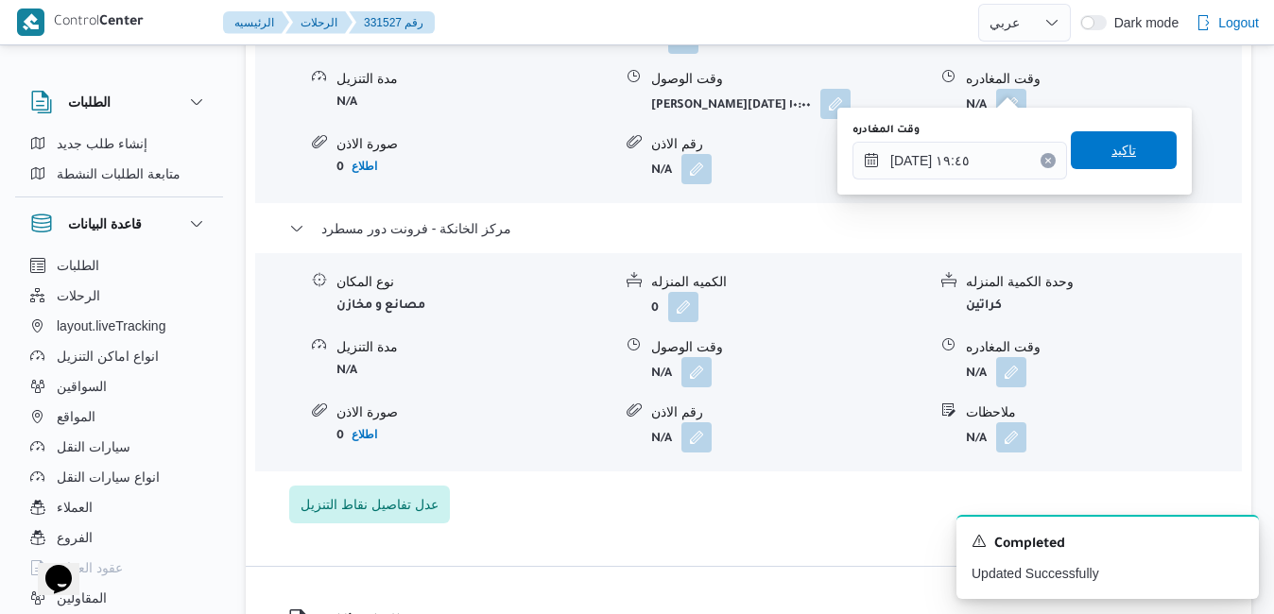
click at [1131, 147] on span "تاكيد" at bounding box center [1124, 150] width 106 height 38
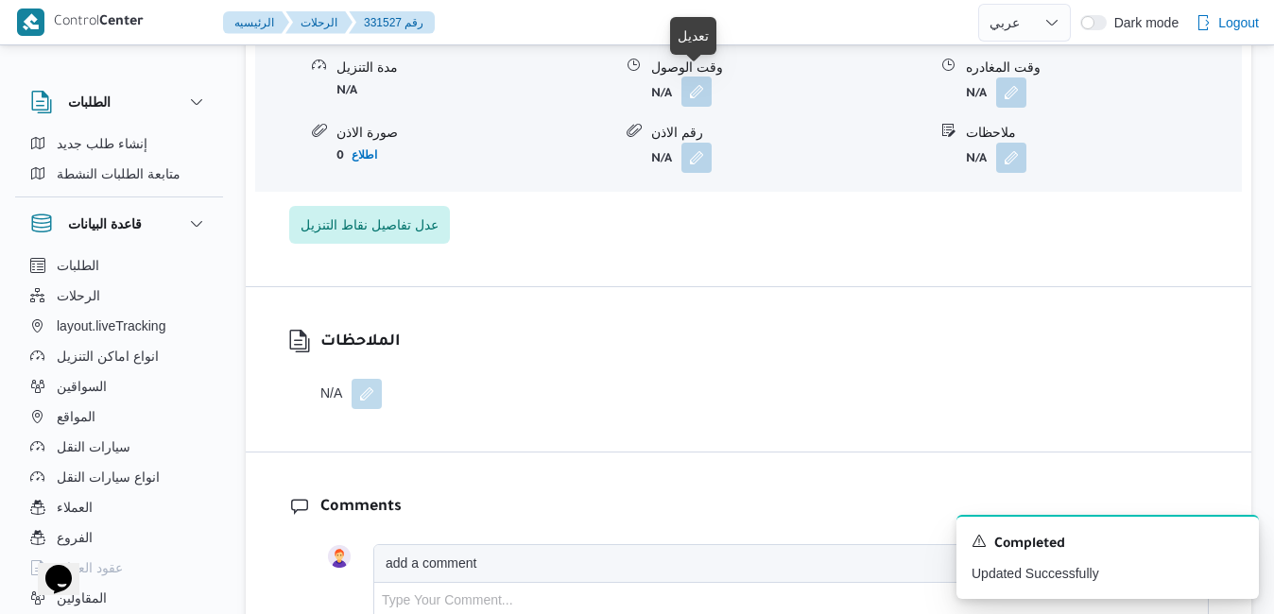
click at [699, 88] on button "button" at bounding box center [697, 92] width 30 height 30
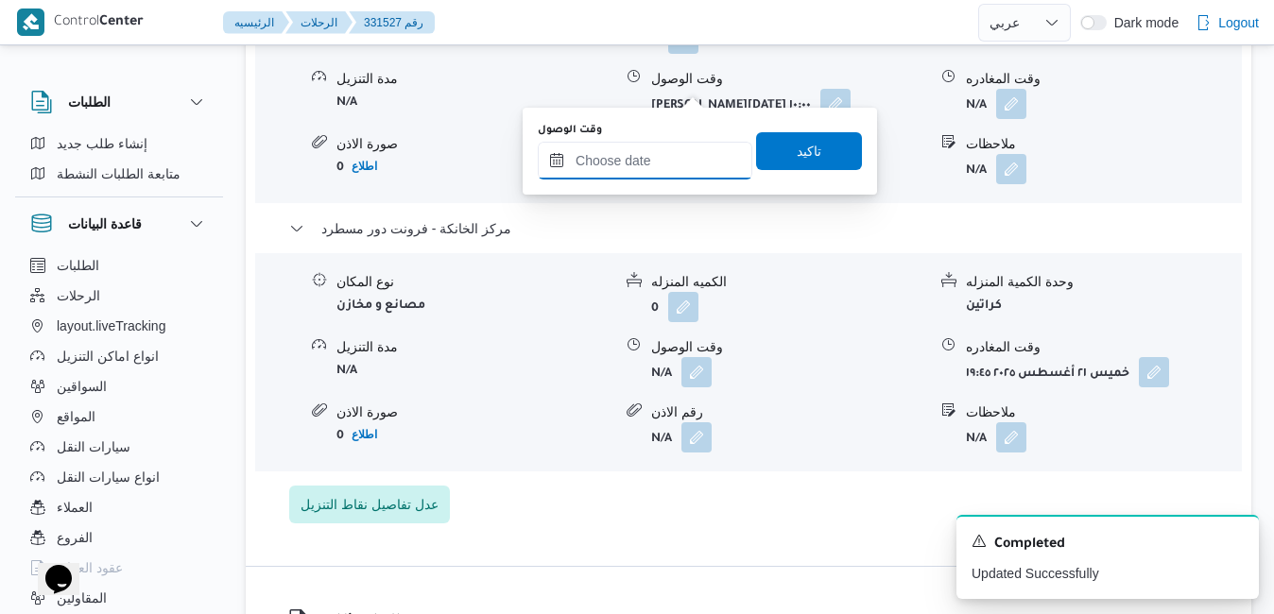
click at [679, 159] on input "وقت الوصول" at bounding box center [645, 161] width 215 height 38
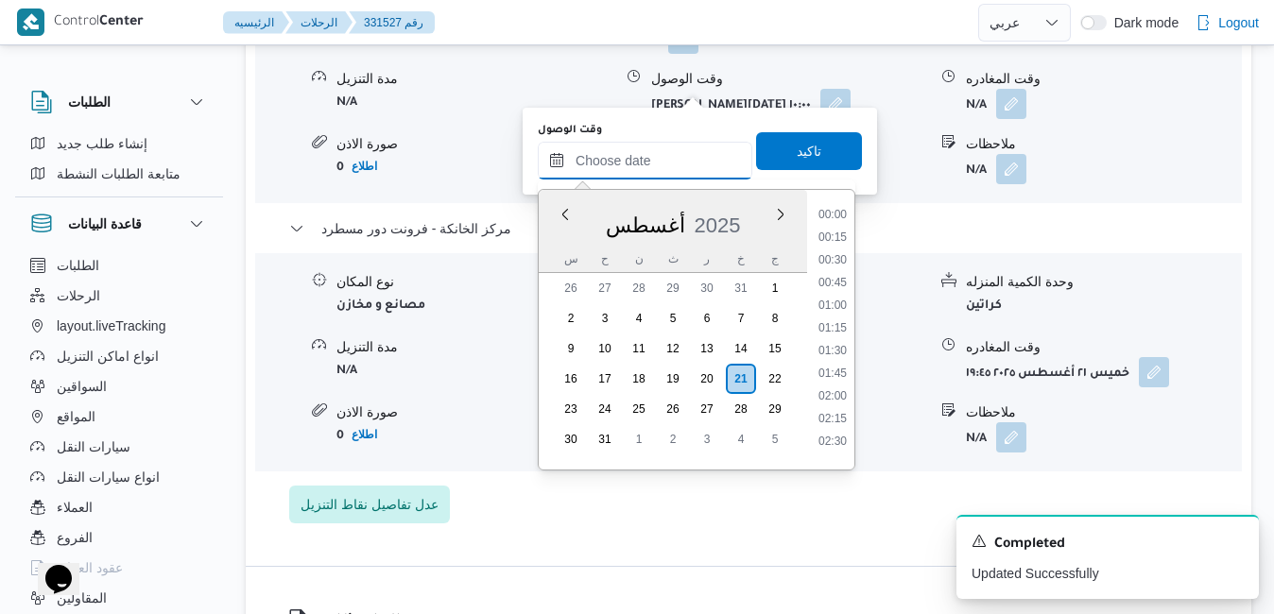
scroll to position [1821, 0]
click at [558, 236] on div "أغسطس 2025" at bounding box center [673, 222] width 268 height 48
click at [838, 378] on li "19:30" at bounding box center [832, 381] width 43 height 19
type input "[DATE] ١٩:٣٠"
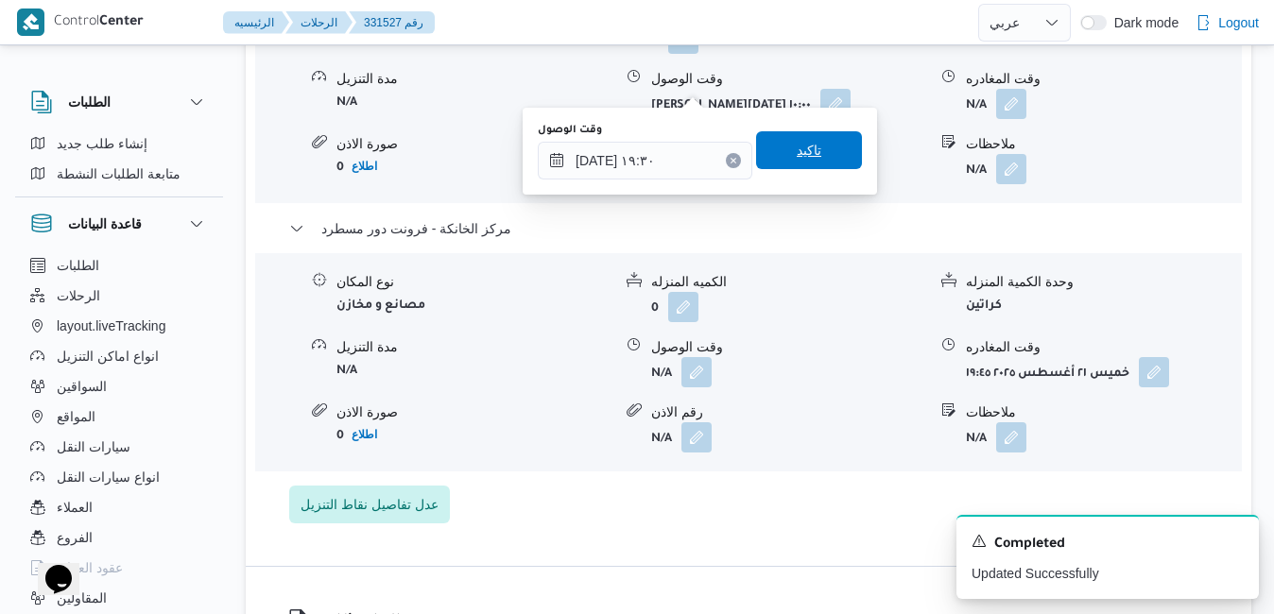
click at [812, 156] on span "تاكيد" at bounding box center [809, 150] width 106 height 38
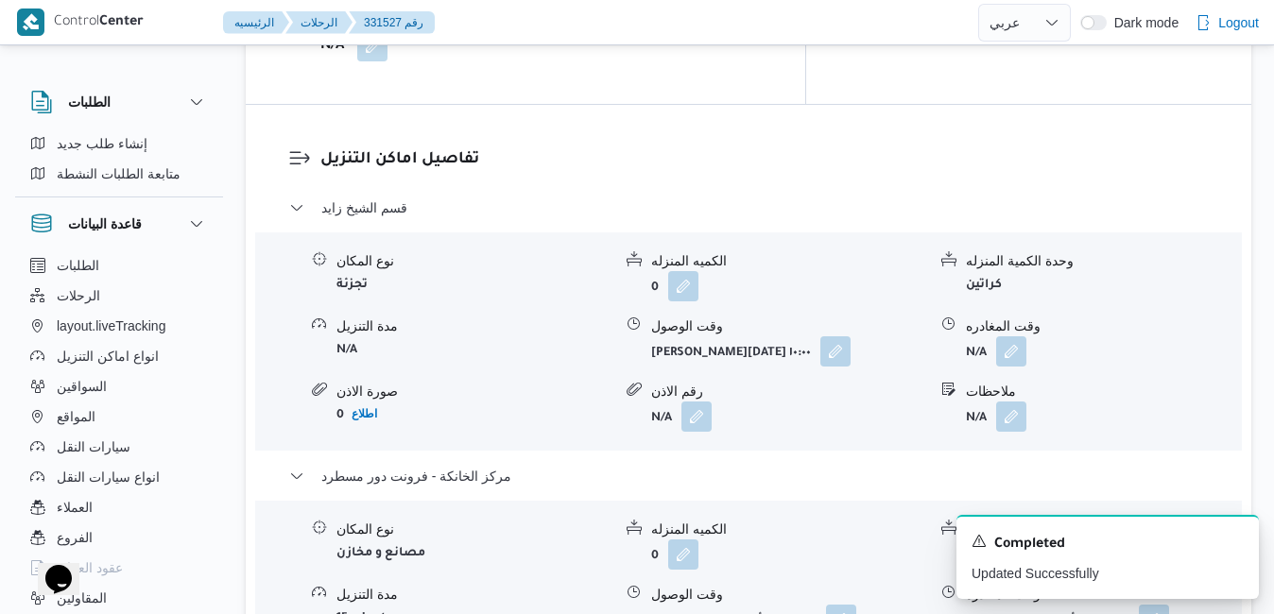
scroll to position [1824, 0]
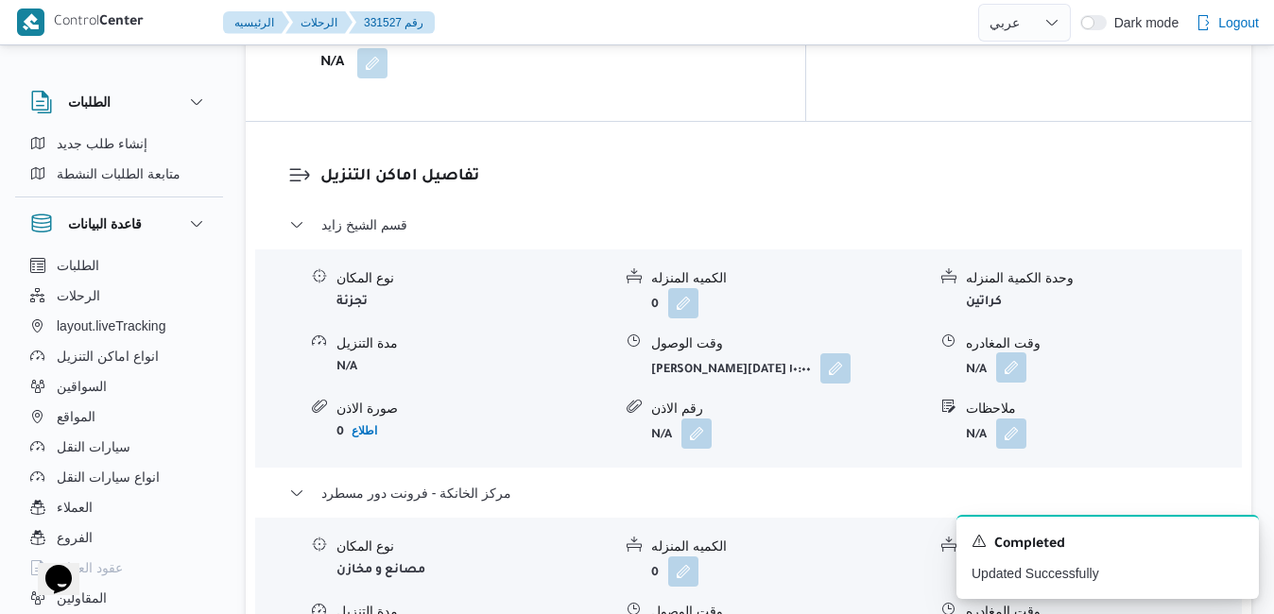
click at [1013, 353] on button "button" at bounding box center [1011, 368] width 30 height 30
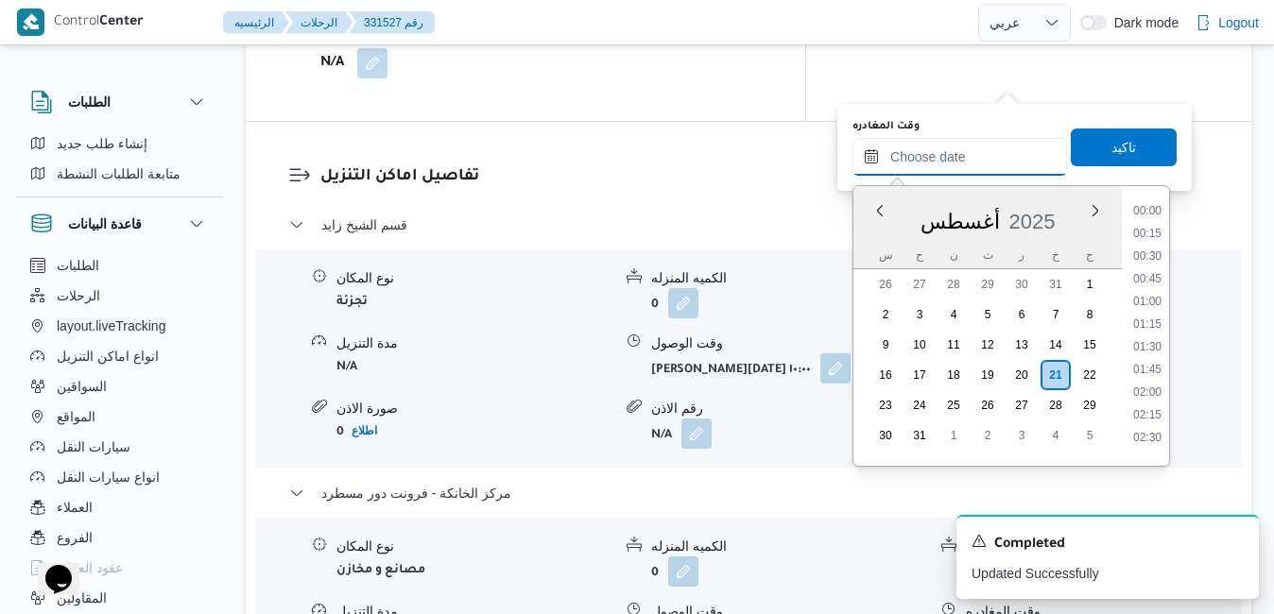
click at [962, 146] on input "وقت المغادره" at bounding box center [960, 157] width 215 height 38
click at [870, 233] on div "أغسطس 2025" at bounding box center [988, 218] width 268 height 48
click at [1149, 282] on li "18:30" at bounding box center [1147, 287] width 43 height 19
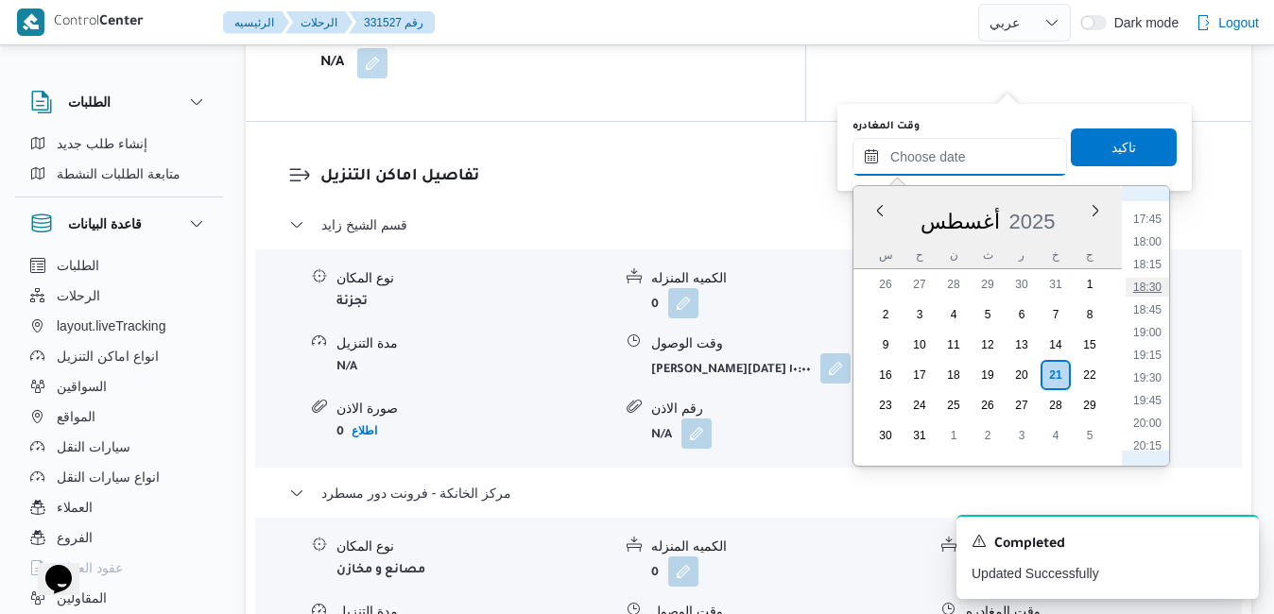
type input "[DATE] ١٨:٣٠"
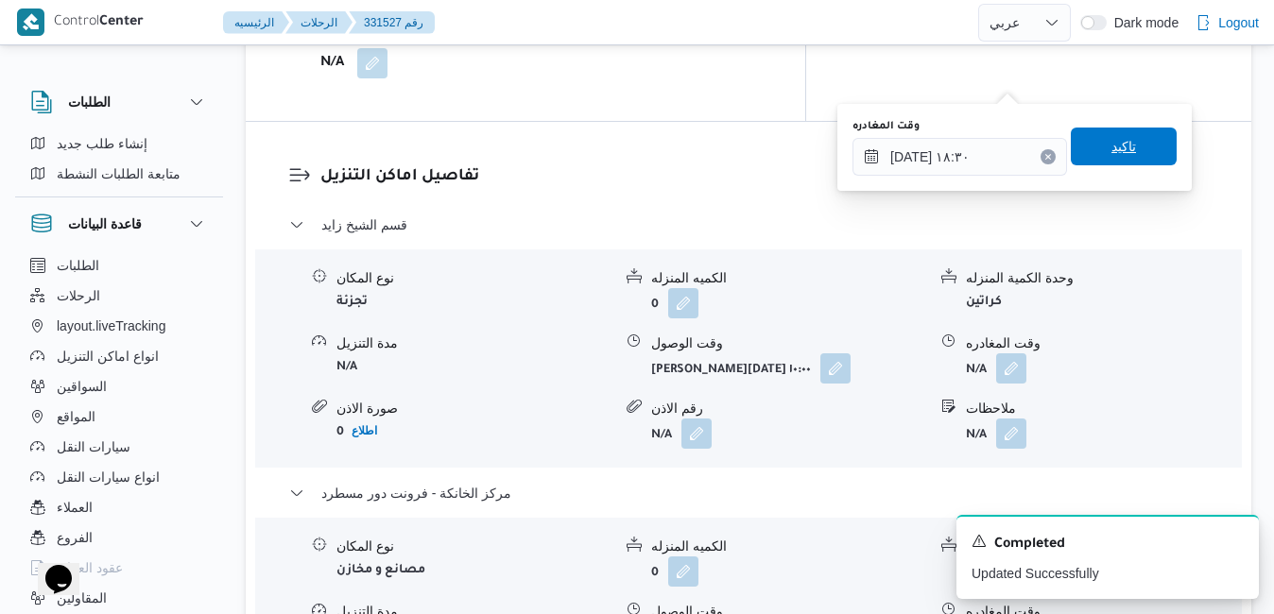
click at [1128, 139] on span "تاكيد" at bounding box center [1124, 147] width 106 height 38
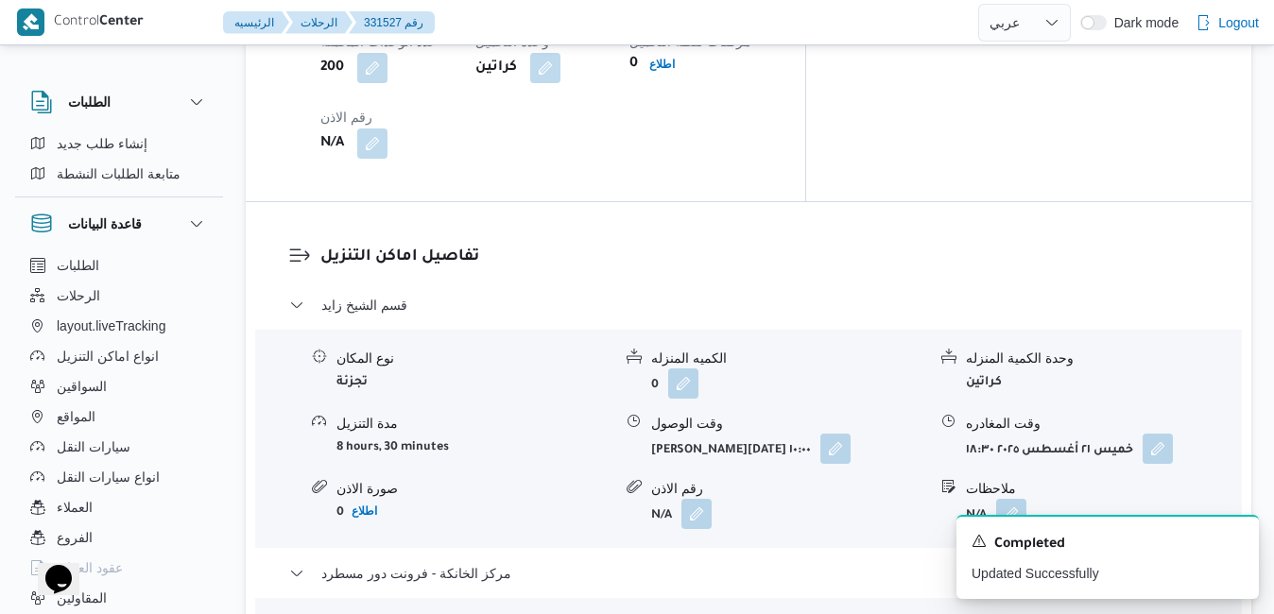
scroll to position [132, 0]
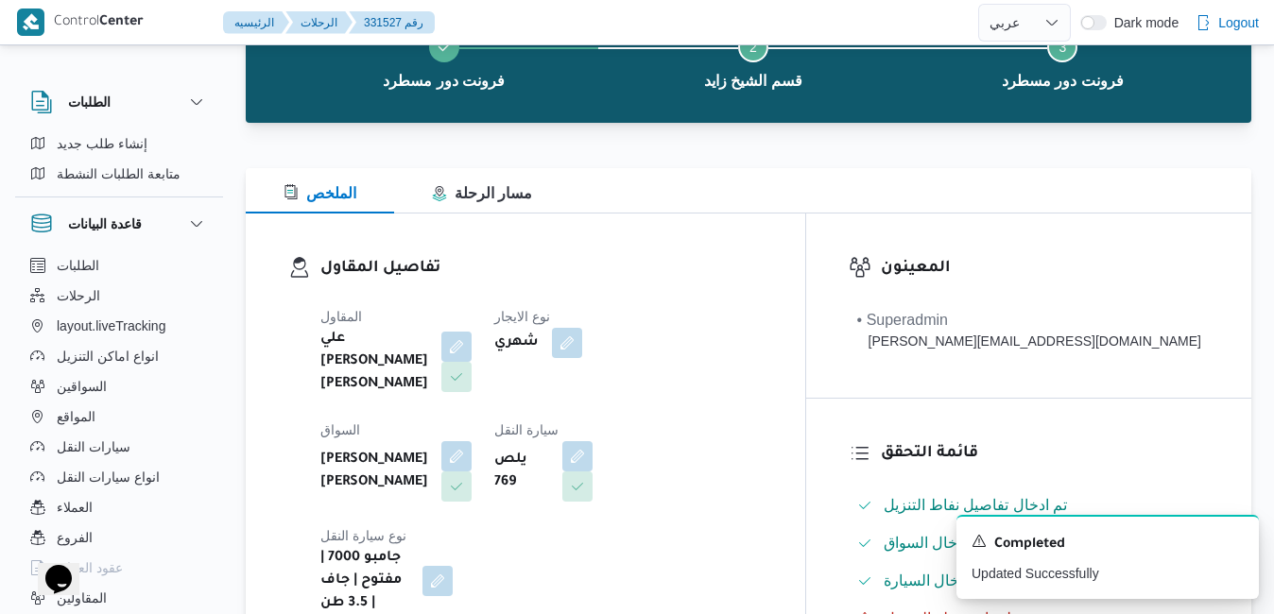
click at [1233, 90] on div "331527 رحلة رقم جارية نسخ الرحلة فرونت دور مسطرد Step 2 is incomplete 2 قسم الش…" at bounding box center [748, 40] width 975 height 136
drag, startPoint x: 1272, startPoint y: 89, endPoint x: 1271, endPoint y: 76, distance: 13.3
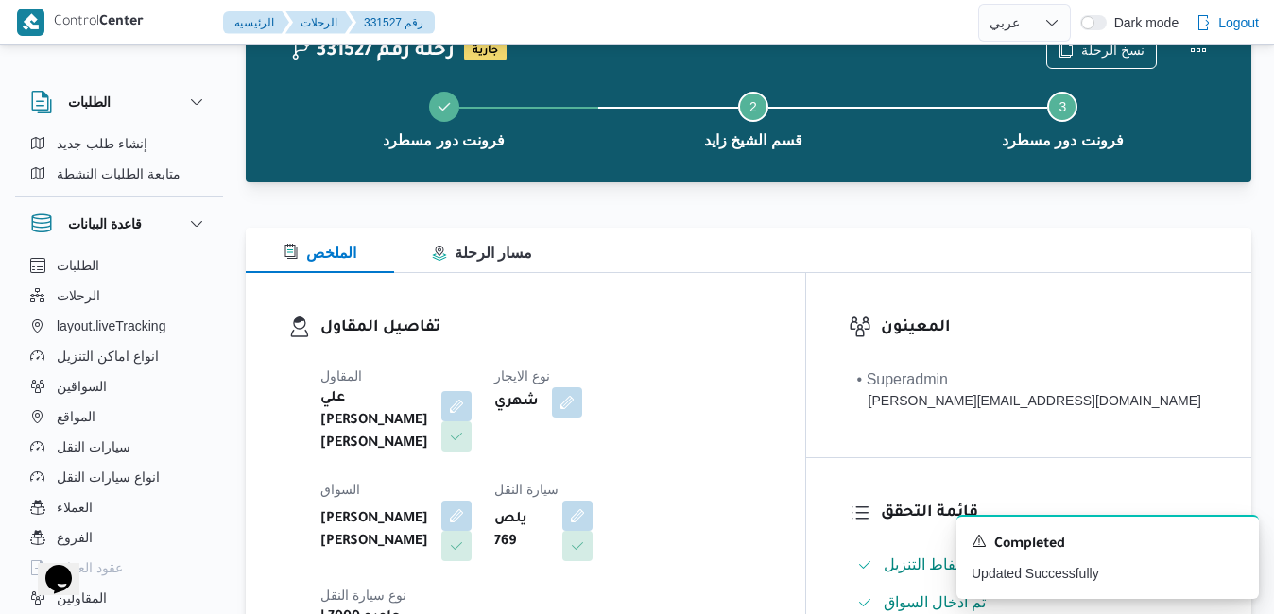
scroll to position [6, 0]
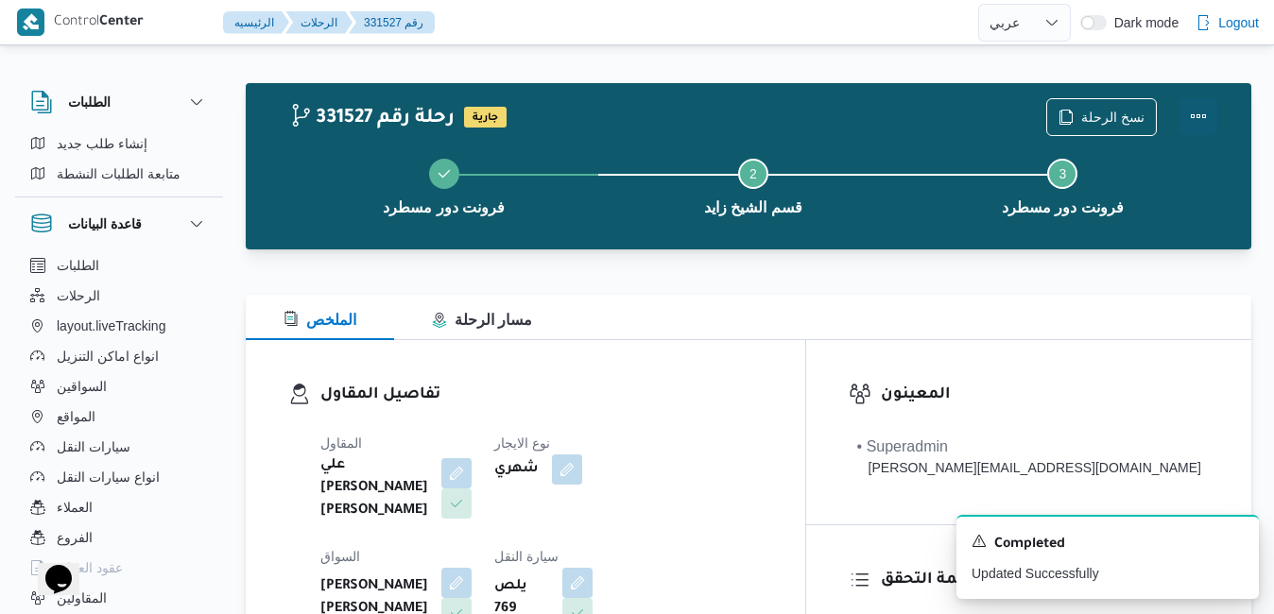
click at [1200, 114] on button "Actions" at bounding box center [1199, 116] width 38 height 38
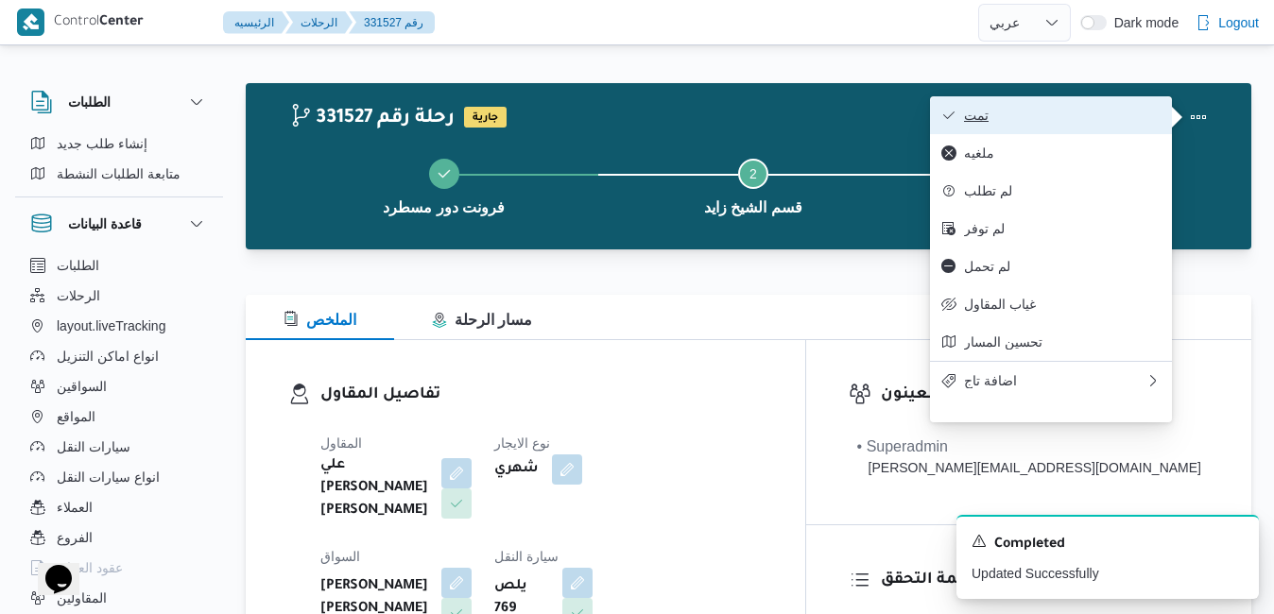
click at [1074, 120] on span "تمت" at bounding box center [1062, 115] width 197 height 15
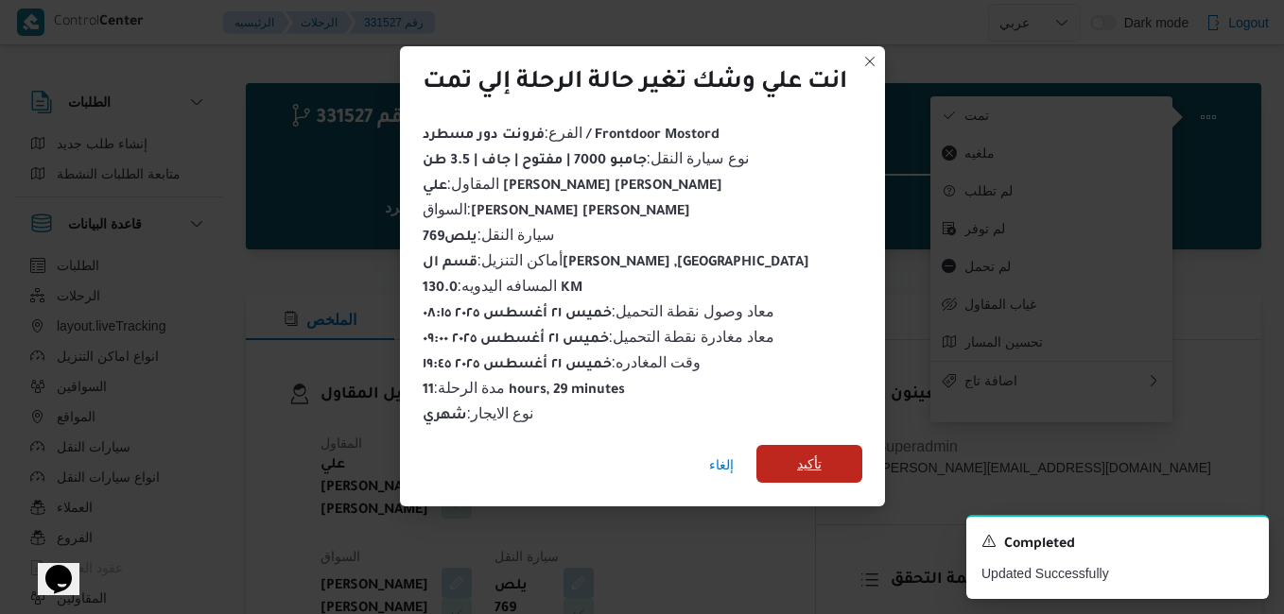
click at [808, 458] on span "تأكيد" at bounding box center [809, 464] width 25 height 23
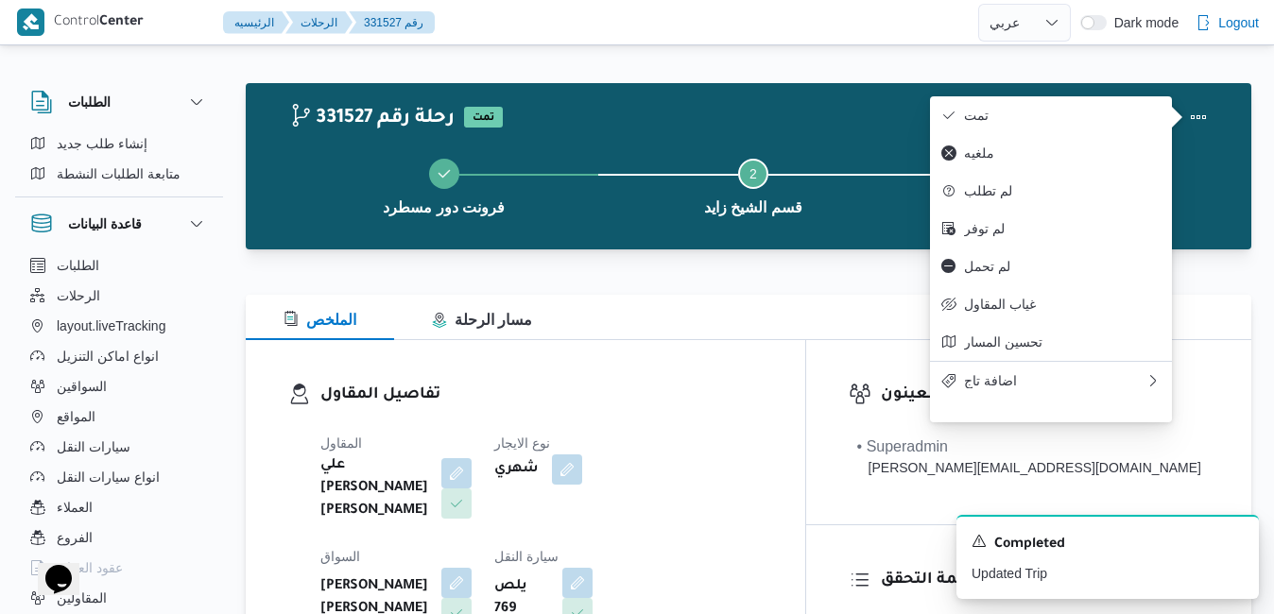
click at [762, 377] on div "تفاصيل المقاول المقاول علي يحيي علي مهران حسنين نوع الايجار شهري السواق محمود ر…" at bounding box center [526, 562] width 560 height 444
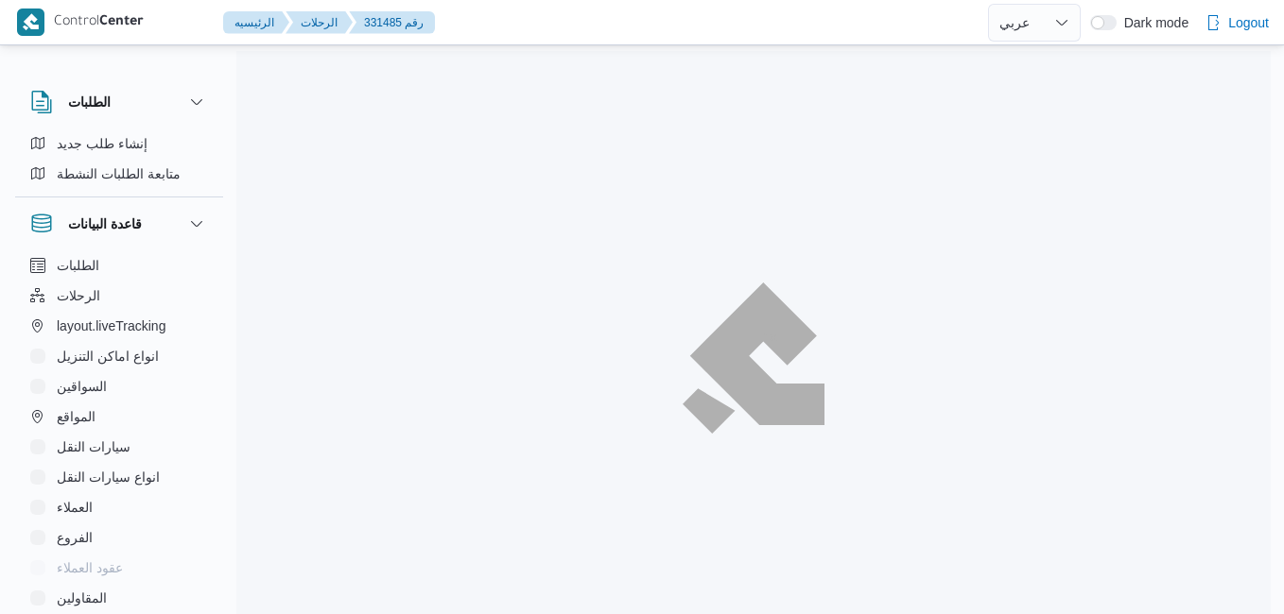
select select "ar"
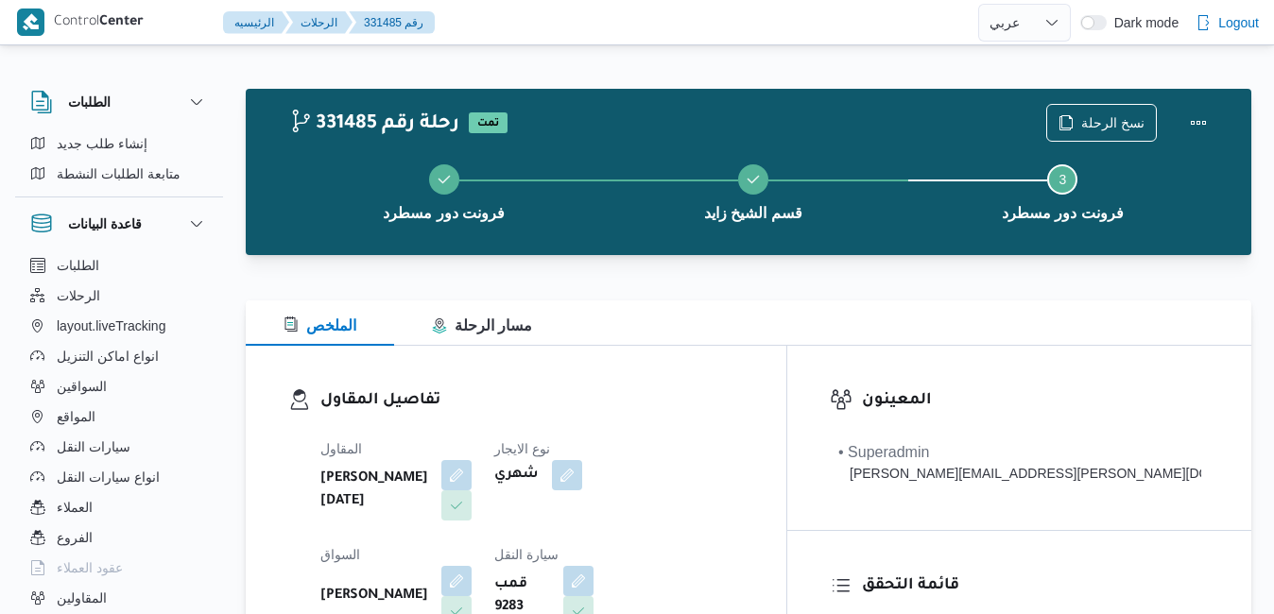
click at [686, 331] on div "الملخص مسار الرحلة" at bounding box center [749, 323] width 1006 height 45
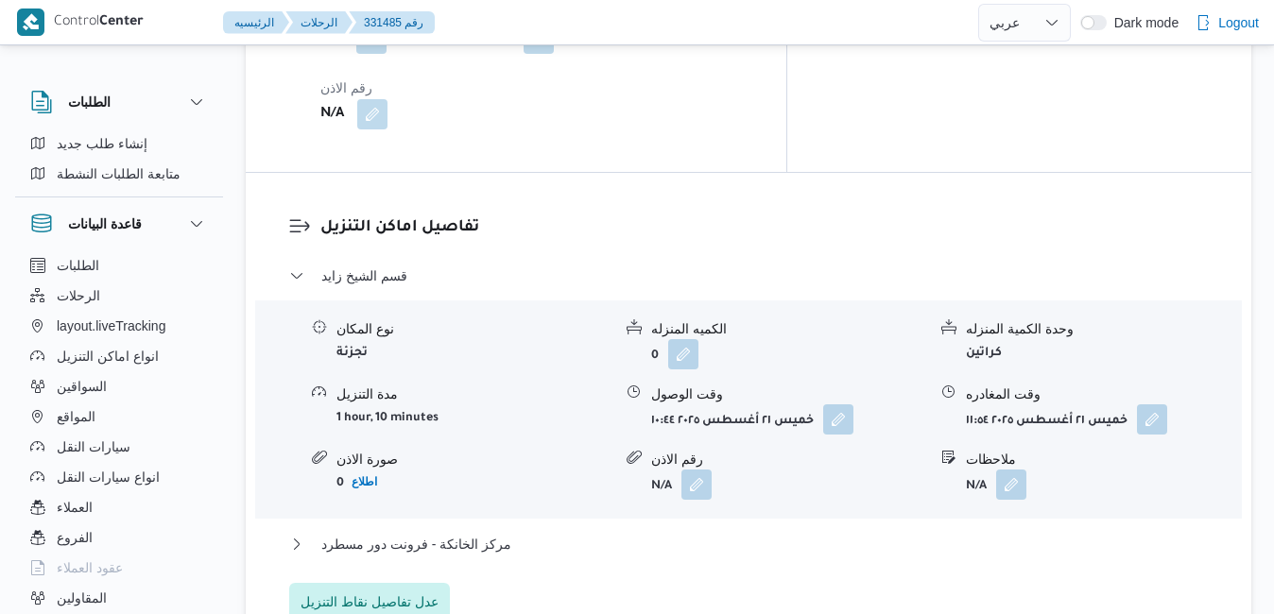
scroll to position [1815, 0]
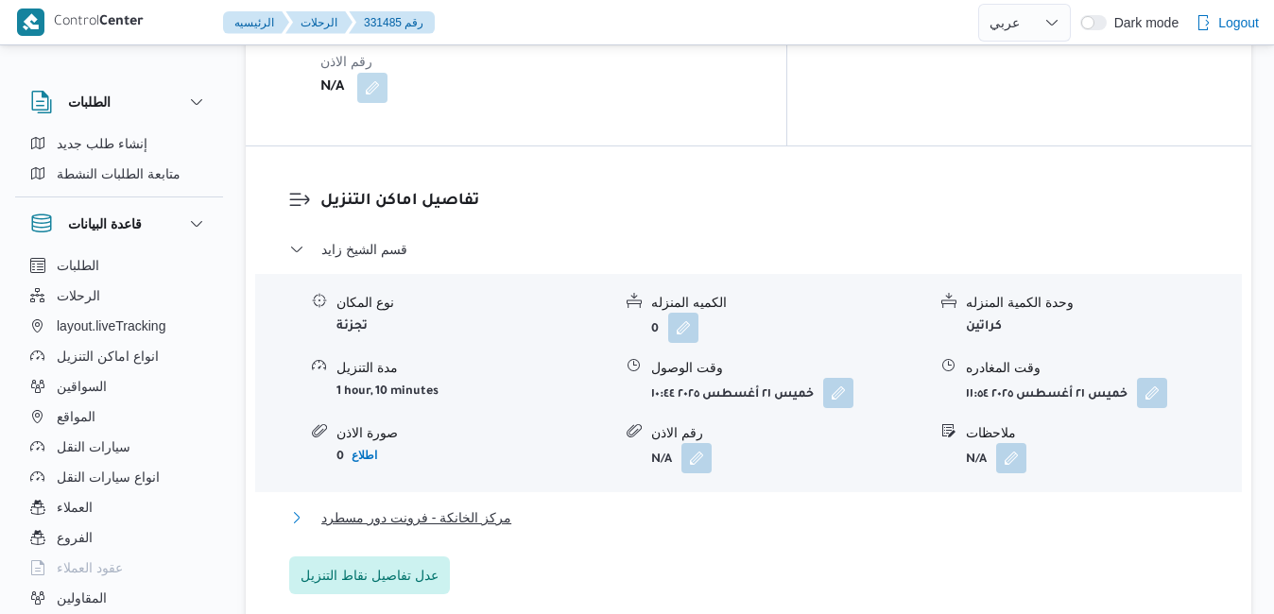
click at [793, 492] on button "مركز الخانكة - فرونت دور مسطرد" at bounding box center [749, 503] width 920 height 23
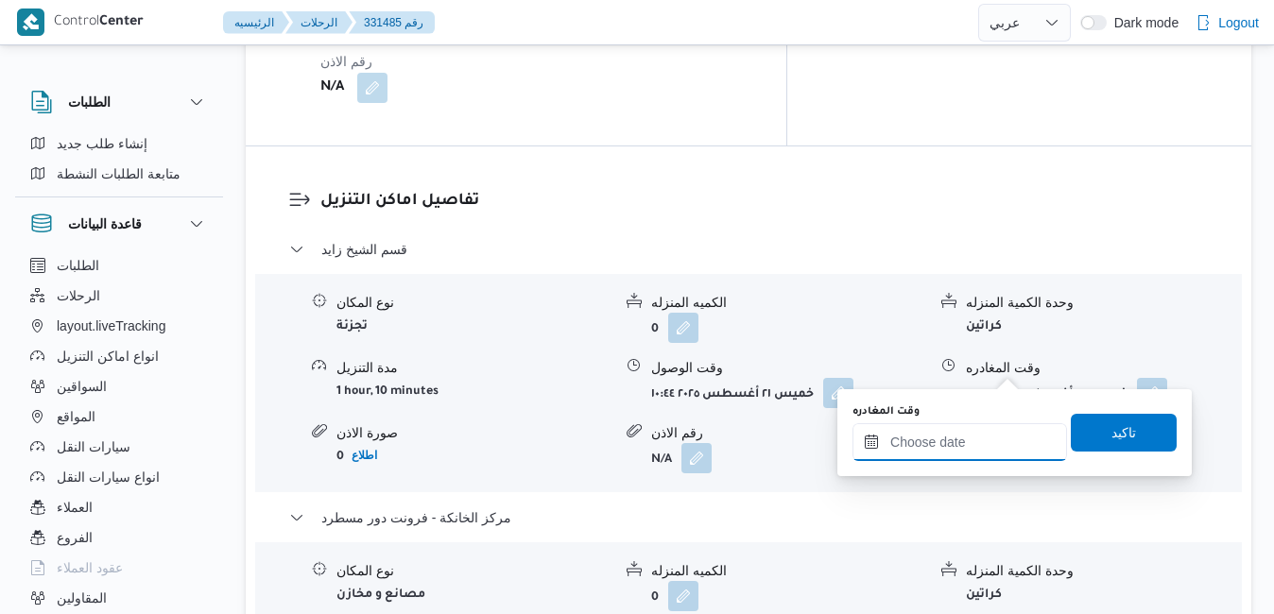
click at [942, 456] on input "وقت المغادره" at bounding box center [960, 442] width 215 height 38
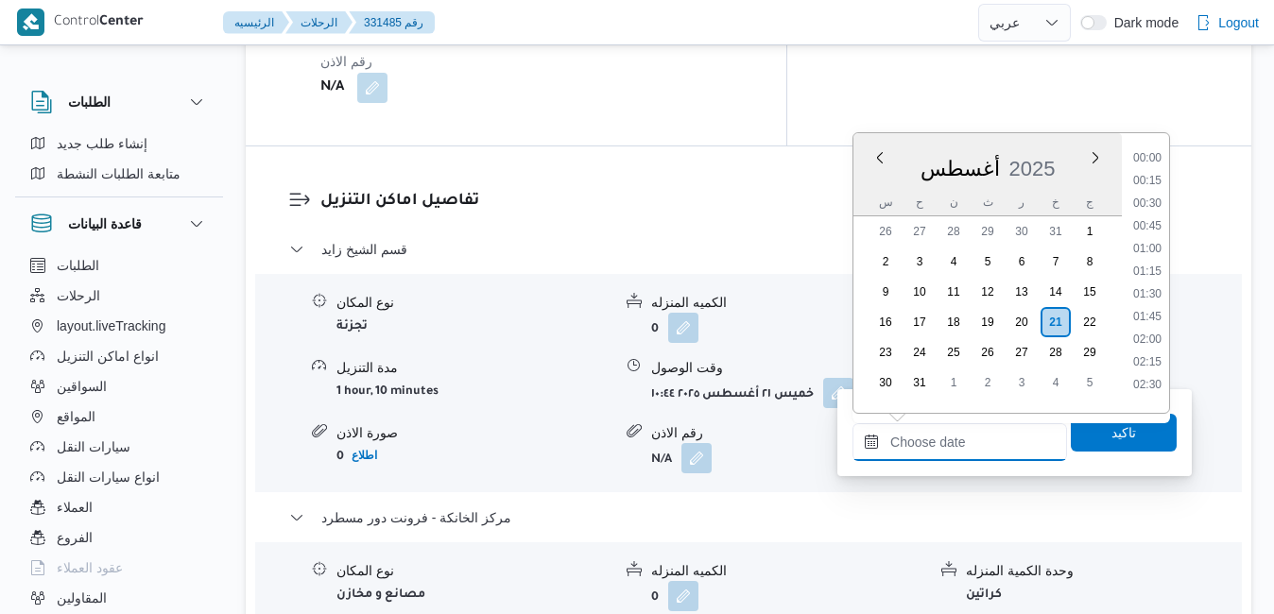
scroll to position [1821, 0]
click at [1059, 158] on div "أغسطس 2025" at bounding box center [988, 165] width 268 height 48
click at [1148, 345] on li "19:45" at bounding box center [1147, 347] width 43 height 19
type input "[DATE] ١٩:٤٥"
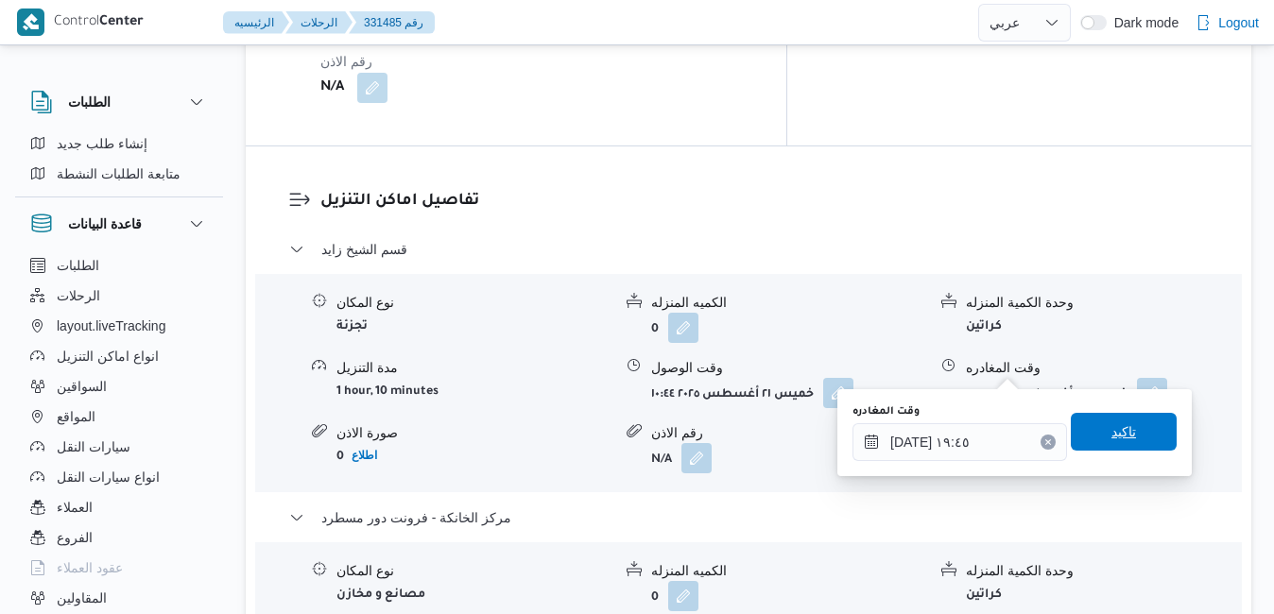
click at [1112, 441] on span "تاكيد" at bounding box center [1124, 432] width 25 height 23
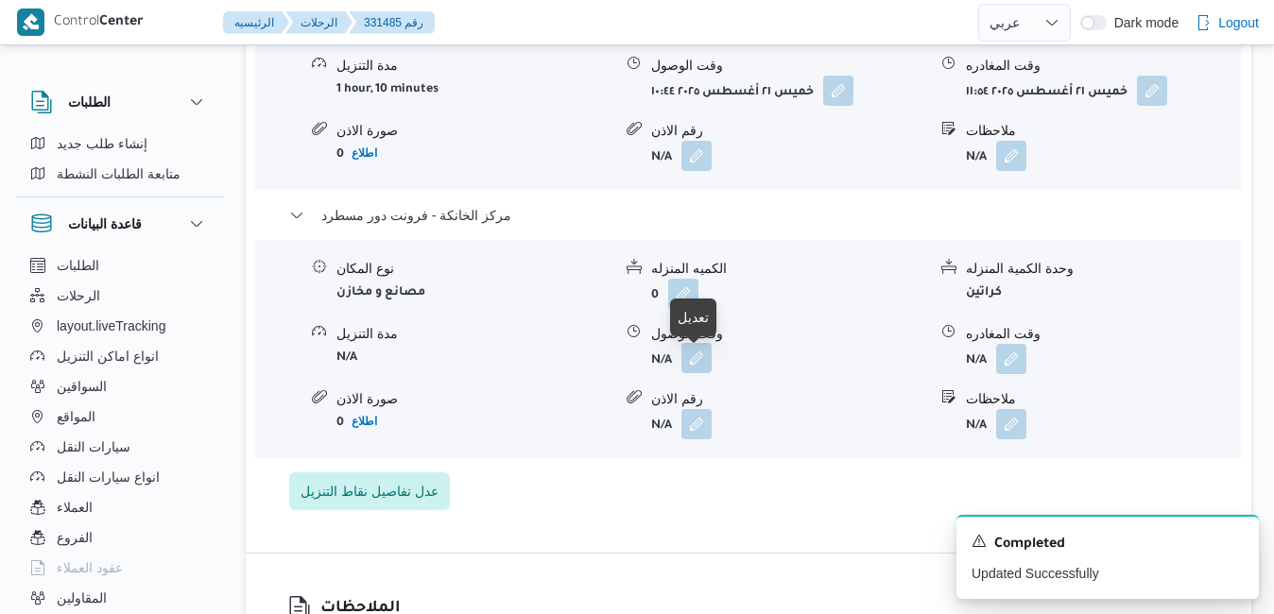
click at [700, 365] on button "button" at bounding box center [697, 366] width 30 height 30
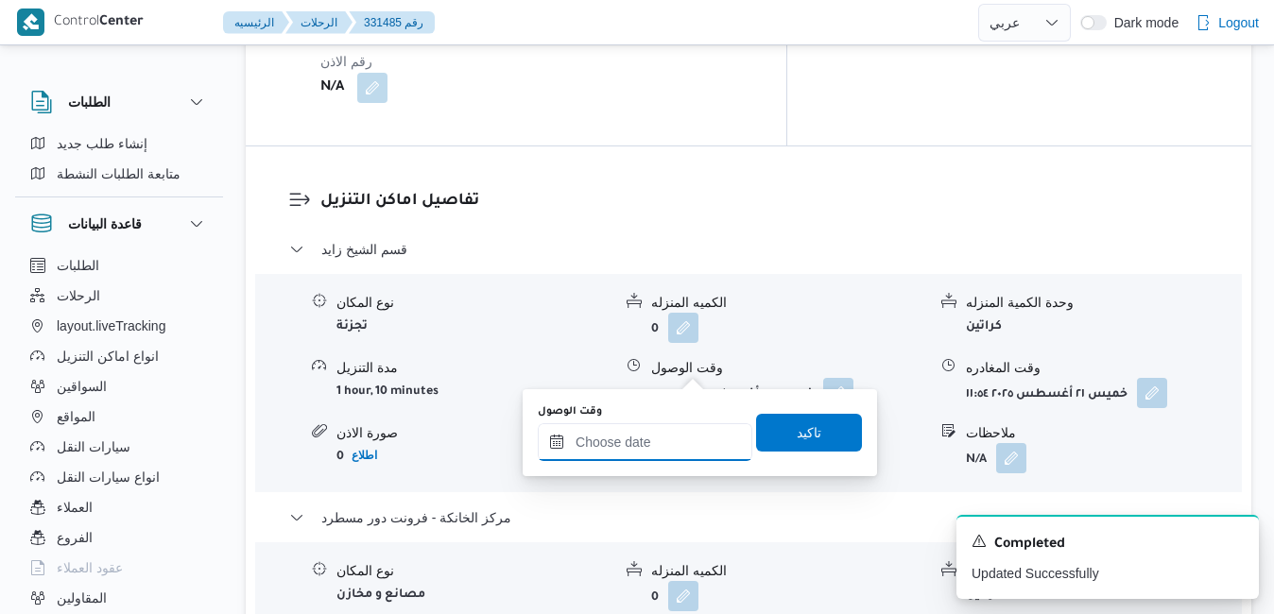
click at [653, 454] on input "وقت الوصول" at bounding box center [645, 442] width 215 height 38
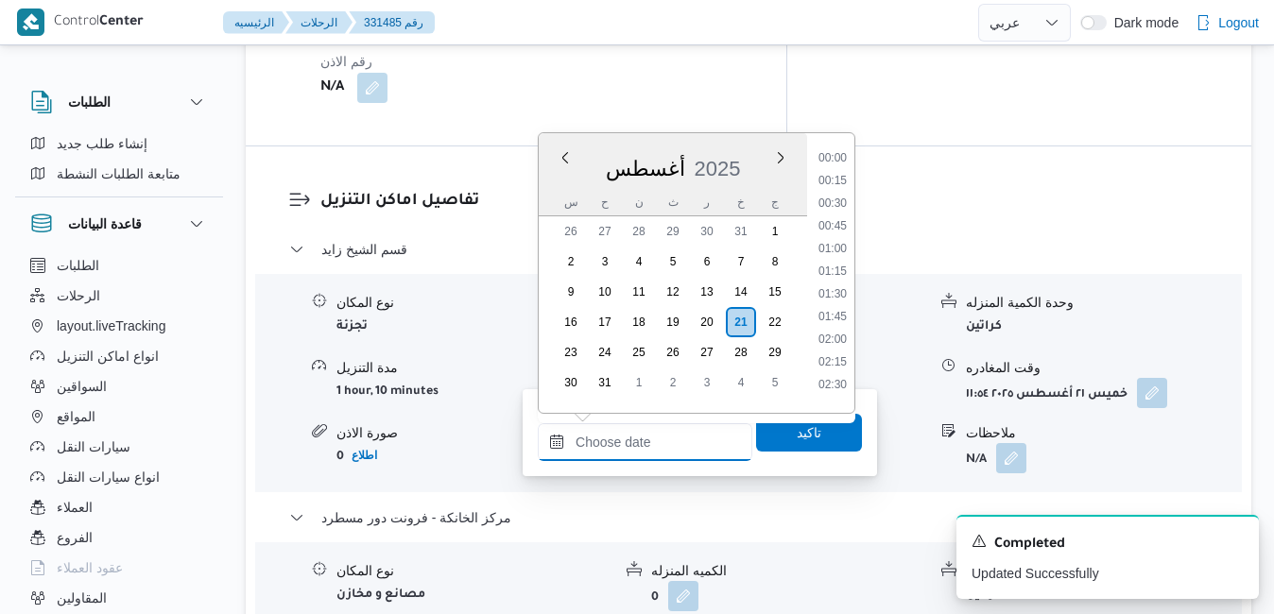
scroll to position [1821, 0]
click at [751, 146] on div "أغسطس 2025" at bounding box center [673, 165] width 268 height 48
click at [831, 328] on li "19:30" at bounding box center [832, 325] width 43 height 19
type input "[DATE] ١٩:٣٠"
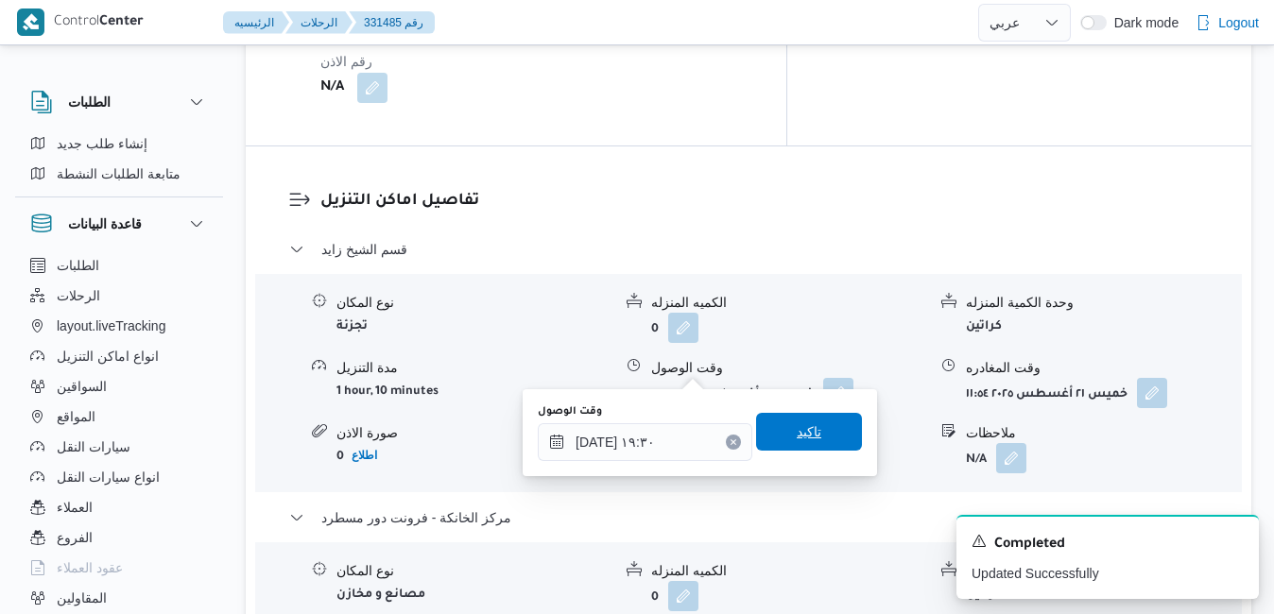
click at [801, 430] on span "تاكيد" at bounding box center [809, 432] width 25 height 23
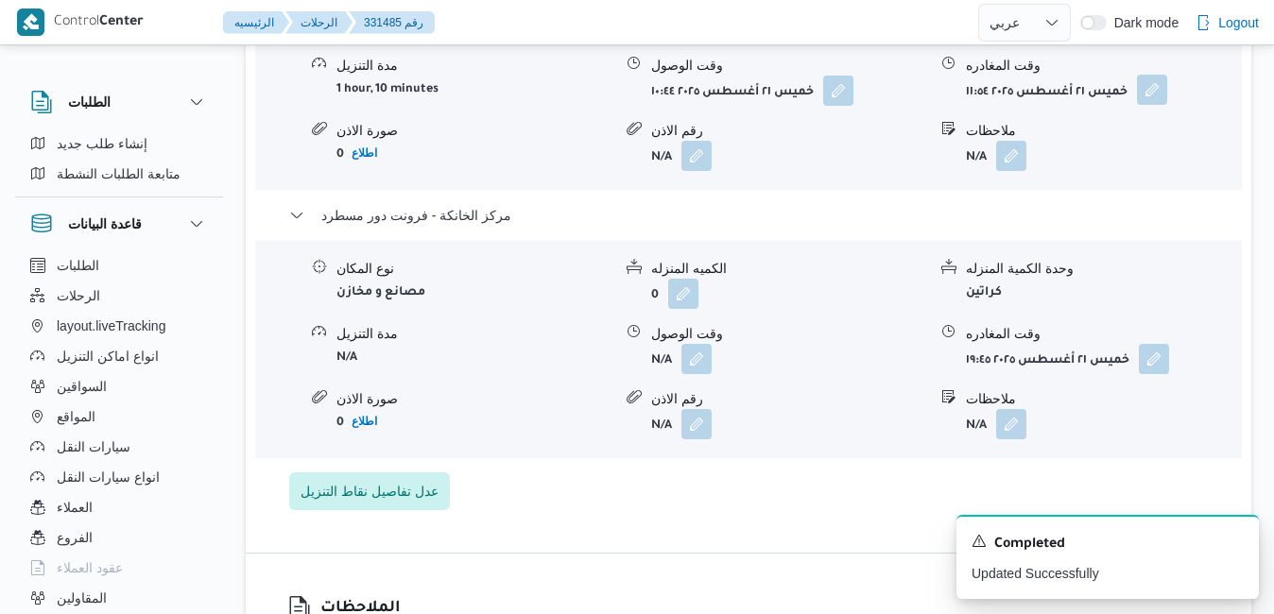
click at [1159, 97] on button "button" at bounding box center [1152, 97] width 30 height 30
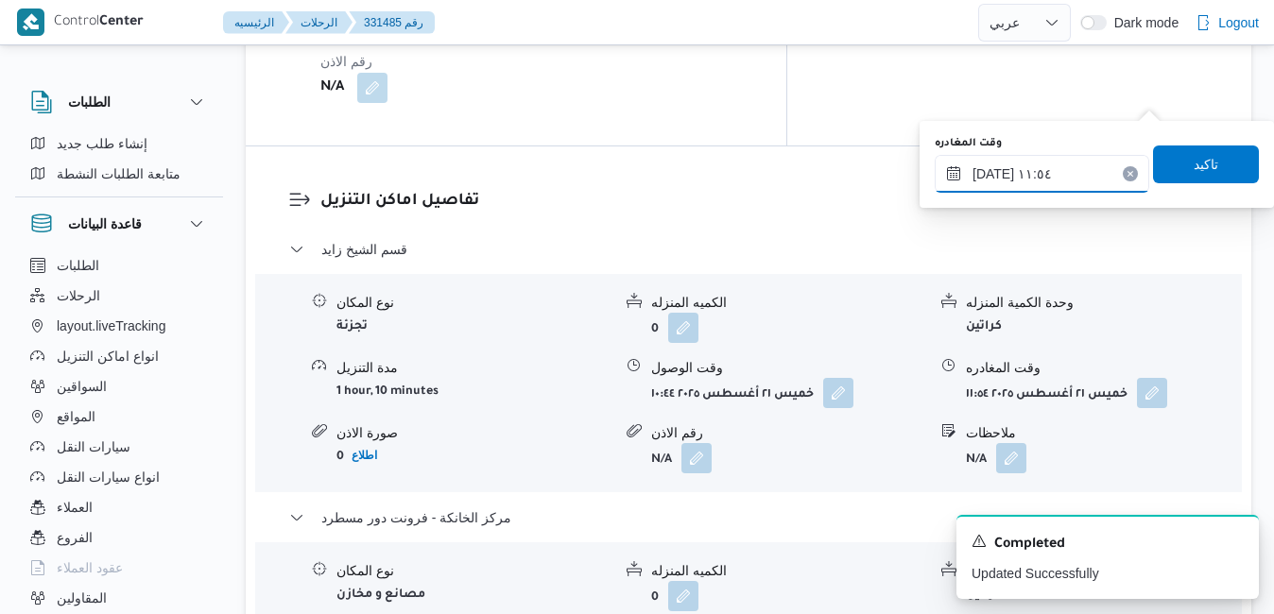
click at [1067, 181] on input "[DATE] ١١:٥٤" at bounding box center [1042, 174] width 215 height 38
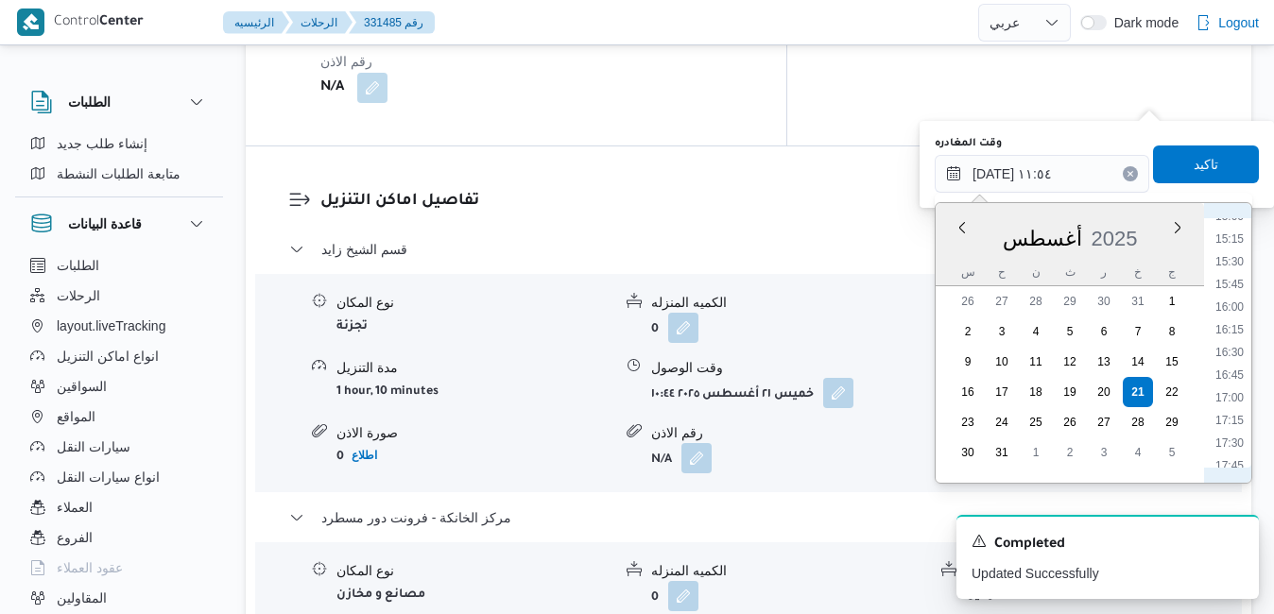
scroll to position [1591, 0]
click at [1229, 317] on li "18:30" at bounding box center [1229, 315] width 43 height 19
type input "[DATE] ١٨:٣٠"
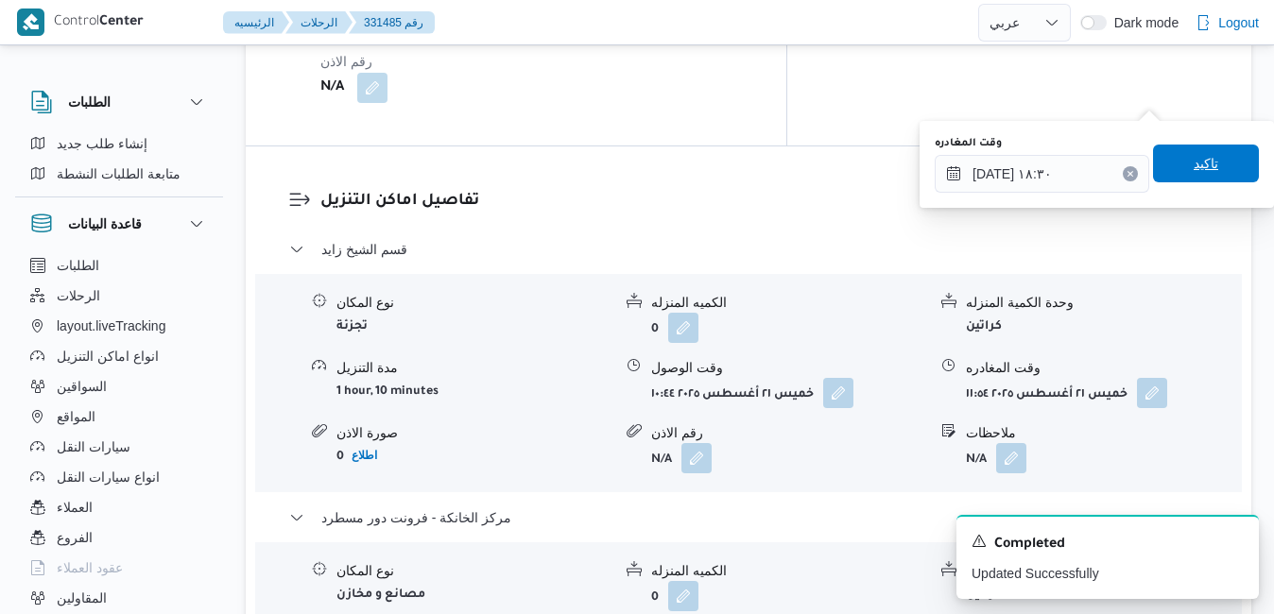
click at [1204, 179] on span "تاكيد" at bounding box center [1206, 164] width 106 height 38
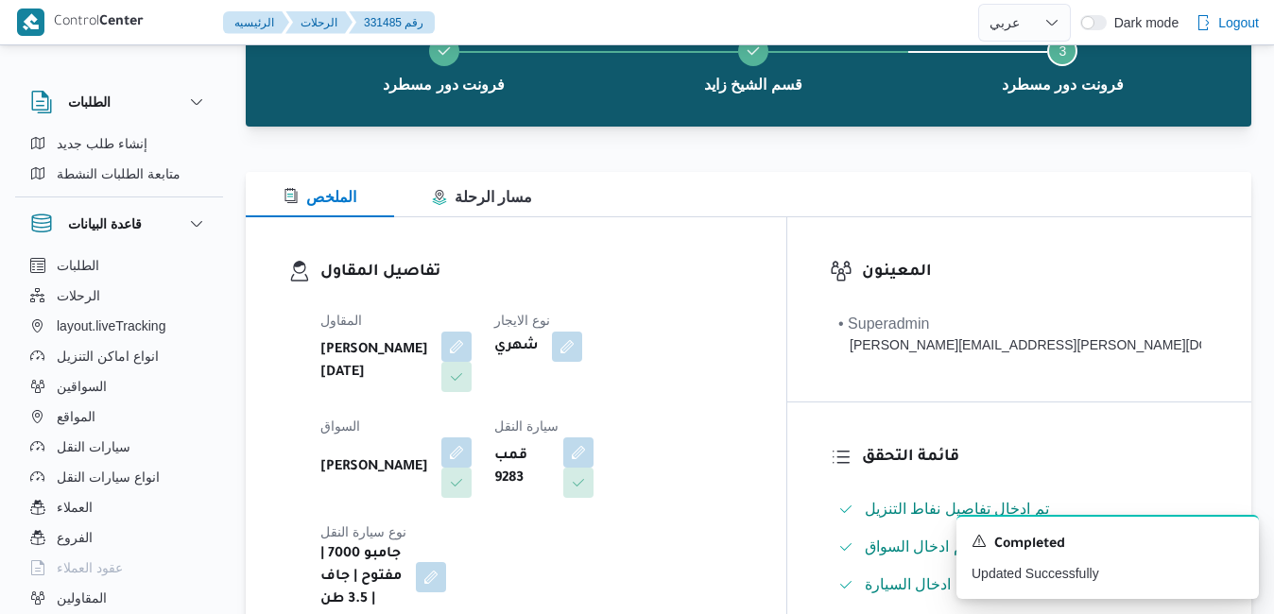
scroll to position [0, 0]
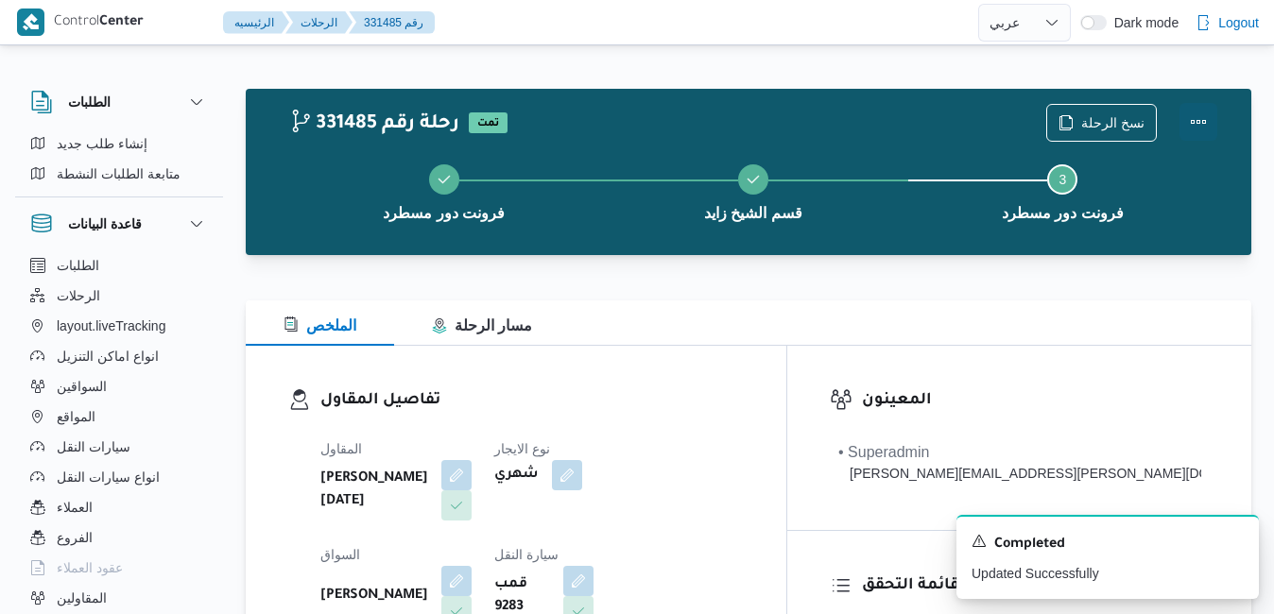
click at [1199, 123] on button "Actions" at bounding box center [1199, 122] width 38 height 38
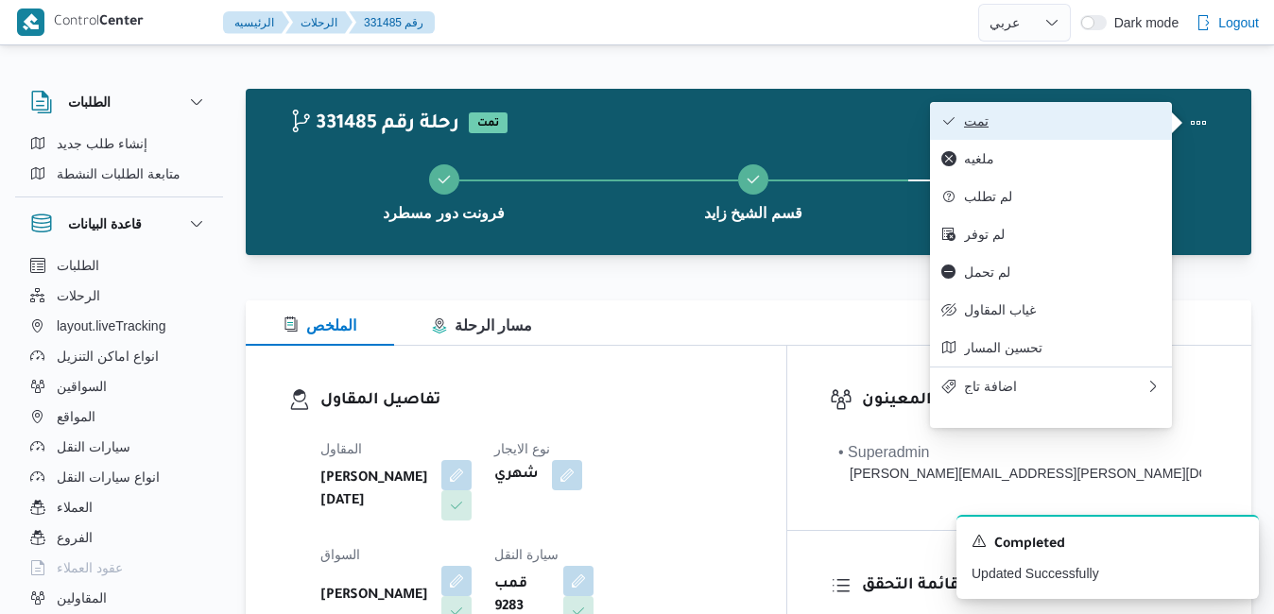
click at [1078, 129] on span "تمت" at bounding box center [1062, 120] width 197 height 15
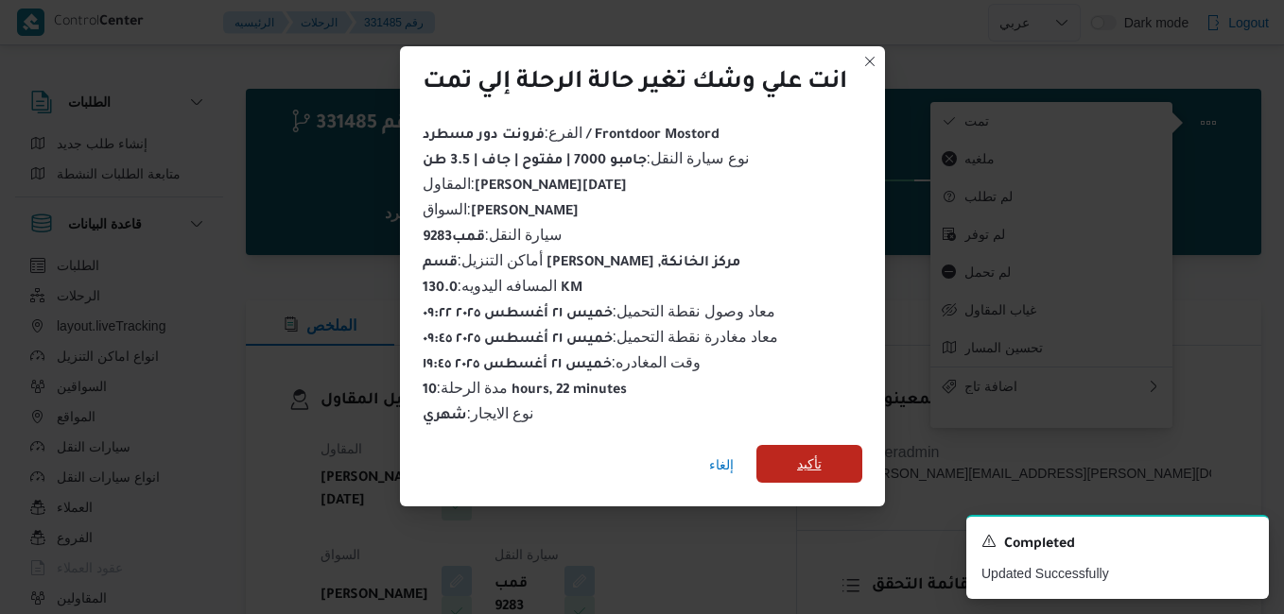
click at [798, 455] on span "تأكيد" at bounding box center [809, 464] width 25 height 23
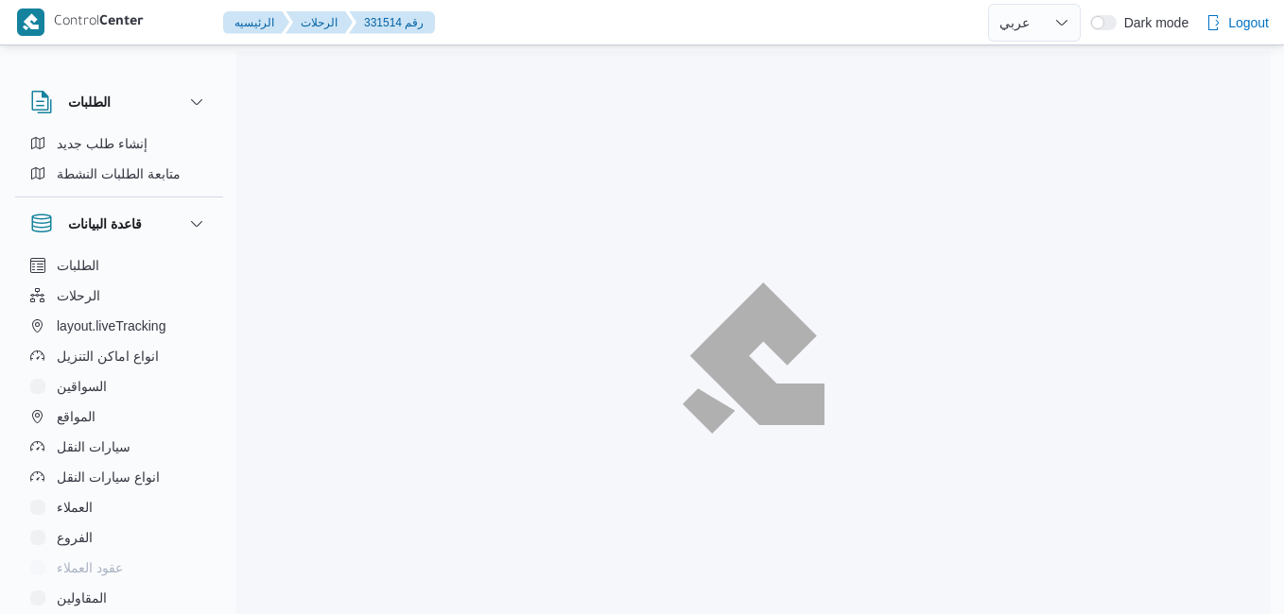
select select "ar"
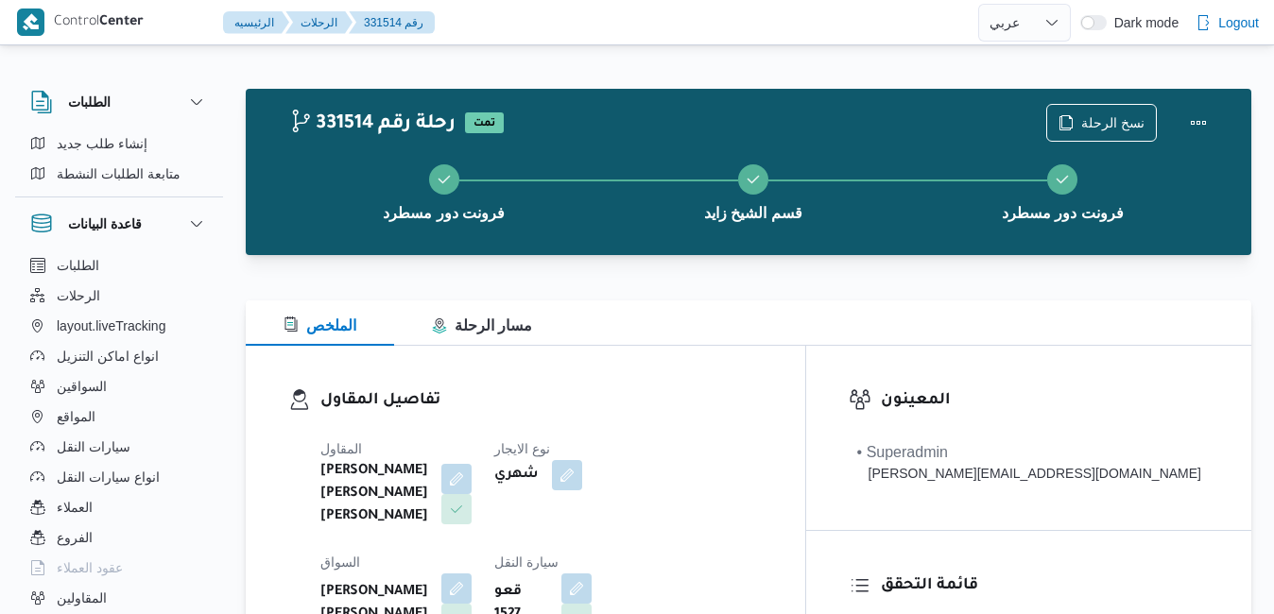
click at [642, 396] on h3 "تفاصيل المقاول" at bounding box center [541, 401] width 442 height 26
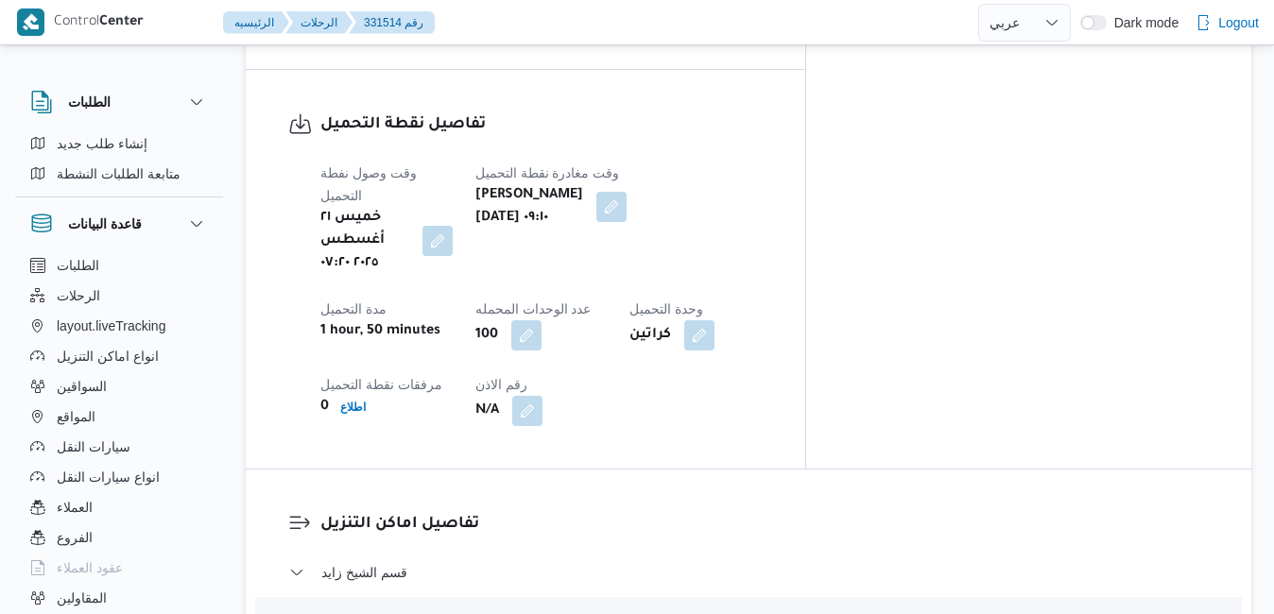
scroll to position [1512, 0]
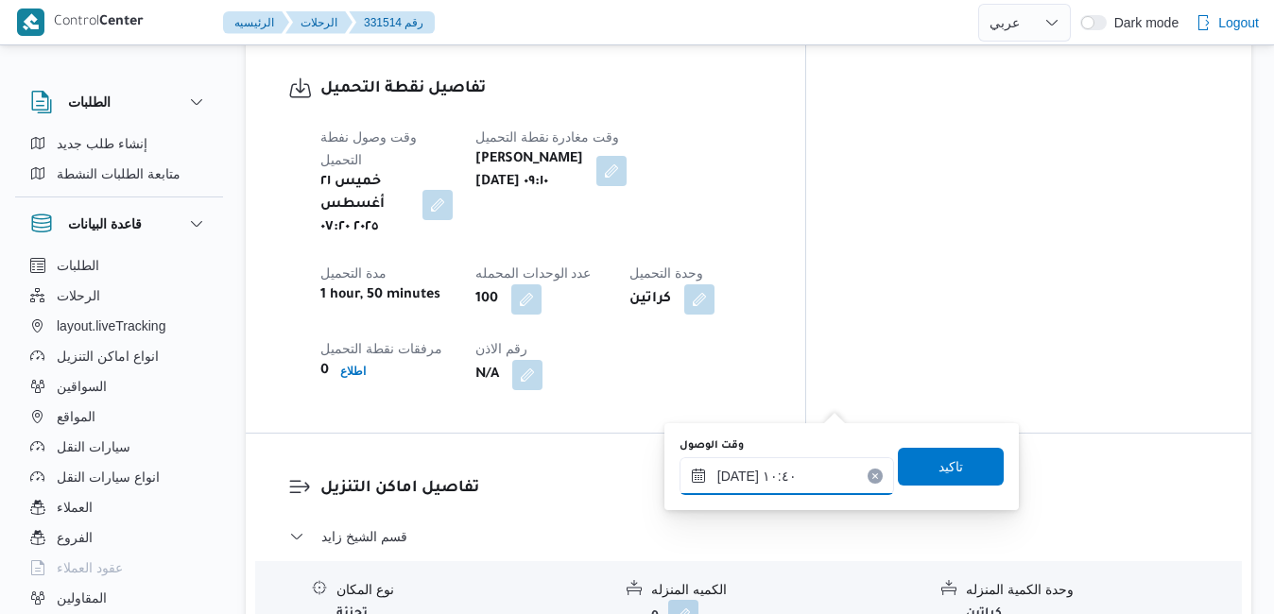
click at [756, 478] on input "٢١/٠٨/٢٠٢٥ ١٠:٤٠" at bounding box center [787, 477] width 215 height 38
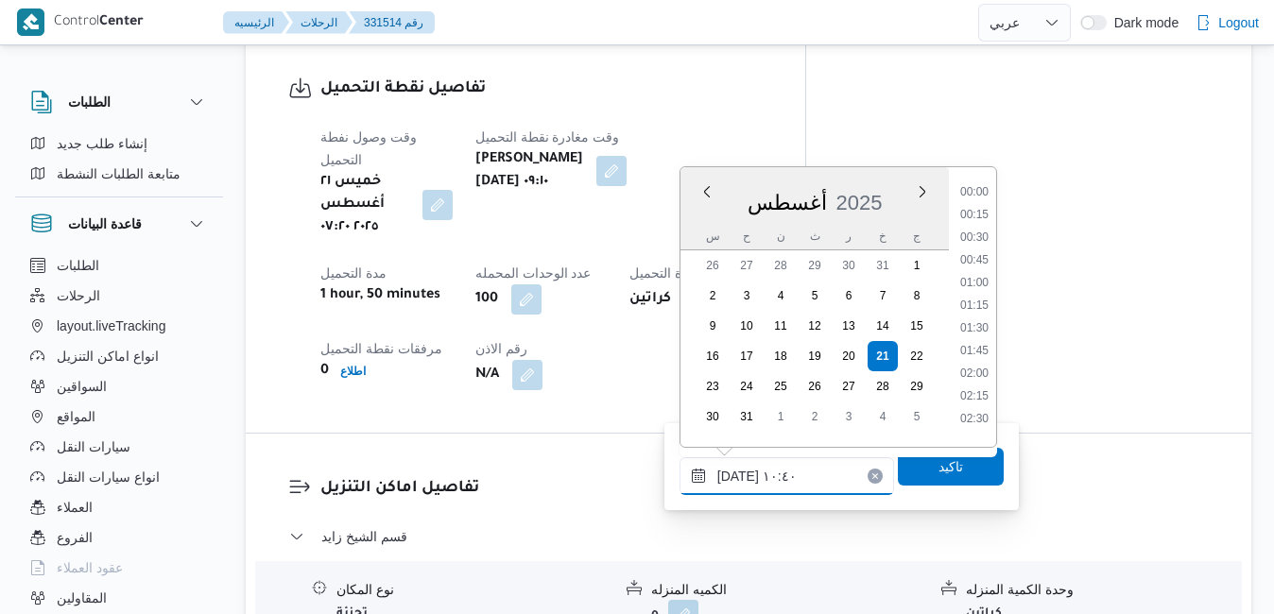
scroll to position [822, 0]
click at [973, 298] on li "10:15" at bounding box center [974, 299] width 43 height 19
type input "٢١/٠٨/٢٠٢٥ ١٠:١٥"
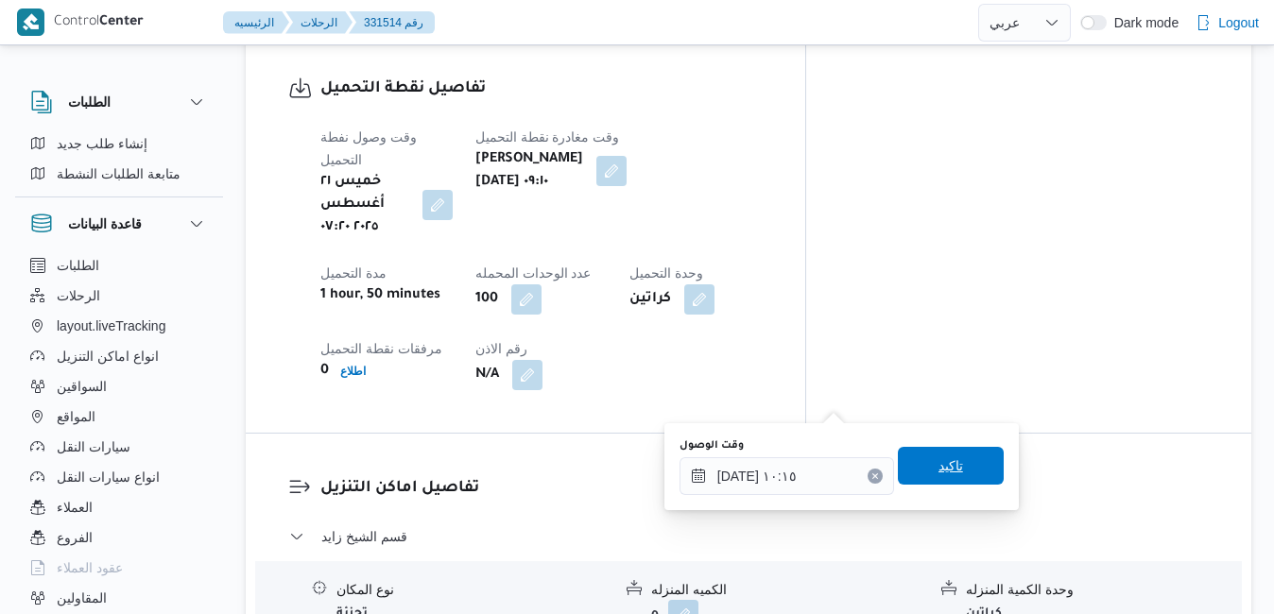
click at [944, 470] on span "تاكيد" at bounding box center [951, 466] width 25 height 23
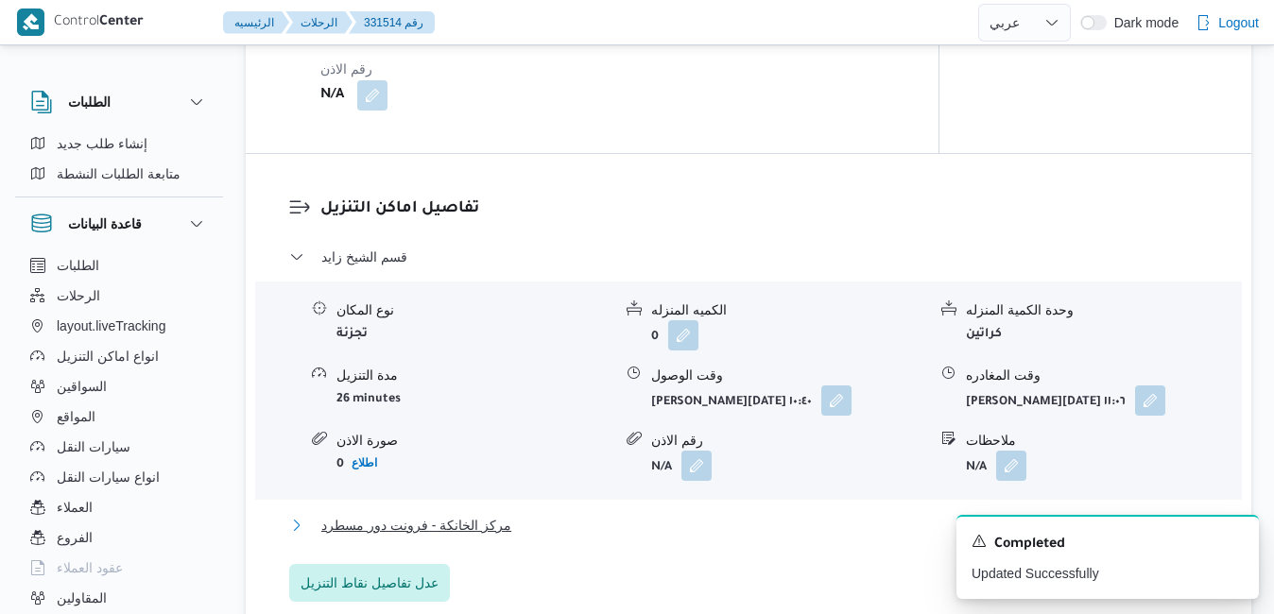
click at [731, 527] on button "مركز الخانكة - فرونت دور مسطرد" at bounding box center [749, 525] width 920 height 23
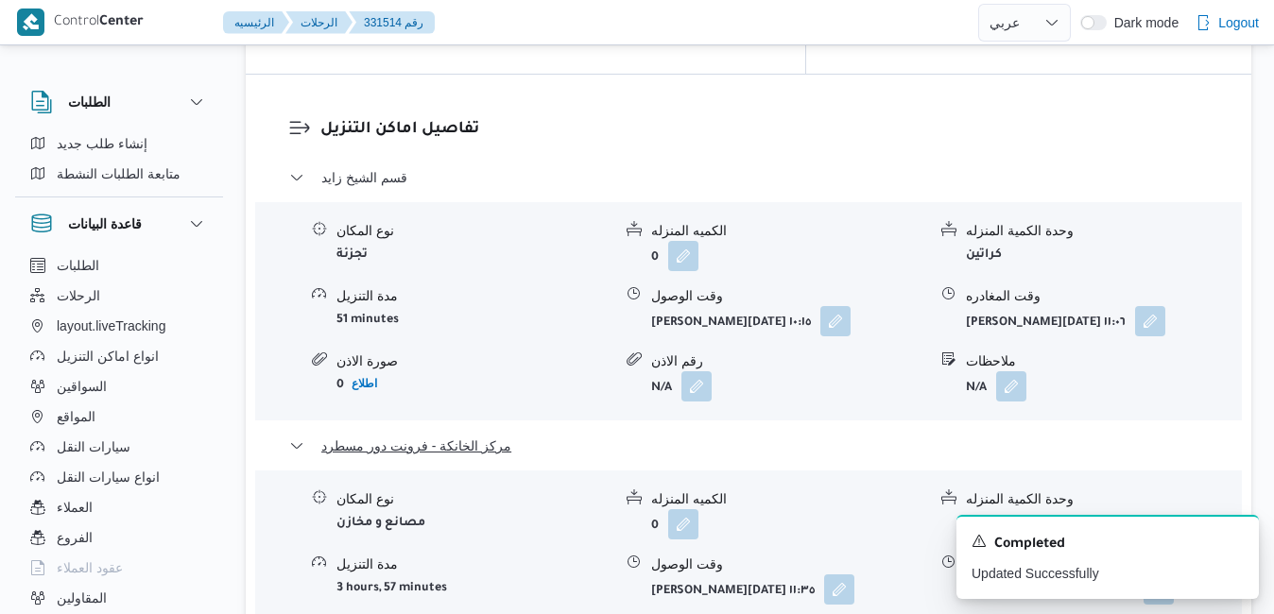
scroll to position [1890, 0]
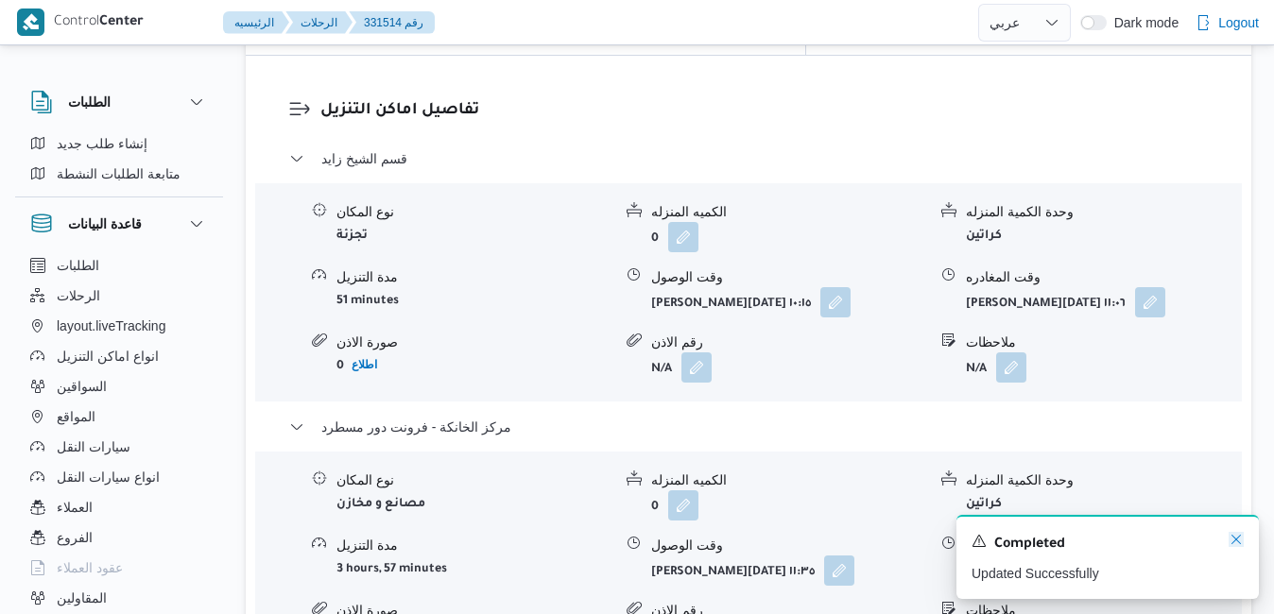
click at [1241, 547] on icon "Dismiss toast" at bounding box center [1236, 539] width 15 height 15
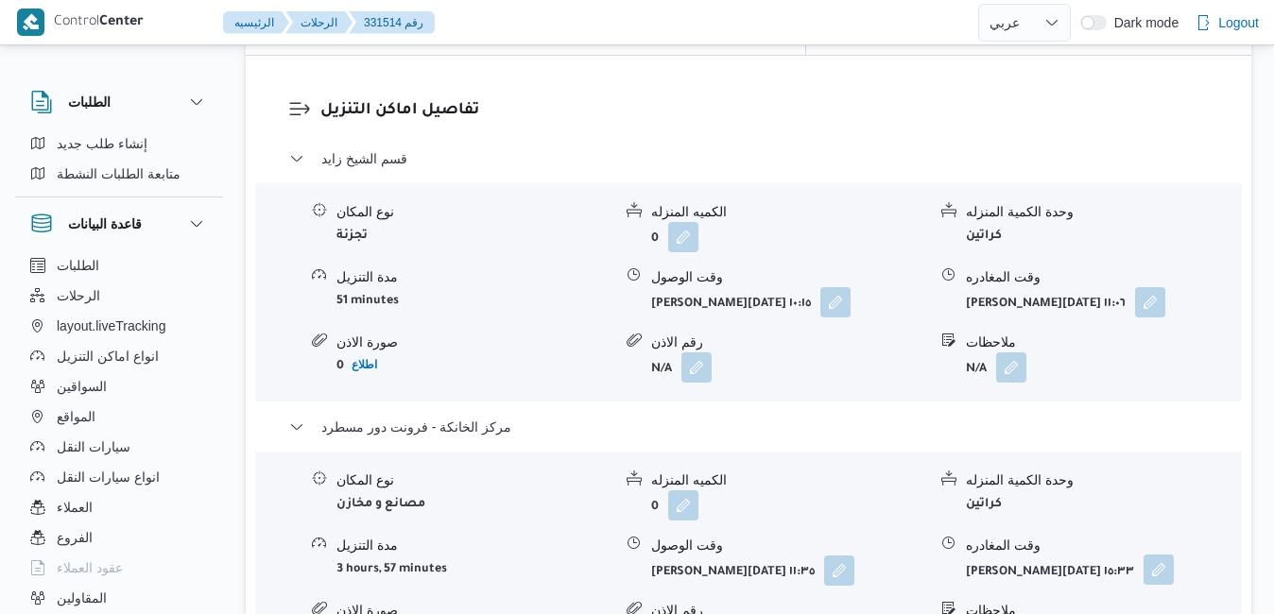
click at [1166, 555] on button "button" at bounding box center [1159, 570] width 30 height 30
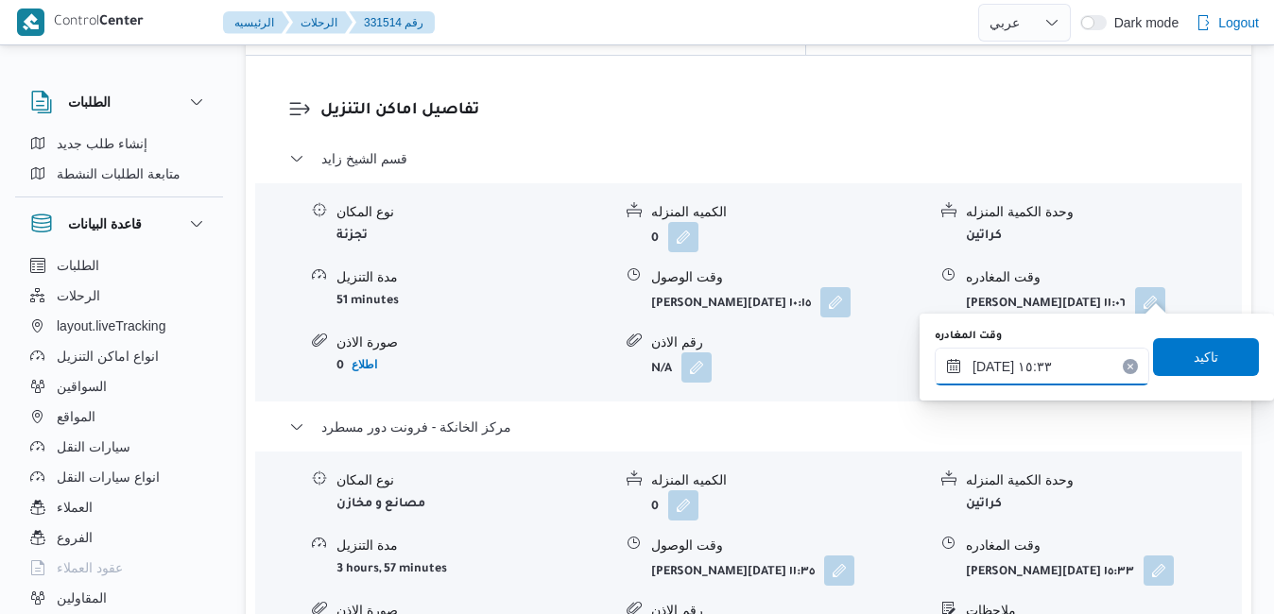
click at [1039, 364] on input "٢١/٠٨/٢٠٢٥ ١٥:٣٣" at bounding box center [1042, 367] width 215 height 38
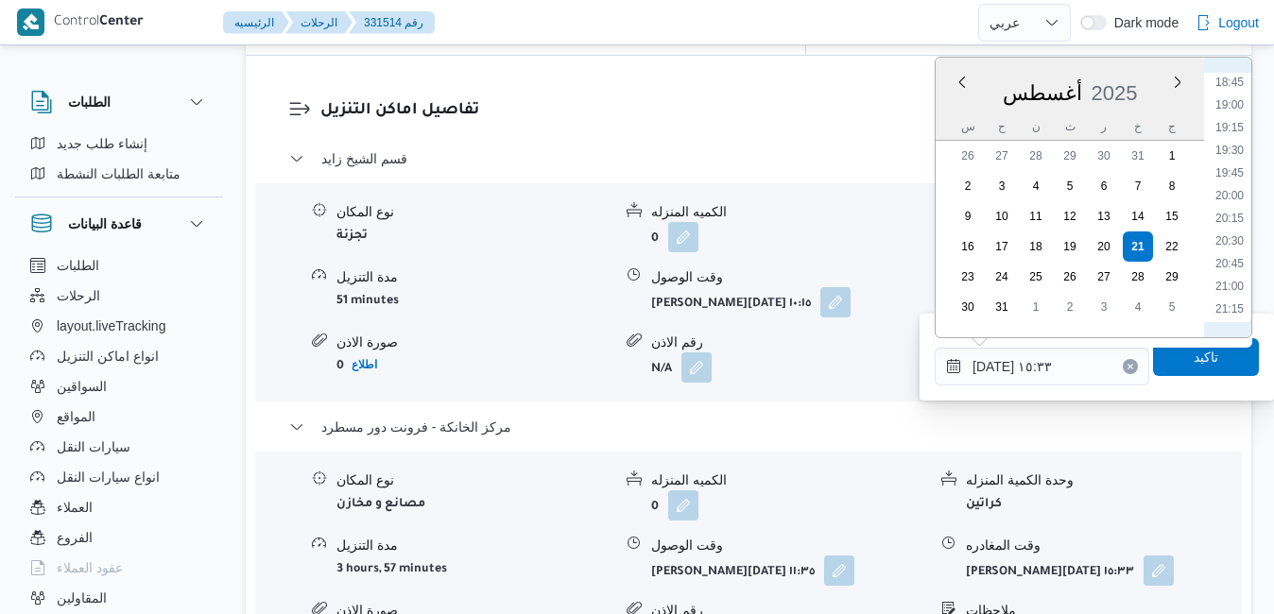
scroll to position [1713, 0]
click at [1231, 138] on li "19:30" at bounding box center [1229, 138] width 43 height 19
type input "[DATE] ١٩:٣٠"
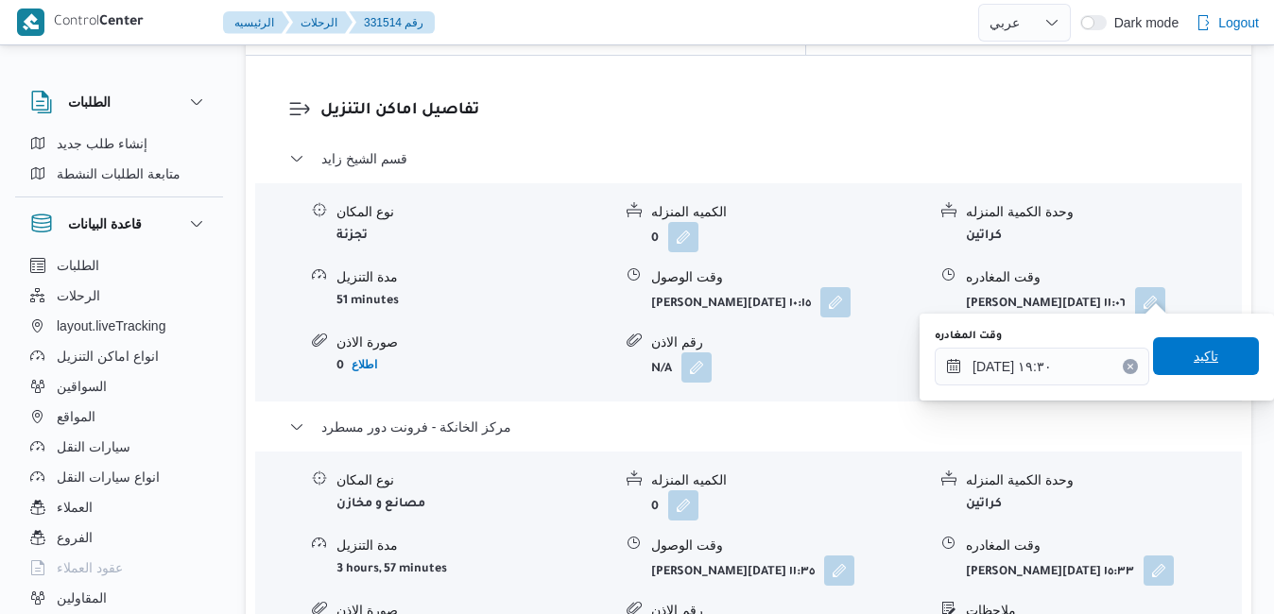
click at [1170, 348] on span "تاكيد" at bounding box center [1206, 356] width 106 height 38
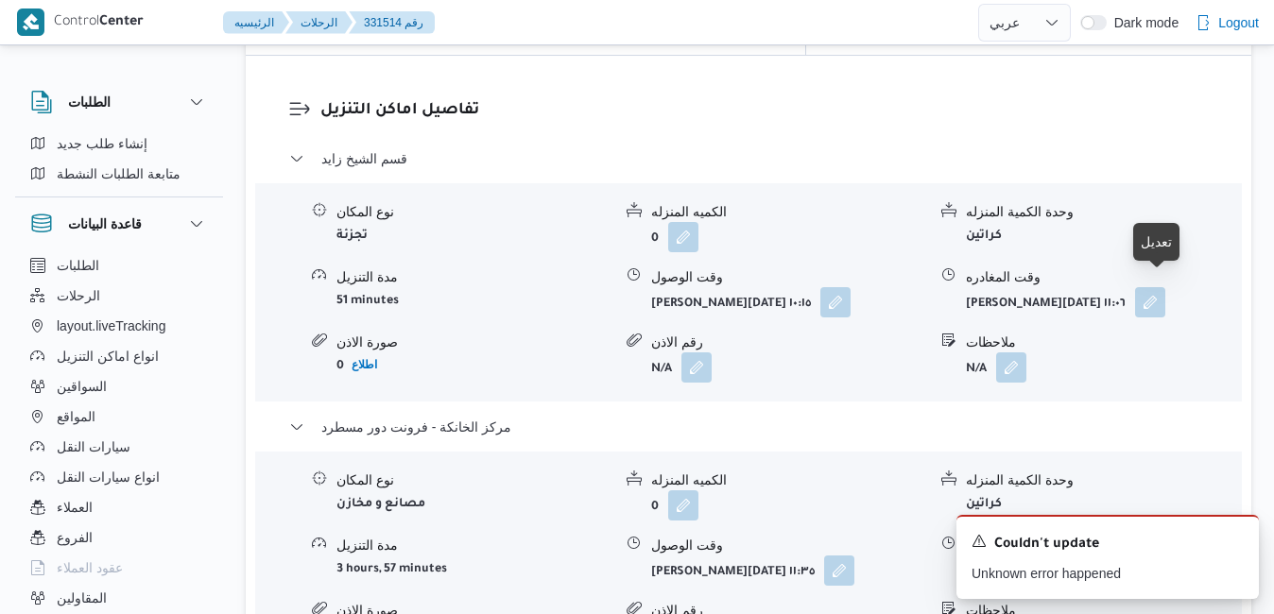
click at [1169, 555] on button "button" at bounding box center [1159, 570] width 30 height 30
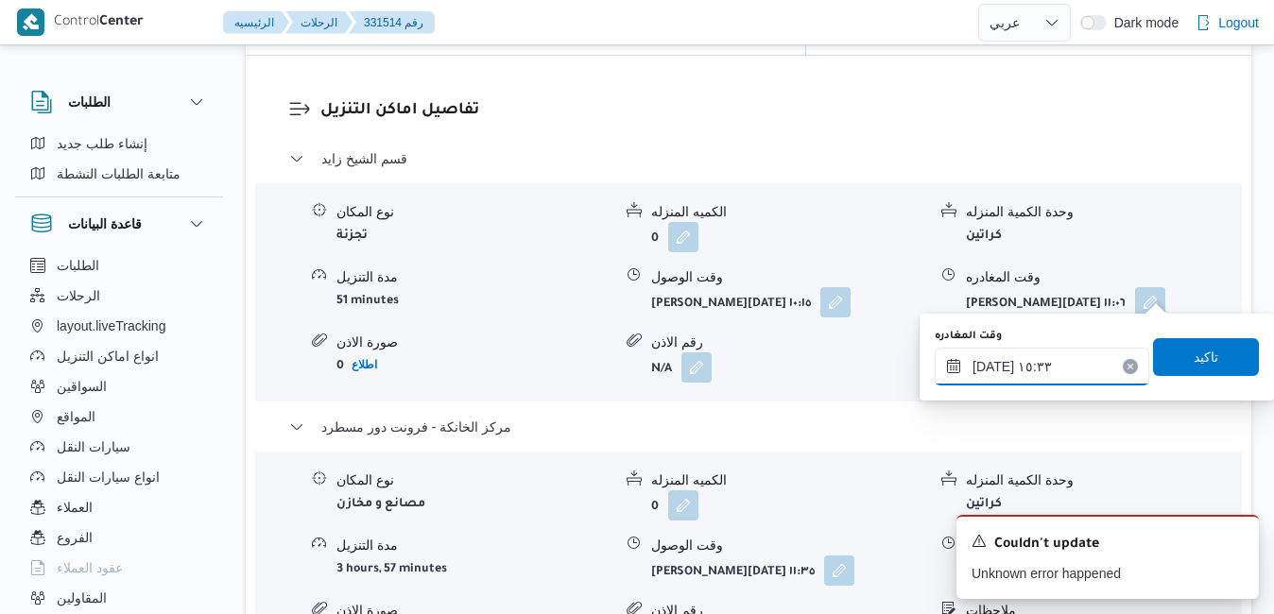
click at [1068, 361] on input "٢١/٠٨/٢٠٢٥ ١٥:٣٣" at bounding box center [1042, 367] width 215 height 38
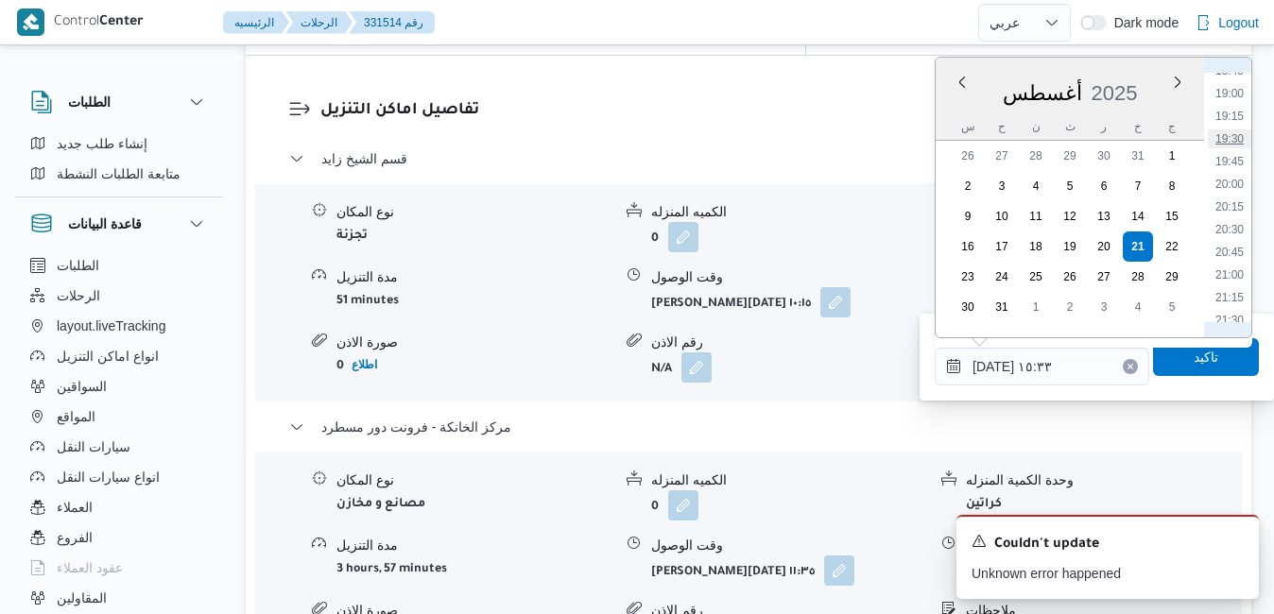
click at [1233, 146] on li "19:30" at bounding box center [1229, 138] width 43 height 19
type input "[DATE] ١٩:٣٠"
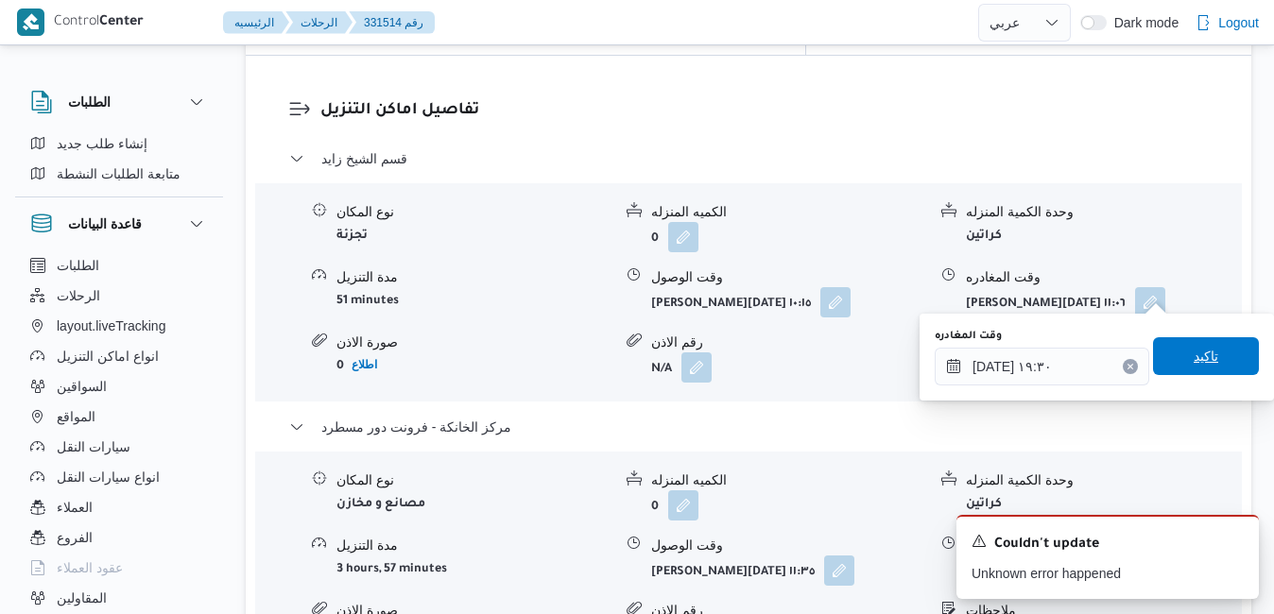
click at [1194, 356] on span "تاكيد" at bounding box center [1206, 356] width 25 height 23
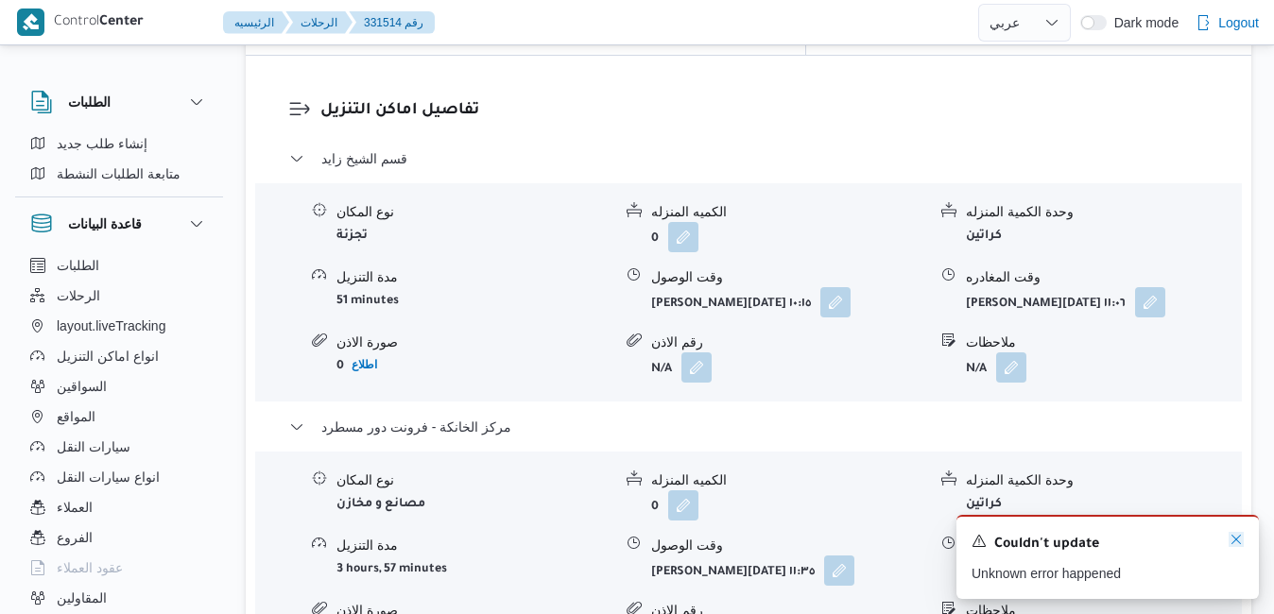
click at [1235, 540] on icon "Dismiss toast" at bounding box center [1236, 539] width 15 height 15
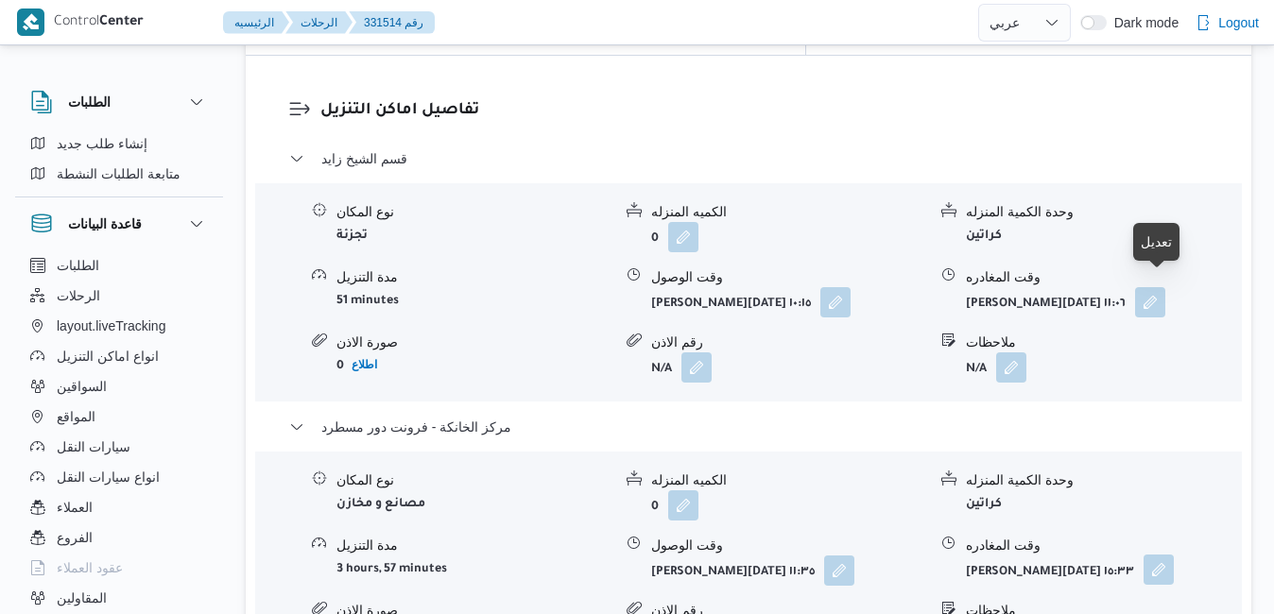
click at [1159, 555] on button "button" at bounding box center [1159, 570] width 30 height 30
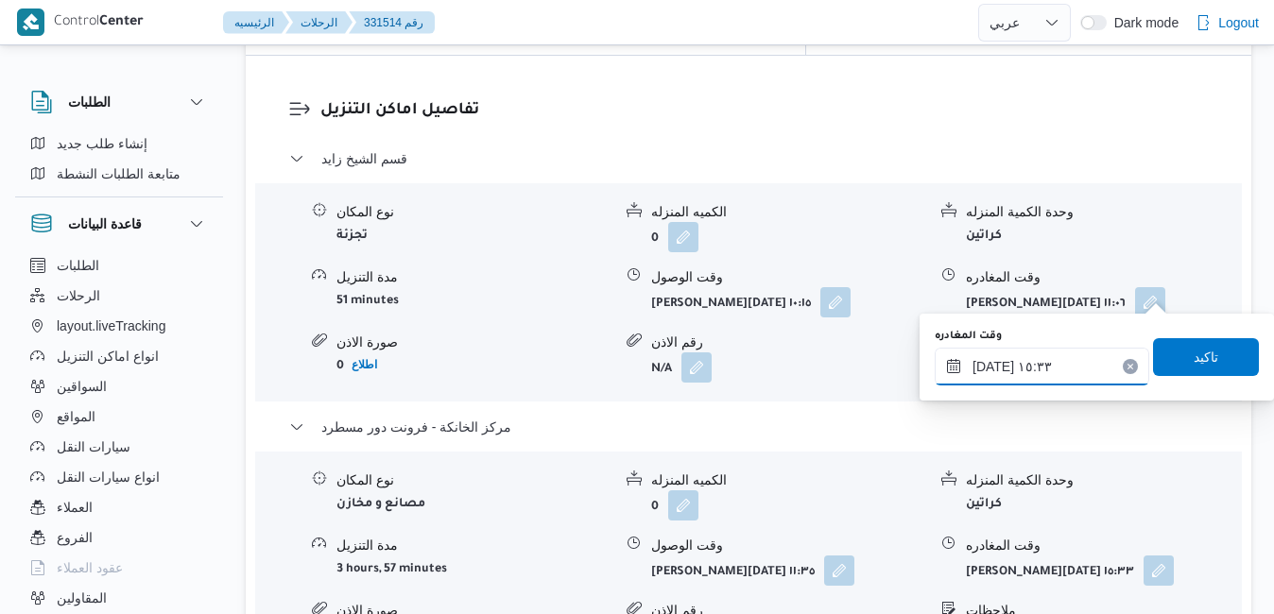
click at [1071, 362] on input "٢١/٠٨/٢٠٢٥ ١٥:٣٣" at bounding box center [1042, 367] width 215 height 38
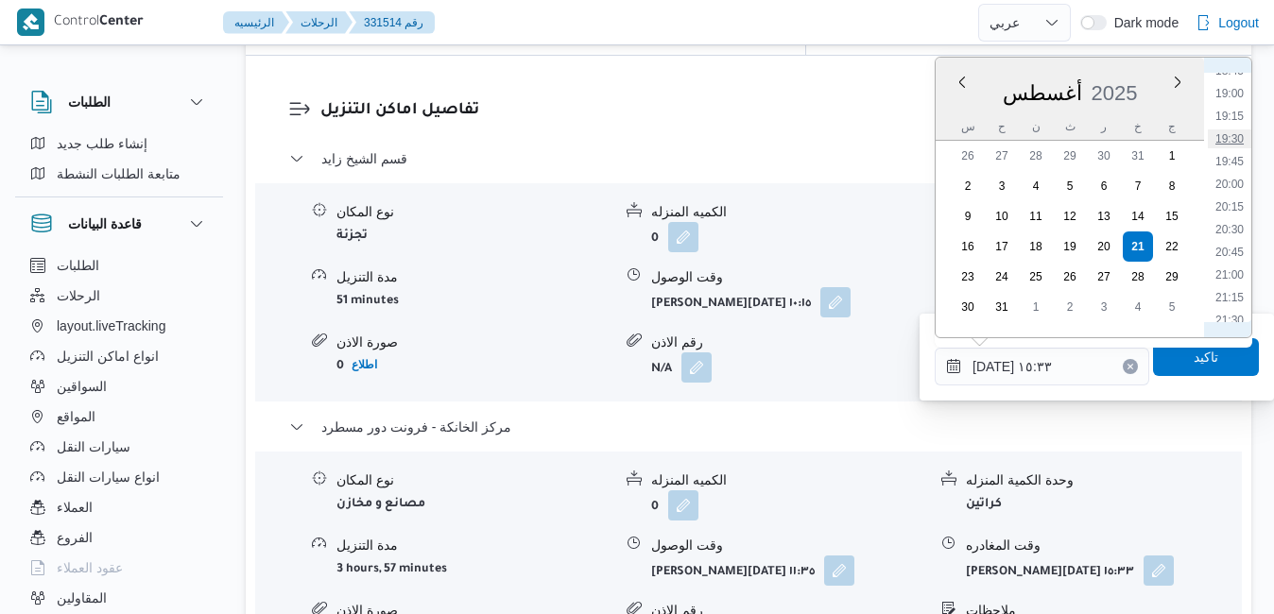
click at [1234, 145] on li "19:30" at bounding box center [1229, 138] width 43 height 19
type input "[DATE] ١٩:٣٠"
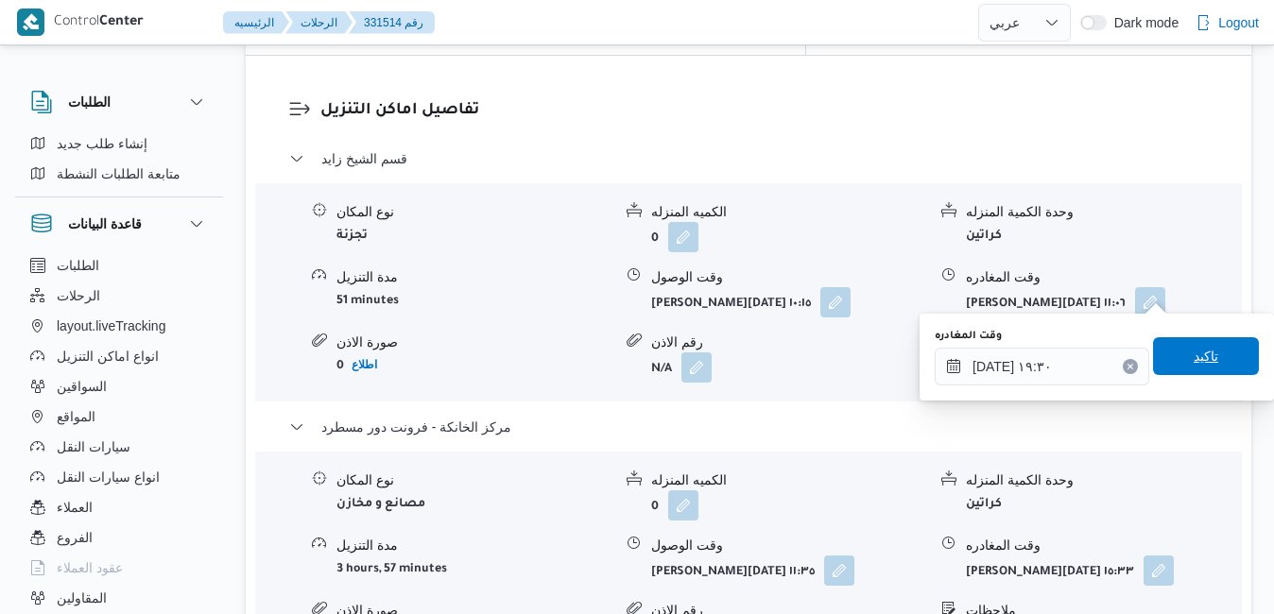
click at [1194, 355] on span "تاكيد" at bounding box center [1206, 356] width 25 height 23
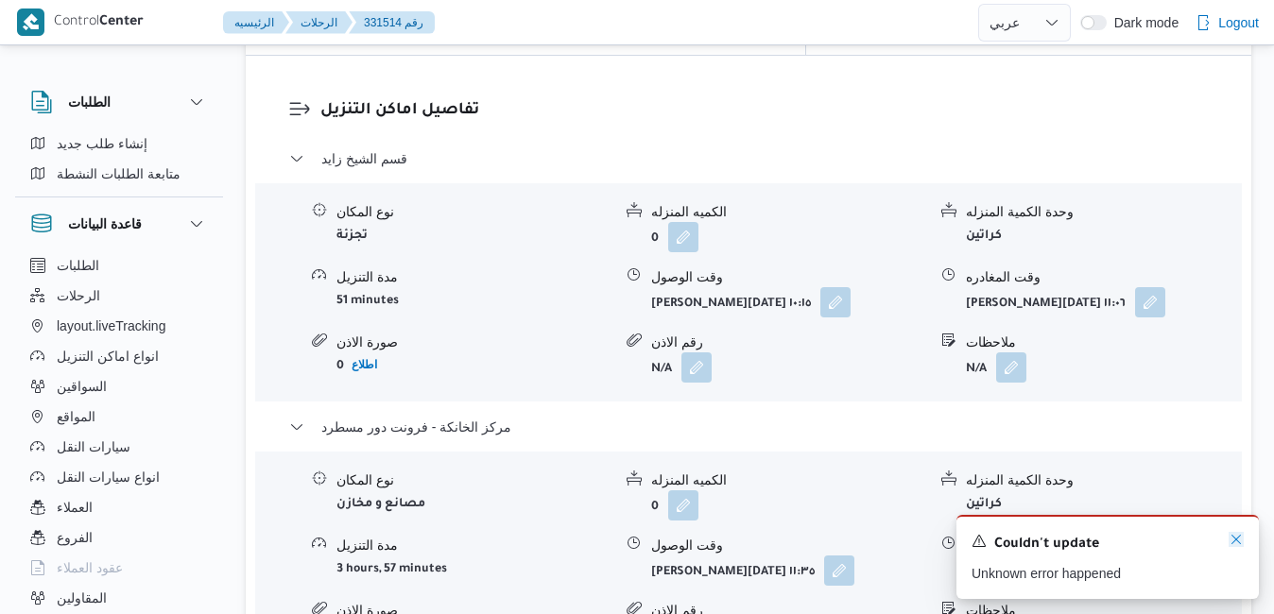
click at [1231, 539] on icon "Dismiss toast" at bounding box center [1236, 539] width 15 height 15
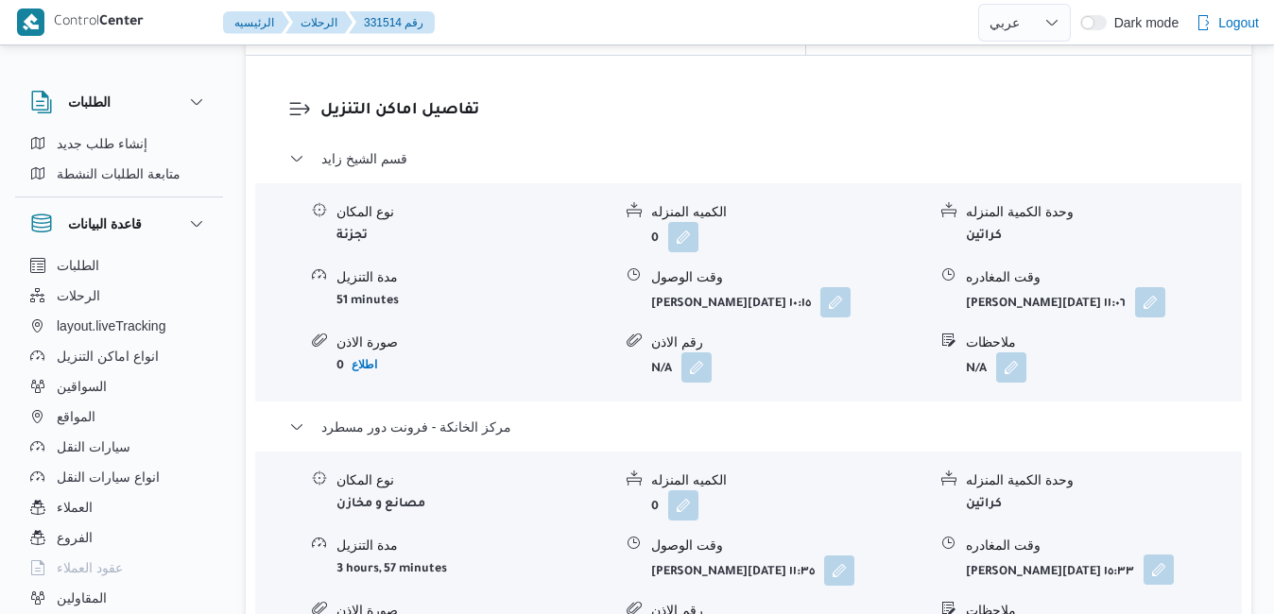
click at [1169, 555] on button "button" at bounding box center [1159, 570] width 30 height 30
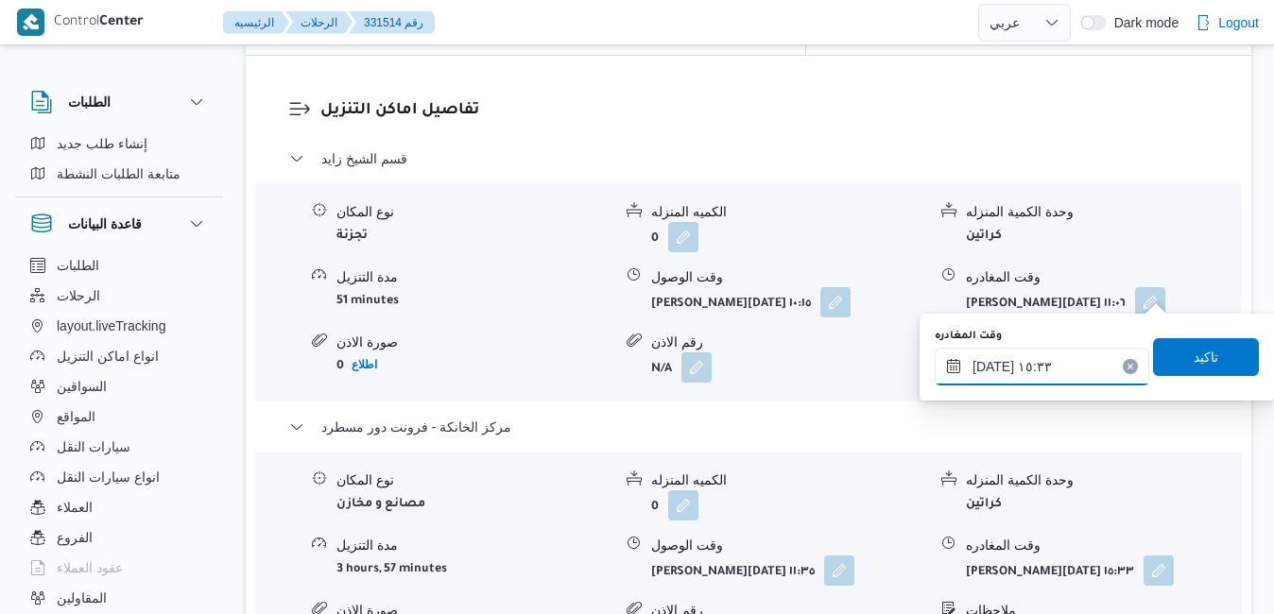
click at [1077, 361] on input "٢١/٠٨/٢٠٢٥ ١٥:٣٣" at bounding box center [1042, 367] width 215 height 38
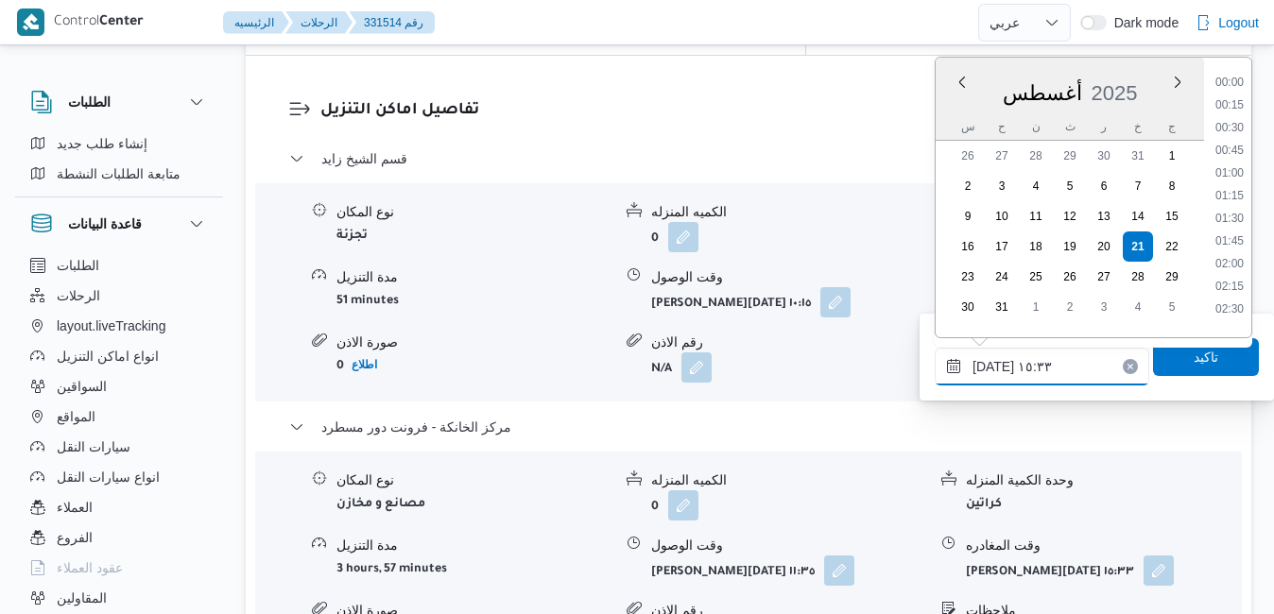
scroll to position [1276, 0]
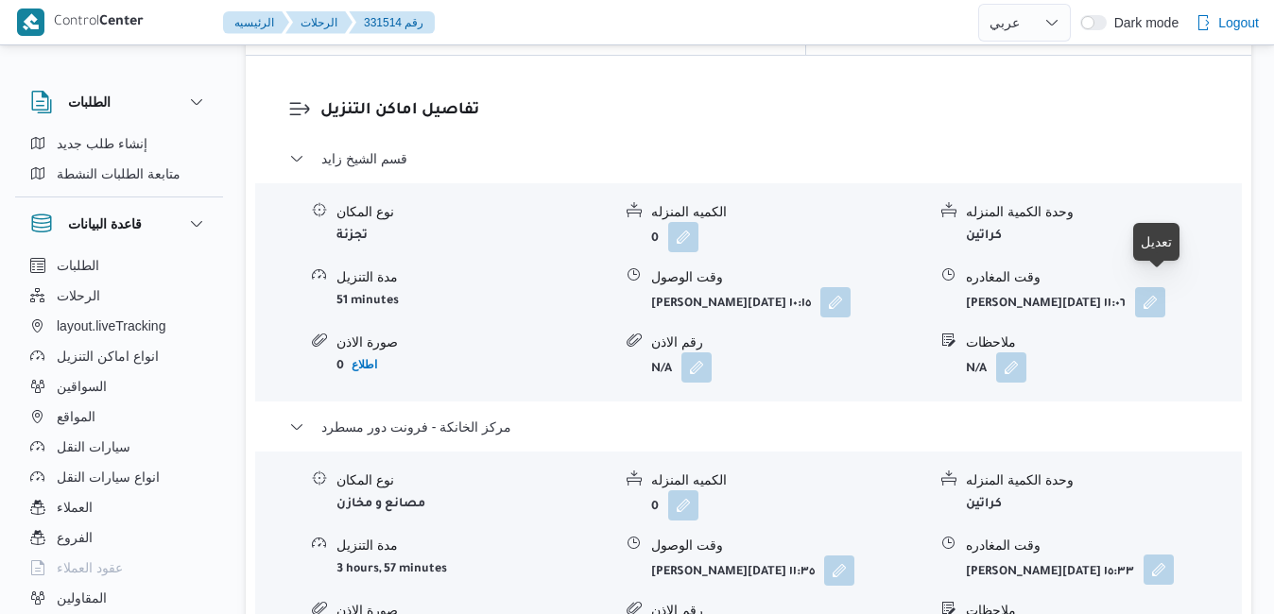
click at [1158, 555] on button "button" at bounding box center [1159, 570] width 30 height 30
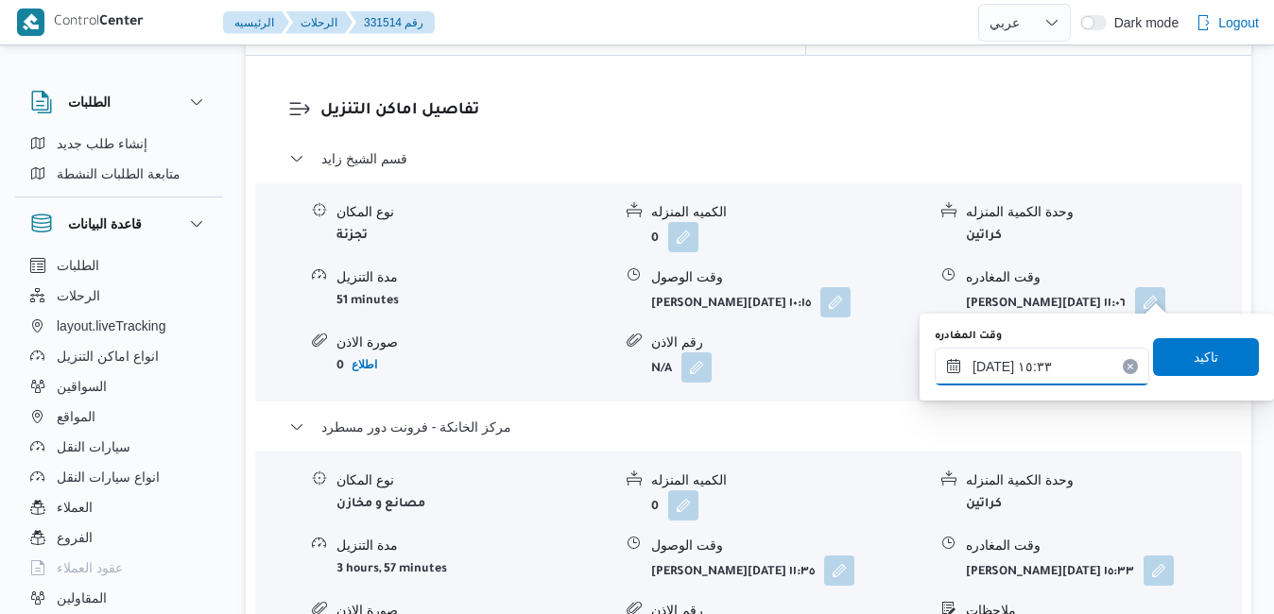
click at [1054, 368] on input "٢١/٠٨/٢٠٢٥ ١٥:٣٣" at bounding box center [1042, 367] width 215 height 38
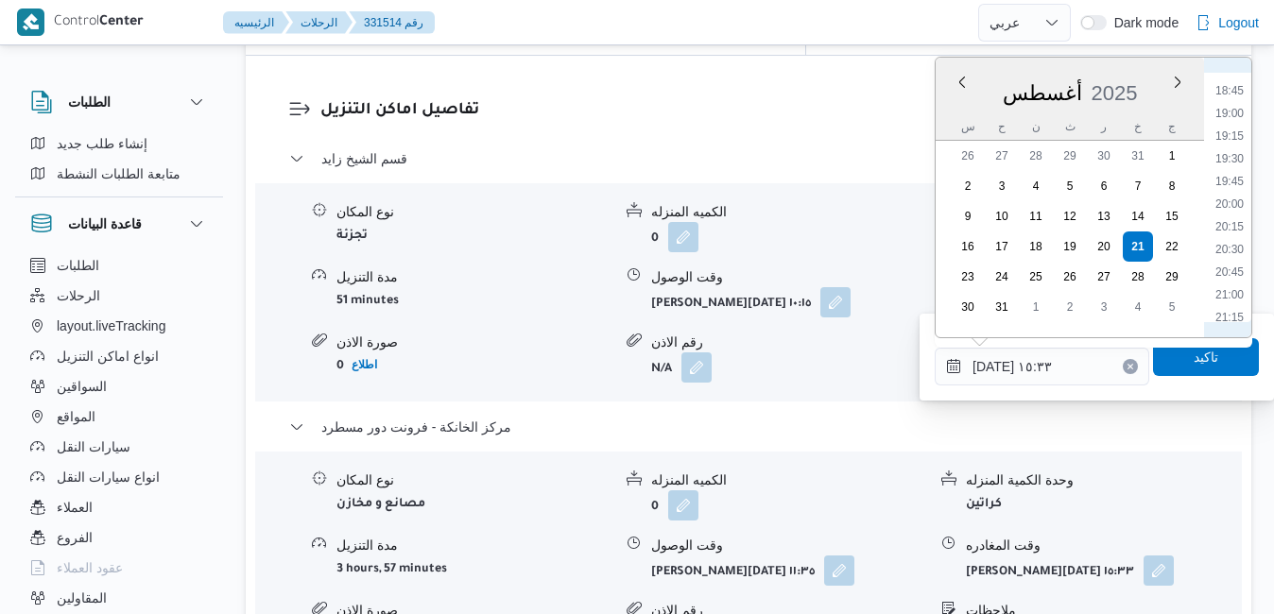
scroll to position [1713, 0]
click at [1229, 147] on li "19:30" at bounding box center [1229, 138] width 43 height 19
type input "٢١/٠٨/٢٠٢٥ ١٩:٣٠"
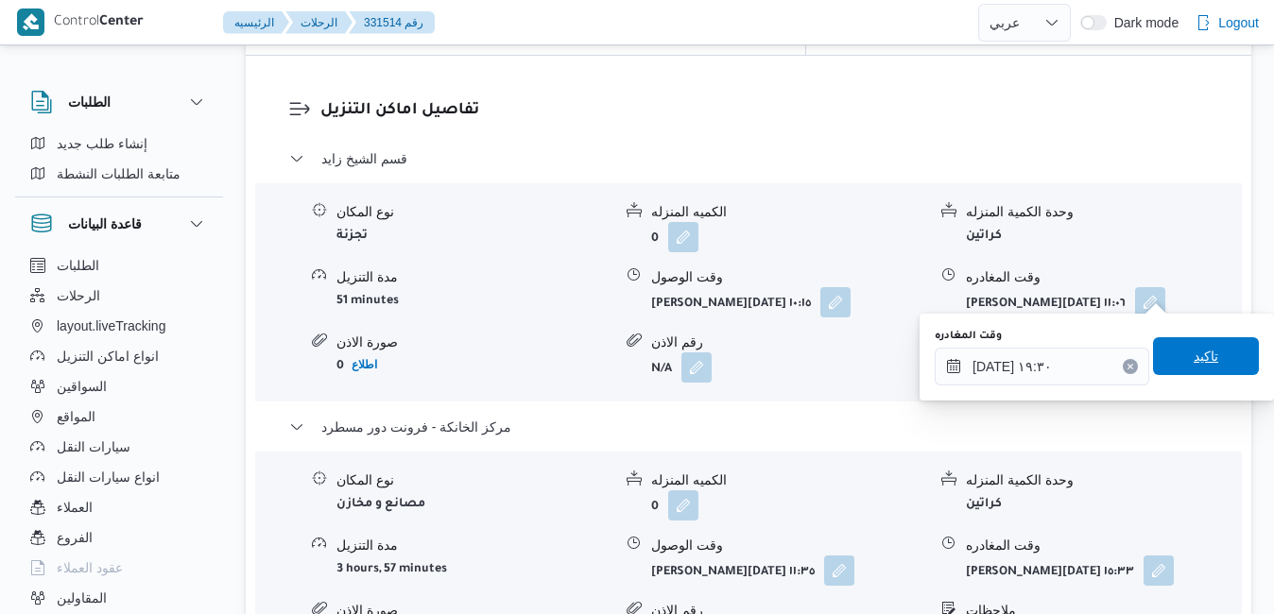
click at [1171, 363] on span "تاكيد" at bounding box center [1206, 356] width 106 height 38
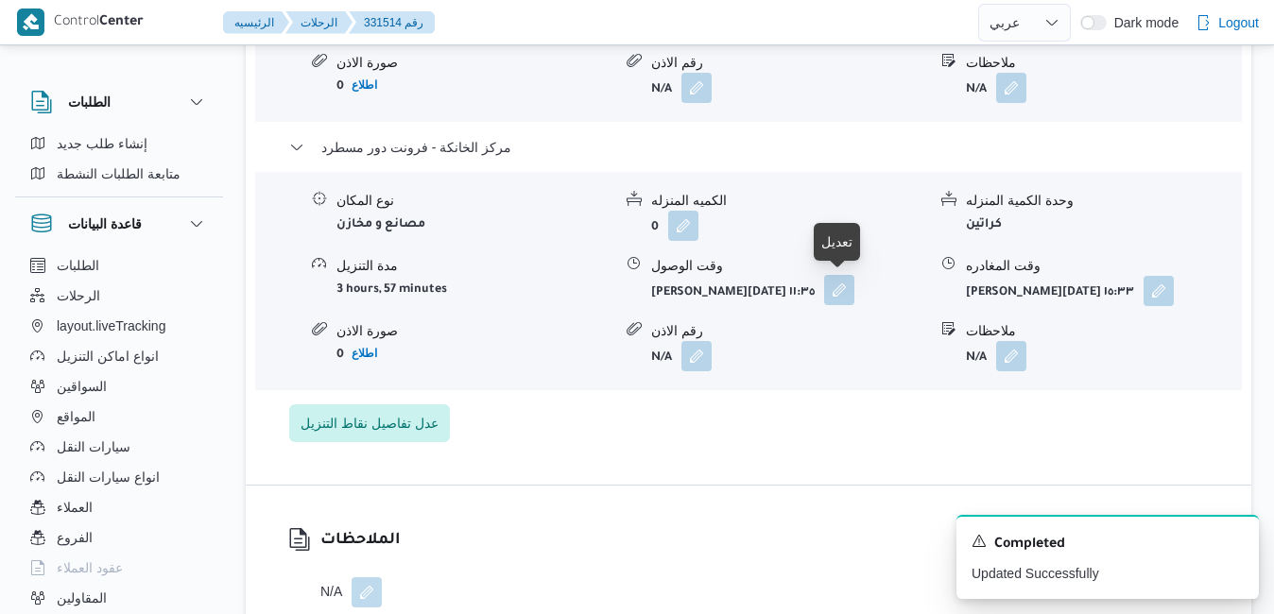
click at [837, 287] on button "button" at bounding box center [839, 290] width 30 height 30
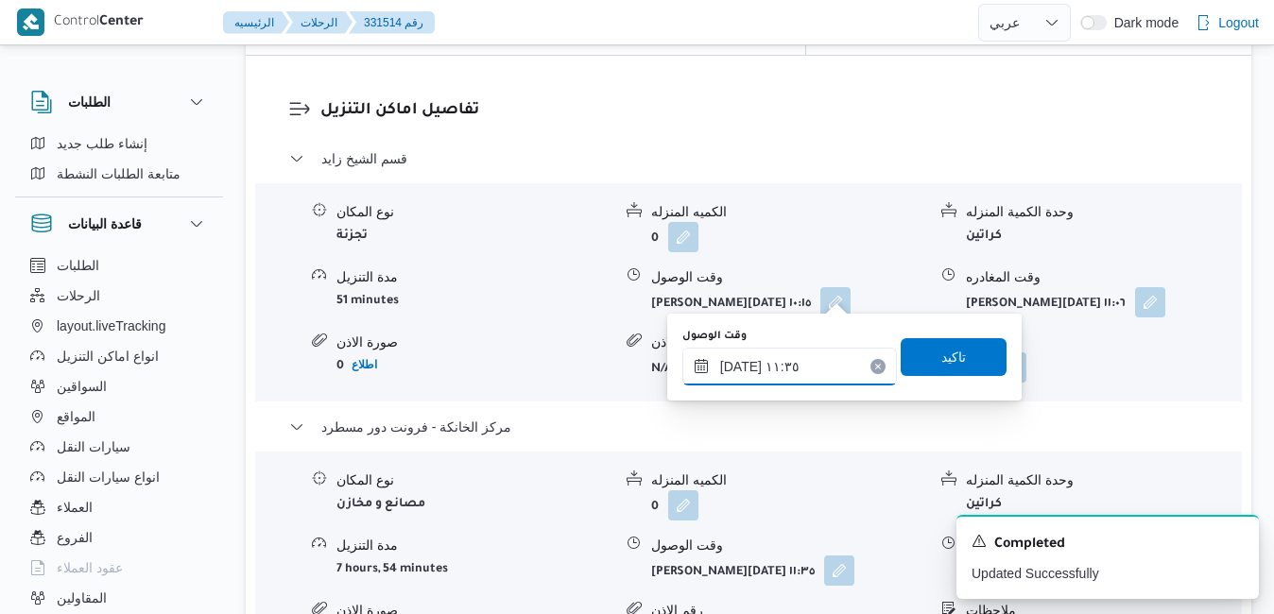
click at [790, 370] on input "٢١/٠٨/٢٠٢٥ ١١:٣٥" at bounding box center [789, 367] width 215 height 38
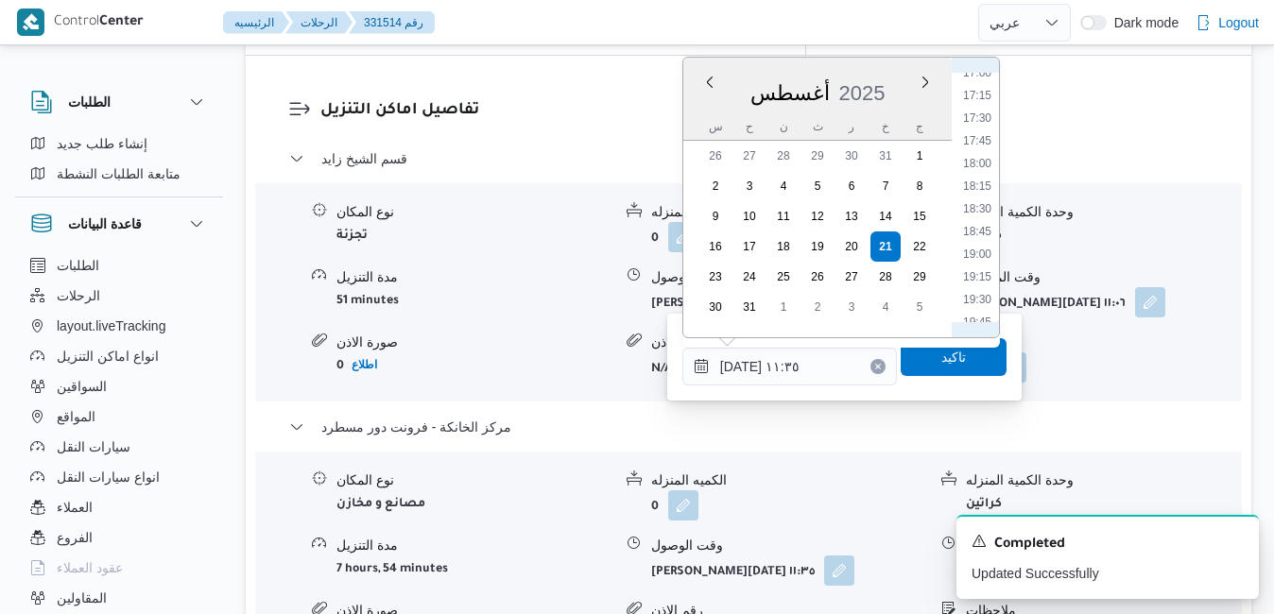
scroll to position [1568, 0]
click at [984, 255] on li "19:15" at bounding box center [977, 260] width 43 height 19
type input "[DATE] ١٩:١٥"
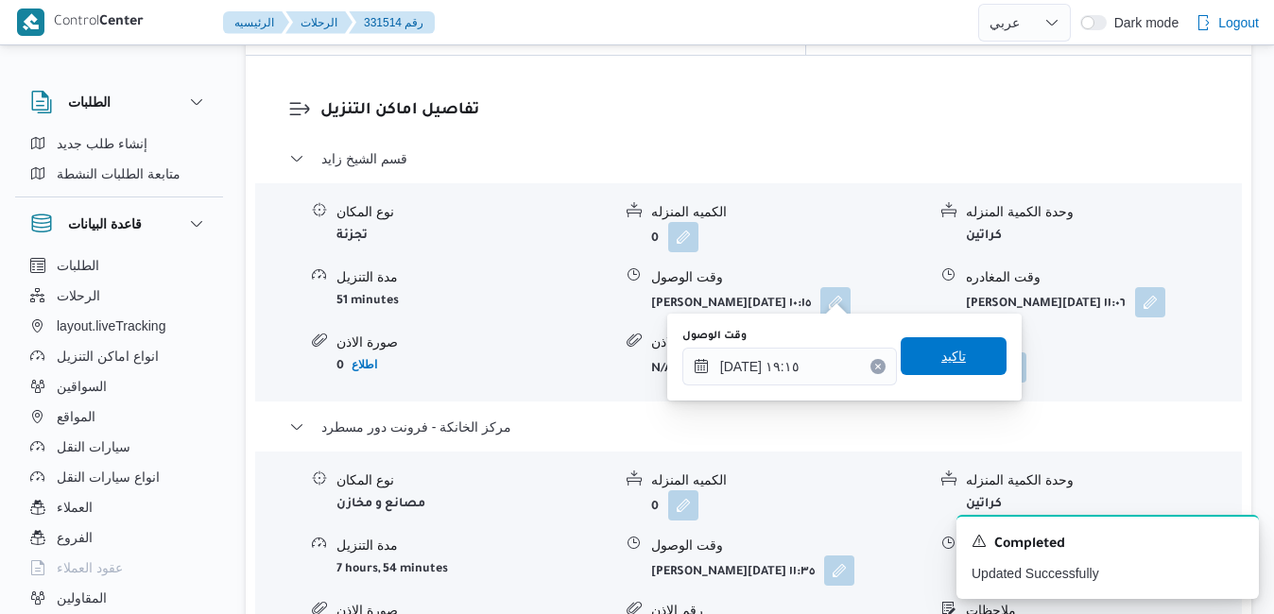
click at [944, 354] on span "تاكيد" at bounding box center [953, 356] width 25 height 23
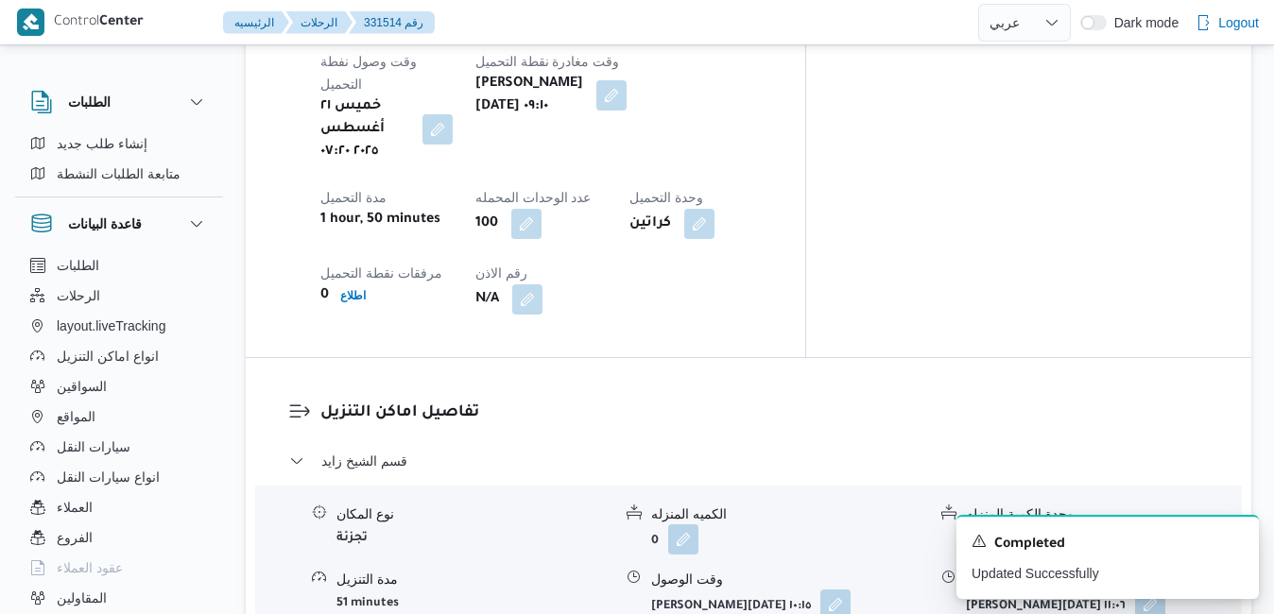
scroll to position [1739, 0]
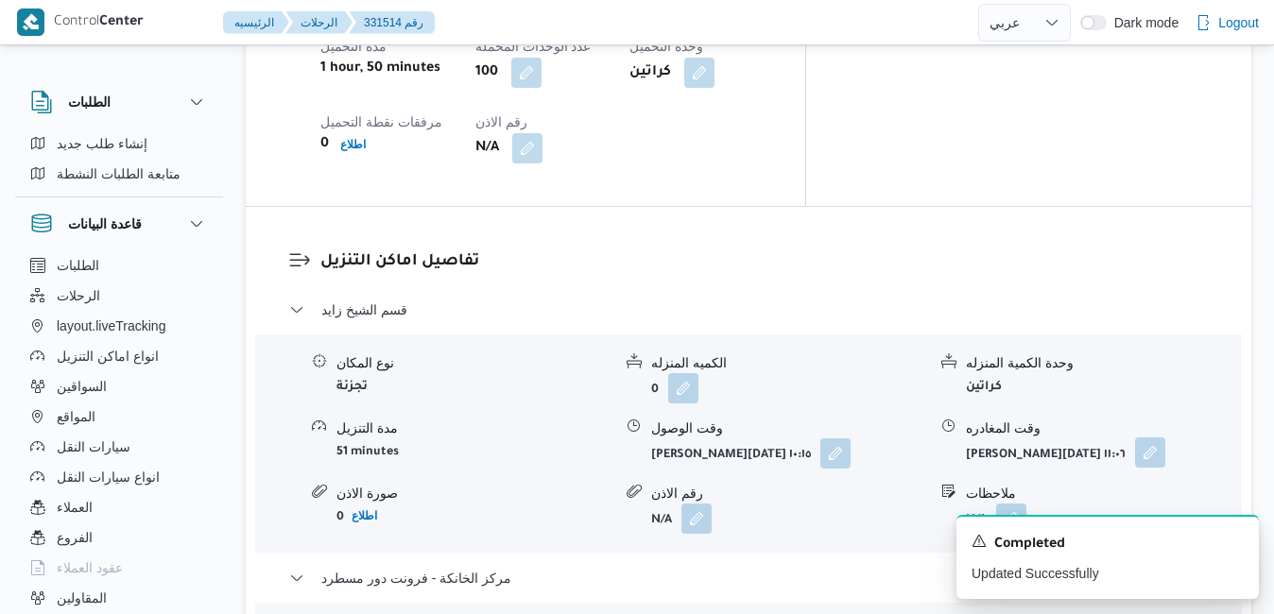
click at [1153, 438] on button "button" at bounding box center [1150, 453] width 30 height 30
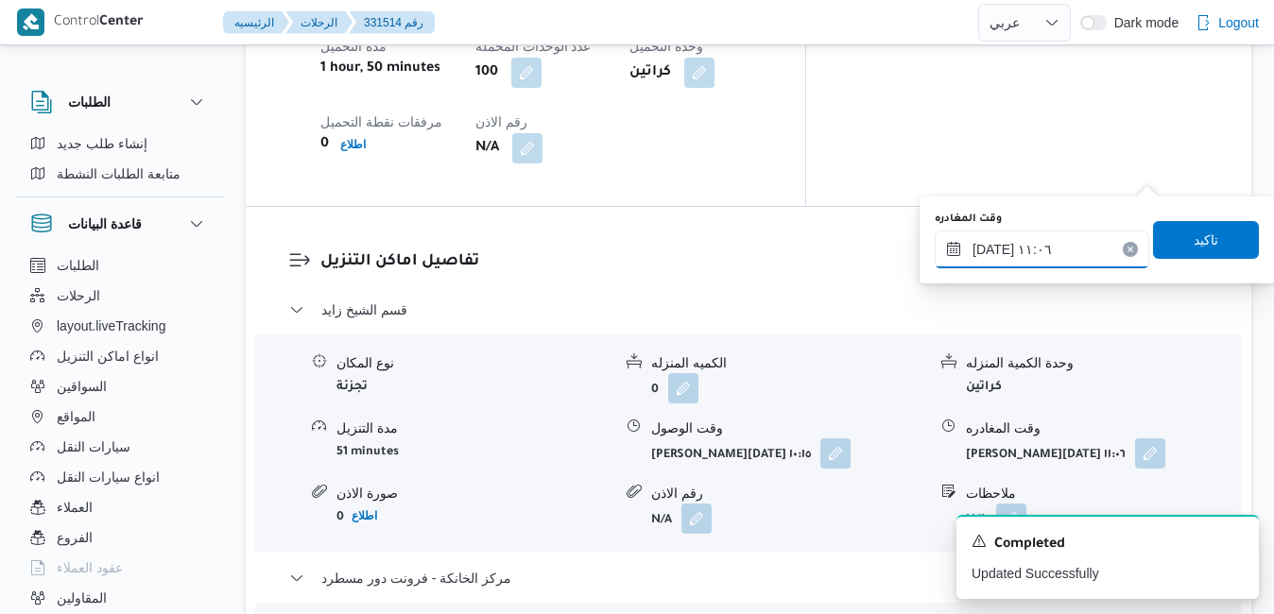
click at [1085, 256] on input "٢١/٠٨/٢٠٢٥ ١١:٠٦" at bounding box center [1042, 250] width 215 height 38
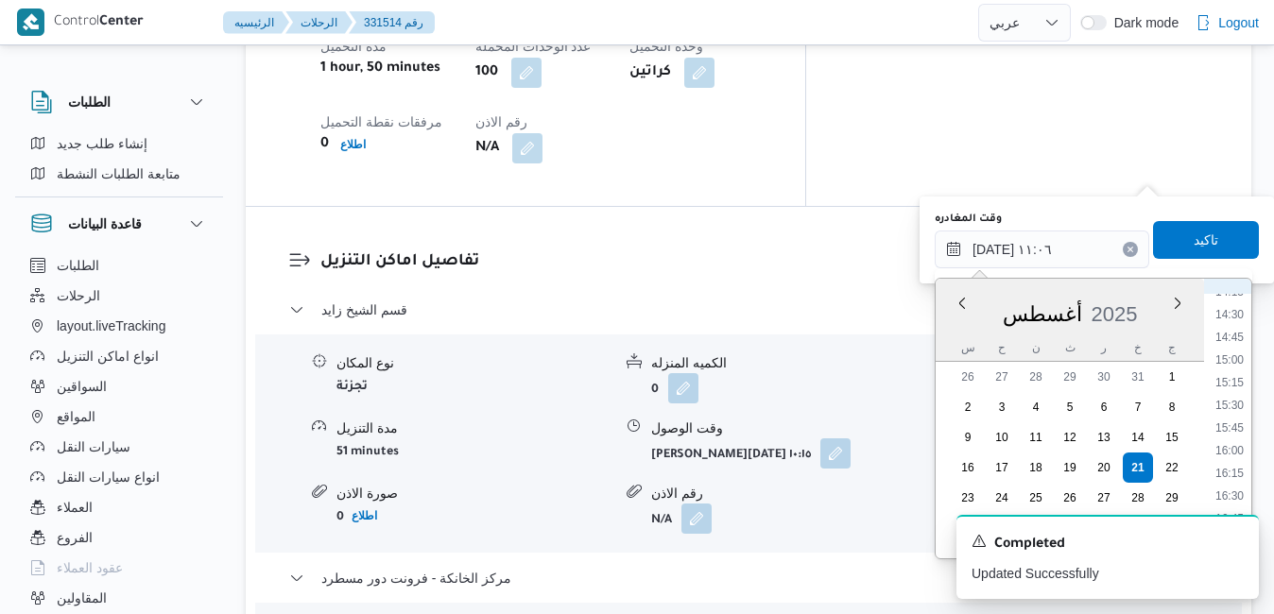
scroll to position [1523, 0]
click at [1238, 438] on li "18:15" at bounding box center [1229, 436] width 43 height 19
type input "٢١/٠٨/٢٠٢٥ ١٨:١٥"
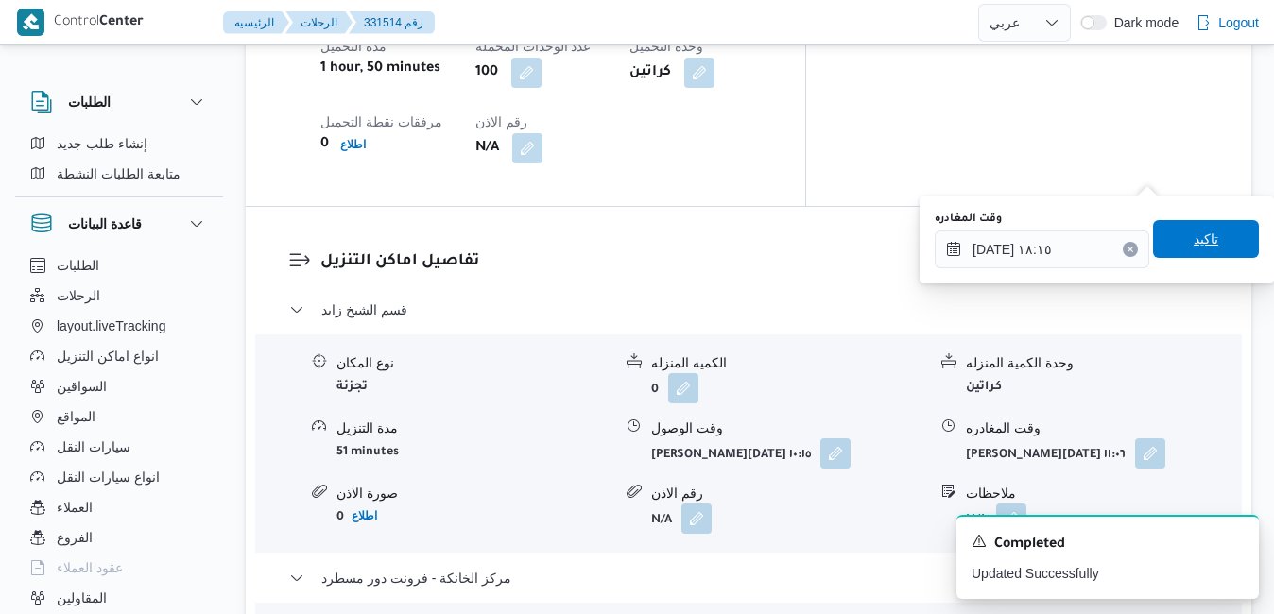
click at [1206, 240] on span "تاكيد" at bounding box center [1206, 239] width 106 height 38
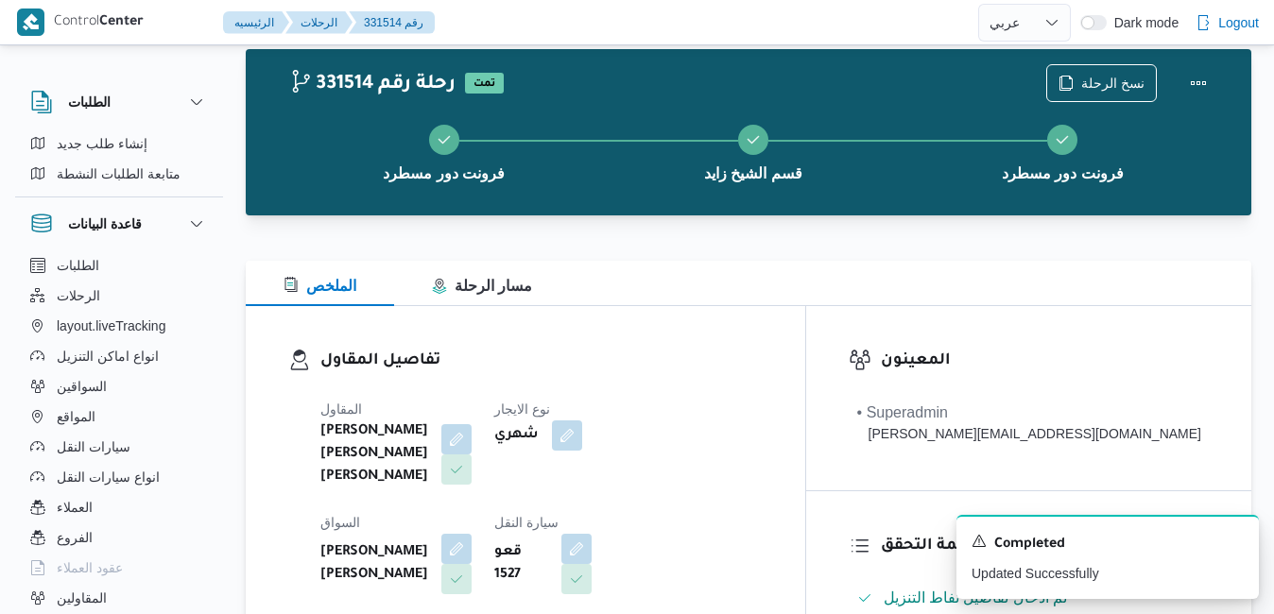
scroll to position [0, 0]
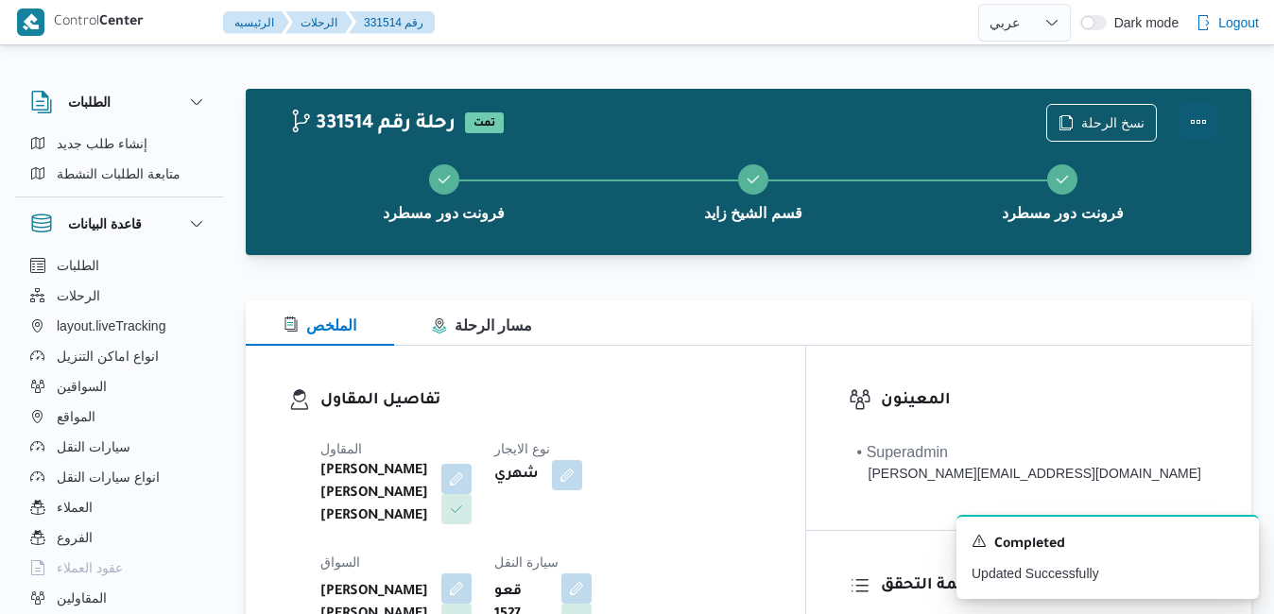
click at [1202, 121] on button "Actions" at bounding box center [1199, 122] width 38 height 38
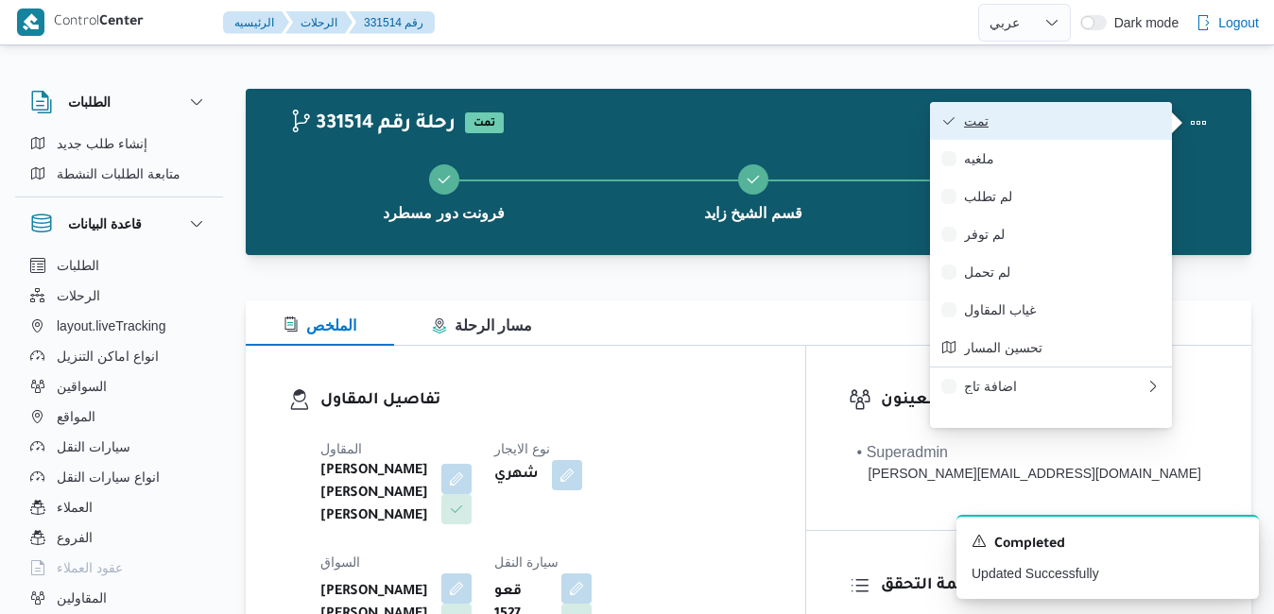
click at [1092, 117] on span "تمت" at bounding box center [1062, 120] width 197 height 15
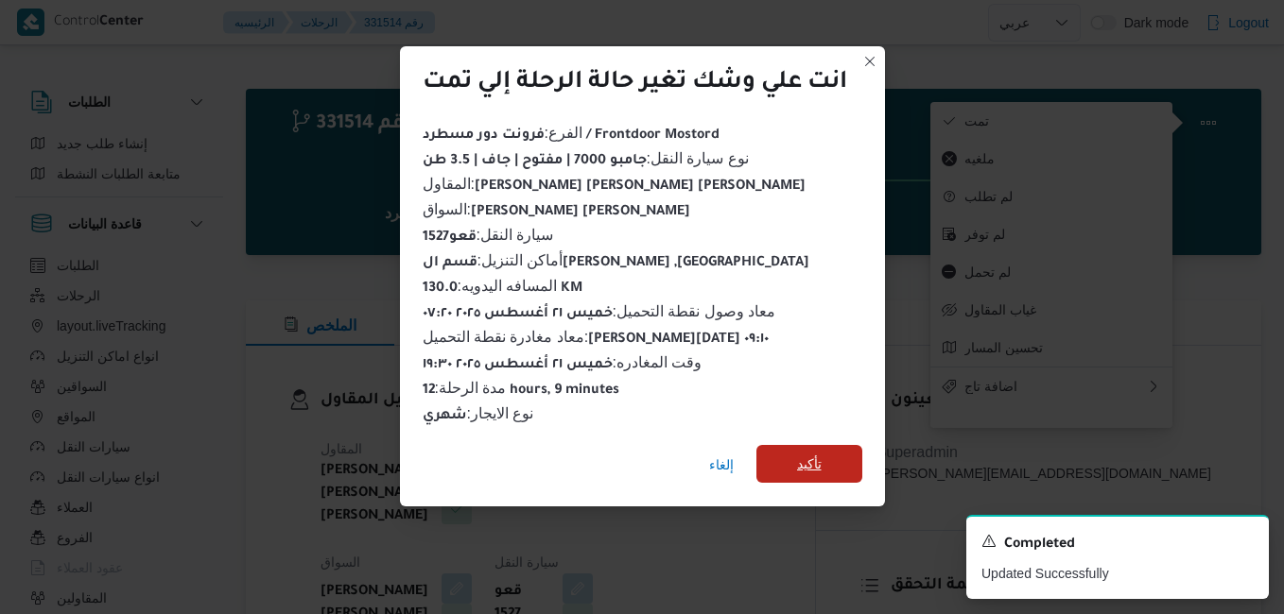
click at [799, 459] on span "تأكيد" at bounding box center [809, 464] width 25 height 23
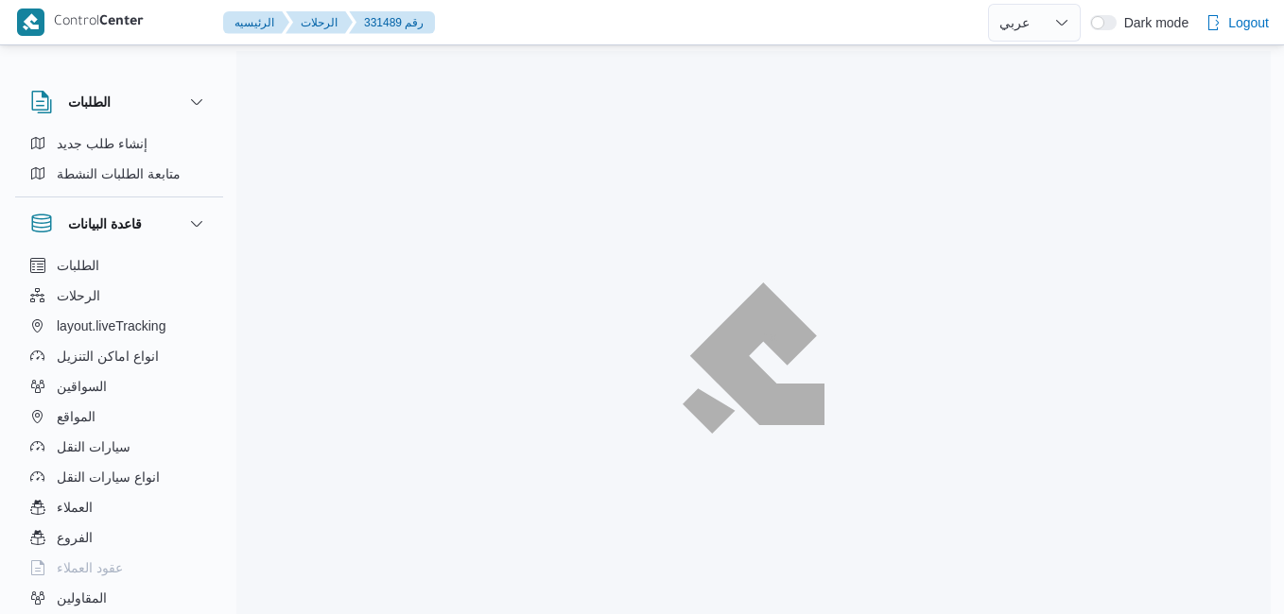
select select "ar"
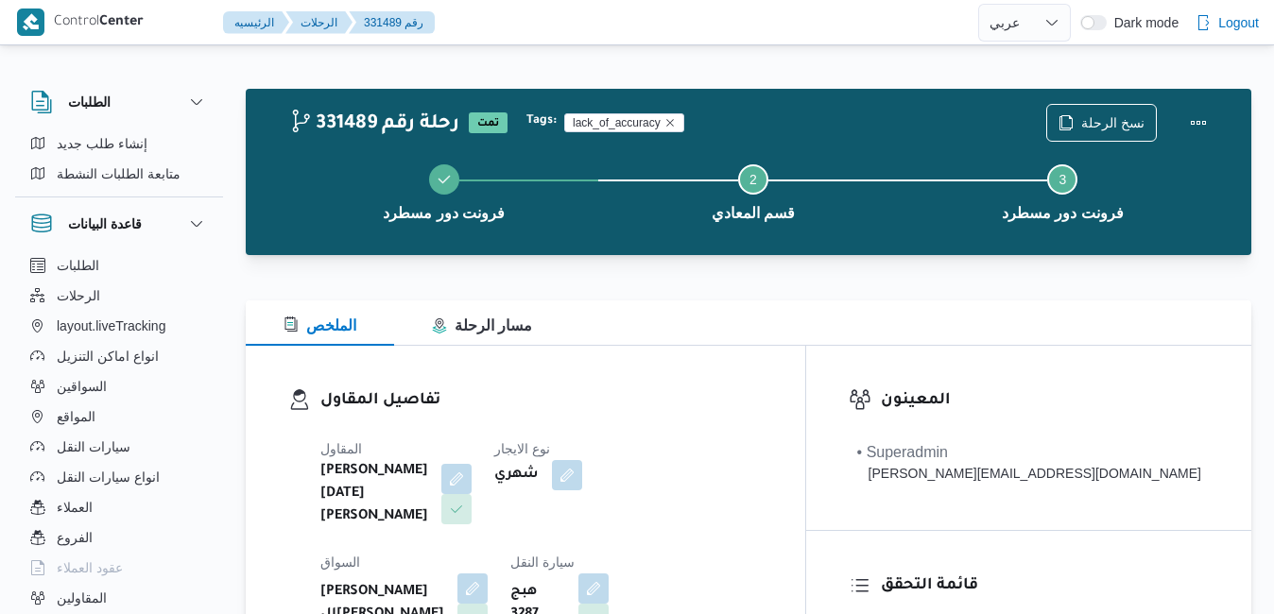
click at [763, 418] on dl "تفاصيل المقاول المقاول [PERSON_NAME][DATE] [PERSON_NAME] نوع الايجار شهري السوا…" at bounding box center [541, 567] width 442 height 359
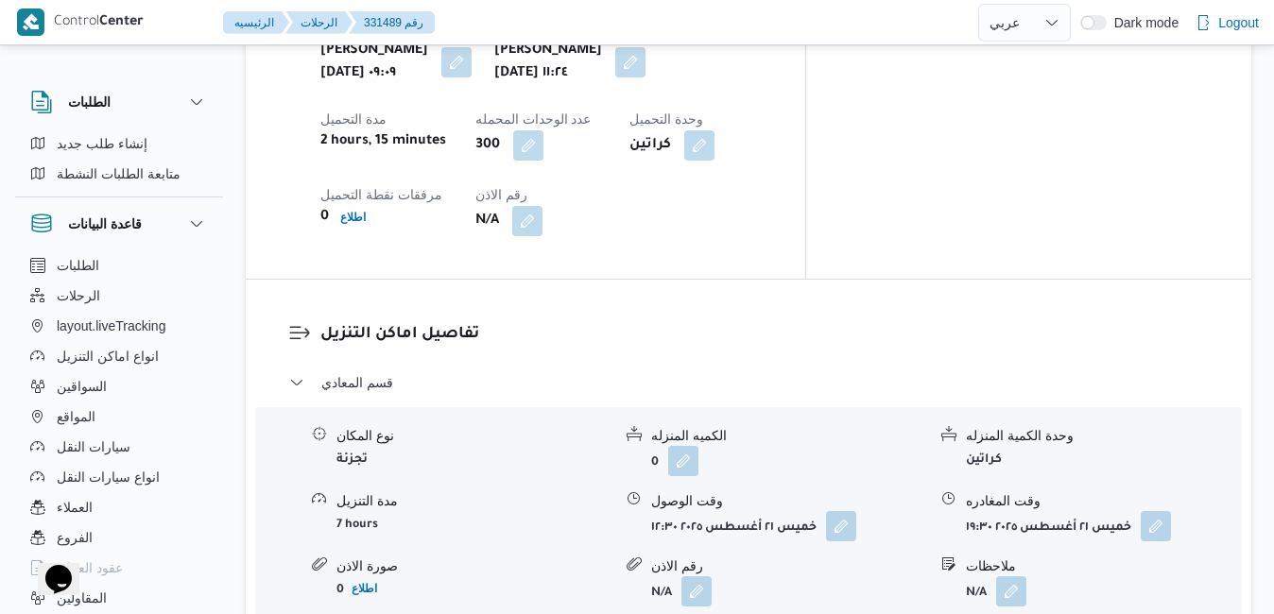
scroll to position [1664, 0]
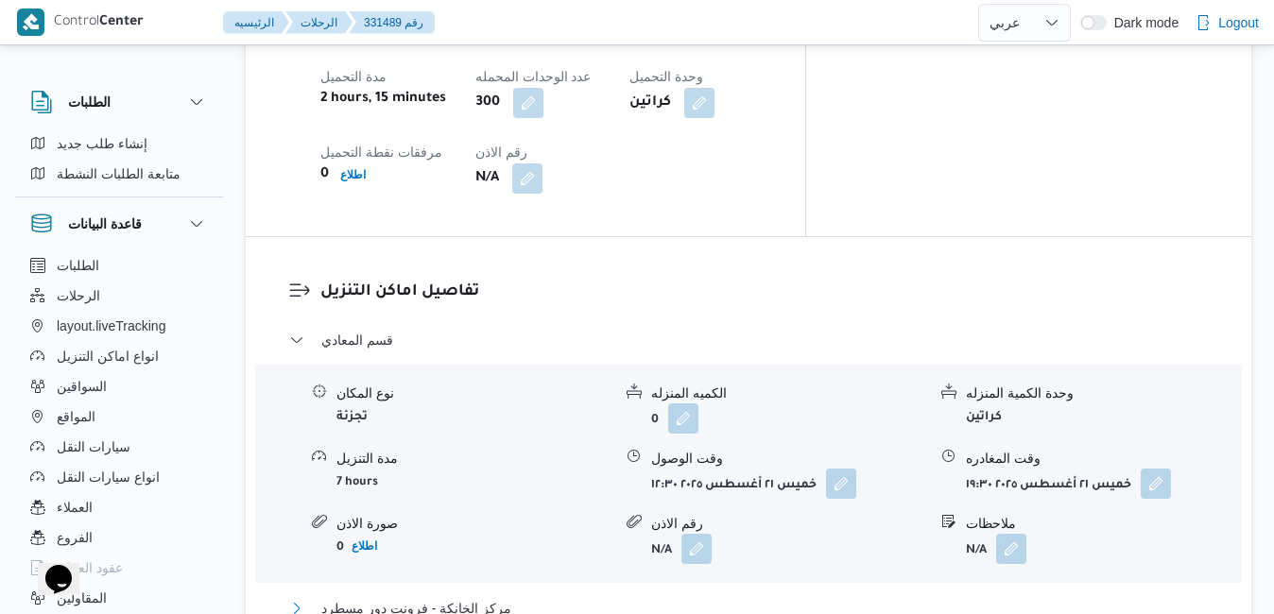
click at [834, 597] on button "مركز الخانكة - فرونت دور مسطرد" at bounding box center [749, 608] width 920 height 23
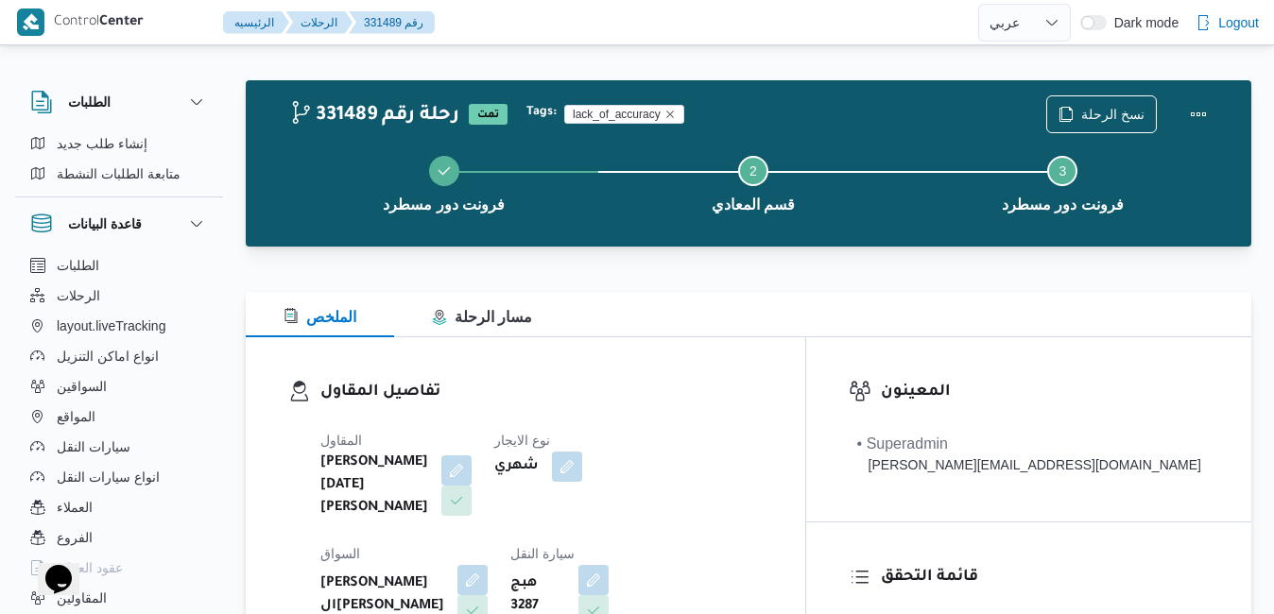
scroll to position [0, 0]
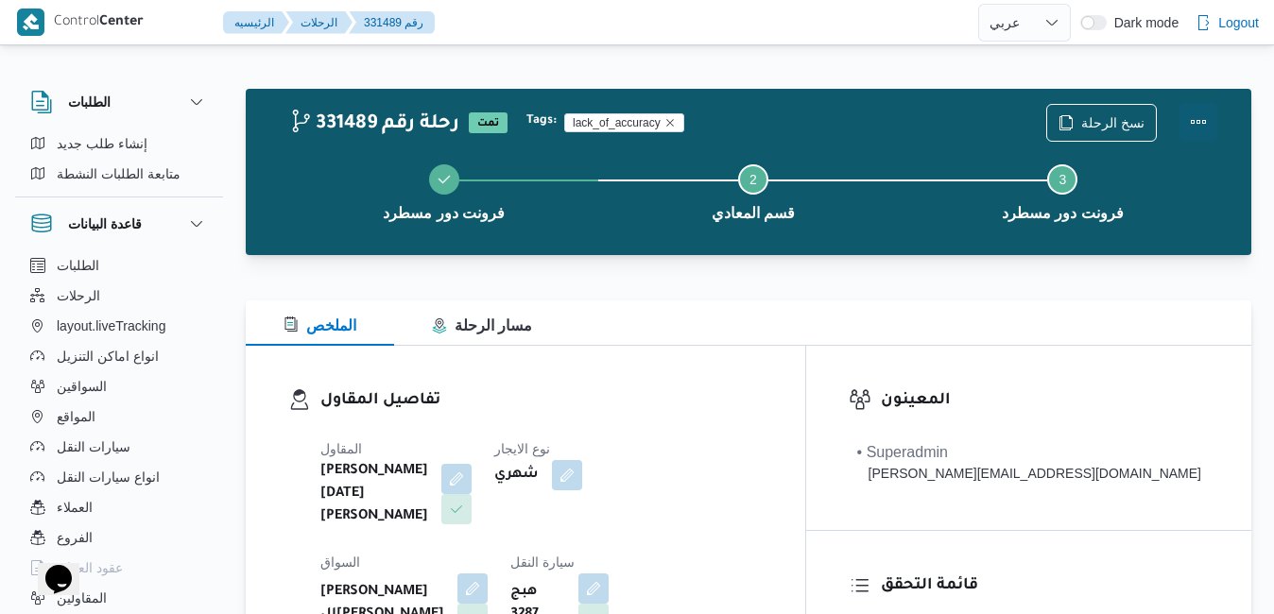
click at [1204, 117] on button "Actions" at bounding box center [1199, 122] width 38 height 38
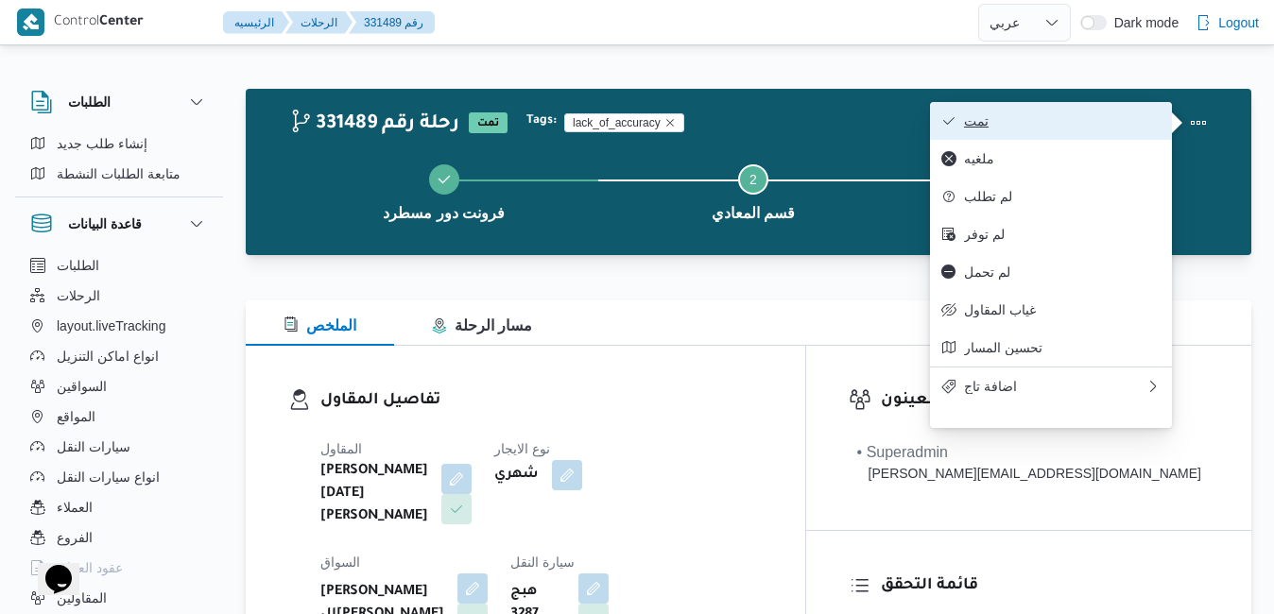
click at [1096, 122] on span "تمت" at bounding box center [1062, 120] width 197 height 15
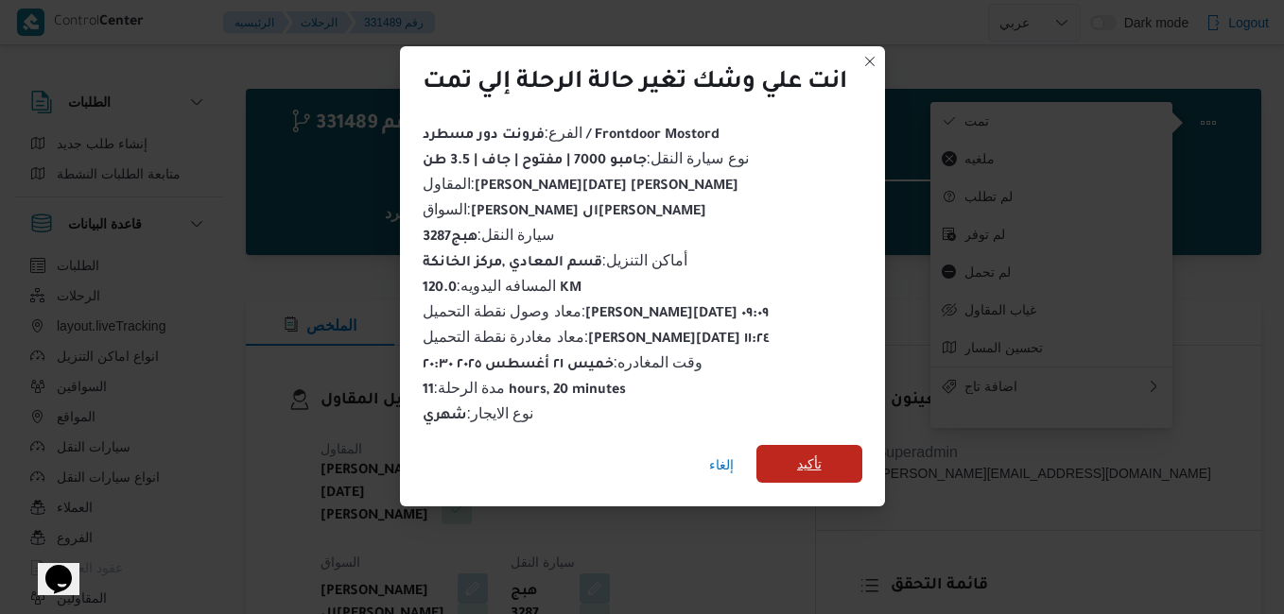
click at [821, 453] on span "تأكيد" at bounding box center [809, 464] width 25 height 23
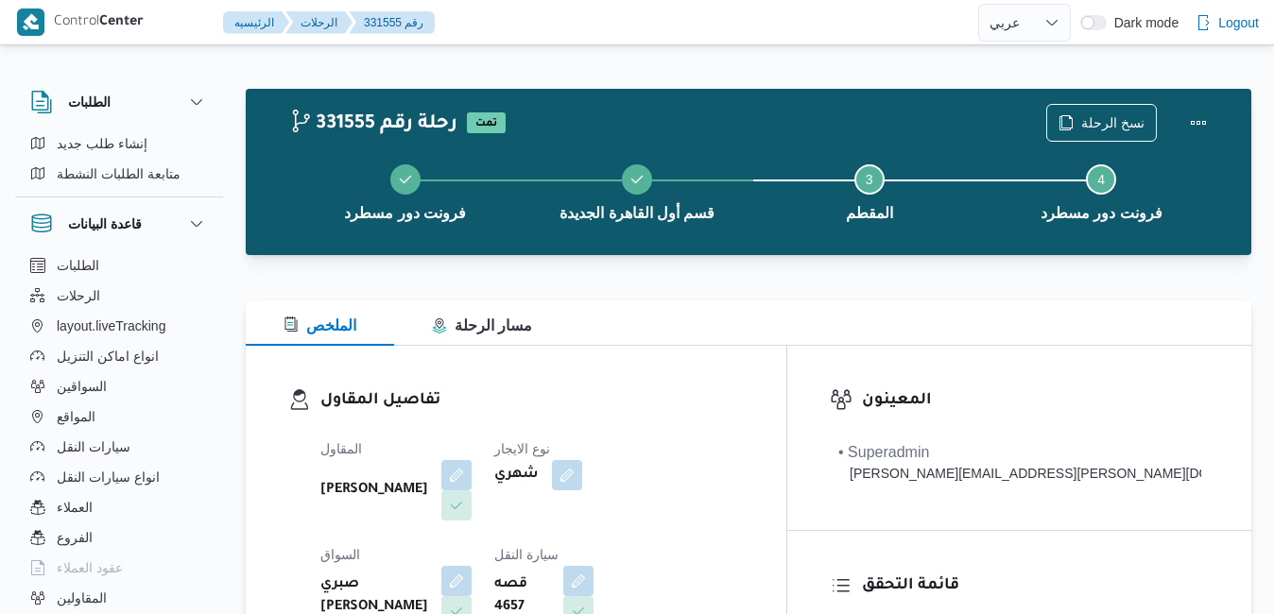
select select "ar"
click at [833, 319] on div "الملخص مسار الرحلة" at bounding box center [749, 323] width 1006 height 45
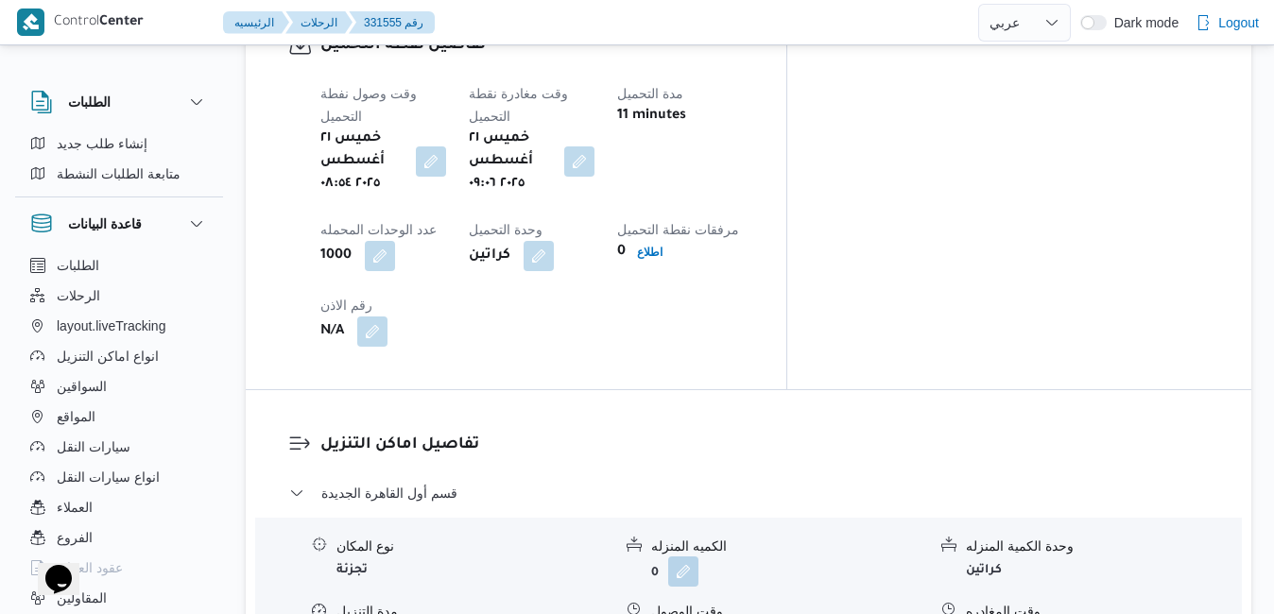
scroll to position [1664, 0]
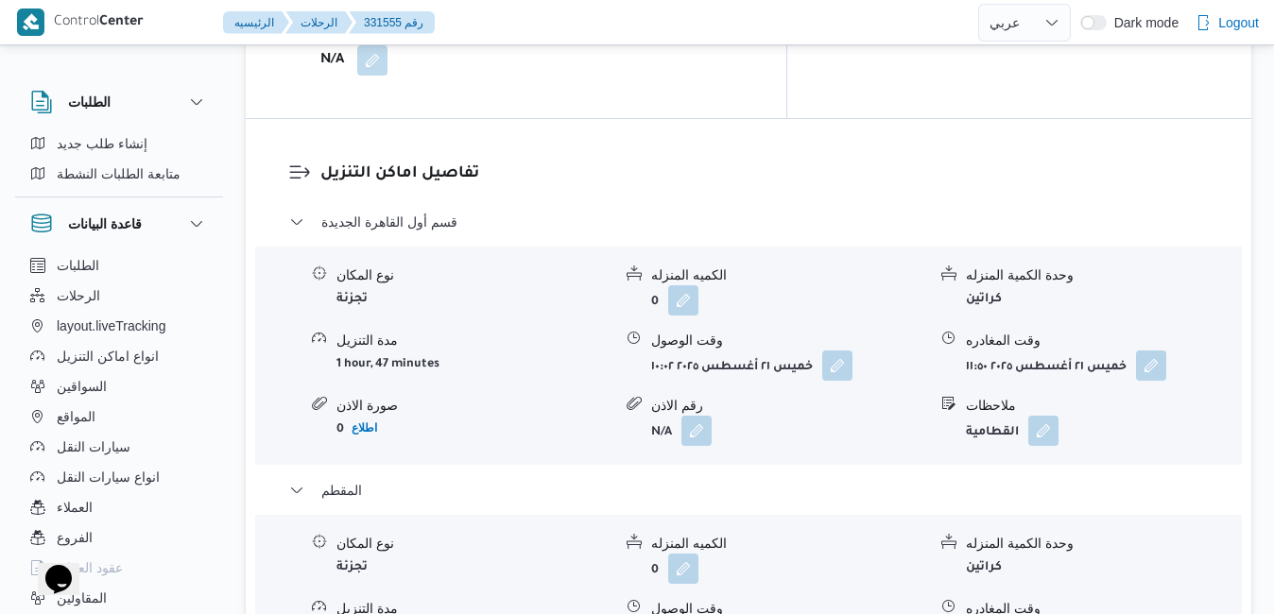
scroll to position [1853, 0]
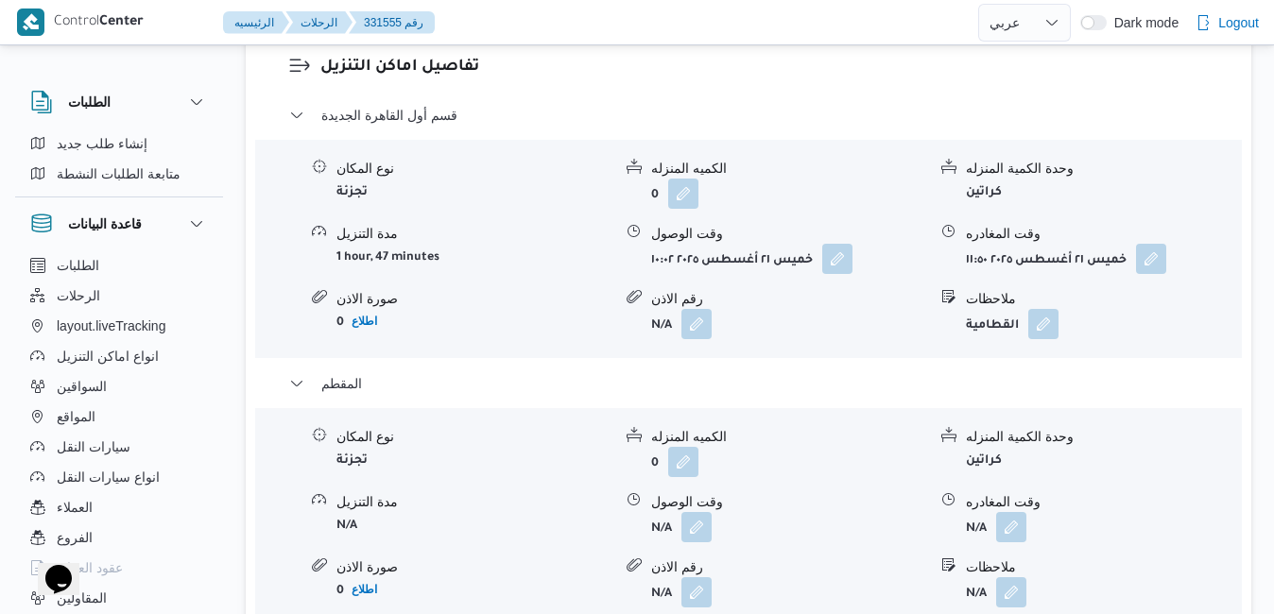
scroll to position [2004, 0]
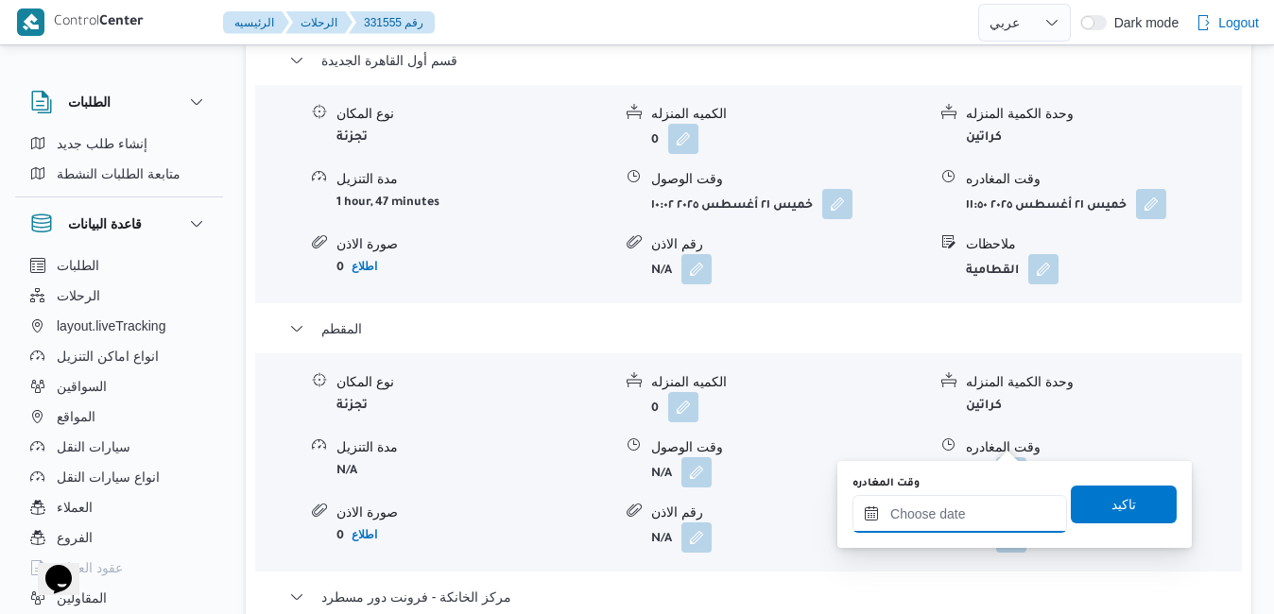
click at [904, 518] on input "وقت المغادره" at bounding box center [960, 514] width 215 height 38
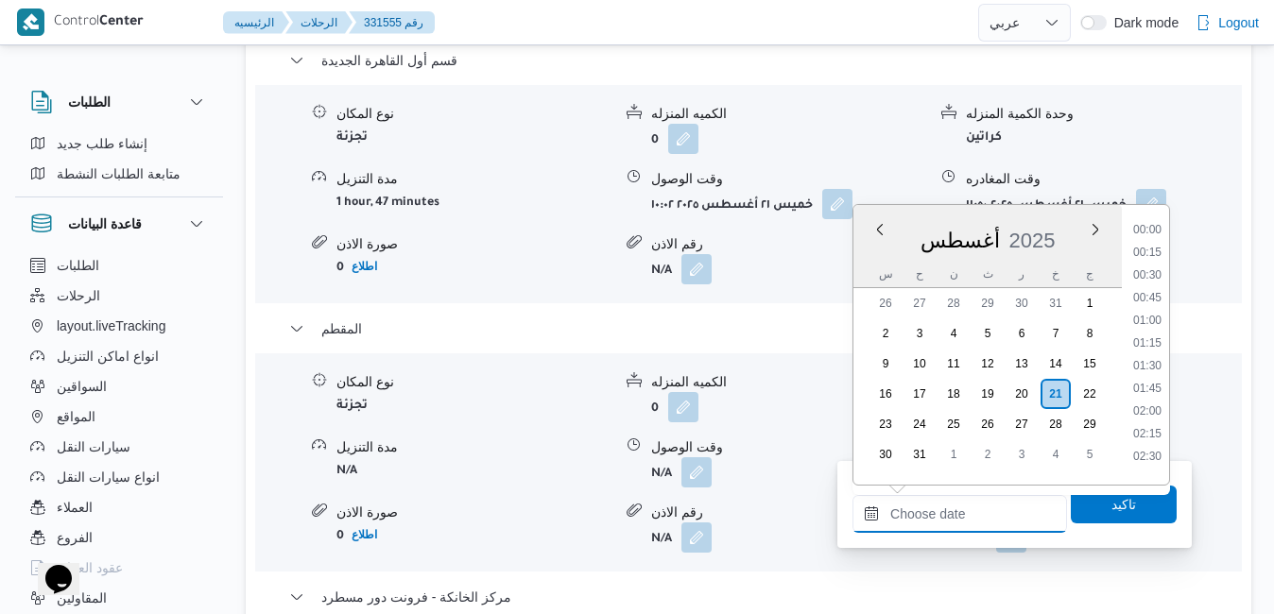
scroll to position [1843, 0]
click at [1069, 219] on div "أغسطس 2025" at bounding box center [988, 237] width 268 height 48
click at [1140, 401] on li "19:45" at bounding box center [1147, 397] width 43 height 19
type input "[DATE] ١٩:٤٥"
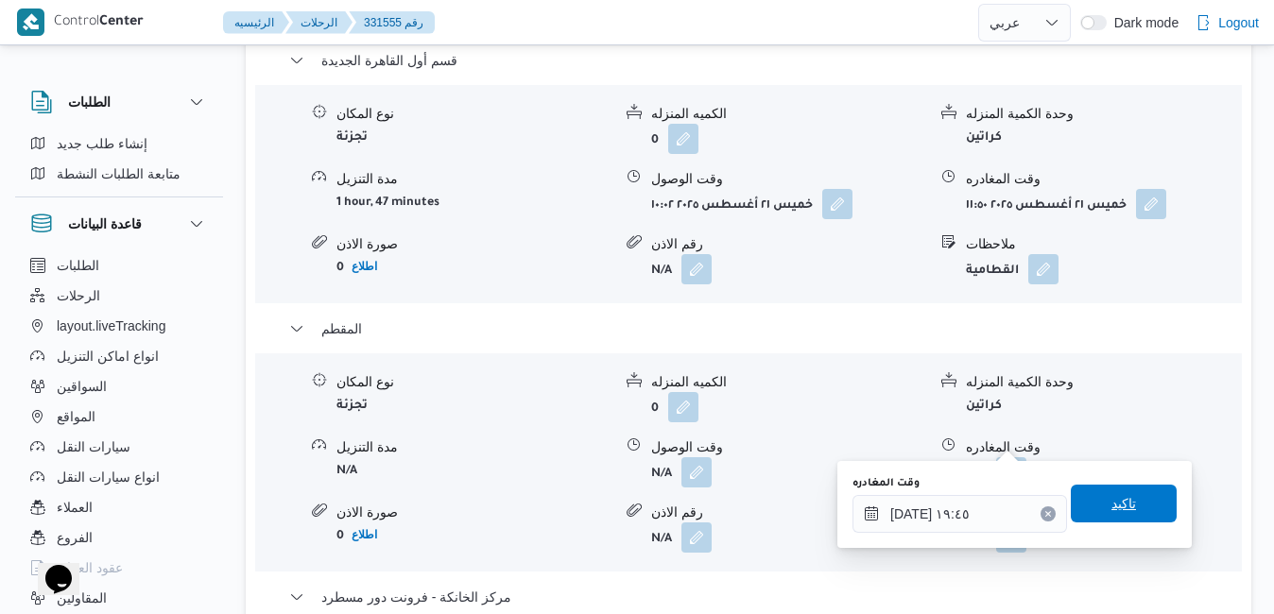
click at [1088, 501] on span "تاكيد" at bounding box center [1124, 504] width 106 height 38
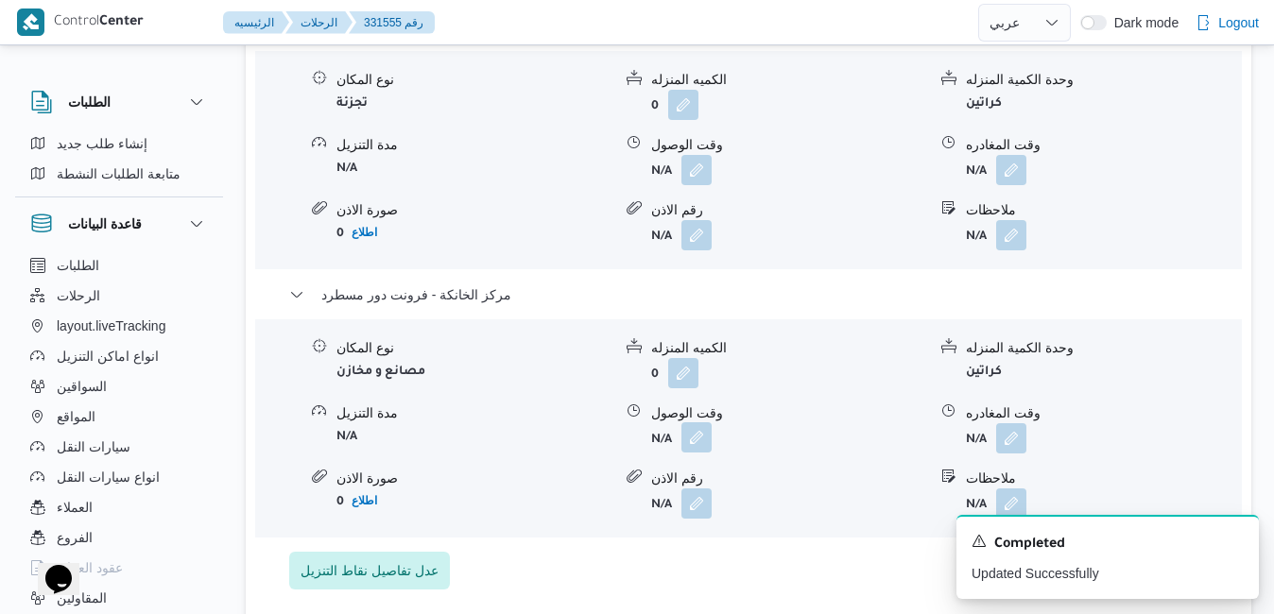
click at [699, 439] on button "button" at bounding box center [697, 438] width 30 height 30
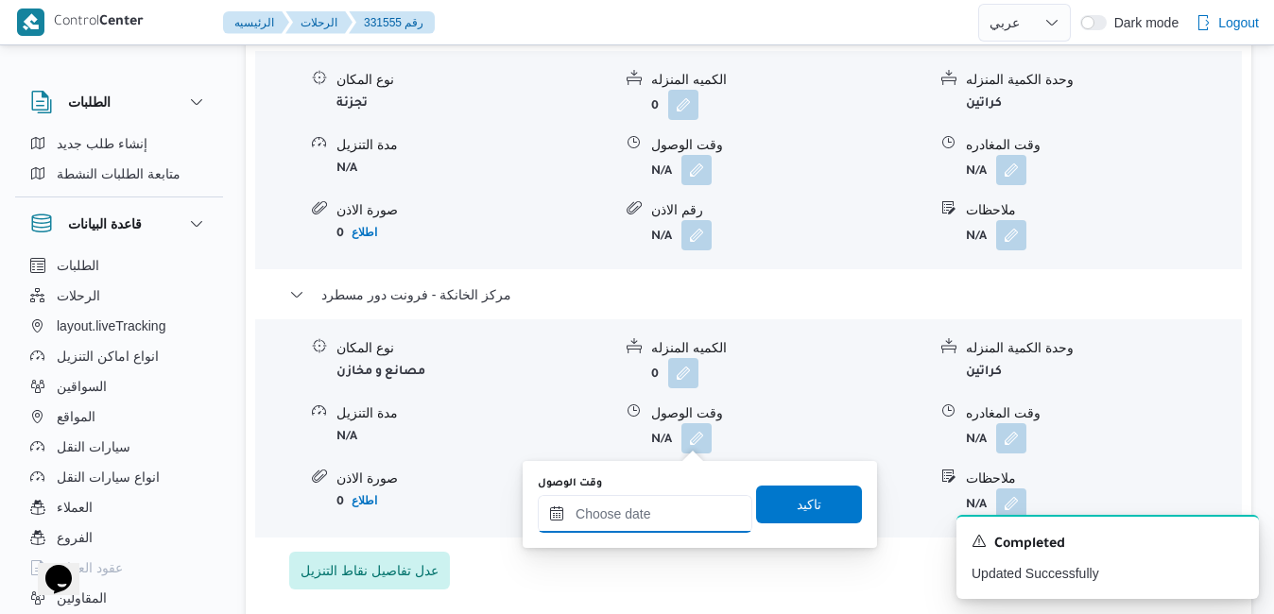
click at [654, 501] on div at bounding box center [645, 514] width 215 height 38
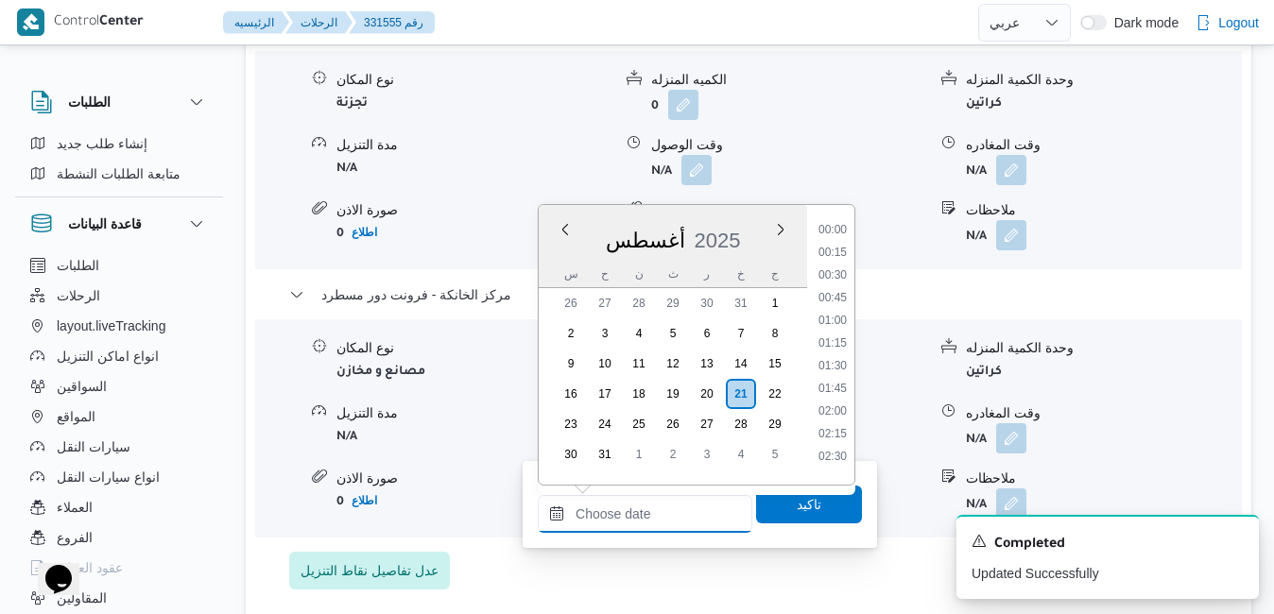
scroll to position [1843, 0]
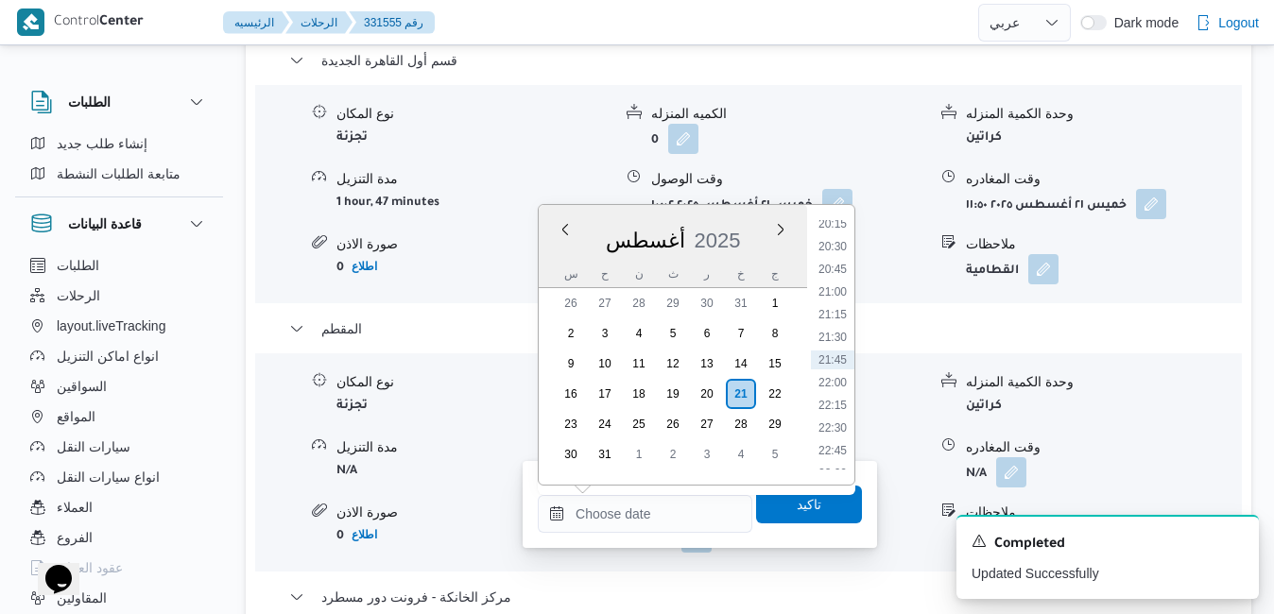
click at [758, 216] on div "أغسطس 2025" at bounding box center [673, 237] width 268 height 48
click at [819, 377] on li "19:30" at bounding box center [832, 374] width 43 height 19
type input "٢١/٠٨/٢٠٢٥ ١٩:٣٠"
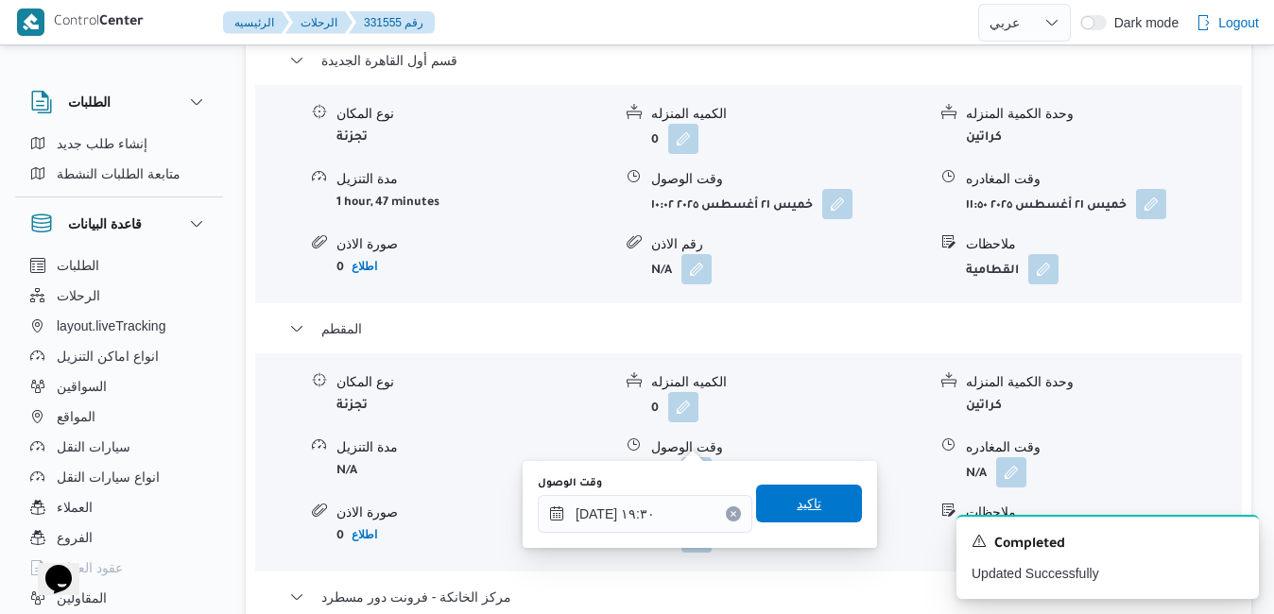
click at [776, 505] on span "تاكيد" at bounding box center [809, 504] width 106 height 38
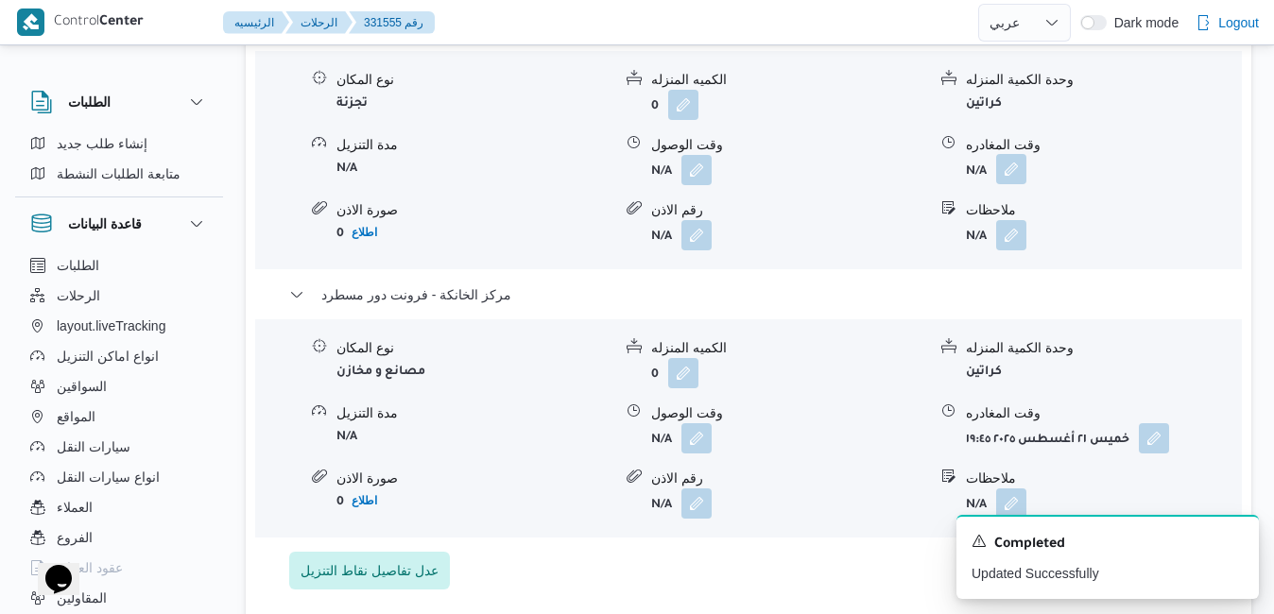
click at [1010, 169] on button "button" at bounding box center [1011, 169] width 30 height 30
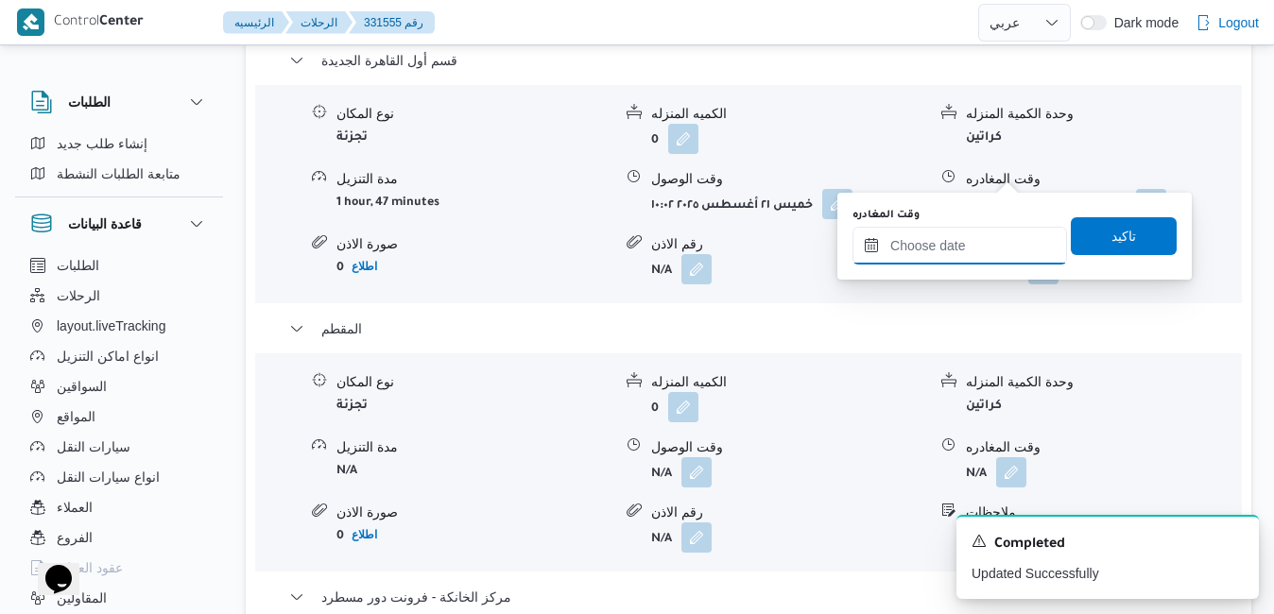
click at [942, 245] on input "وقت المغادره" at bounding box center [960, 246] width 215 height 38
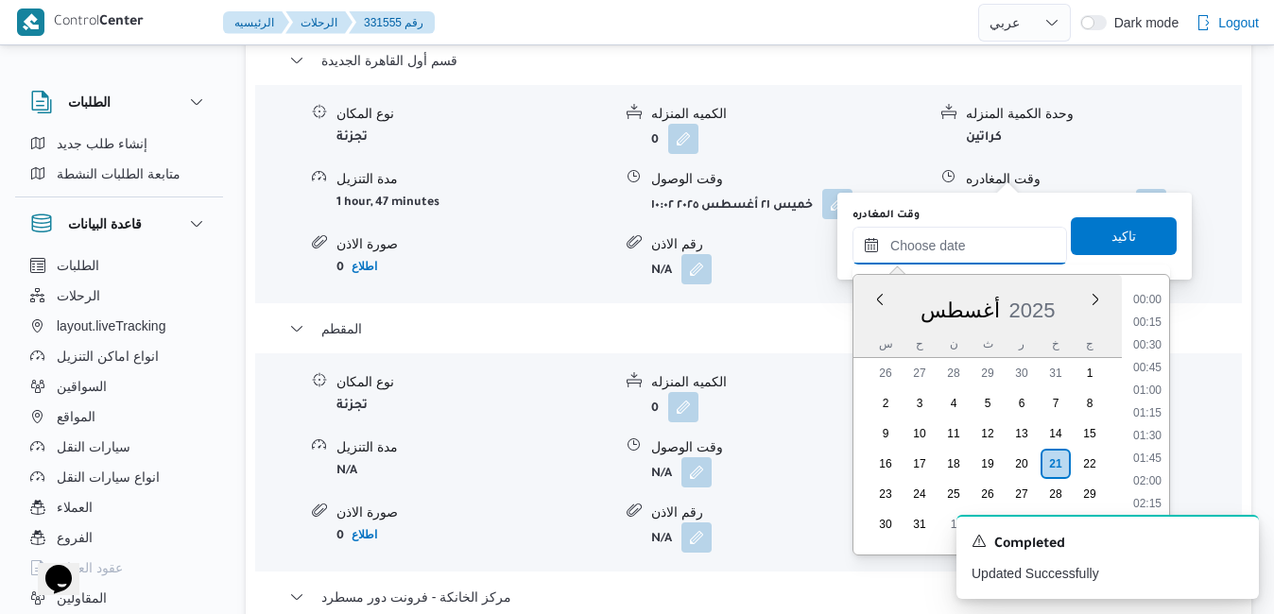
scroll to position [1843, 0]
click at [879, 325] on div "أغسطس 2025" at bounding box center [988, 307] width 268 height 48
click at [1142, 354] on li "18:30" at bounding box center [1147, 353] width 43 height 19
type input "٢١/٠٨/٢٠٢٥ ١٨:٣٠"
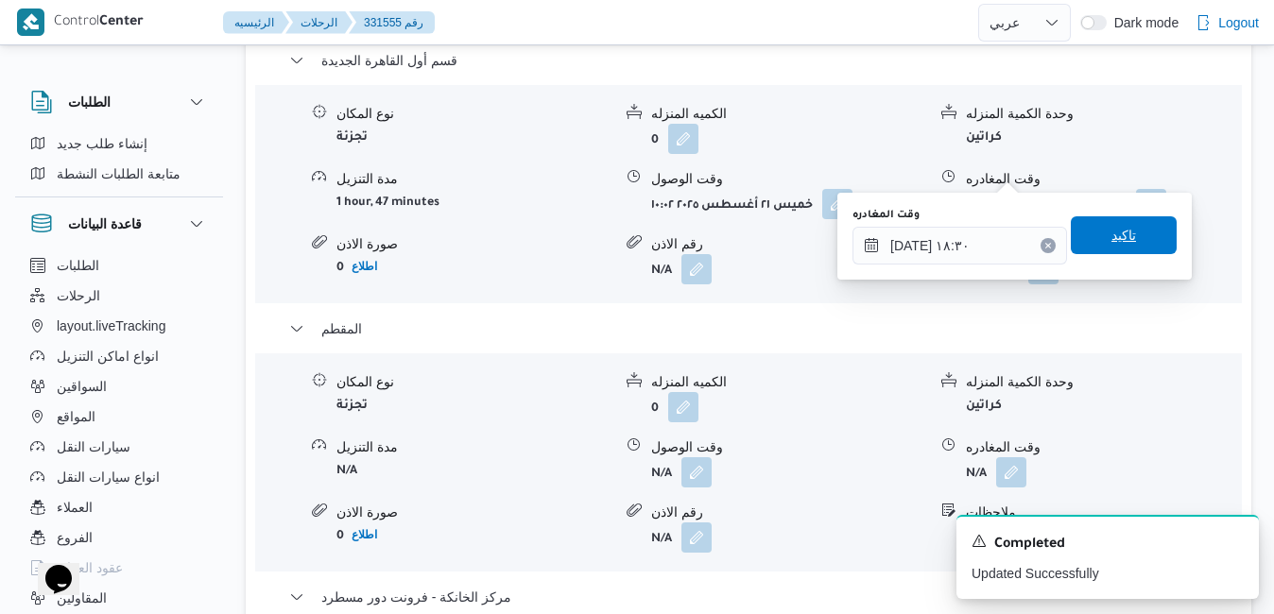
click at [1135, 240] on span "تاكيد" at bounding box center [1124, 235] width 106 height 38
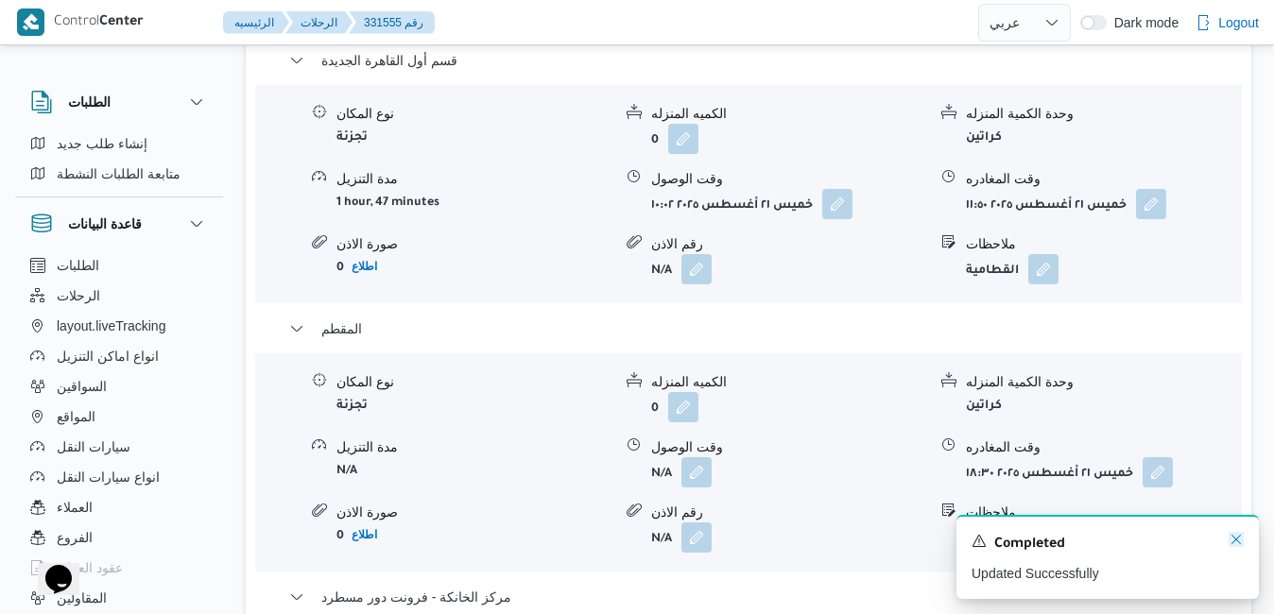
click at [1238, 536] on icon "Dismiss toast" at bounding box center [1236, 539] width 15 height 15
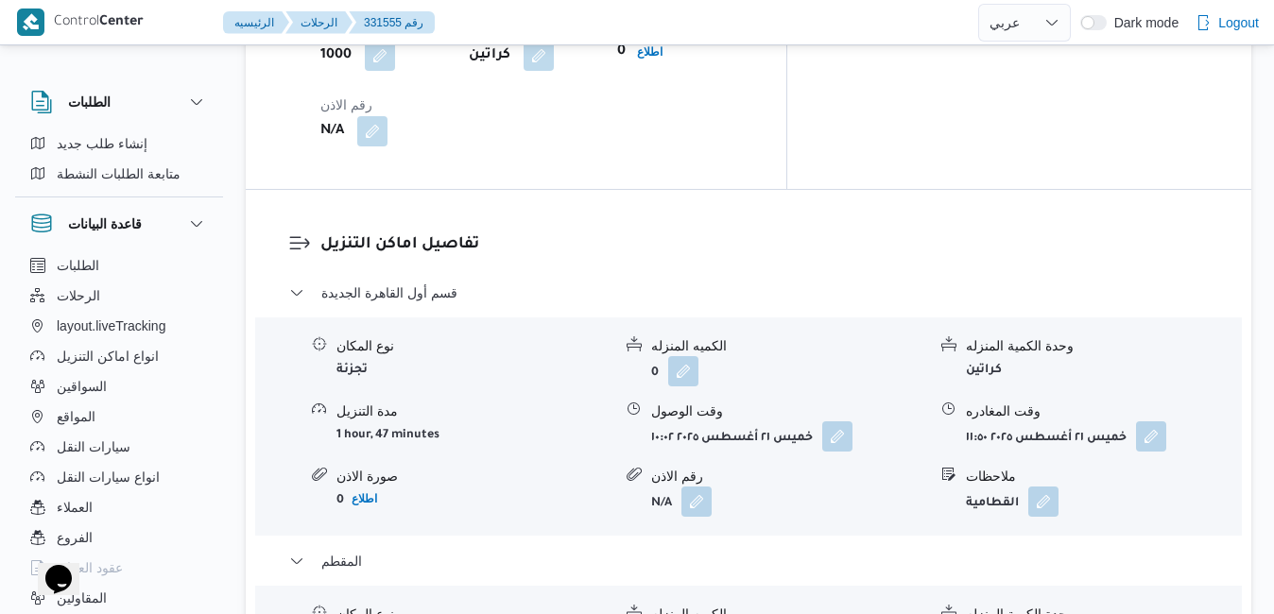
scroll to position [1739, 0]
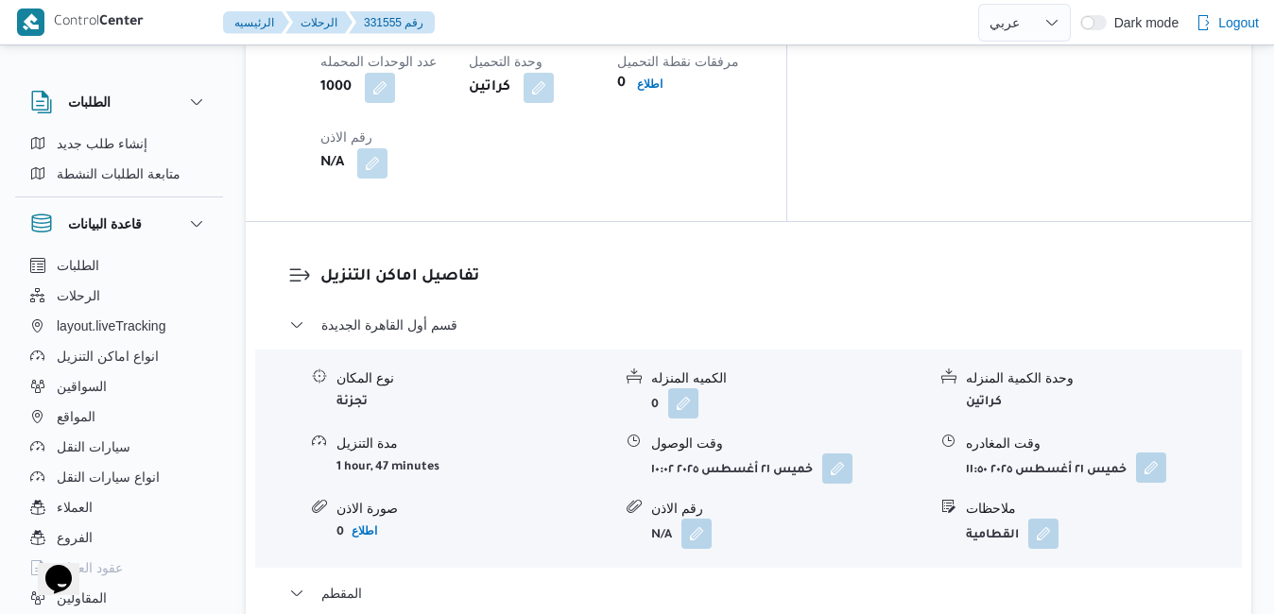
click at [1155, 453] on button "button" at bounding box center [1151, 468] width 30 height 30
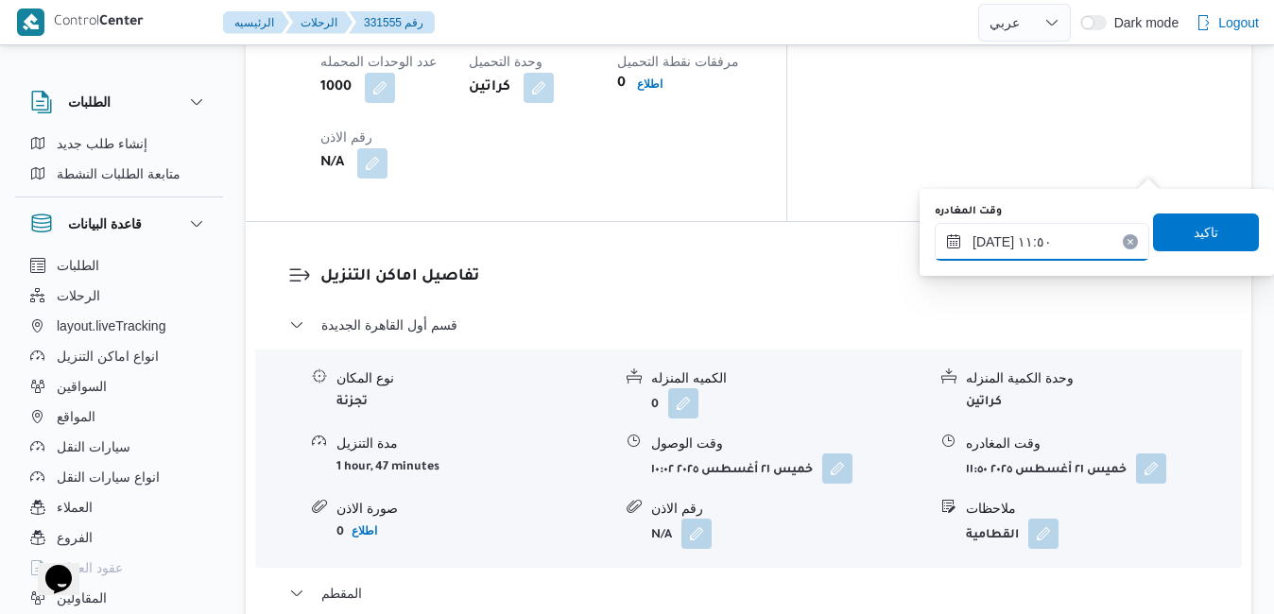
click at [1065, 233] on input "٢١/٠٨/٢٠٢٥ ١١:٥٠" at bounding box center [1042, 242] width 215 height 38
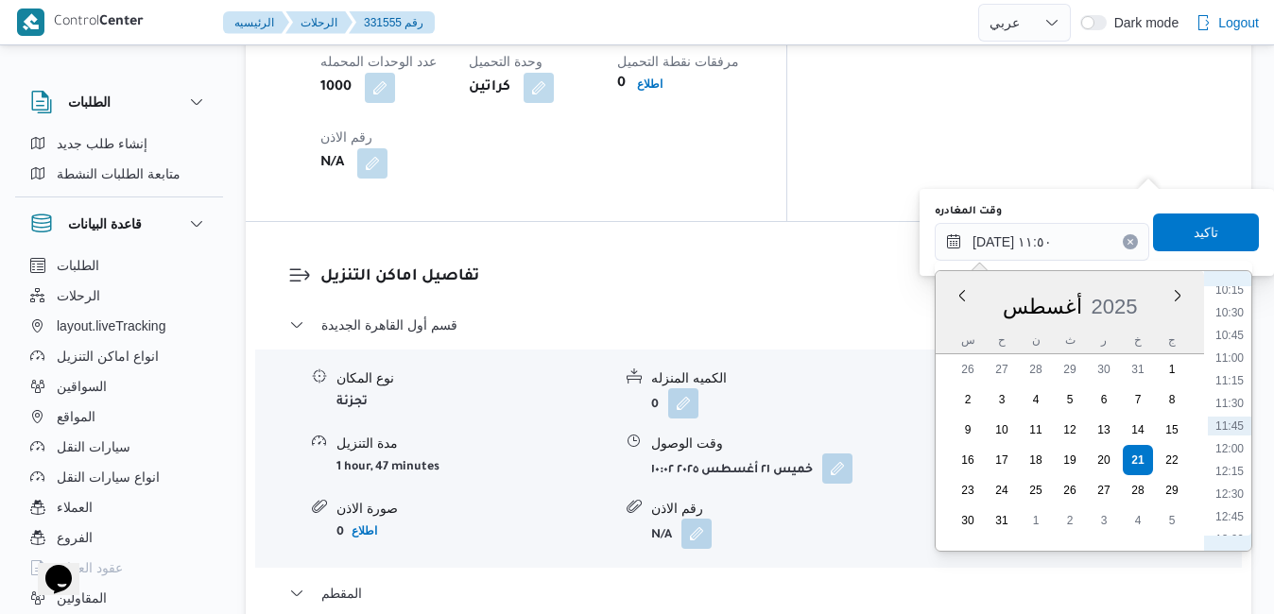
scroll to position [1154, 0]
click at [1235, 409] on li "14:00" at bounding box center [1229, 412] width 43 height 19
type input "٢١/٠٨/٢٠٢٥ ١٤:٠٠"
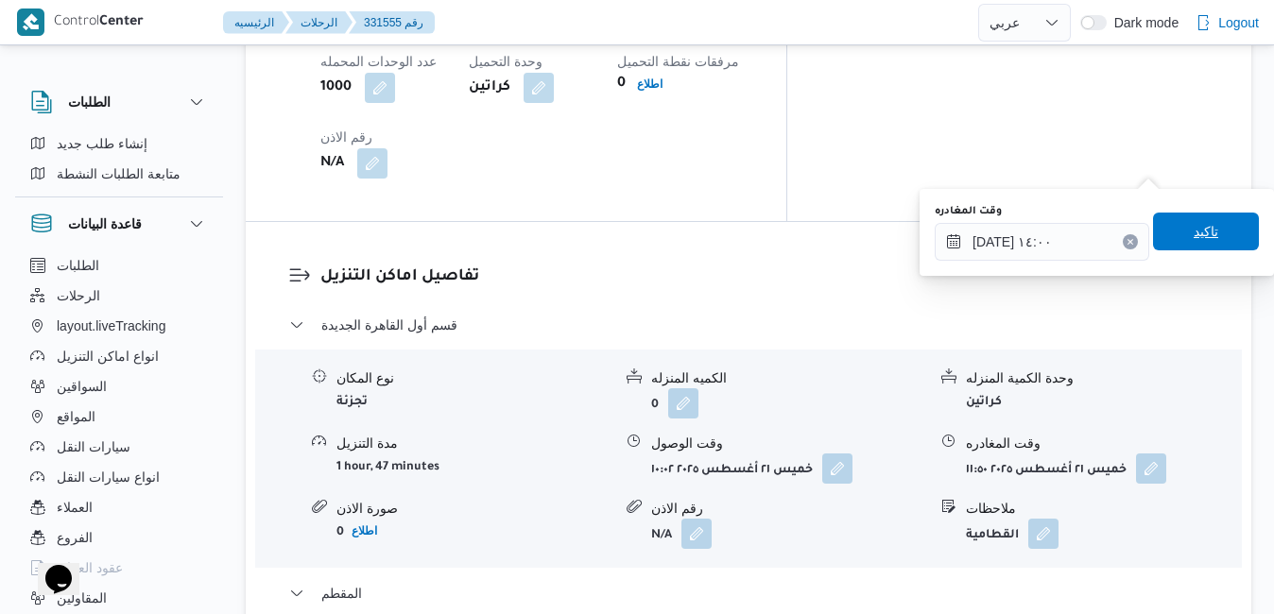
click at [1171, 228] on span "تاكيد" at bounding box center [1206, 232] width 106 height 38
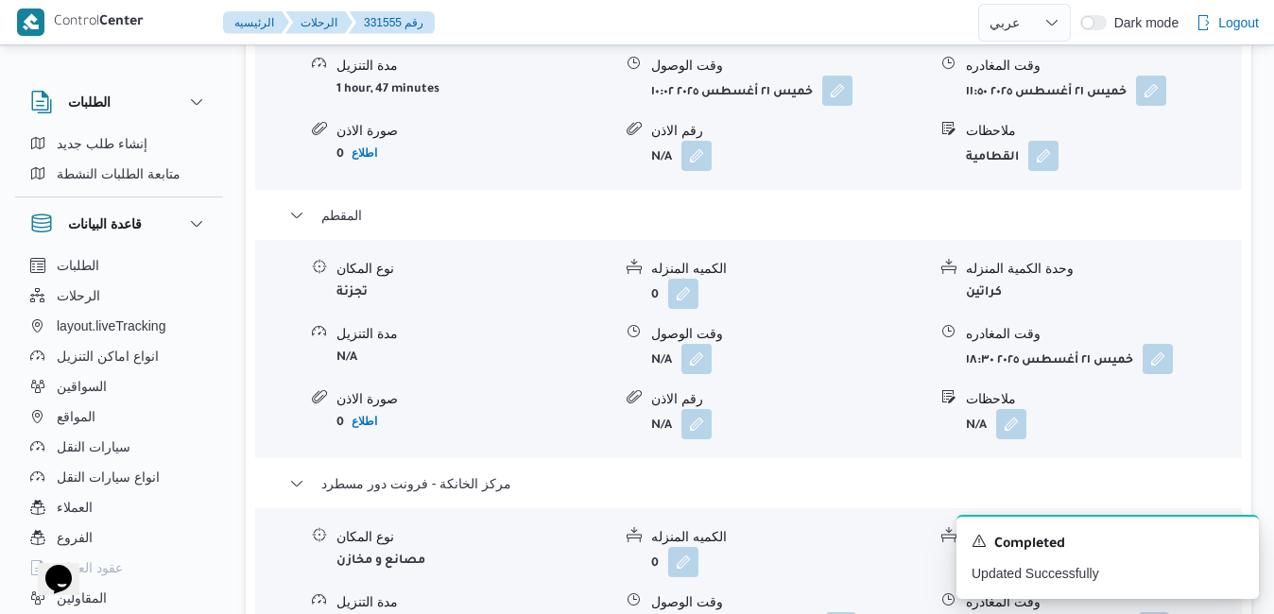
scroll to position [1853, 0]
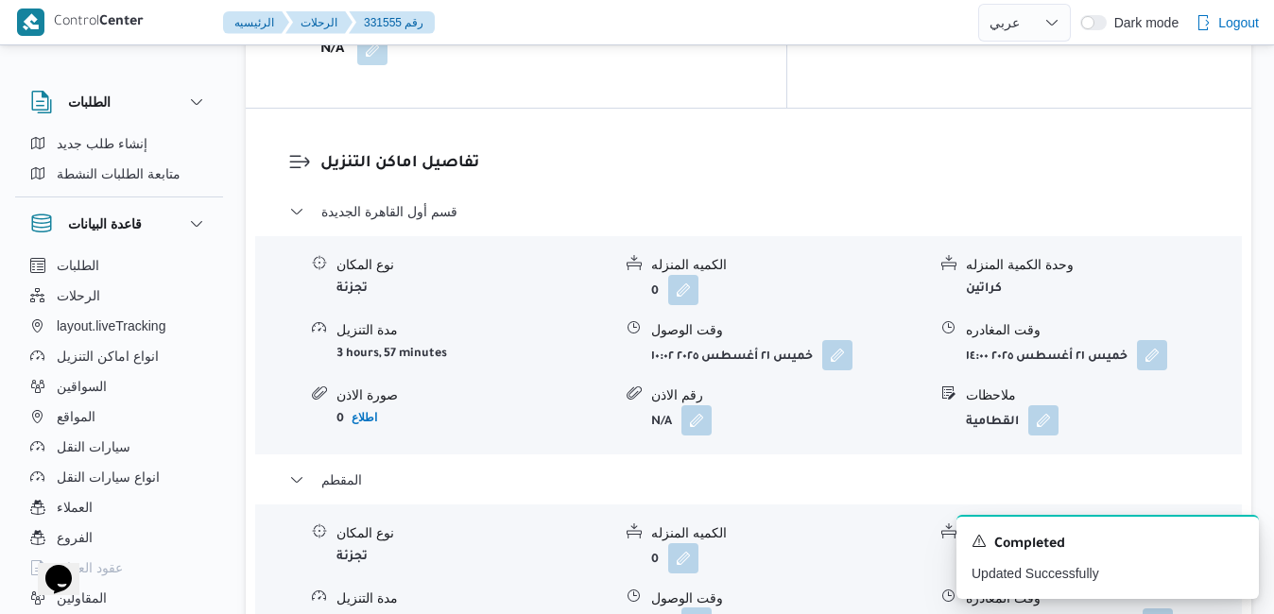
click at [697, 608] on button "button" at bounding box center [697, 623] width 30 height 30
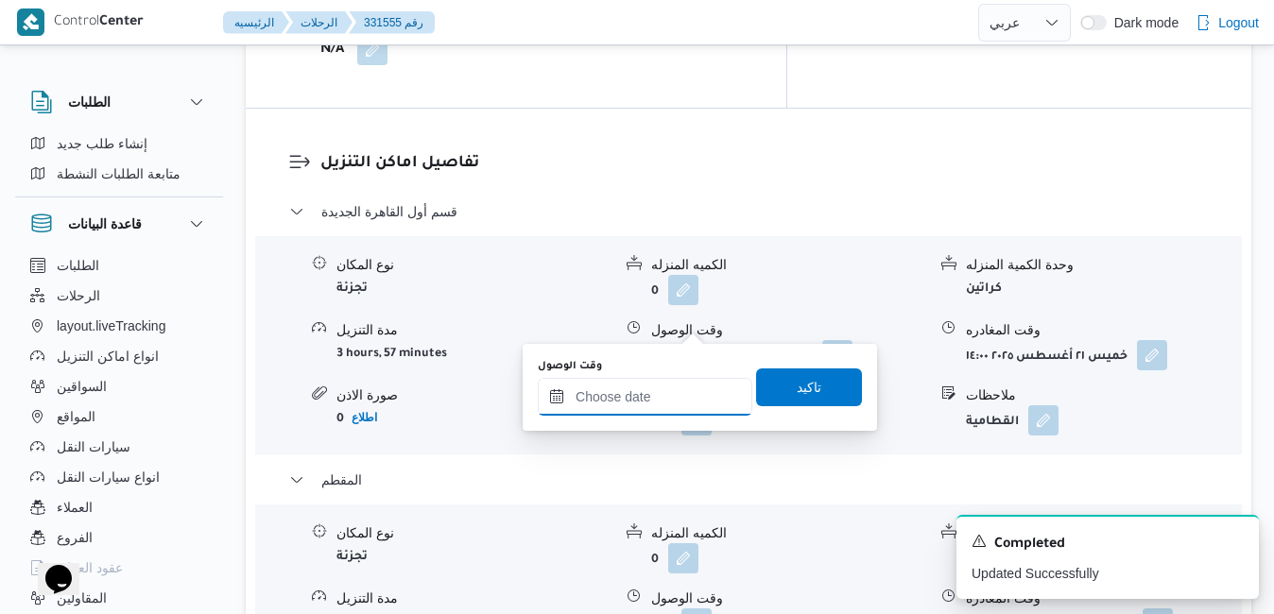
click at [652, 394] on input "وقت الوصول" at bounding box center [645, 397] width 215 height 38
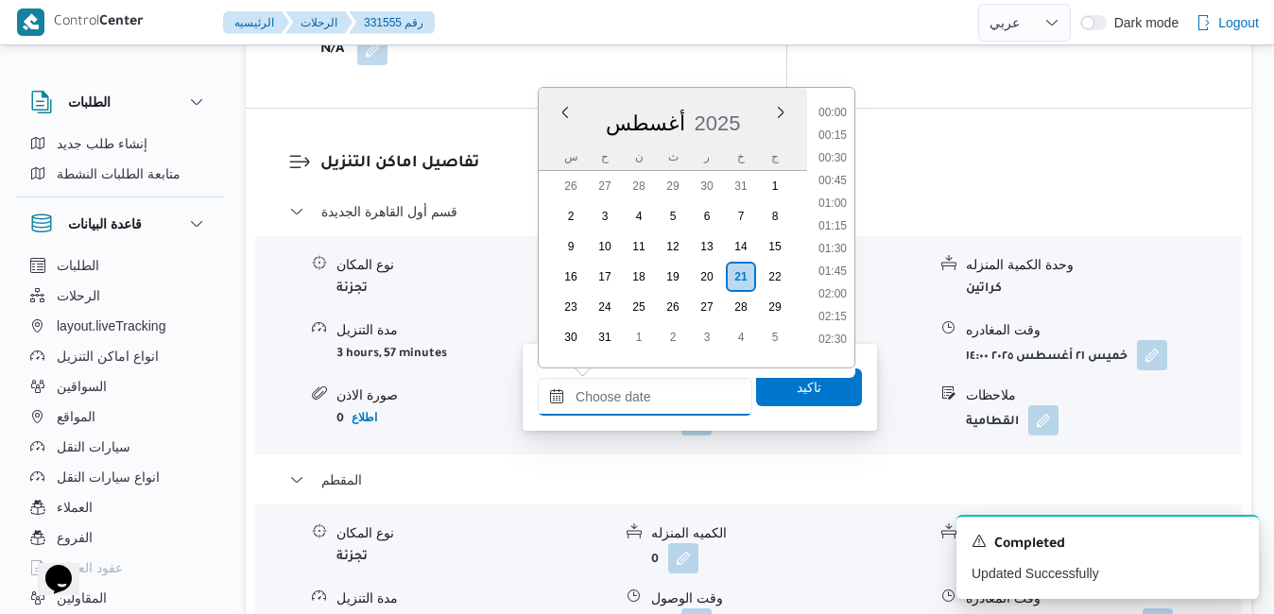
scroll to position [1843, 0]
click at [754, 103] on div "أغسطس 2025" at bounding box center [673, 119] width 268 height 48
click at [835, 244] on li "14:30" at bounding box center [832, 240] width 43 height 19
type input "٢١/٠٨/٢٠٢٥ ١٤:٣٠"
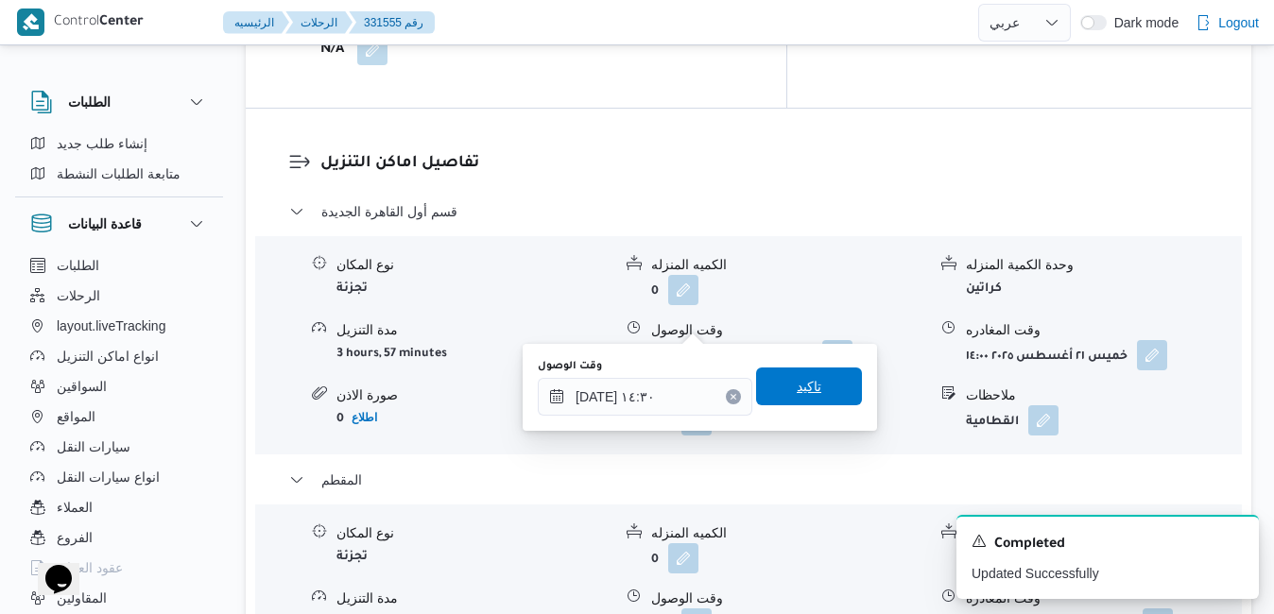
click at [811, 391] on span "تاكيد" at bounding box center [809, 387] width 106 height 38
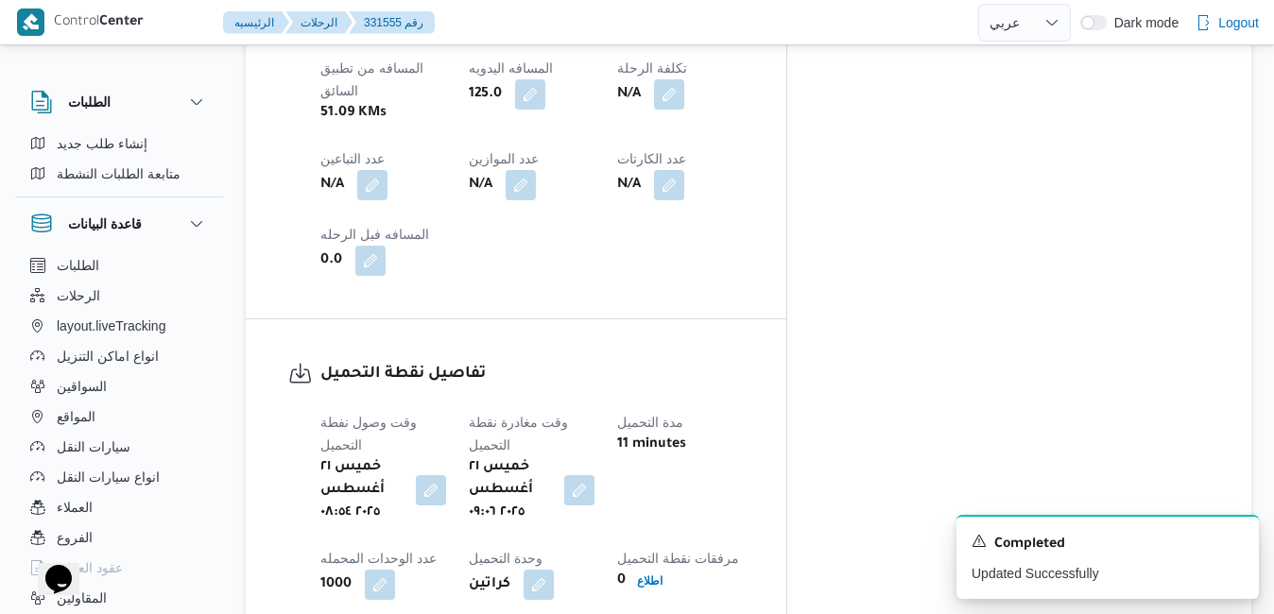
scroll to position [0, 0]
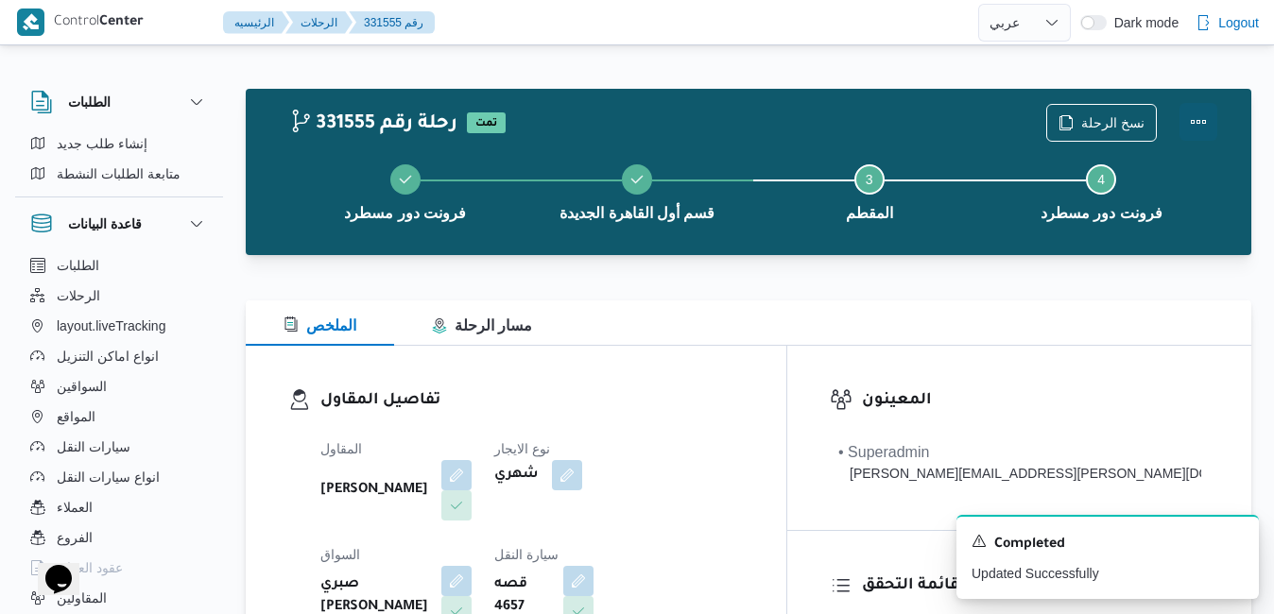
click at [1196, 119] on button "Actions" at bounding box center [1199, 122] width 38 height 38
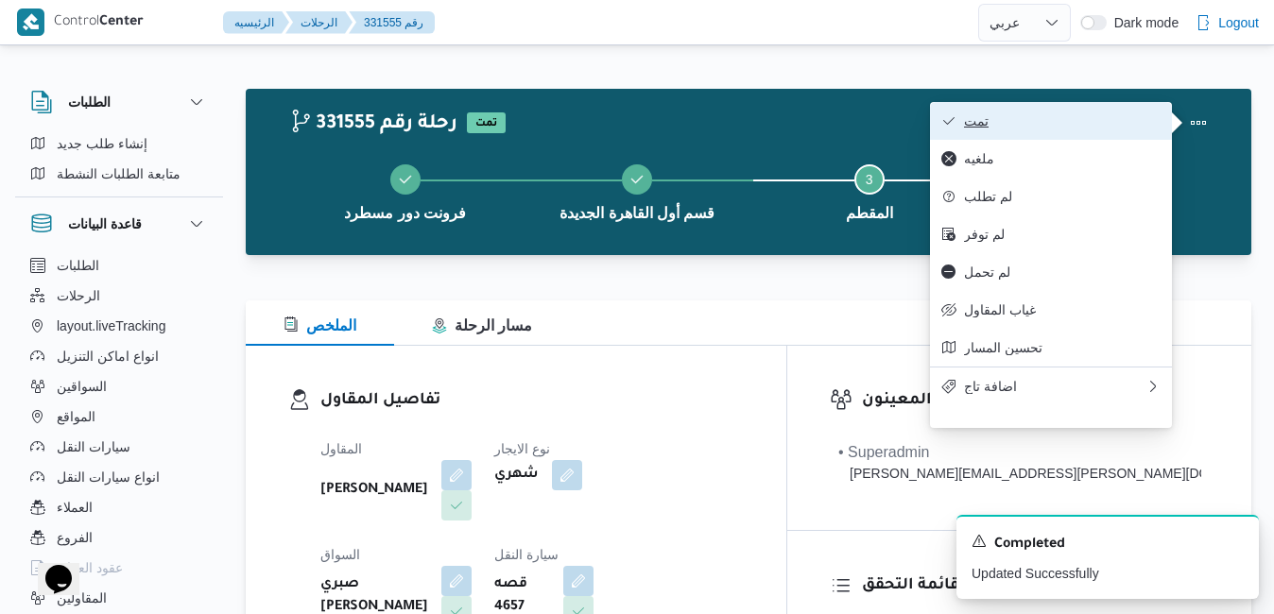
click at [1071, 128] on span "تمت" at bounding box center [1062, 120] width 197 height 15
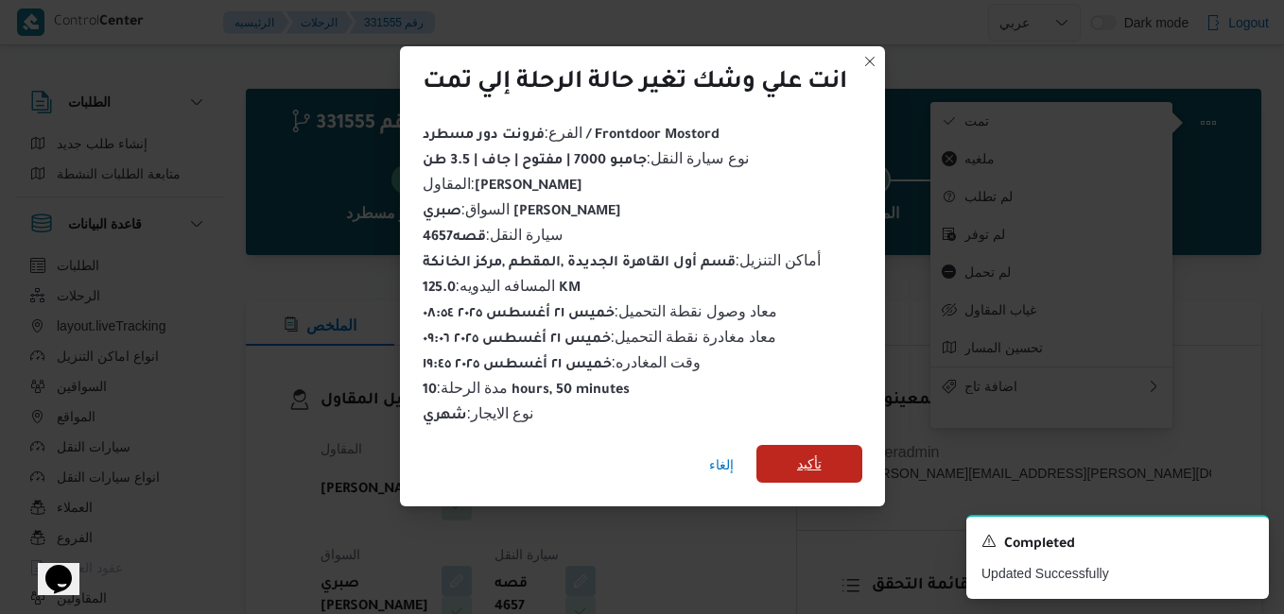
click at [841, 456] on span "تأكيد" at bounding box center [809, 464] width 106 height 38
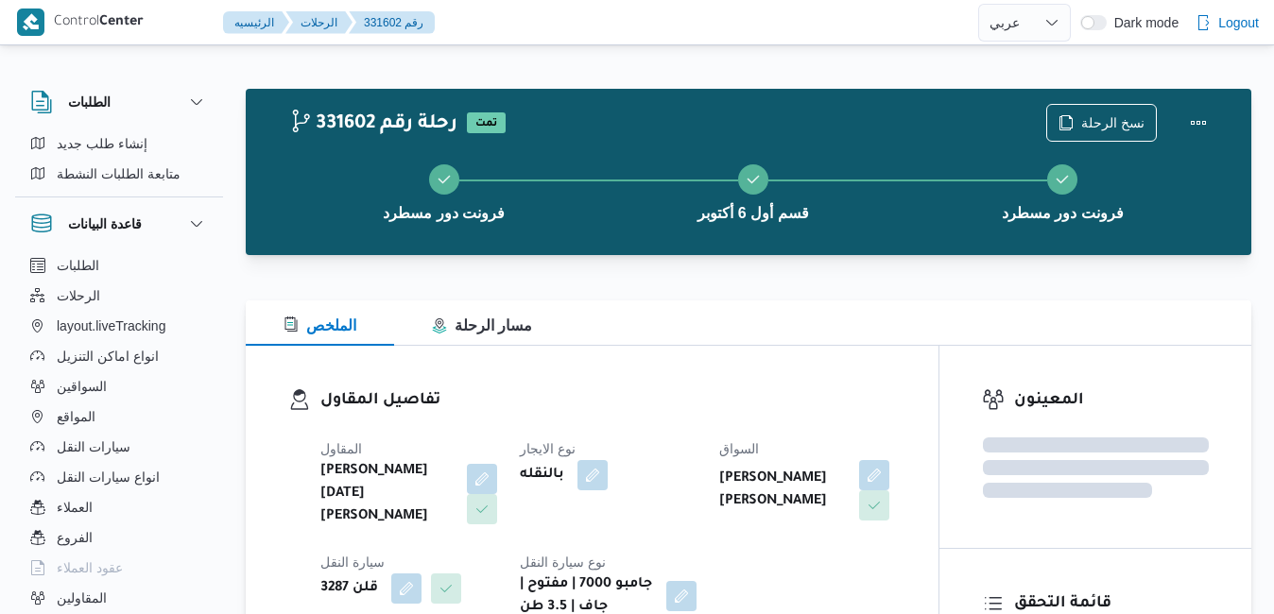
select select "ar"
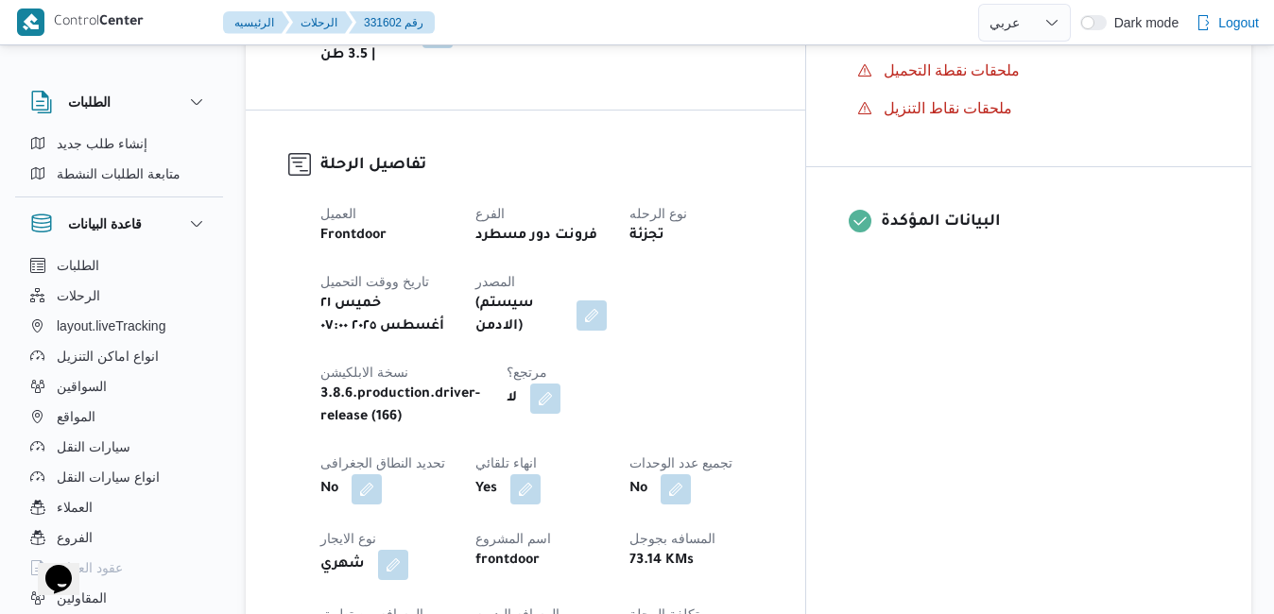
scroll to position [718, 0]
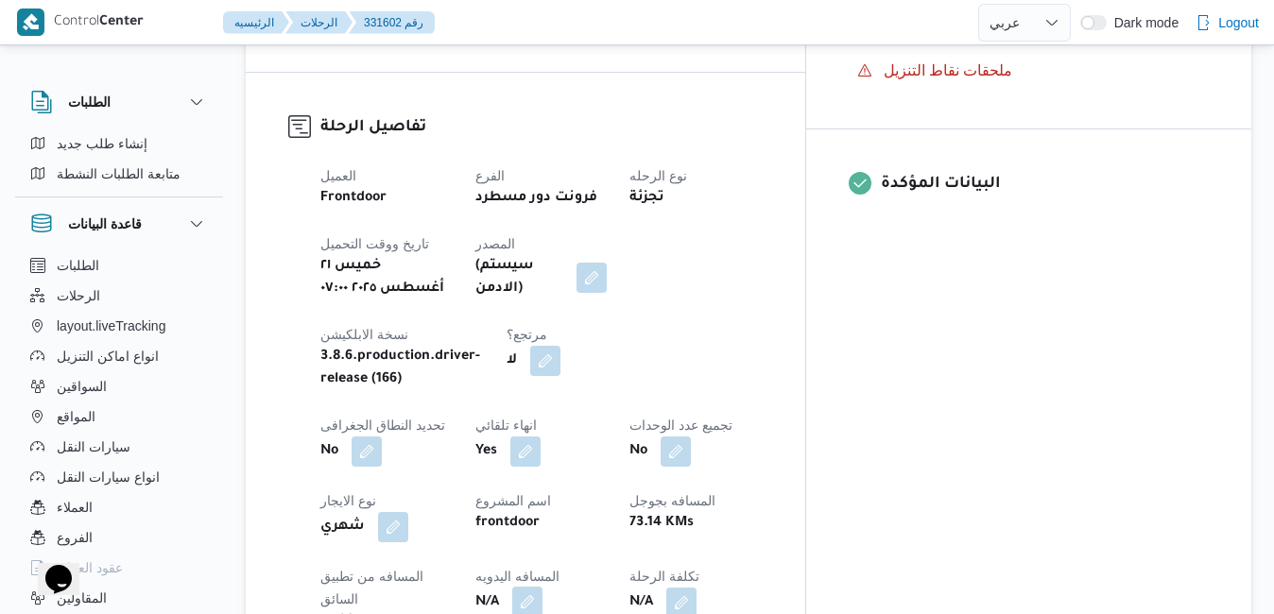
click at [543, 587] on button "button" at bounding box center [527, 602] width 30 height 30
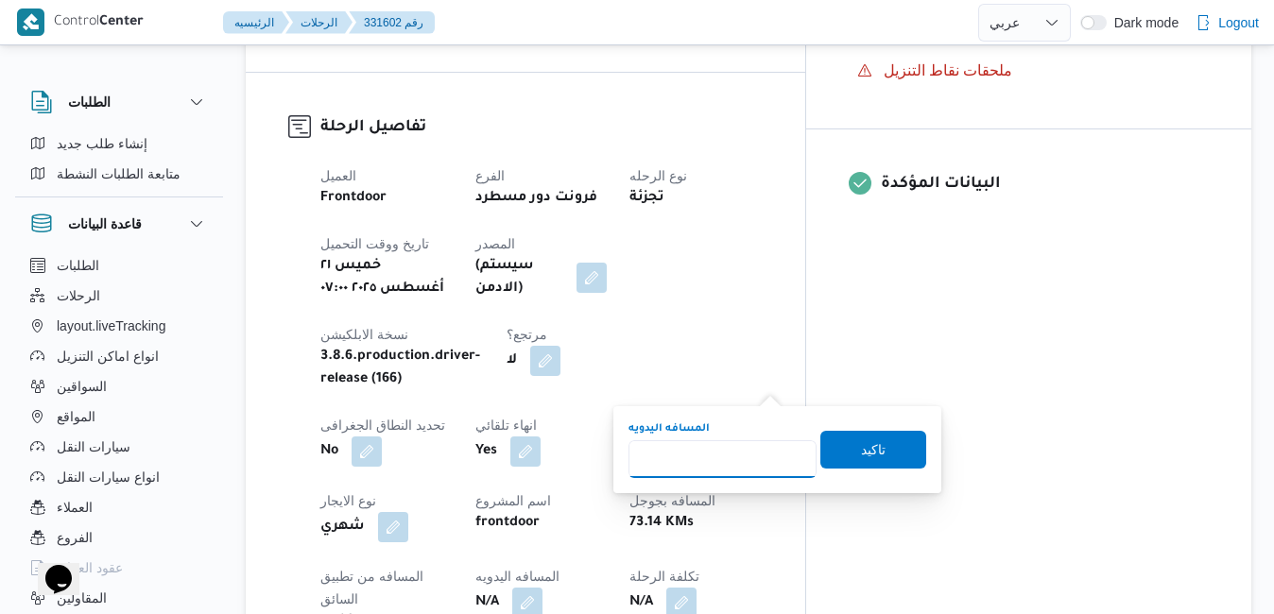
click at [735, 458] on input "المسافه اليدويه" at bounding box center [723, 459] width 188 height 38
type input "130"
click at [861, 449] on span "تاكيد" at bounding box center [873, 449] width 25 height 23
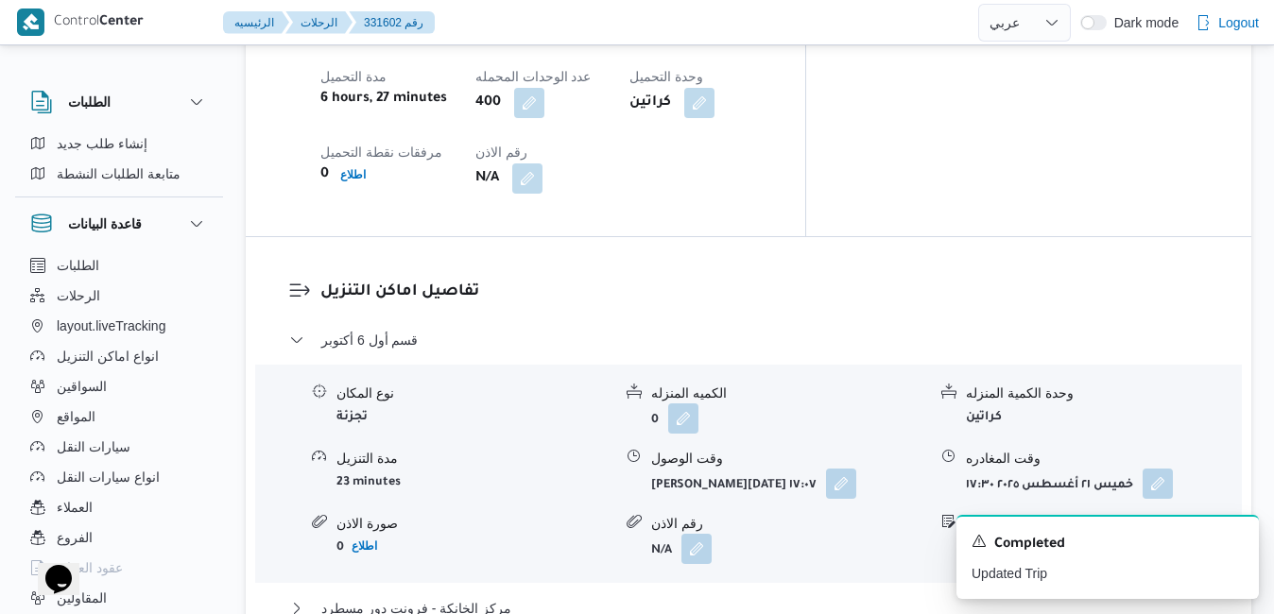
scroll to position [1626, 0]
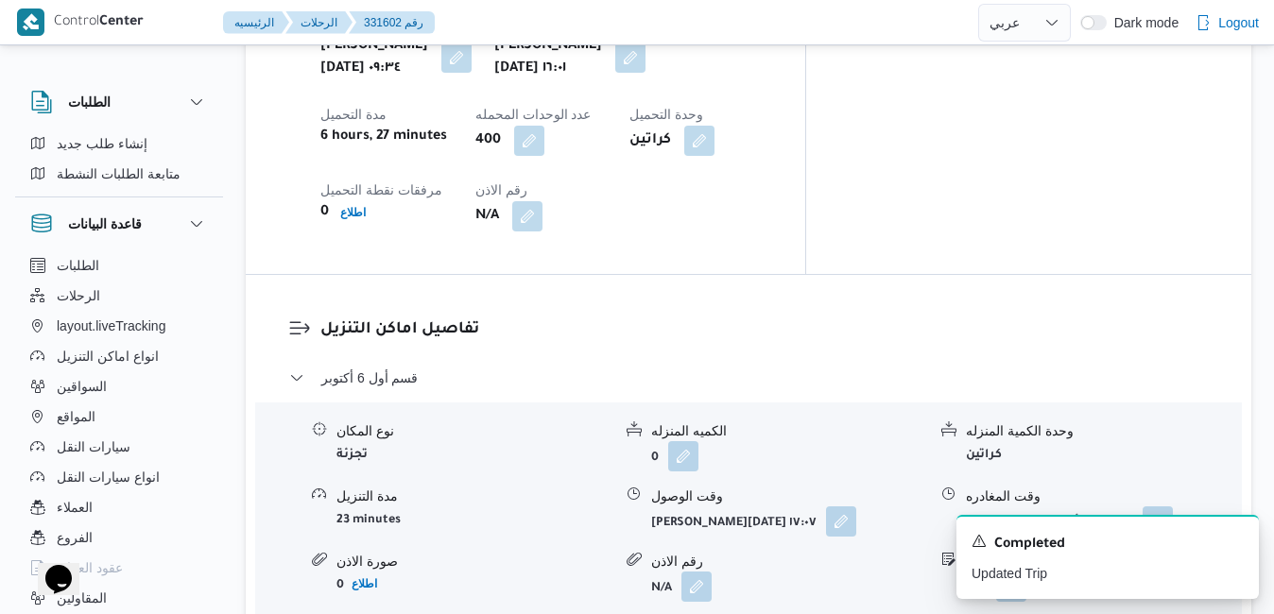
click at [1238, 540] on icon "Dismiss toast" at bounding box center [1236, 539] width 9 height 9
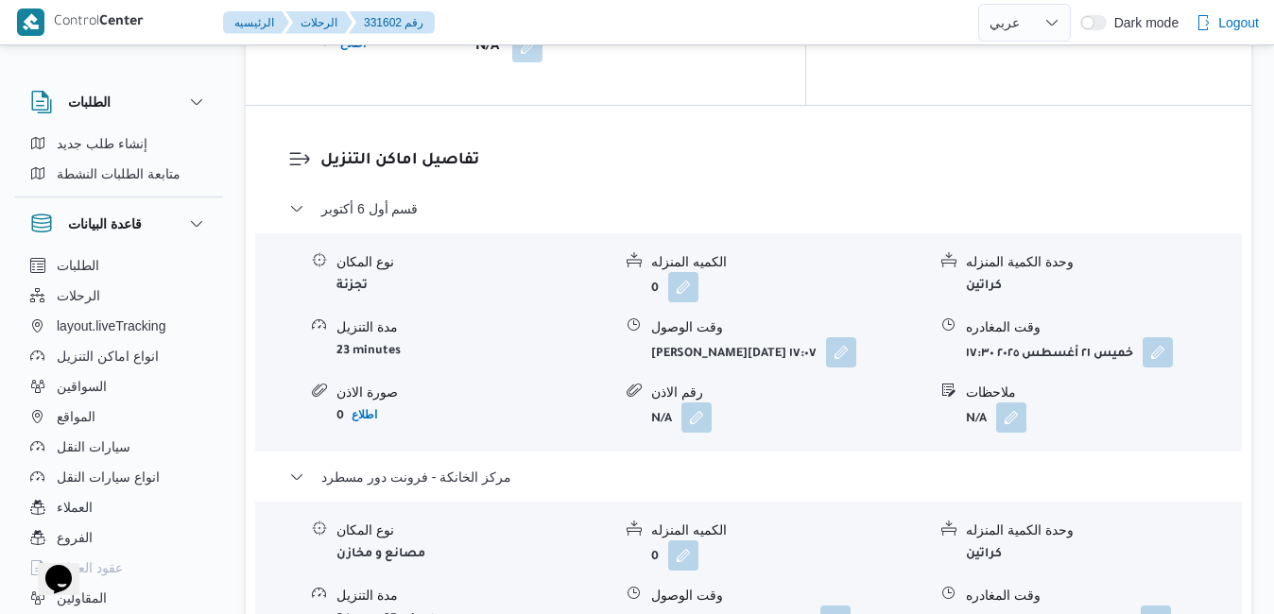
scroll to position [1815, 0]
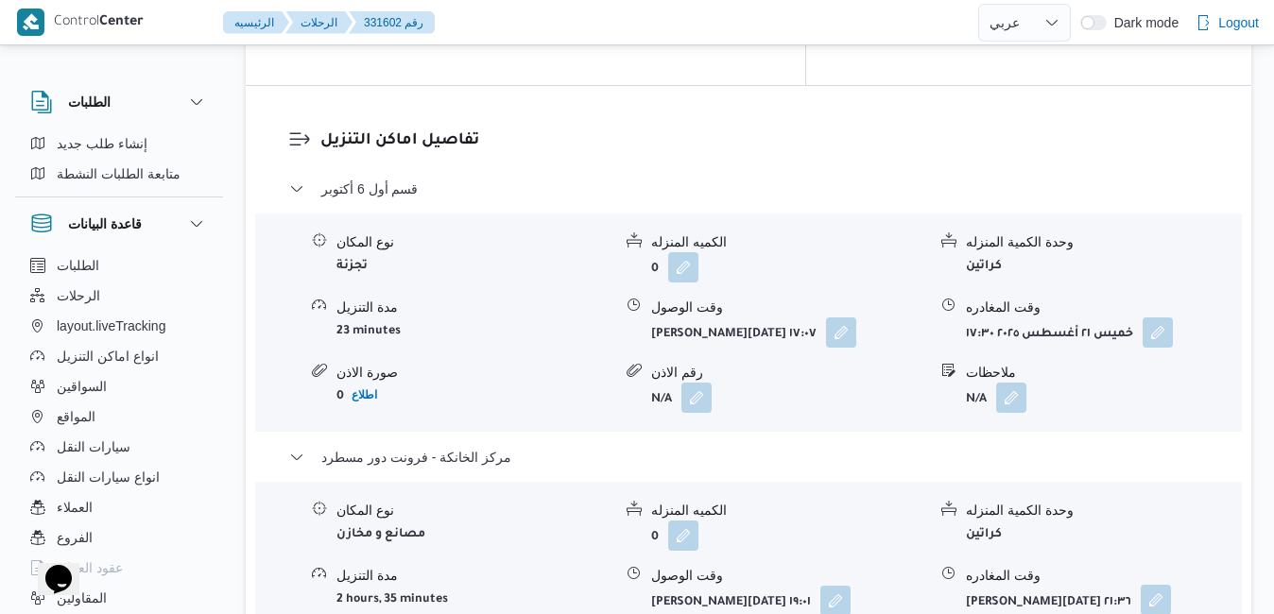
click at [1156, 585] on button "button" at bounding box center [1156, 600] width 30 height 30
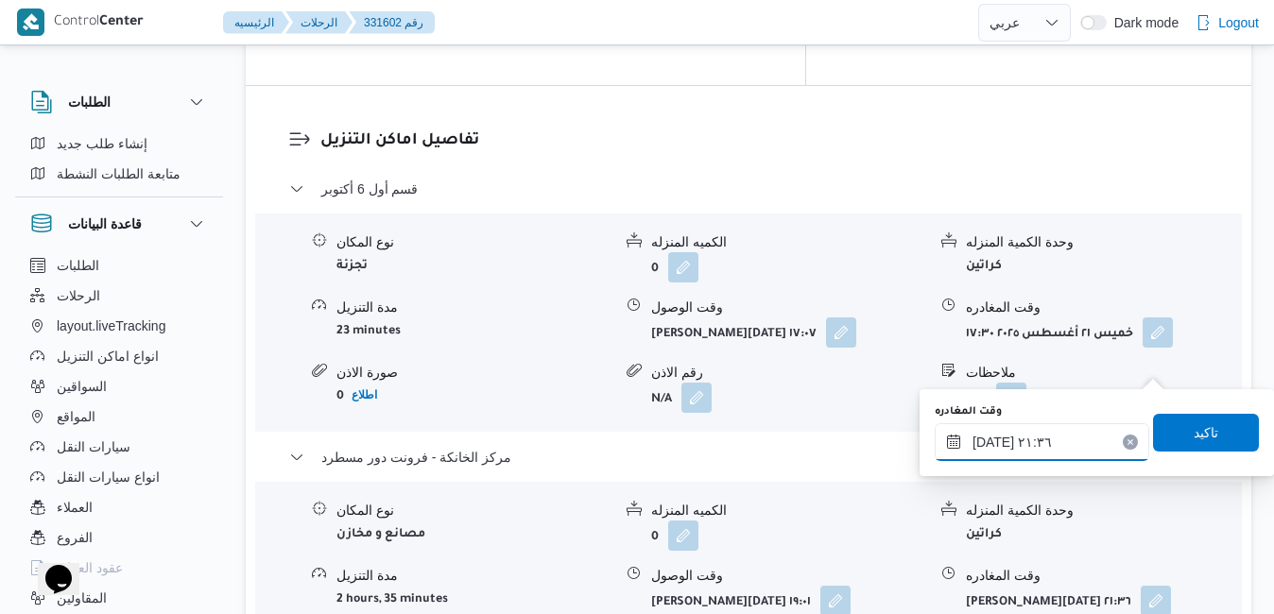
click at [1037, 450] on input "٢١/٠٨/٢٠٢٥ ٢١:٣٦" at bounding box center [1042, 442] width 215 height 38
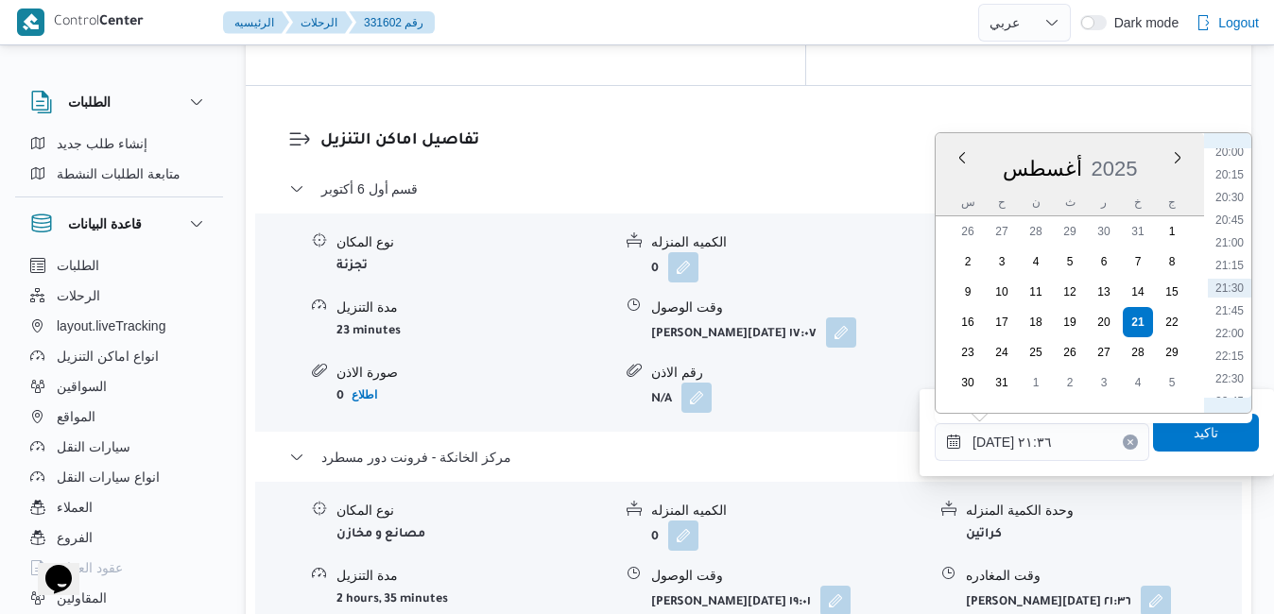
scroll to position [1602, 0]
click at [1227, 305] on li "19:15" at bounding box center [1229, 302] width 43 height 19
type input "٢١/٠٨/٢٠٢٥ ١٩:١٥"
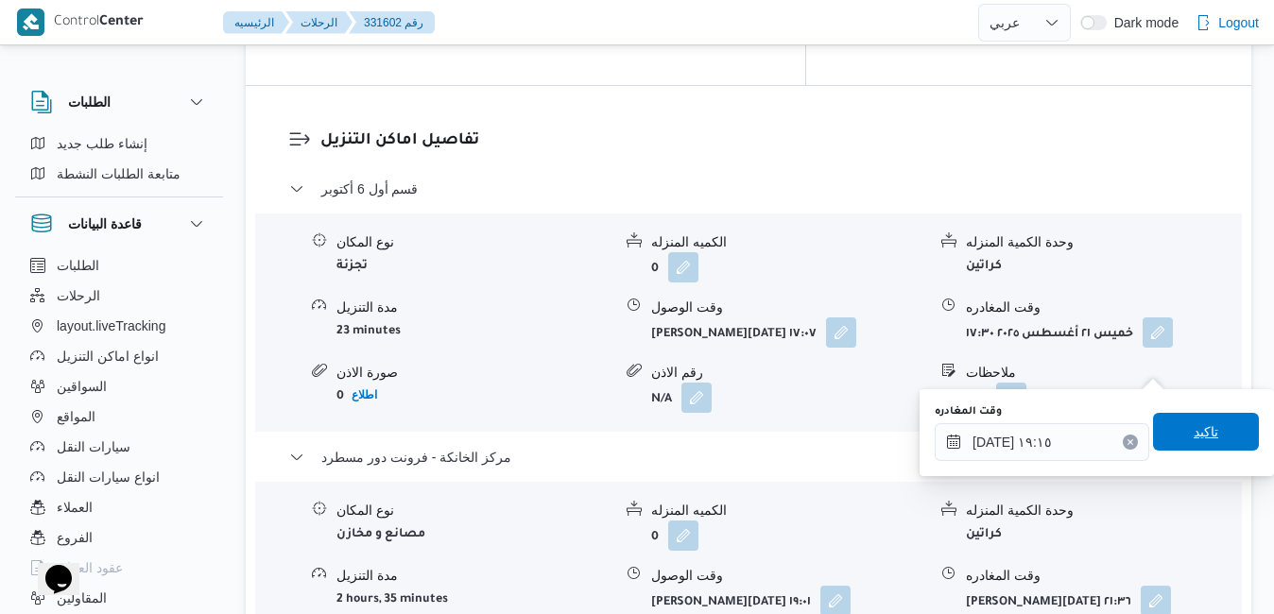
click at [1194, 436] on span "تاكيد" at bounding box center [1206, 432] width 25 height 23
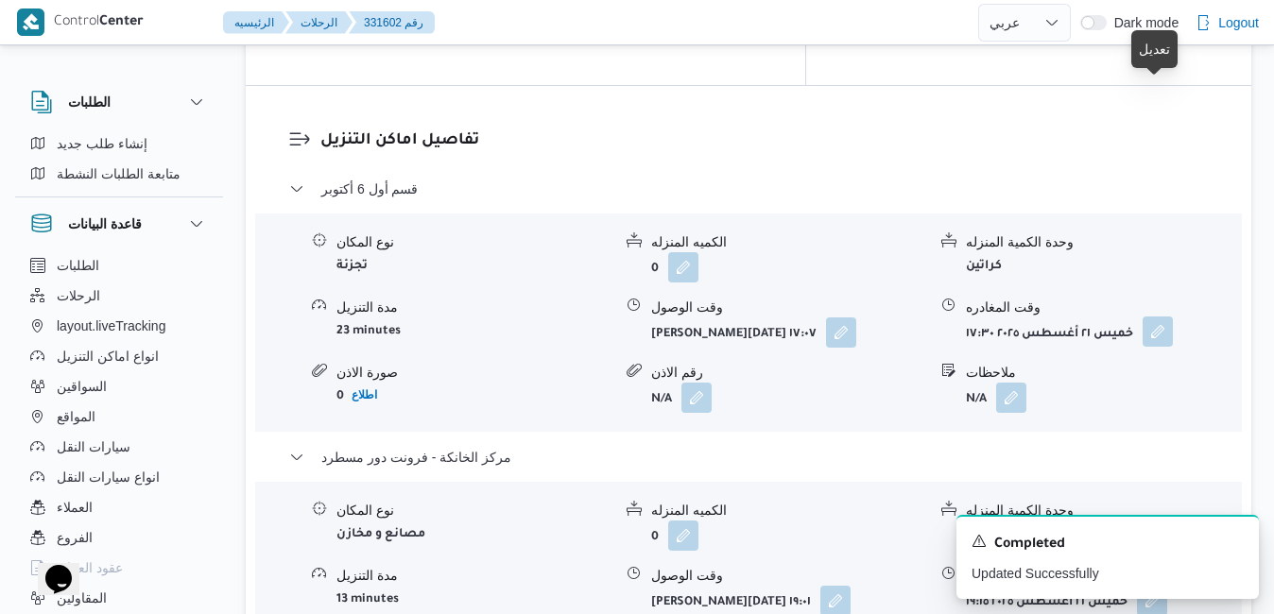
click at [1163, 317] on button "button" at bounding box center [1158, 332] width 30 height 30
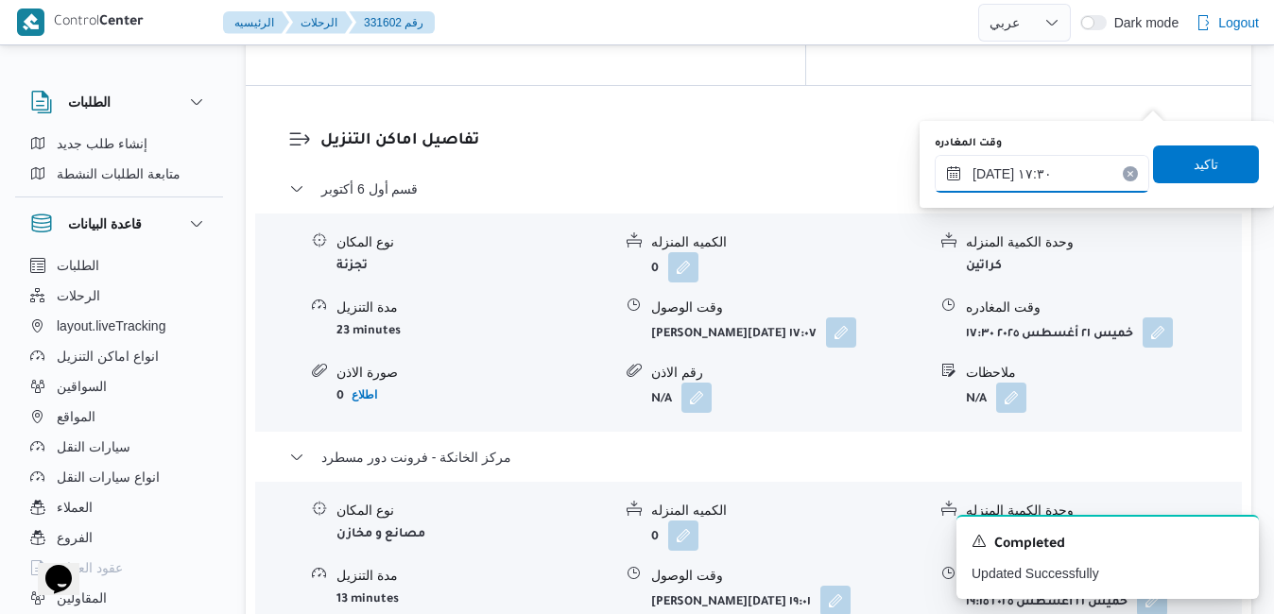
click at [1069, 182] on input "٢١/٠٨/٢٠٢٥ ١٧:٣٠" at bounding box center [1042, 174] width 215 height 38
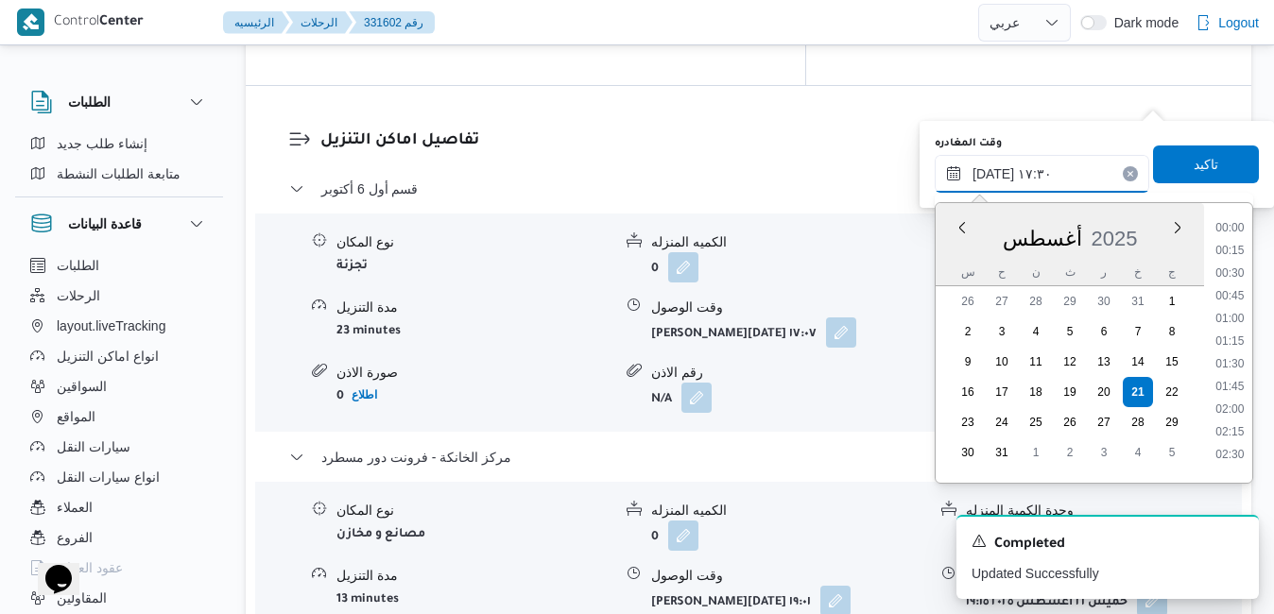
scroll to position [1458, 0]
click at [1237, 398] on li "18:00" at bounding box center [1229, 403] width 43 height 19
type input "٢١/٠٨/٢٠٢٥ ١٨:٠٠"
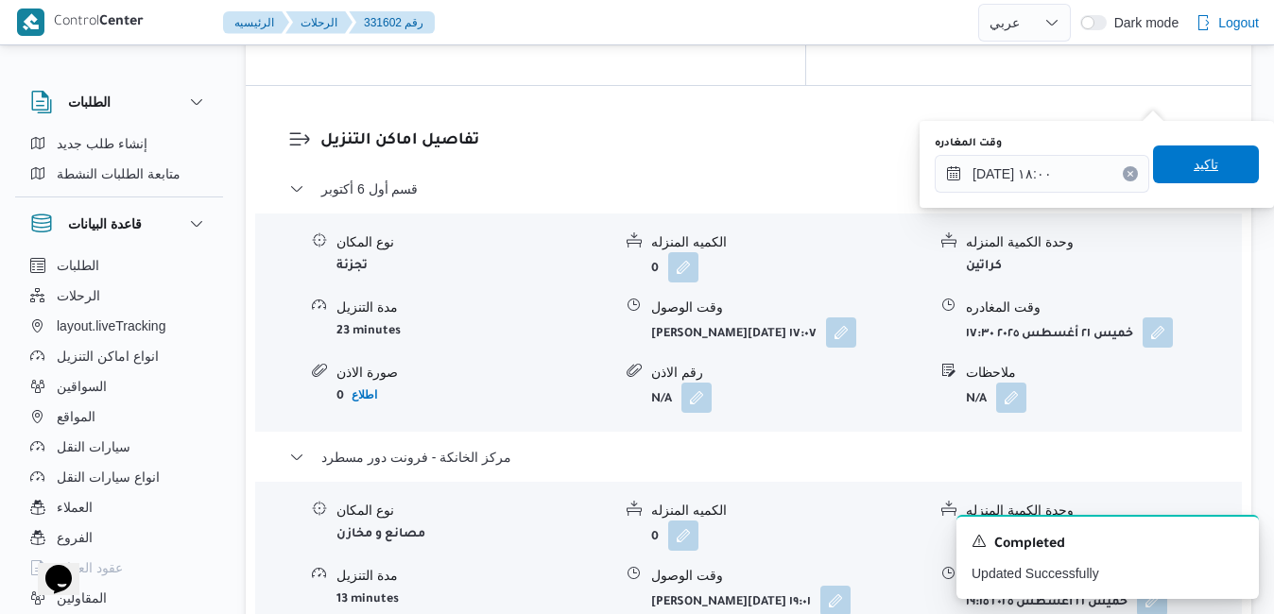
click at [1210, 173] on span "تاكيد" at bounding box center [1206, 165] width 106 height 38
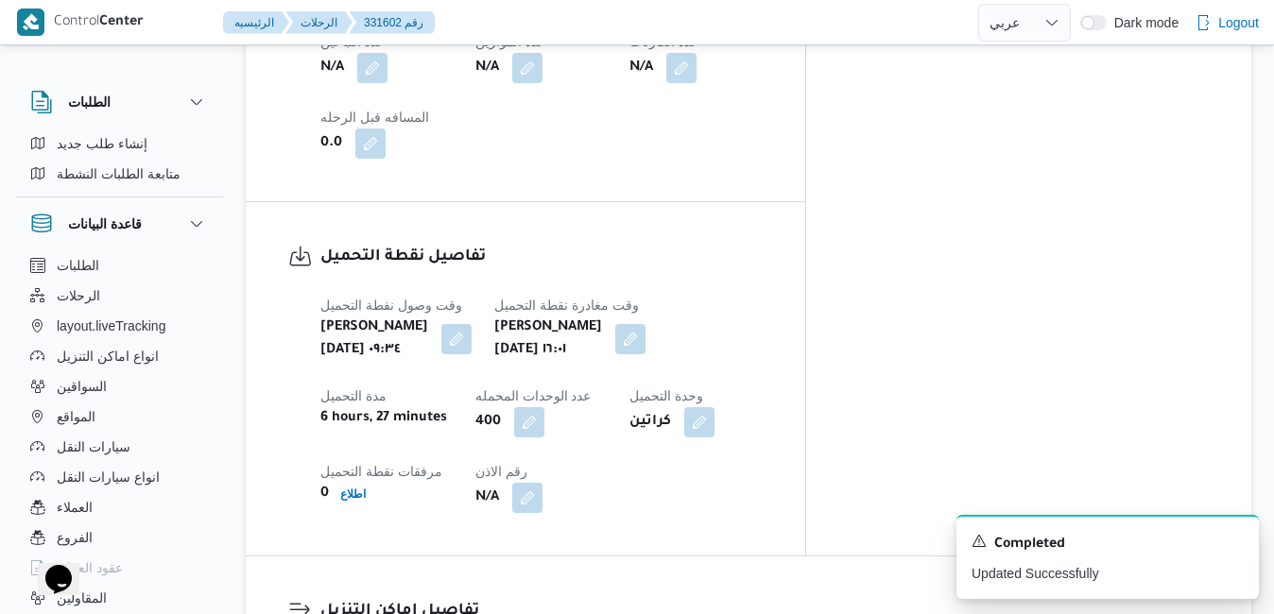
scroll to position [1248, 0]
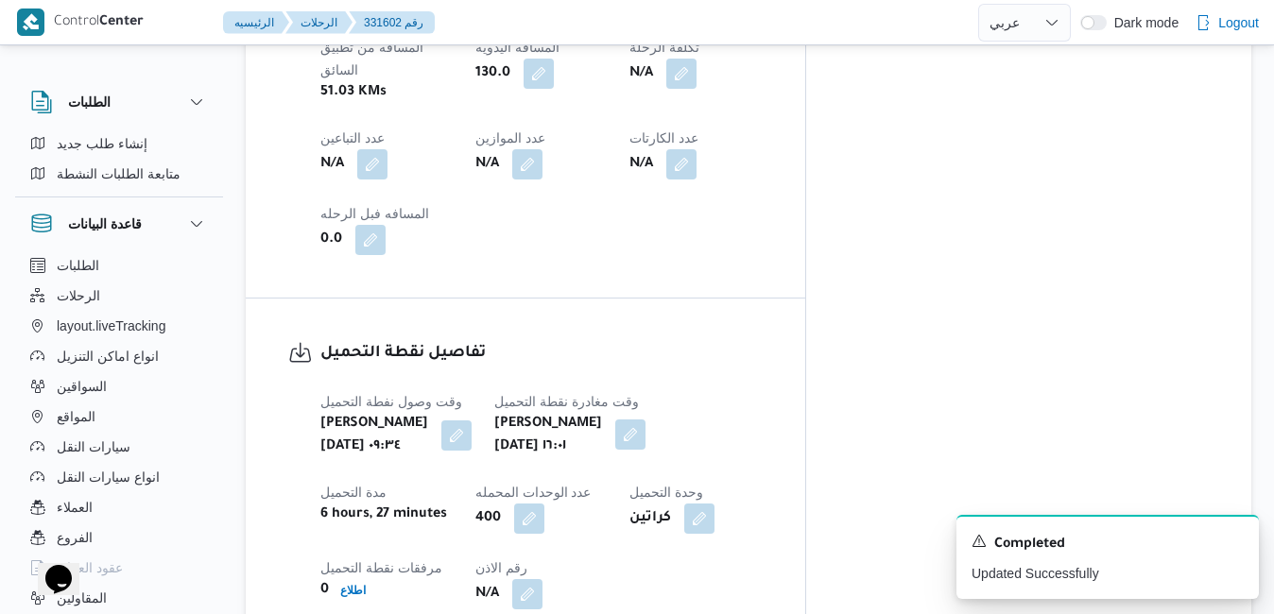
click at [646, 420] on button "button" at bounding box center [630, 435] width 30 height 30
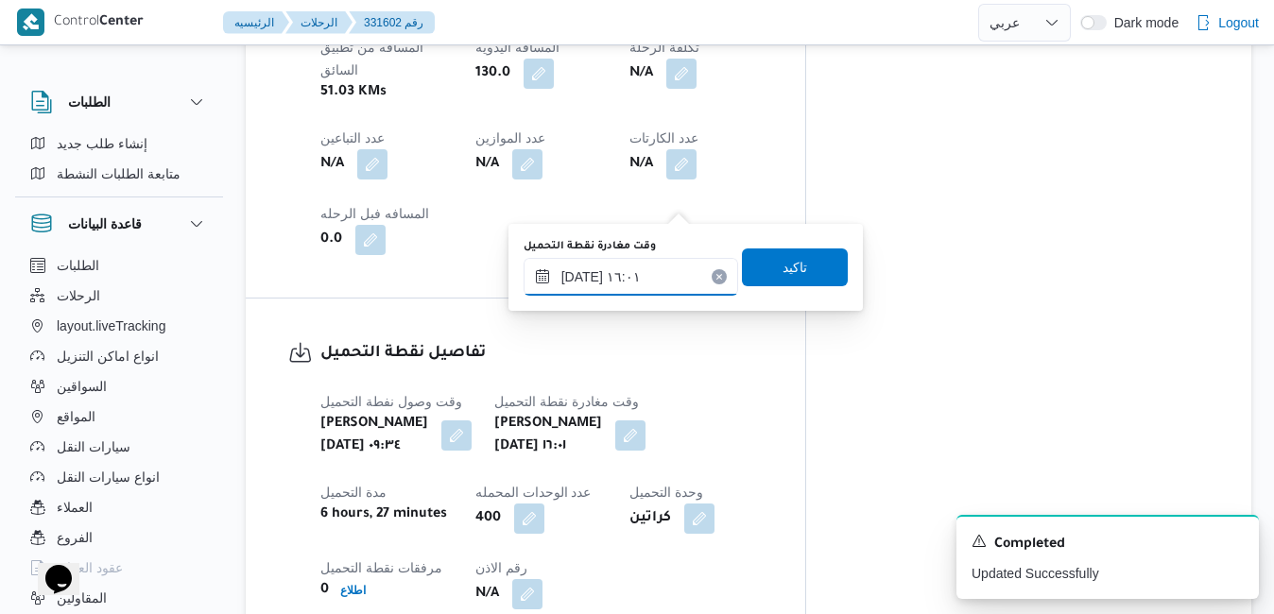
click at [641, 274] on input "٢١/٠٨/٢٠٢٥ ١٦:٠١" at bounding box center [631, 277] width 215 height 38
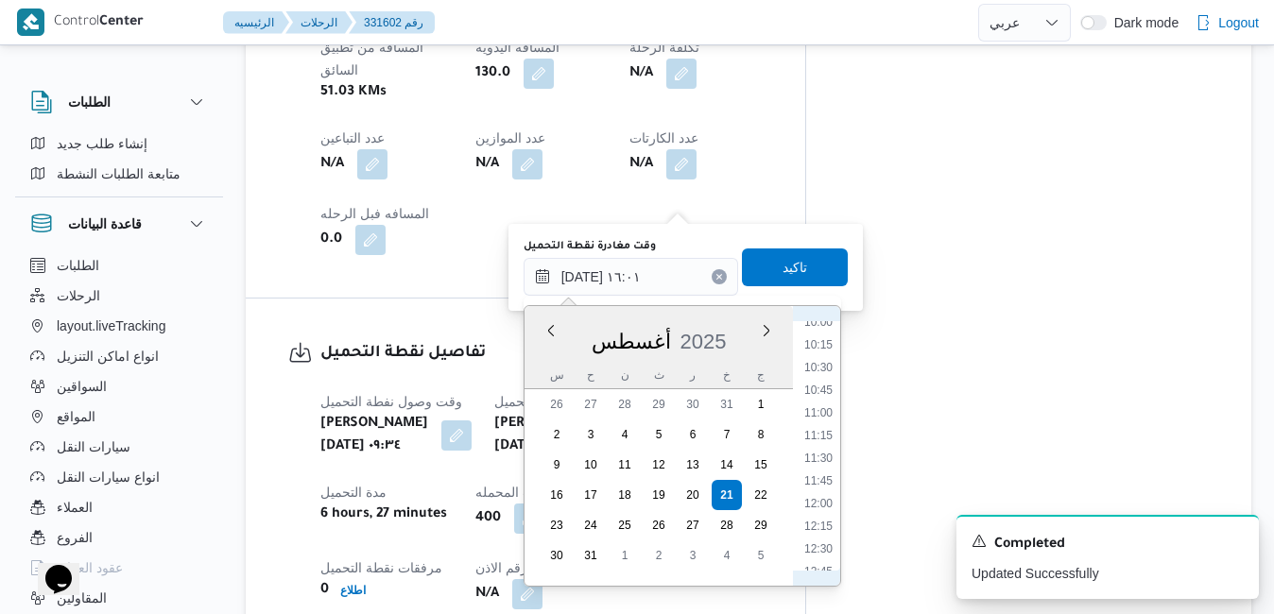
scroll to position [885, 0]
click at [820, 485] on li "11:30" at bounding box center [818, 489] width 43 height 19
type input "٢١/٠٨/٢٠٢٥ ١١:٣٠"
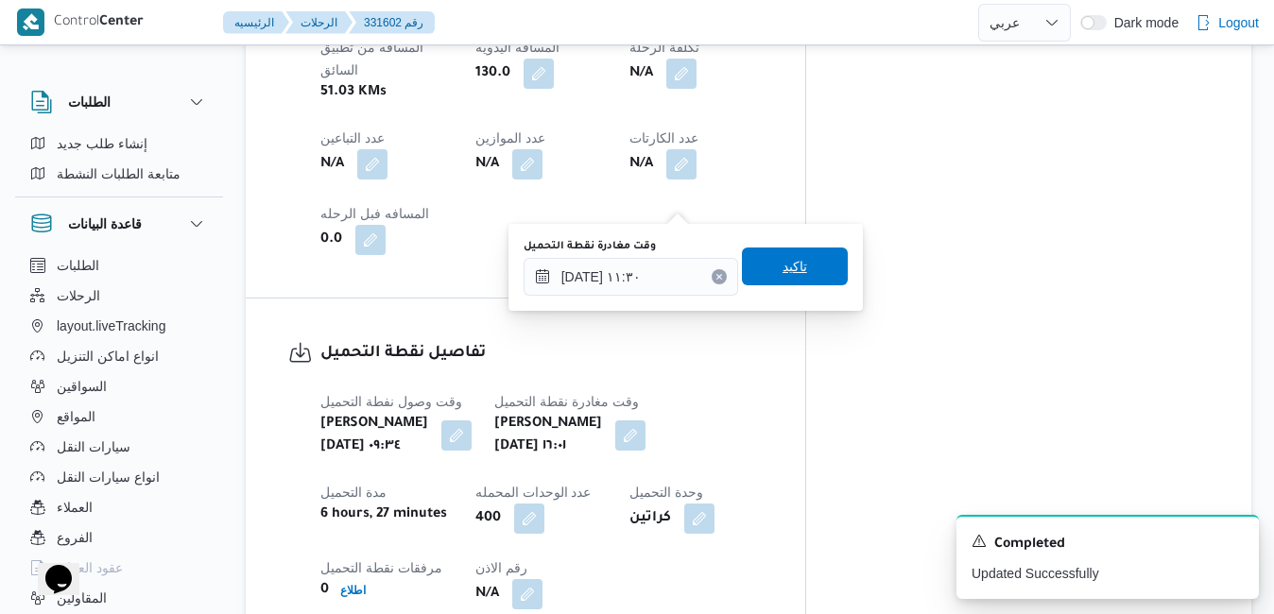
click at [759, 270] on span "تاكيد" at bounding box center [795, 267] width 106 height 38
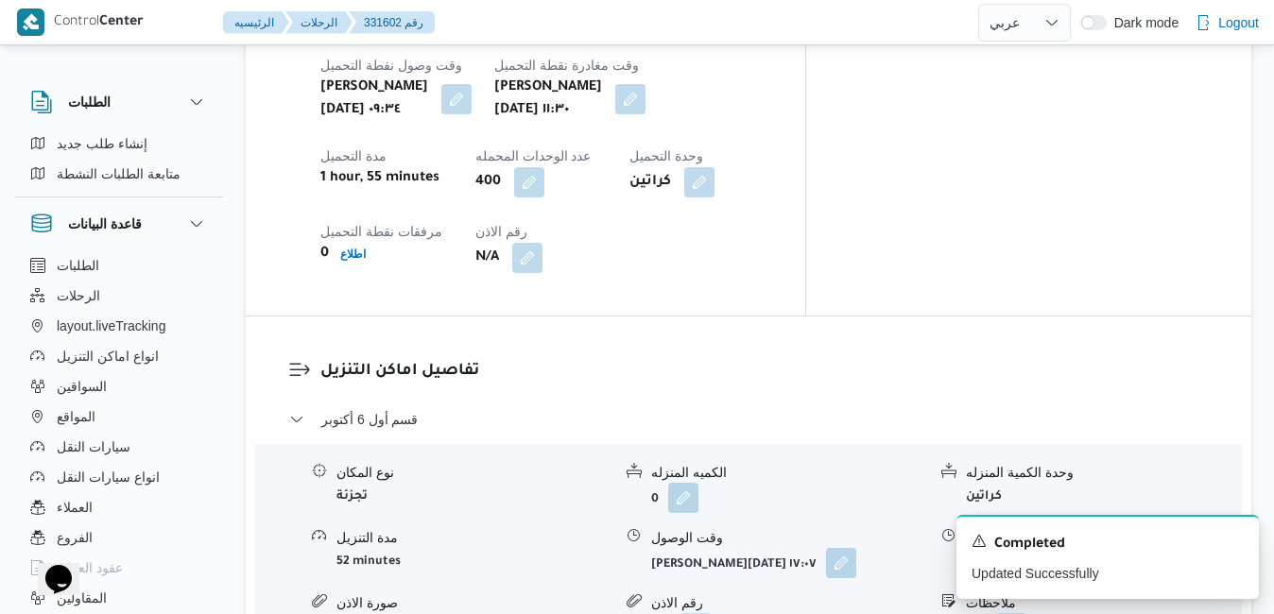
scroll to position [1588, 0]
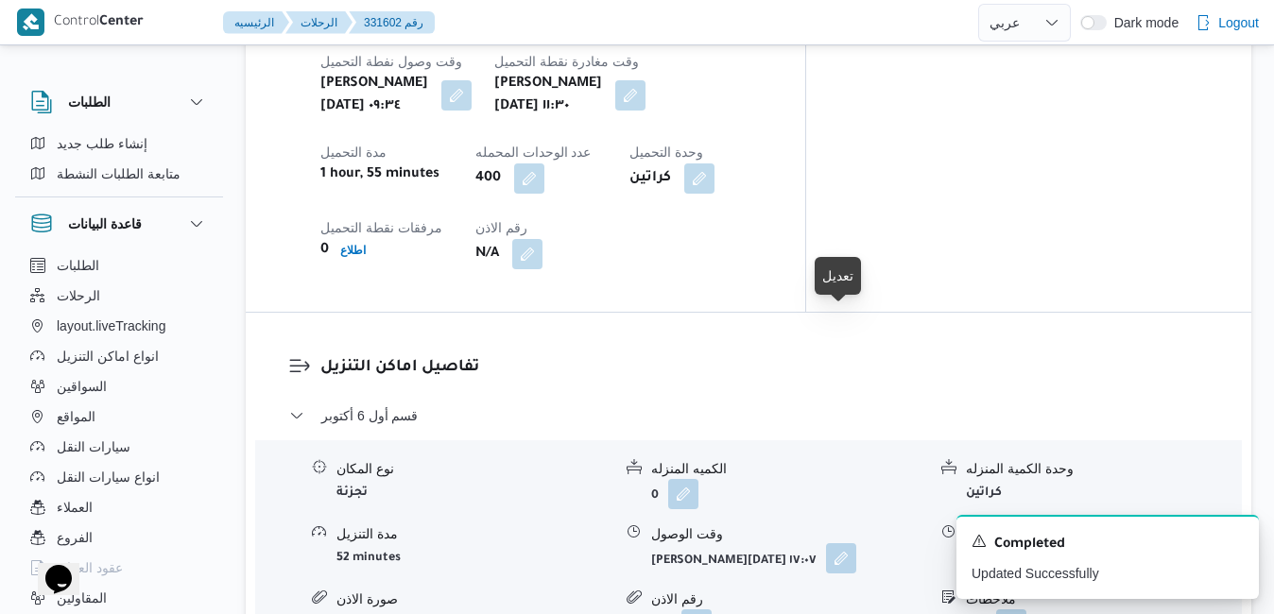
click at [841, 544] on button "button" at bounding box center [841, 559] width 30 height 30
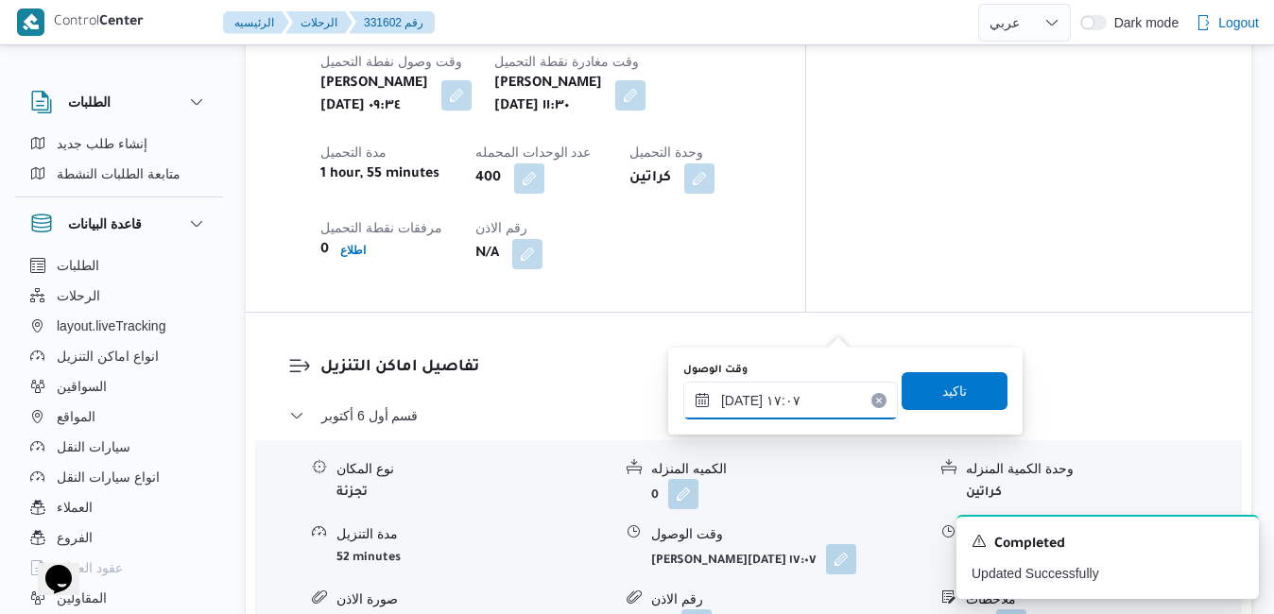
click at [770, 412] on input "٢١/٠٨/٢٠٢٥ ١٧:٠٧" at bounding box center [790, 401] width 215 height 38
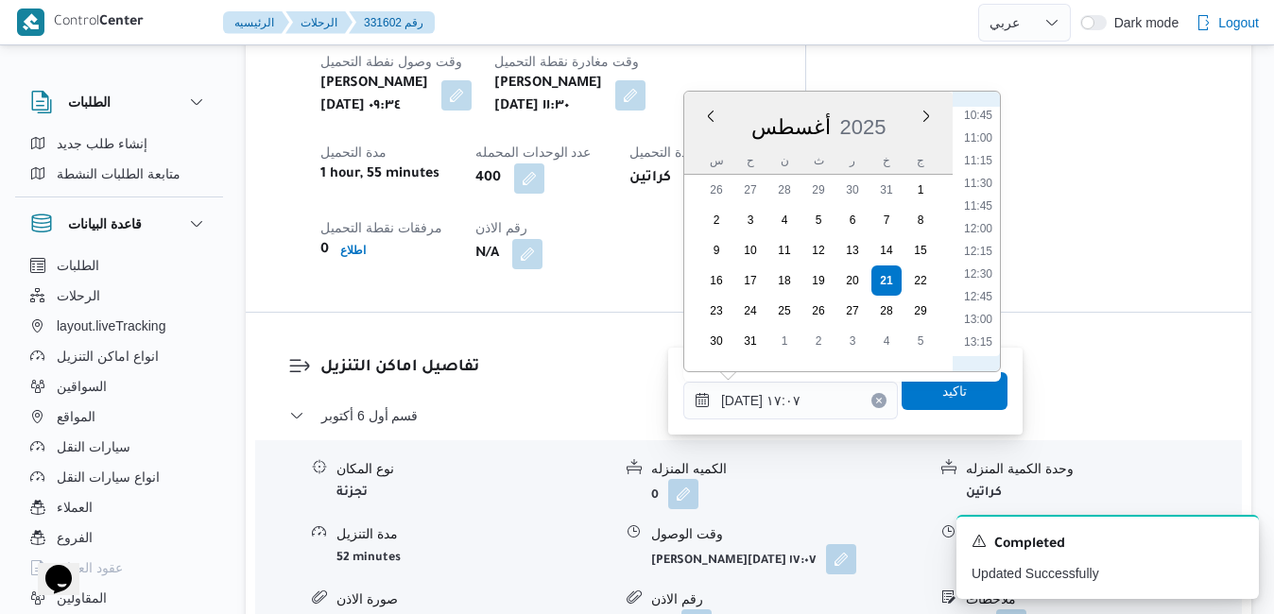
scroll to position [975, 0]
click at [981, 281] on li "12:30" at bounding box center [978, 275] width 43 height 19
type input "٢١/٠٨/٢٠٢٥ ١٢:٣٠"
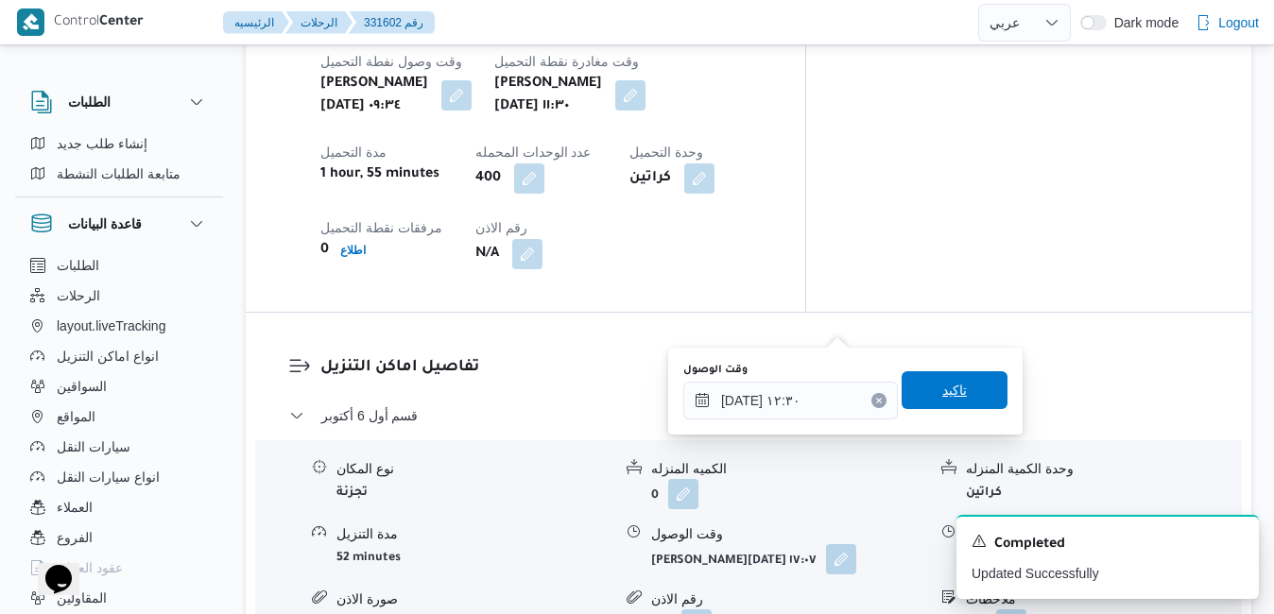
click at [944, 392] on span "تاكيد" at bounding box center [954, 390] width 25 height 23
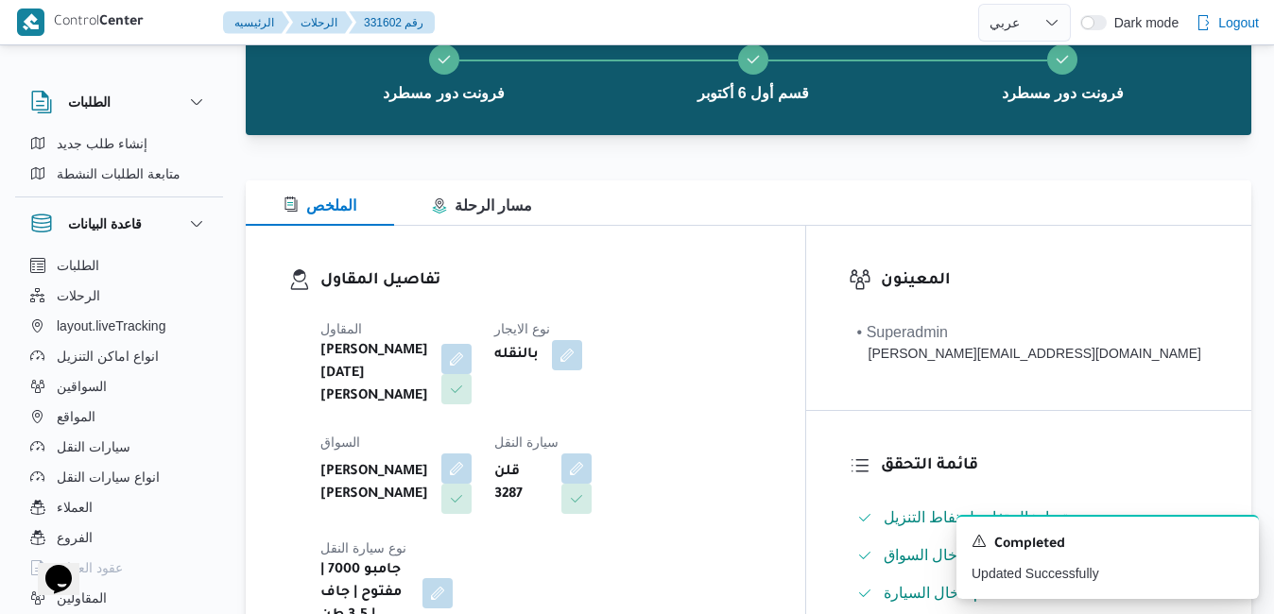
scroll to position [0, 0]
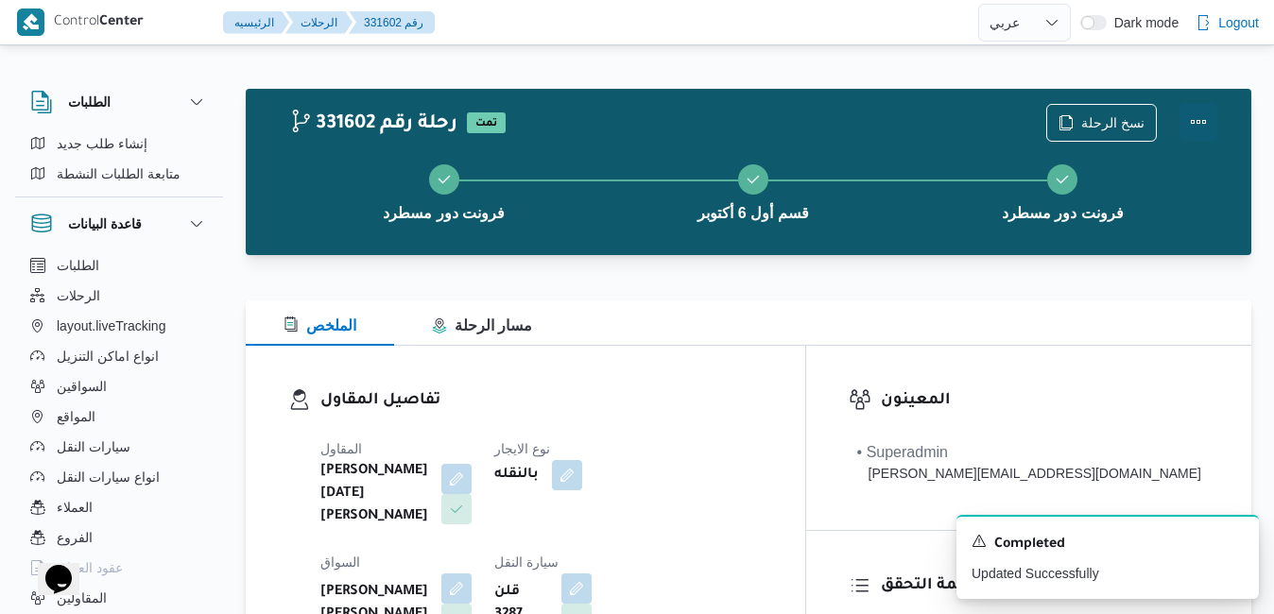
click at [1196, 127] on button "Actions" at bounding box center [1199, 122] width 38 height 38
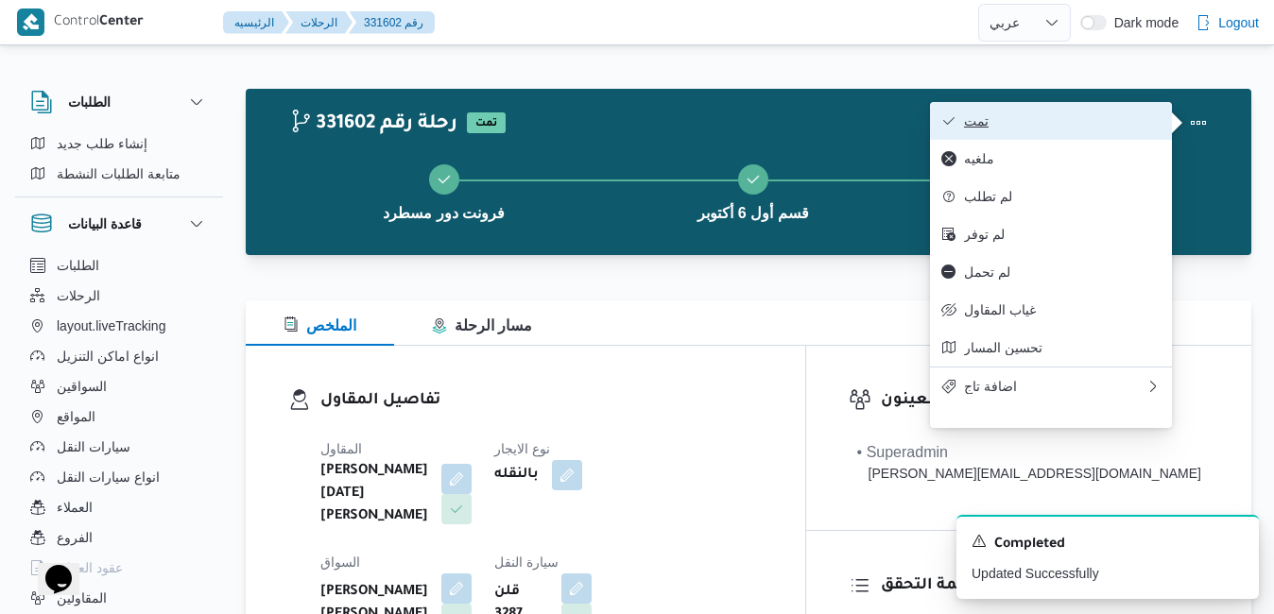
click at [1042, 133] on button "تمت" at bounding box center [1051, 121] width 242 height 38
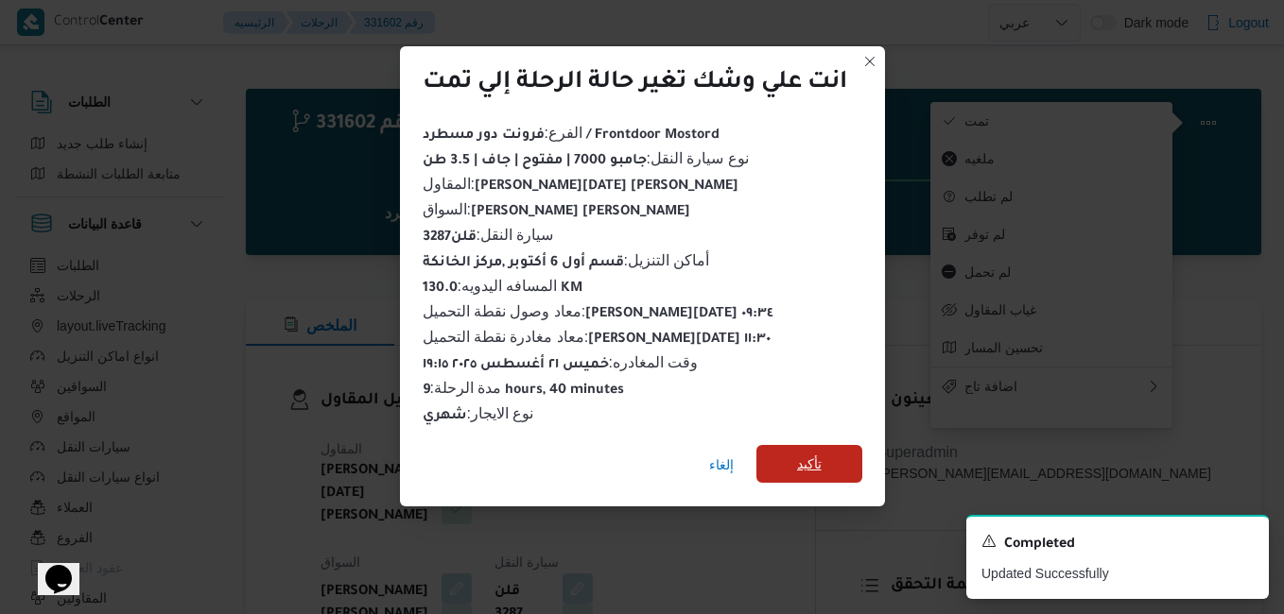
click at [808, 453] on span "تأكيد" at bounding box center [809, 464] width 25 height 23
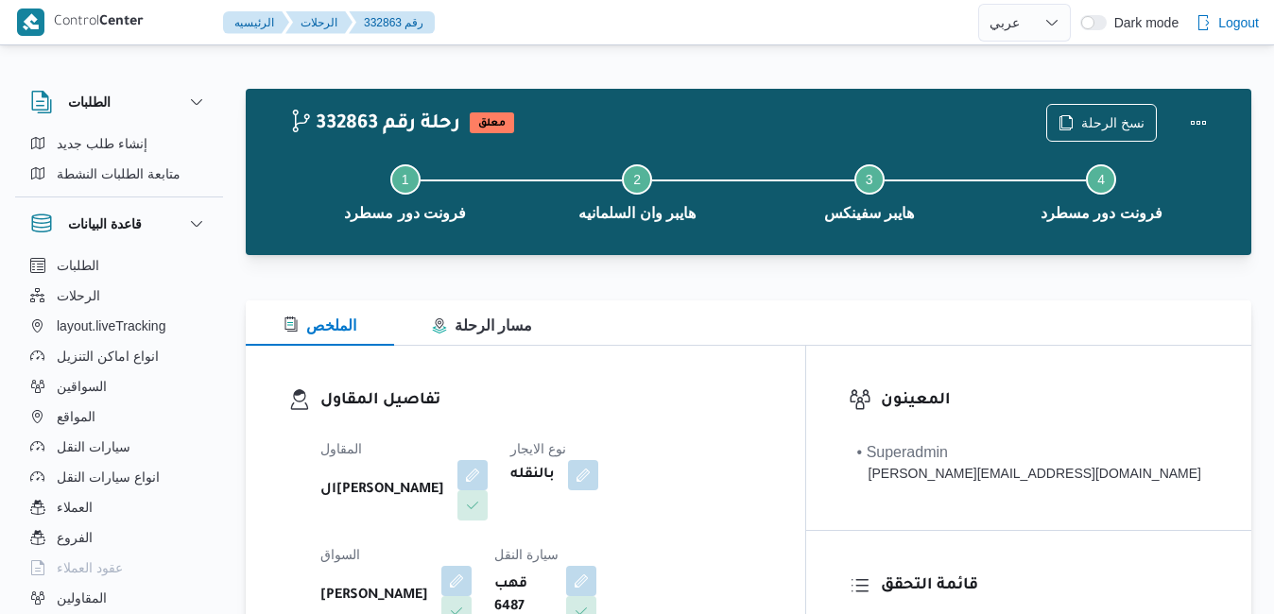
select select "ar"
click at [763, 400] on h3 "تفاصيل المقاول" at bounding box center [541, 401] width 442 height 26
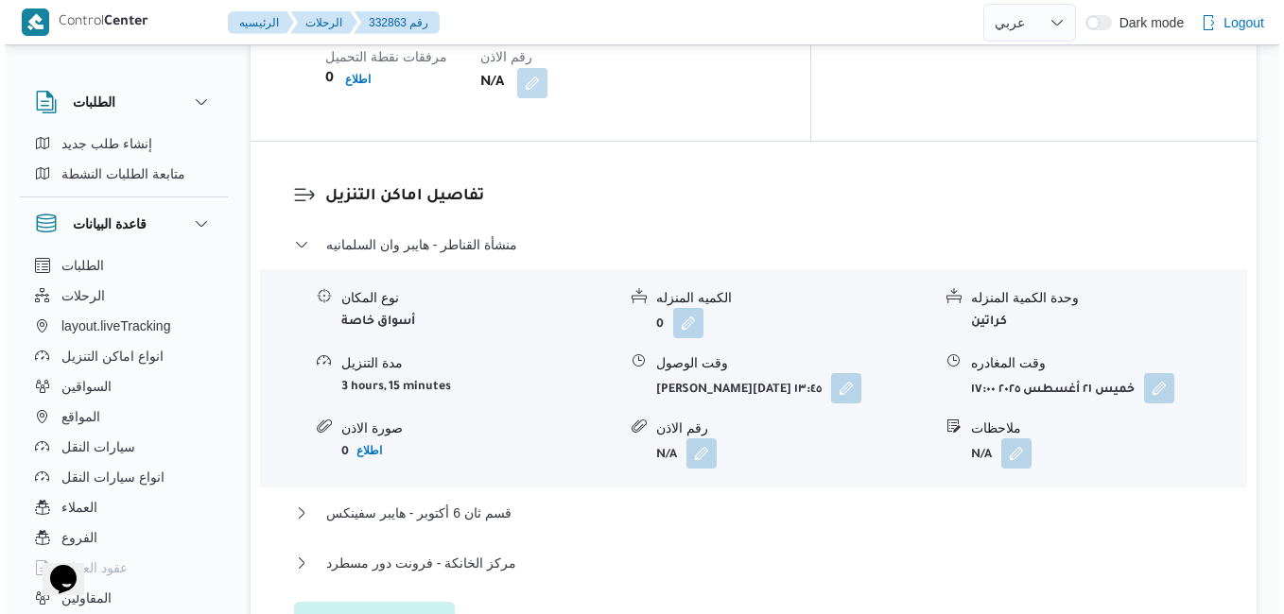
scroll to position [1701, 0]
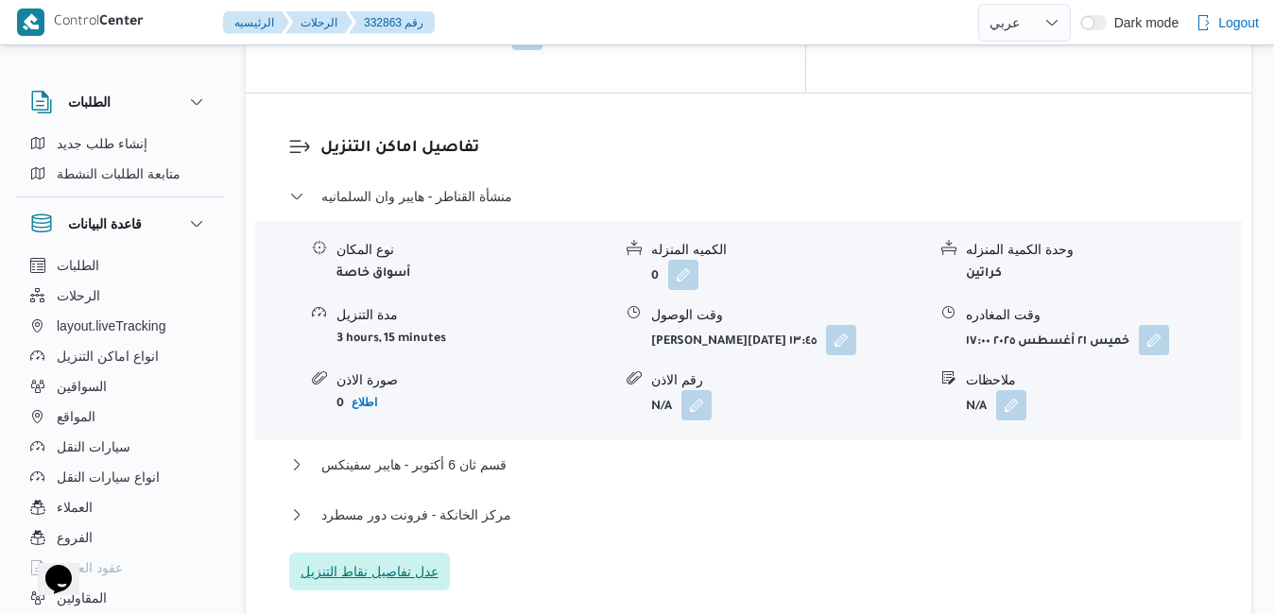
click at [430, 561] on span "عدل تفاصيل نقاط التنزيل" at bounding box center [370, 572] width 138 height 23
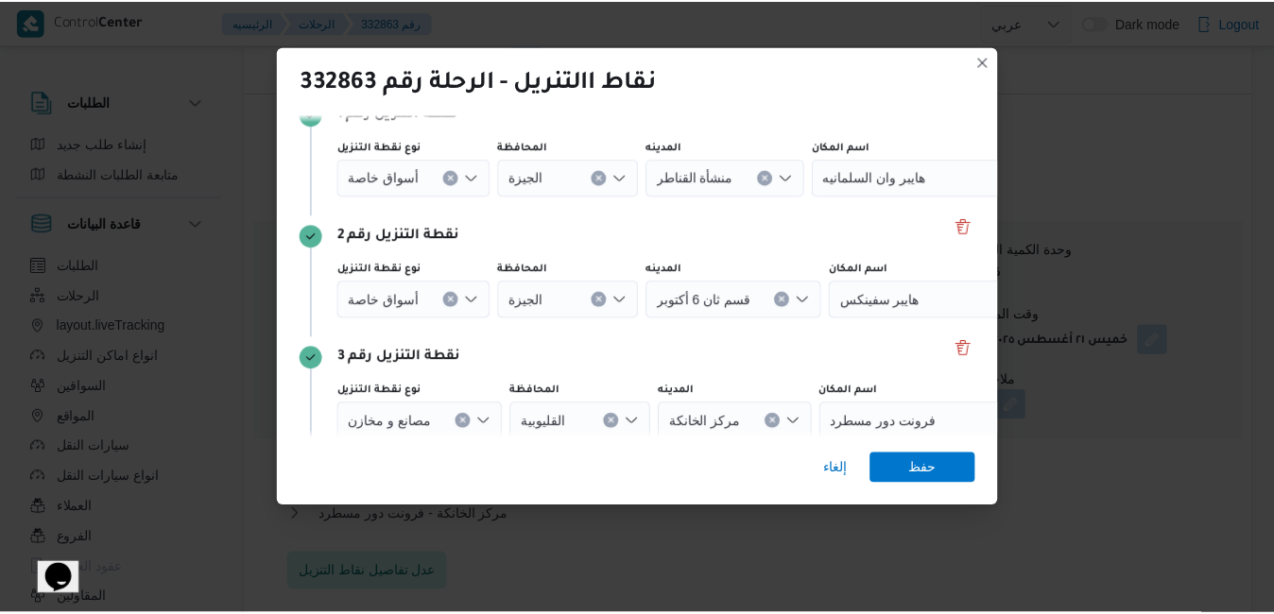
scroll to position [227, 0]
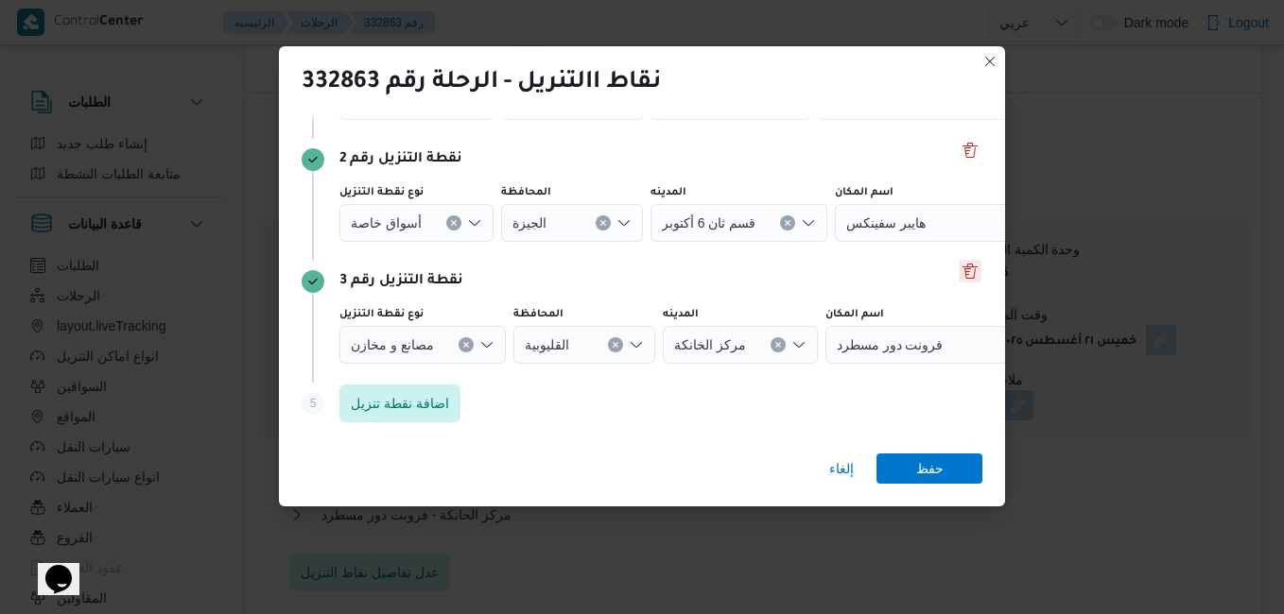
click at [958, 267] on button "Delete" at bounding box center [969, 271] width 23 height 23
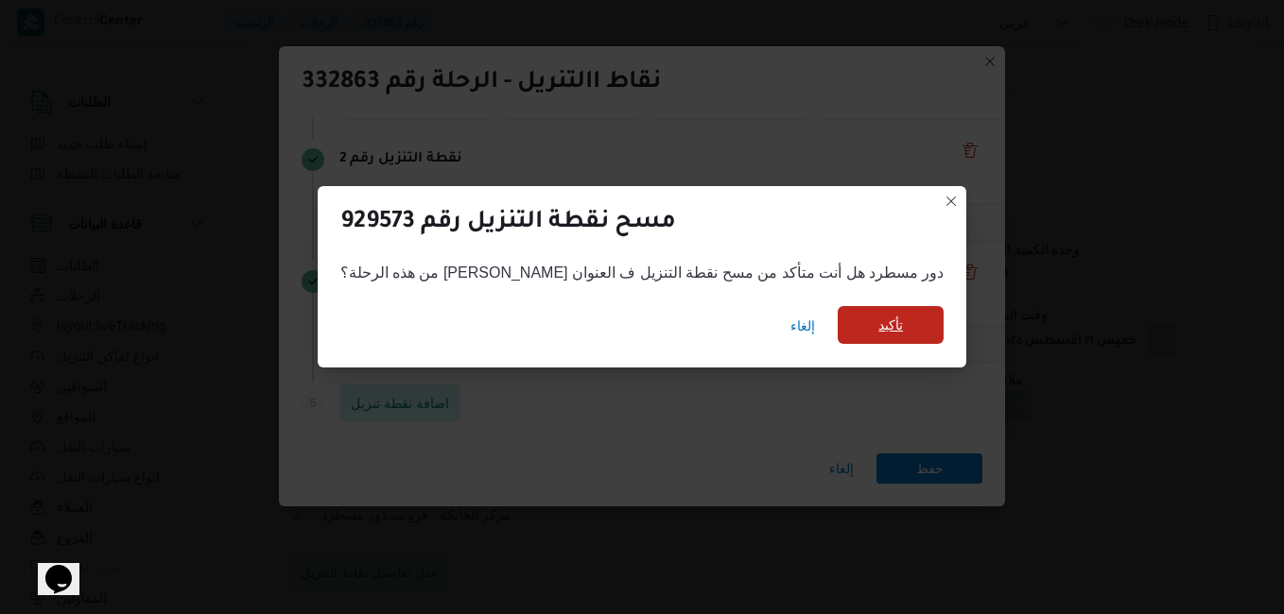
click at [869, 313] on span "تأكيد" at bounding box center [890, 325] width 106 height 38
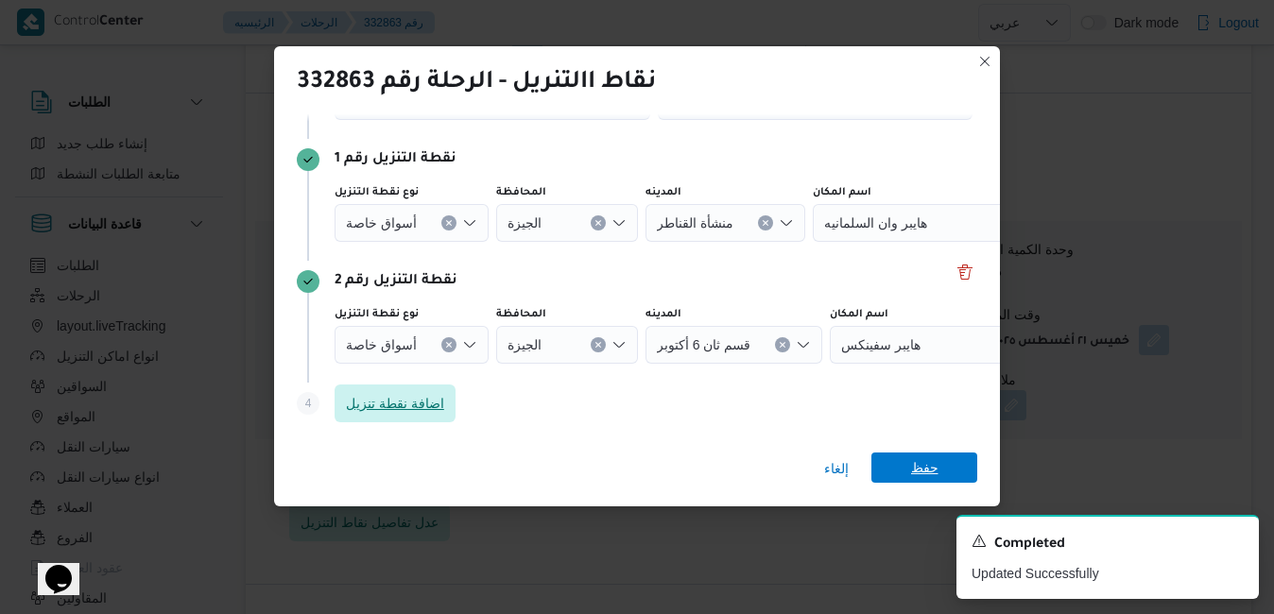
scroll to position [105, 0]
click at [923, 469] on span "حفظ" at bounding box center [924, 468] width 27 height 30
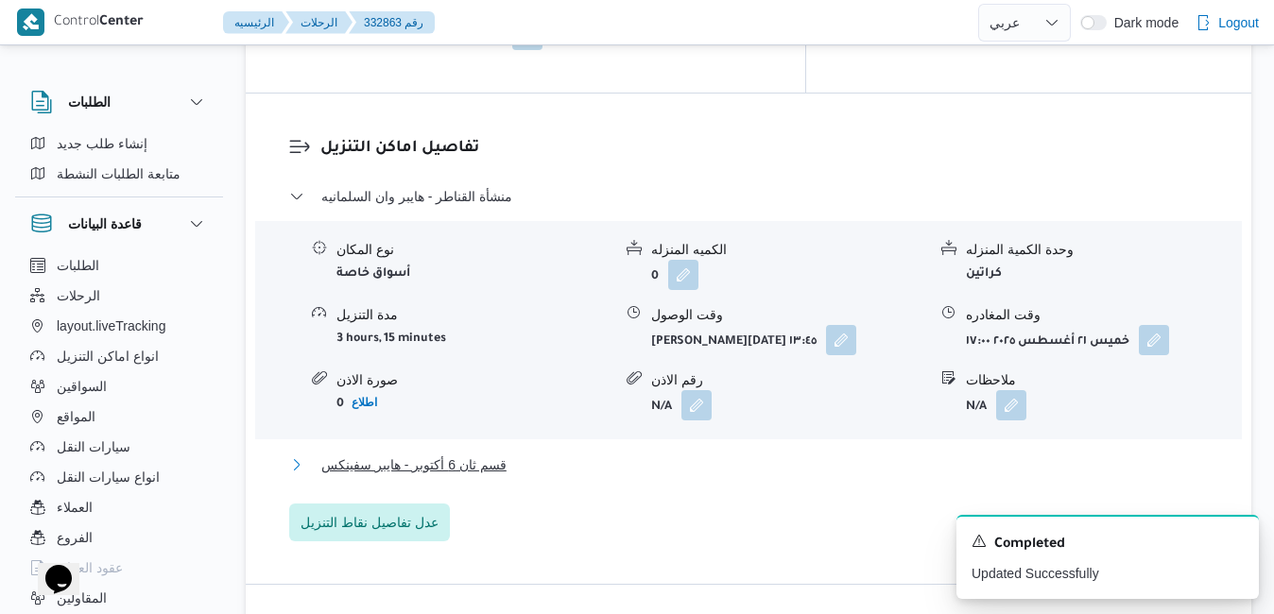
click at [986, 454] on button "قسم ثان 6 أكتوبر - هايبر سفينكس" at bounding box center [749, 465] width 920 height 23
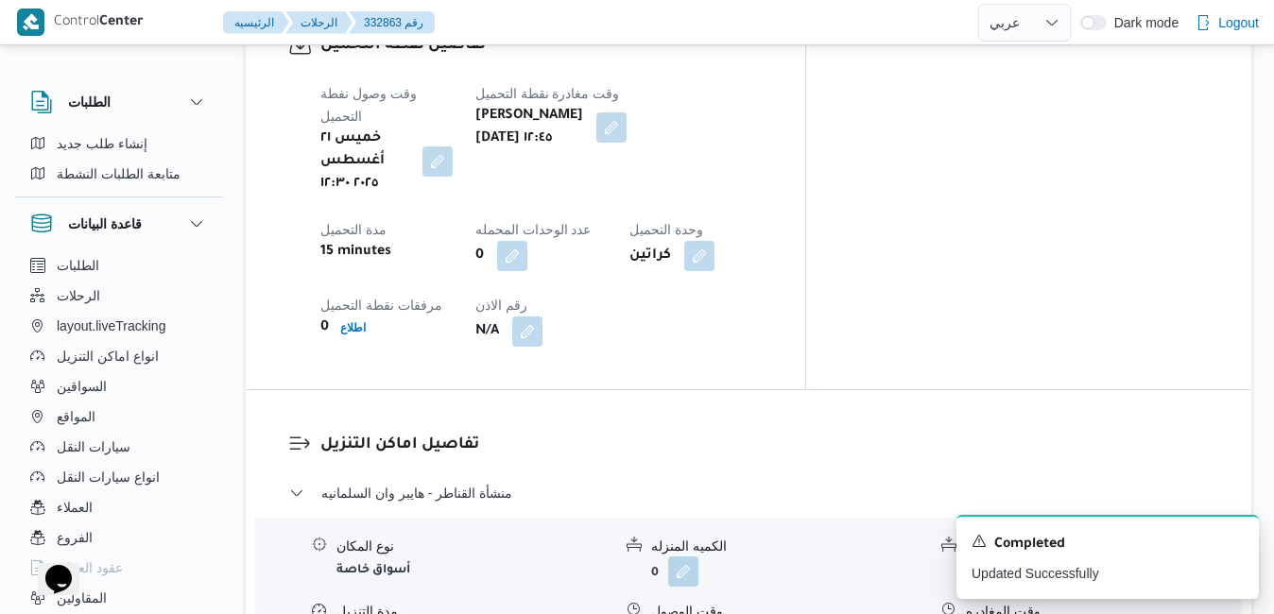
scroll to position [0, 0]
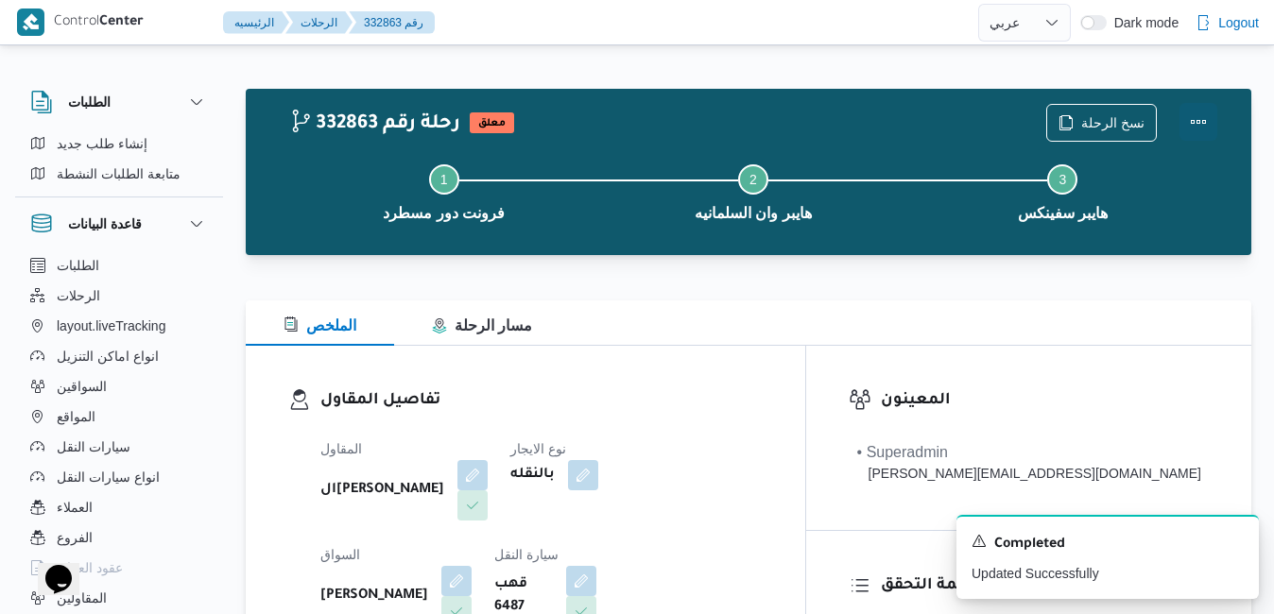
click at [1180, 130] on button "Actions" at bounding box center [1199, 122] width 38 height 38
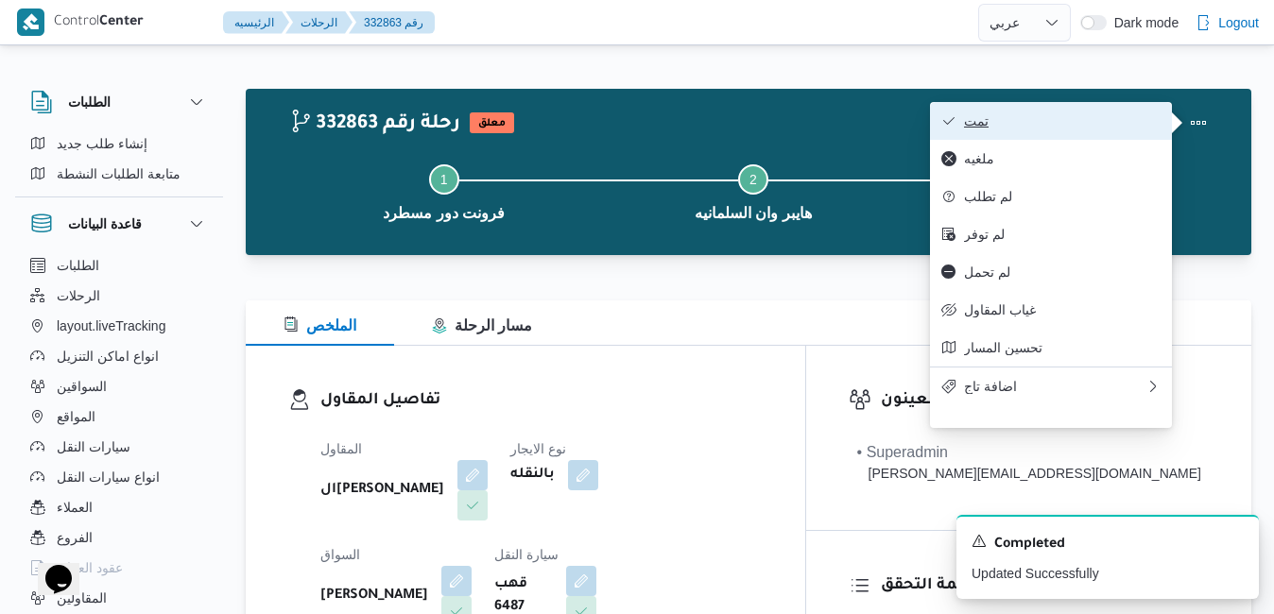
click at [1050, 134] on button "تمت" at bounding box center [1051, 121] width 242 height 38
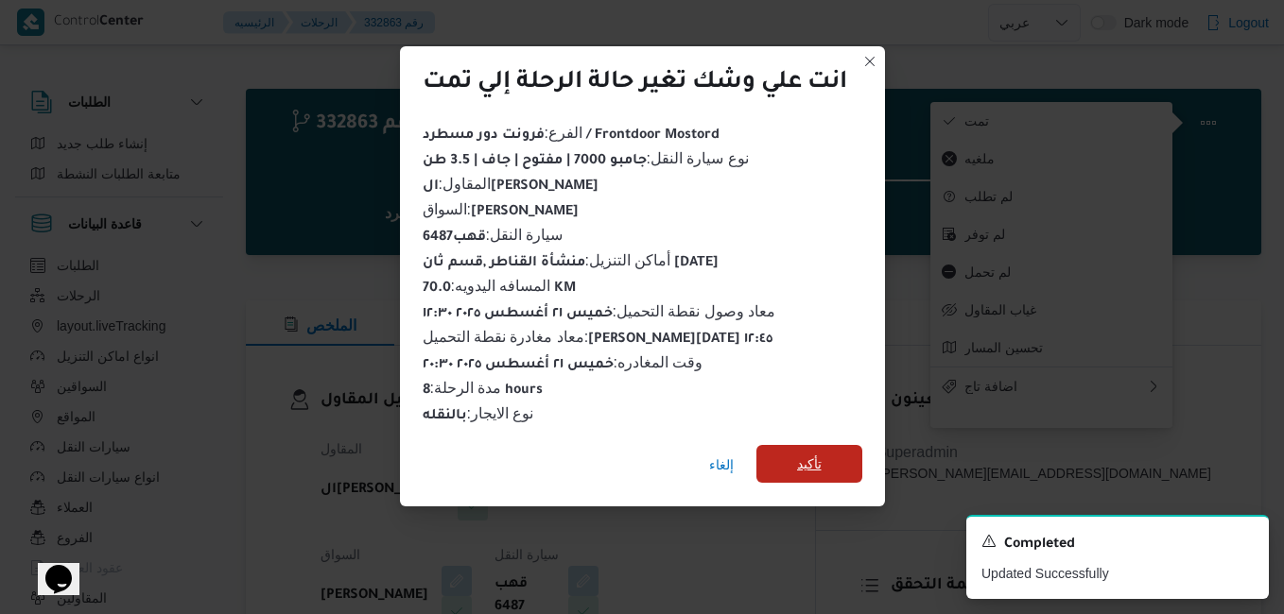
click at [821, 459] on span "تأكيد" at bounding box center [809, 464] width 25 height 23
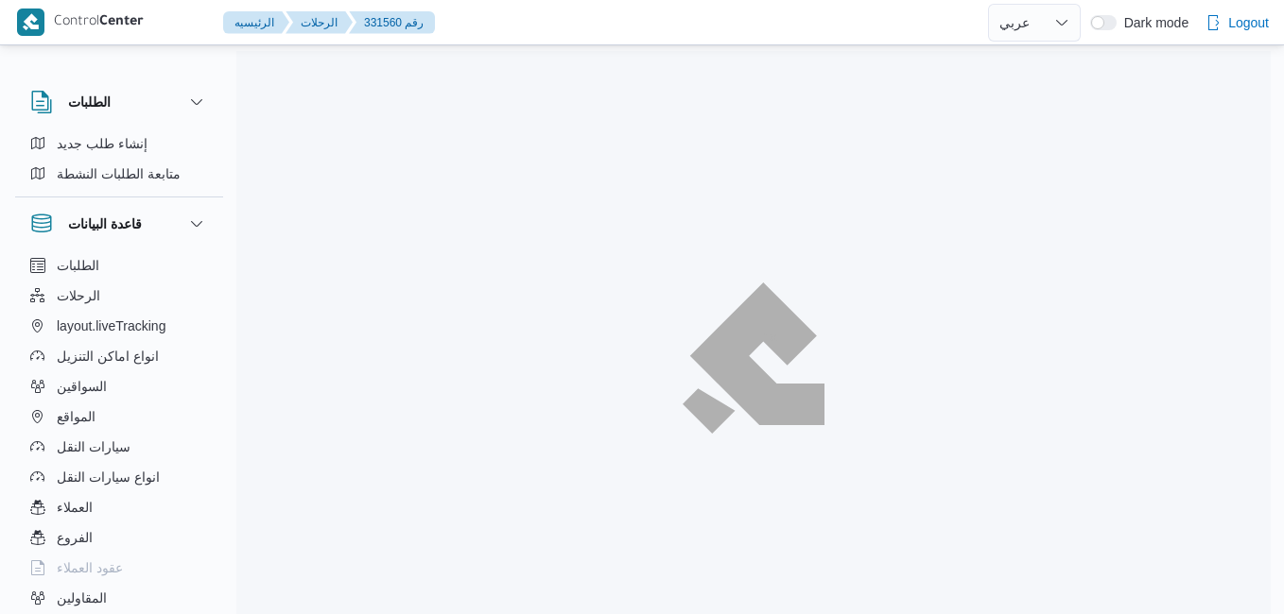
select select "ar"
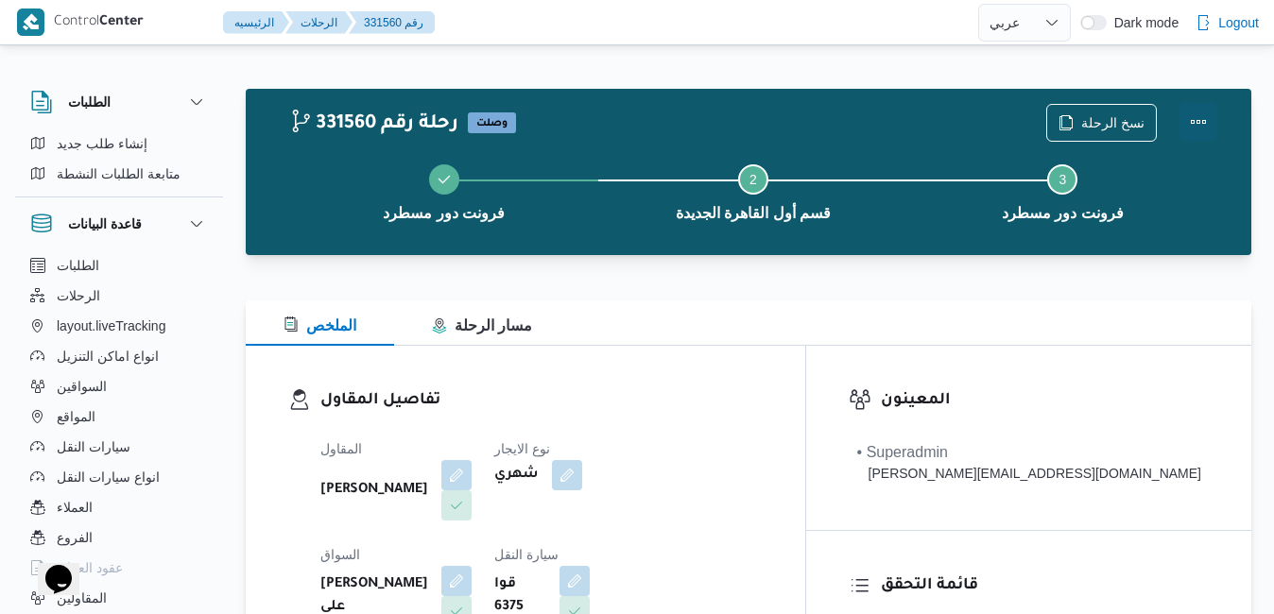
click at [1198, 125] on button "Actions" at bounding box center [1199, 122] width 38 height 38
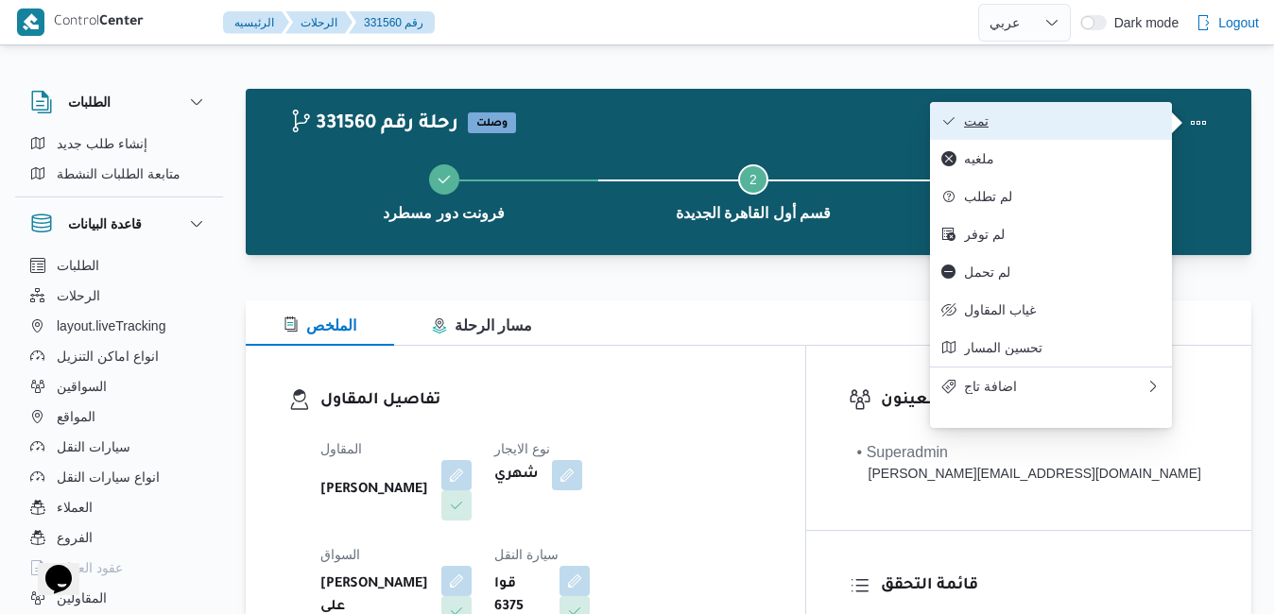
click at [1093, 119] on span "تمت" at bounding box center [1062, 120] width 197 height 15
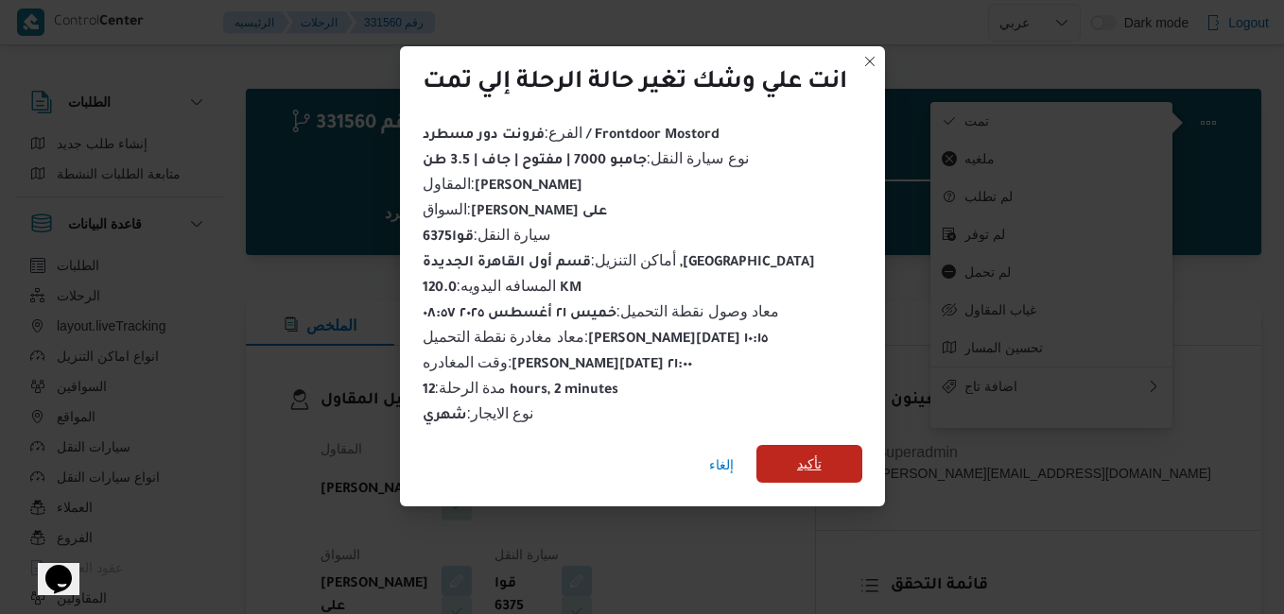
click at [836, 452] on span "تأكيد" at bounding box center [809, 464] width 106 height 38
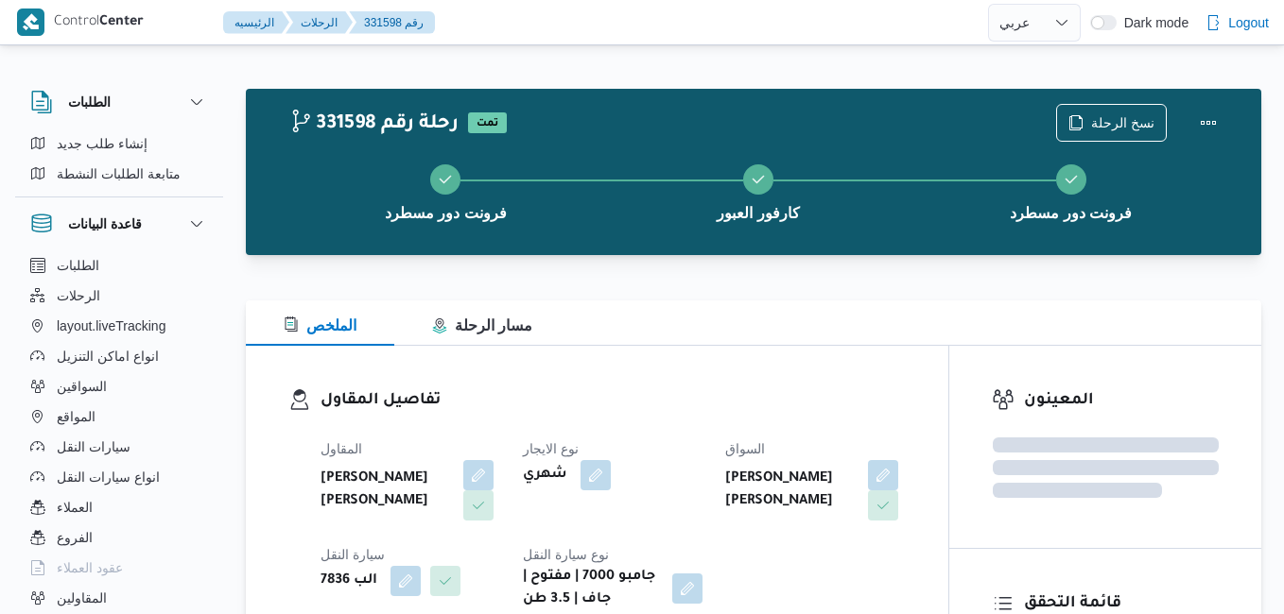
select select "ar"
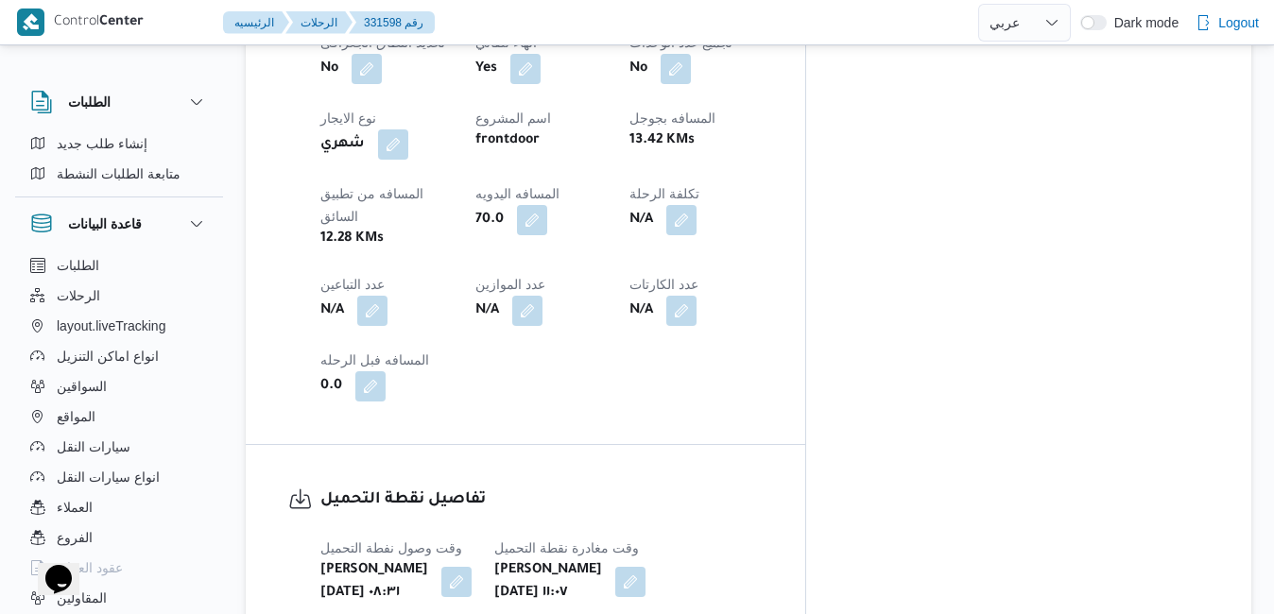
scroll to position [1096, 0]
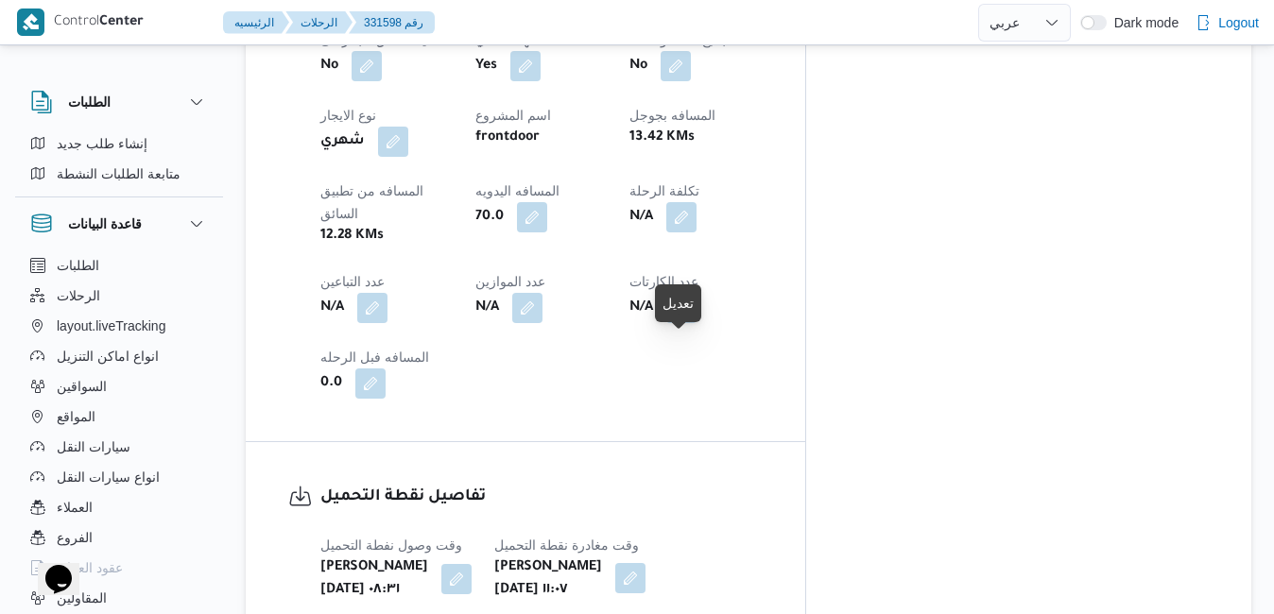
click at [646, 563] on button "button" at bounding box center [630, 578] width 30 height 30
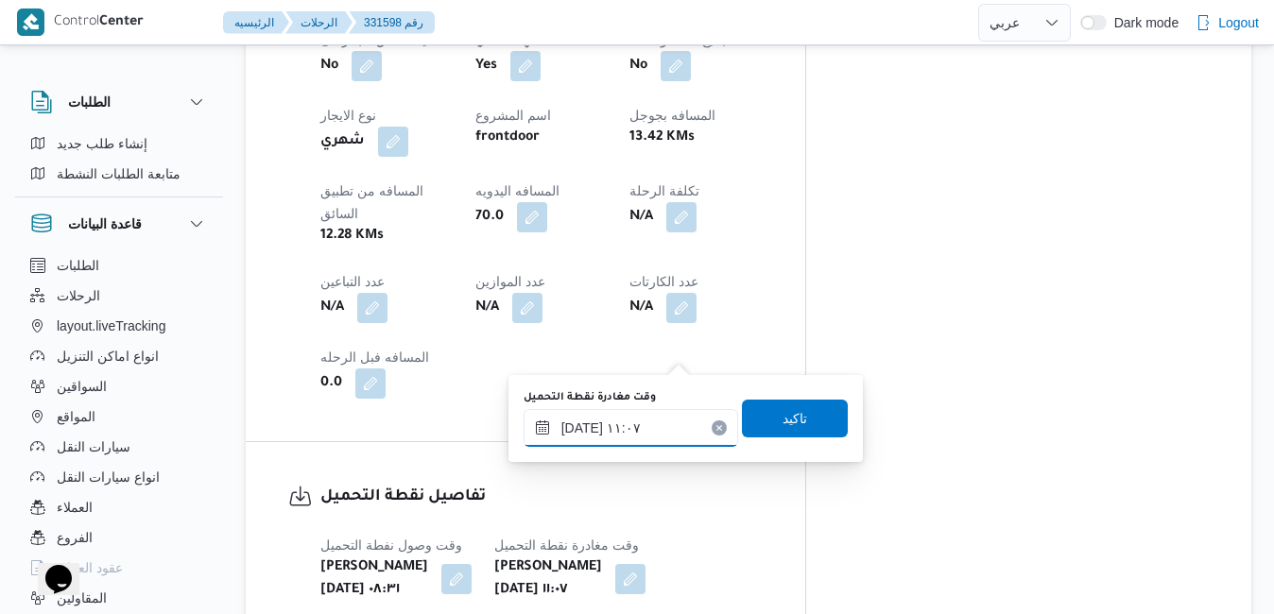
click at [617, 437] on input "[DATE] ١١:٠٧" at bounding box center [631, 428] width 215 height 38
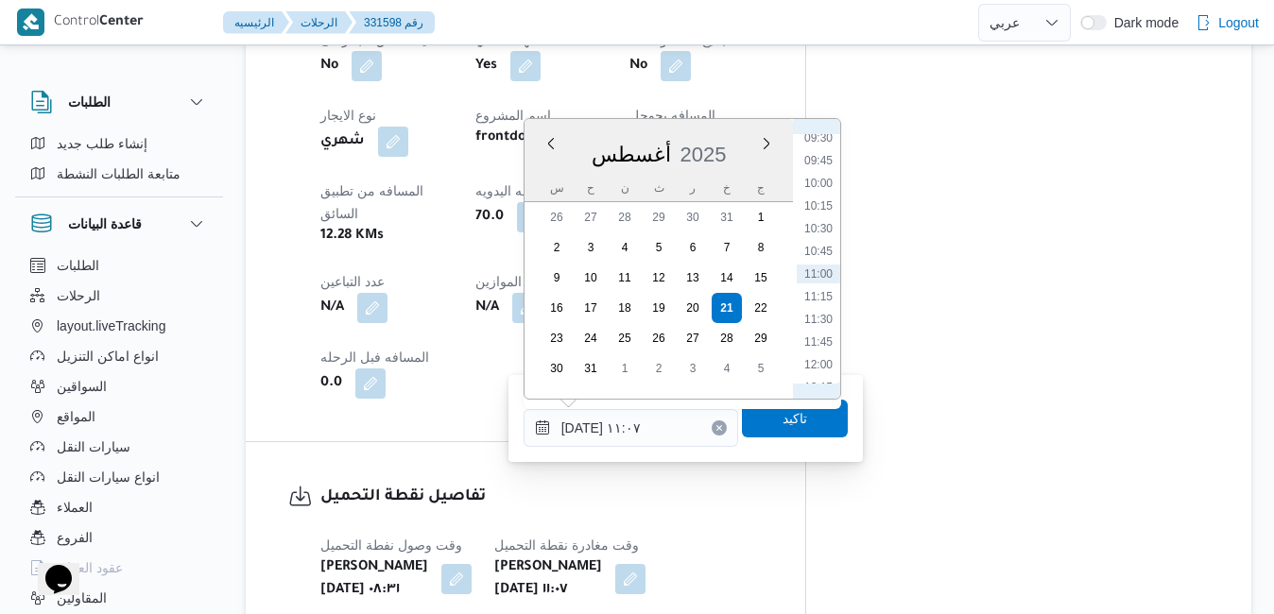
scroll to position [649, 0]
click at [816, 310] on li "09:00" at bounding box center [818, 311] width 43 height 19
type input "[DATE] ٠٩:٠٠"
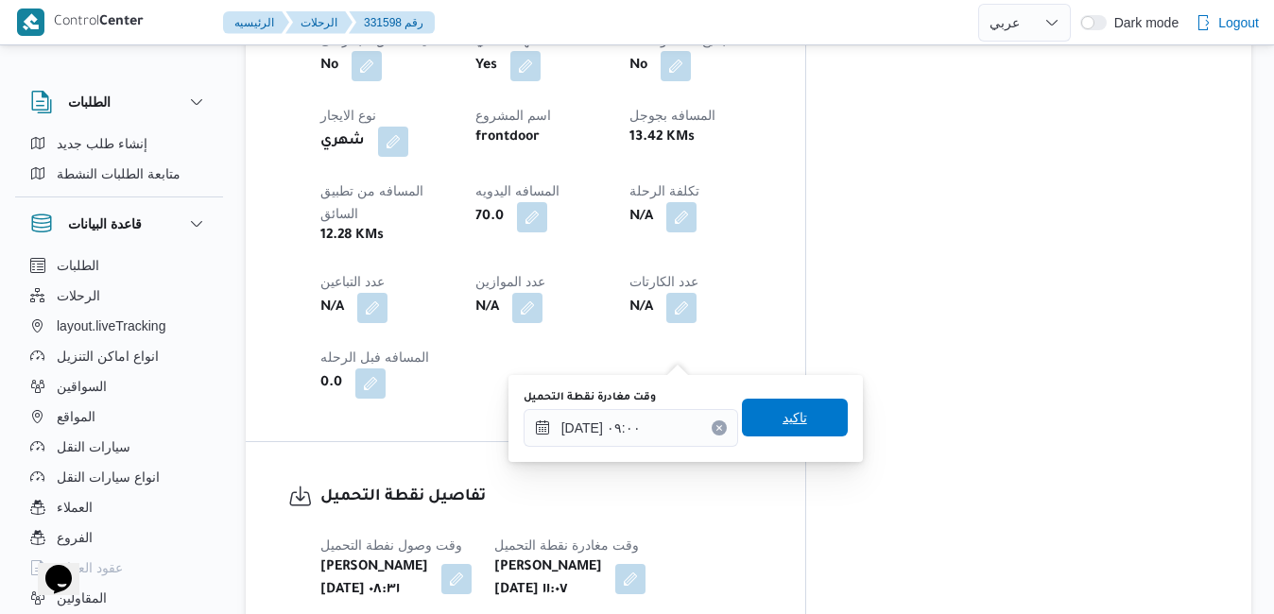
click at [783, 413] on span "تاكيد" at bounding box center [795, 417] width 25 height 23
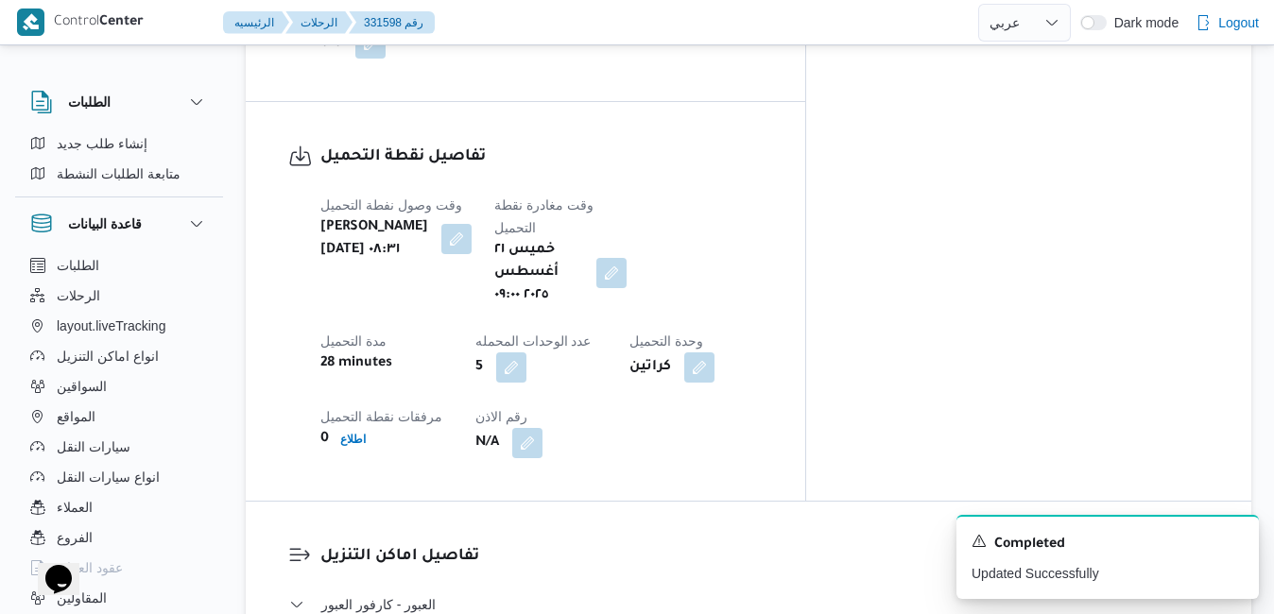
scroll to position [1626, 0]
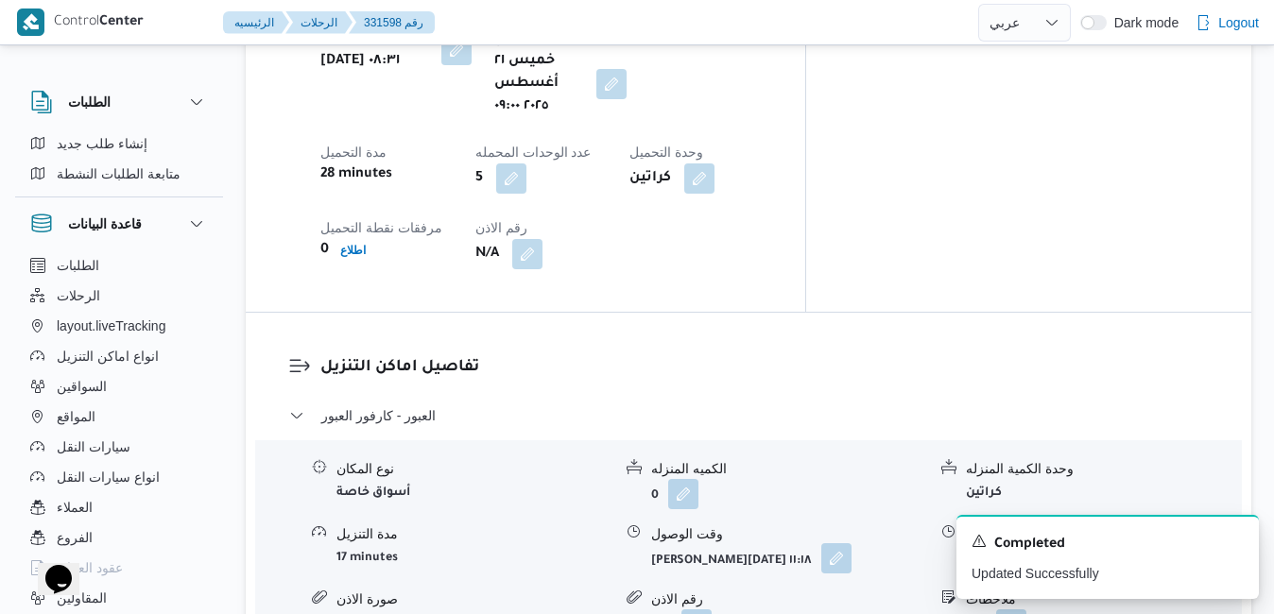
click at [841, 544] on button "button" at bounding box center [836, 559] width 30 height 30
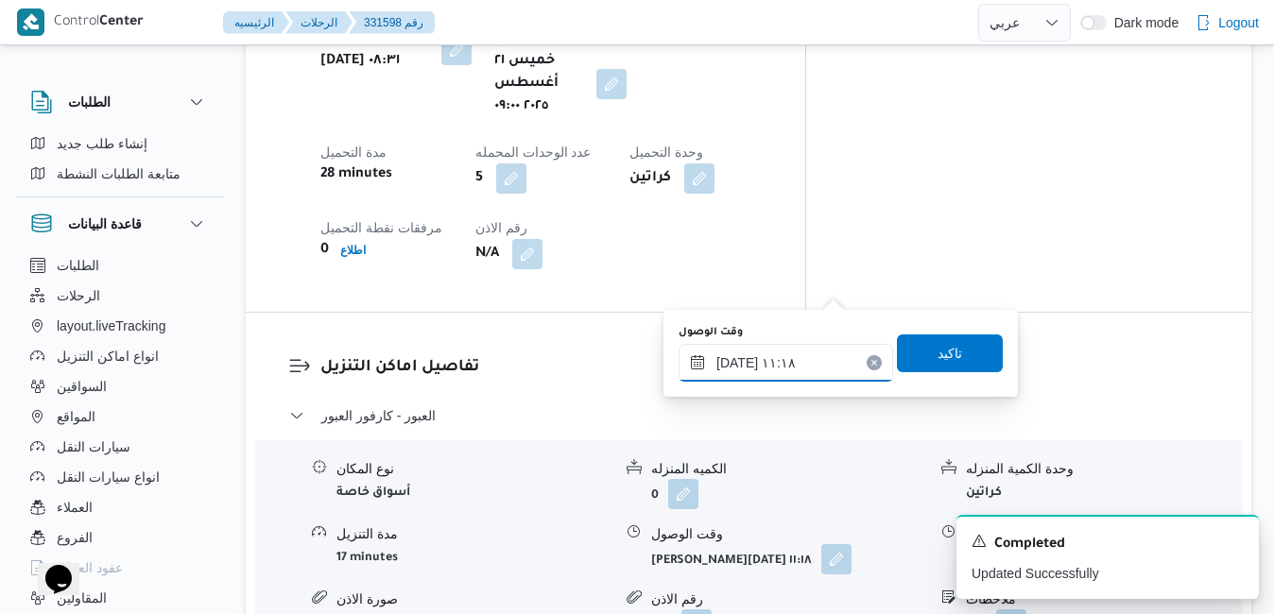
click at [793, 360] on input "[DATE] ١١:١٨" at bounding box center [786, 363] width 215 height 38
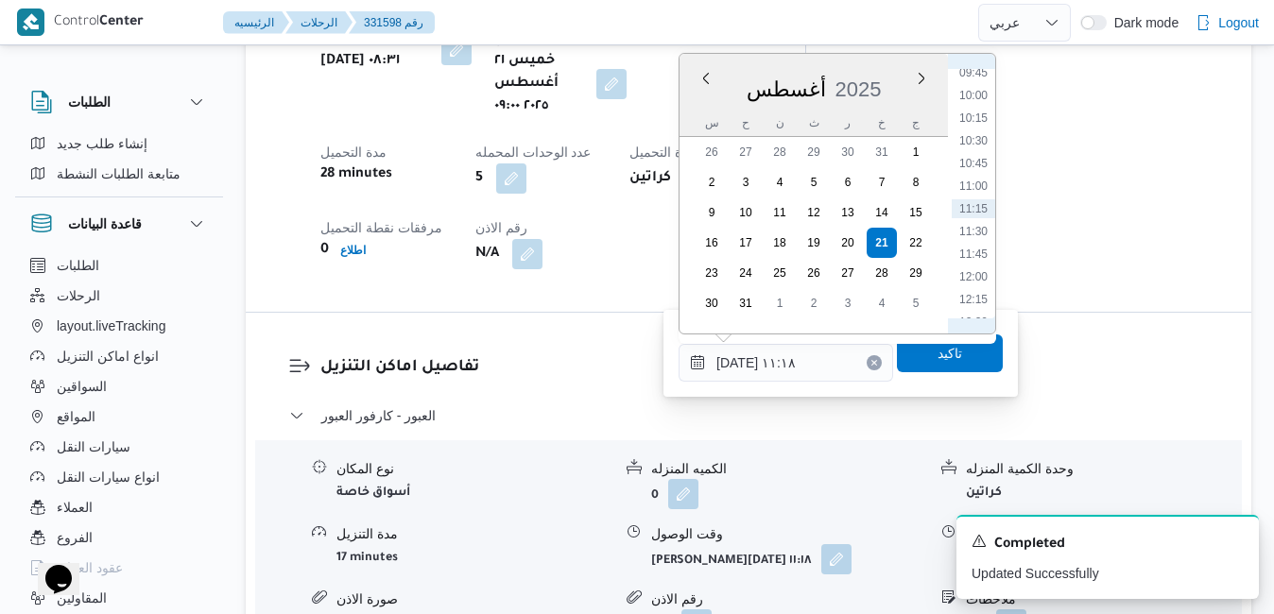
scroll to position [672, 0]
click at [975, 270] on li "09:30" at bounding box center [973, 268] width 43 height 19
type input "[DATE] ٠٩:٣٠"
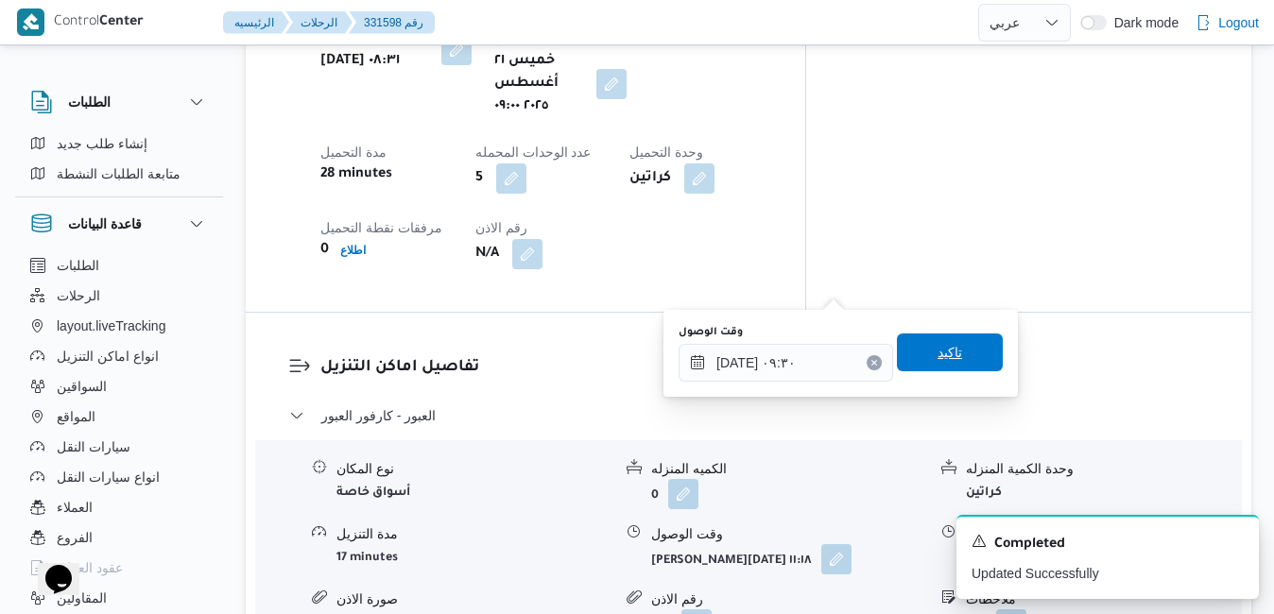
click at [938, 350] on span "تاكيد" at bounding box center [950, 352] width 25 height 23
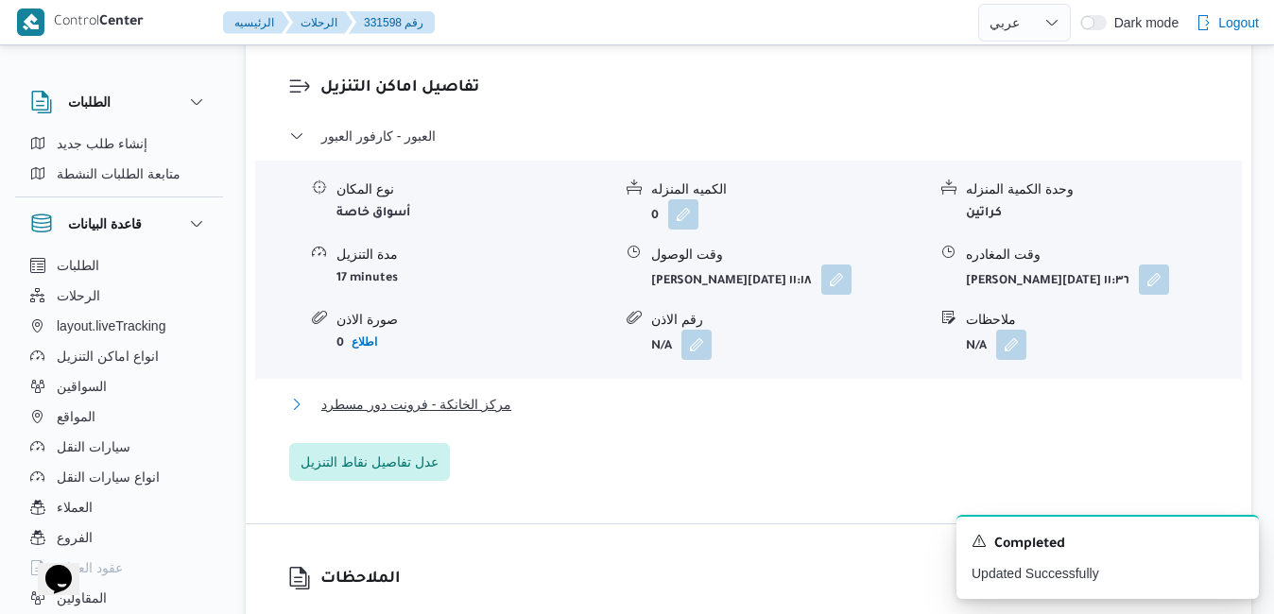
click at [831, 406] on button "مركز الخانكة - فرونت دور مسطرد" at bounding box center [749, 404] width 920 height 23
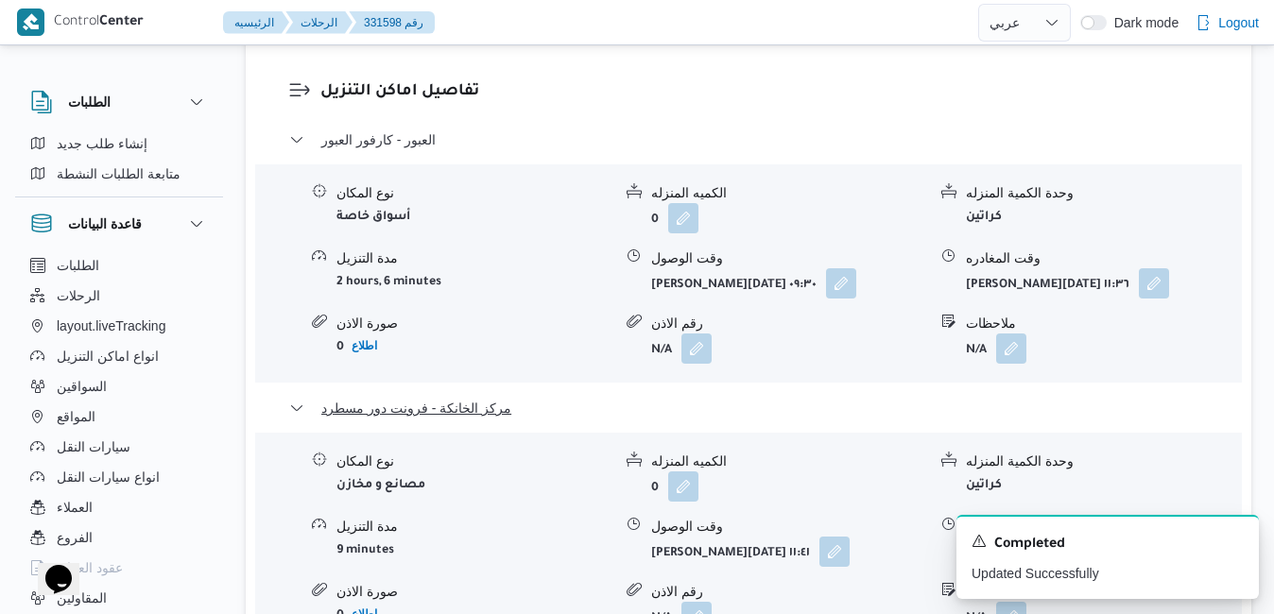
scroll to position [1928, 0]
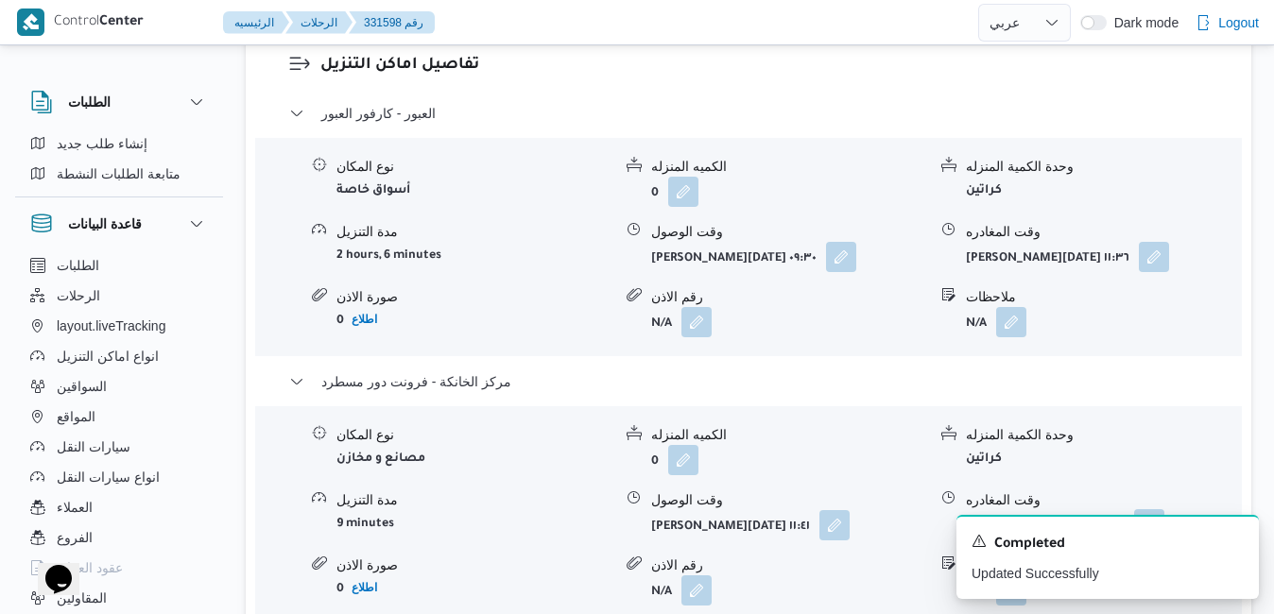
click at [1157, 509] on button "button" at bounding box center [1149, 524] width 30 height 30
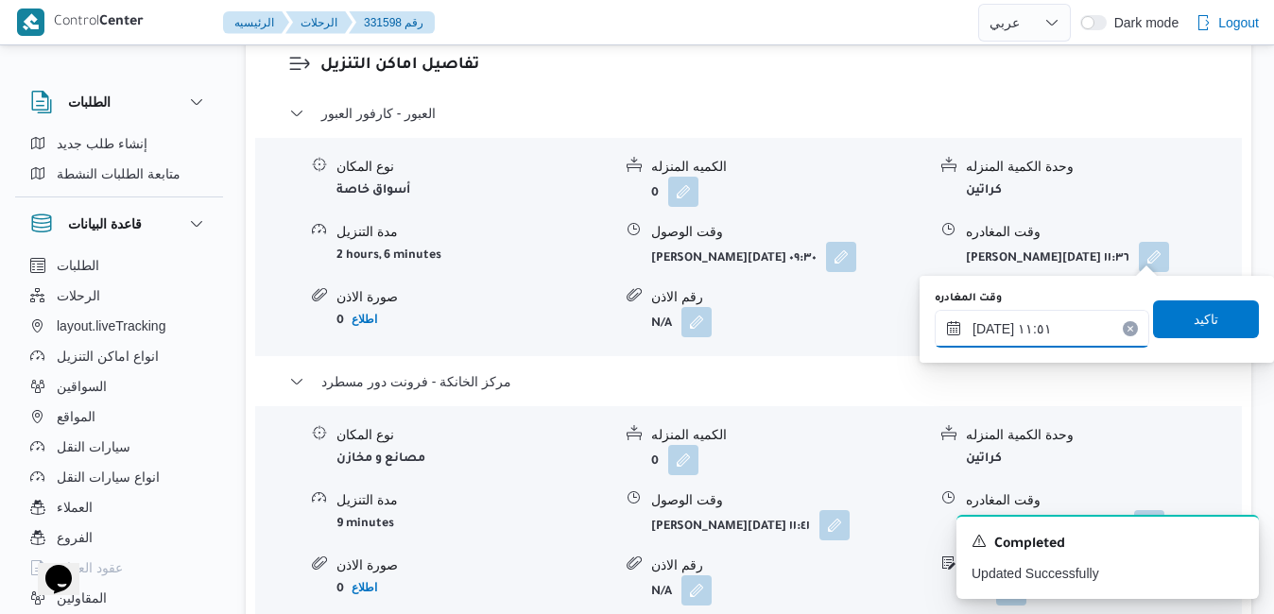
click at [1070, 330] on input "[DATE] ١١:٥١" at bounding box center [1042, 329] width 215 height 38
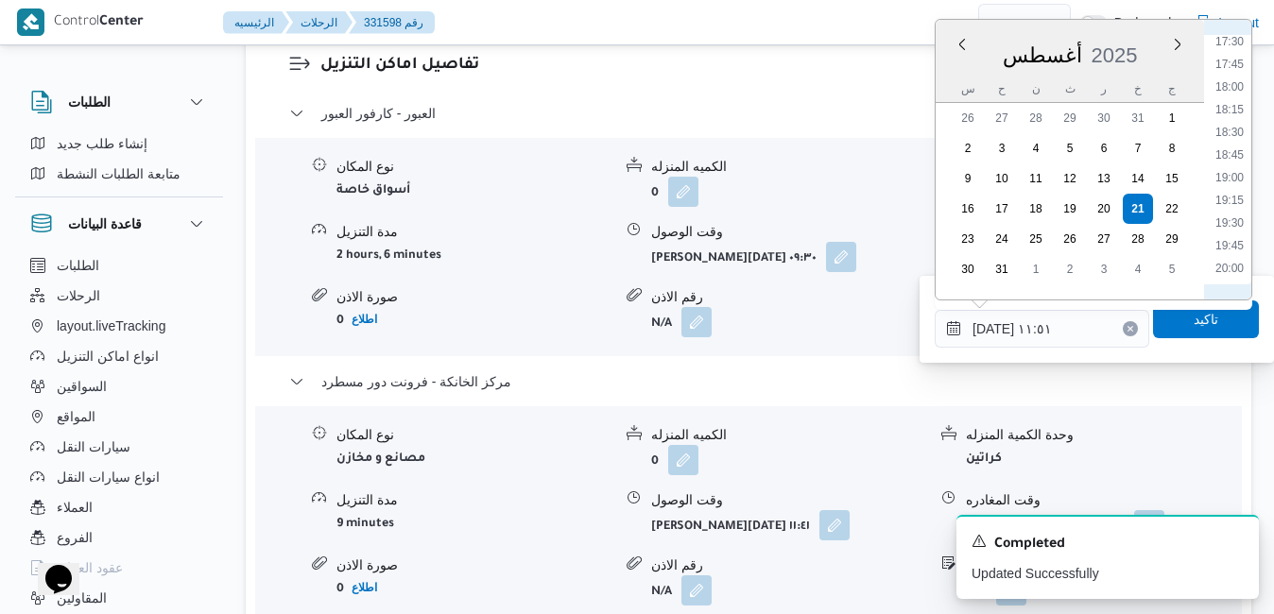
scroll to position [1809, 0]
click at [1233, 148] on li "21:00" at bounding box center [1229, 140] width 43 height 19
type input "٢١/٠٨/٢٠٢٥ ٢١:٠٠"
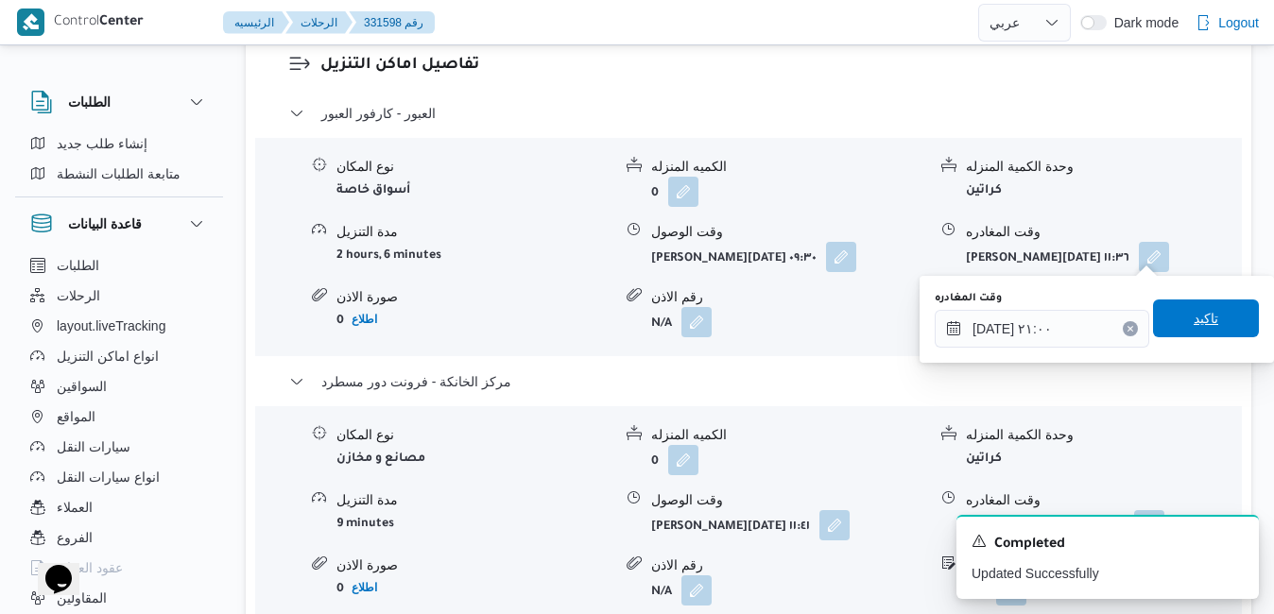
click at [1192, 307] on span "تاكيد" at bounding box center [1206, 319] width 106 height 38
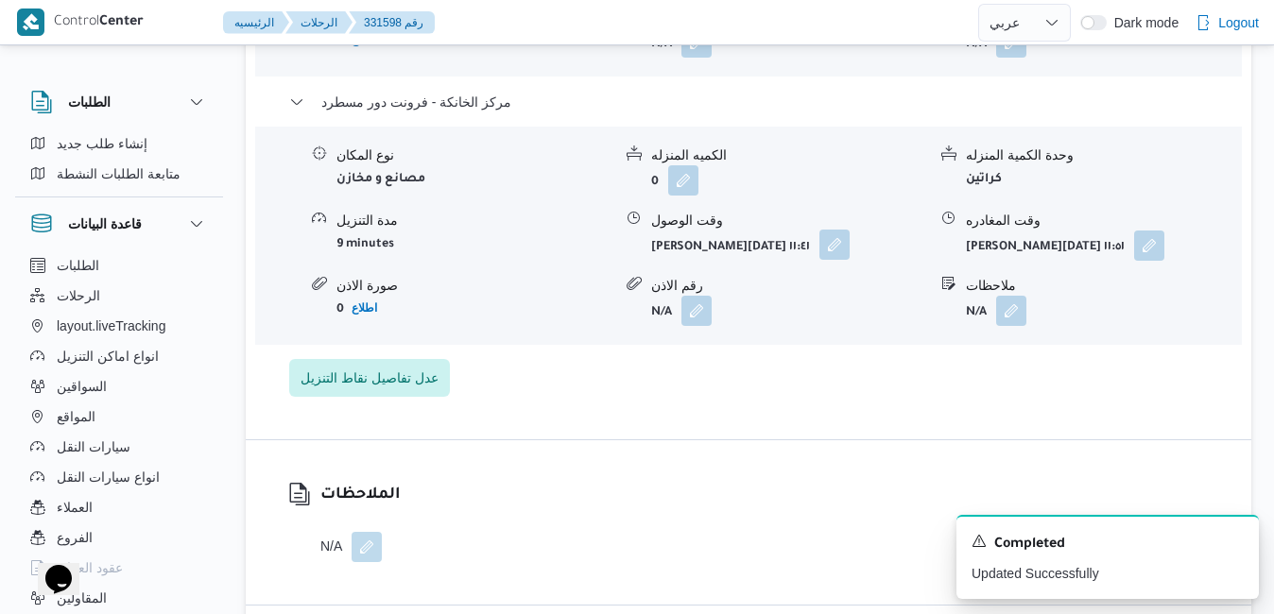
click at [838, 250] on button "button" at bounding box center [835, 245] width 30 height 30
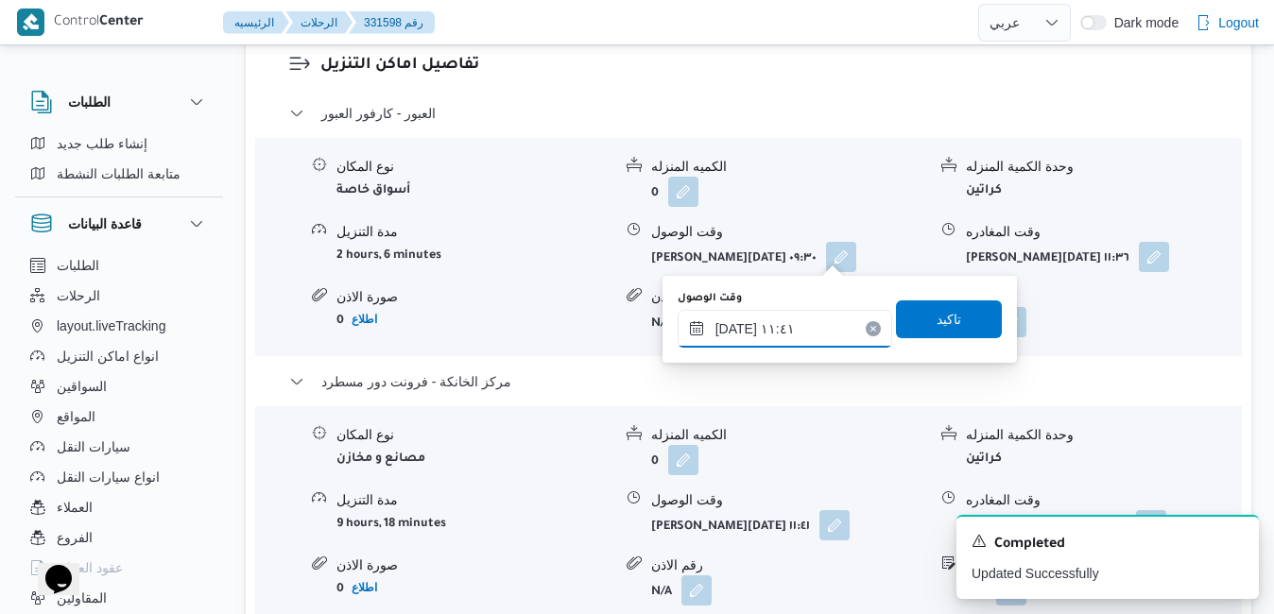
click at [779, 336] on input "٢١/٠٨/٢٠٢٥ ١١:٤١" at bounding box center [785, 329] width 215 height 38
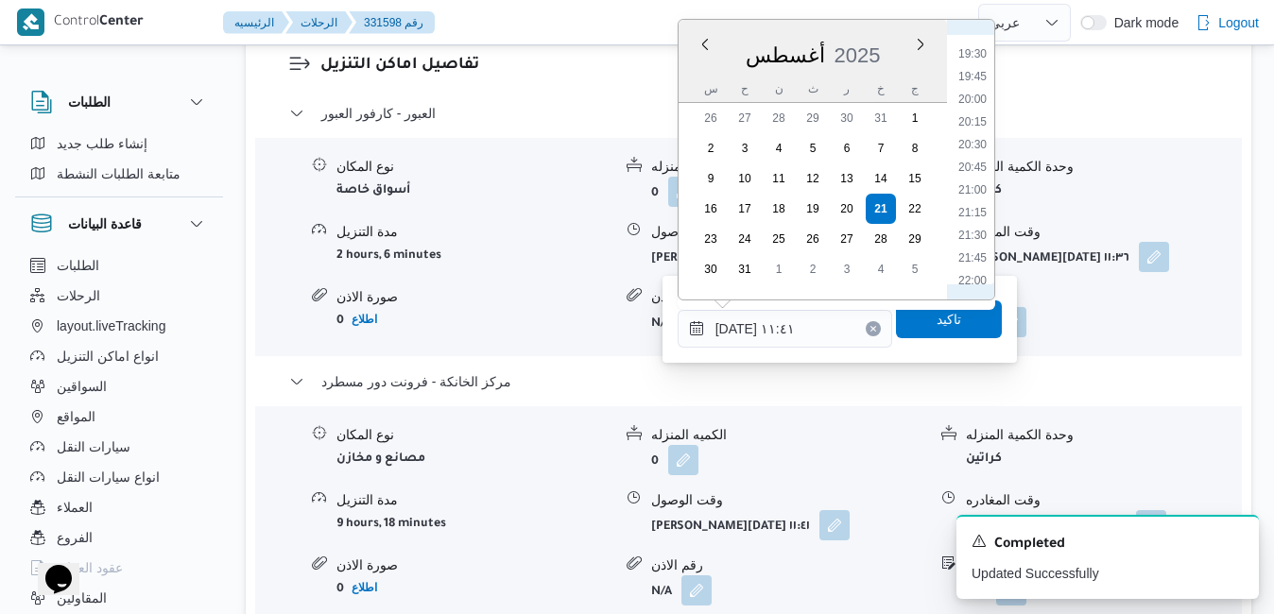
scroll to position [1787, 0]
click at [979, 144] on li "20:45" at bounding box center [972, 140] width 43 height 19
type input "٢١/٠٨/٢٠٢٥ ٢٠:٤٥"
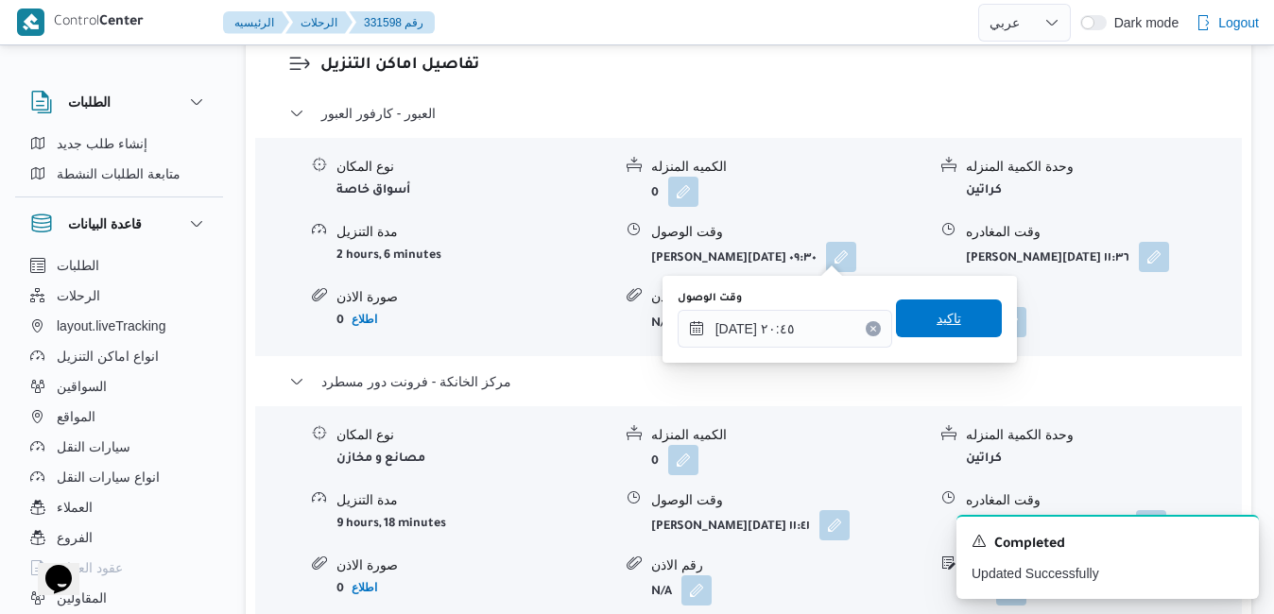
click at [951, 318] on span "تاكيد" at bounding box center [949, 319] width 106 height 38
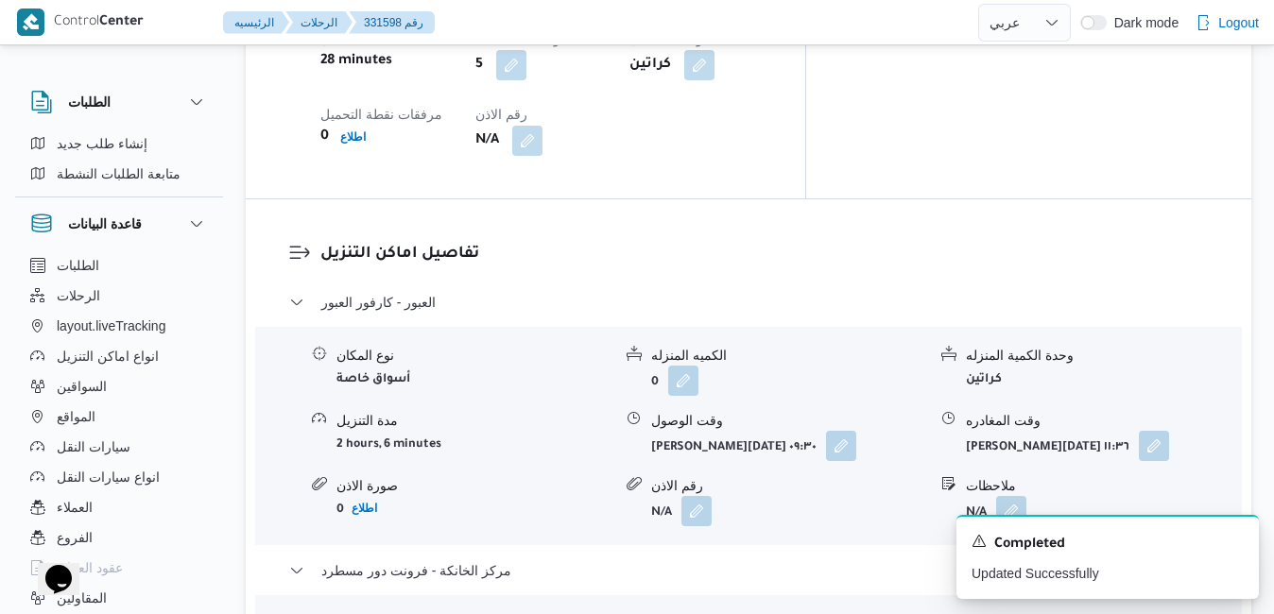
scroll to position [1777, 0]
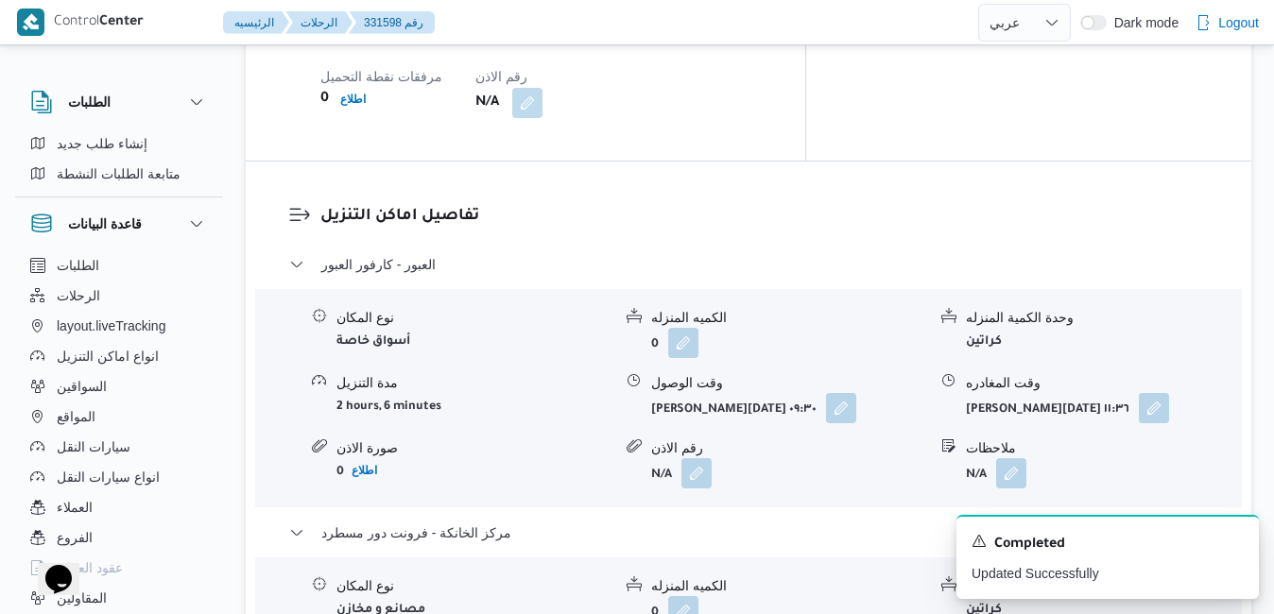
click at [1173, 393] on form "خميس ٢١ أغسطس ٢٠٢٥ ١١:٣٦" at bounding box center [1103, 408] width 275 height 30
click at [1159, 392] on button "button" at bounding box center [1154, 407] width 30 height 30
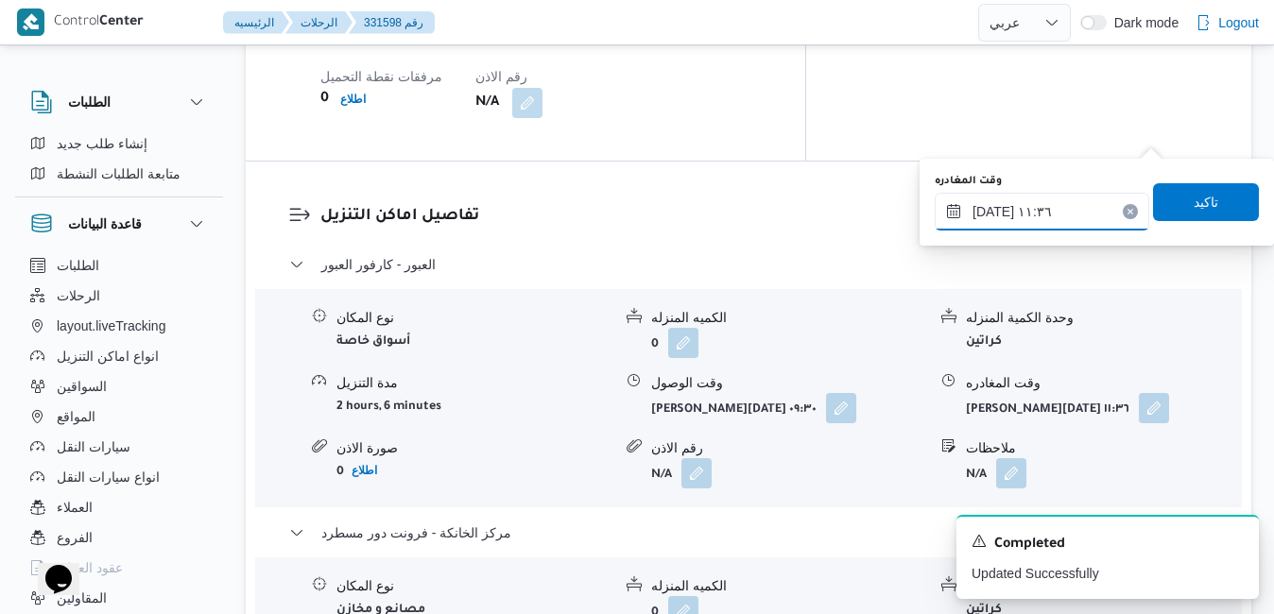
click at [1061, 216] on input "٢١/٠٨/٢٠٢٥ ١١:٣٦" at bounding box center [1042, 212] width 215 height 38
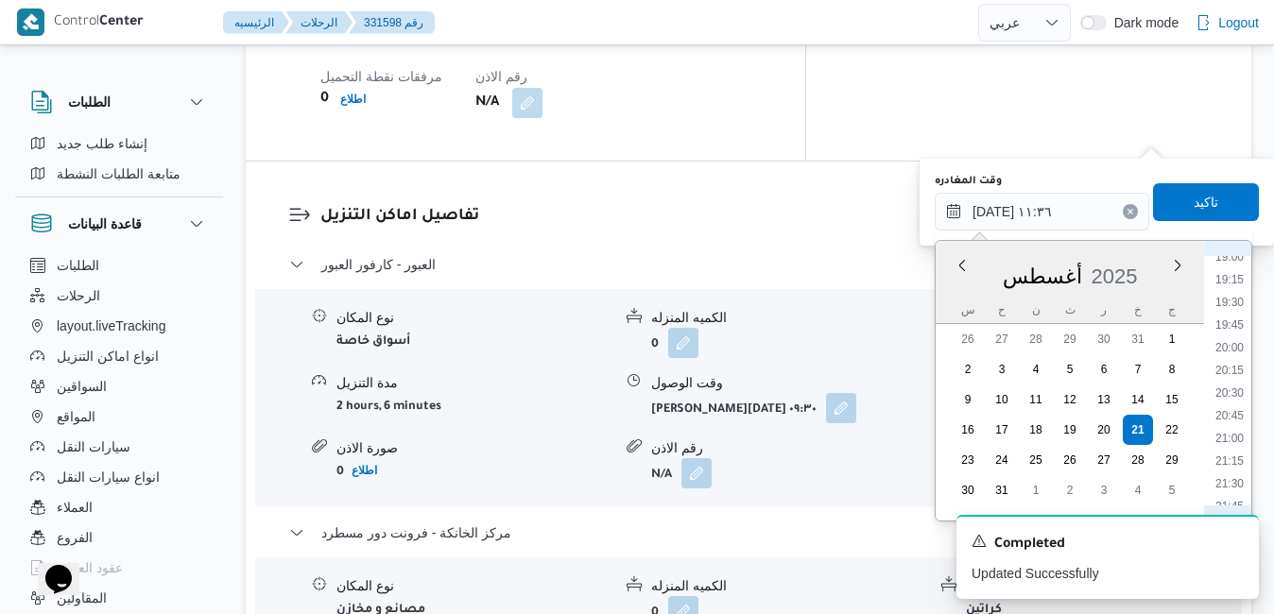
scroll to position [1787, 0]
click at [1233, 316] on li "20:15" at bounding box center [1229, 316] width 43 height 19
type input "٢١/٠٨/٢٠٢٥ ٢٠:١٥"
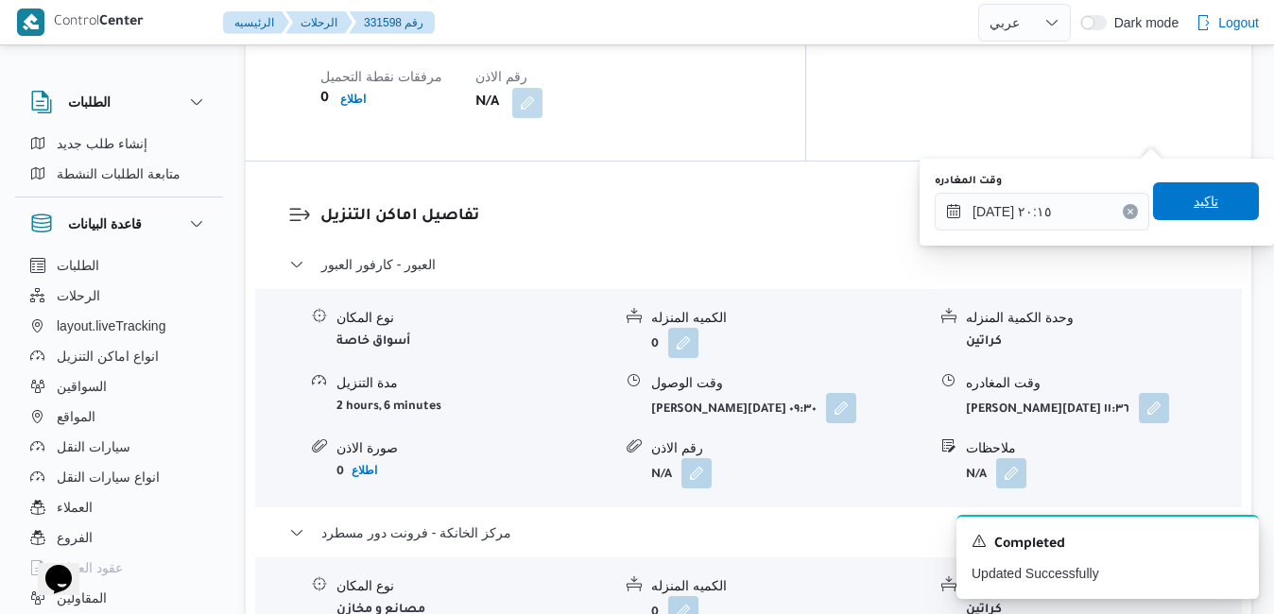
click at [1204, 199] on span "تاكيد" at bounding box center [1206, 201] width 106 height 38
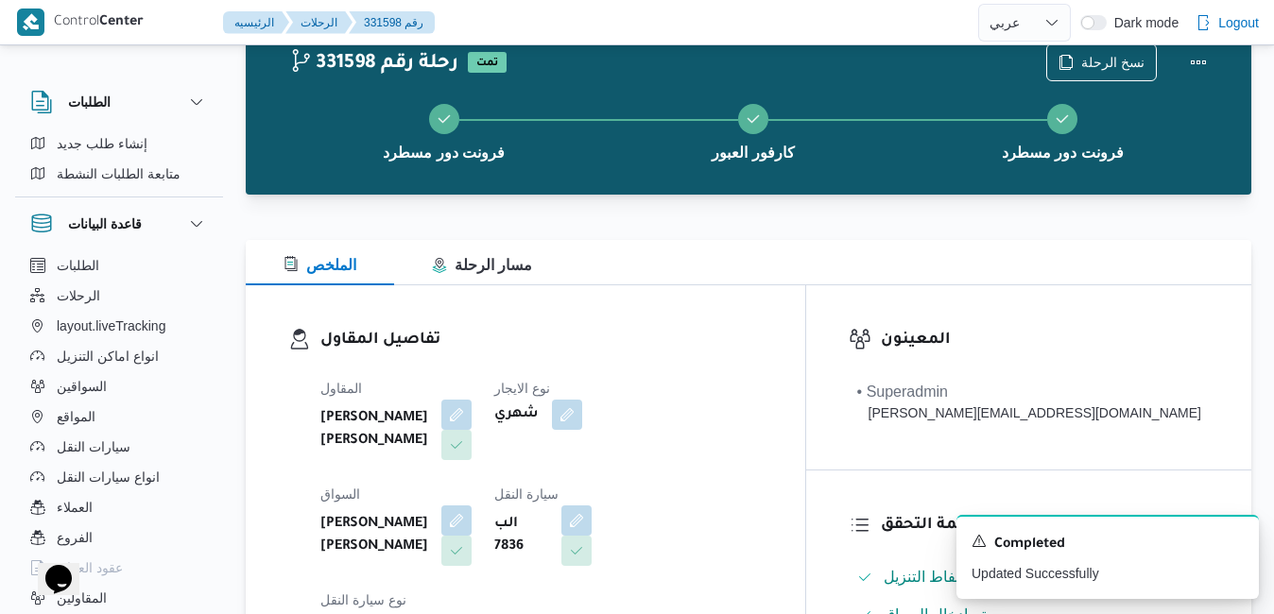
scroll to position [0, 0]
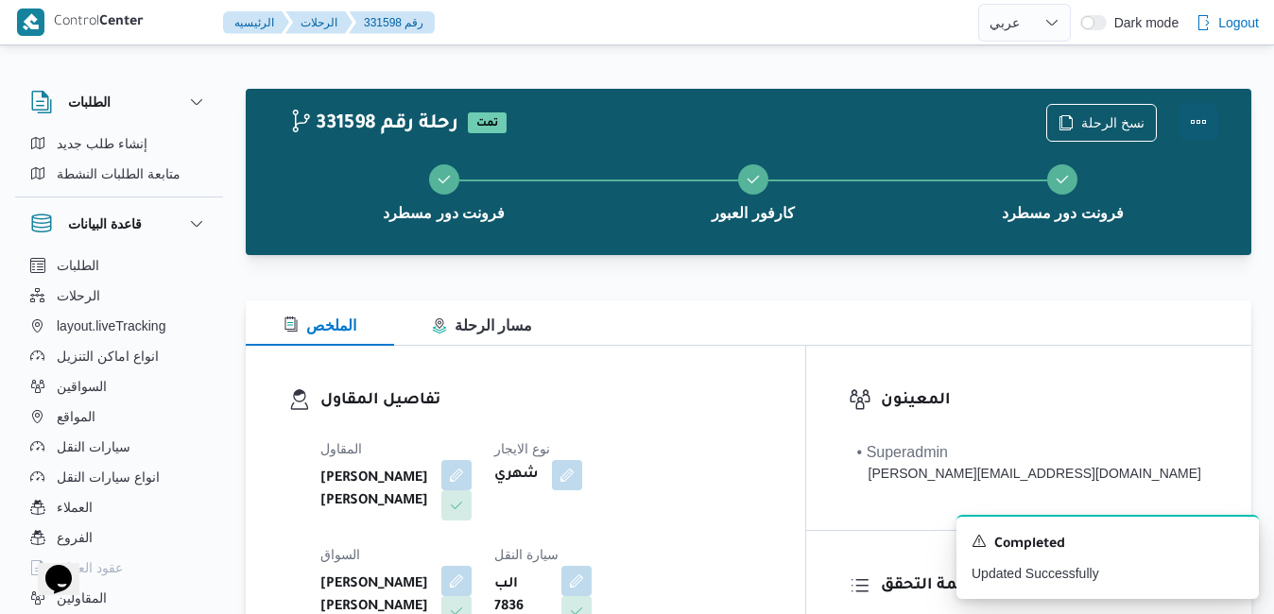
click at [1200, 128] on button "Actions" at bounding box center [1199, 122] width 38 height 38
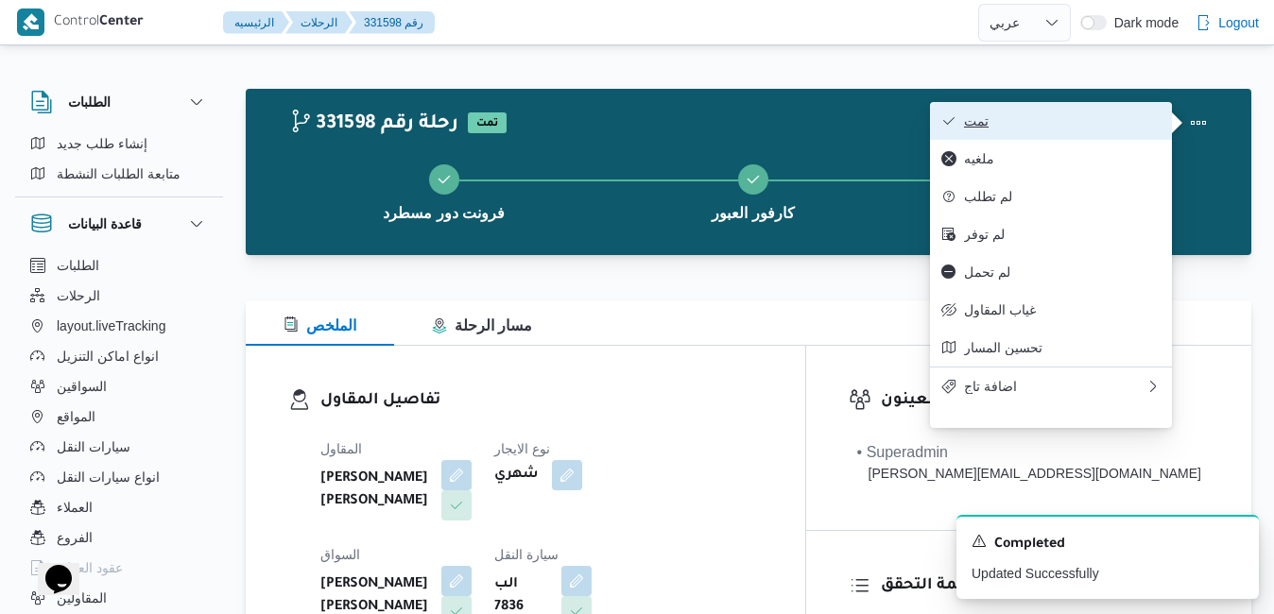
click at [1106, 132] on button "تمت" at bounding box center [1051, 121] width 242 height 38
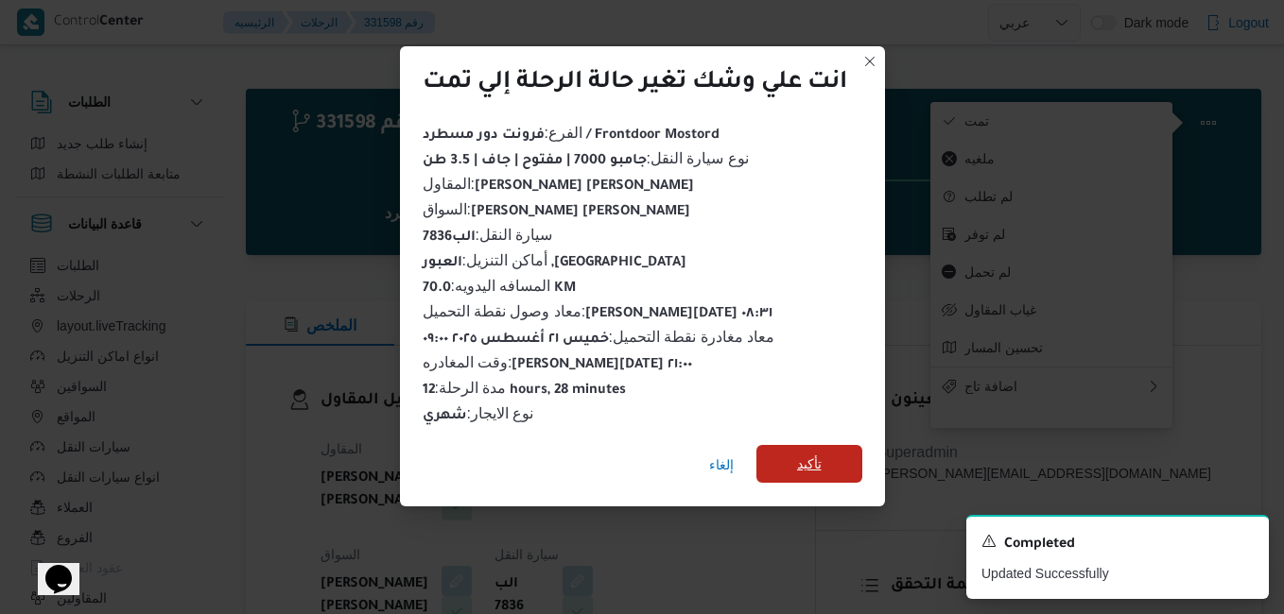
click at [801, 455] on span "تأكيد" at bounding box center [809, 464] width 25 height 23
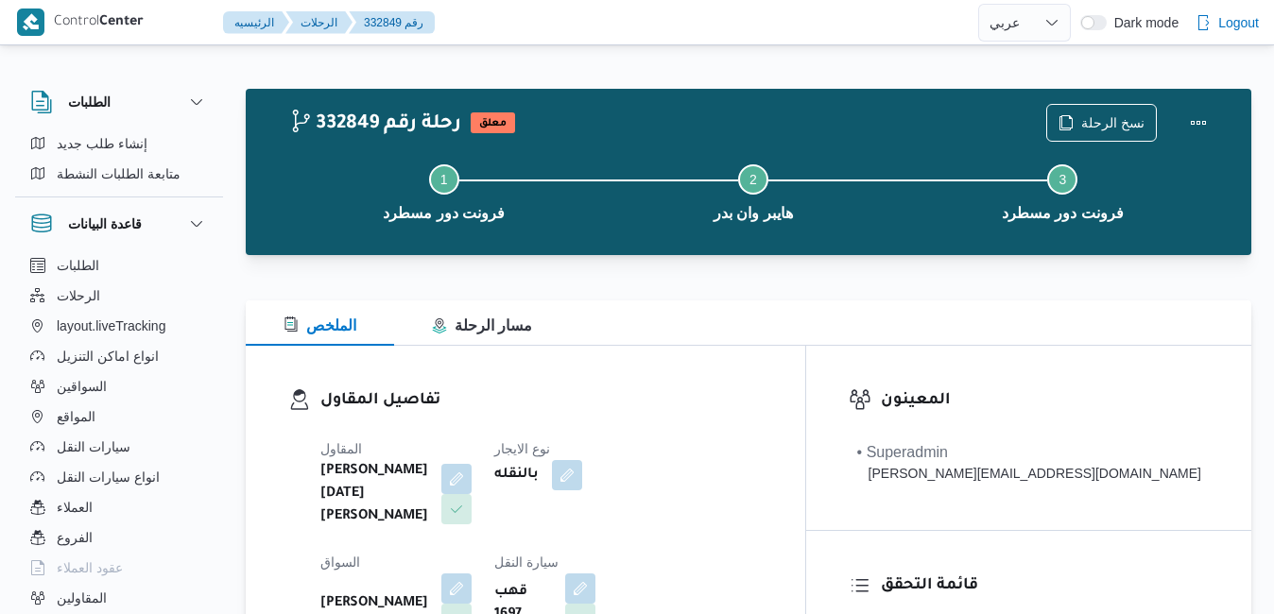
select select "ar"
click at [699, 361] on div "تفاصيل المقاول المقاول [PERSON_NAME][DATE] [PERSON_NAME] نوع الايجار بالنقله ال…" at bounding box center [526, 568] width 560 height 444
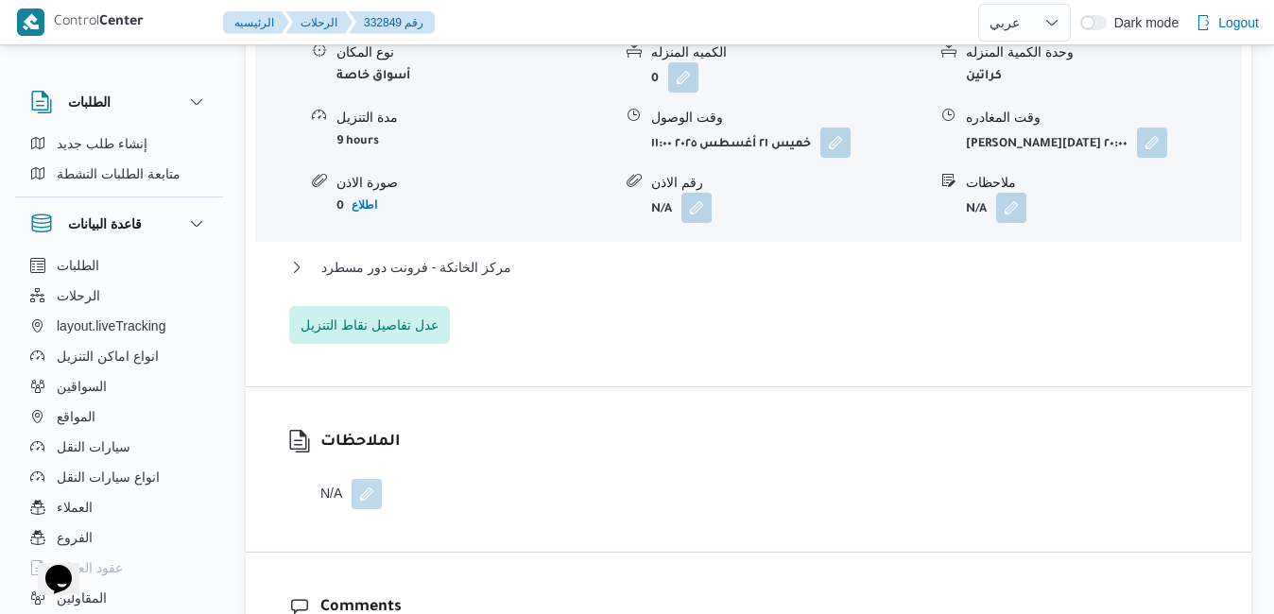
scroll to position [1853, 0]
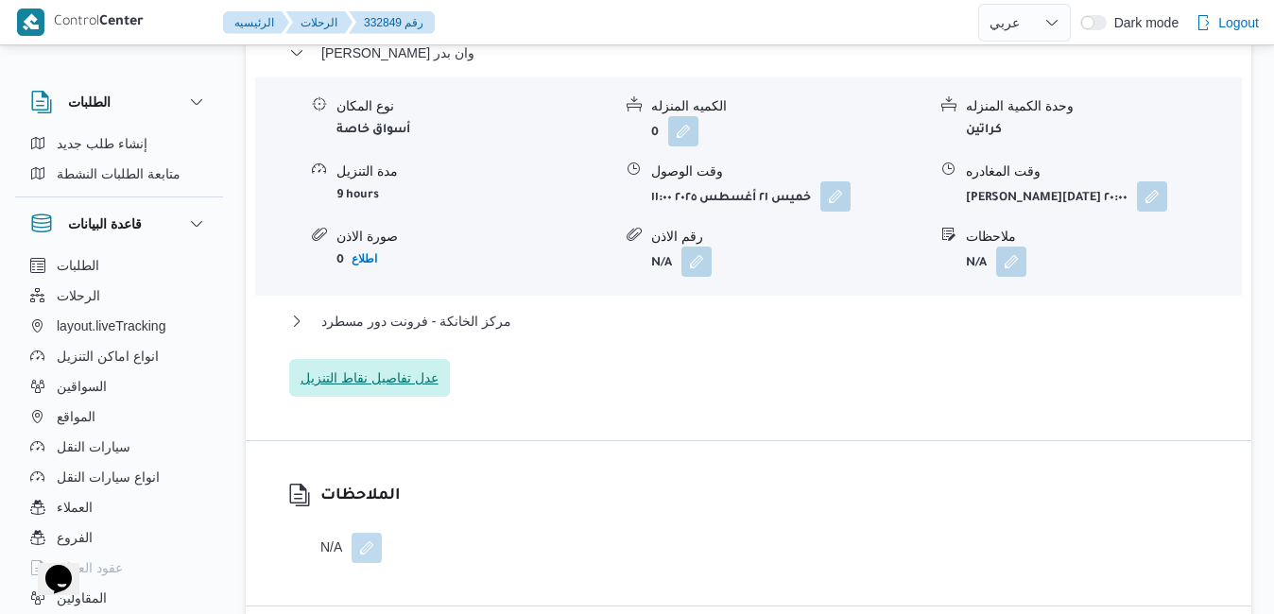
click at [354, 367] on span "عدل تفاصيل نقاط التنزيل" at bounding box center [370, 378] width 138 height 23
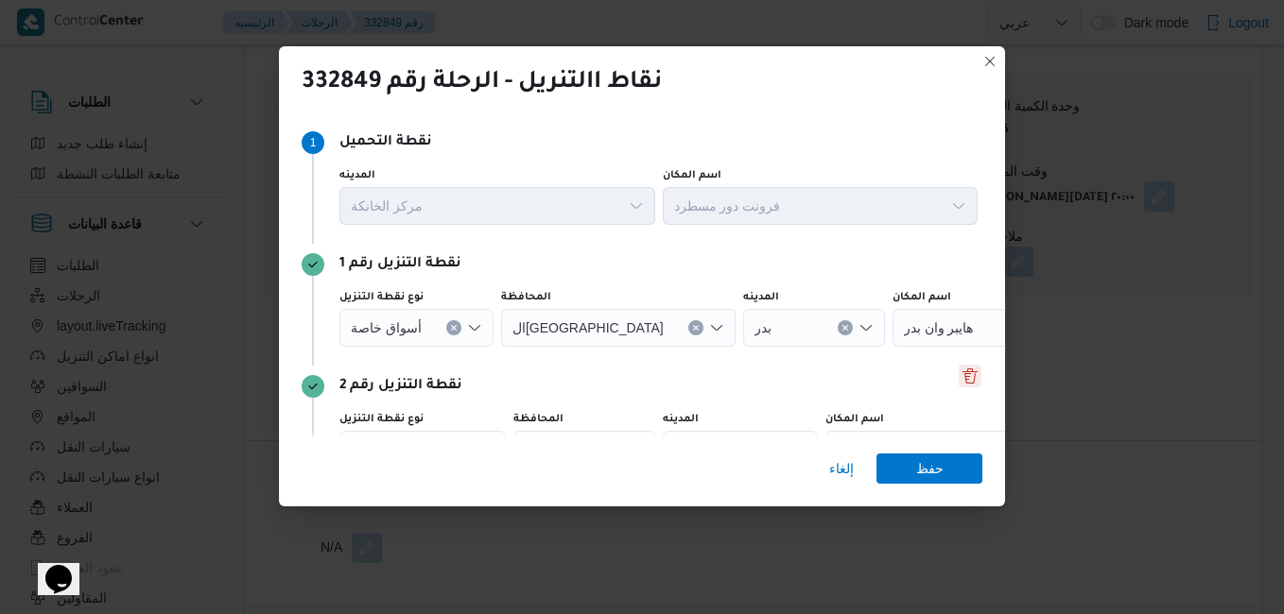
click at [958, 379] on button "Delete" at bounding box center [969, 376] width 23 height 23
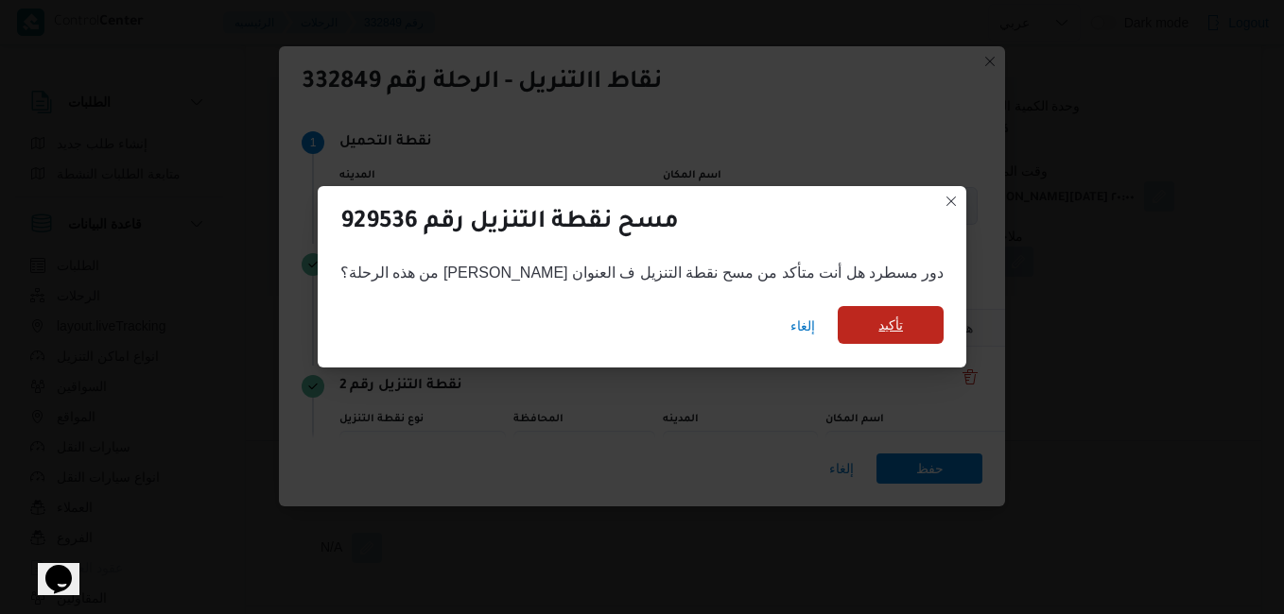
click at [860, 319] on span "تأكيد" at bounding box center [890, 325] width 106 height 38
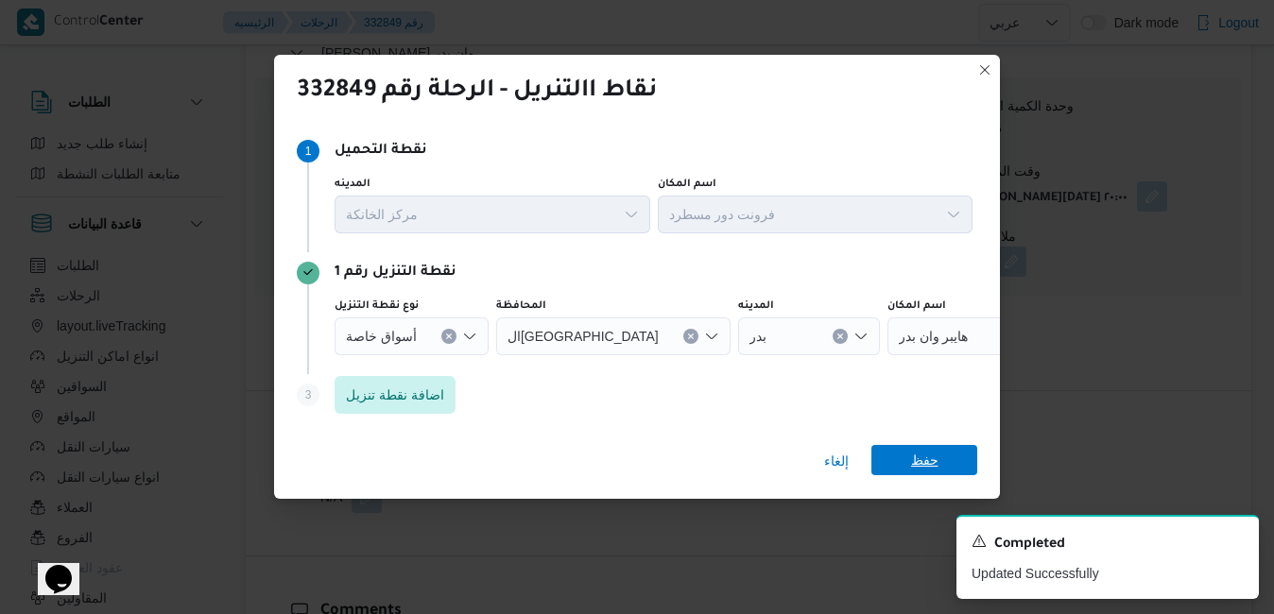
click at [937, 468] on span "حفظ" at bounding box center [924, 460] width 27 height 30
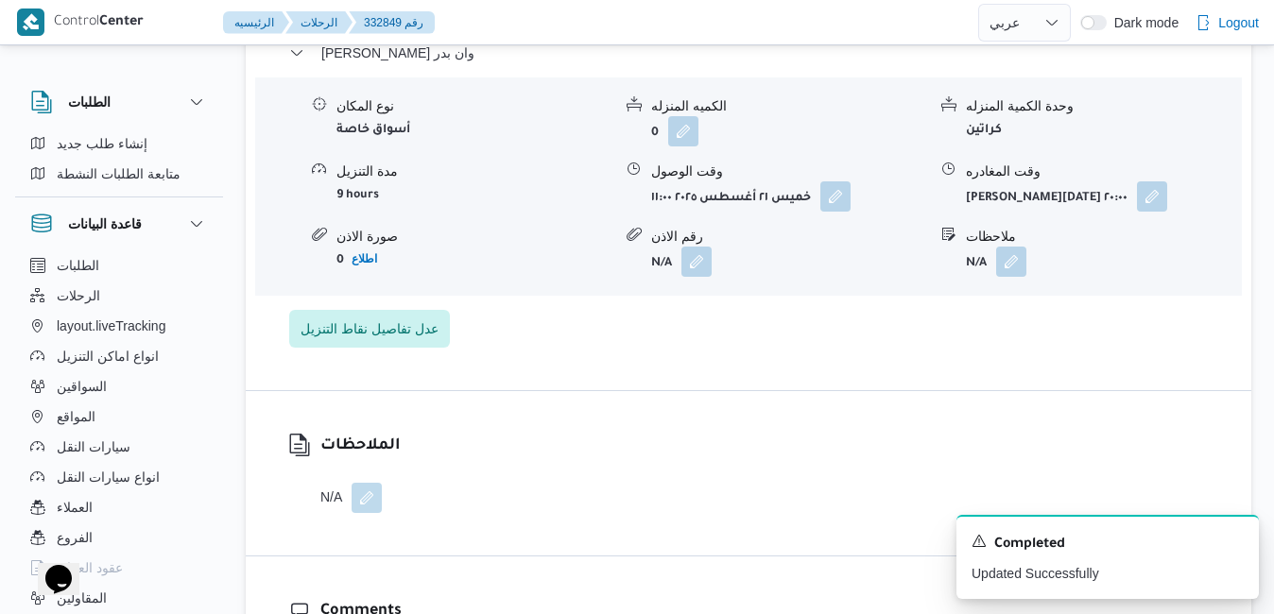
click at [858, 391] on div "الملاحظات N/A" at bounding box center [749, 473] width 1006 height 164
